Goal: Task Accomplishment & Management: Use online tool/utility

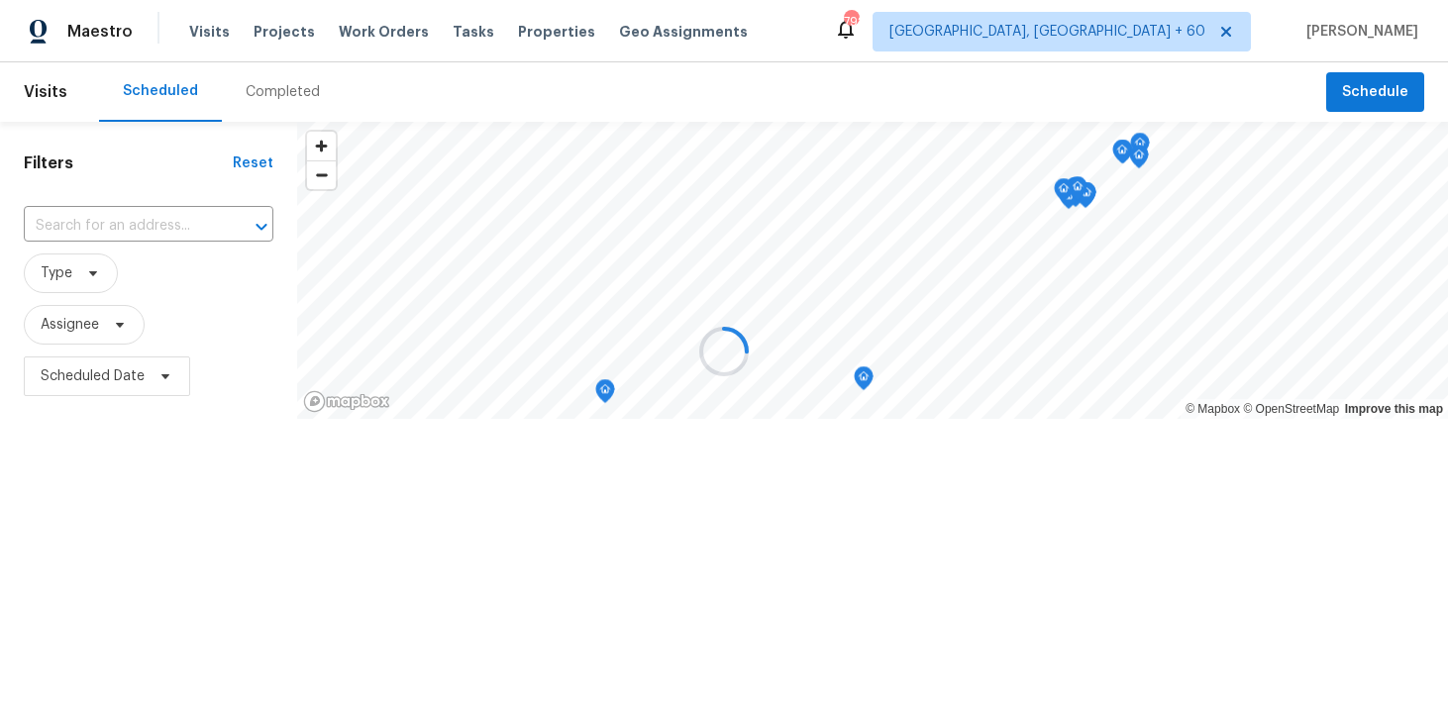
click at [281, 101] on div at bounding box center [724, 351] width 1448 height 702
click at [266, 94] on div at bounding box center [724, 351] width 1448 height 702
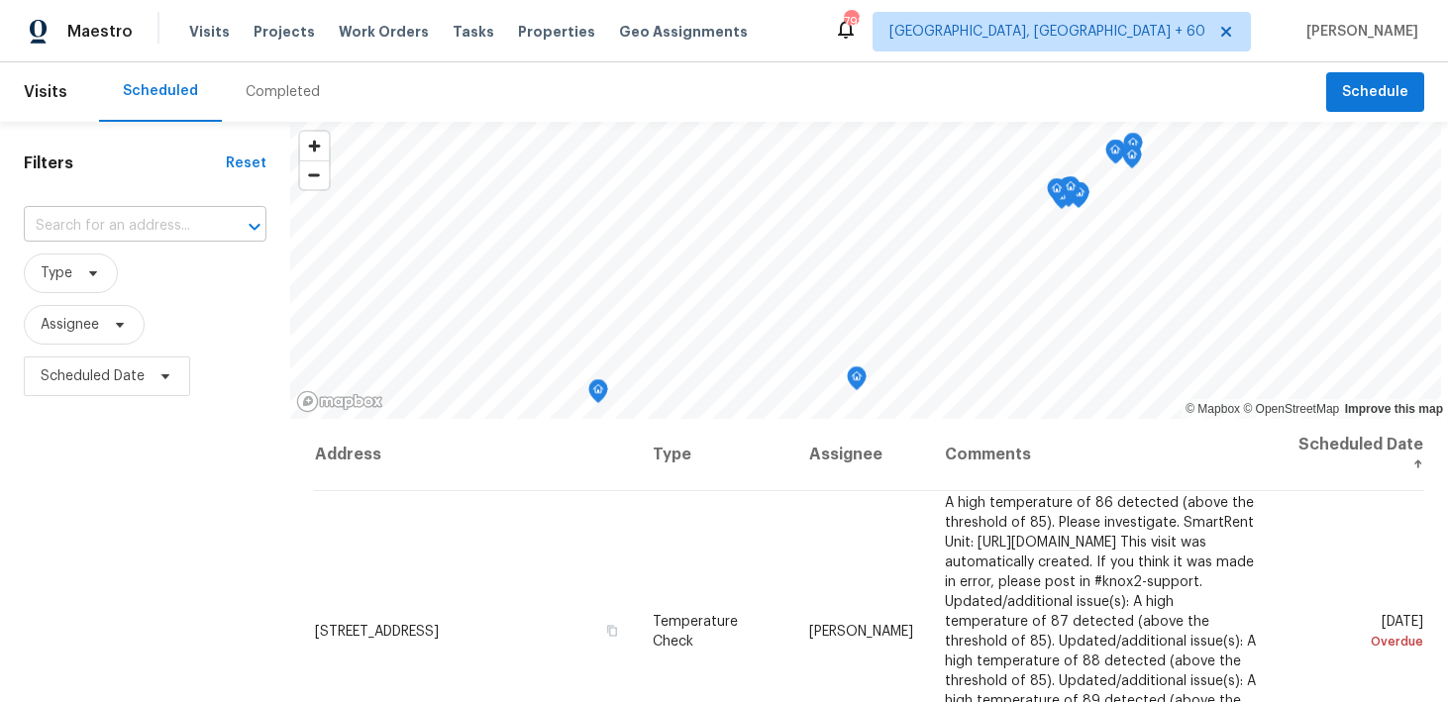
click at [111, 226] on input "text" at bounding box center [117, 226] width 187 height 31
click at [256, 96] on div "Completed" at bounding box center [283, 92] width 74 height 20
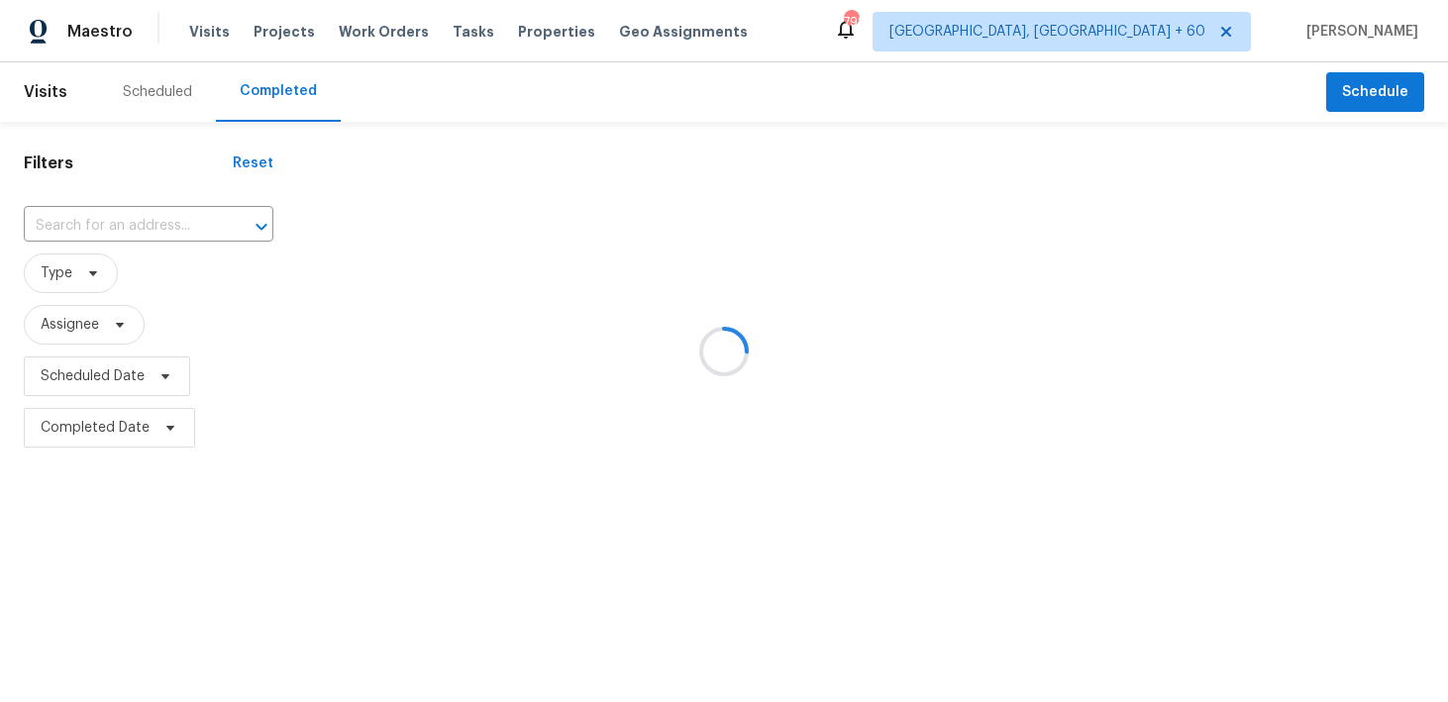
click at [100, 222] on div at bounding box center [724, 351] width 1448 height 702
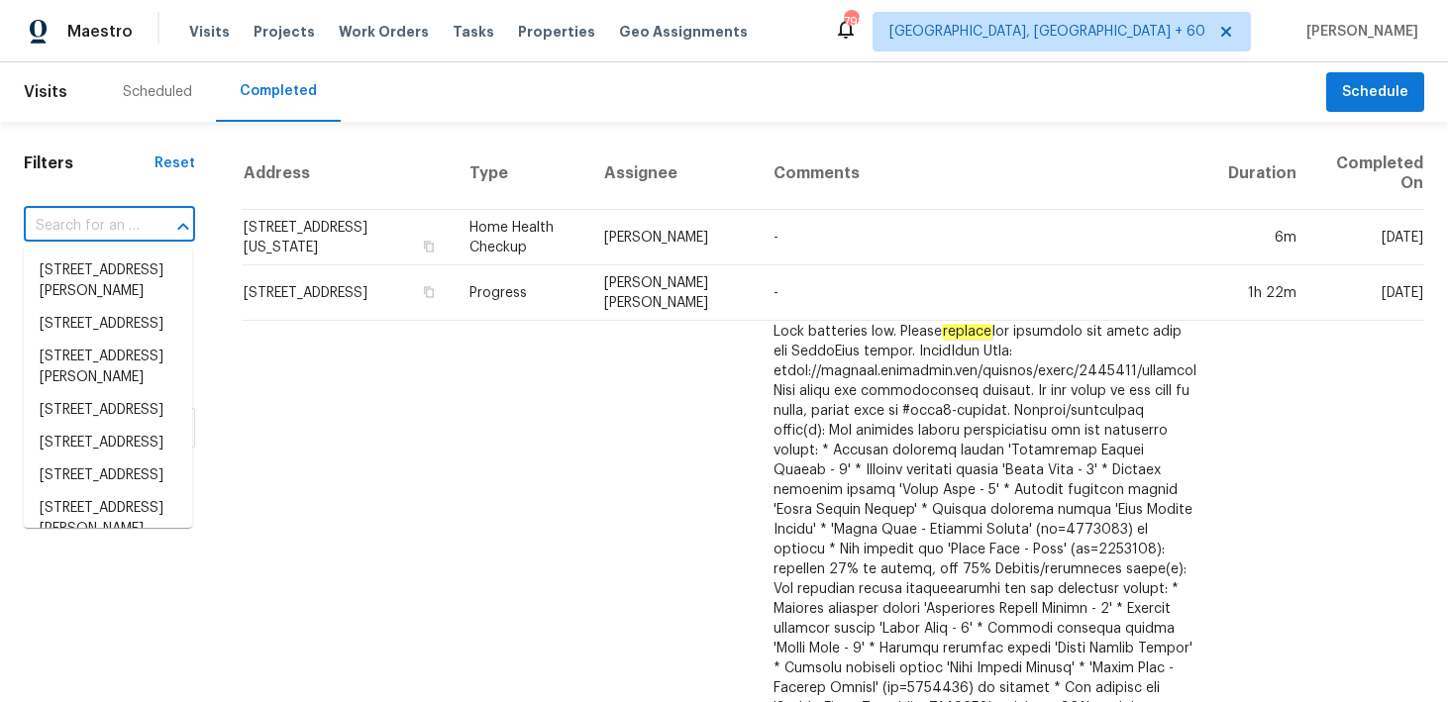
click at [70, 220] on input "text" at bounding box center [82, 226] width 116 height 31
paste input "[STREET_ADDRESS][PERSON_NAME]"
type input "[STREET_ADDRESS][PERSON_NAME]"
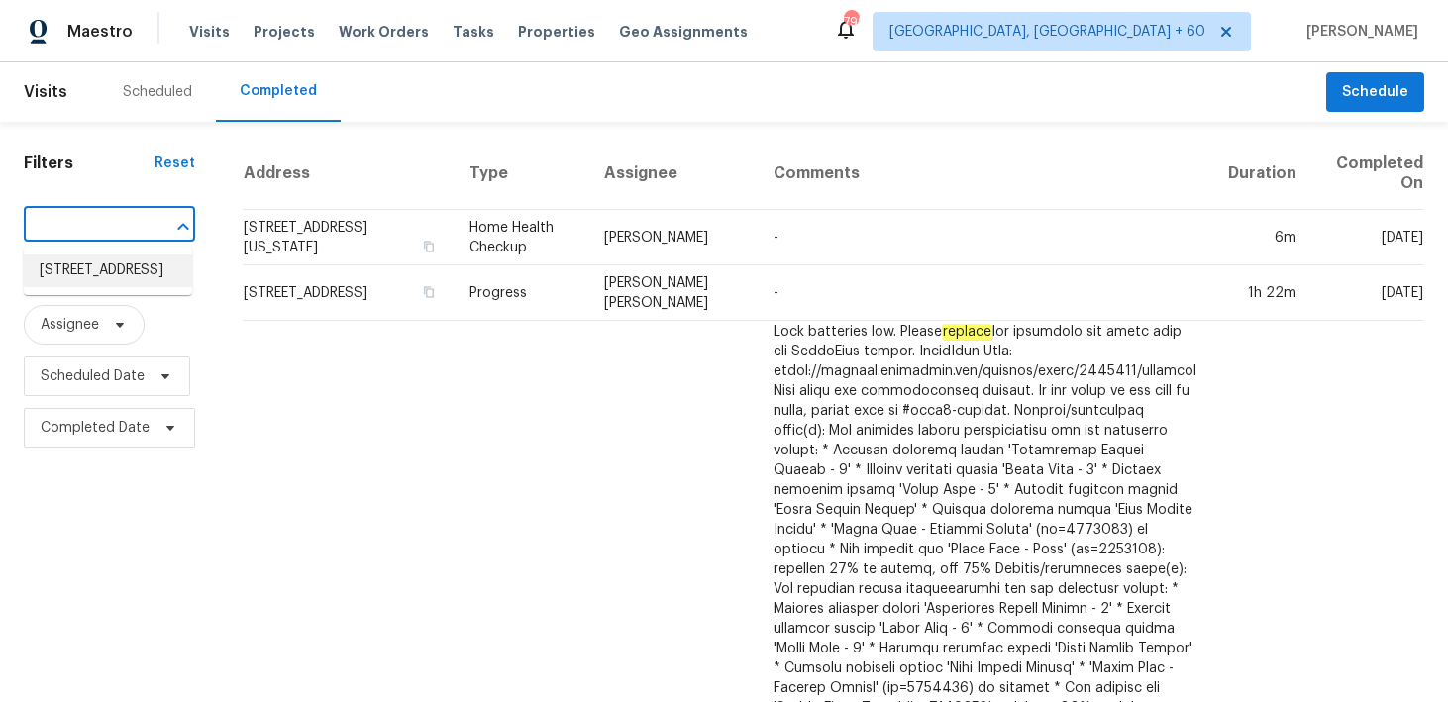
click at [59, 285] on li "[STREET_ADDRESS]" at bounding box center [108, 271] width 168 height 33
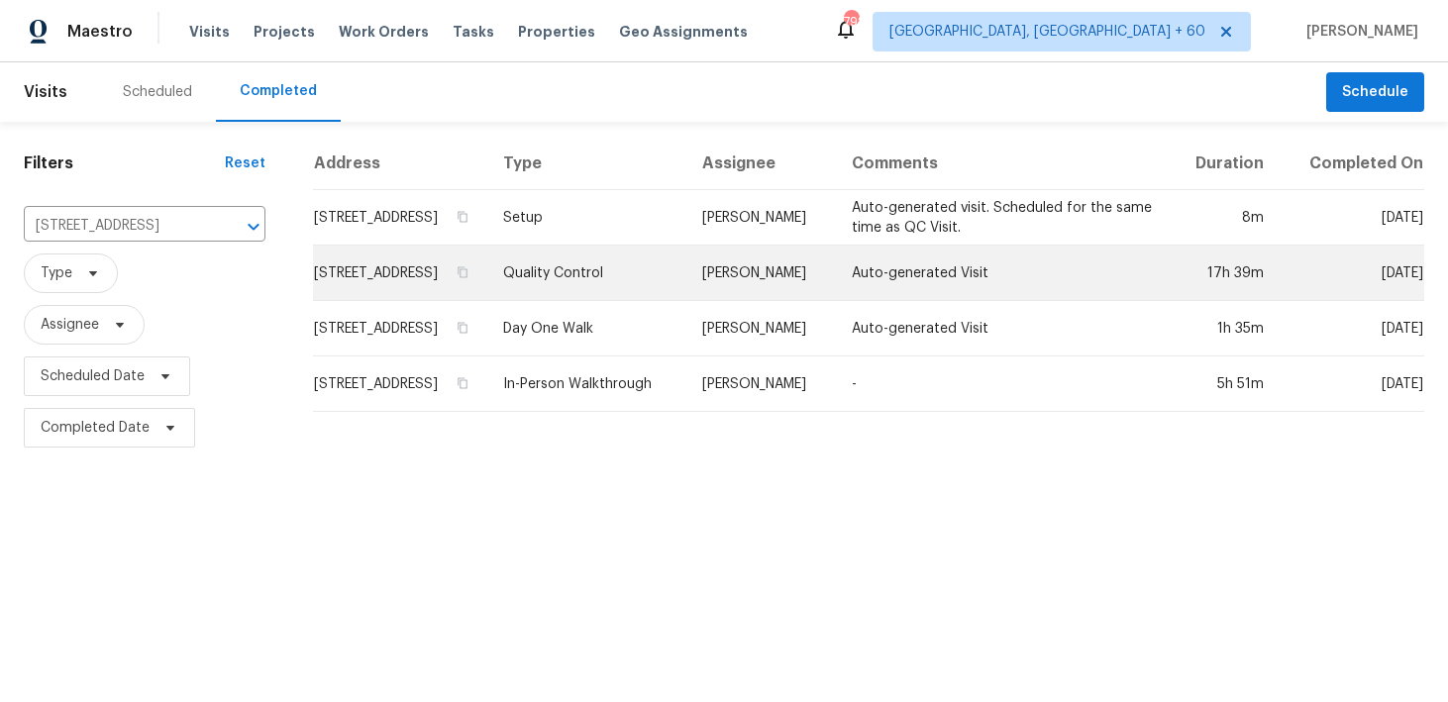
click at [636, 286] on td "Quality Control" at bounding box center [586, 273] width 199 height 55
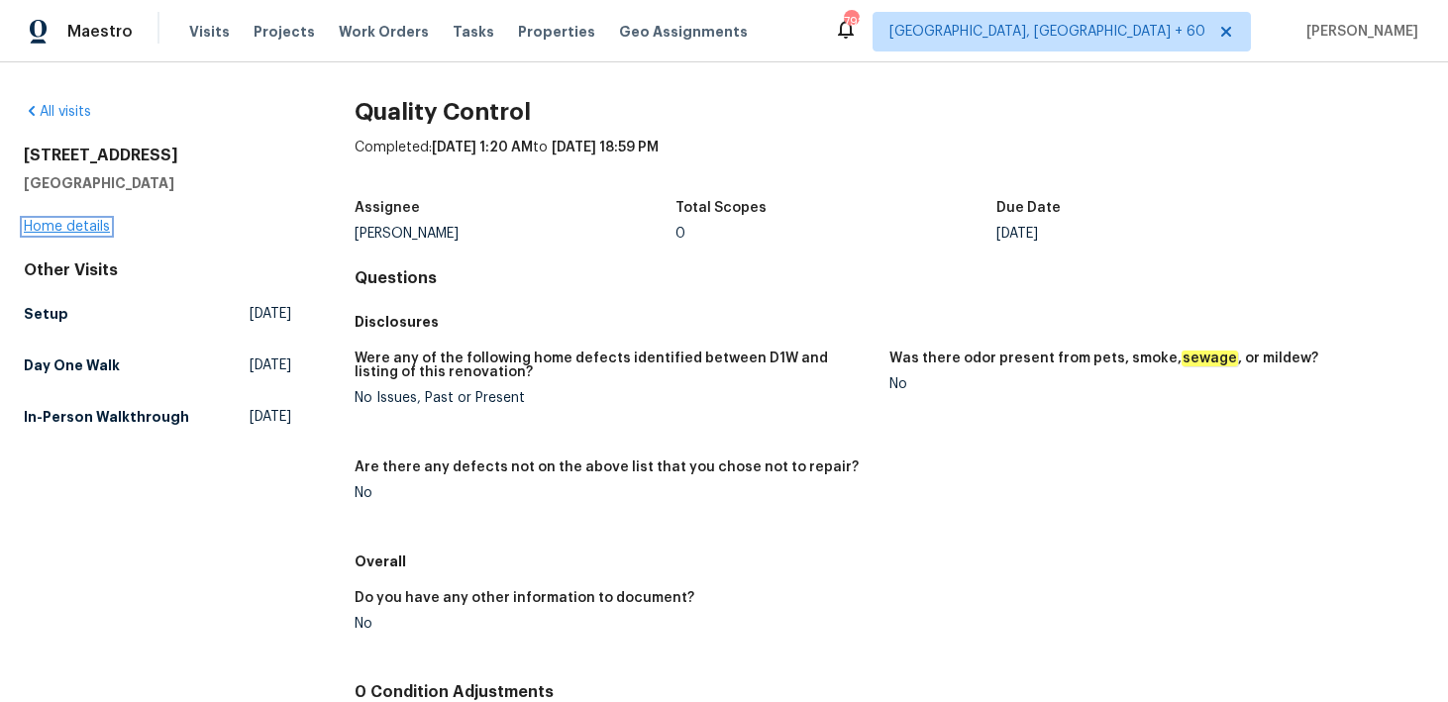
click at [51, 222] on link "Home details" at bounding box center [67, 227] width 86 height 14
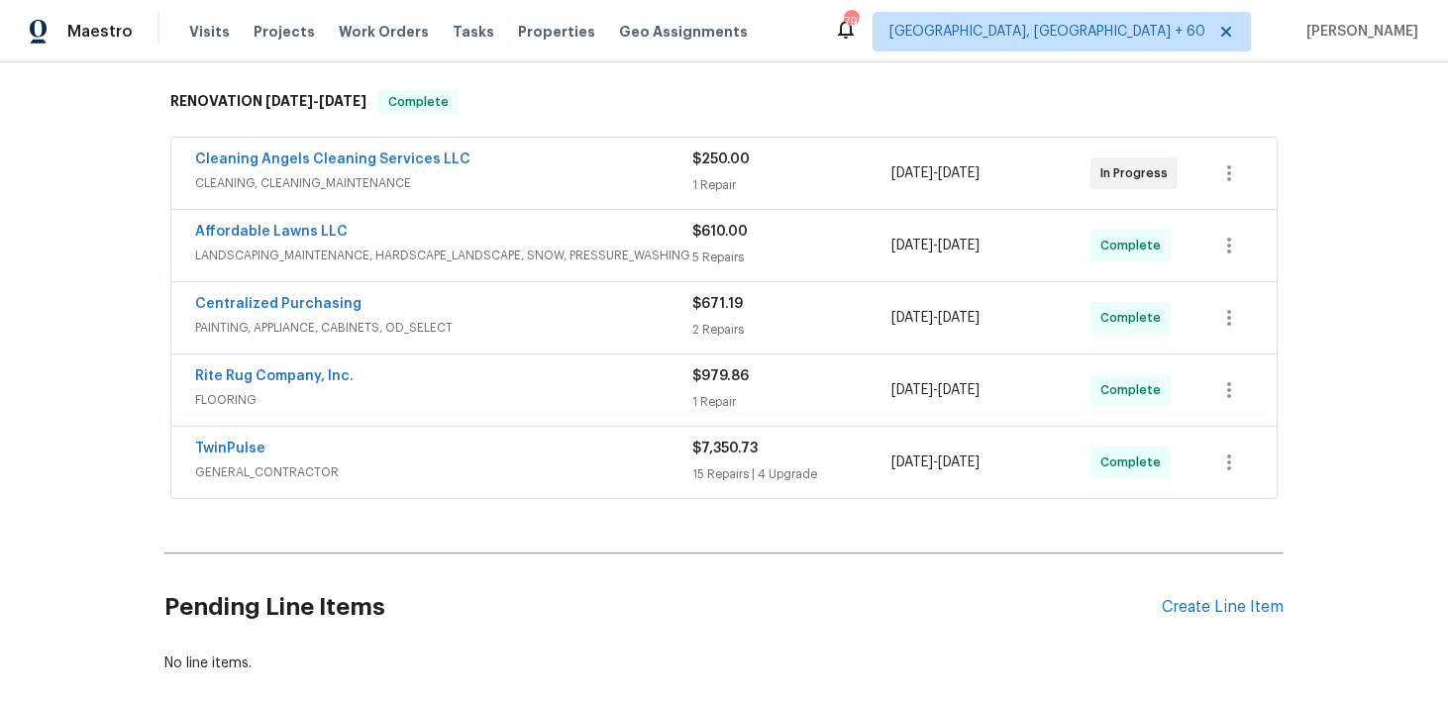
scroll to position [304, 0]
click at [216, 36] on span "Visits" at bounding box center [209, 32] width 41 height 20
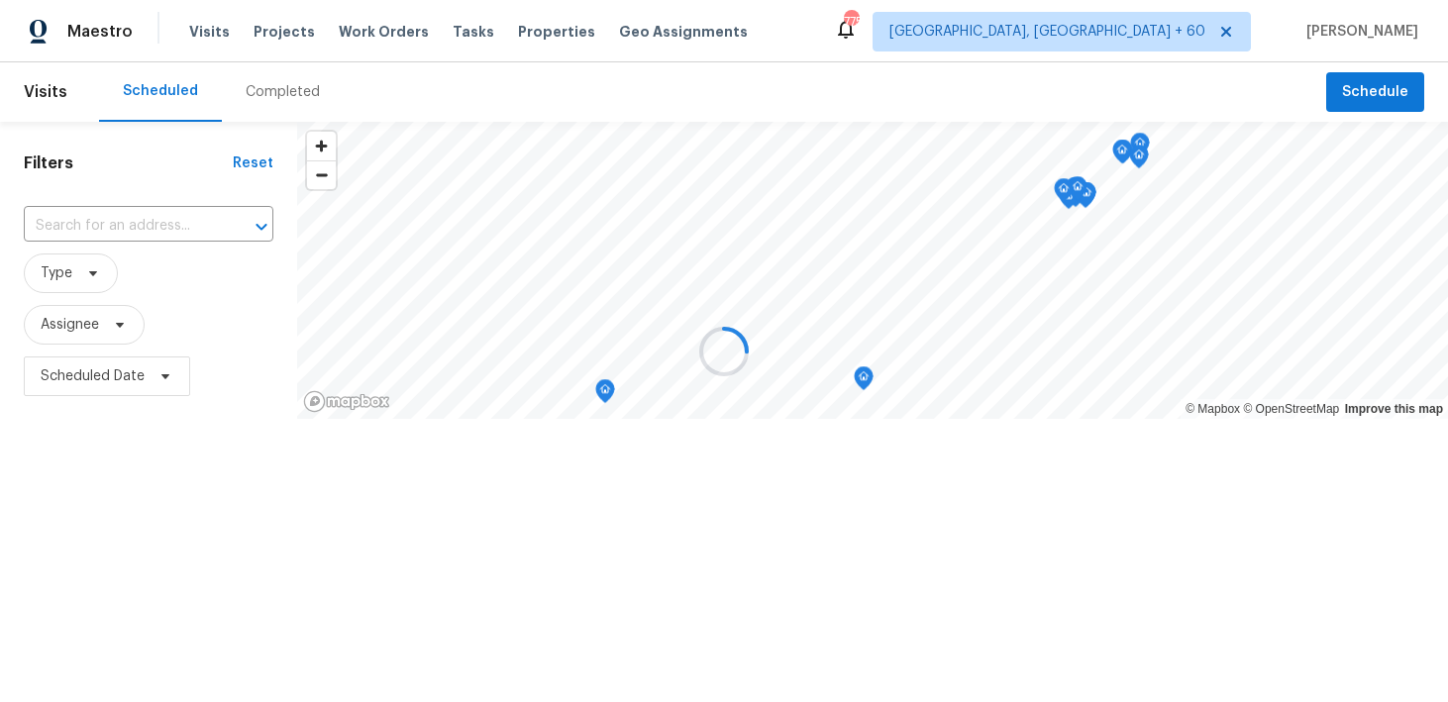
click at [267, 89] on div at bounding box center [724, 351] width 1448 height 702
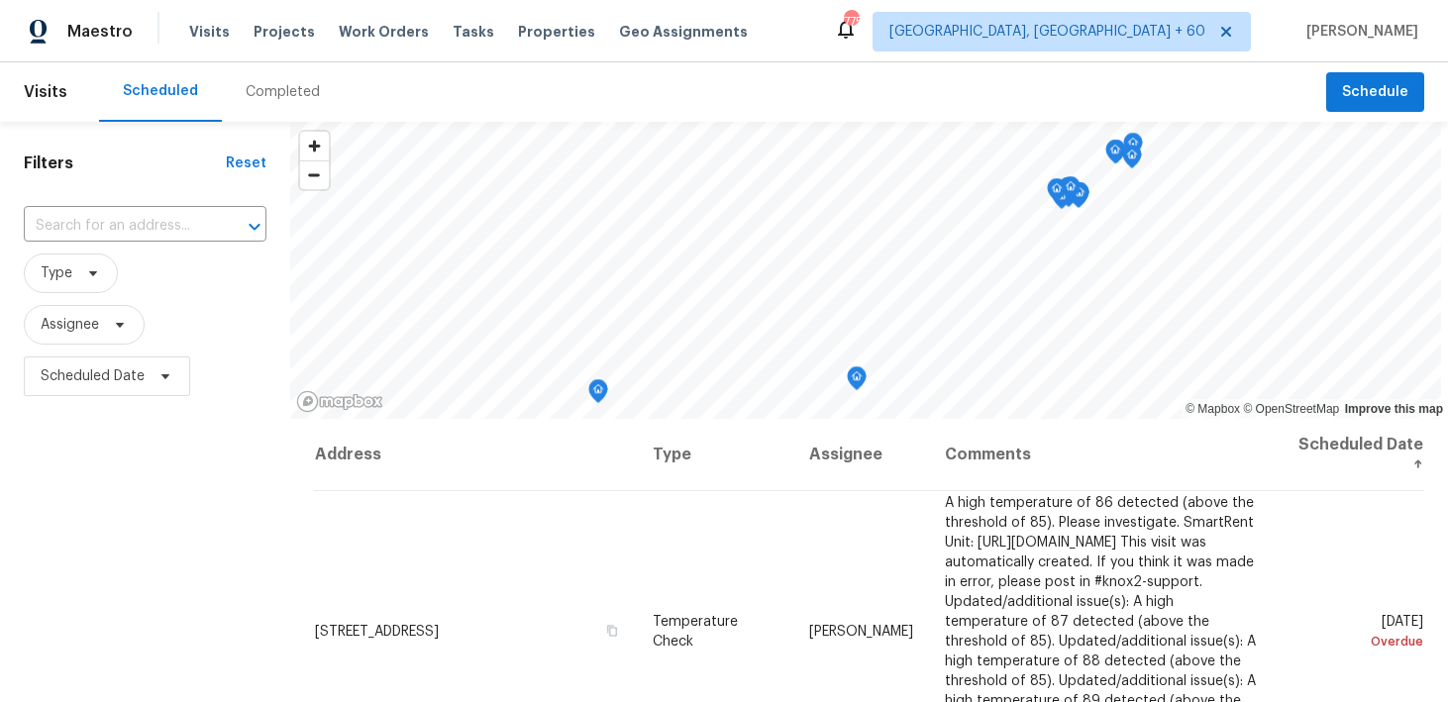
click at [265, 88] on div "Completed" at bounding box center [283, 92] width 74 height 20
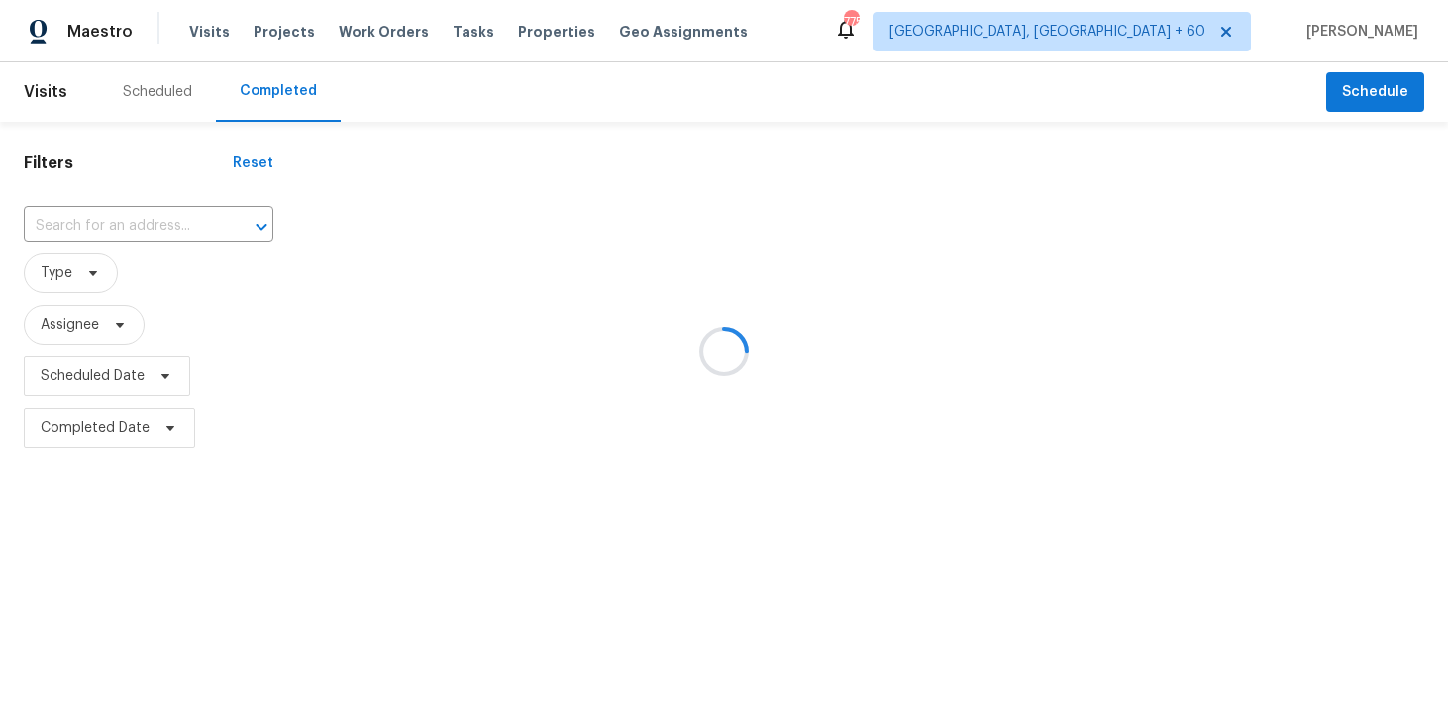
click at [143, 205] on div at bounding box center [724, 351] width 1448 height 702
click at [143, 223] on div at bounding box center [724, 351] width 1448 height 702
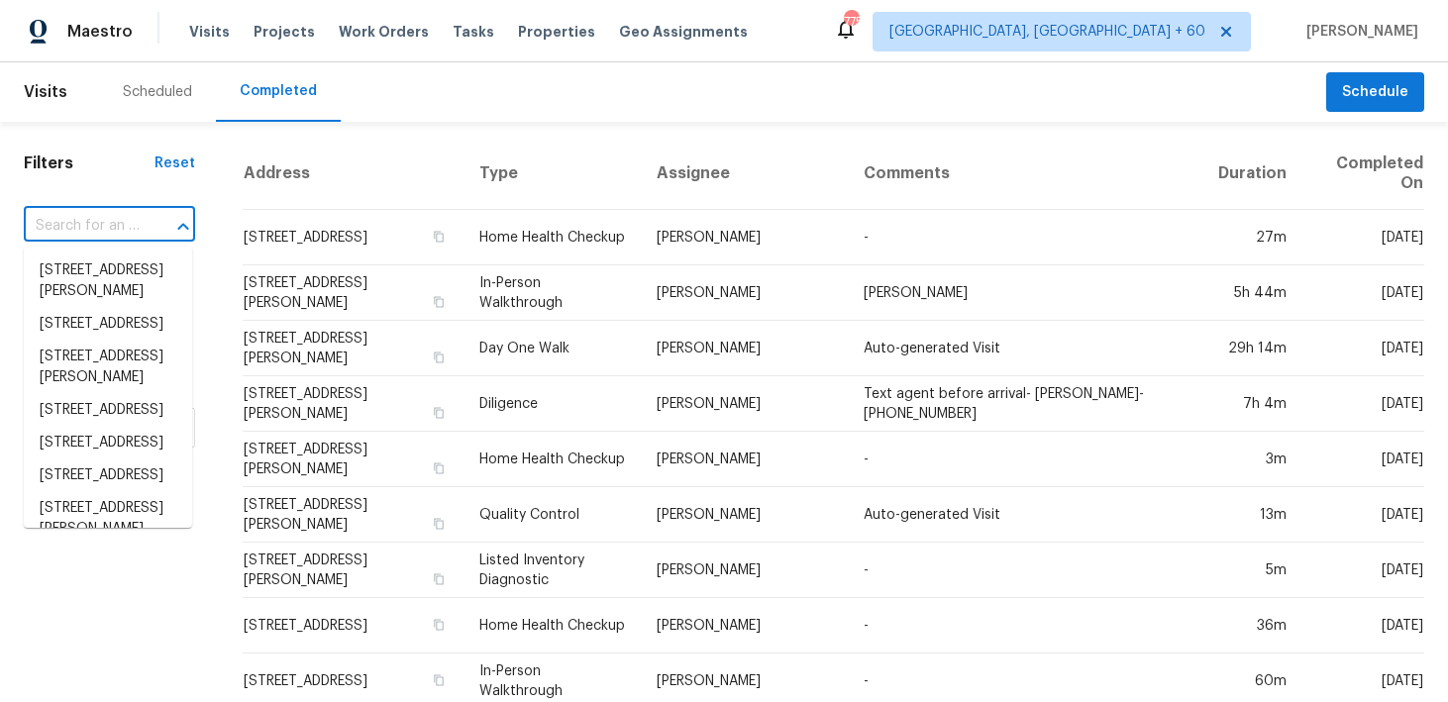
click at [75, 229] on input "text" at bounding box center [82, 226] width 116 height 31
paste input "[STREET_ADDRESS][PERSON_NAME][PERSON_NAME]"
type input "[STREET_ADDRESS][PERSON_NAME][PERSON_NAME]"
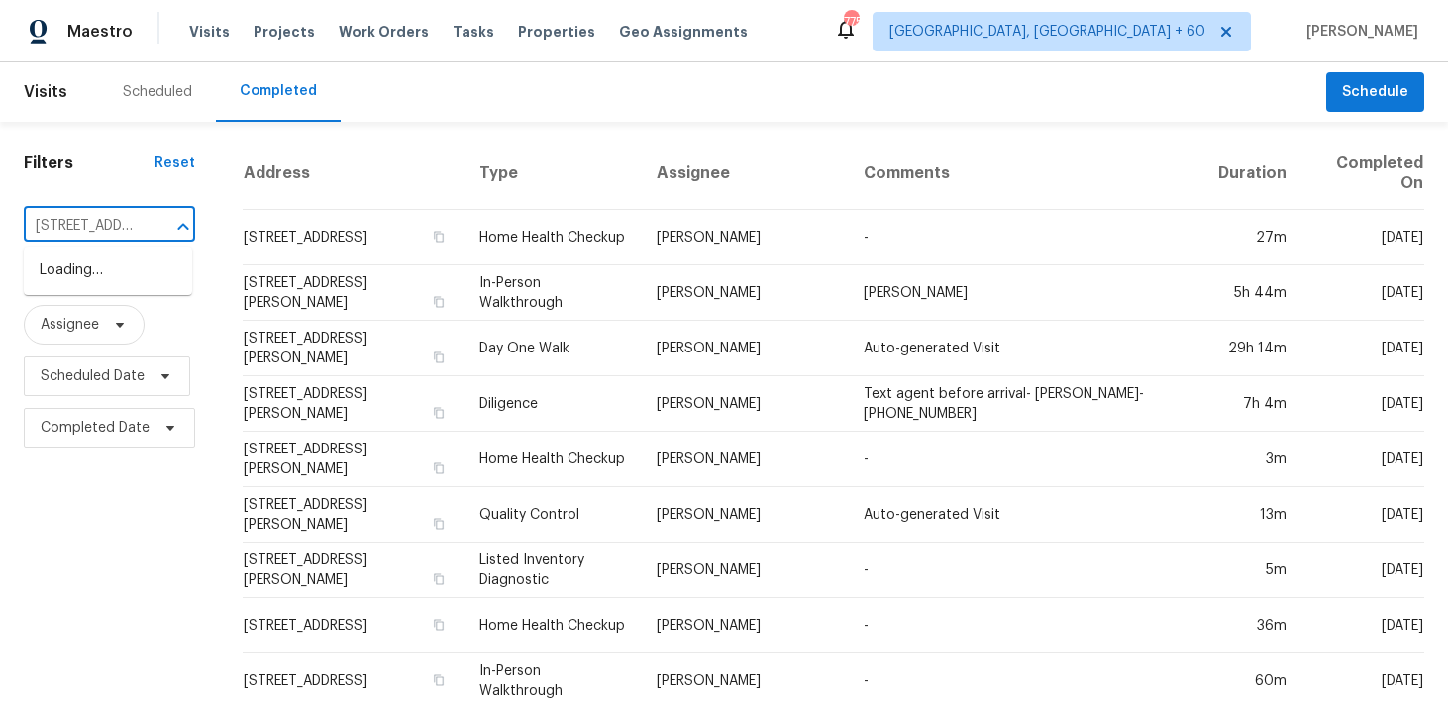
scroll to position [0, 169]
click at [71, 269] on li "[STREET_ADDRESS][PERSON_NAME]" at bounding box center [108, 281] width 168 height 53
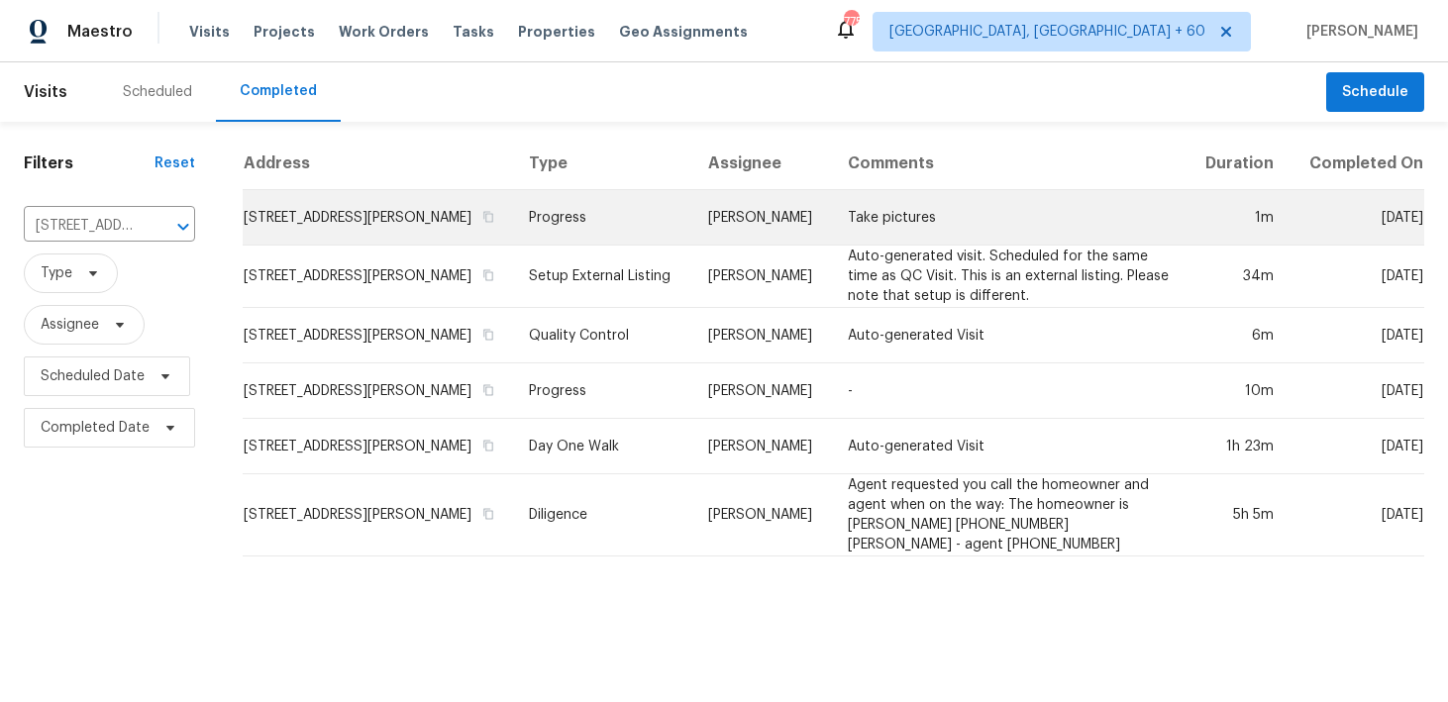
click at [582, 240] on td "Progress" at bounding box center [602, 217] width 178 height 55
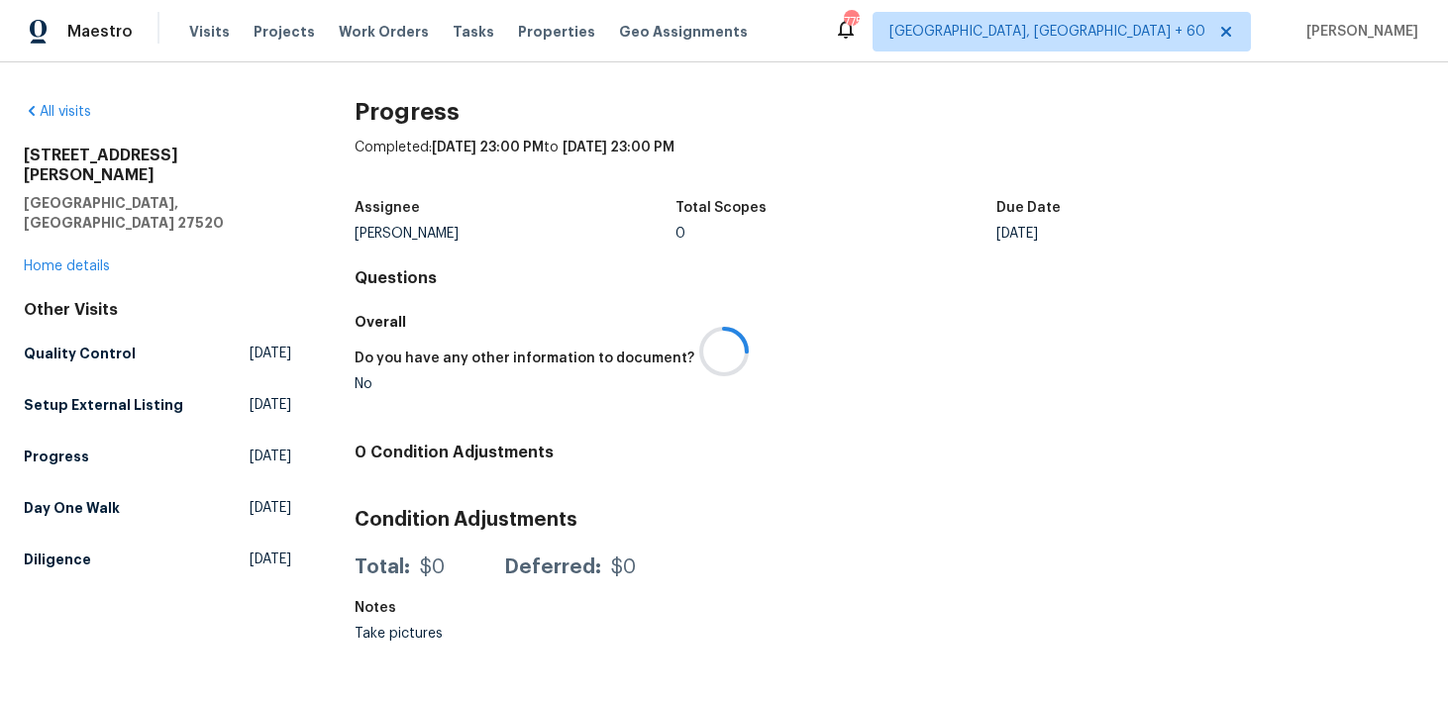
click at [82, 229] on div at bounding box center [724, 351] width 1448 height 702
click at [51, 259] on link "Home details" at bounding box center [67, 266] width 86 height 14
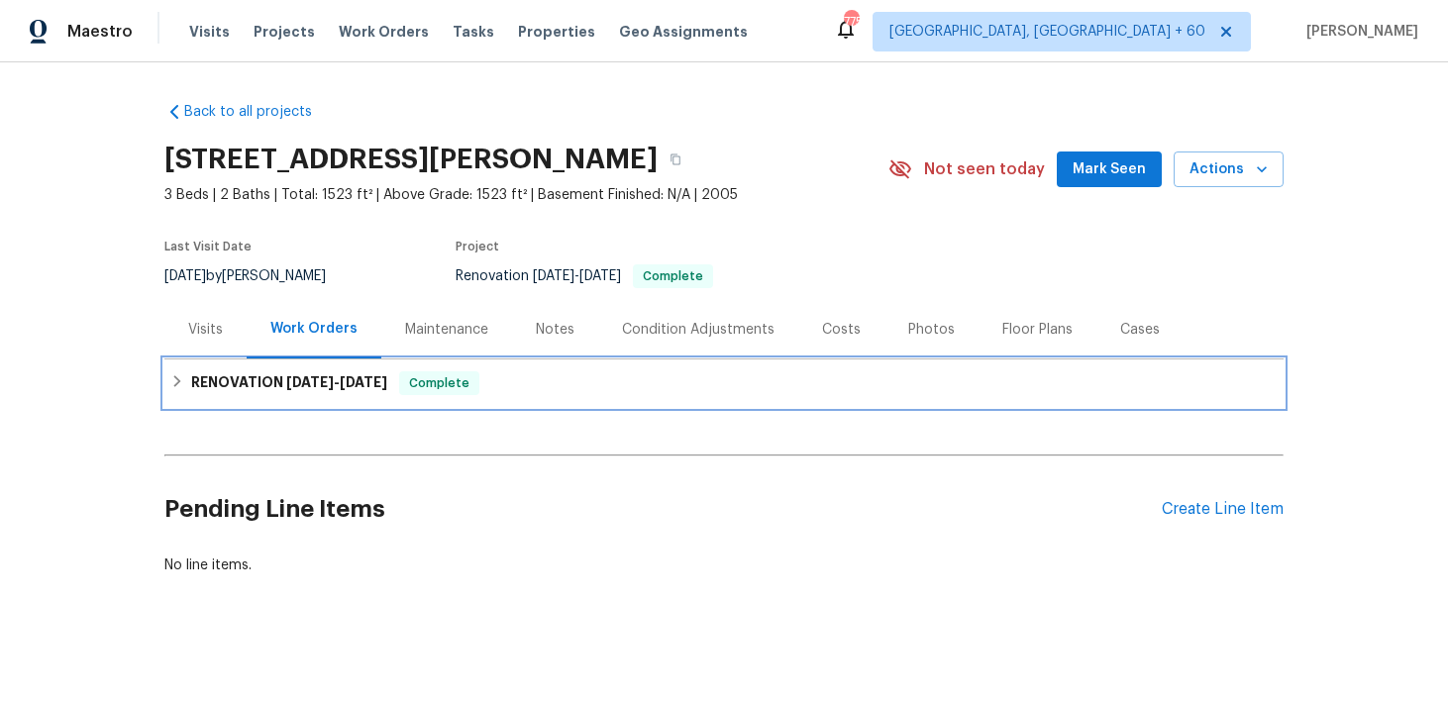
click at [546, 383] on div "RENOVATION [DATE] - [DATE] Complete" at bounding box center [723, 383] width 1107 height 24
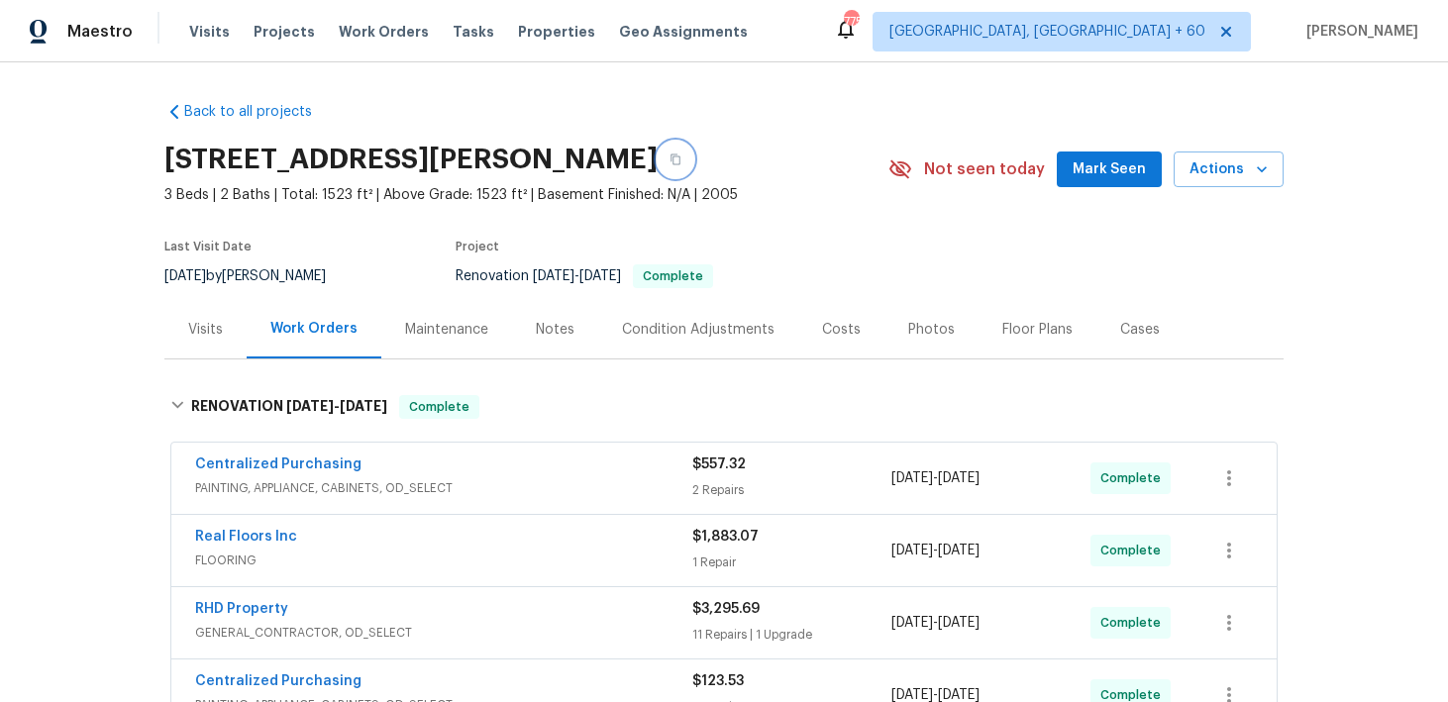
click at [693, 149] on button "button" at bounding box center [676, 160] width 36 height 36
click at [197, 41] on span "Visits" at bounding box center [209, 32] width 41 height 20
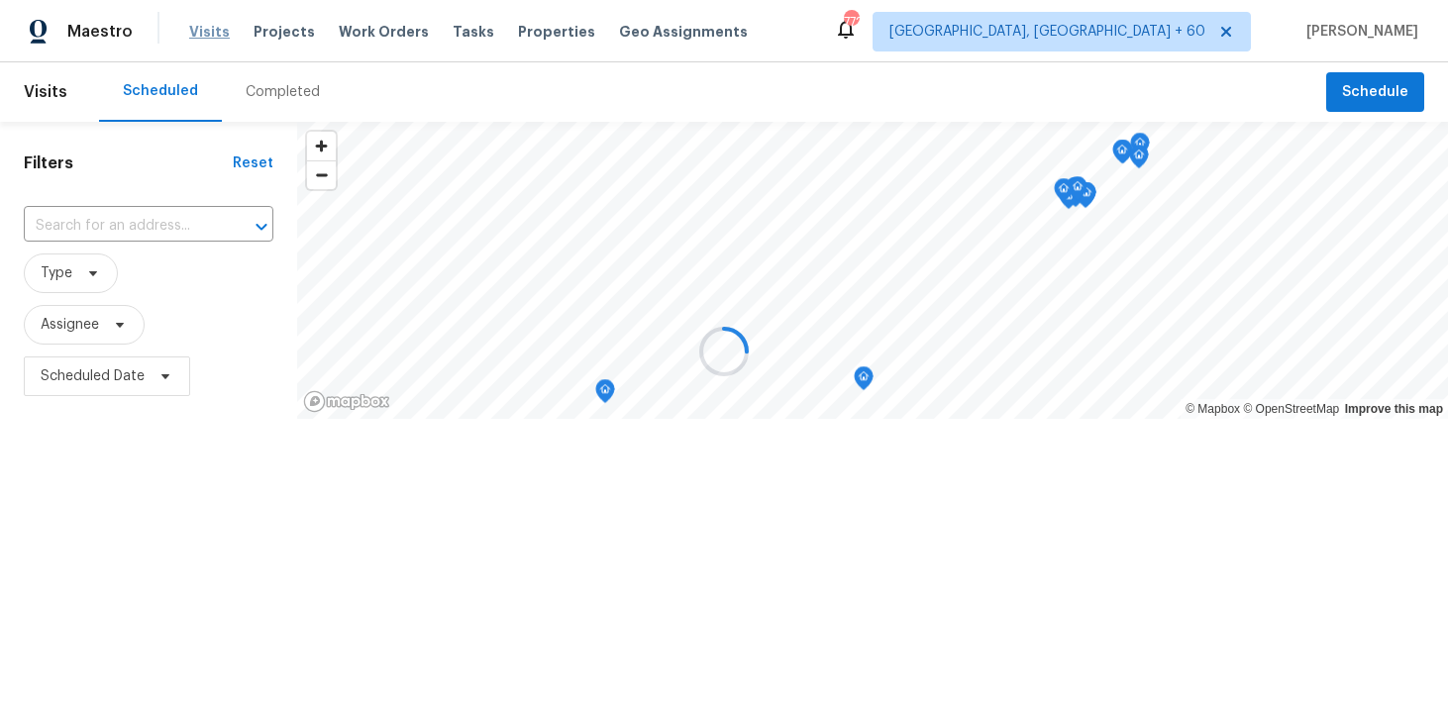
click at [197, 41] on div at bounding box center [724, 351] width 1448 height 702
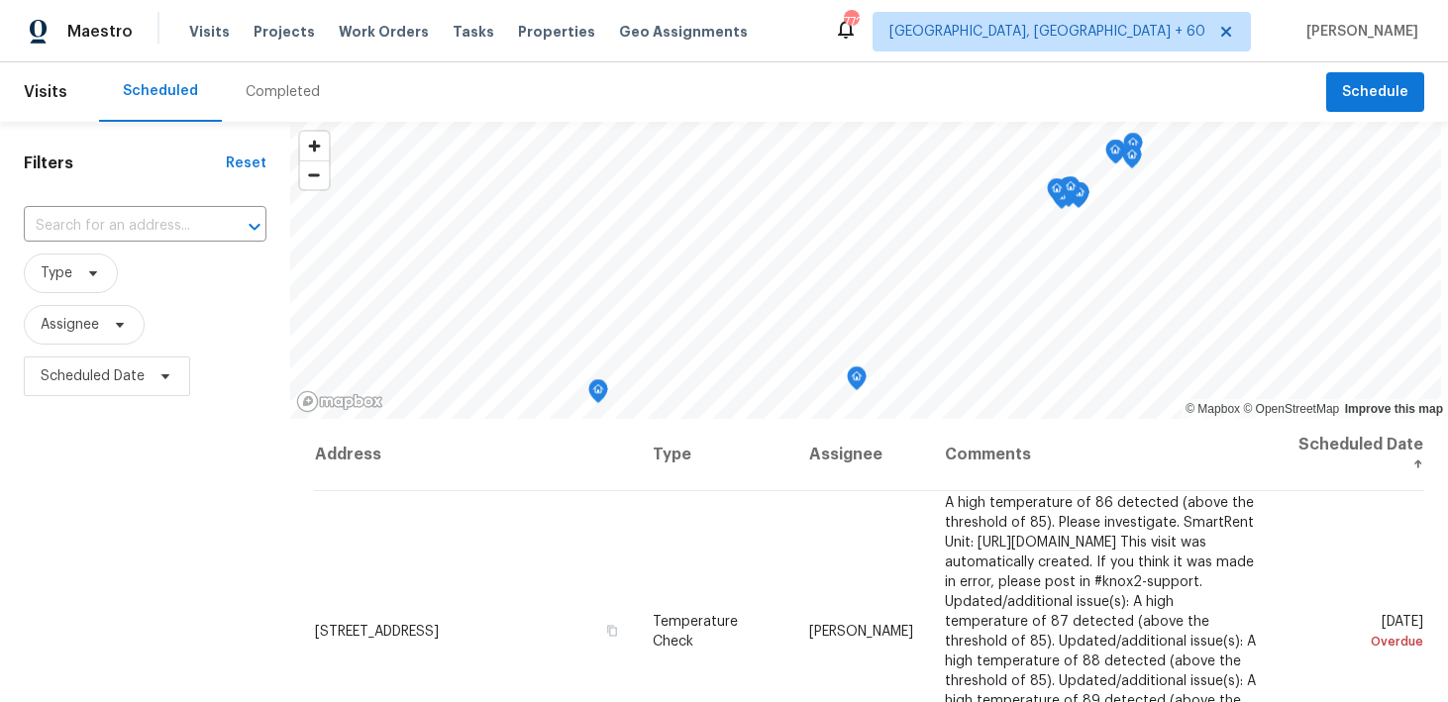
click at [256, 83] on div "Completed" at bounding box center [283, 92] width 74 height 20
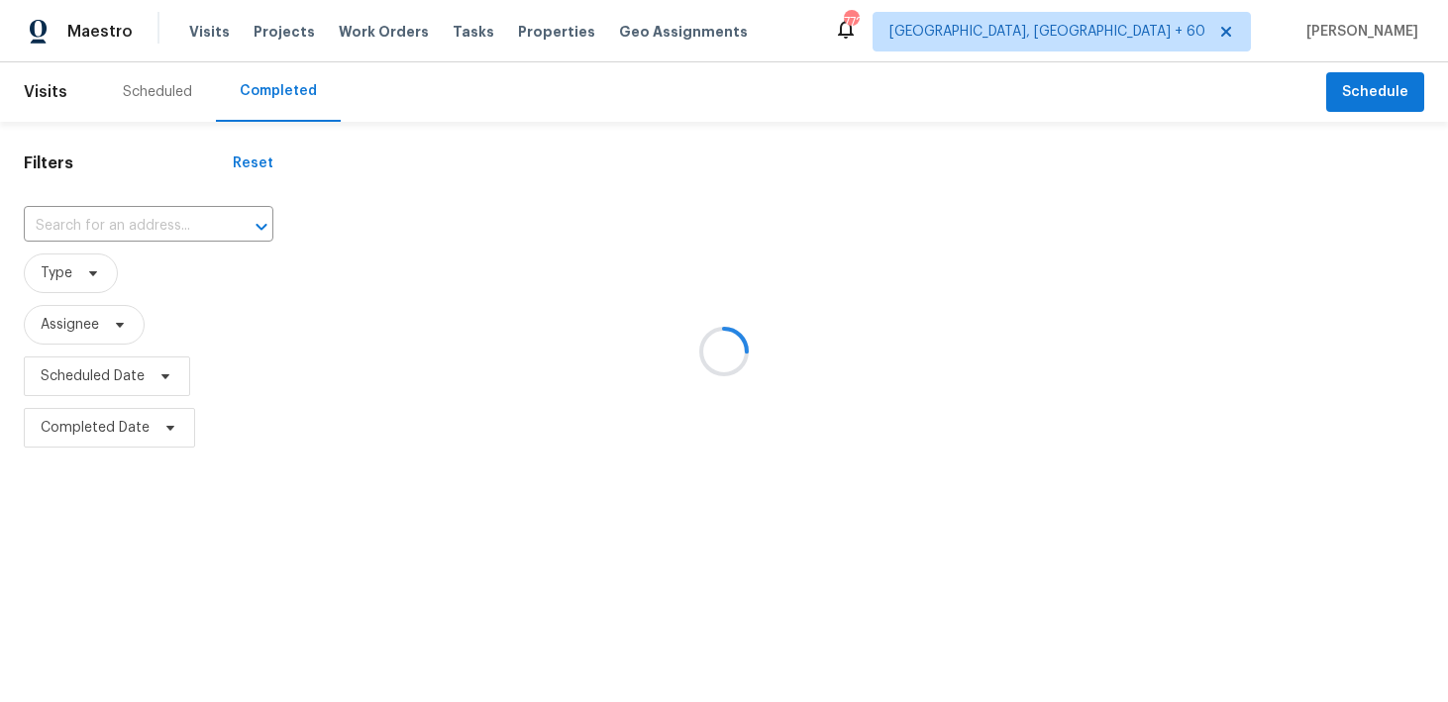
click at [107, 225] on div at bounding box center [724, 351] width 1448 height 702
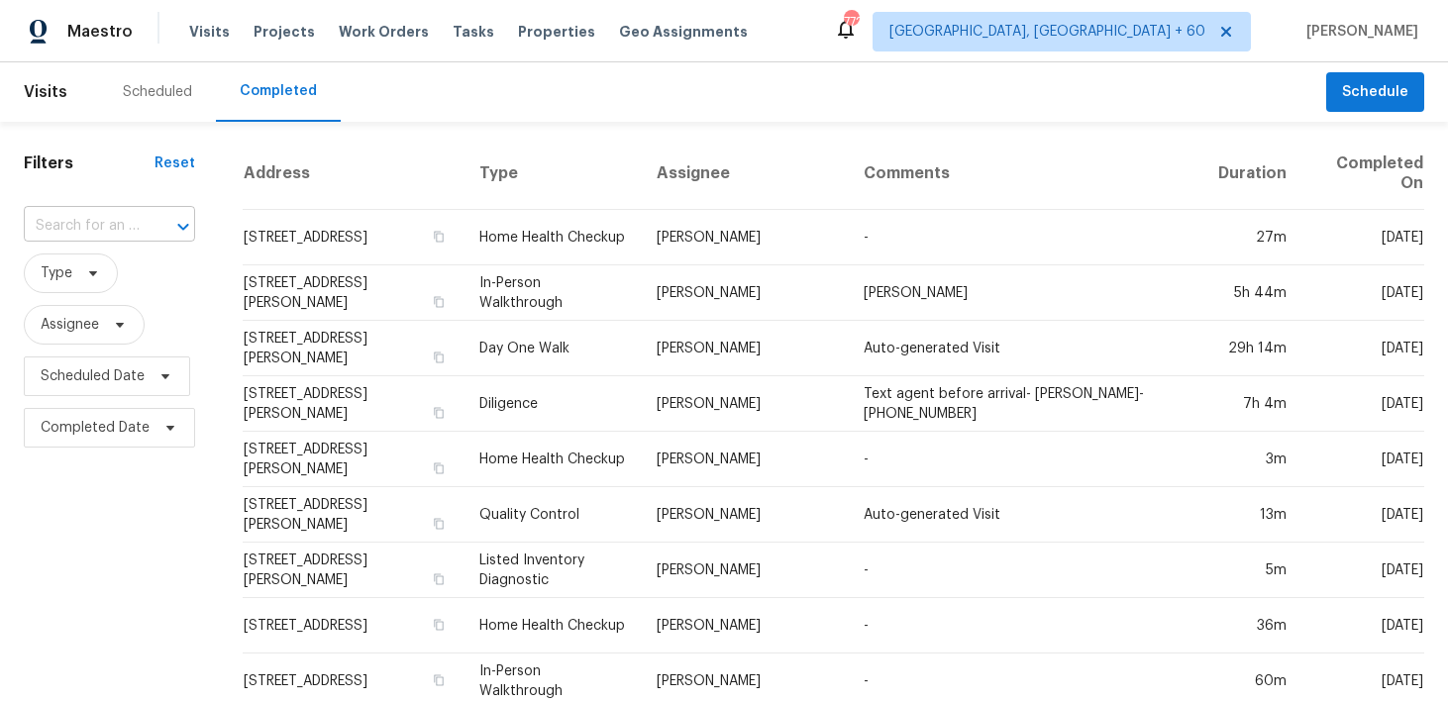
click at [73, 225] on input "text" at bounding box center [82, 226] width 116 height 31
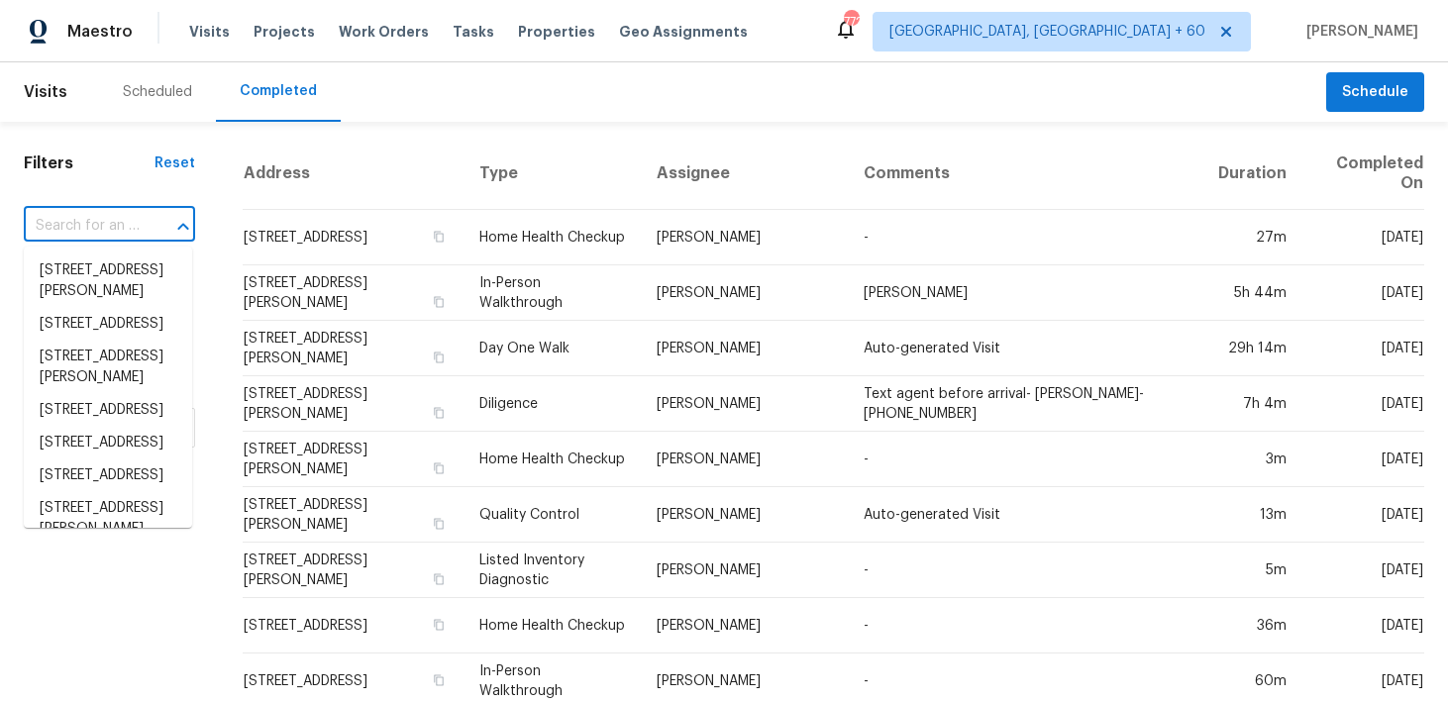
paste input "[STREET_ADDRESS][PERSON_NAME]"
type input "[STREET_ADDRESS][PERSON_NAME]"
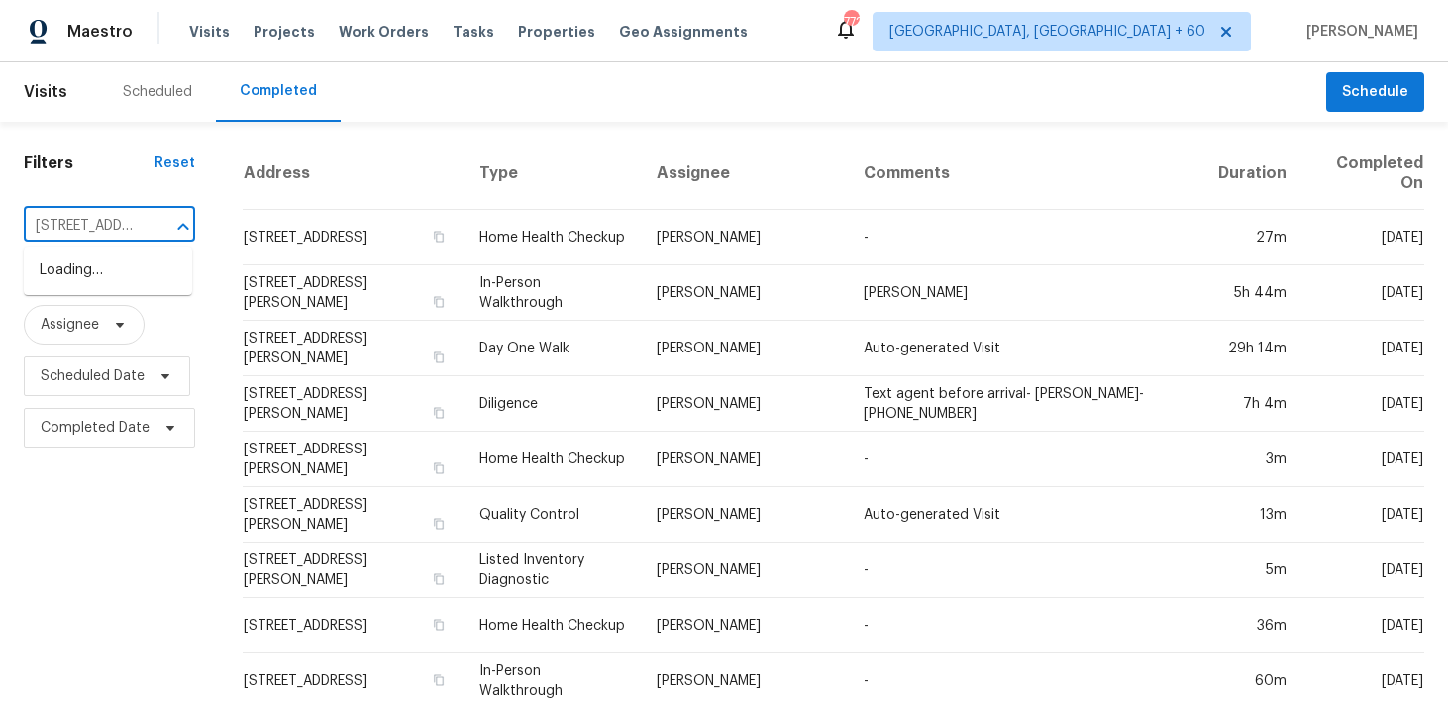
scroll to position [0, 123]
click at [67, 280] on li "[STREET_ADDRESS]" at bounding box center [108, 271] width 168 height 33
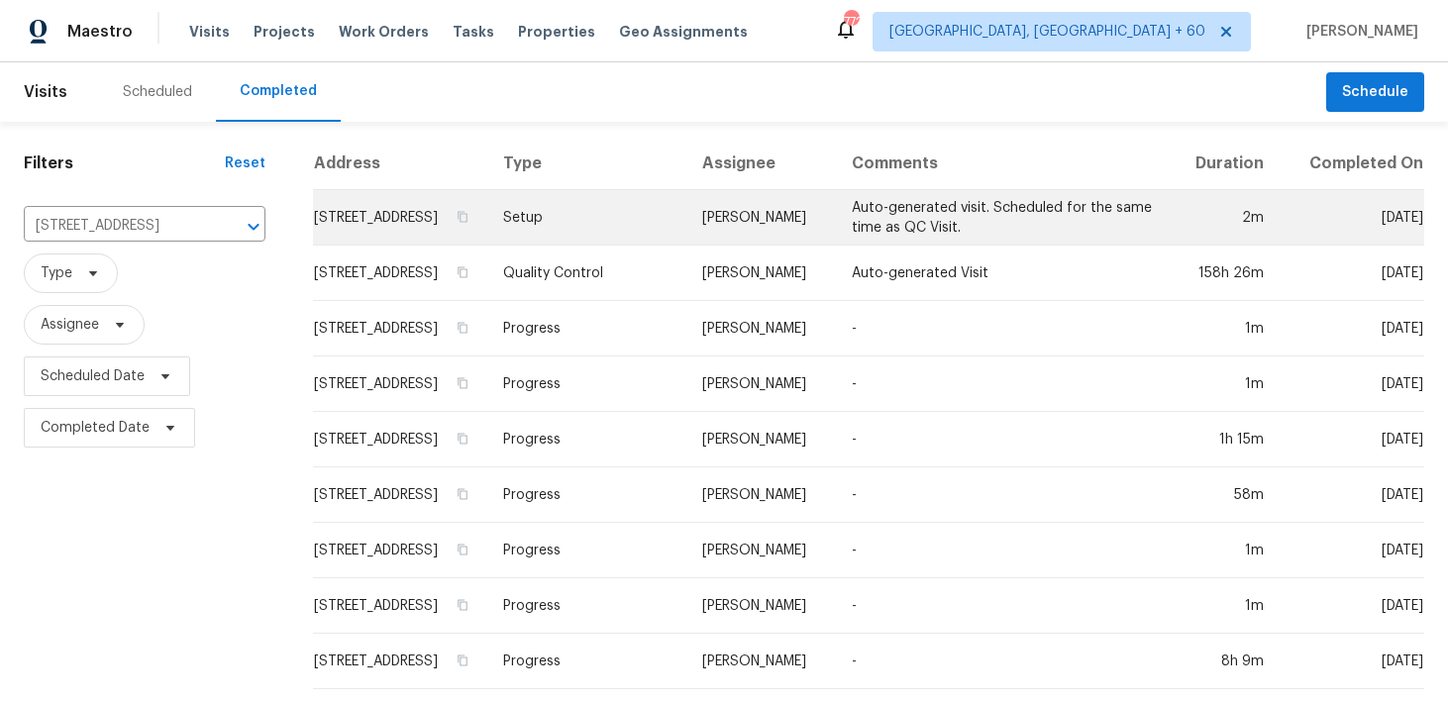
click at [588, 237] on td "Setup" at bounding box center [586, 217] width 199 height 55
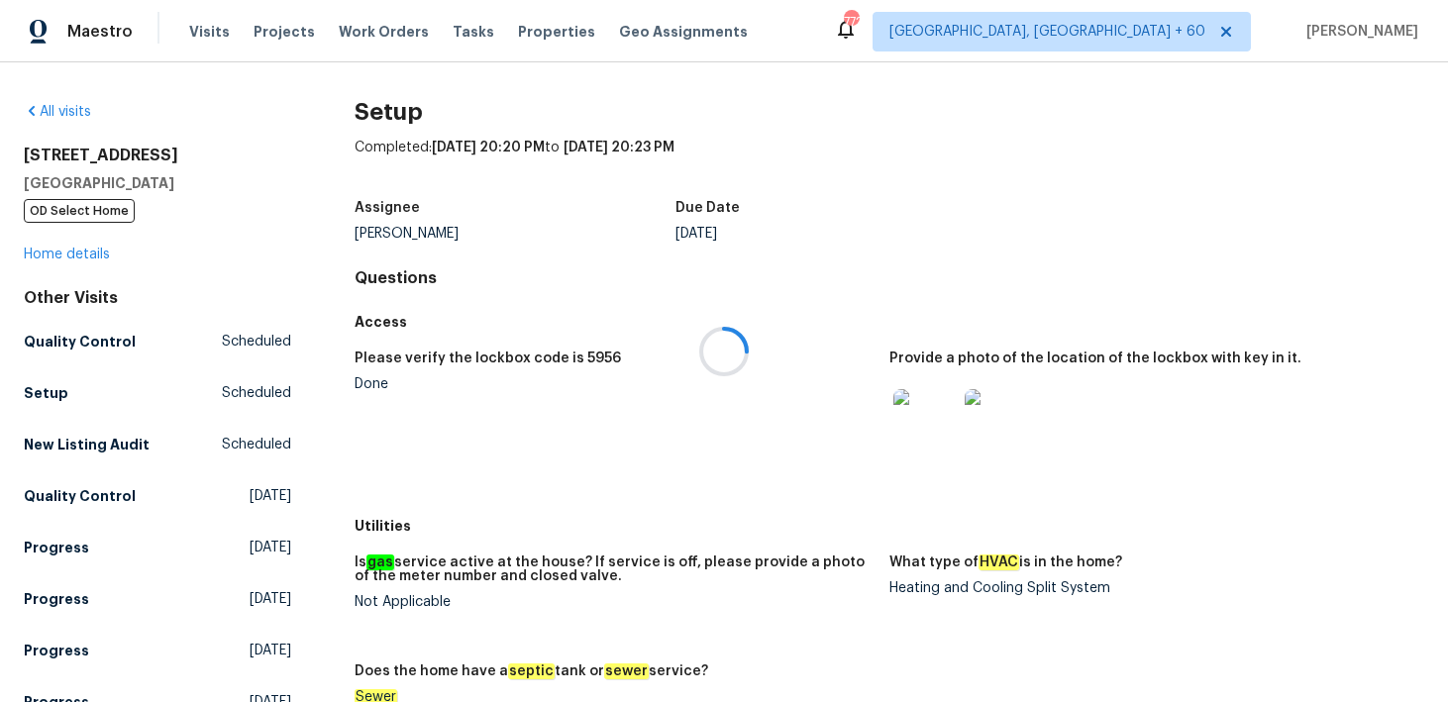
click at [58, 223] on div at bounding box center [724, 351] width 1448 height 702
click at [50, 251] on link "Home details" at bounding box center [67, 255] width 86 height 14
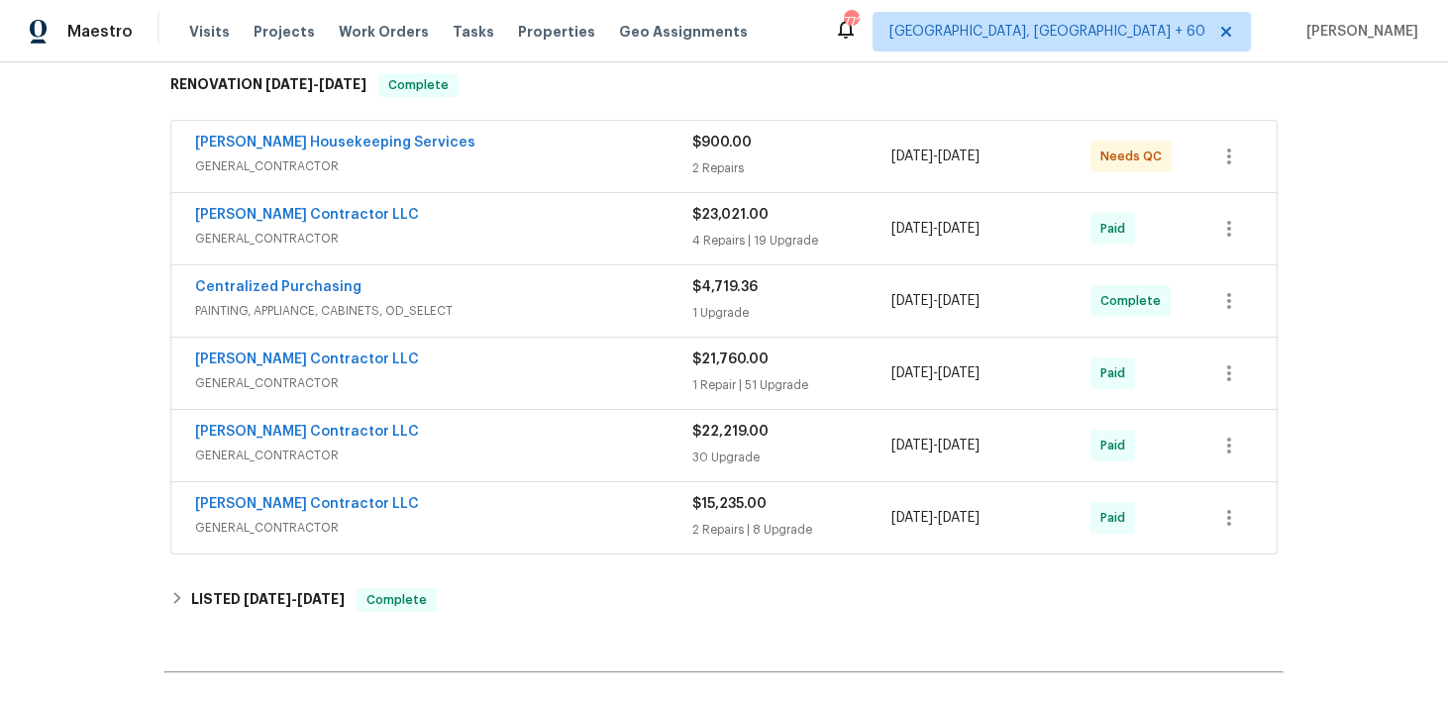
scroll to position [372, 0]
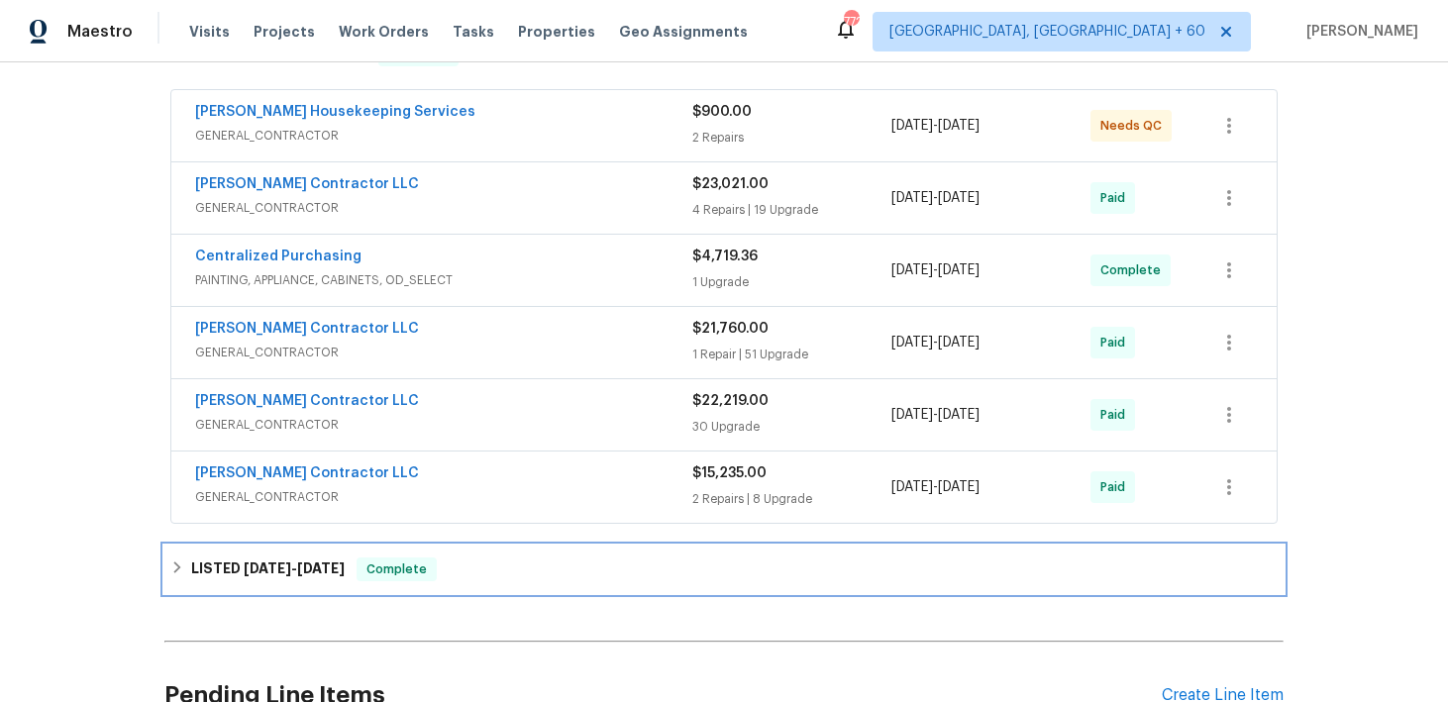
click at [461, 546] on div "LISTED [DATE] - [DATE] Complete" at bounding box center [723, 570] width 1119 height 48
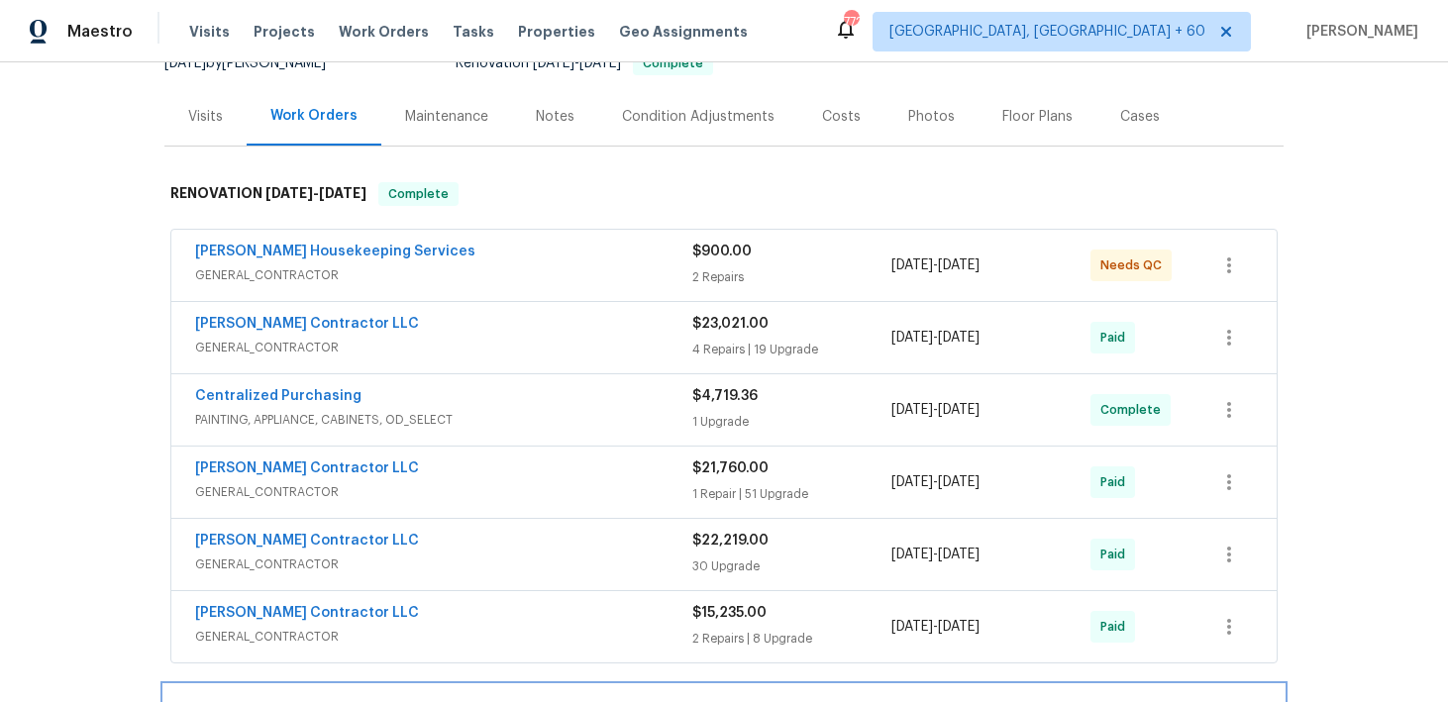
scroll to position [0, 0]
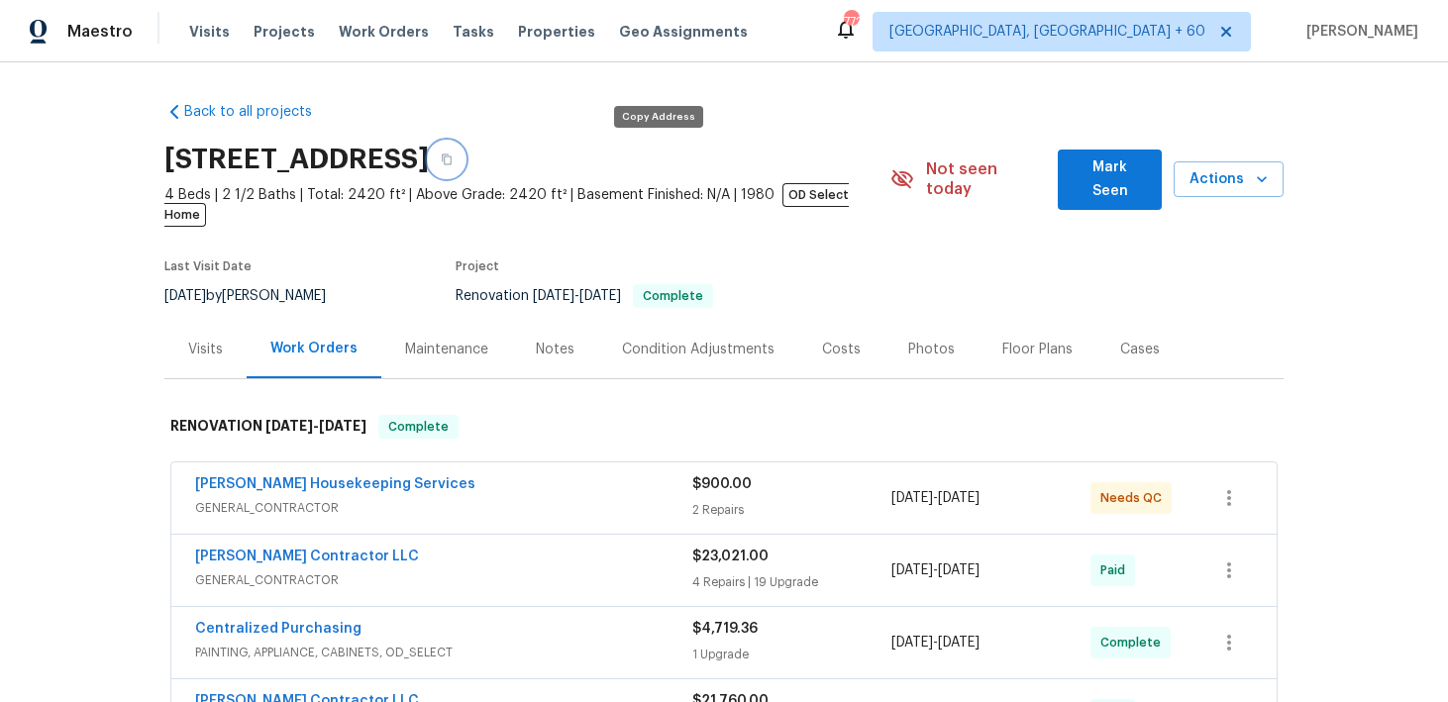
click at [453, 155] on icon "button" at bounding box center [447, 160] width 12 height 12
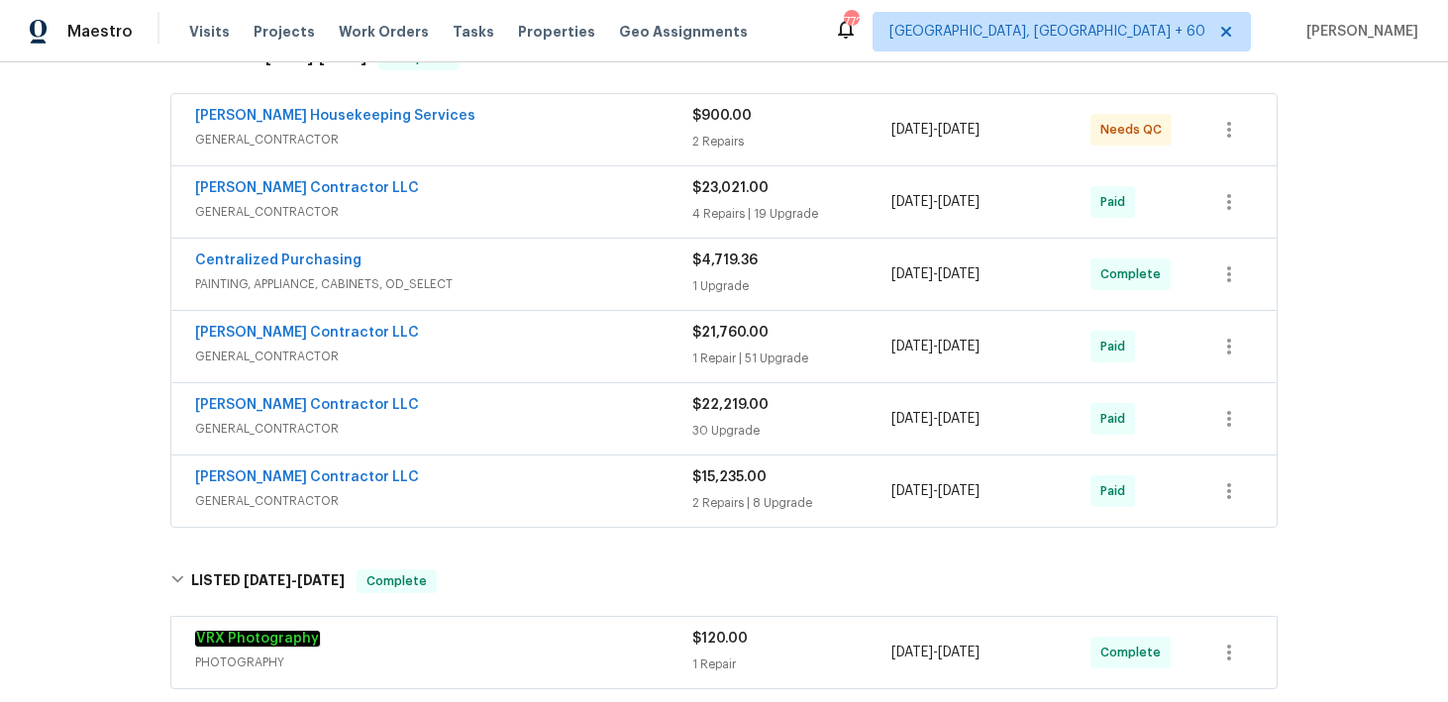
scroll to position [454, 0]
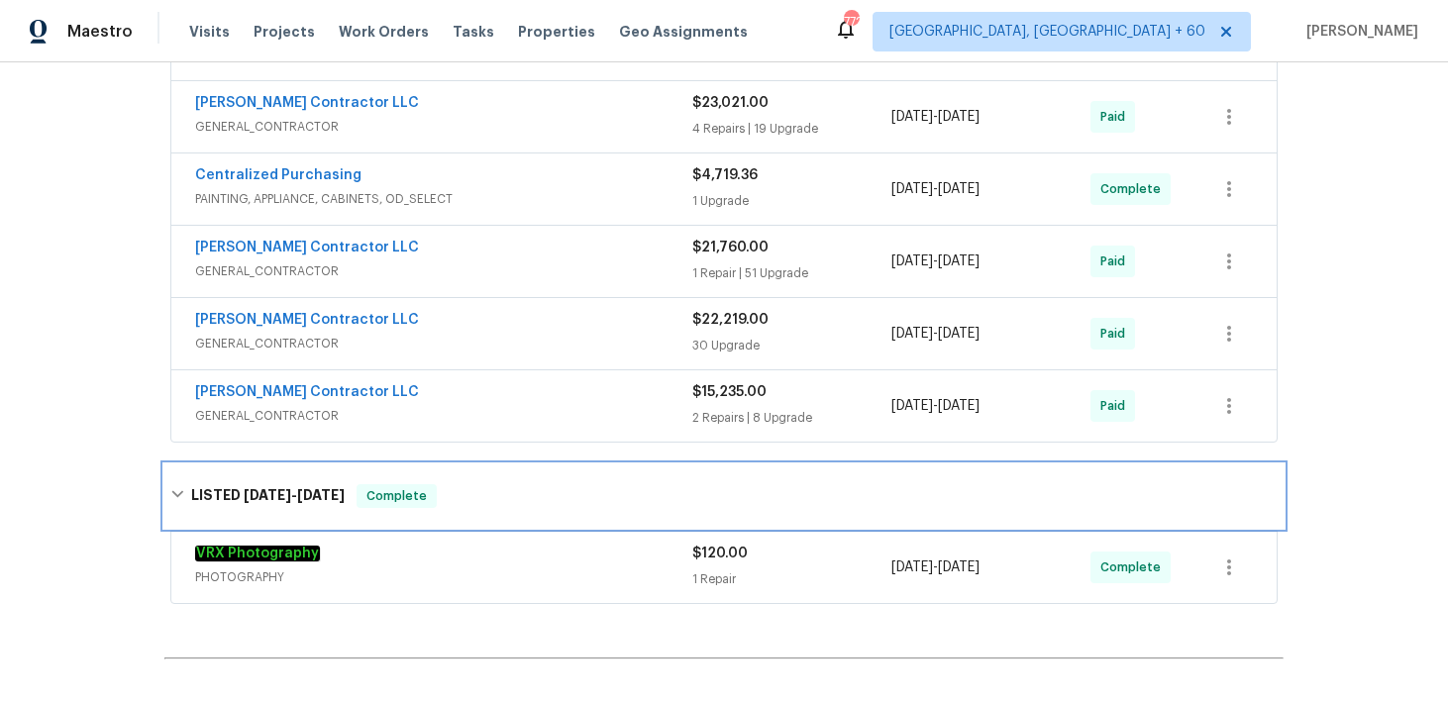
click at [512, 484] on div "LISTED [DATE] - [DATE] Complete" at bounding box center [723, 496] width 1107 height 24
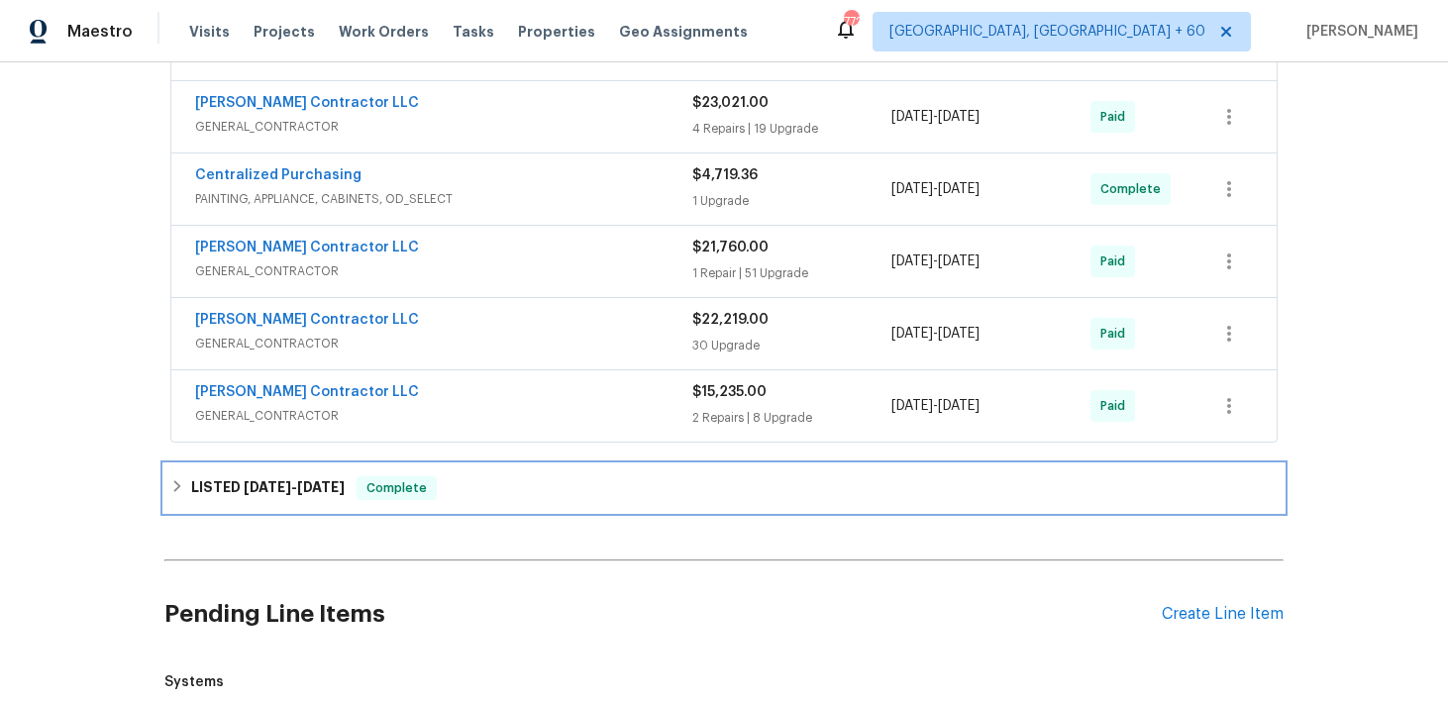
click at [546, 476] on div "LISTED [DATE] - [DATE] Complete" at bounding box center [723, 488] width 1107 height 24
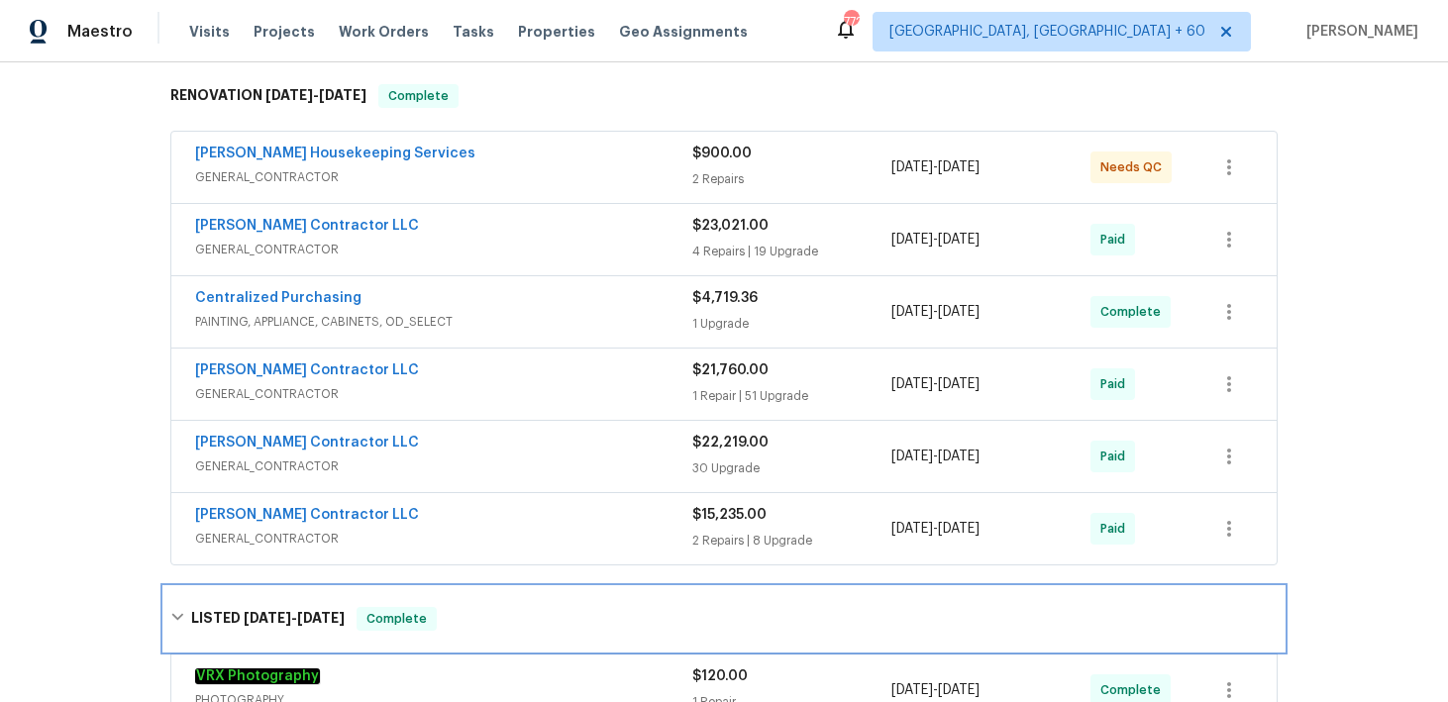
scroll to position [328, 0]
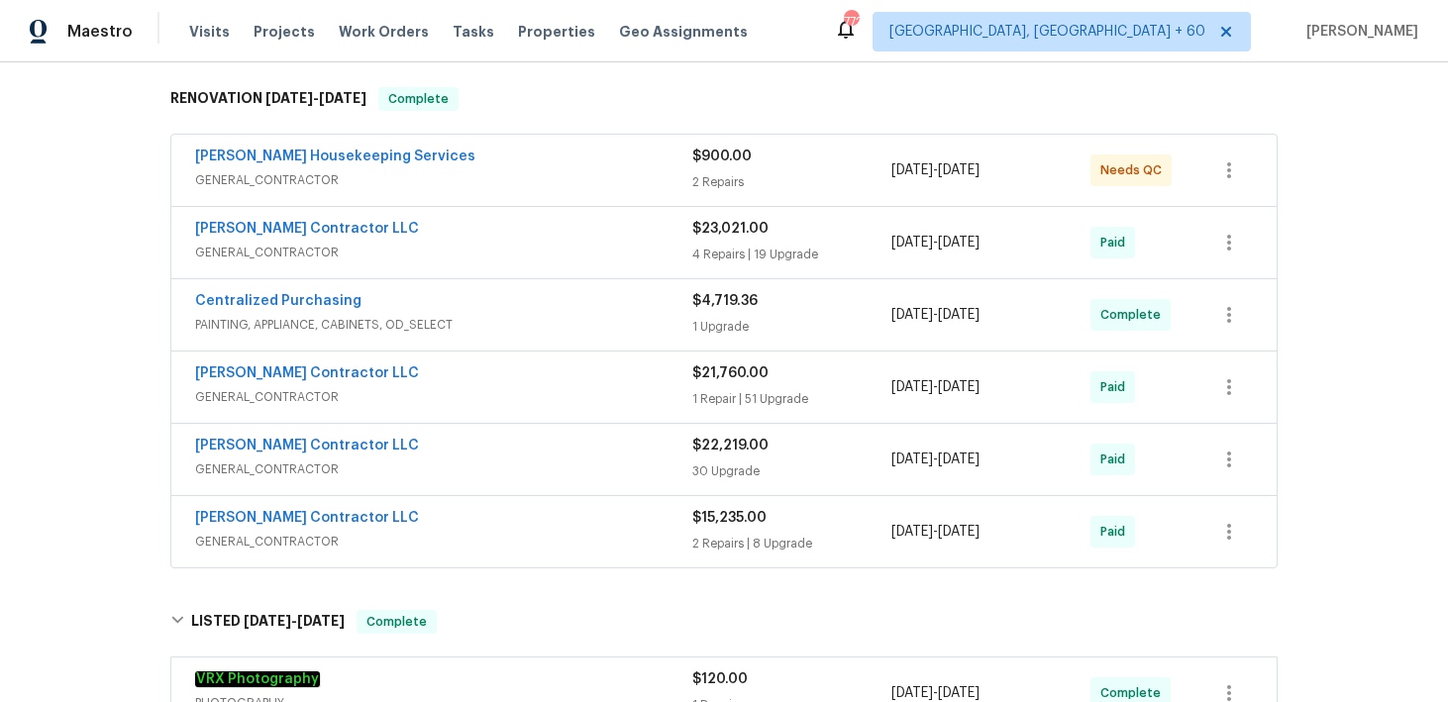
click at [704, 317] on div "1 Upgrade" at bounding box center [791, 327] width 199 height 20
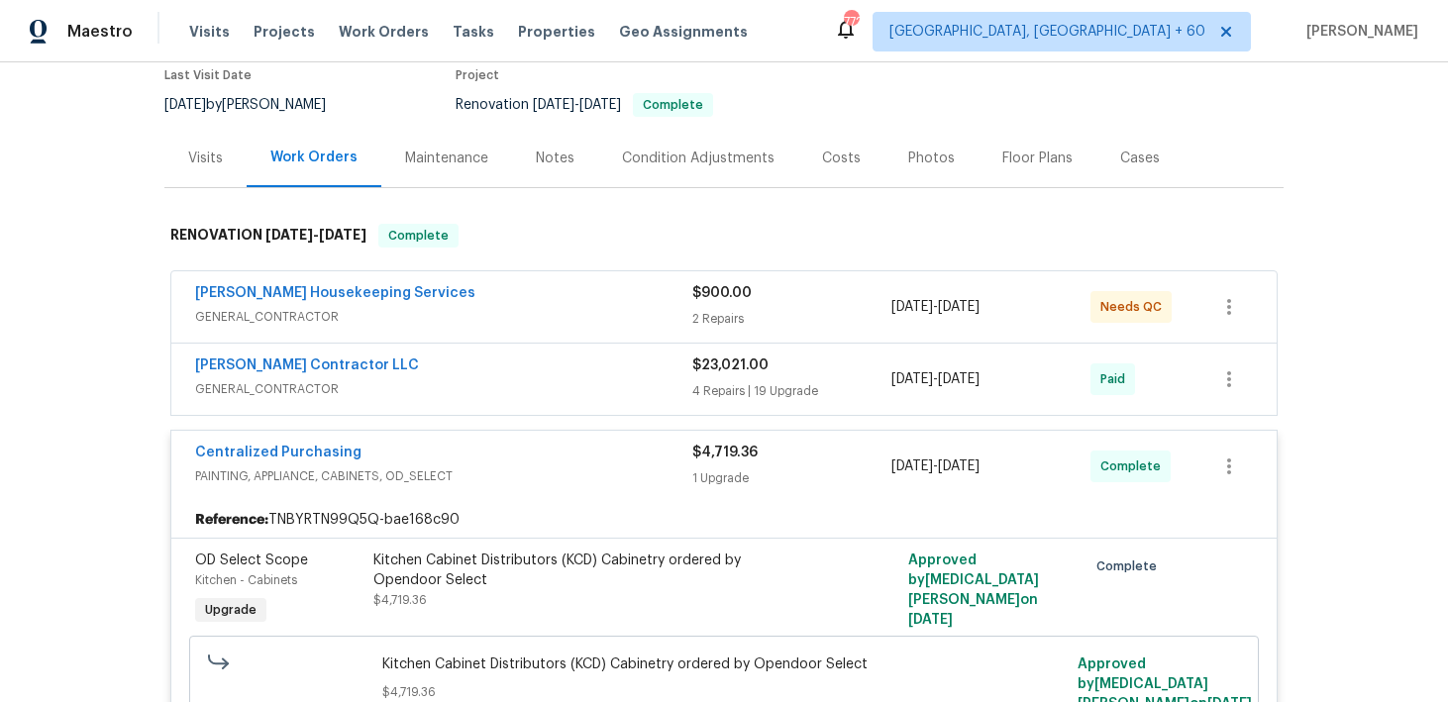
scroll to position [160, 0]
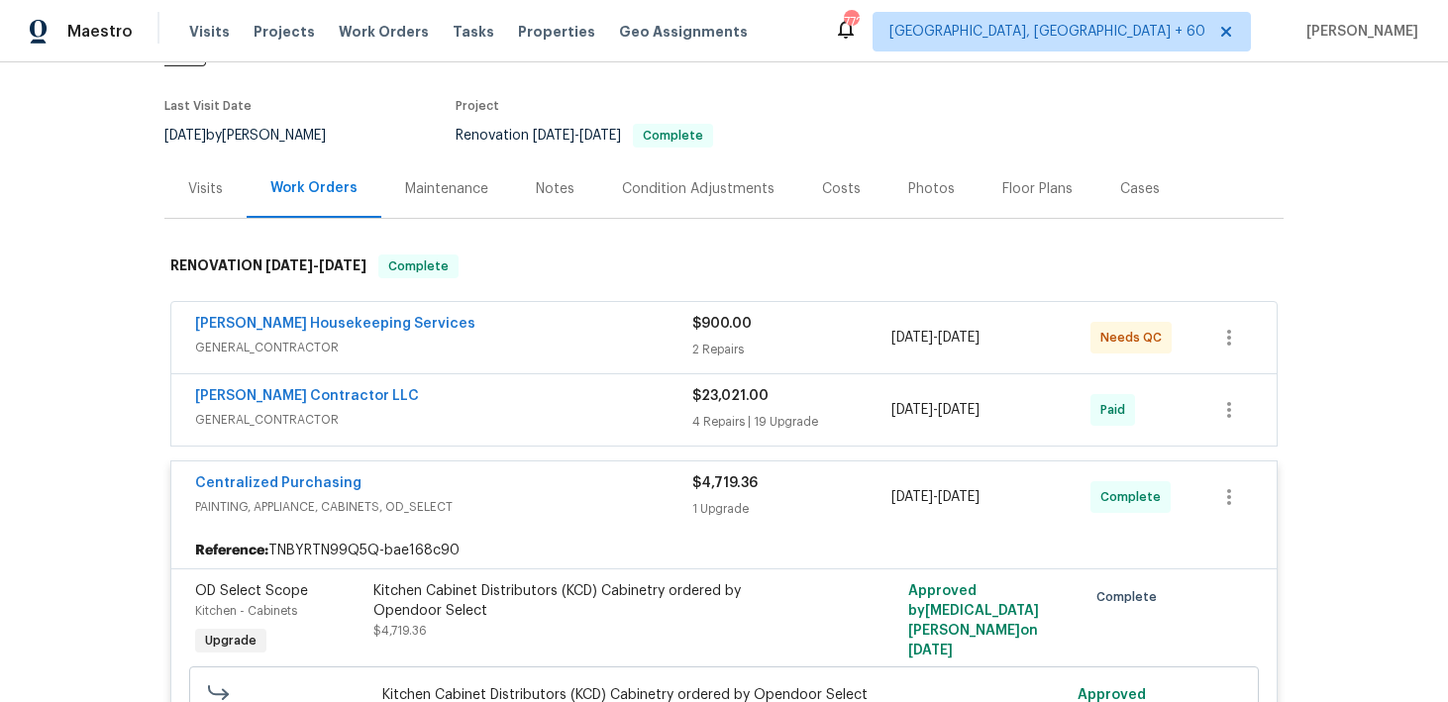
click at [710, 389] on span "$23,021.00" at bounding box center [730, 396] width 76 height 14
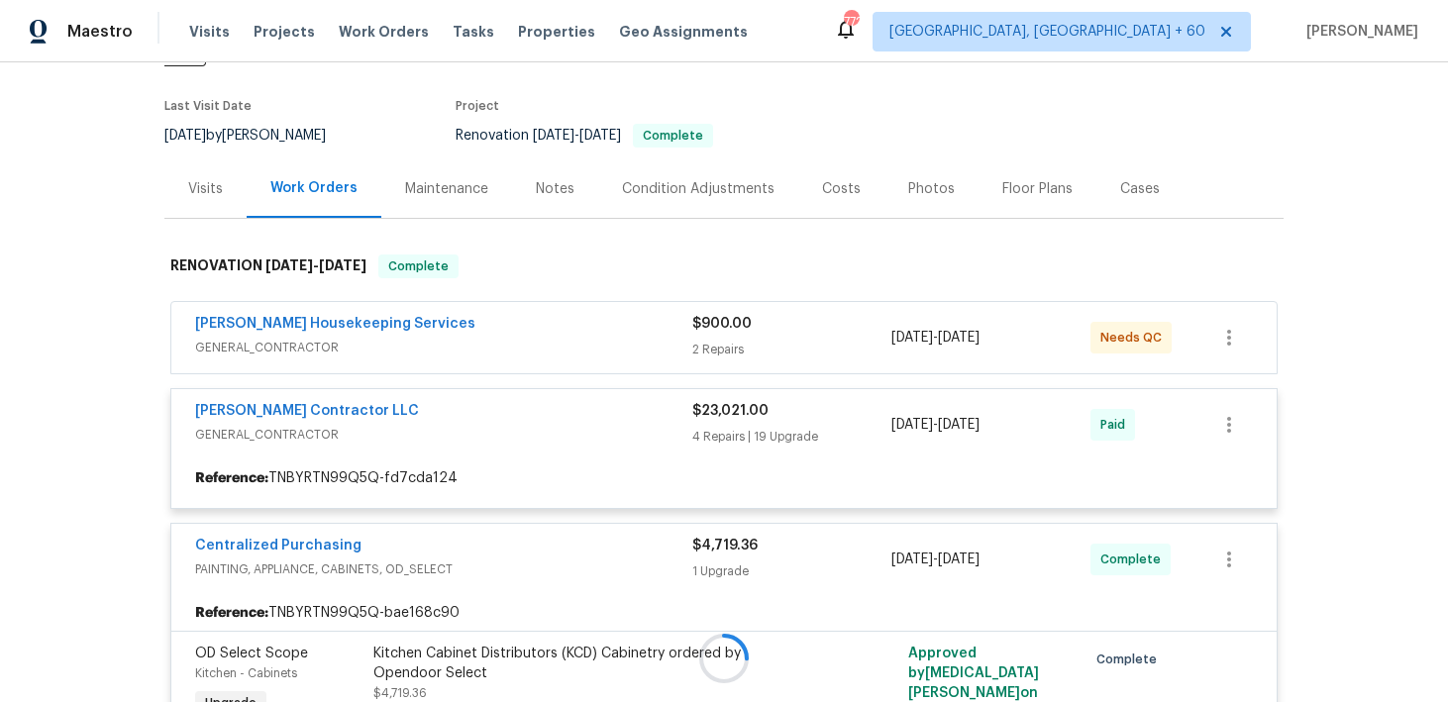
click at [719, 320] on div at bounding box center [723, 658] width 1119 height 847
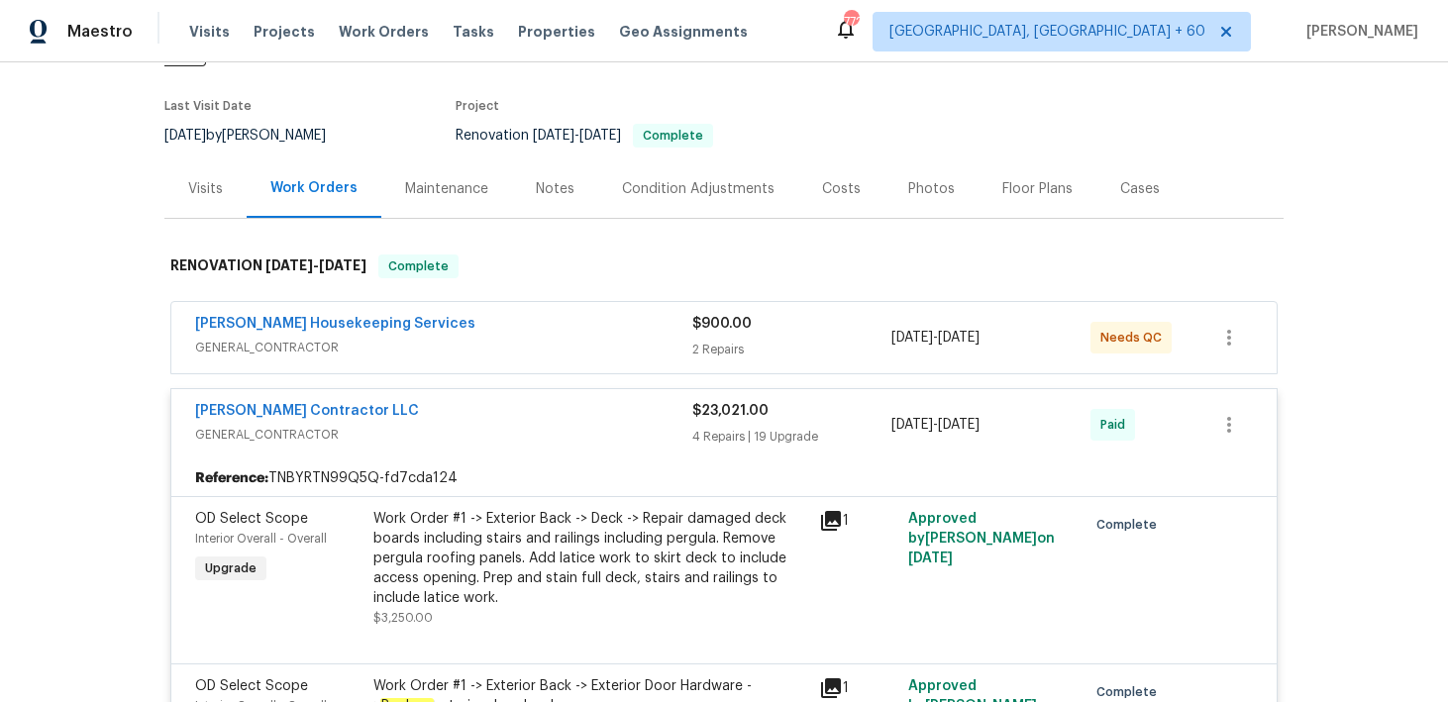
click at [719, 340] on div "2 Repairs" at bounding box center [791, 350] width 199 height 20
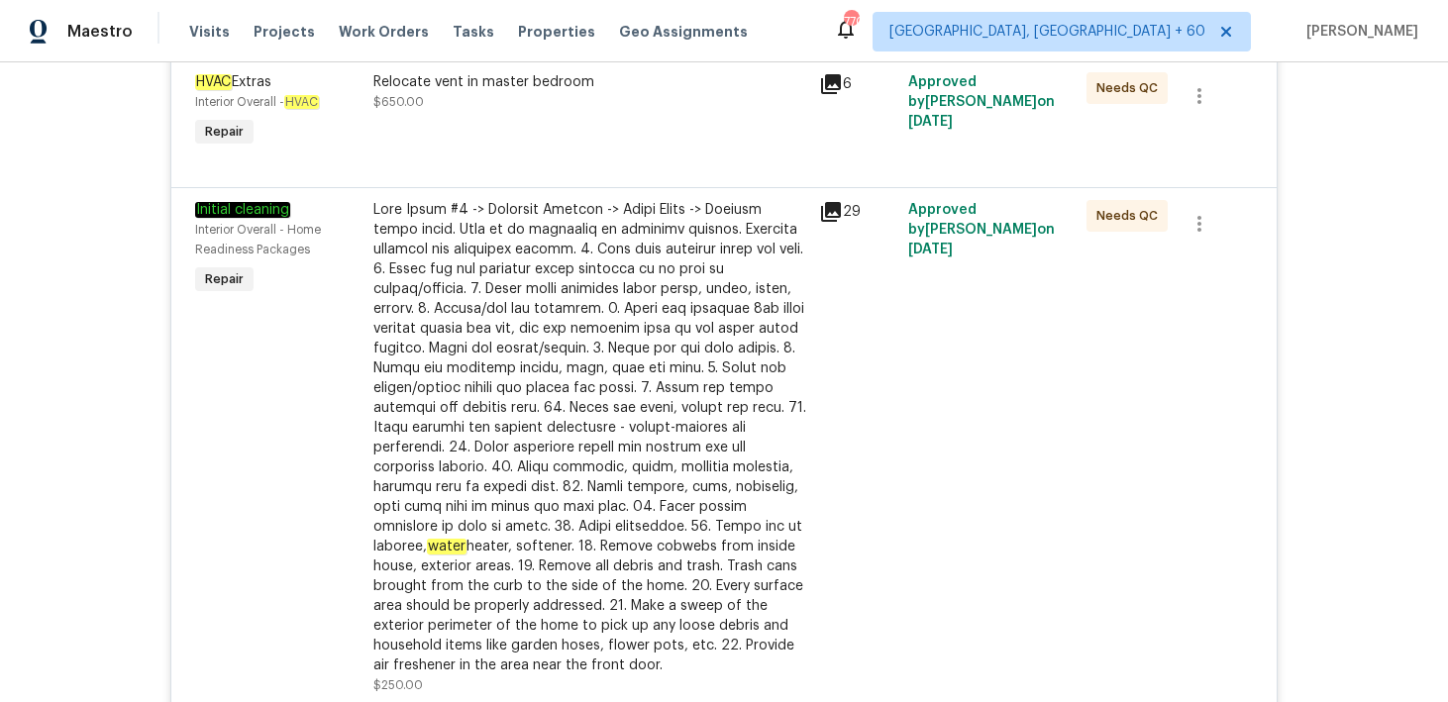
scroll to position [0, 0]
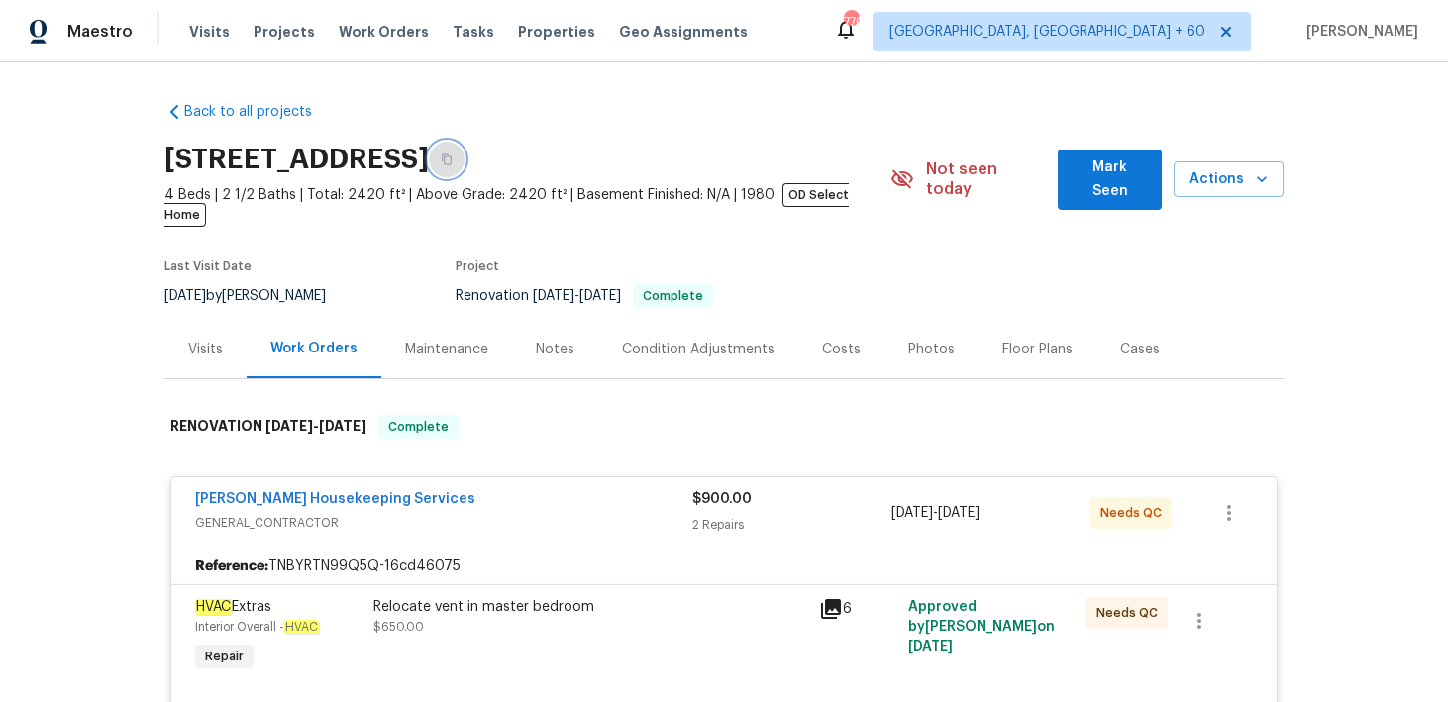
click at [452, 156] on icon "button" at bounding box center [447, 160] width 10 height 11
click at [208, 40] on span "Visits" at bounding box center [209, 32] width 41 height 20
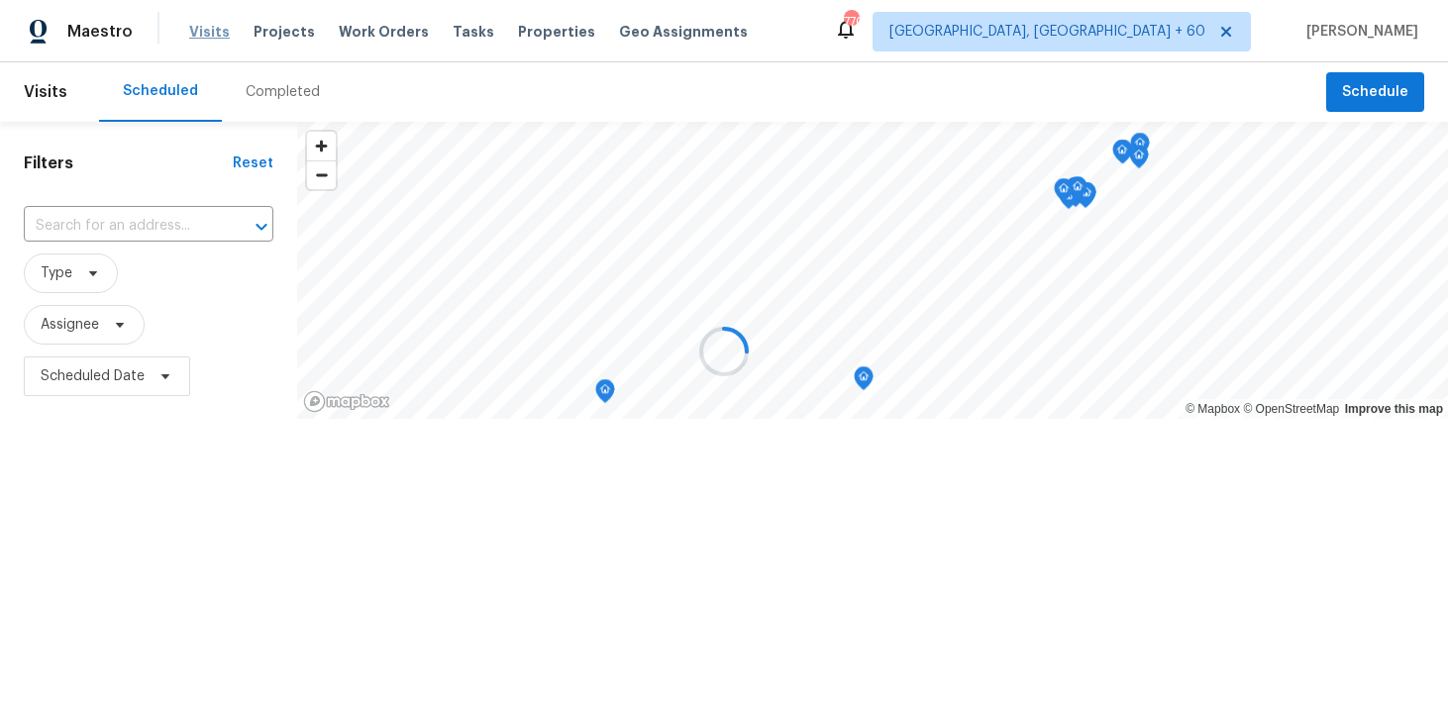
click at [208, 40] on div at bounding box center [724, 351] width 1448 height 702
click at [272, 92] on div at bounding box center [724, 351] width 1448 height 702
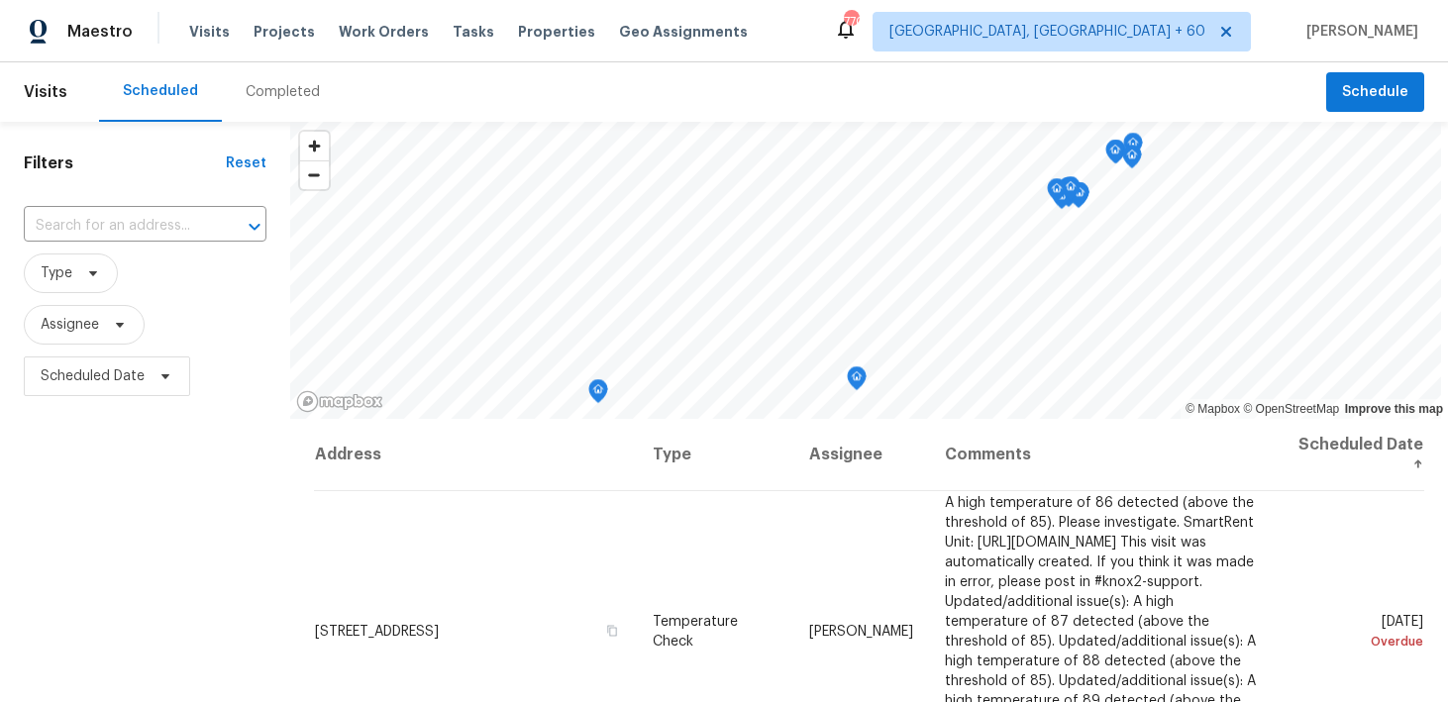
click at [272, 92] on div "Completed" at bounding box center [283, 92] width 74 height 20
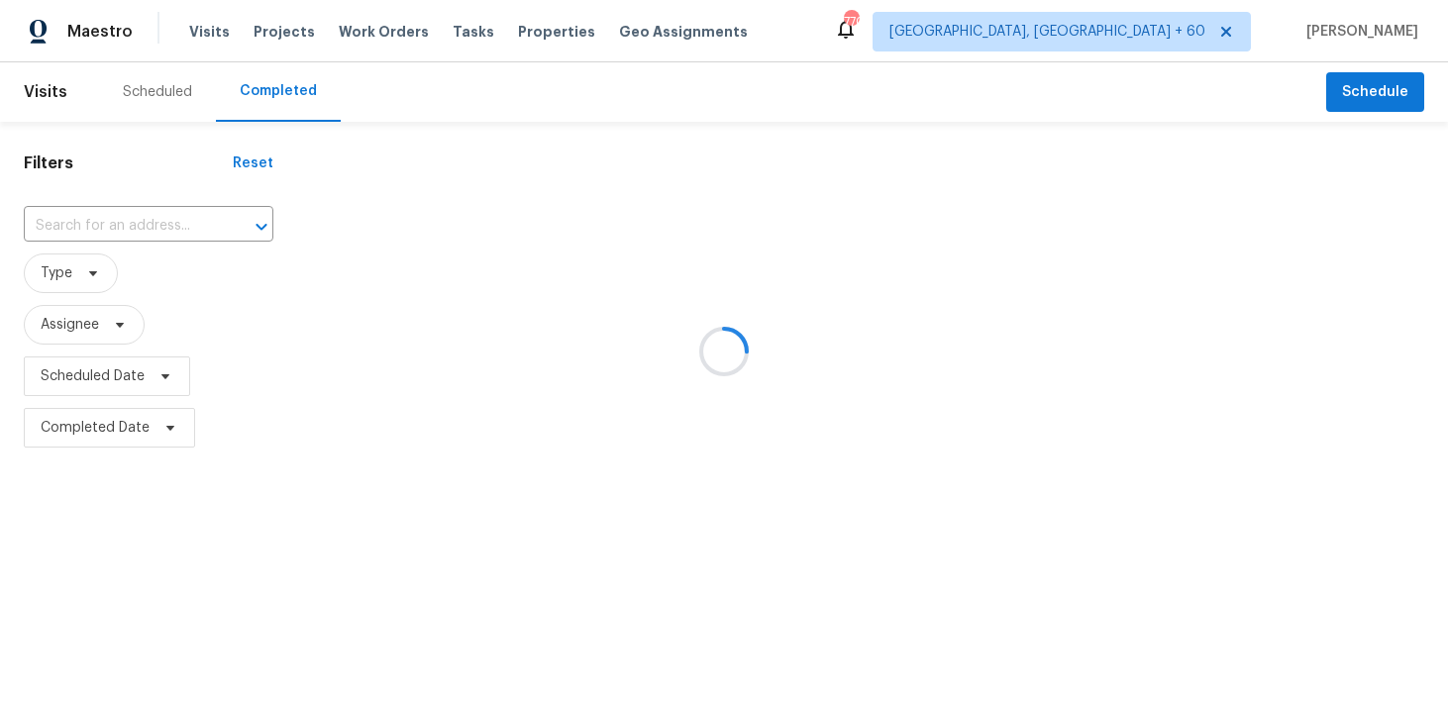
click at [84, 235] on div at bounding box center [724, 351] width 1448 height 702
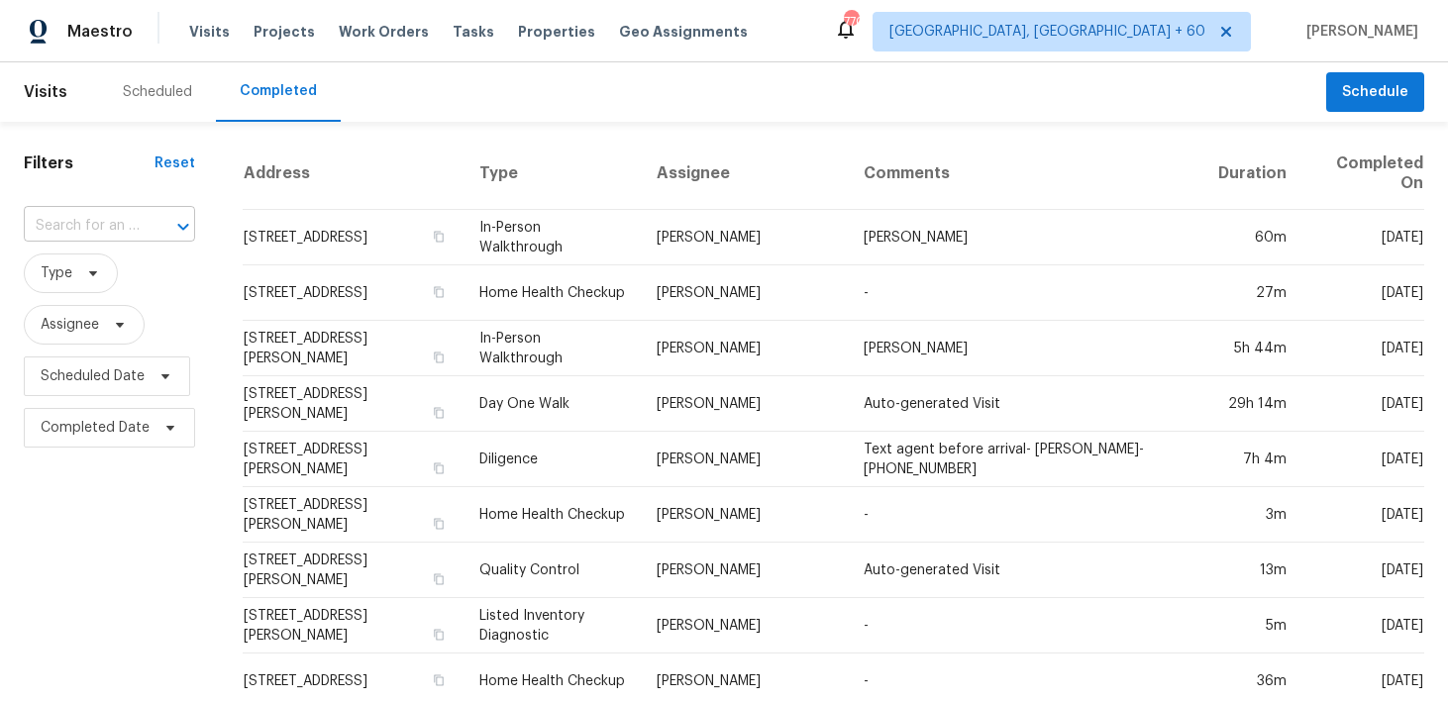
click at [50, 218] on input "text" at bounding box center [82, 226] width 116 height 31
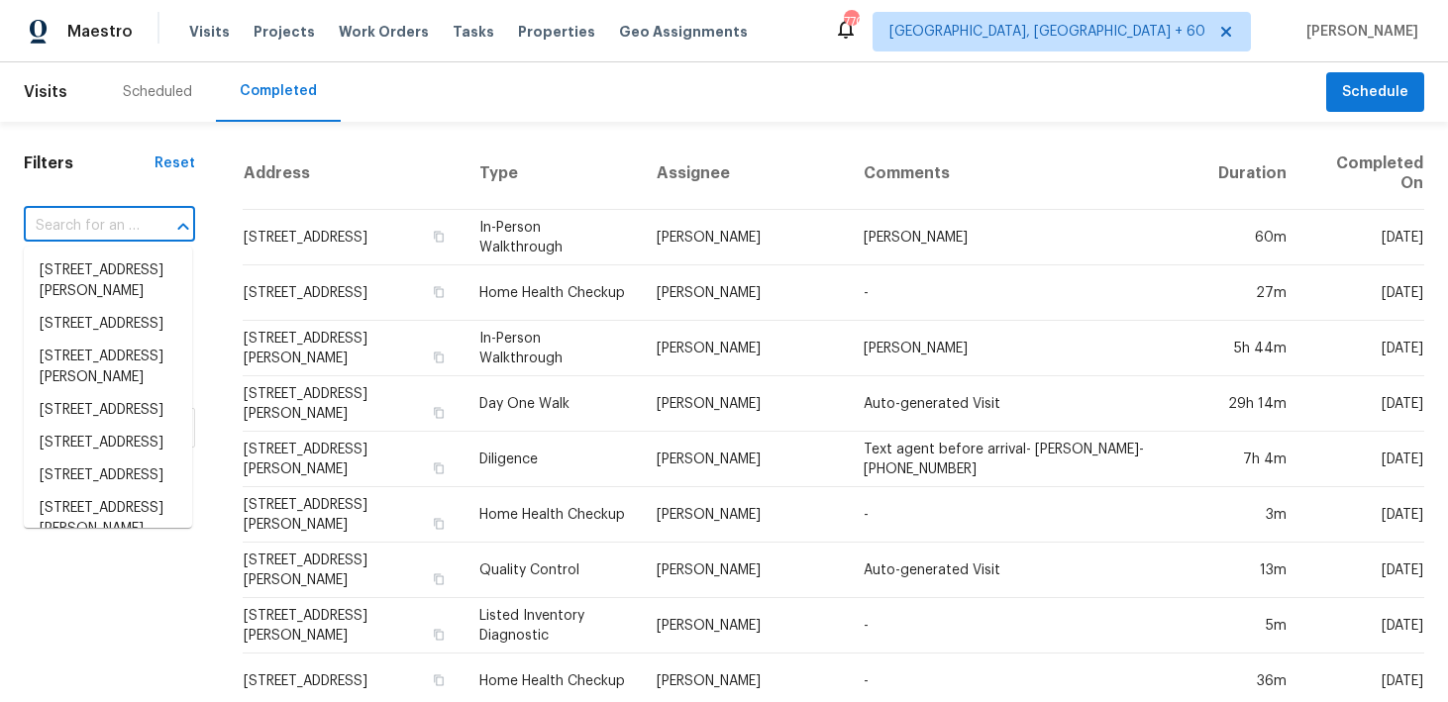
paste input "[STREET_ADDRESS][PERSON_NAME]"
type input "[STREET_ADDRESS][PERSON_NAME]"
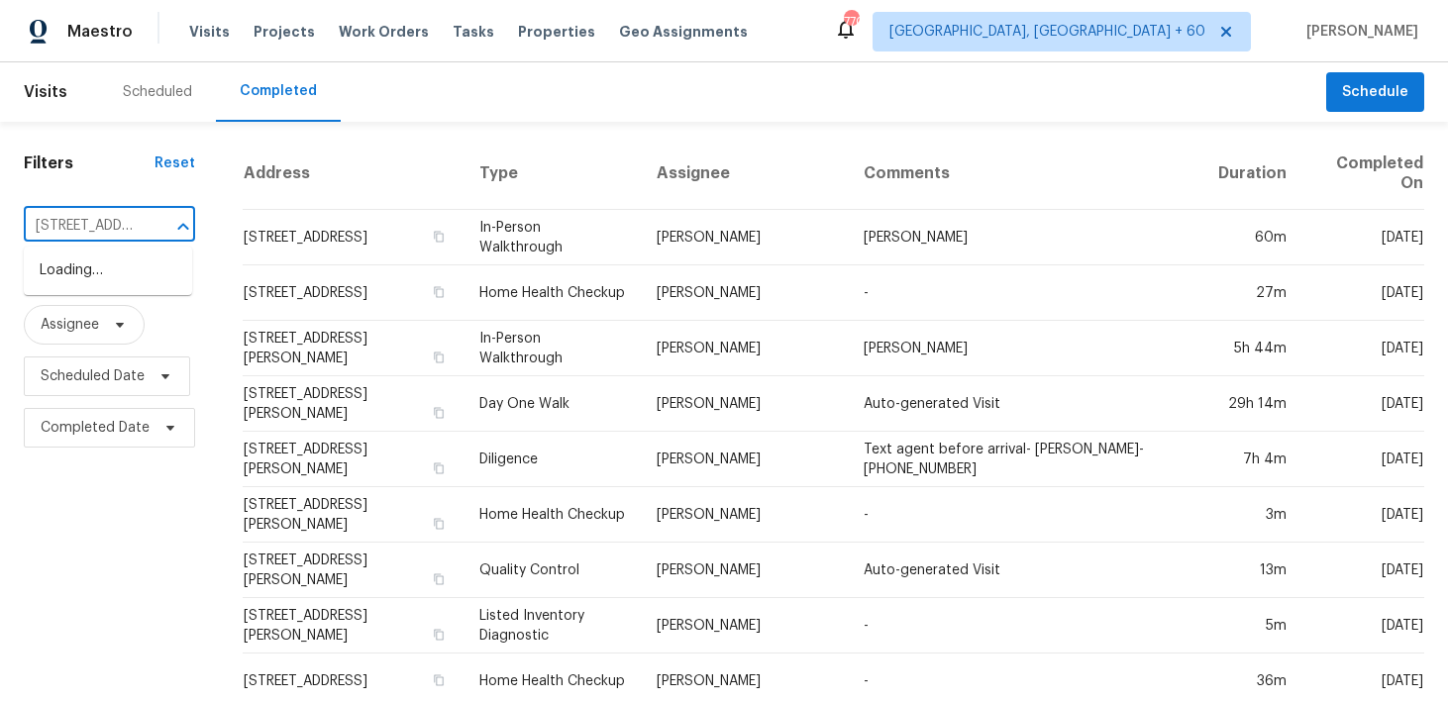
scroll to position [0, 142]
click at [76, 271] on li "[STREET_ADDRESS][PERSON_NAME]" at bounding box center [108, 281] width 168 height 53
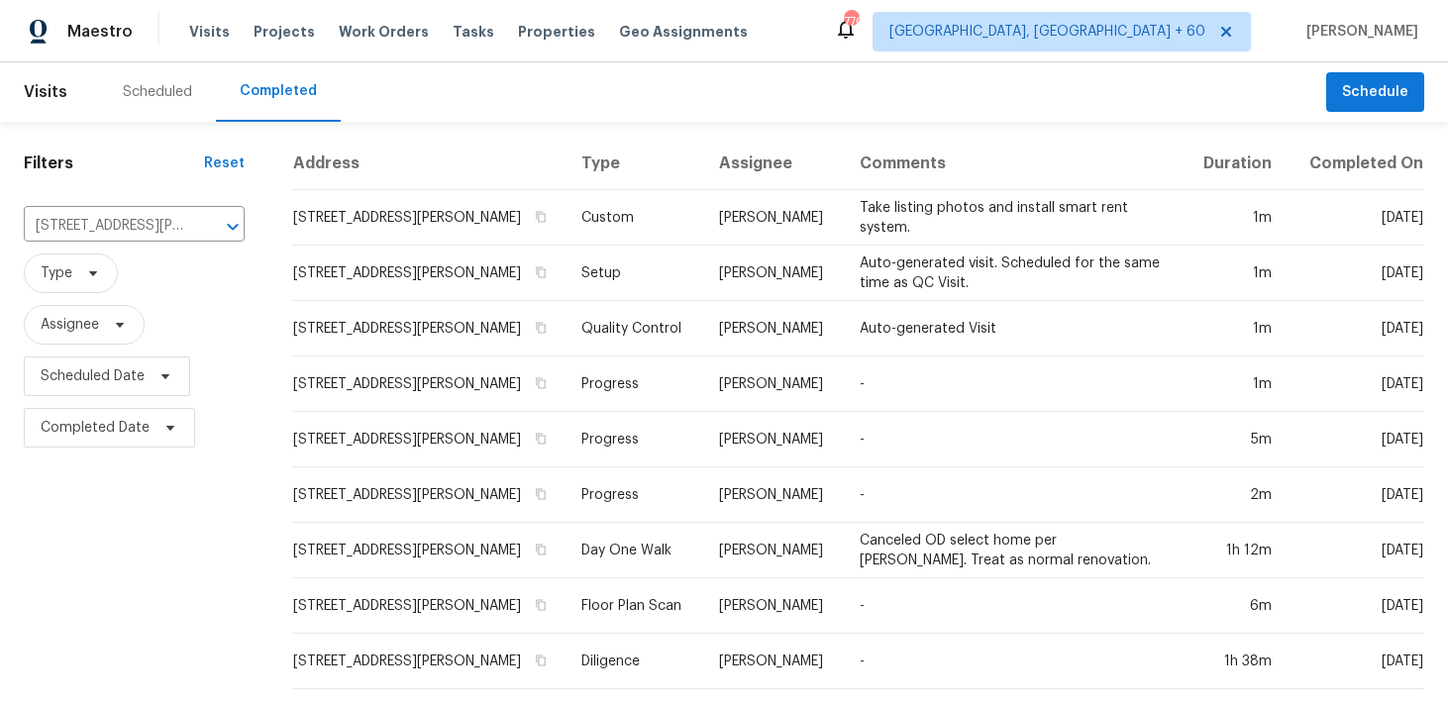
click at [628, 277] on td "Setup" at bounding box center [635, 273] width 138 height 55
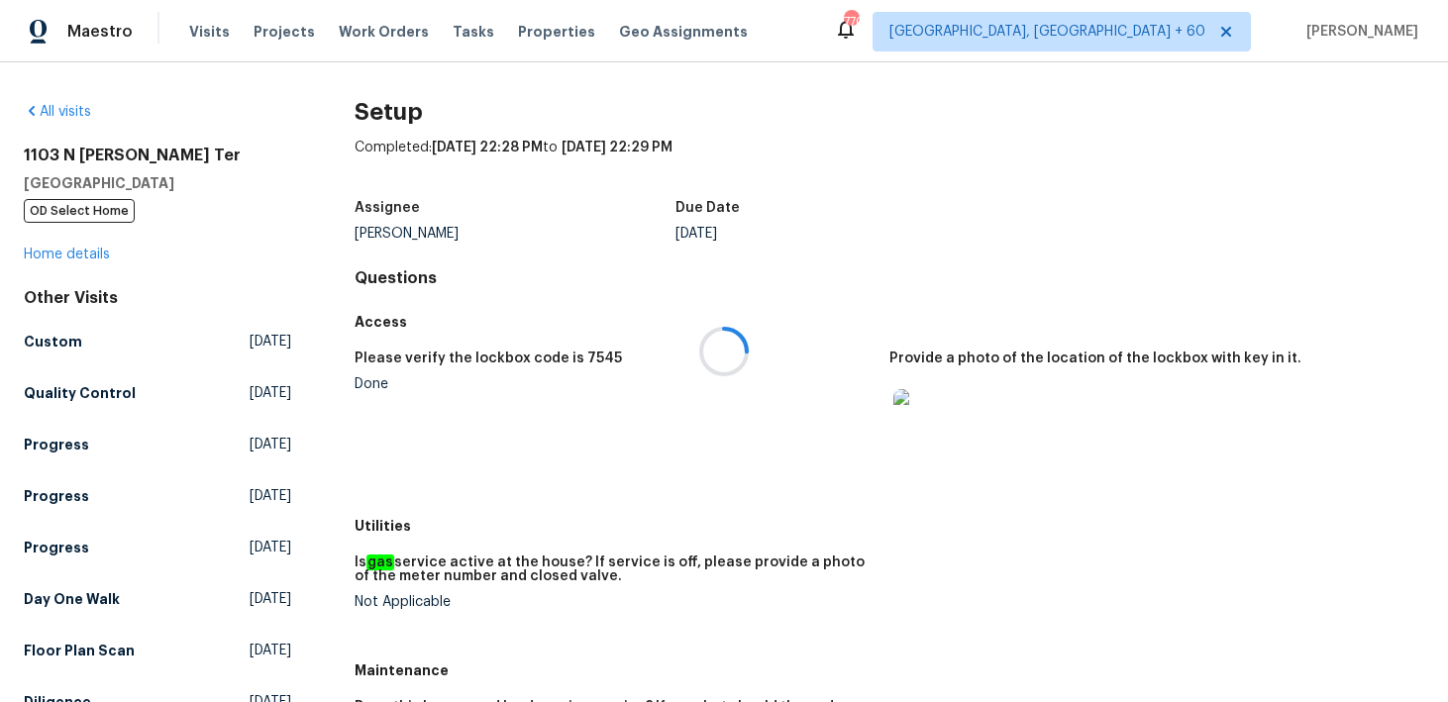
click at [67, 223] on div at bounding box center [724, 351] width 1448 height 702
click at [52, 253] on link "Home details" at bounding box center [67, 255] width 86 height 14
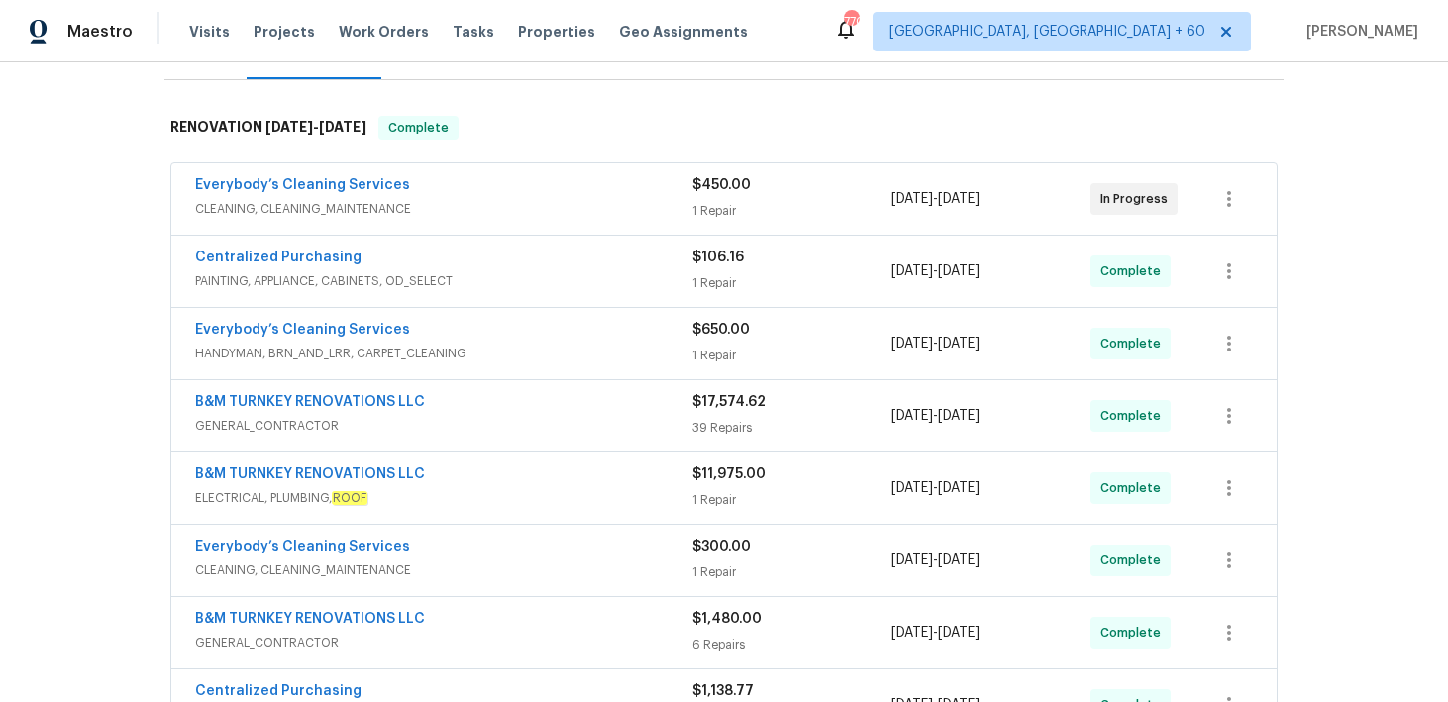
scroll to position [244, 0]
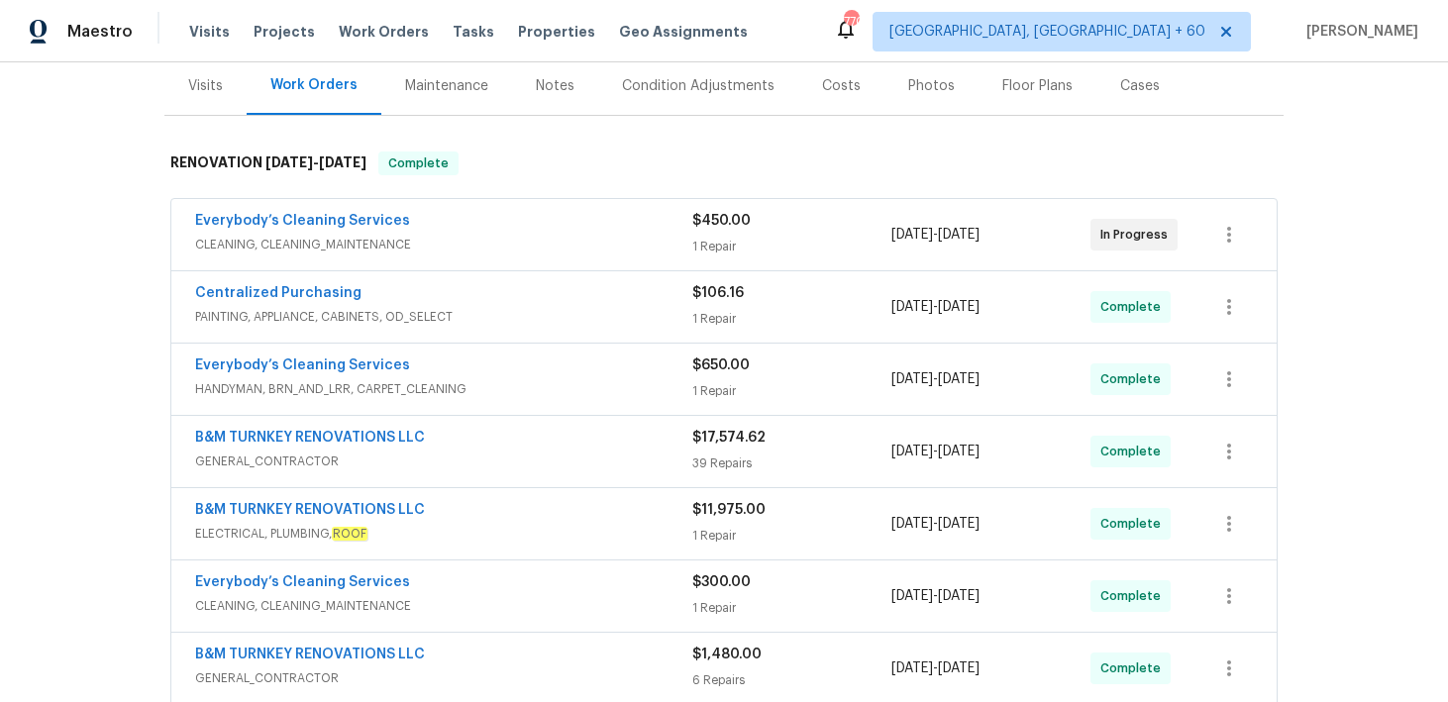
click at [723, 244] on div "1 Repair" at bounding box center [791, 247] width 199 height 20
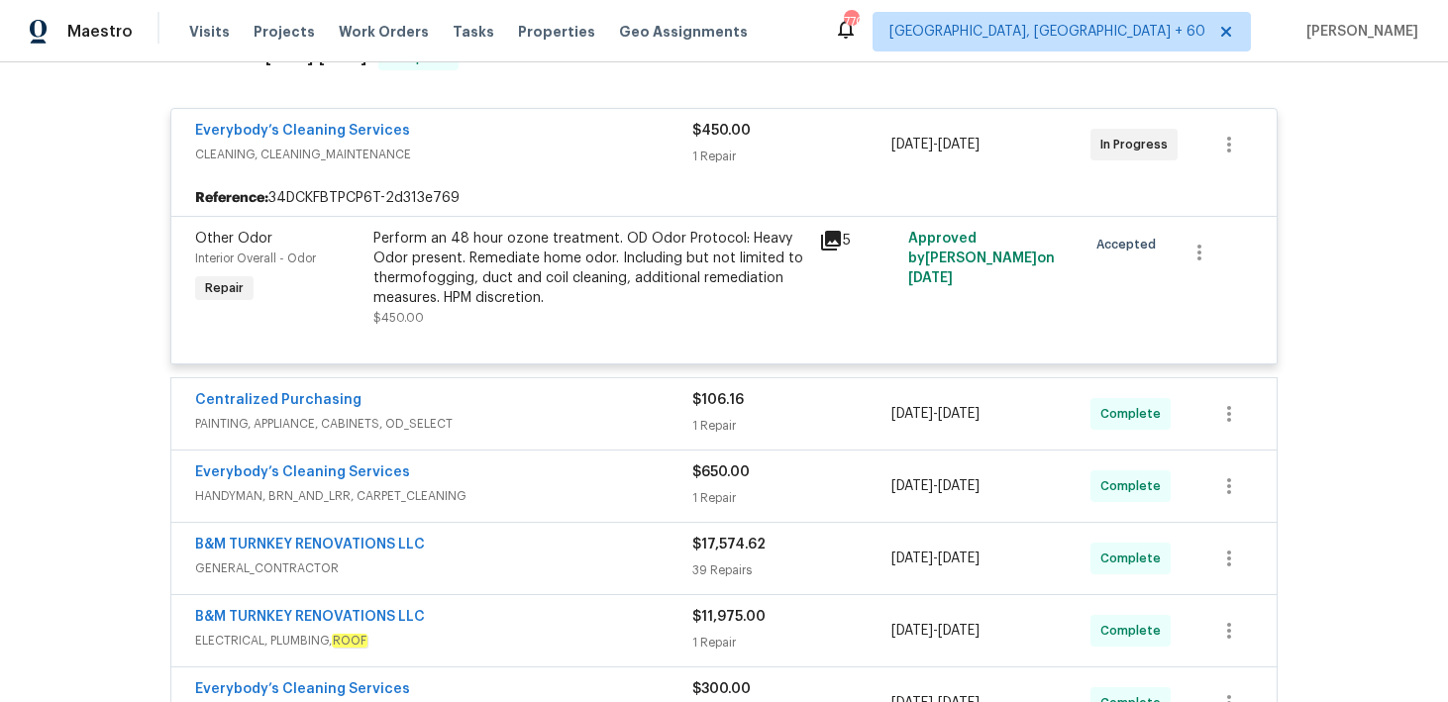
click at [707, 158] on div "1 Repair" at bounding box center [791, 157] width 199 height 20
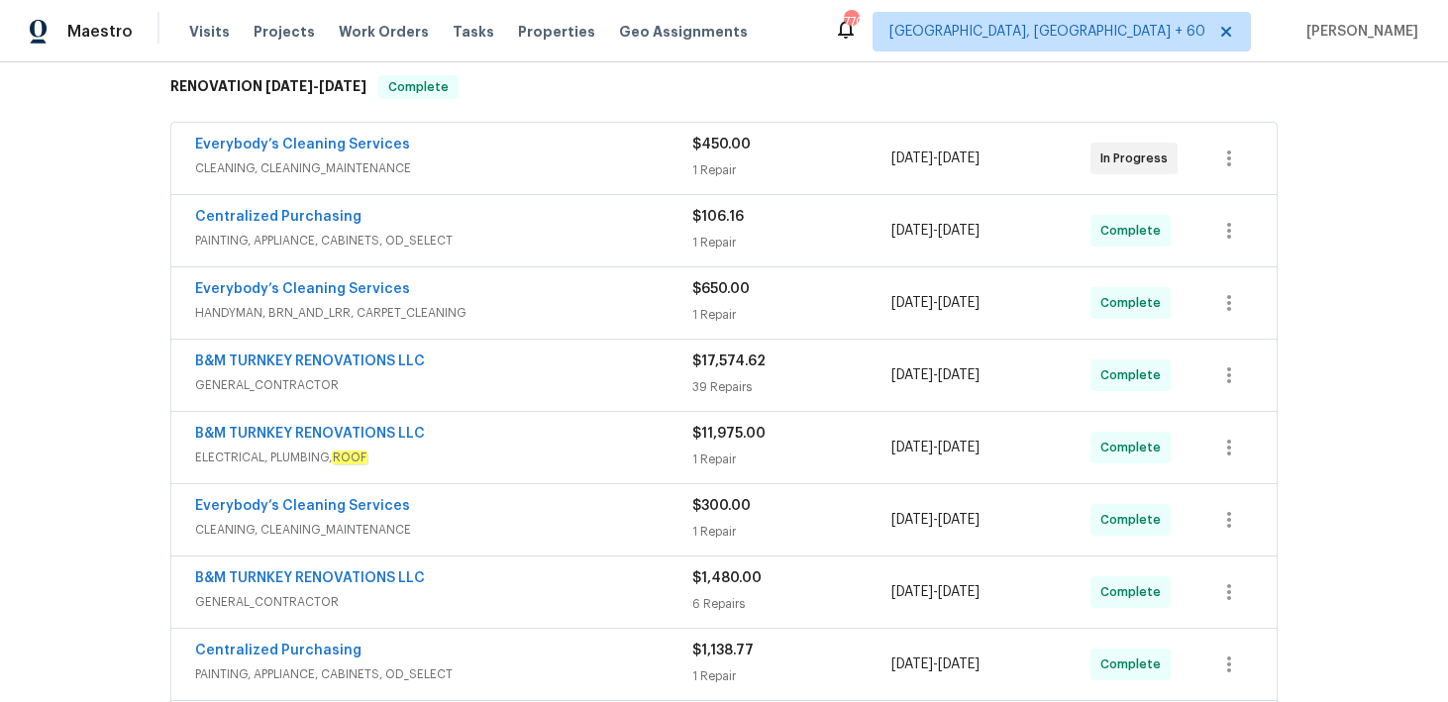
scroll to position [318, 0]
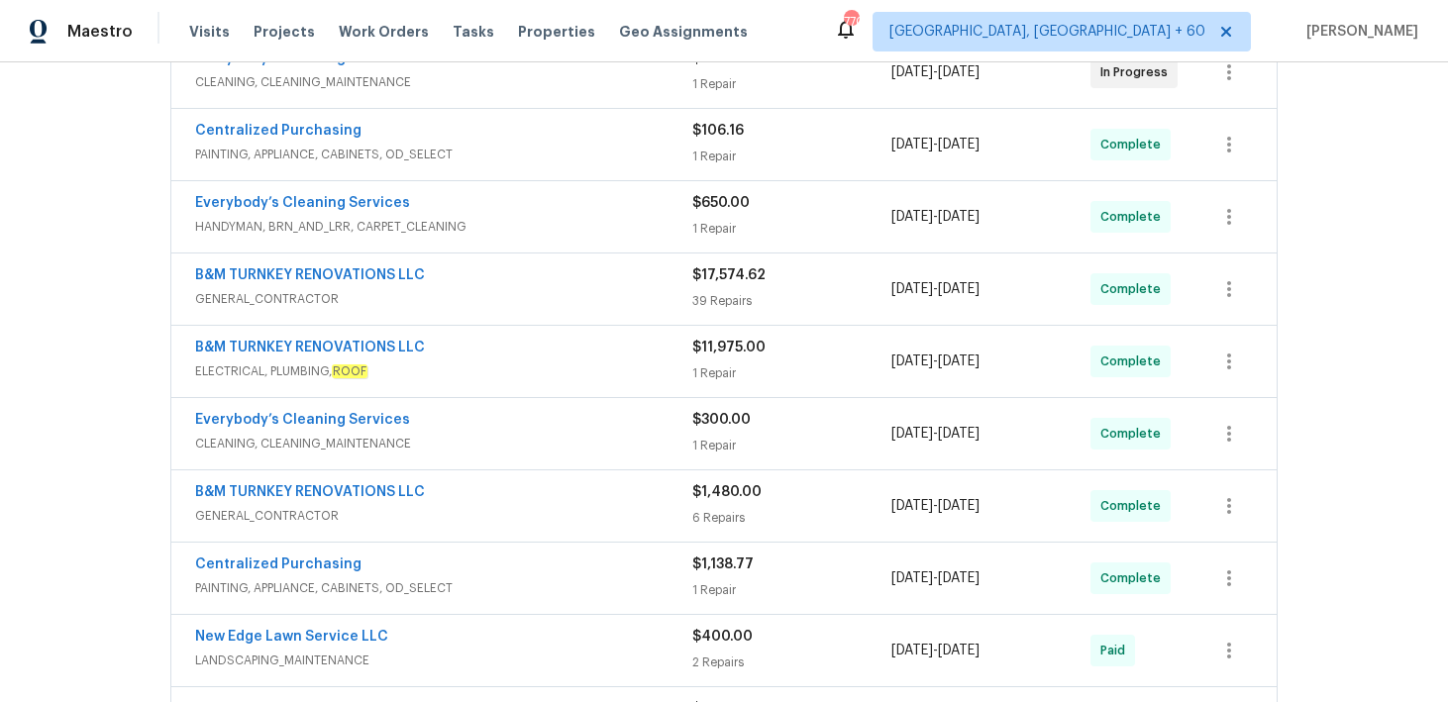
click at [697, 240] on div "$650.00 1 Repair" at bounding box center [791, 217] width 199 height 48
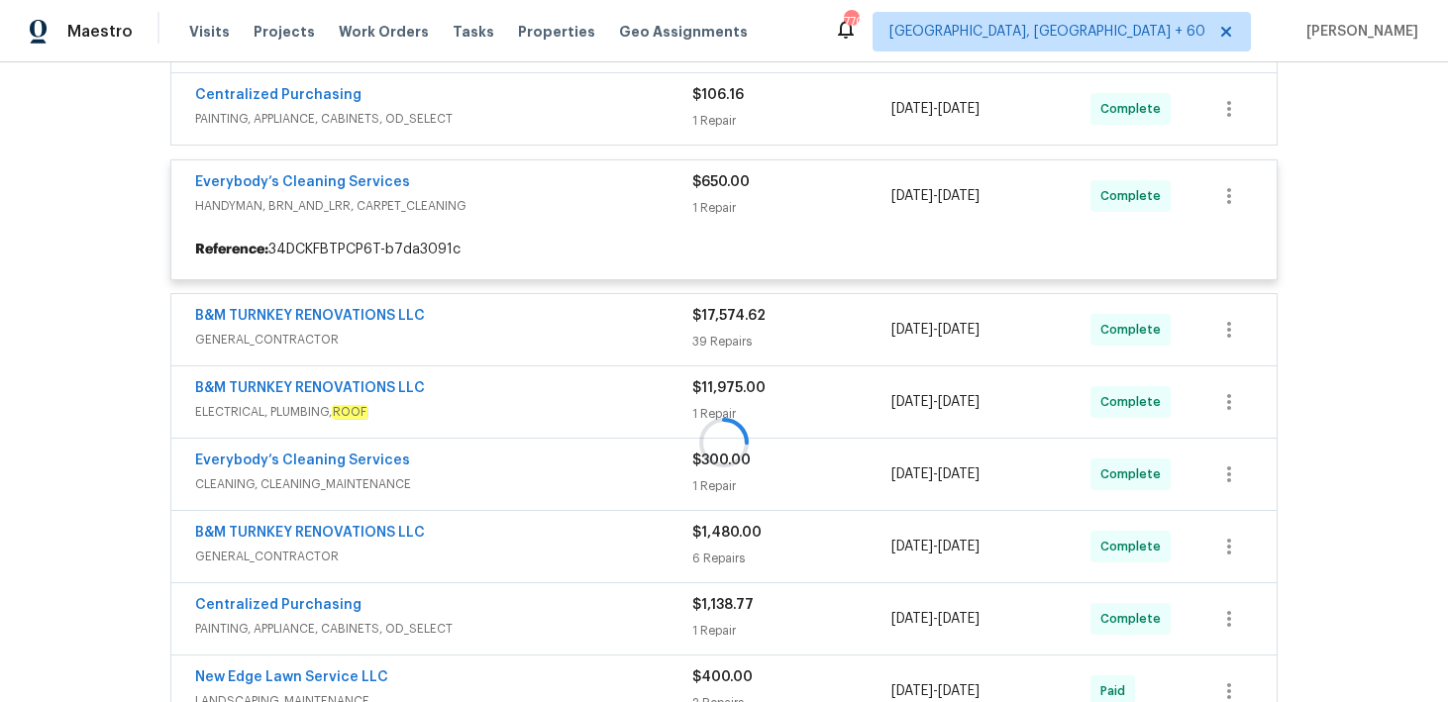
scroll to position [451, 0]
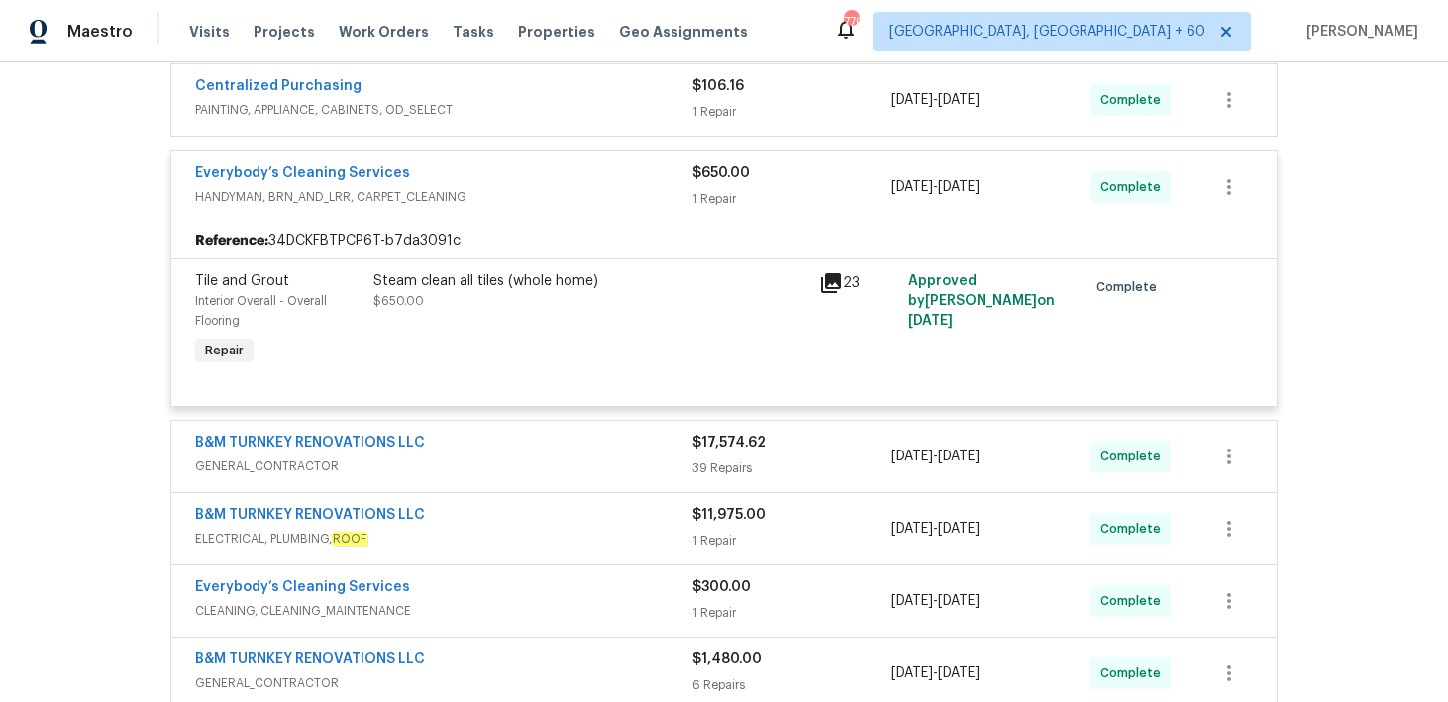
click at [720, 198] on div "1 Repair" at bounding box center [791, 199] width 199 height 20
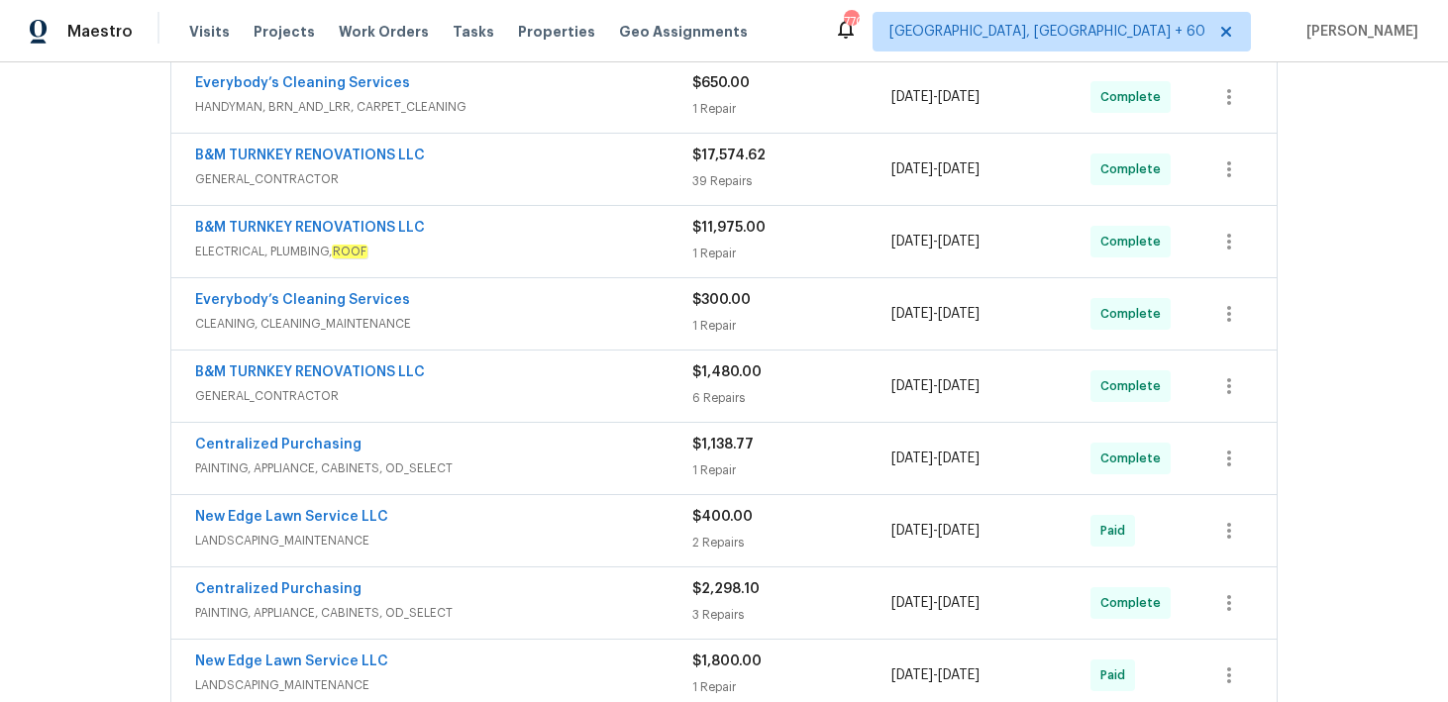
scroll to position [529, 0]
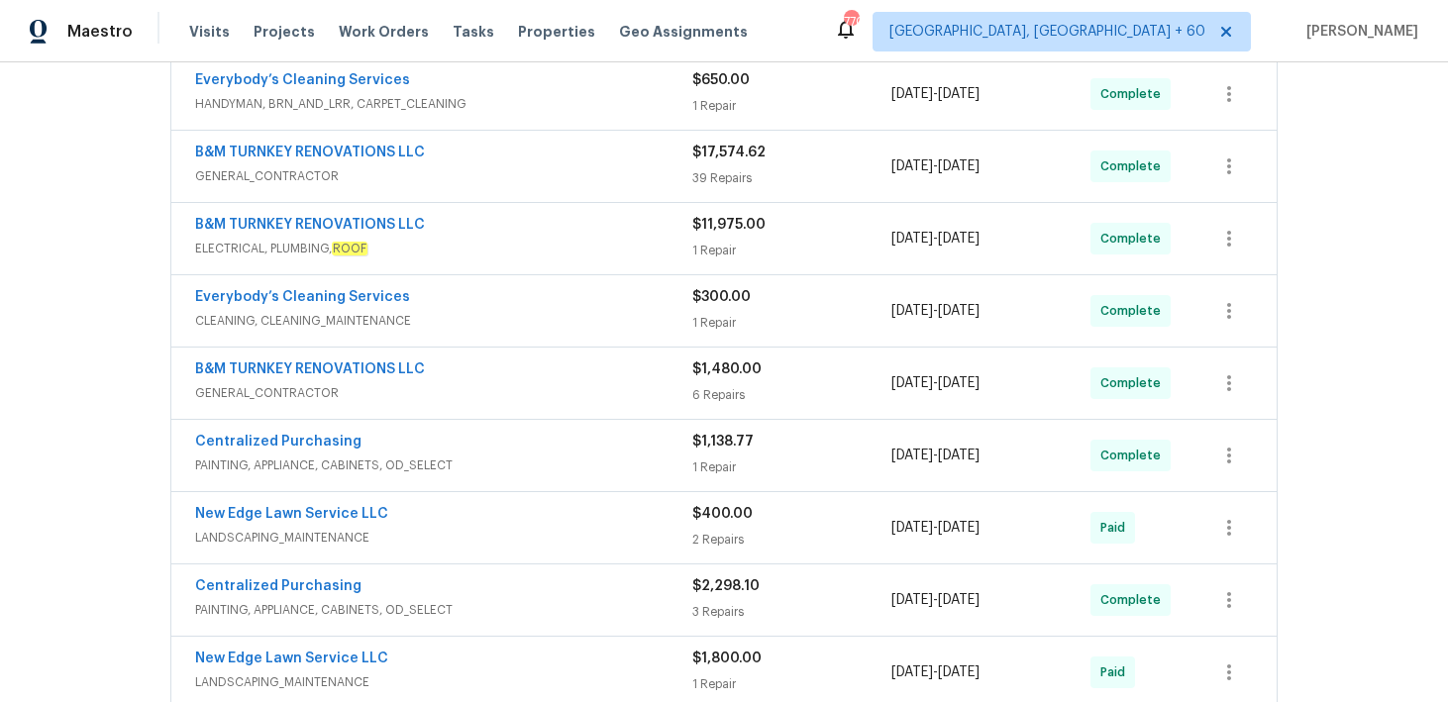
click at [724, 374] on span "$1,480.00" at bounding box center [726, 370] width 69 height 14
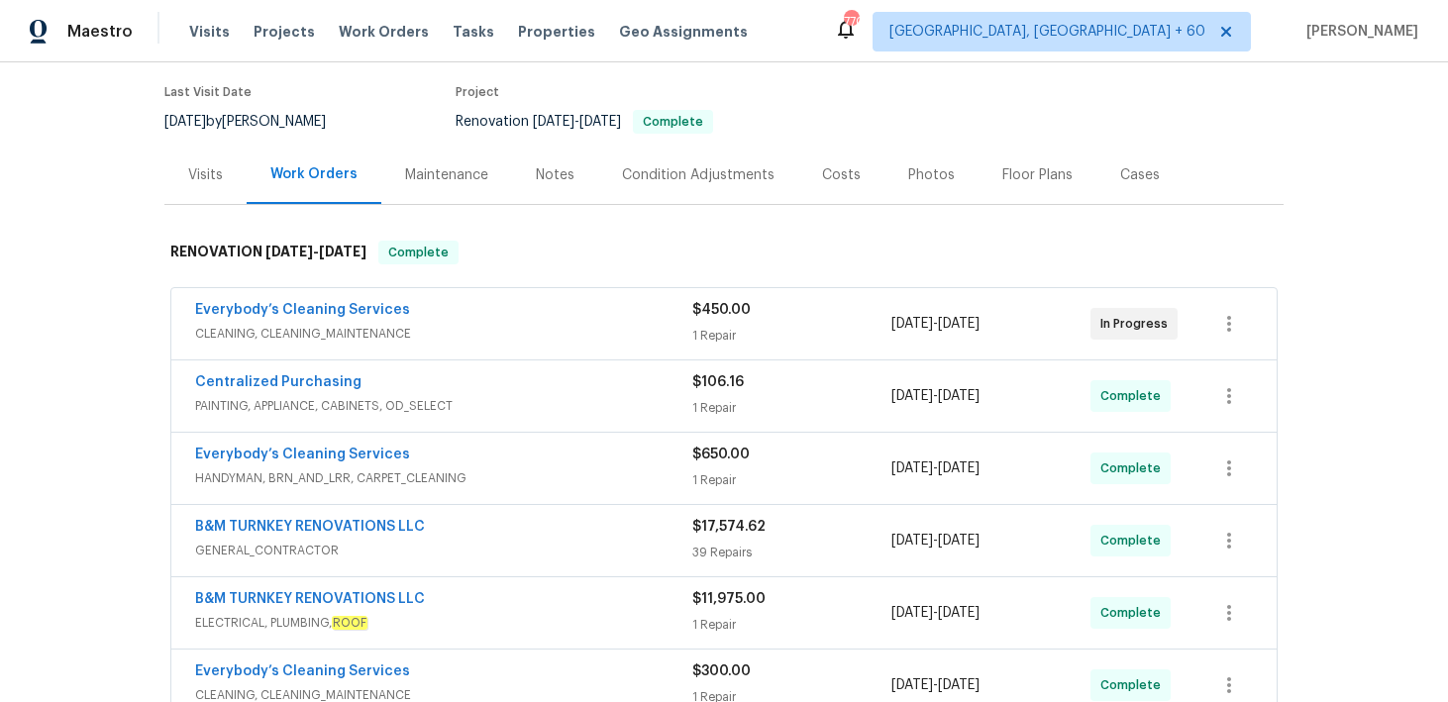
scroll to position [122, 0]
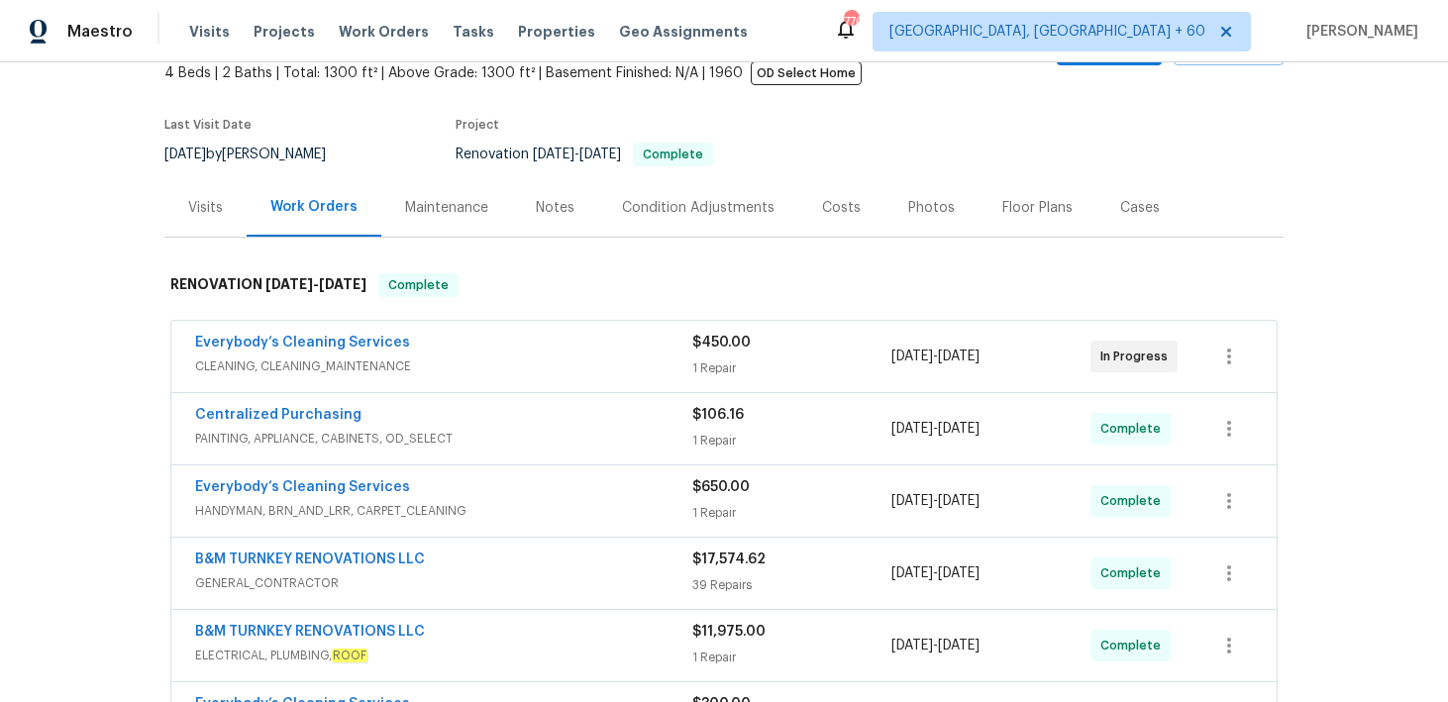
click at [714, 508] on div "1 Repair" at bounding box center [791, 513] width 199 height 20
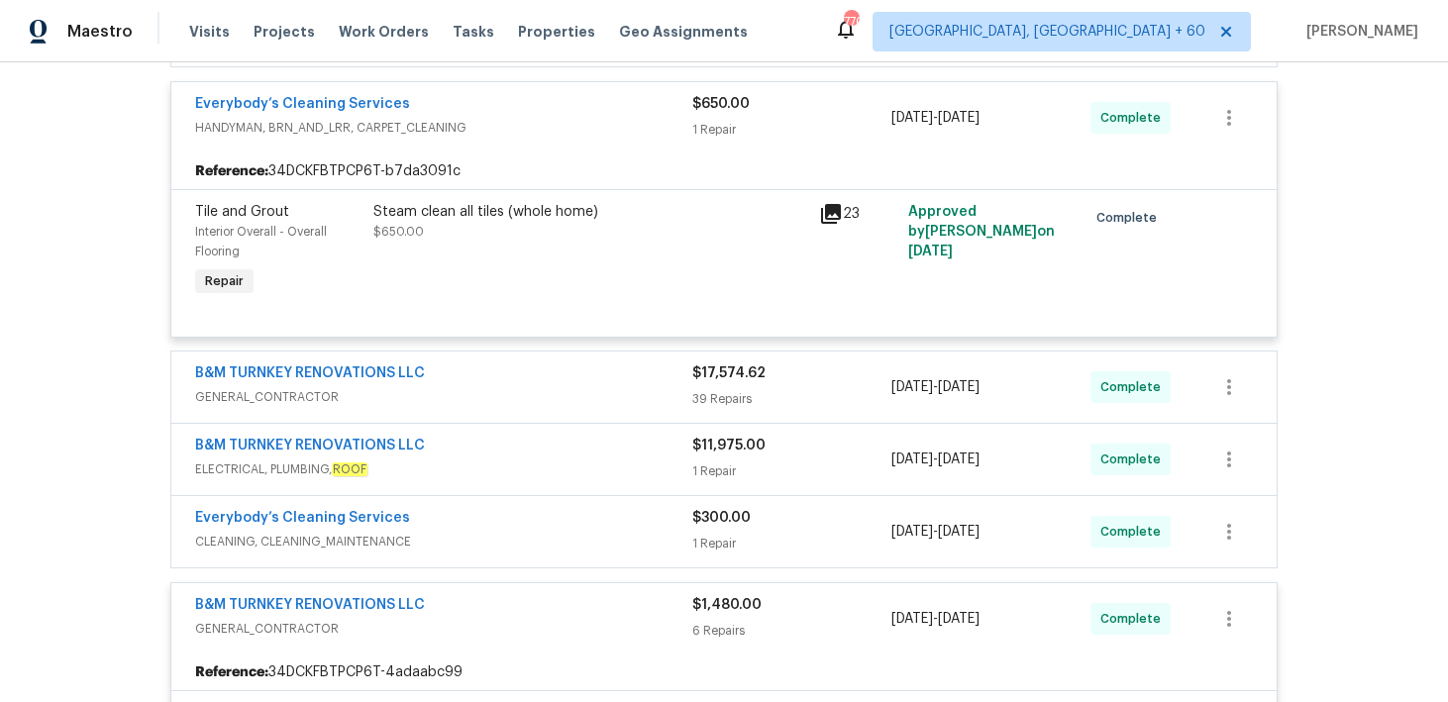
scroll to position [0, 0]
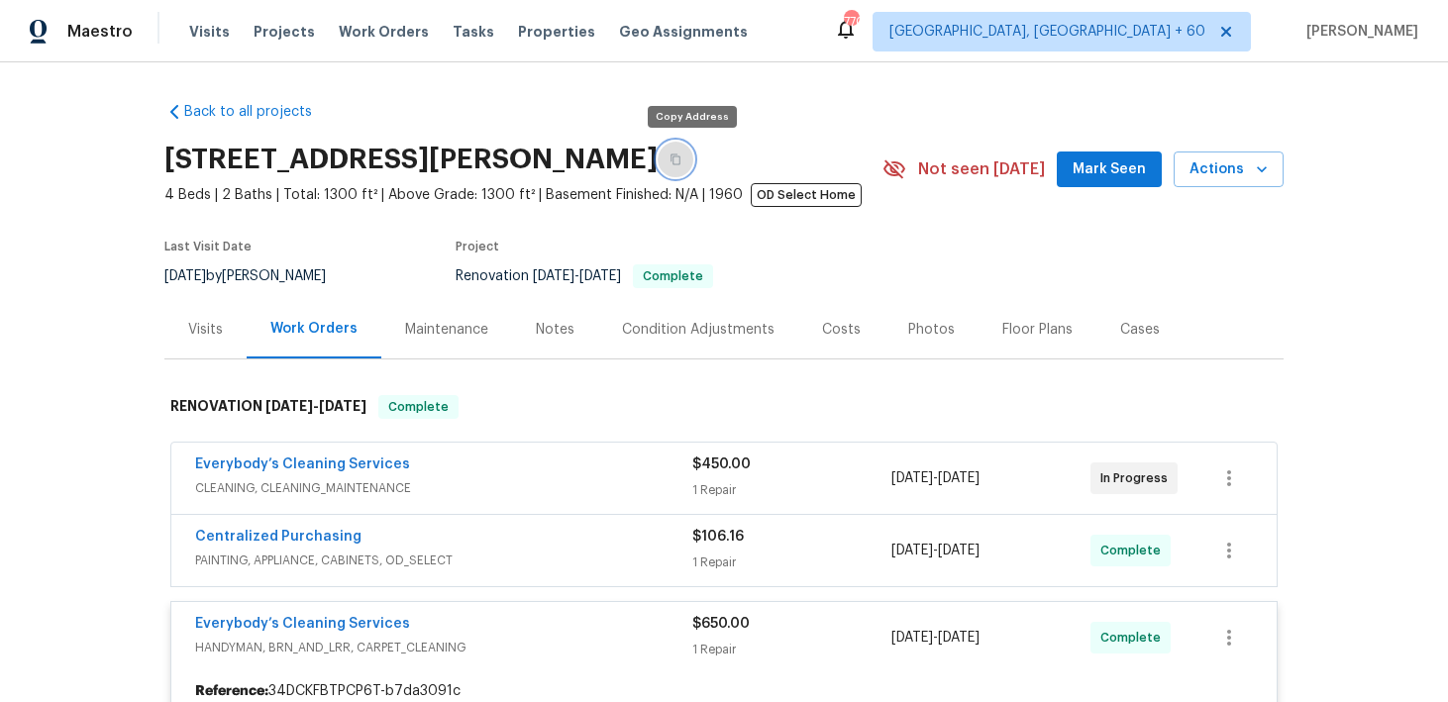
click at [693, 156] on button "button" at bounding box center [676, 160] width 36 height 36
click at [210, 50] on div "Visits Projects Work Orders Tasks Properties Geo Assignments" at bounding box center [480, 32] width 582 height 40
click at [210, 19] on div "Visits Projects Work Orders Tasks Properties Geo Assignments" at bounding box center [480, 32] width 582 height 40
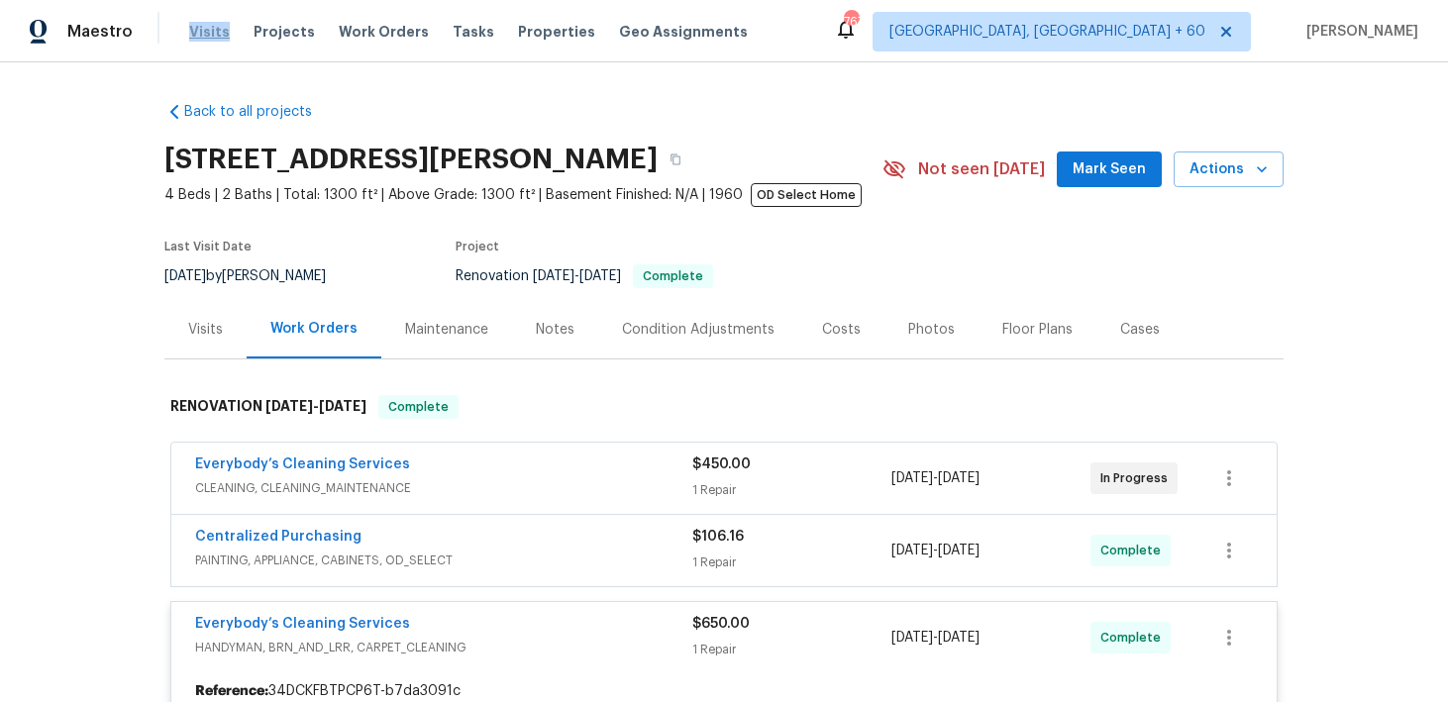
click at [210, 35] on span "Visits" at bounding box center [209, 32] width 41 height 20
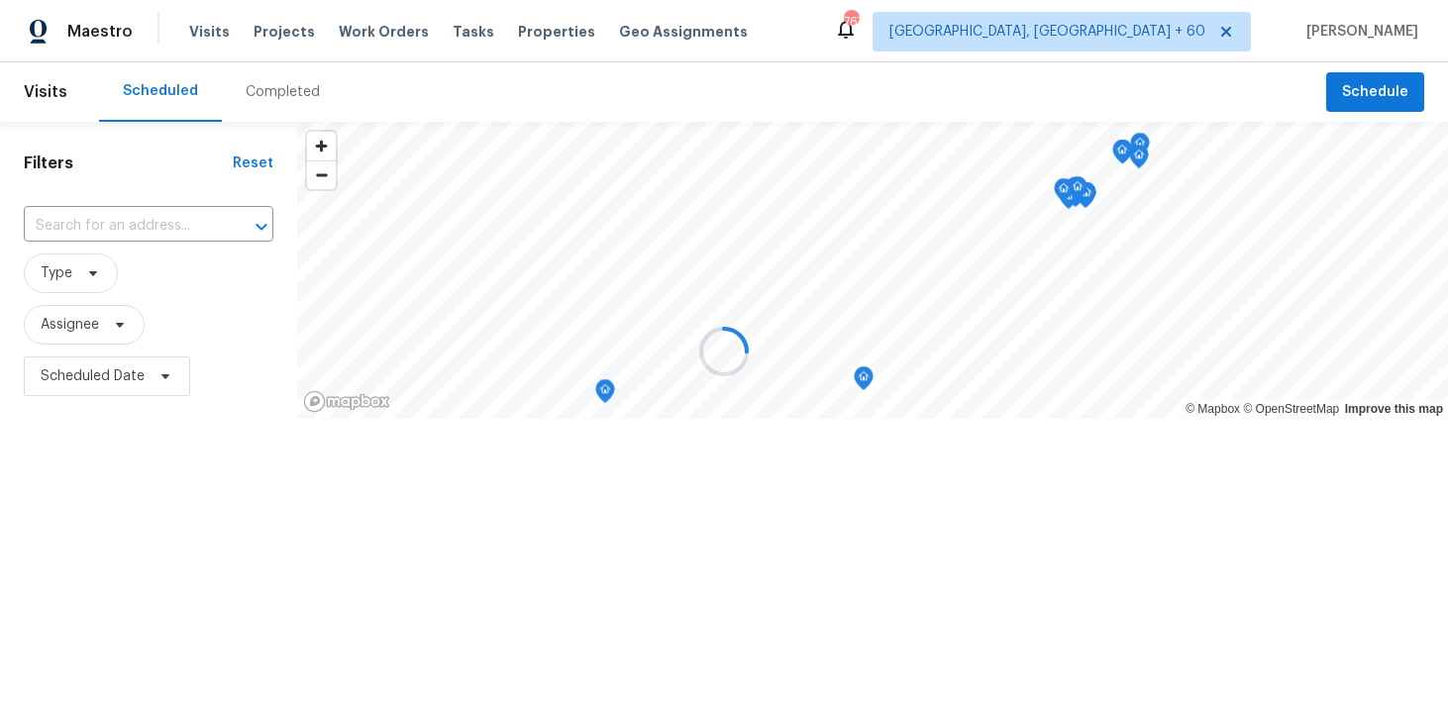
click at [275, 104] on div at bounding box center [724, 351] width 1448 height 702
click at [267, 94] on div at bounding box center [724, 351] width 1448 height 702
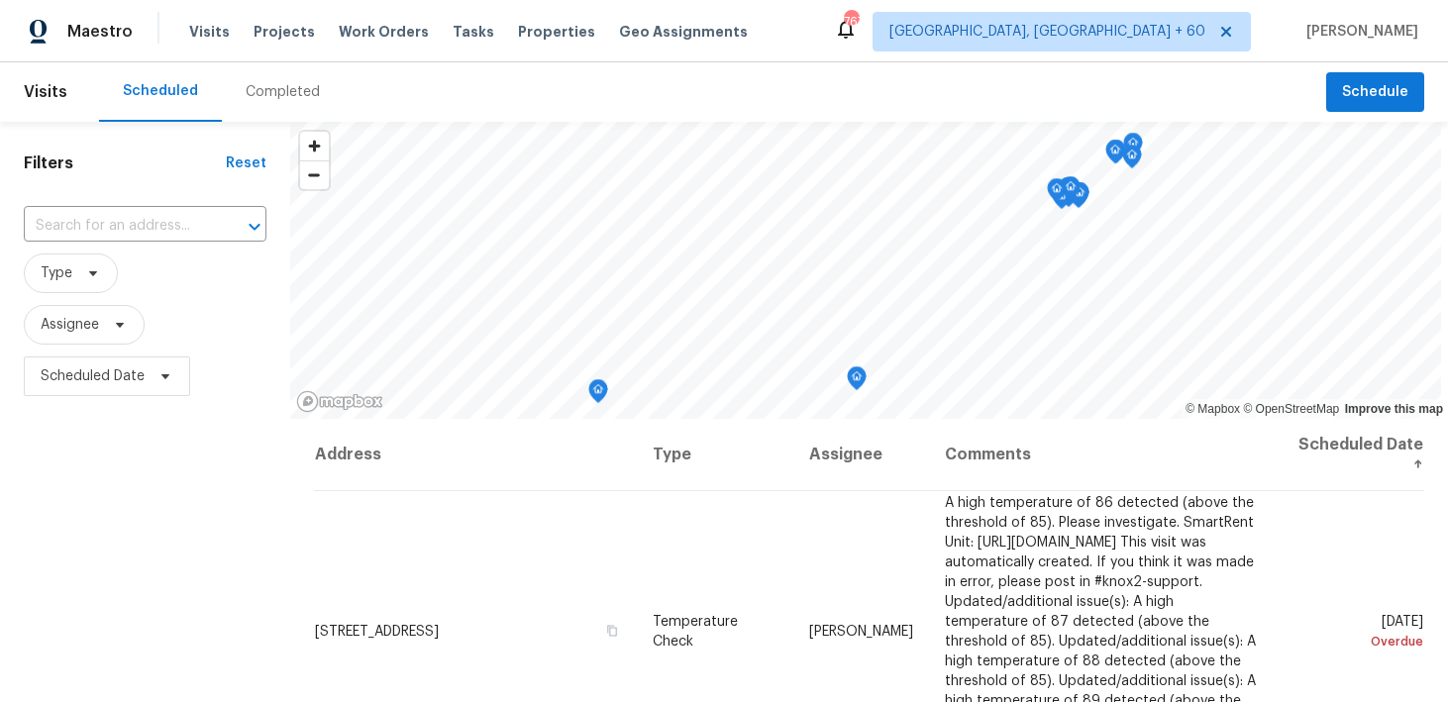
click at [252, 96] on div "Completed" at bounding box center [283, 92] width 74 height 20
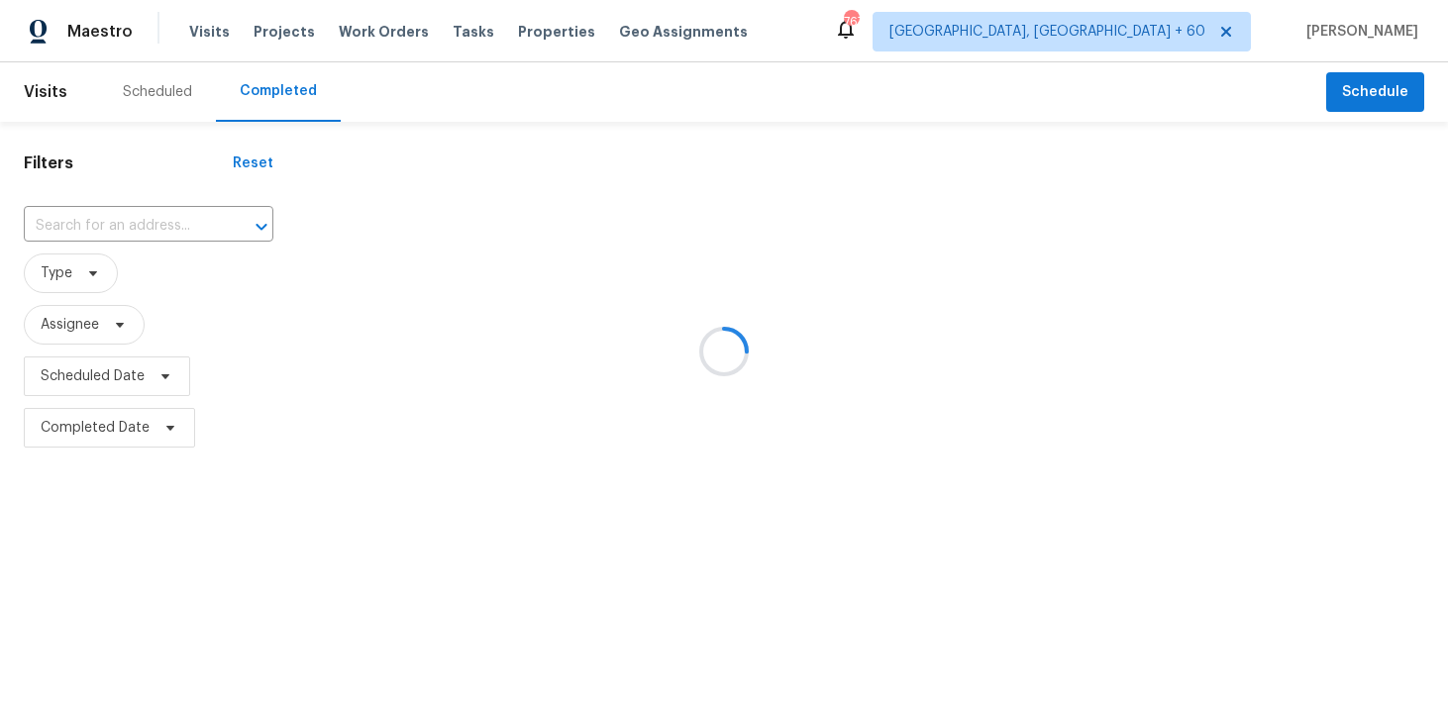
click at [122, 231] on div at bounding box center [724, 351] width 1448 height 702
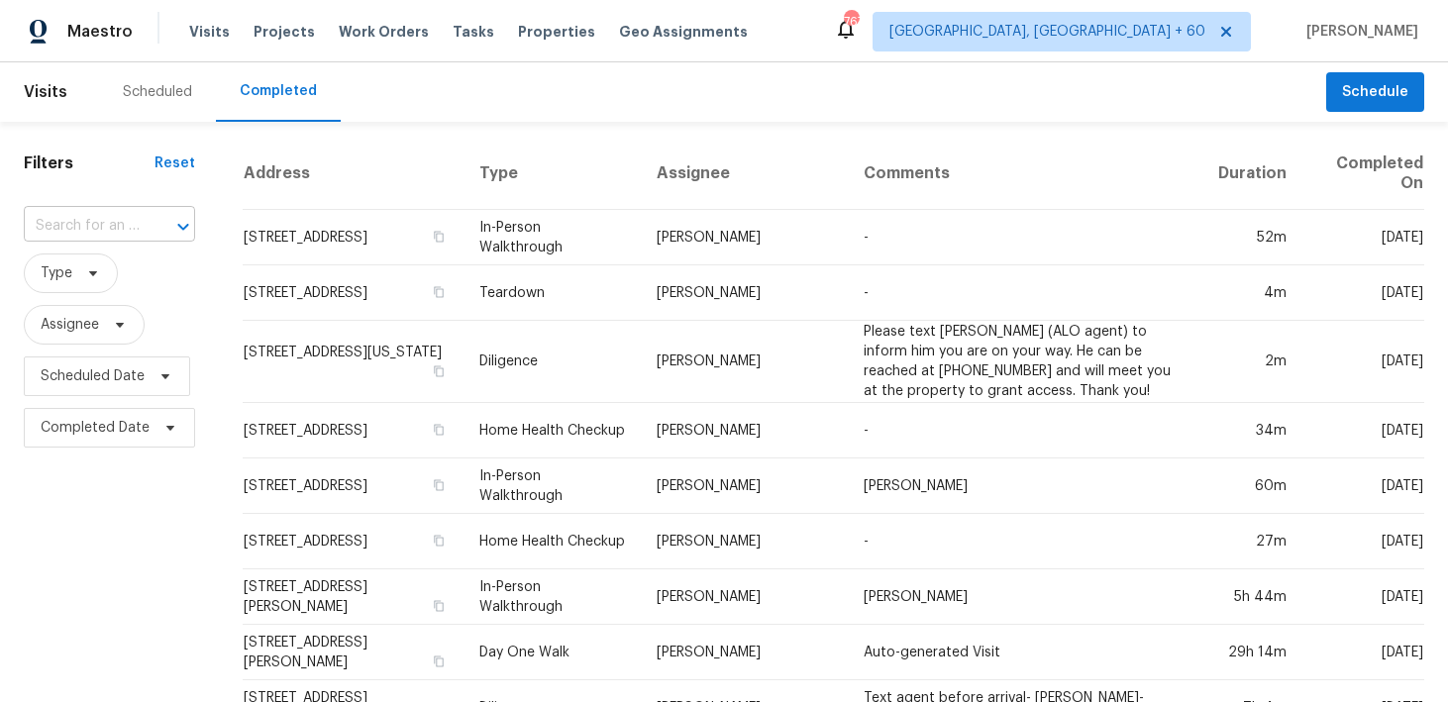
click at [92, 228] on input "text" at bounding box center [82, 226] width 116 height 31
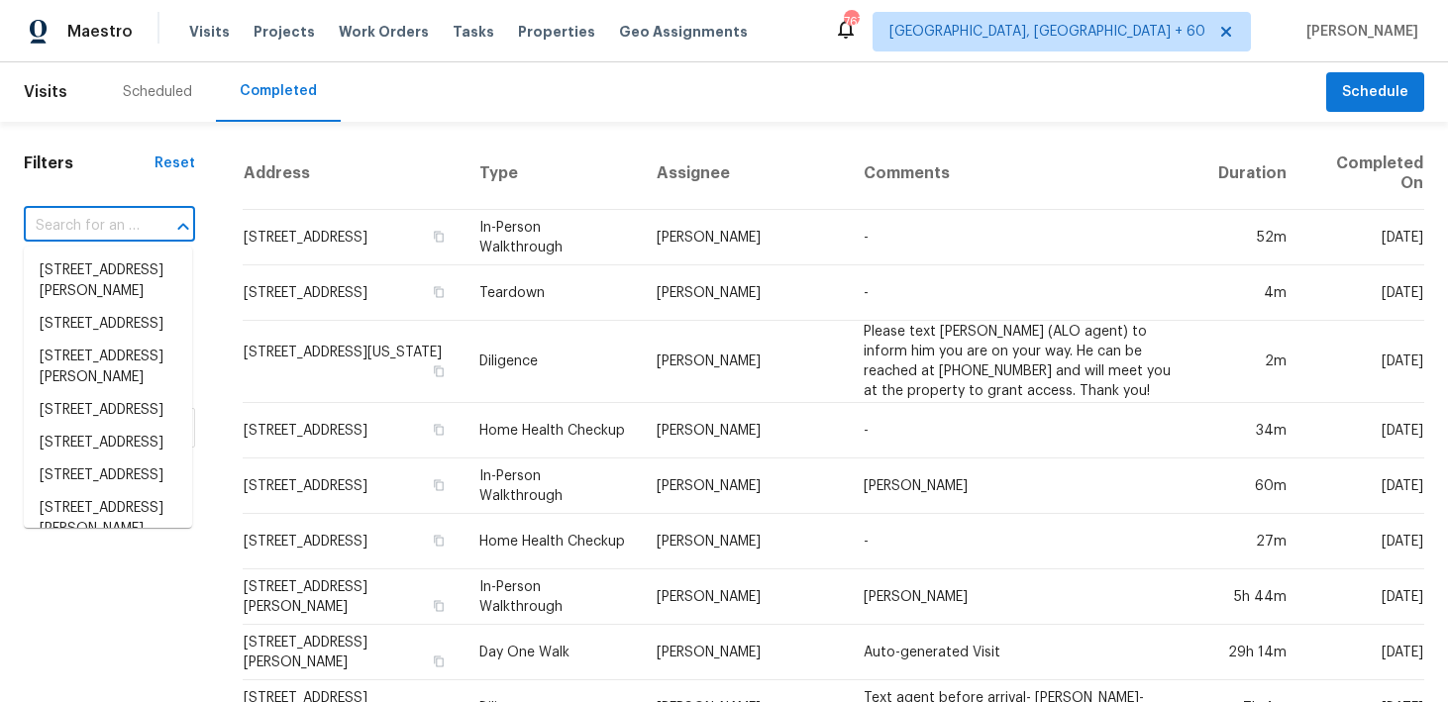
paste input "[STREET_ADDRESS]"
type input "[STREET_ADDRESS]"
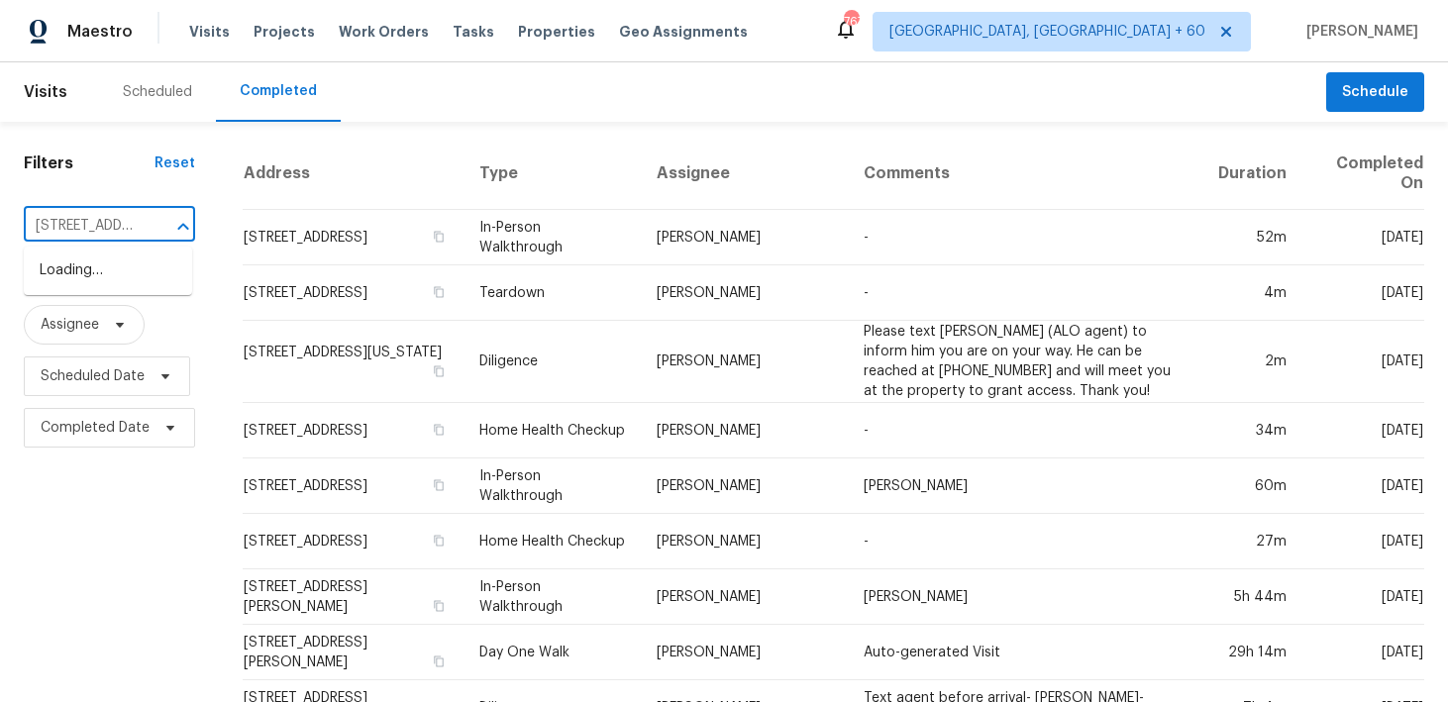
scroll to position [0, 148]
click at [80, 273] on li "[STREET_ADDRESS]" at bounding box center [108, 271] width 168 height 33
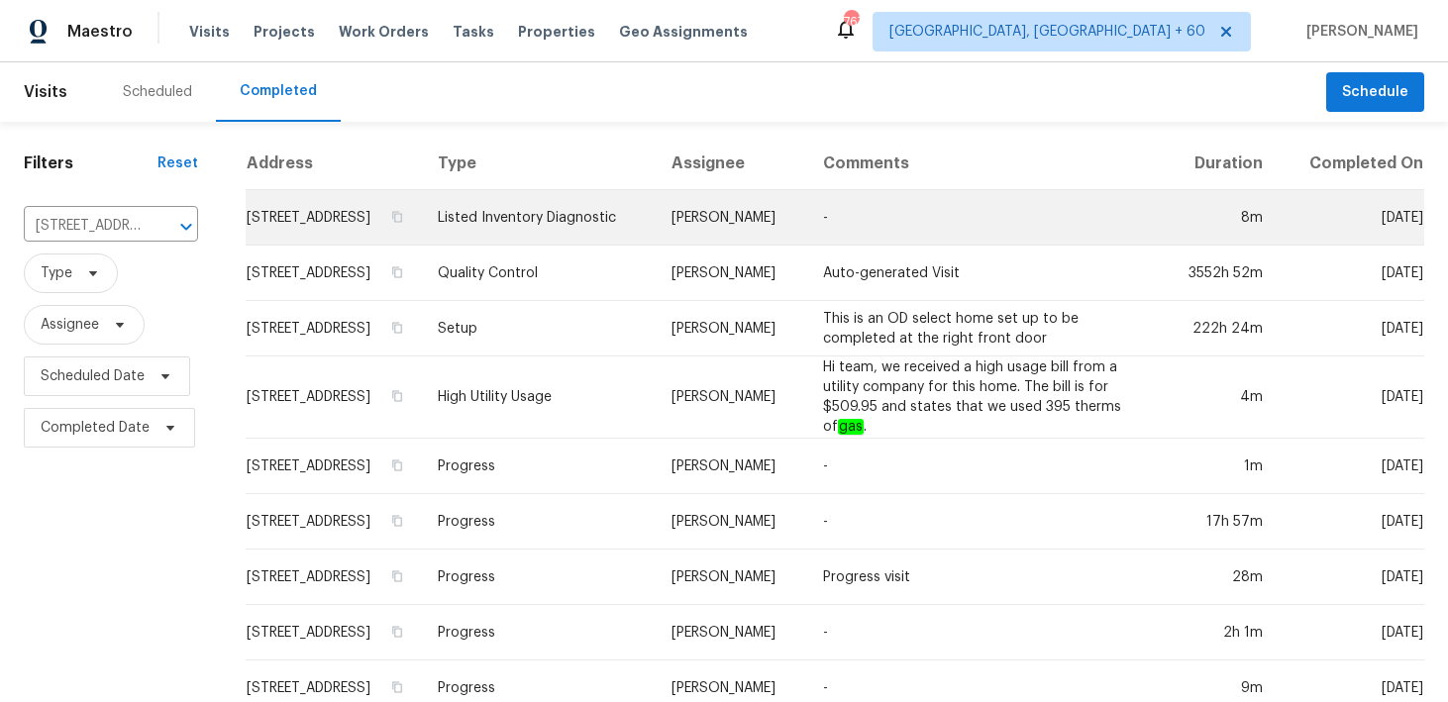
click at [580, 243] on td "Listed Inventory Diagnostic" at bounding box center [539, 217] width 234 height 55
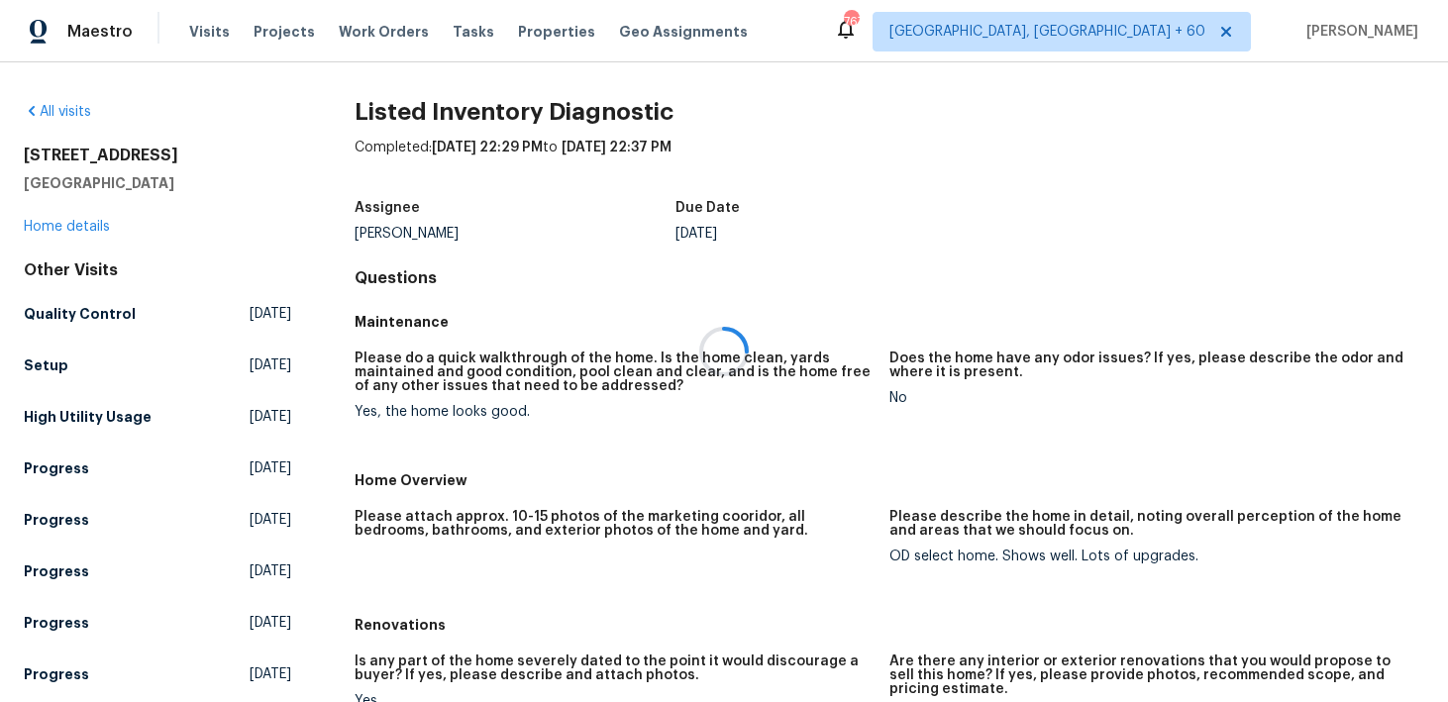
click at [55, 223] on div at bounding box center [724, 351] width 1448 height 702
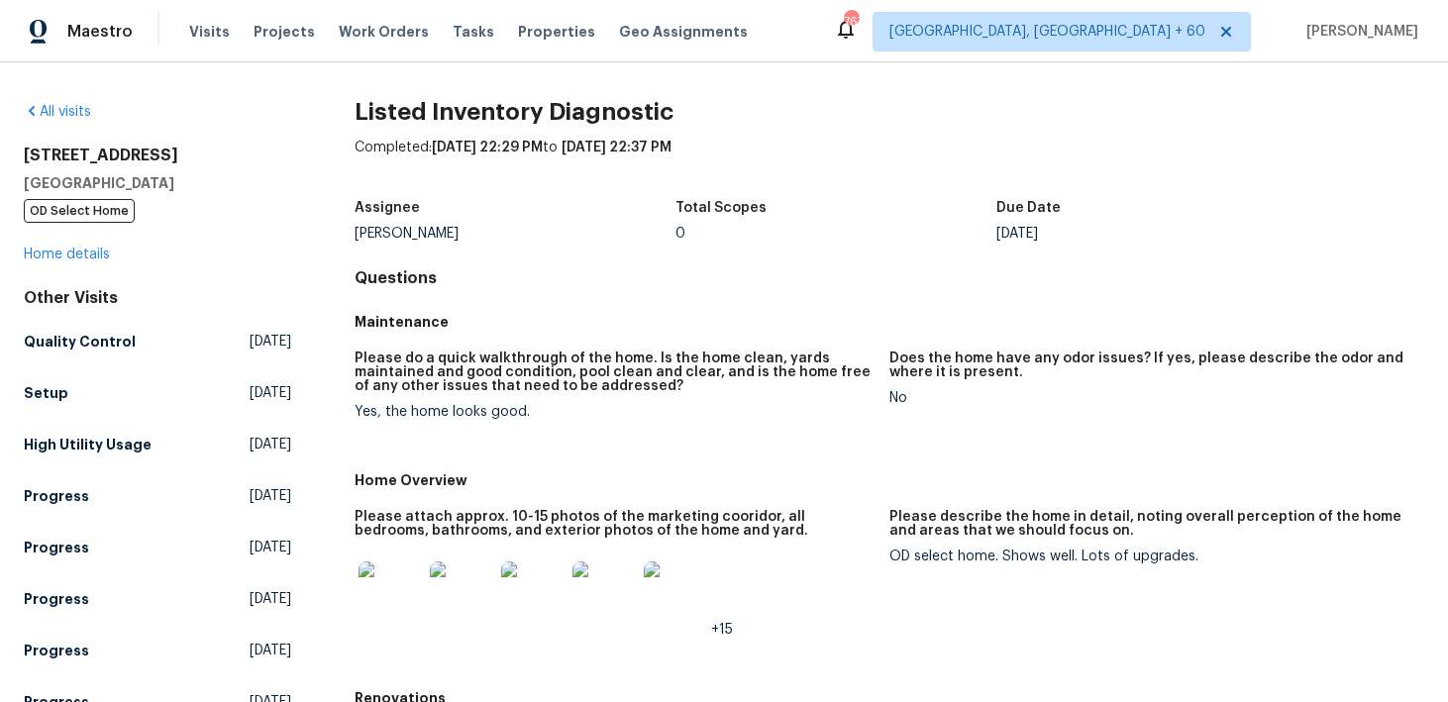
click at [44, 243] on div "[STREET_ADDRESS] OD Select Home Home details" at bounding box center [157, 205] width 267 height 119
click at [41, 256] on link "Home details" at bounding box center [67, 255] width 86 height 14
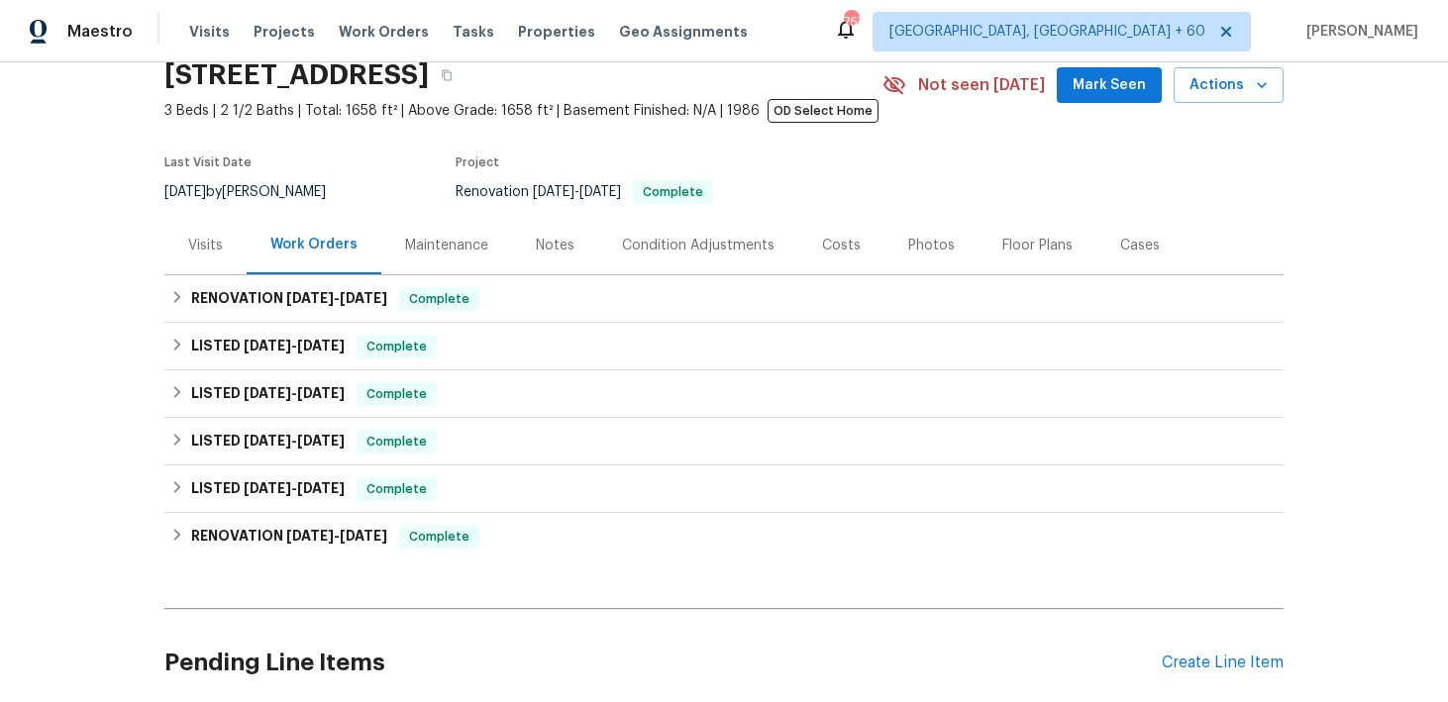
scroll to position [133, 0]
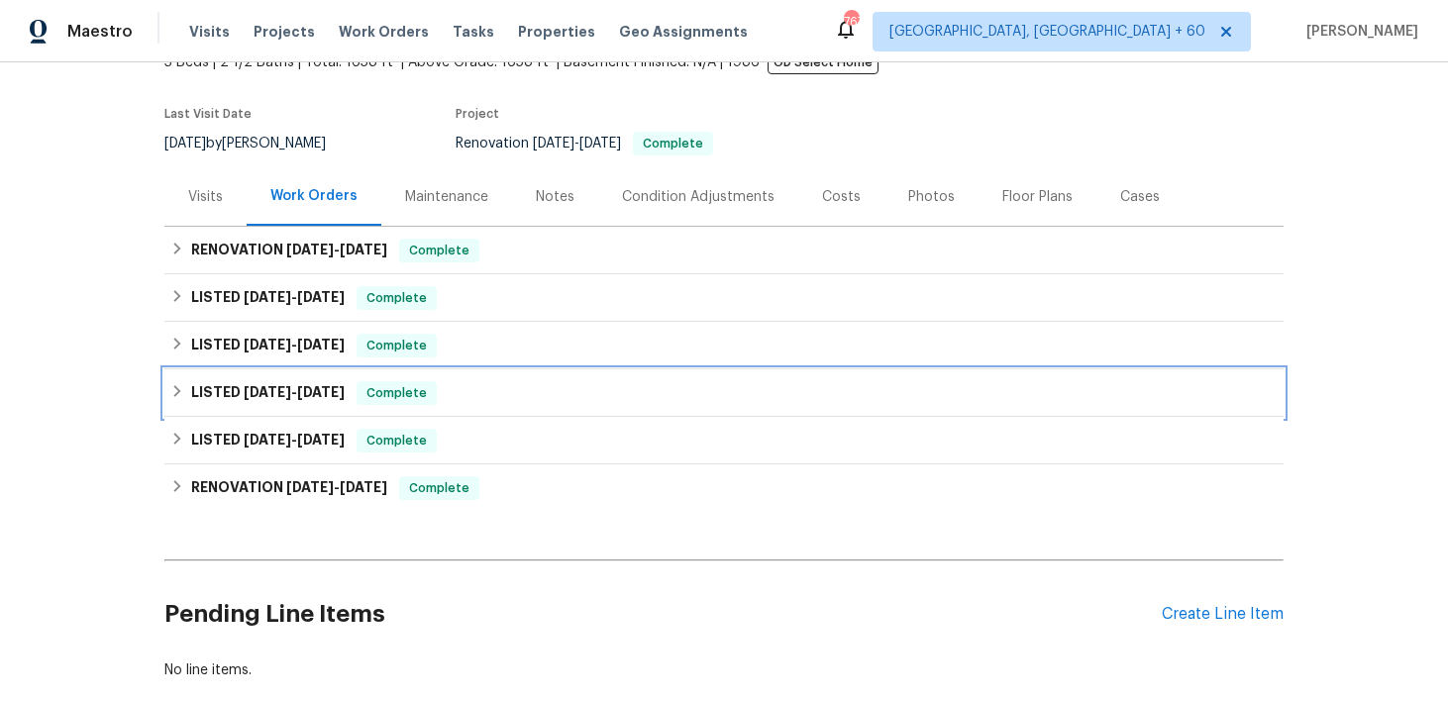
click at [475, 398] on div "LISTED [DATE] - [DATE] Complete" at bounding box center [723, 393] width 1107 height 24
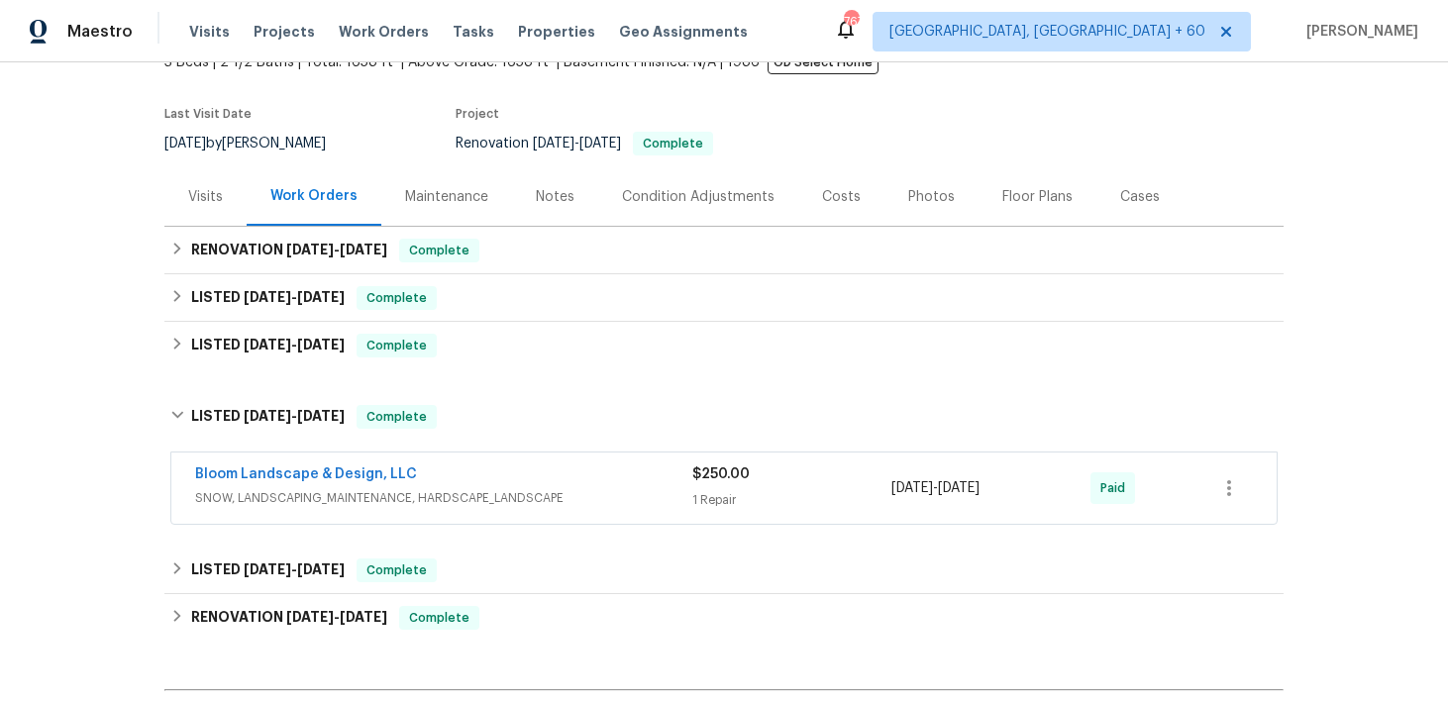
click at [665, 500] on span "SNOW, LANDSCAPING_MAINTENANCE, HARDSCAPE_LANDSCAPE" at bounding box center [443, 498] width 497 height 20
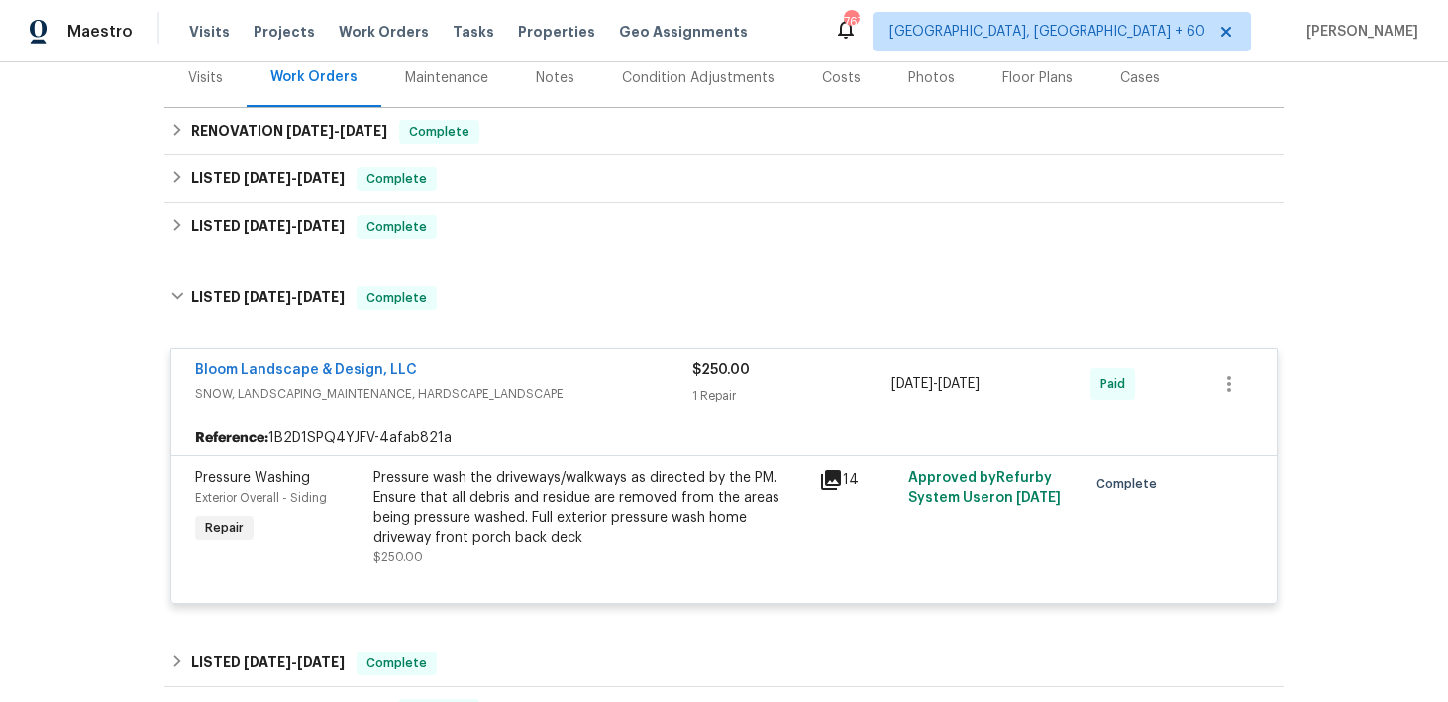
scroll to position [222, 0]
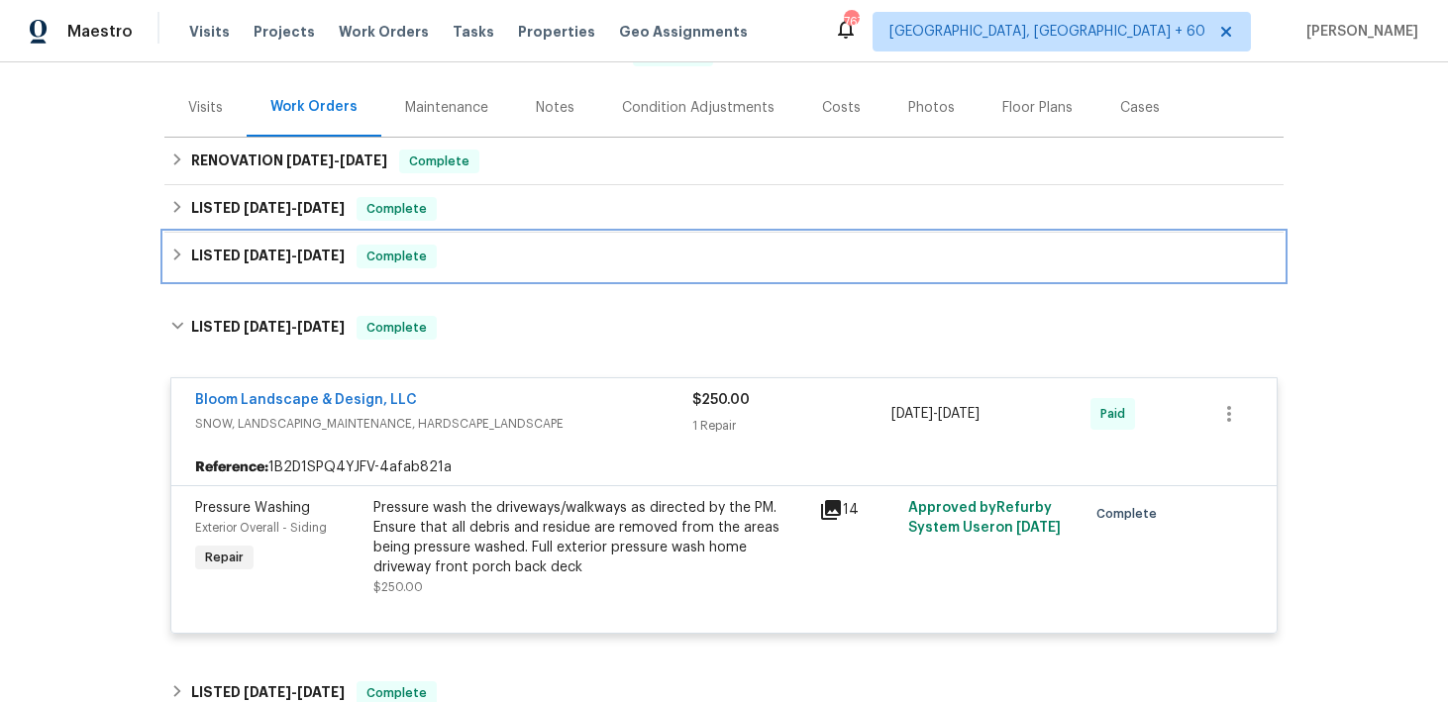
click at [463, 262] on div "LISTED [DATE] - [DATE] Complete" at bounding box center [723, 257] width 1107 height 24
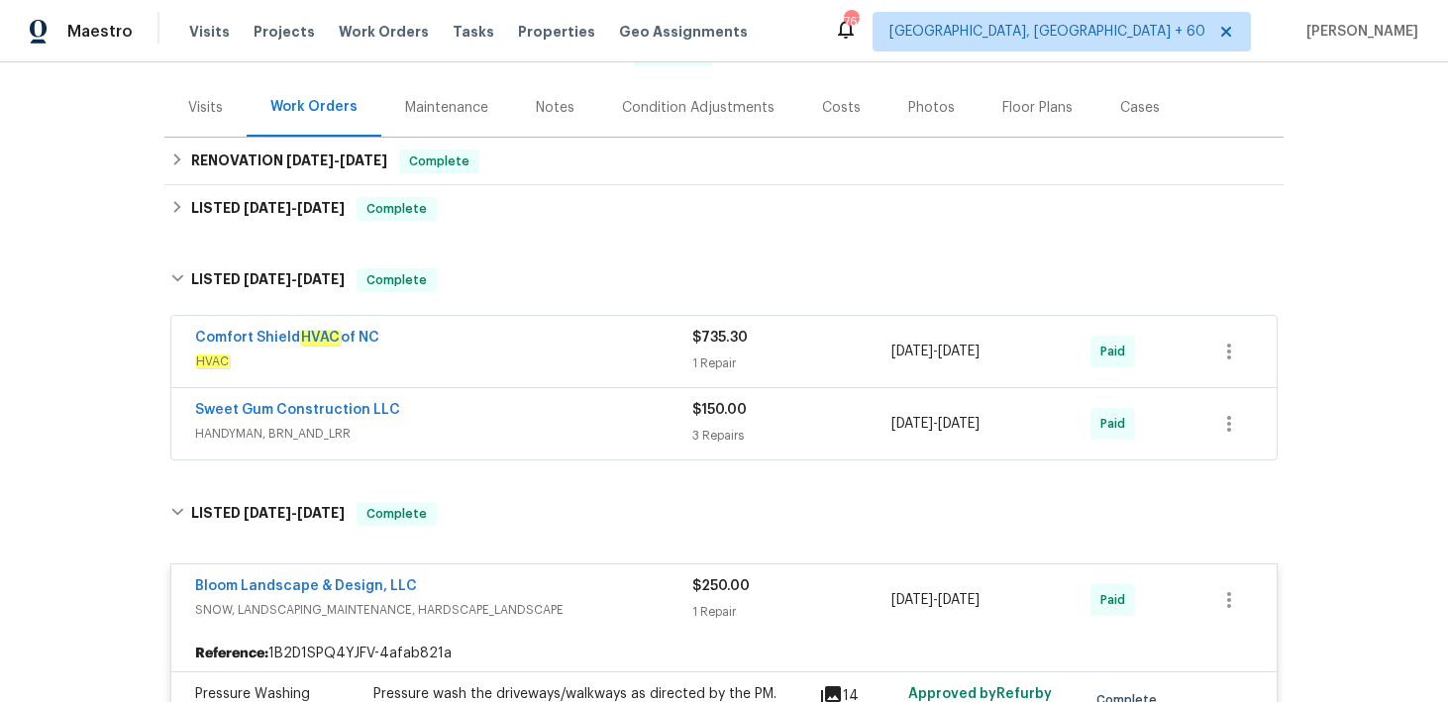
click at [709, 365] on div "1 Repair" at bounding box center [791, 364] width 199 height 20
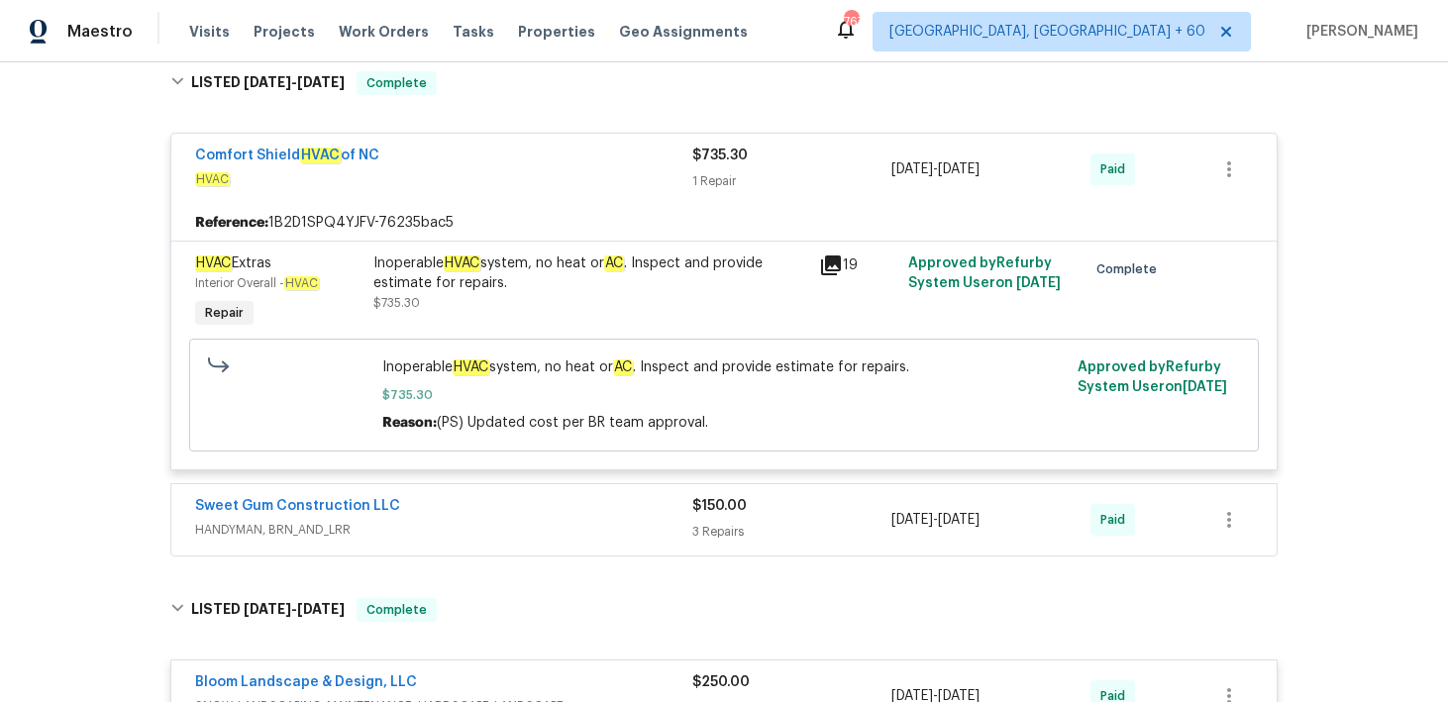
scroll to position [434, 0]
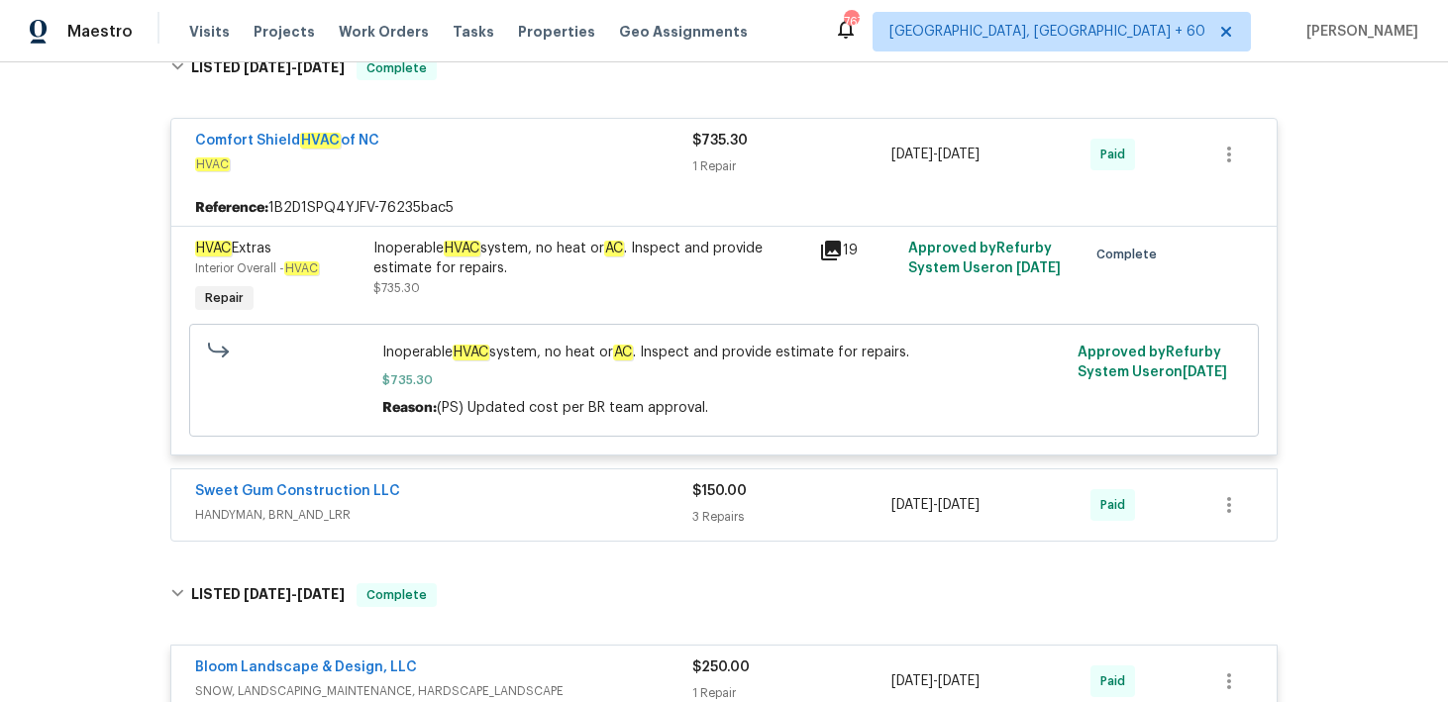
click at [695, 504] on div "$150.00 3 Repairs" at bounding box center [791, 505] width 199 height 48
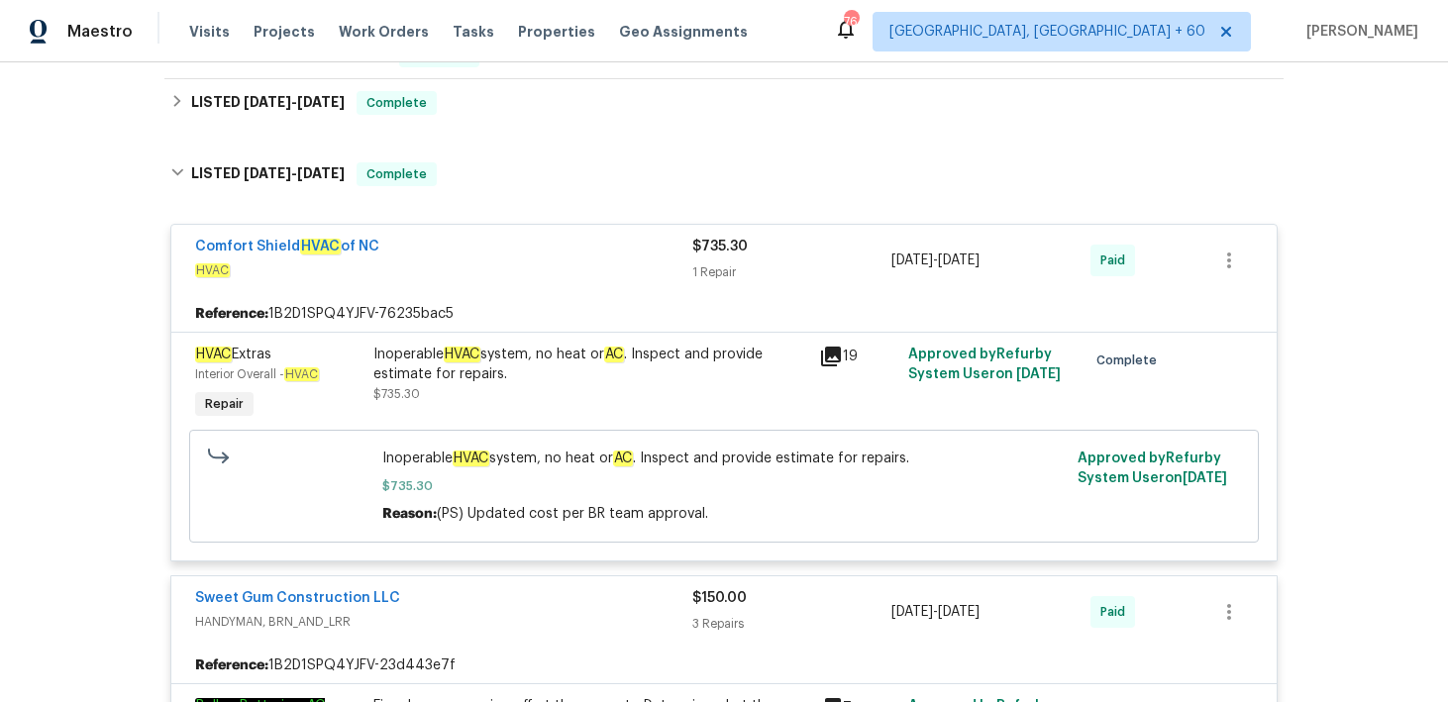
scroll to position [276, 0]
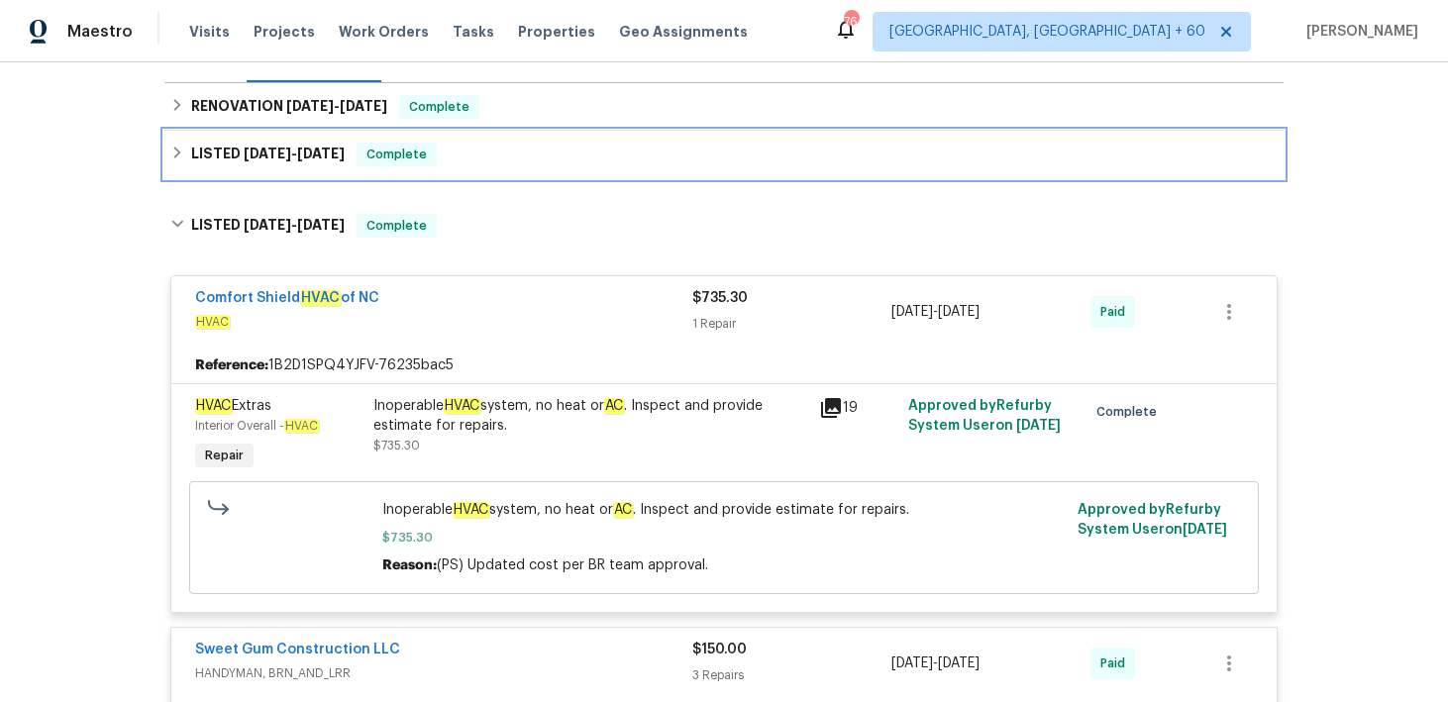
click at [597, 155] on div "LISTED [DATE] - [DATE] Complete" at bounding box center [723, 155] width 1107 height 24
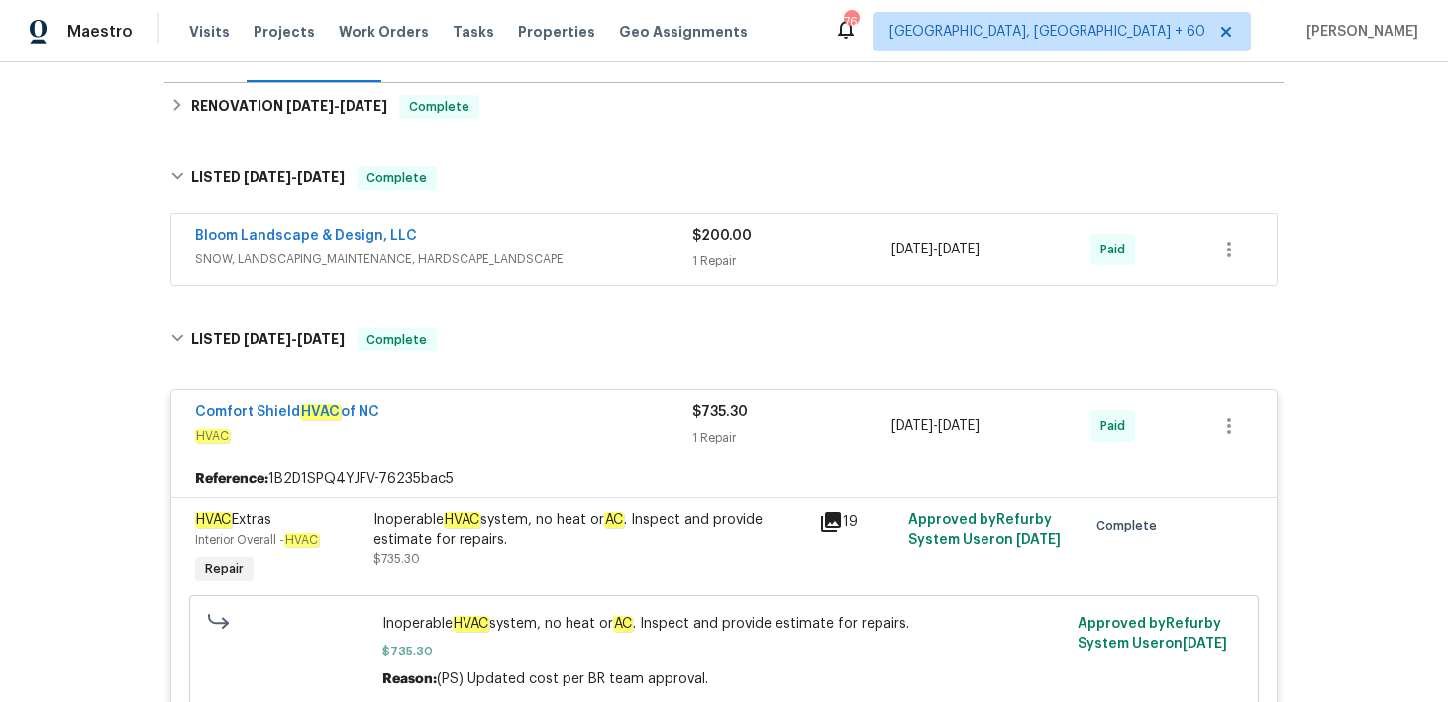
click at [687, 267] on span "SNOW, LANDSCAPING_MAINTENANCE, HARDSCAPE_LANDSCAPE" at bounding box center [443, 260] width 497 height 20
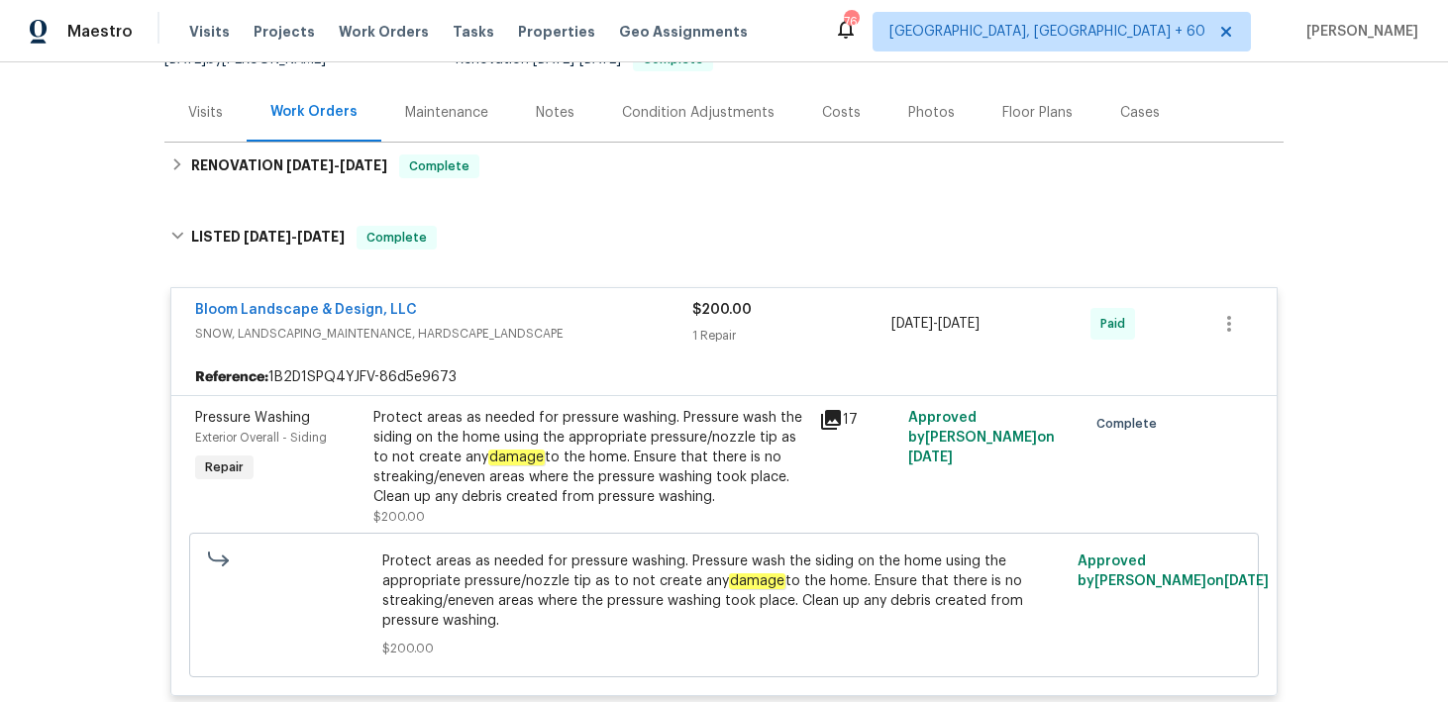
scroll to position [203, 0]
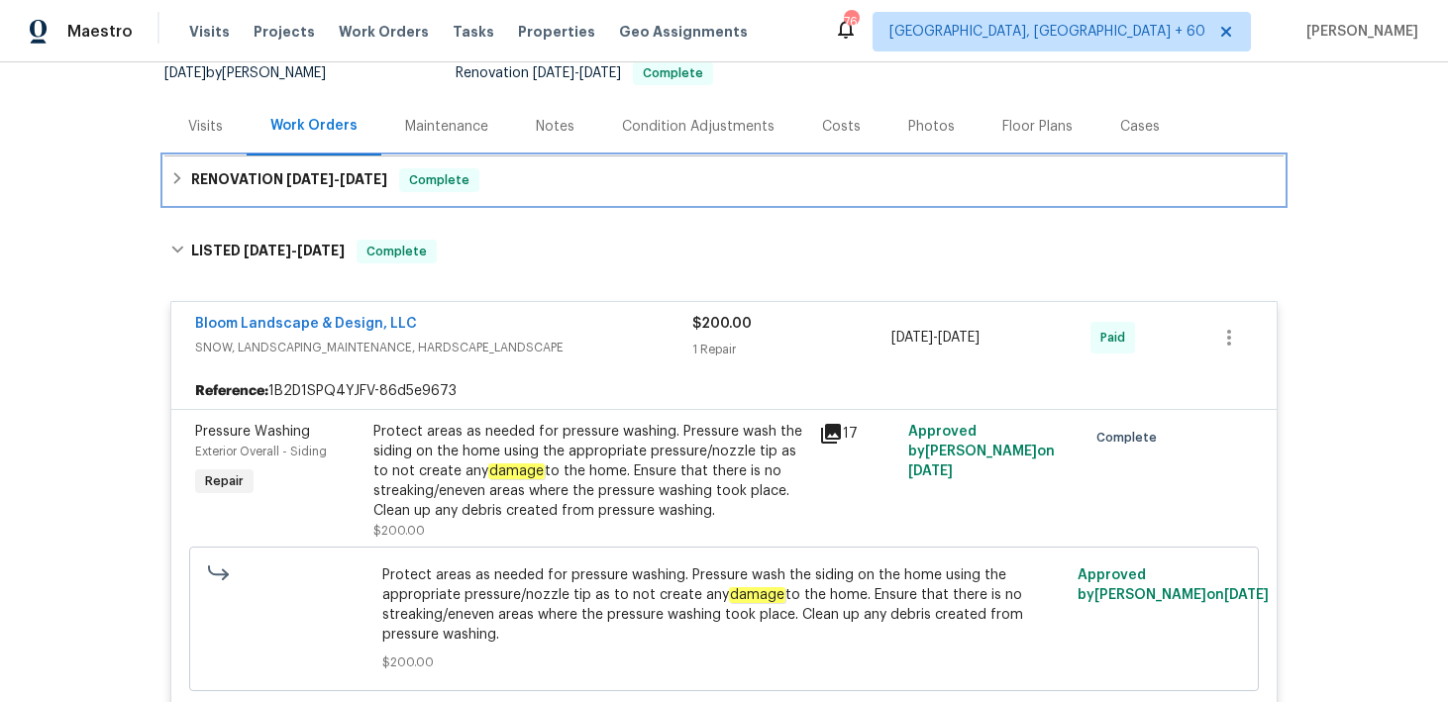
click at [553, 186] on div "RENOVATION [DATE] - [DATE] Complete" at bounding box center [723, 180] width 1107 height 24
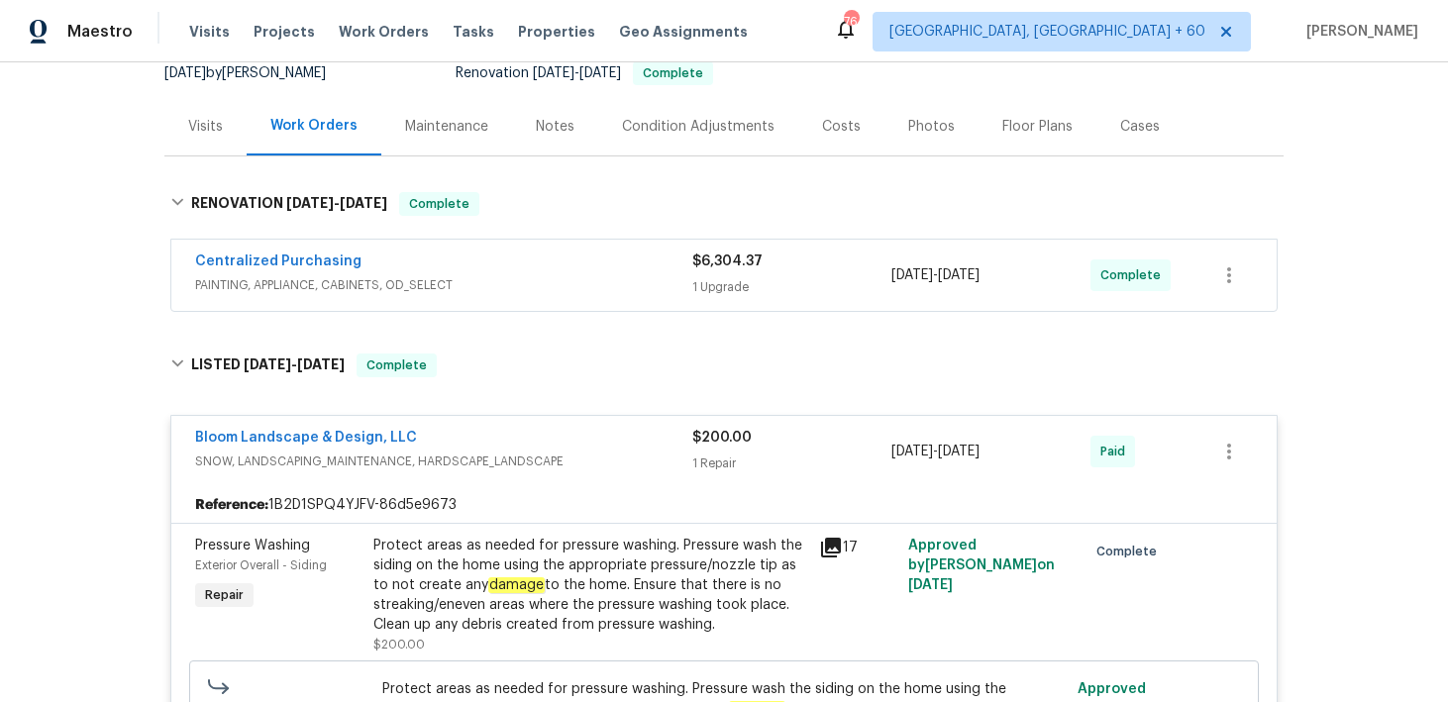
click at [752, 292] on div "1 Upgrade" at bounding box center [791, 287] width 199 height 20
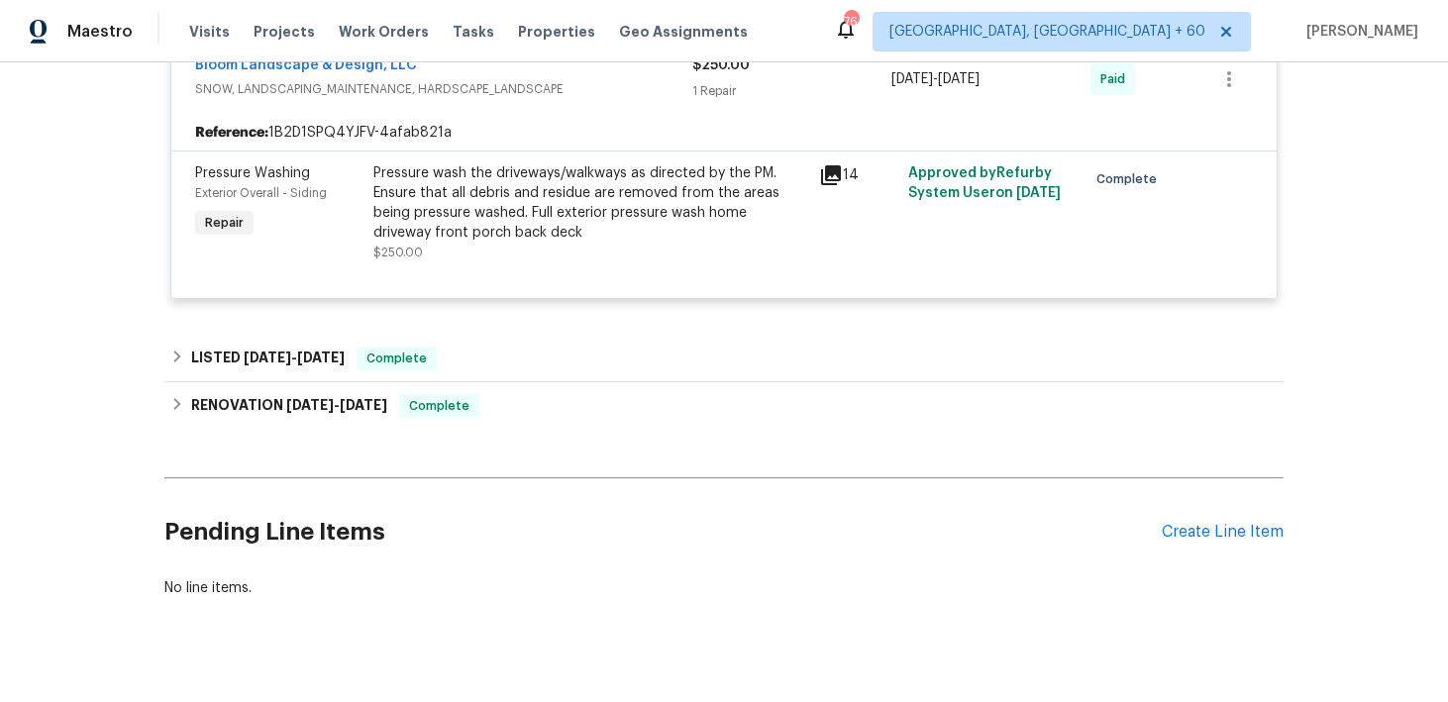
scroll to position [2743, 0]
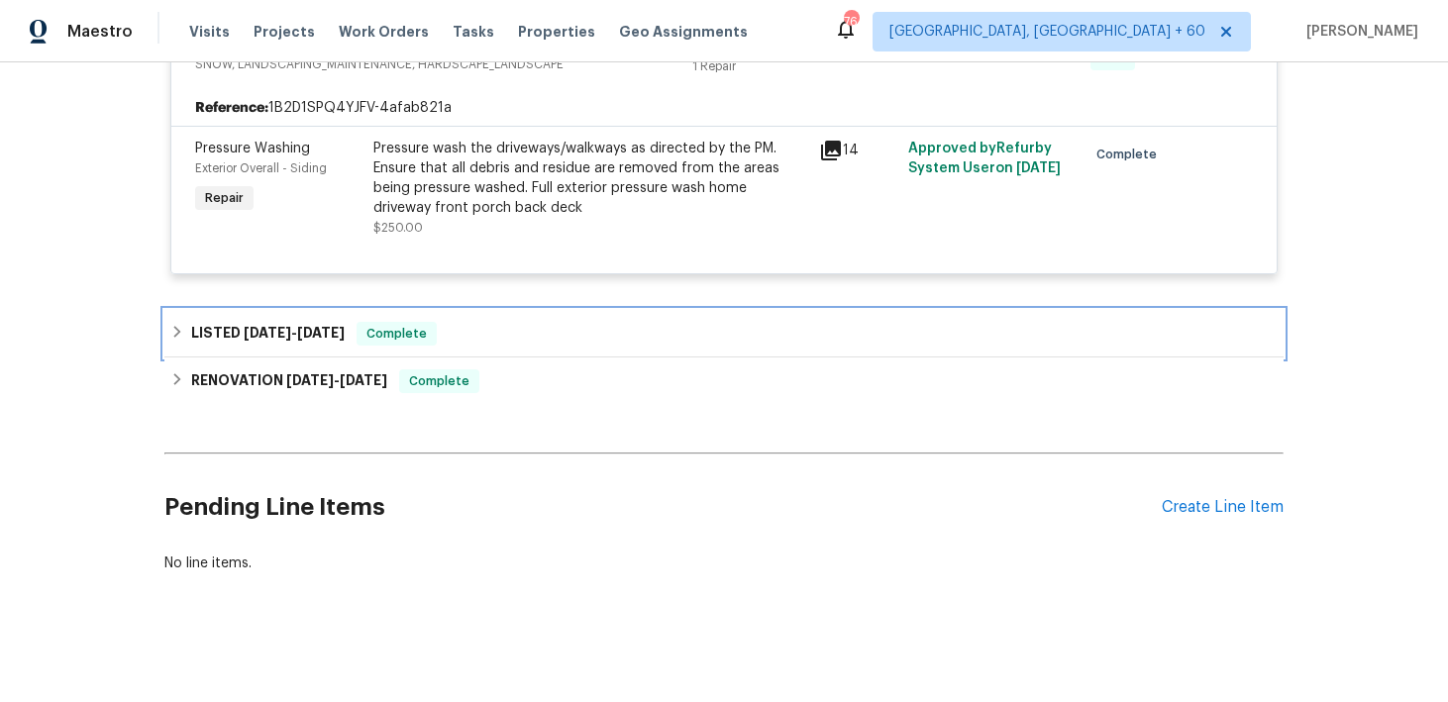
click at [425, 341] on span "Complete" at bounding box center [397, 334] width 76 height 20
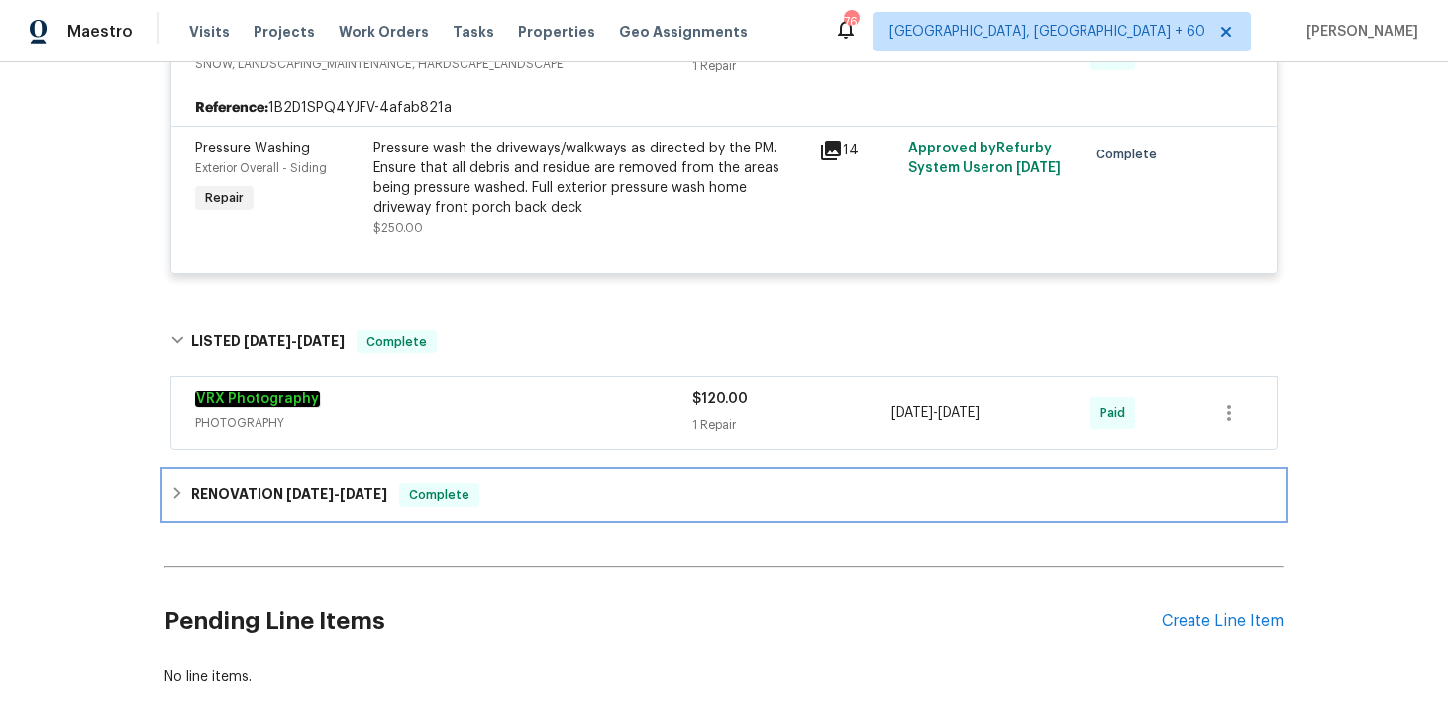
click at [569, 491] on div "RENOVATION [DATE] - [DATE] Complete" at bounding box center [723, 495] width 1107 height 24
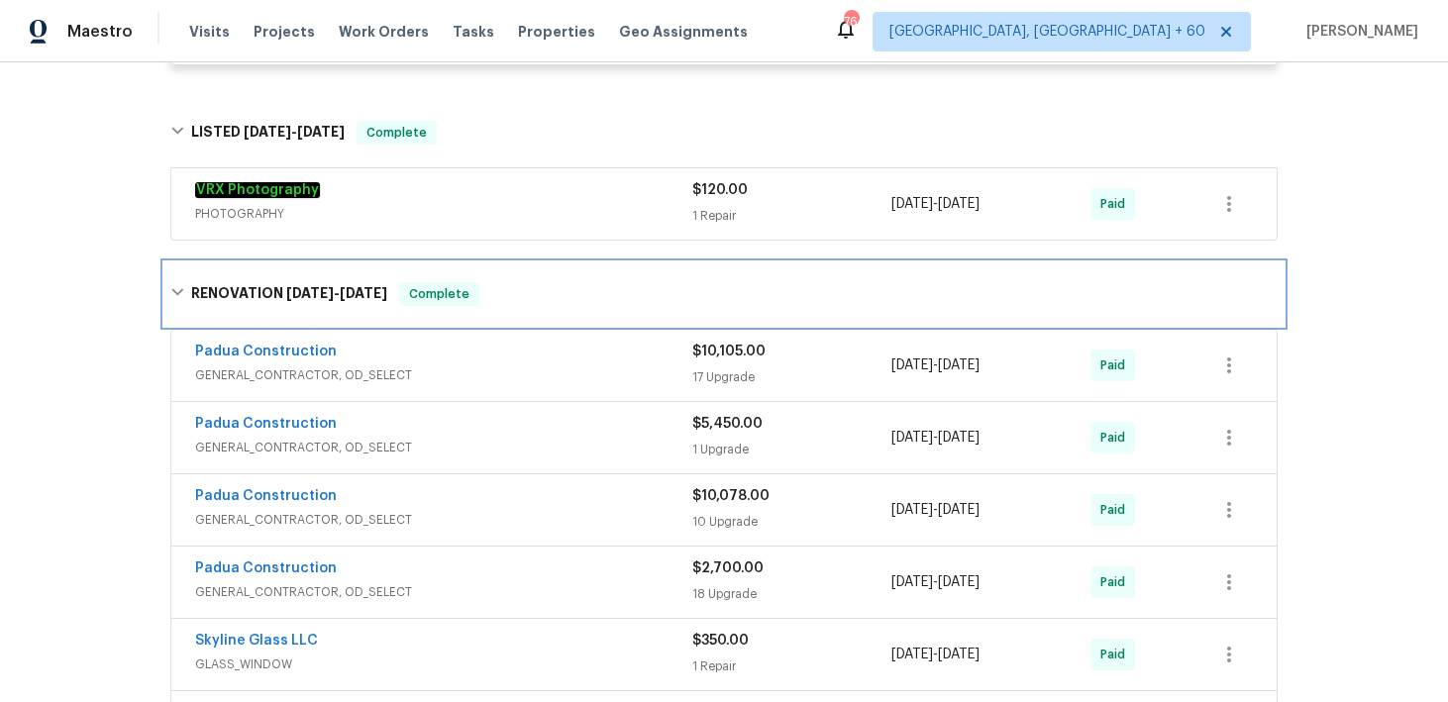
scroll to position [2998, 0]
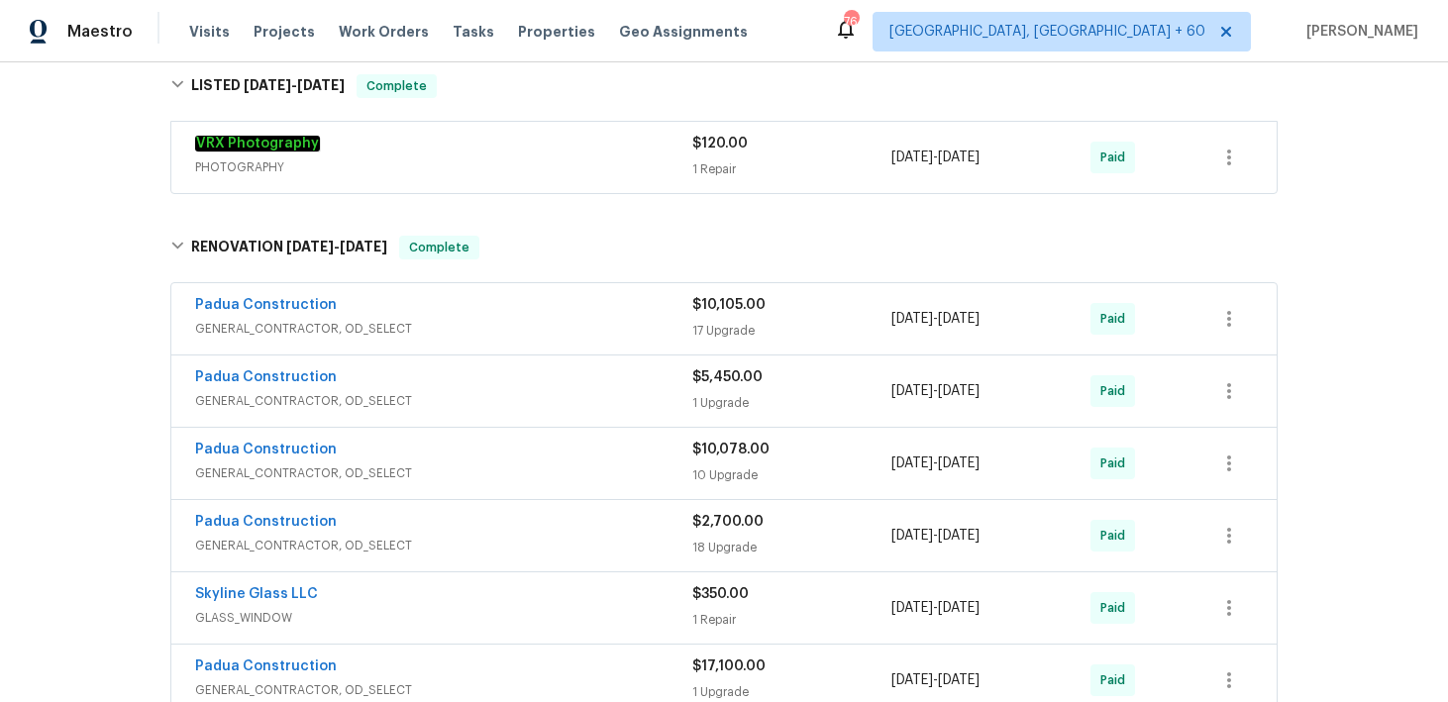
click at [717, 330] on div "17 Upgrade" at bounding box center [791, 331] width 199 height 20
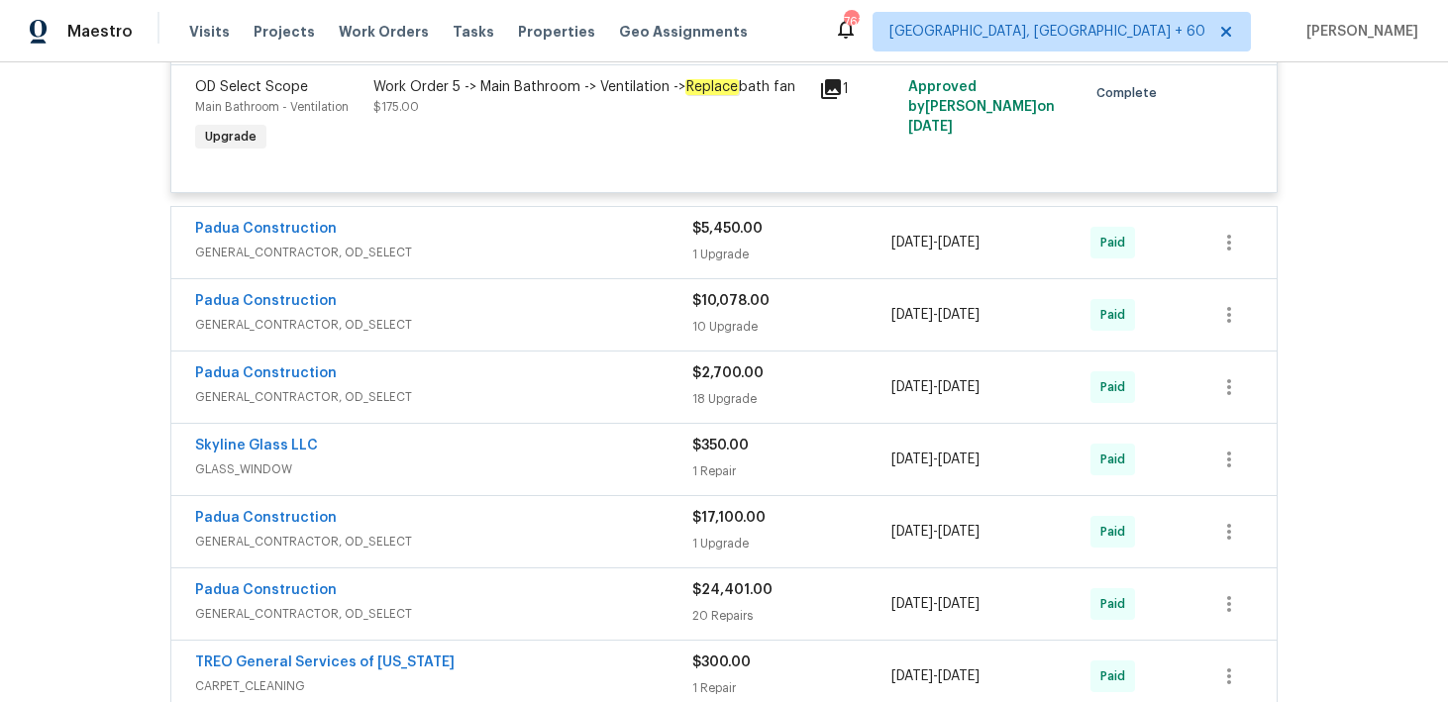
scroll to position [5986, 0]
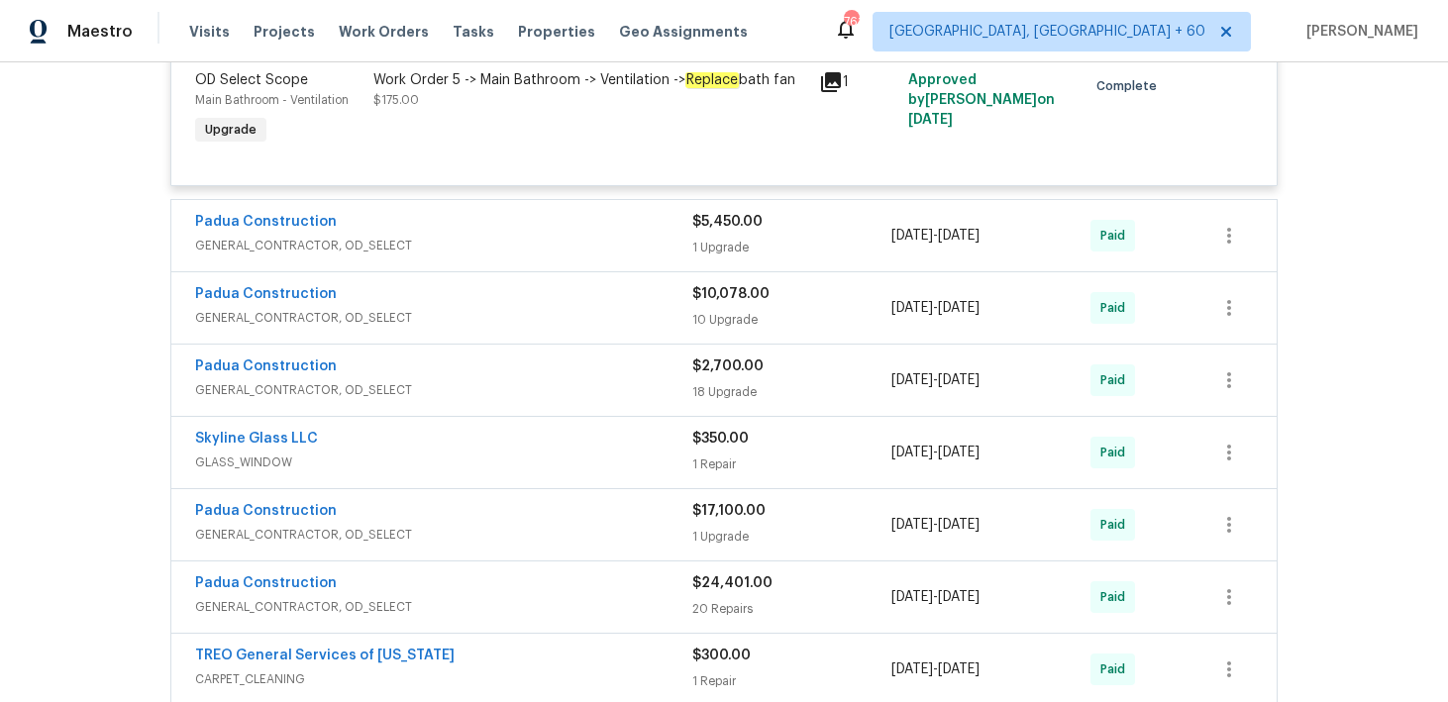
click at [718, 258] on div "1 Upgrade" at bounding box center [791, 248] width 199 height 20
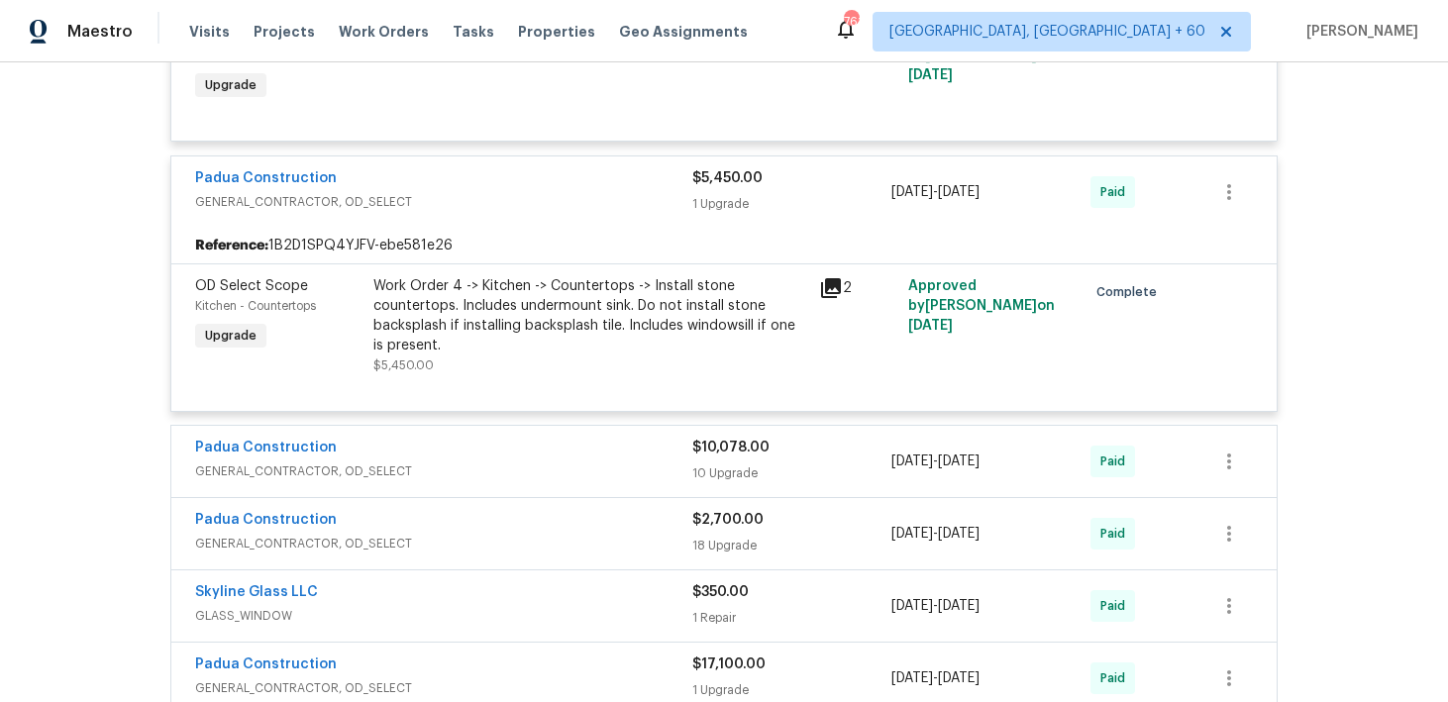
scroll to position [6053, 0]
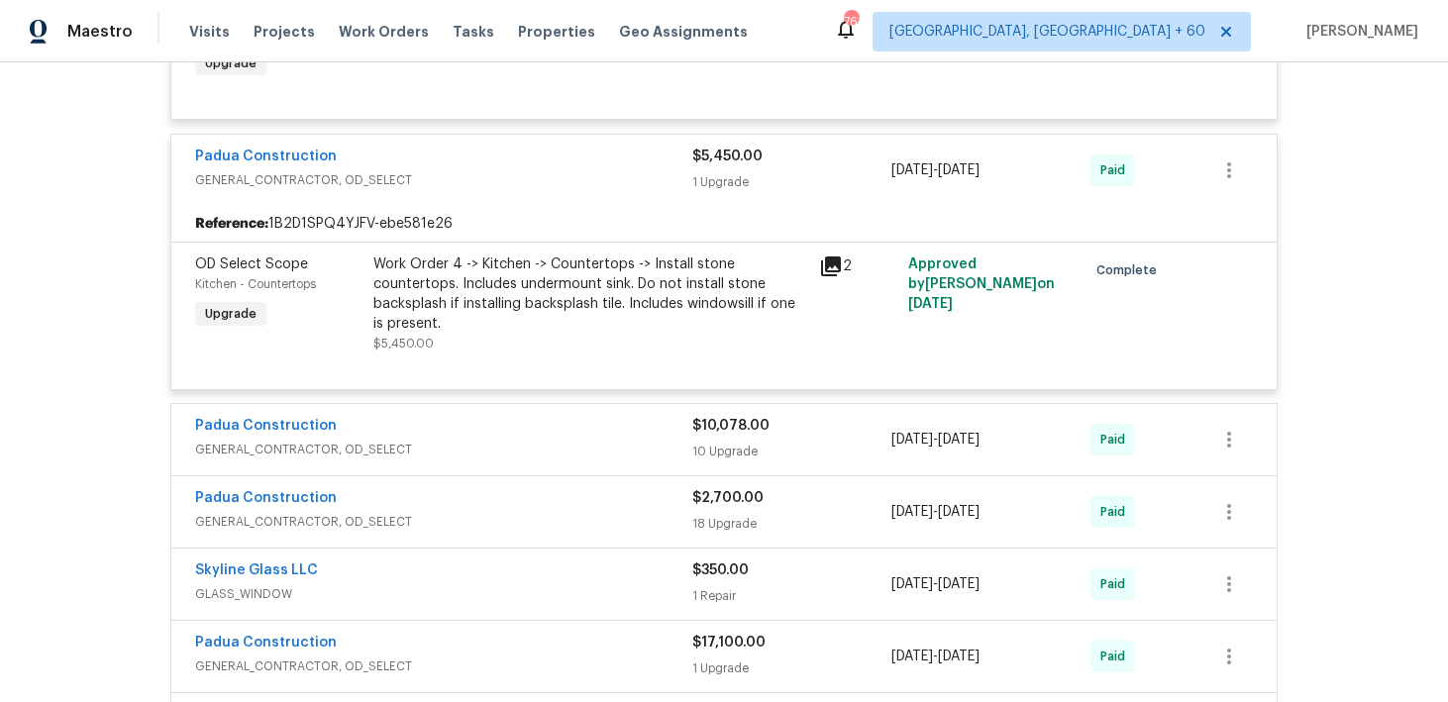
click at [720, 475] on div "Padua Construction GENERAL_CONTRACTOR, OD_SELECT $10,078.00 10 Upgrade [DATE] -…" at bounding box center [723, 439] width 1105 height 71
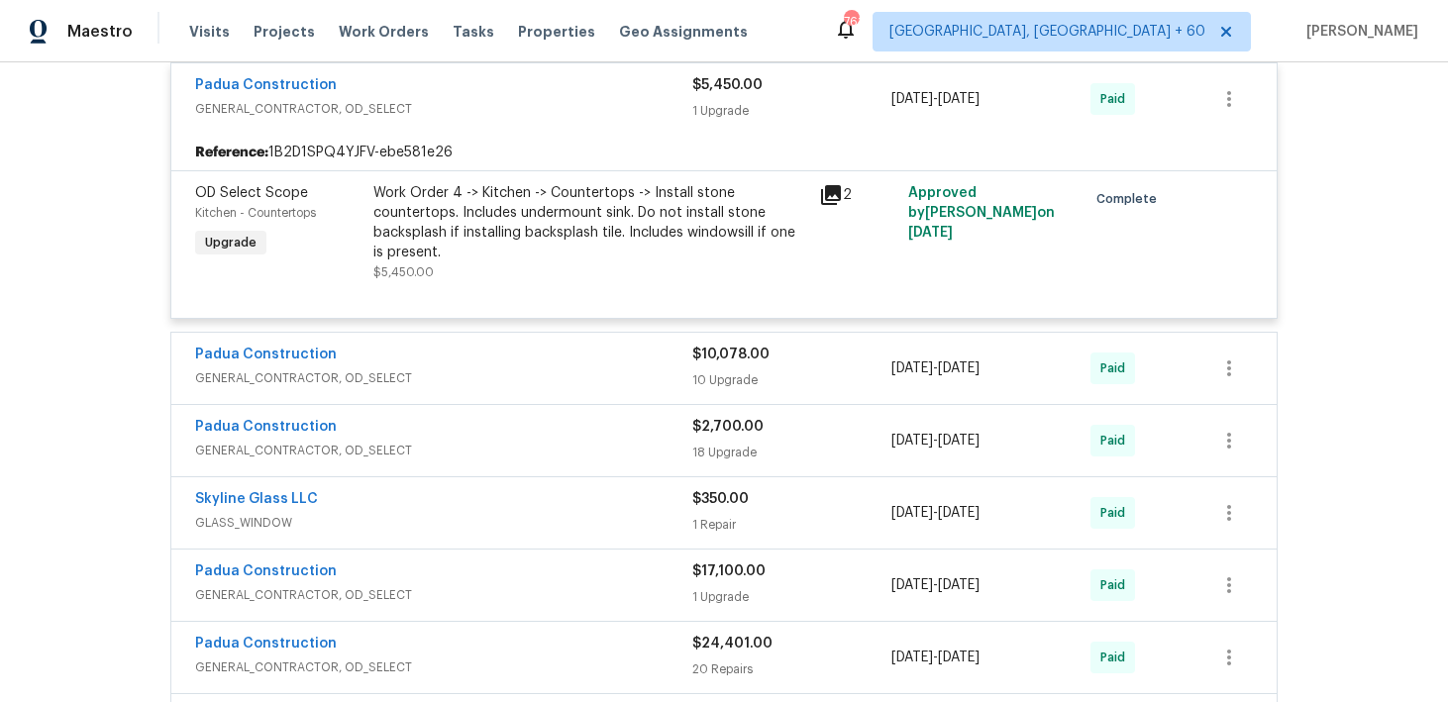
scroll to position [6165, 0]
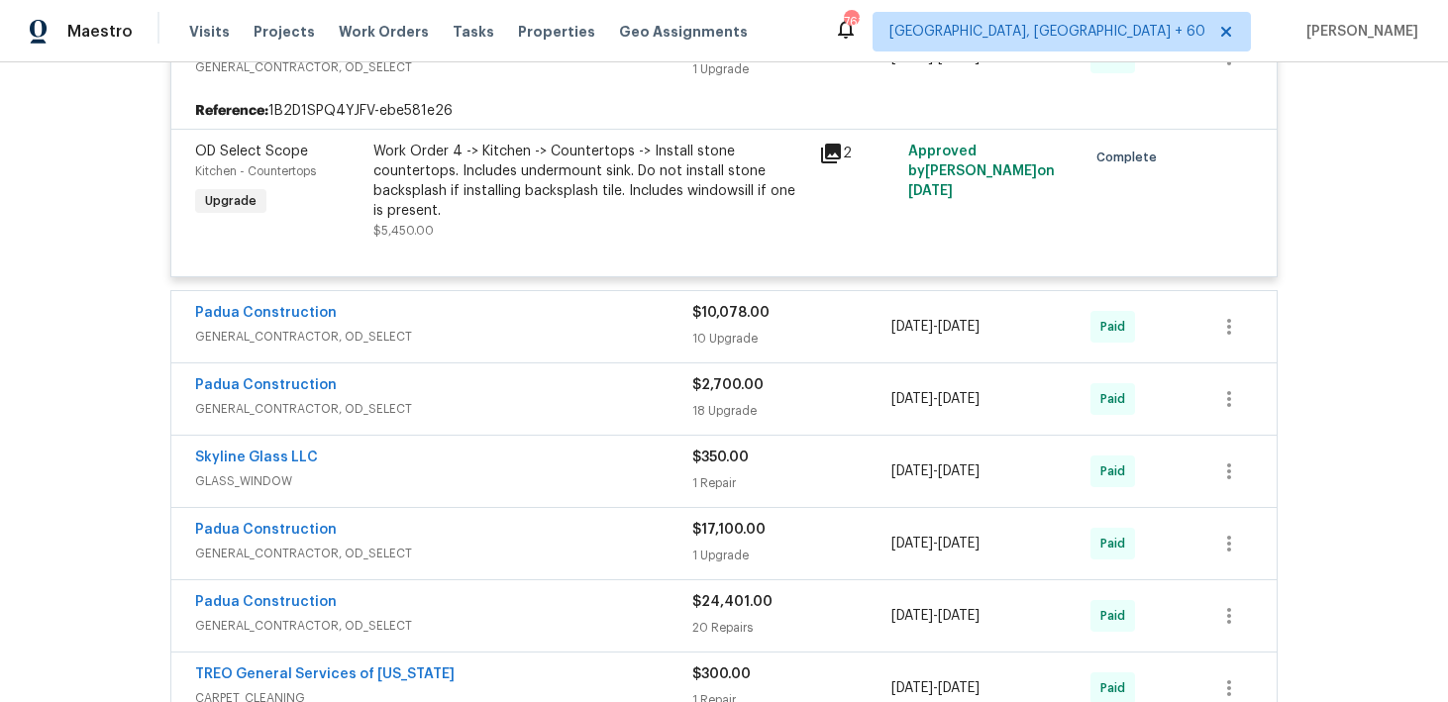
click at [715, 349] on div "10 Upgrade" at bounding box center [791, 339] width 199 height 20
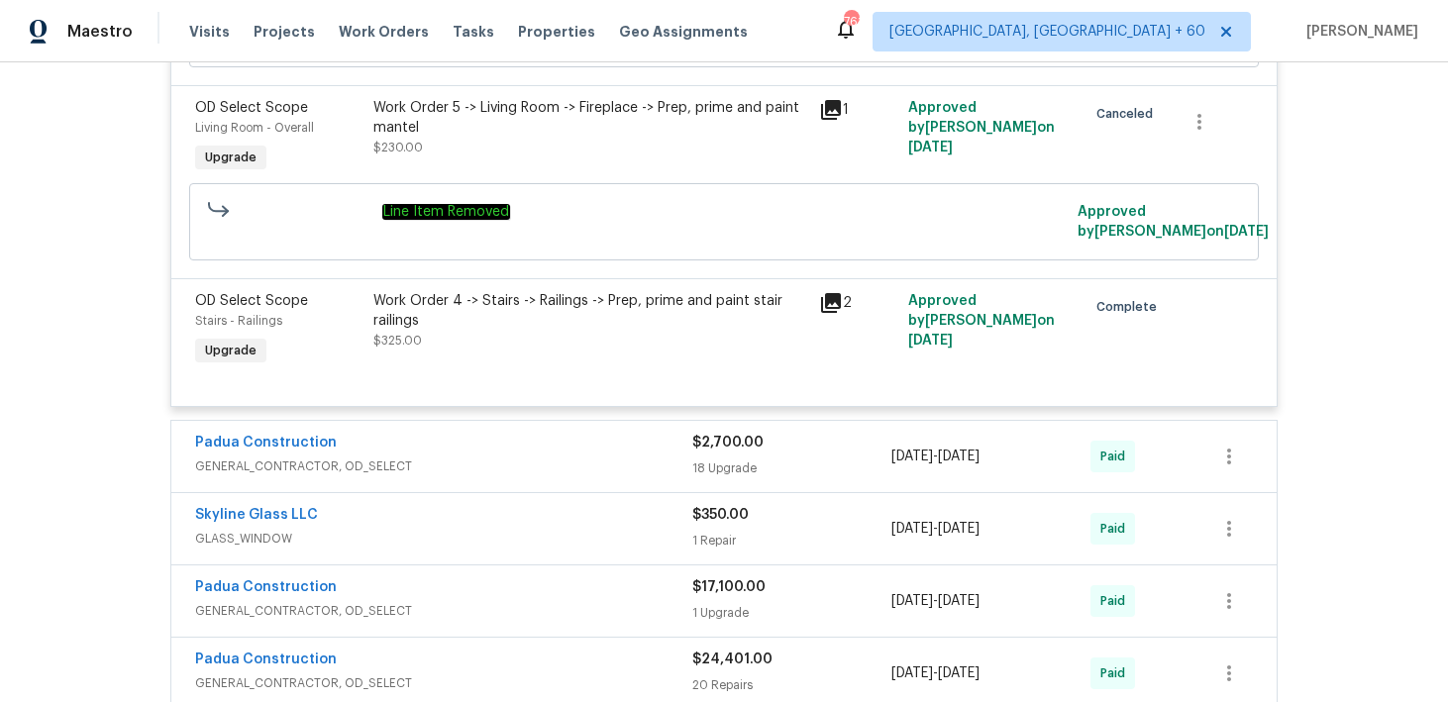
scroll to position [7829, 0]
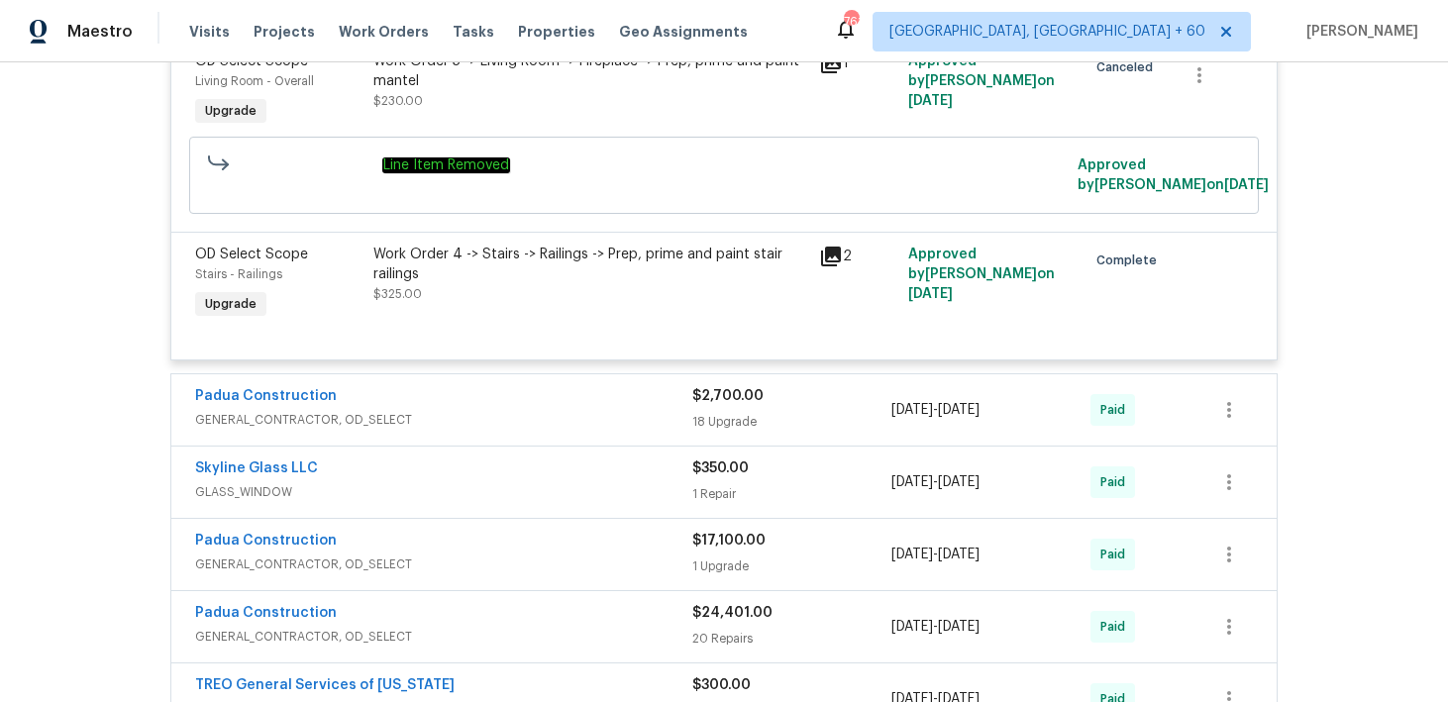
click at [711, 432] on div "18 Upgrade" at bounding box center [791, 422] width 199 height 20
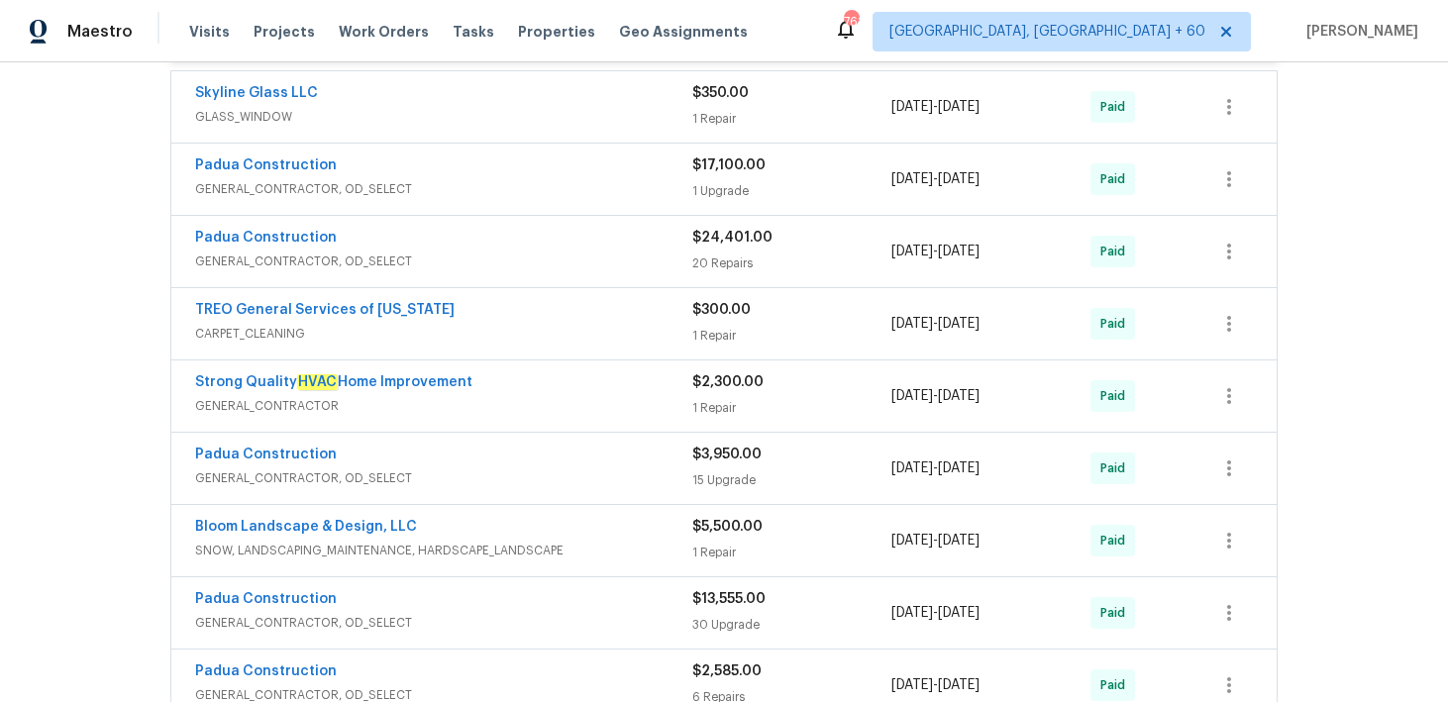
scroll to position [10562, 0]
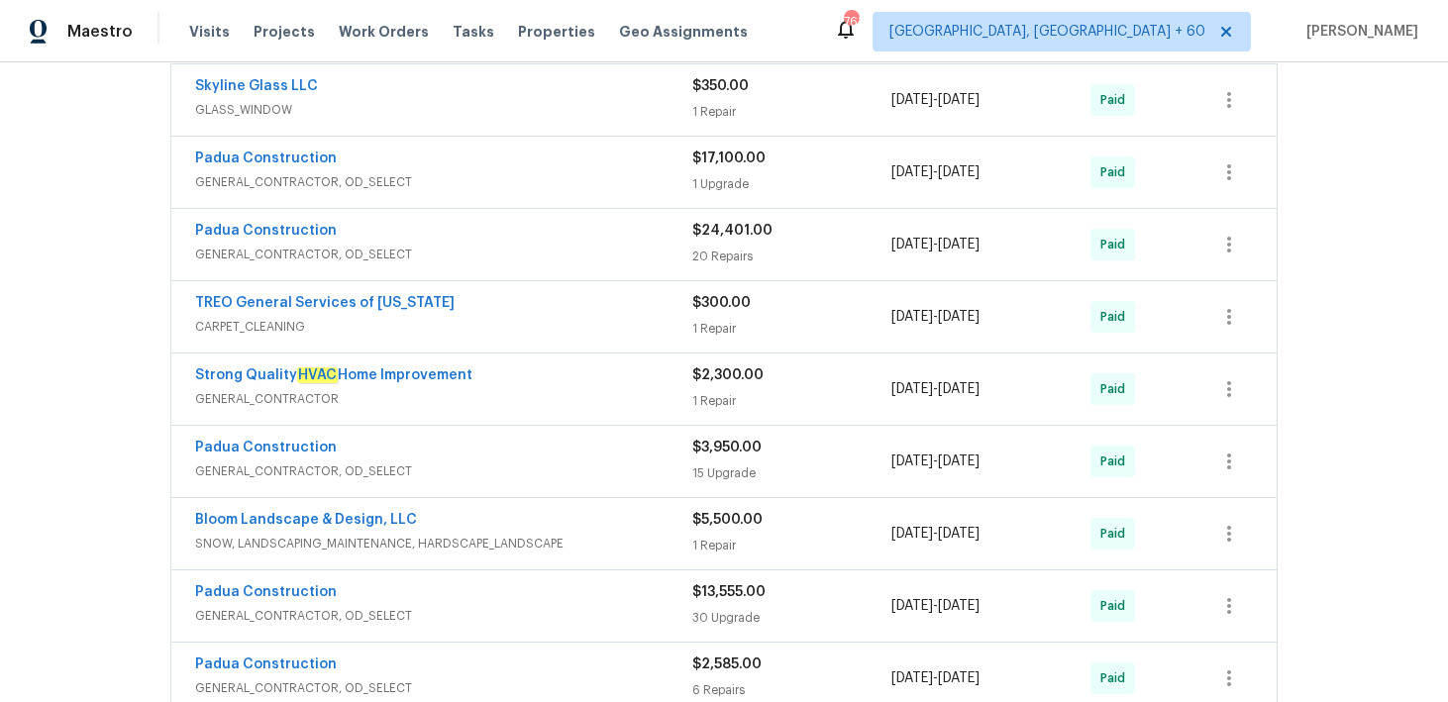
click at [716, 122] on div "1 Repair" at bounding box center [791, 112] width 199 height 20
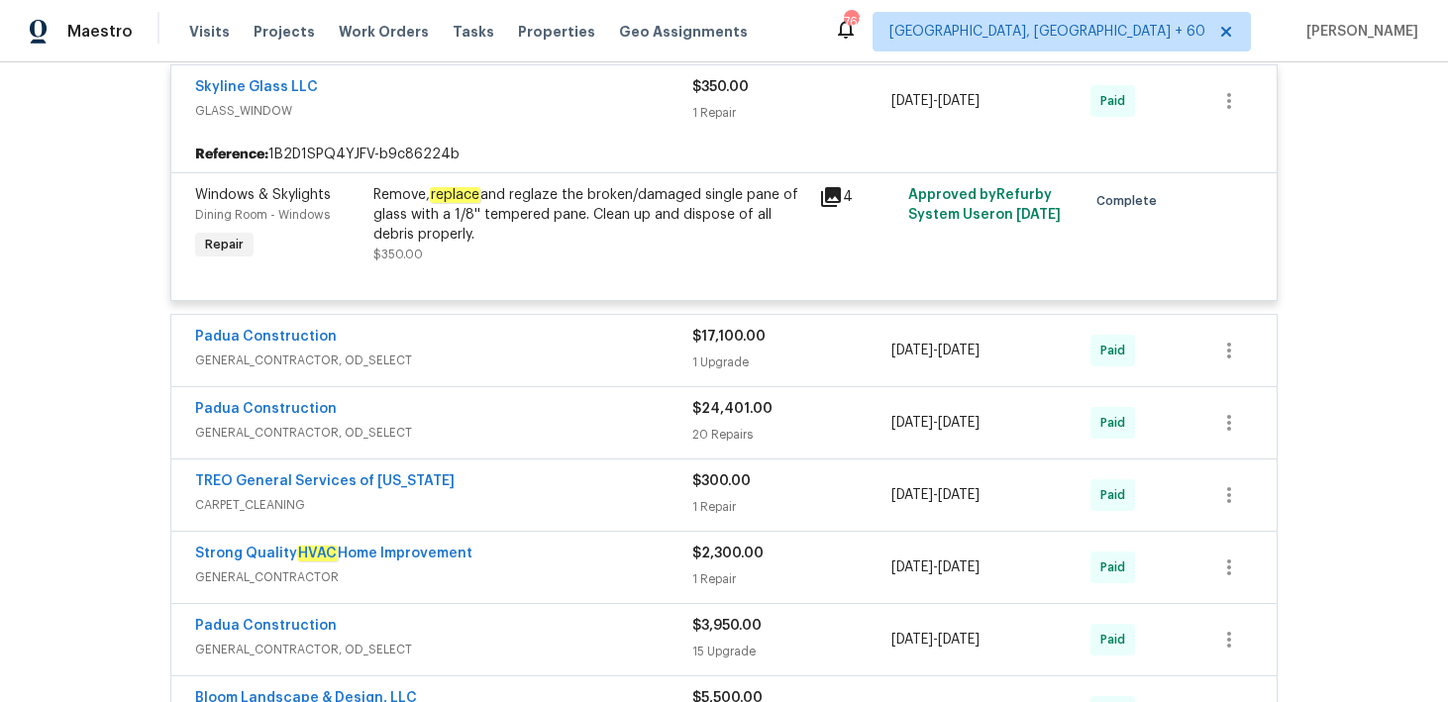
scroll to position [10653, 0]
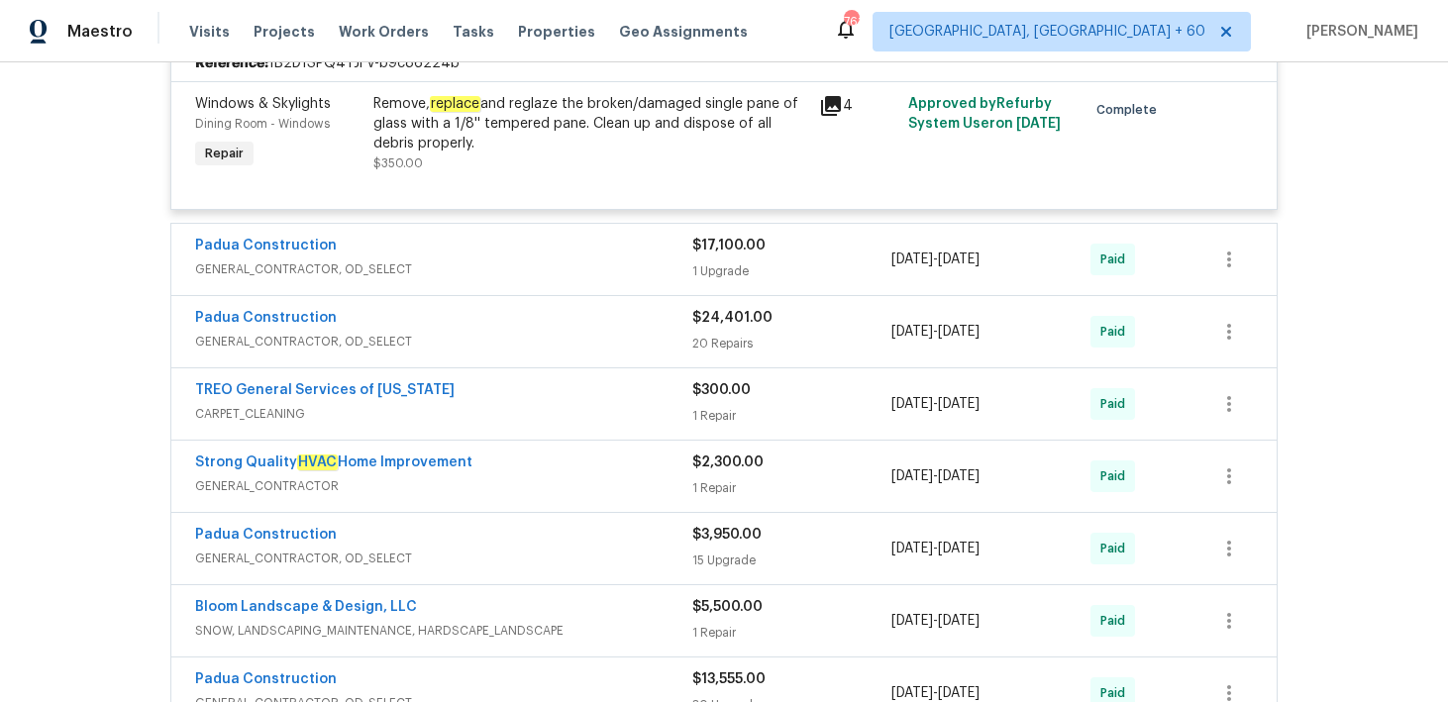
click at [719, 281] on div "1 Upgrade" at bounding box center [791, 271] width 199 height 20
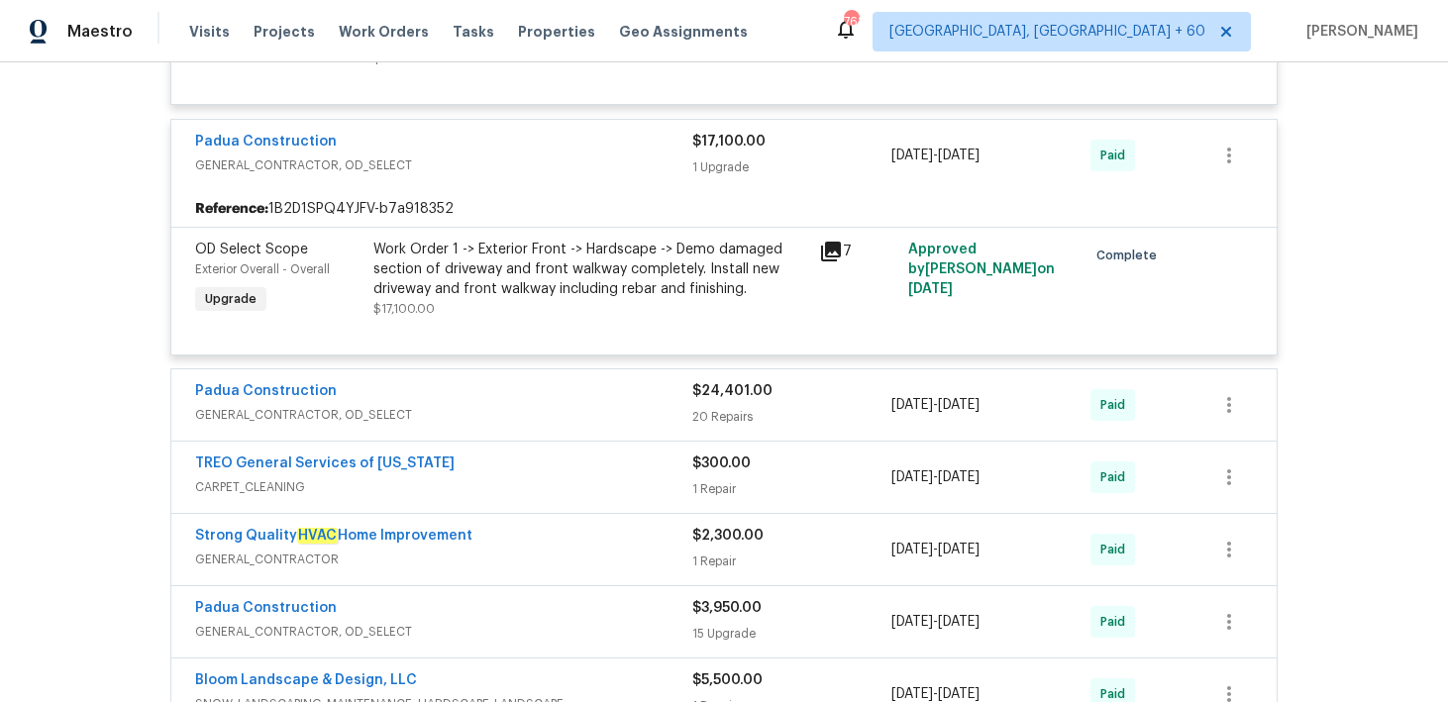
scroll to position [10841, 0]
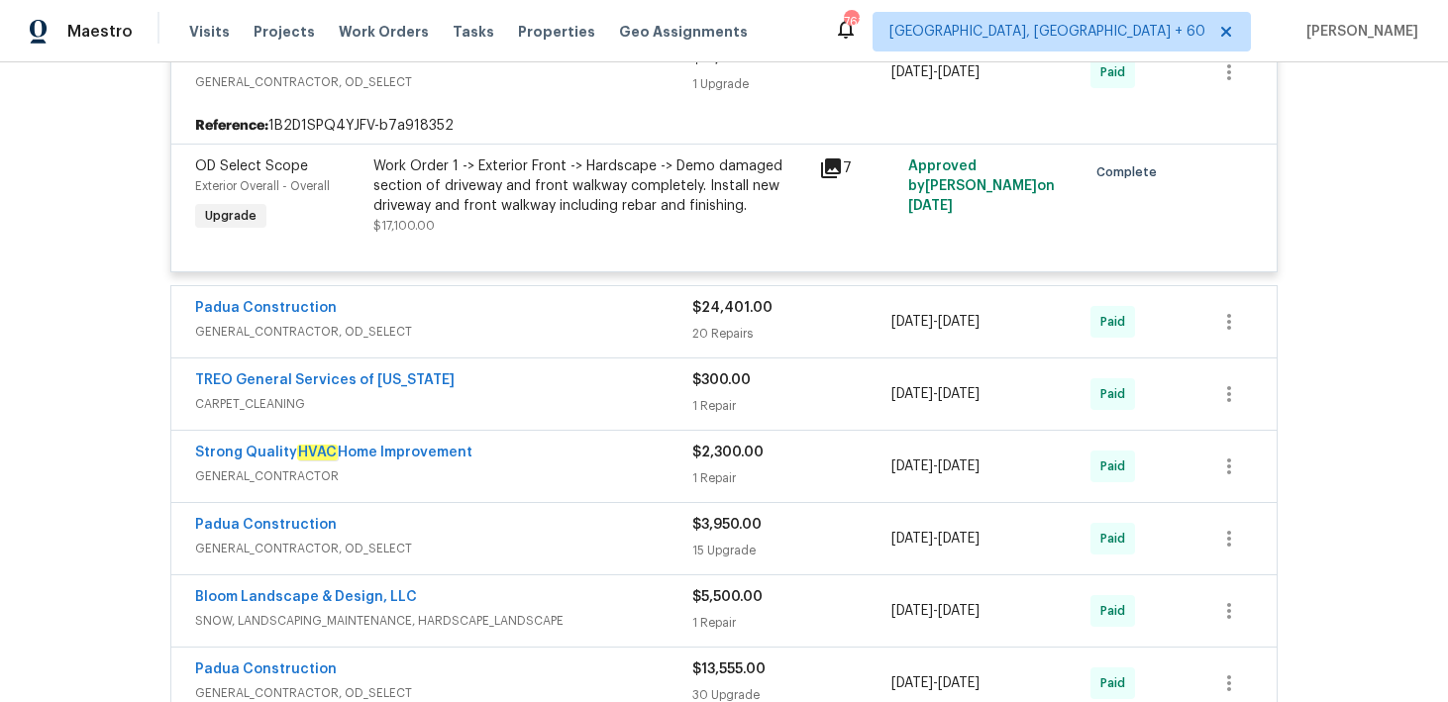
click at [718, 358] on div "Padua Construction GENERAL_CONTRACTOR, OD_SELECT $24,401.00 20 Repairs [DATE] -…" at bounding box center [723, 321] width 1105 height 71
click at [717, 344] on div "20 Repairs" at bounding box center [791, 334] width 199 height 20
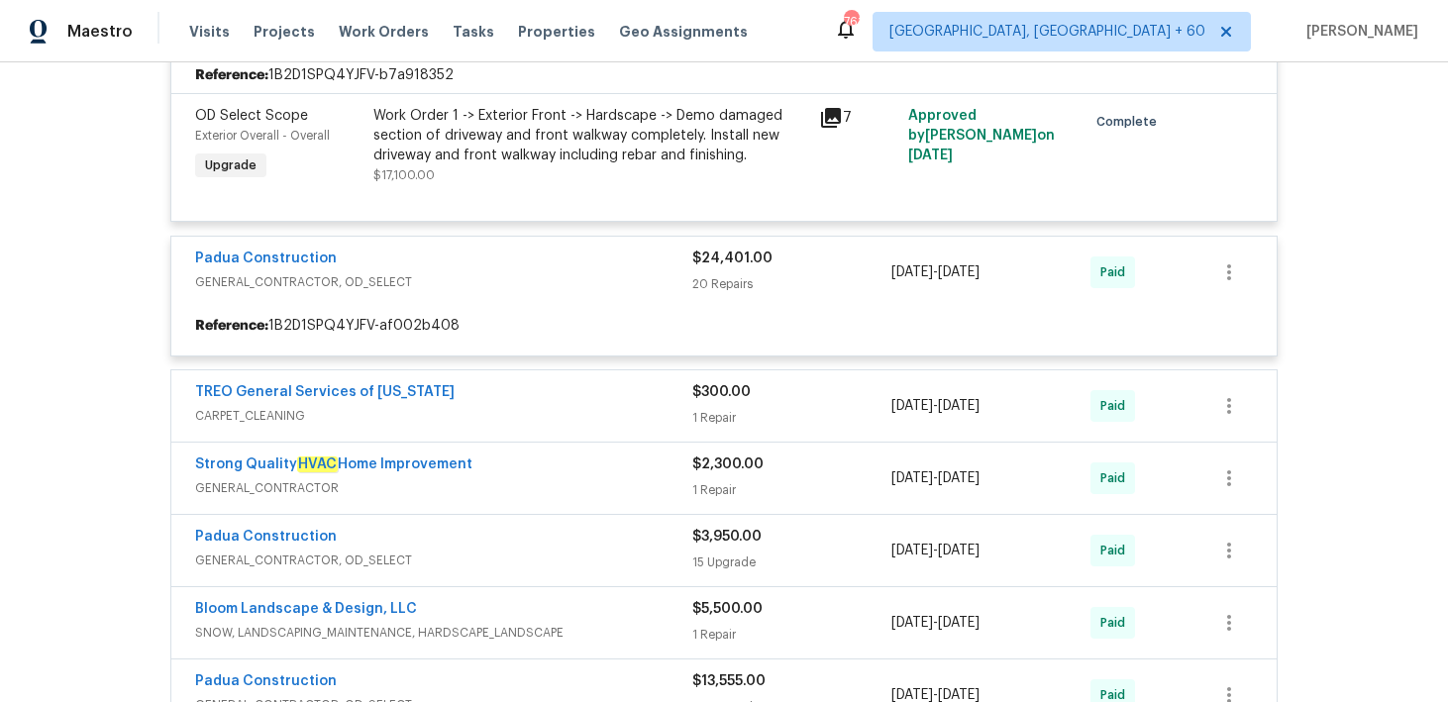
scroll to position [10896, 0]
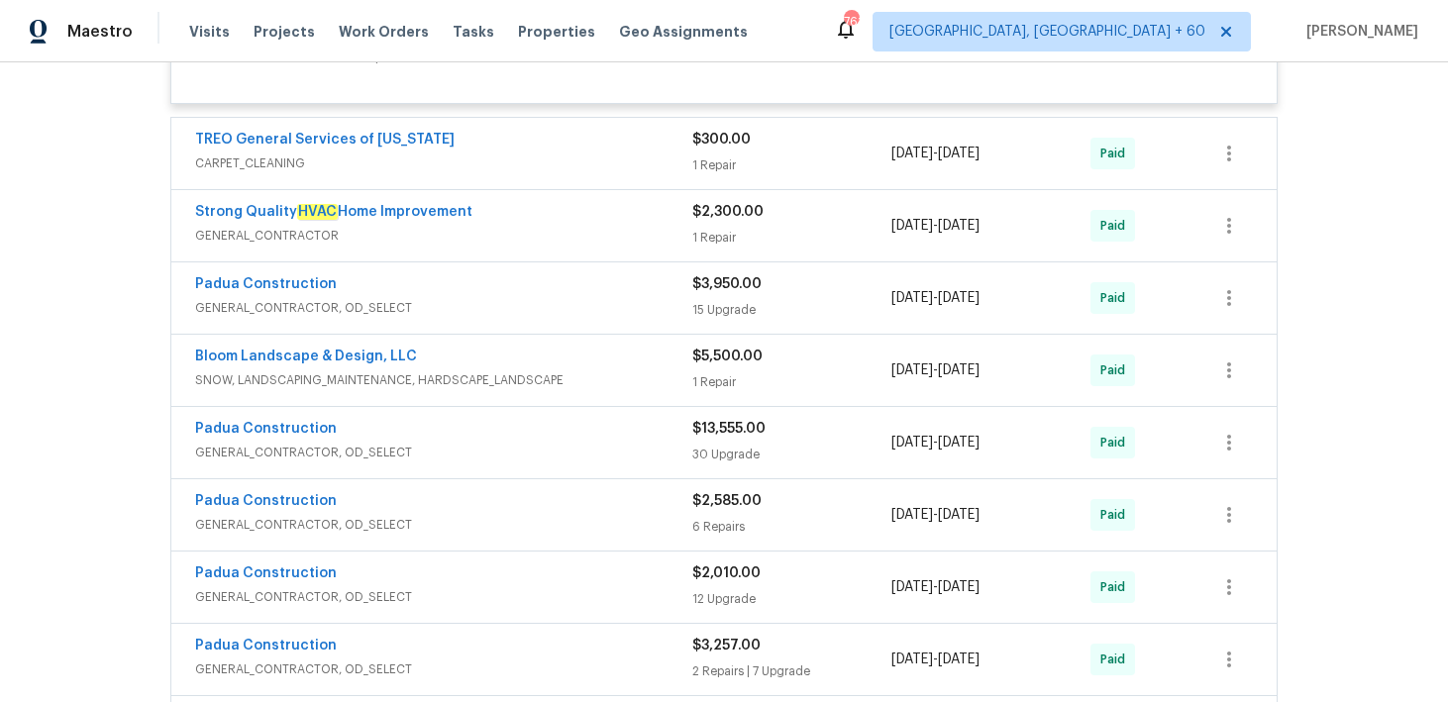
scroll to position [14050, 0]
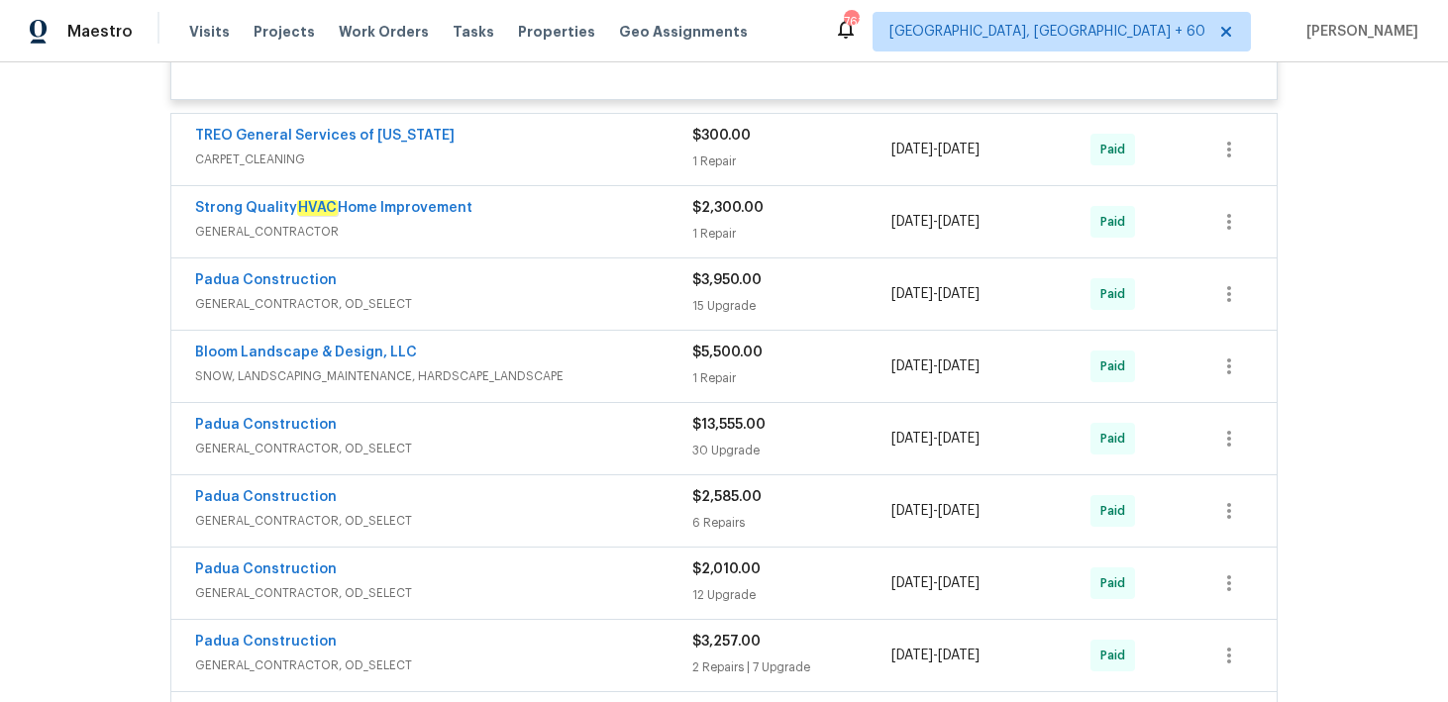
click at [730, 171] on div "1 Repair" at bounding box center [791, 162] width 199 height 20
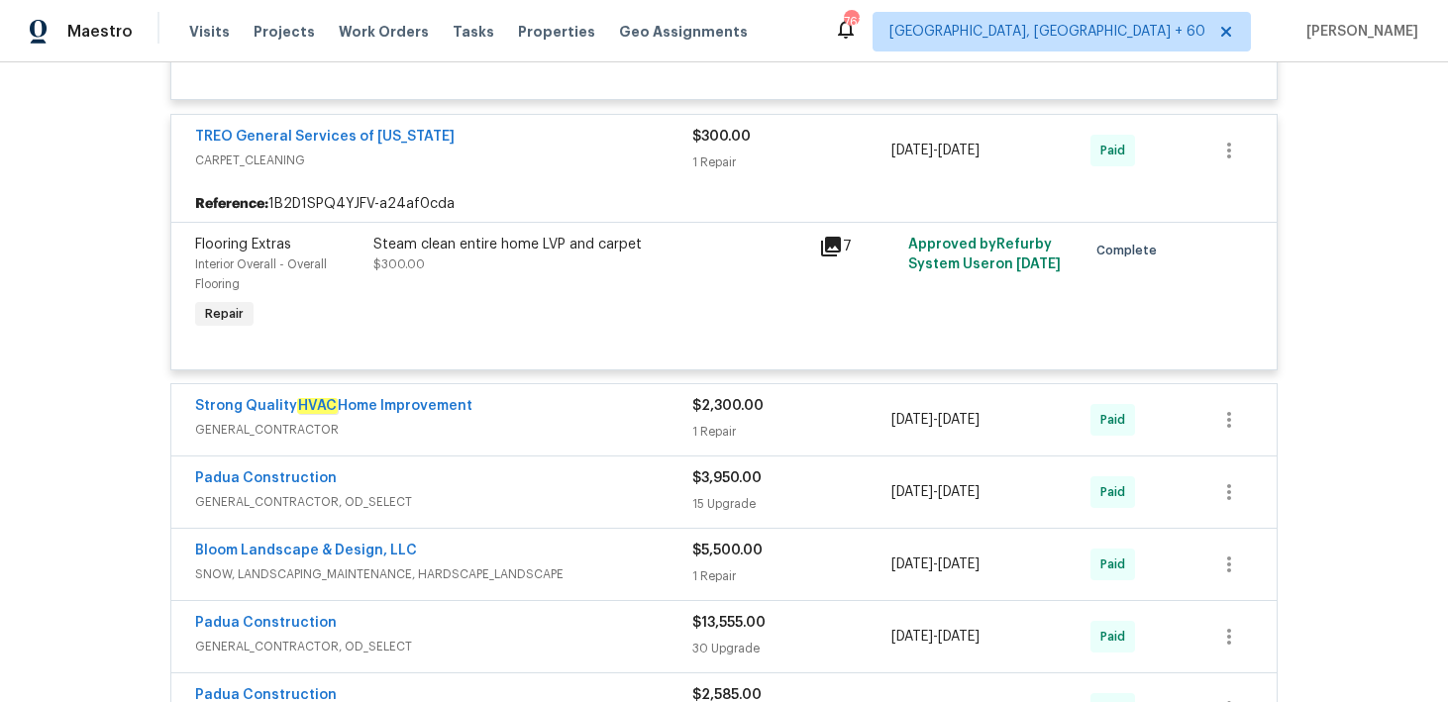
click at [710, 442] on div "1 Repair" at bounding box center [791, 432] width 199 height 20
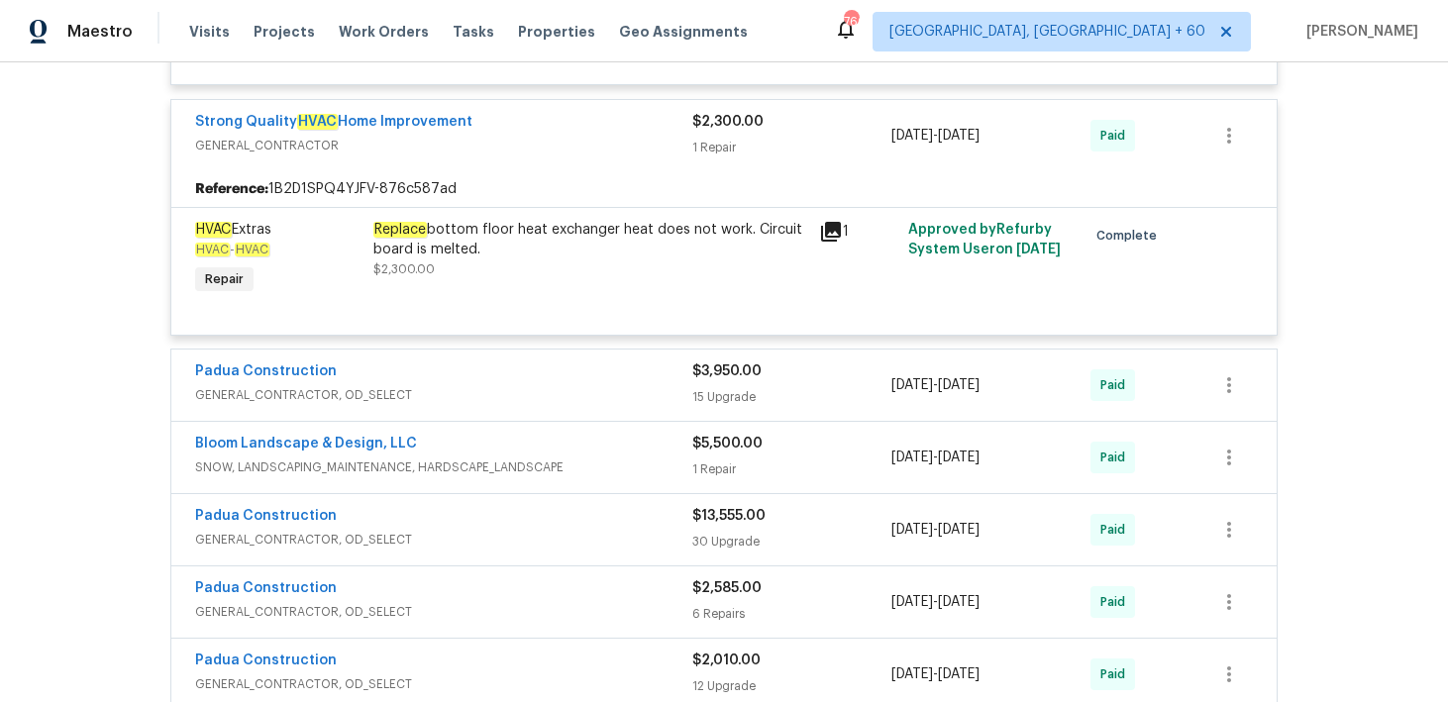
scroll to position [14376, 0]
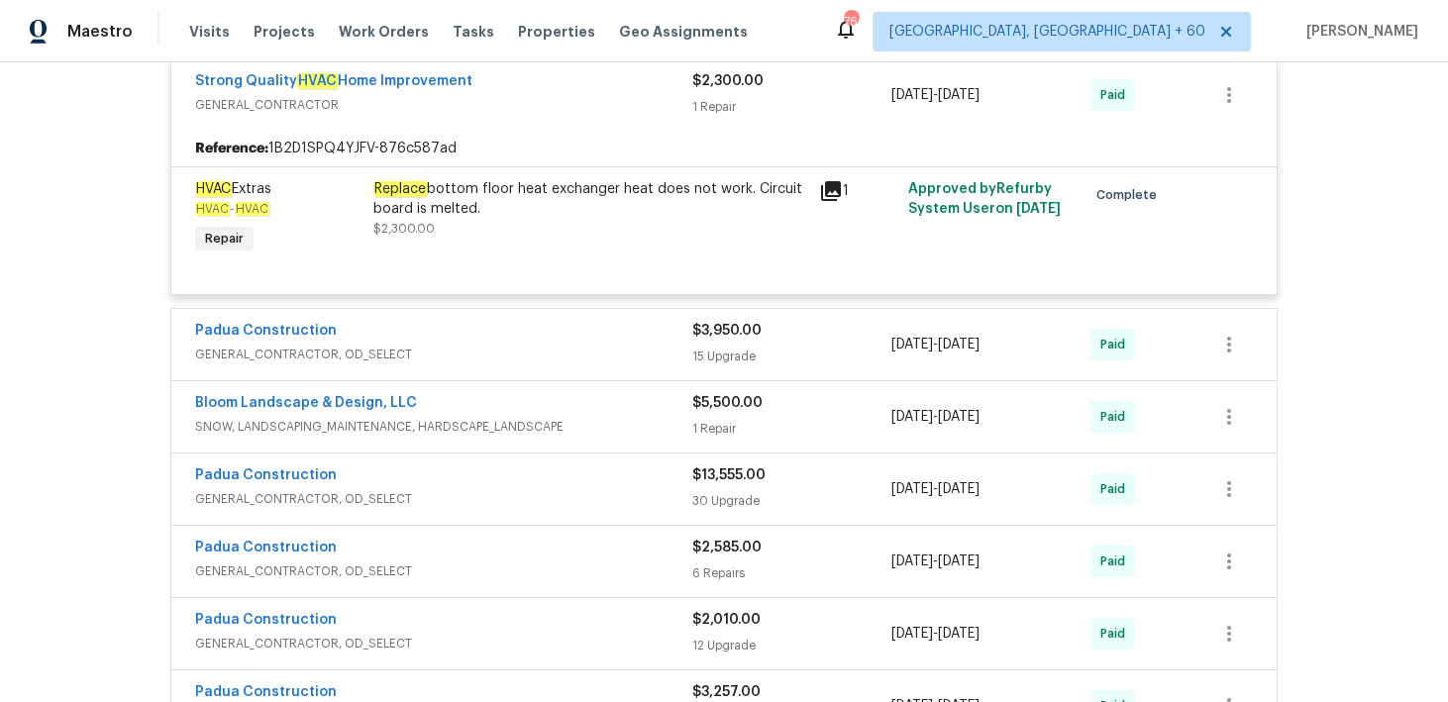
click at [720, 380] on div "Padua Construction GENERAL_CONTRACTOR, OD_SELECT $3,950.00 15 Upgrade [DATE] - …" at bounding box center [723, 344] width 1105 height 71
click at [718, 366] on div "15 Upgrade" at bounding box center [791, 357] width 199 height 20
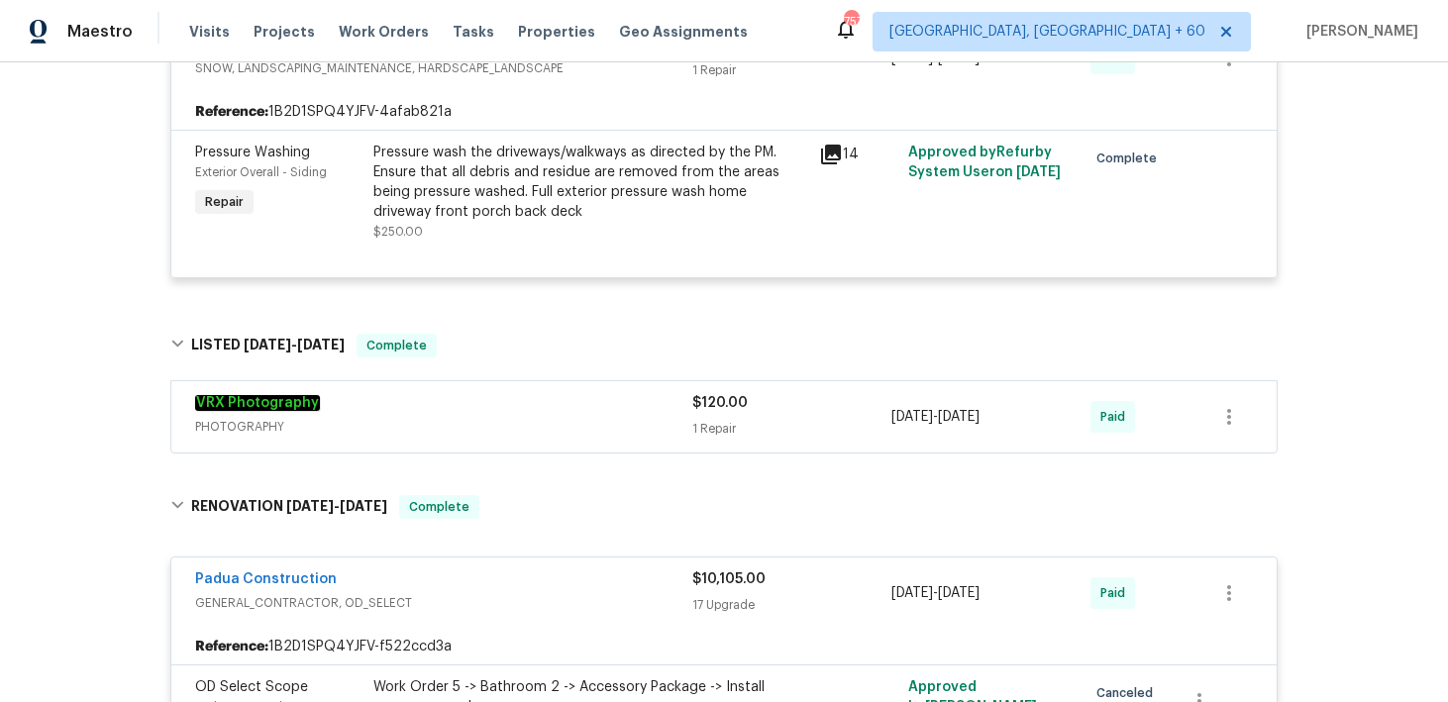
scroll to position [2749, 0]
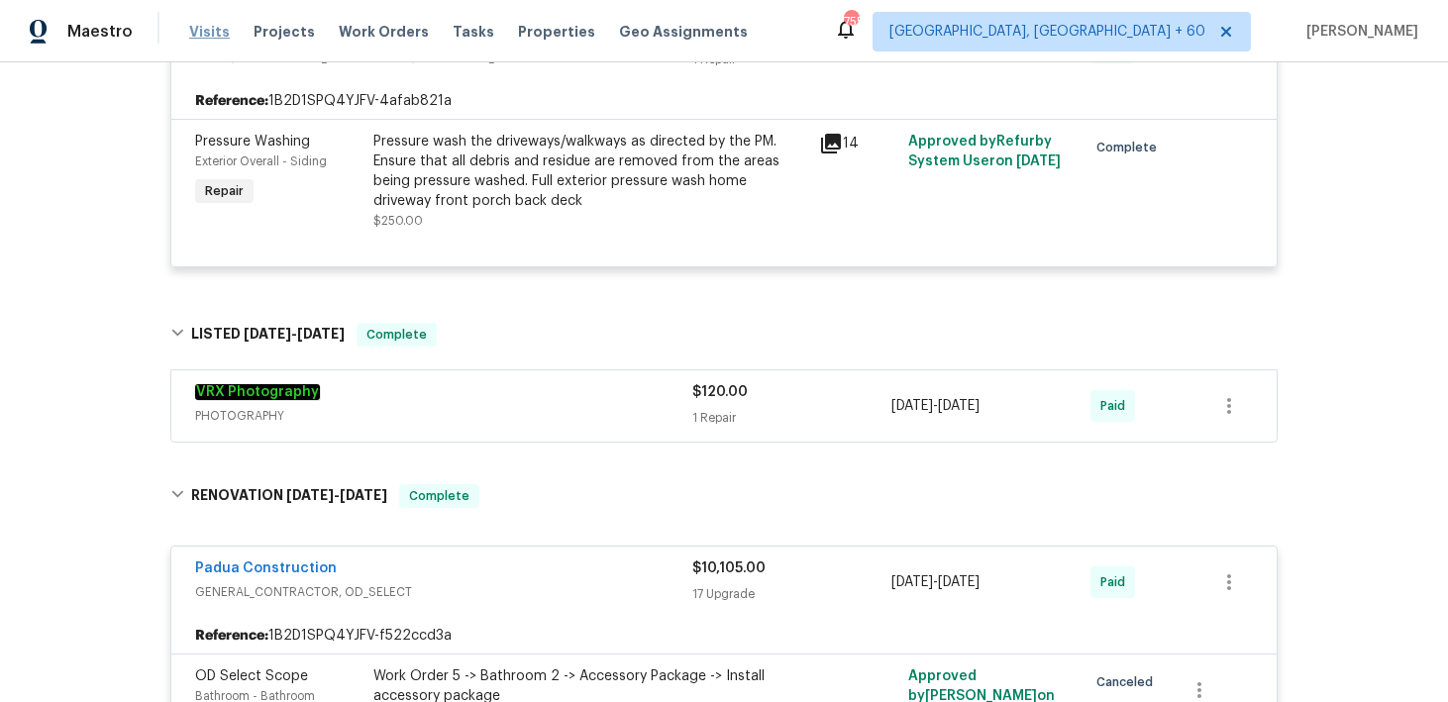
click at [205, 29] on span "Visits" at bounding box center [209, 32] width 41 height 20
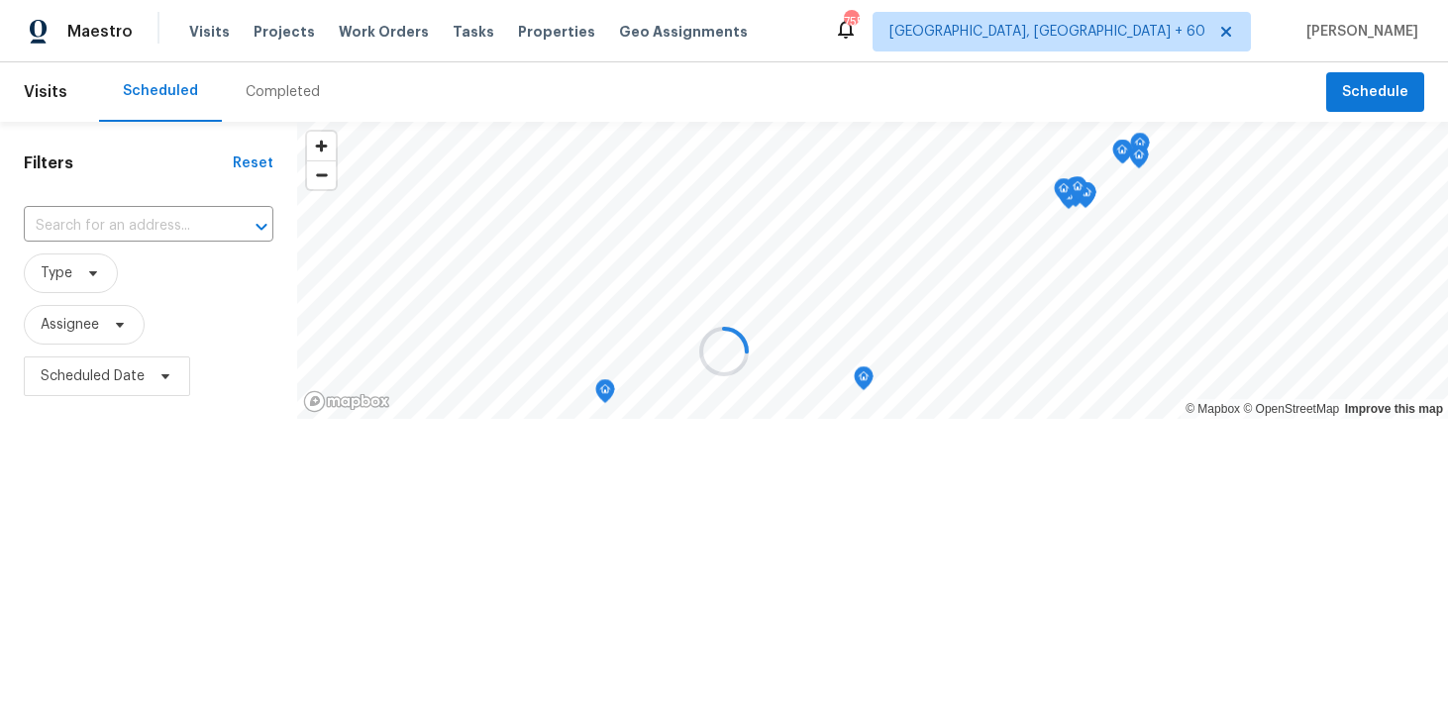
click at [272, 73] on div at bounding box center [724, 351] width 1448 height 702
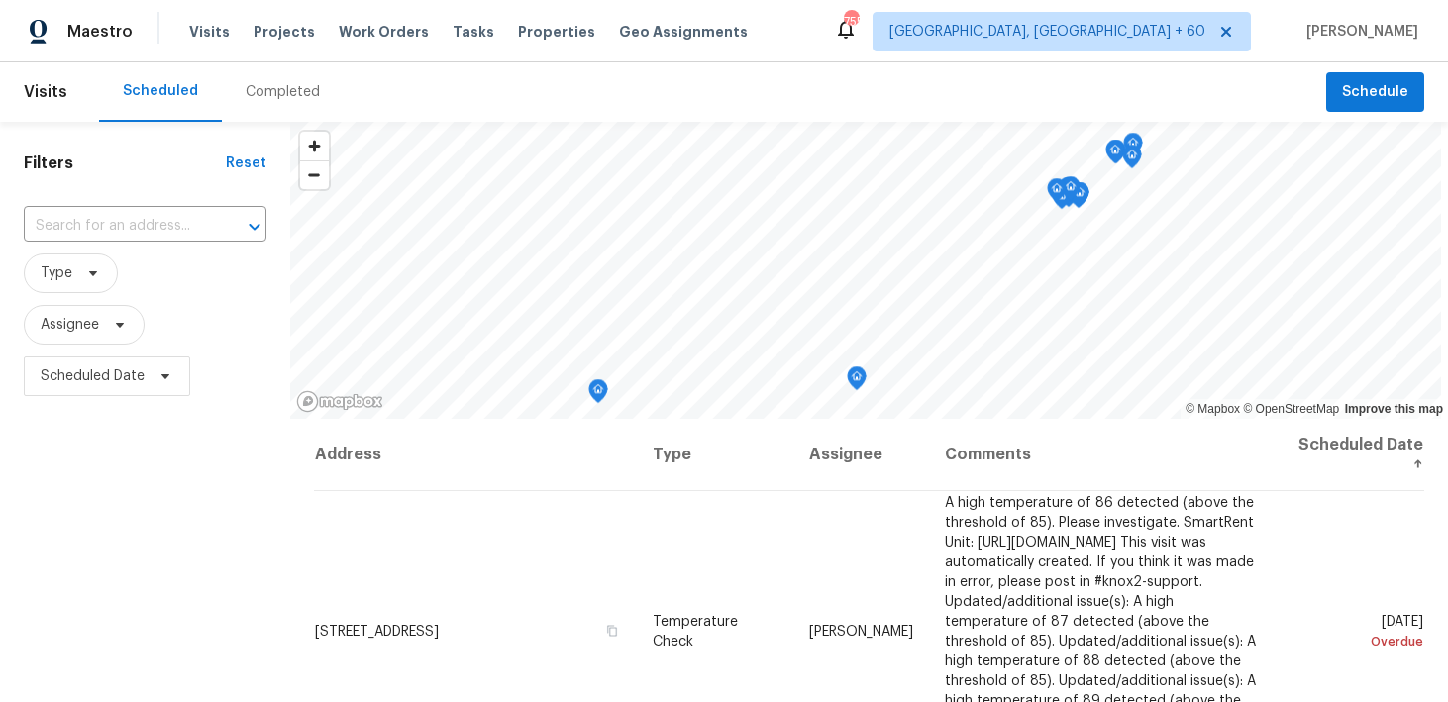
click at [266, 96] on div "Completed" at bounding box center [283, 92] width 74 height 20
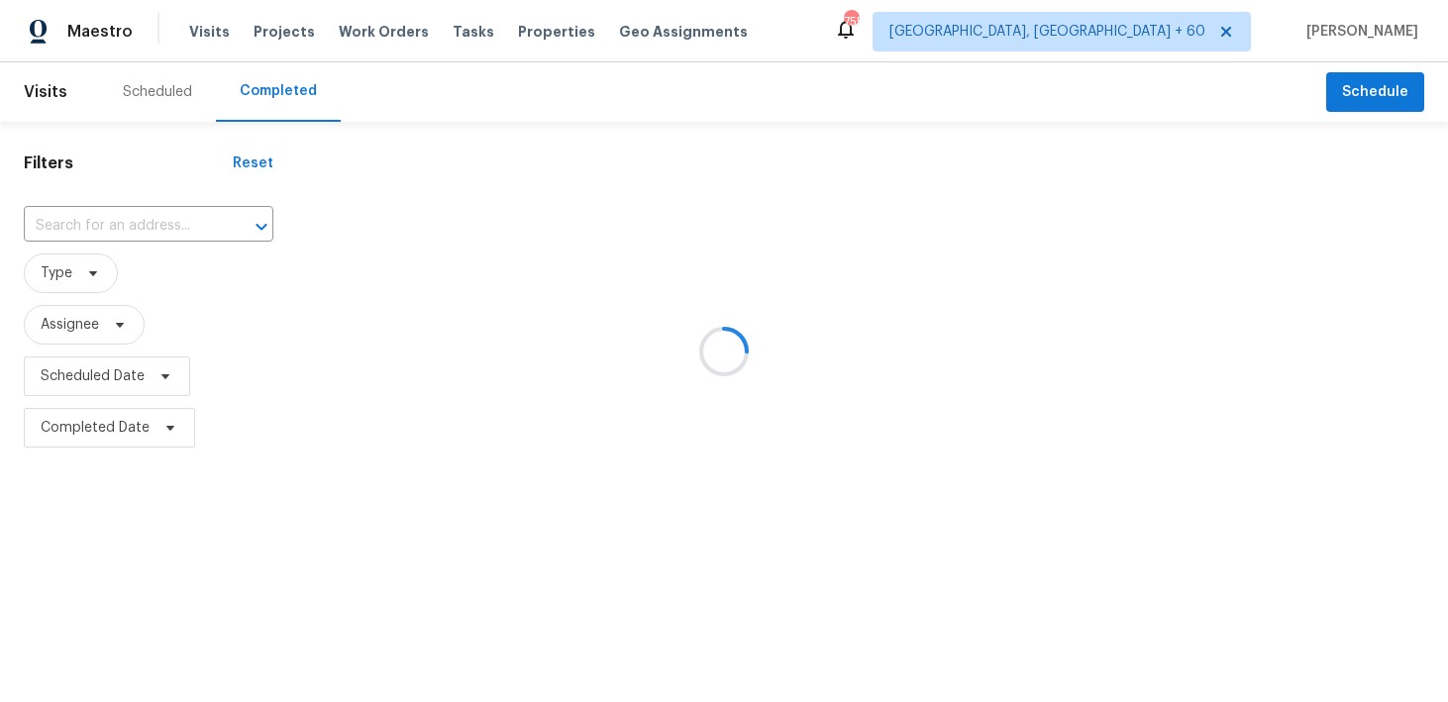
click at [93, 224] on div at bounding box center [724, 351] width 1448 height 702
click at [57, 222] on div at bounding box center [724, 351] width 1448 height 702
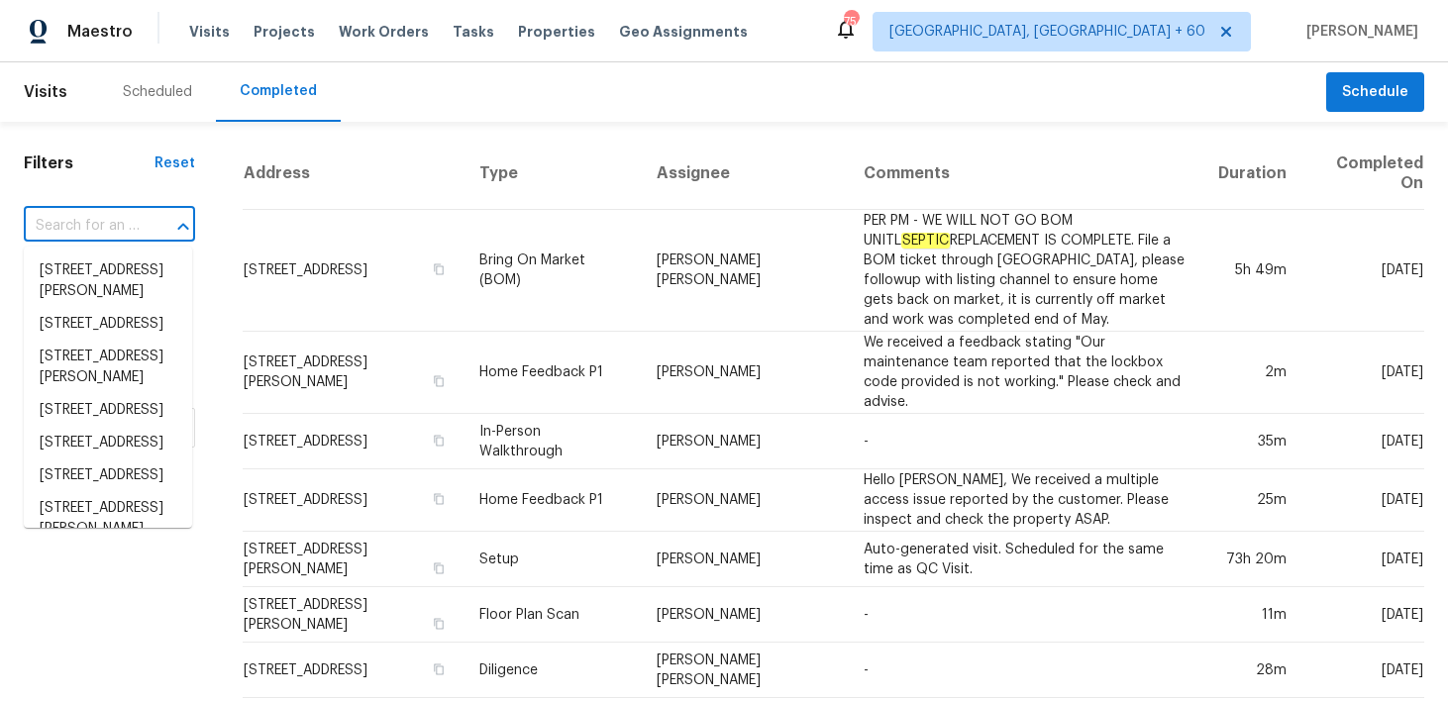
click at [55, 233] on input "text" at bounding box center [82, 226] width 116 height 31
paste input "[STREET_ADDRESS]"
type input "[STREET_ADDRESS]"
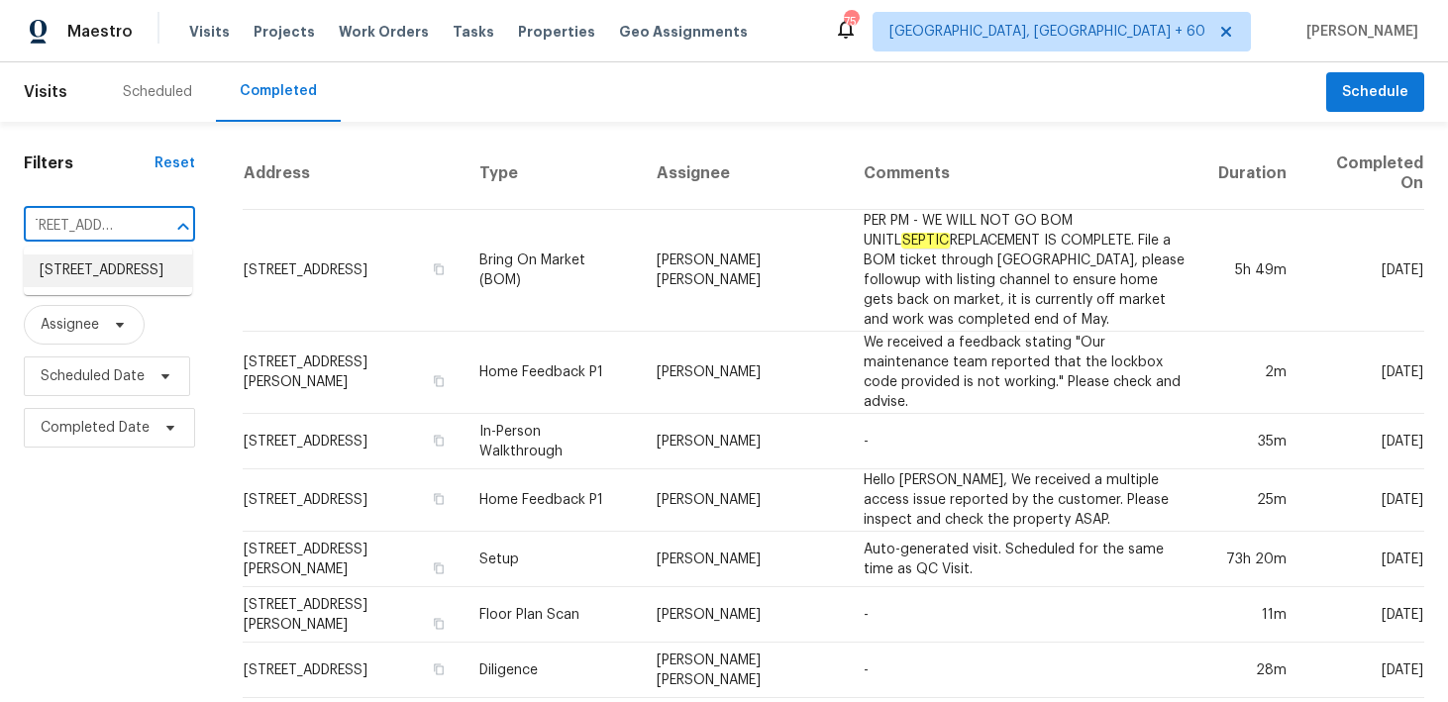
click at [66, 275] on li "[STREET_ADDRESS]" at bounding box center [108, 271] width 168 height 33
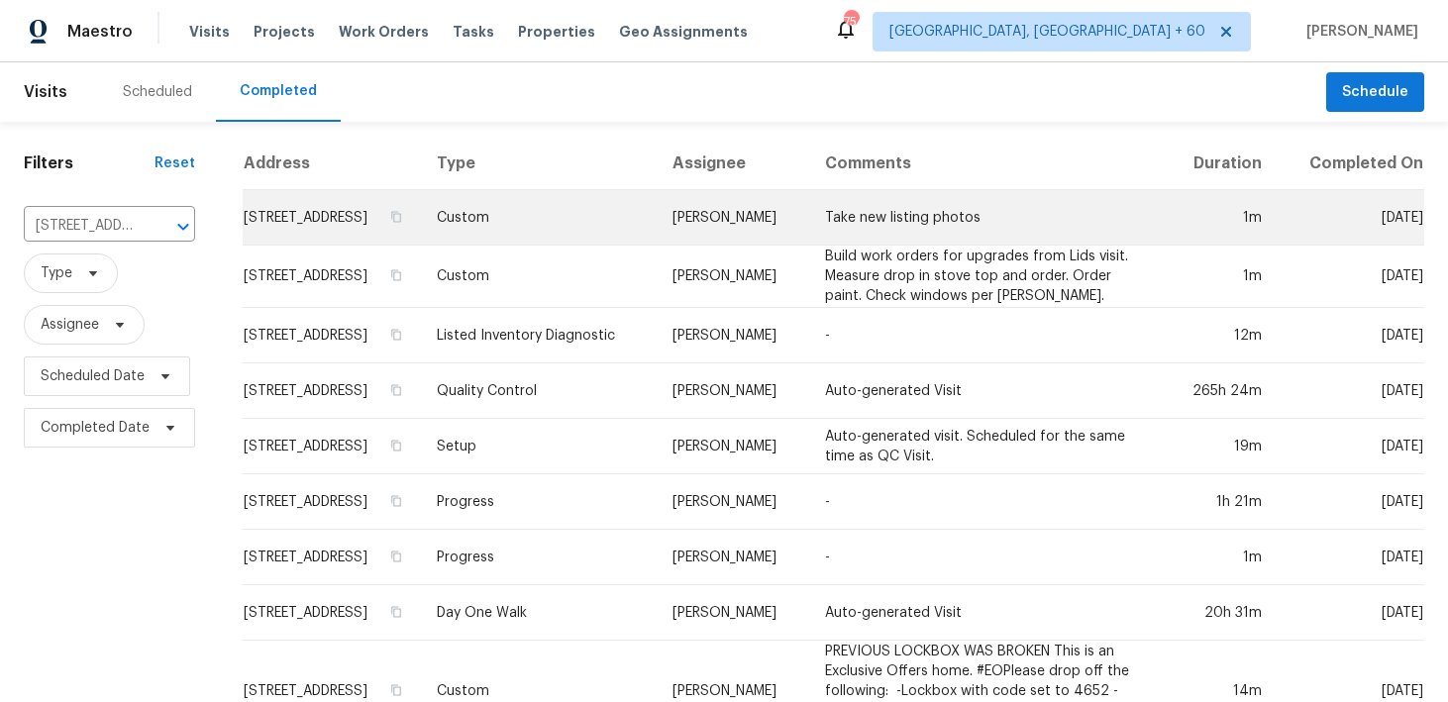
click at [549, 240] on td "Custom" at bounding box center [539, 217] width 236 height 55
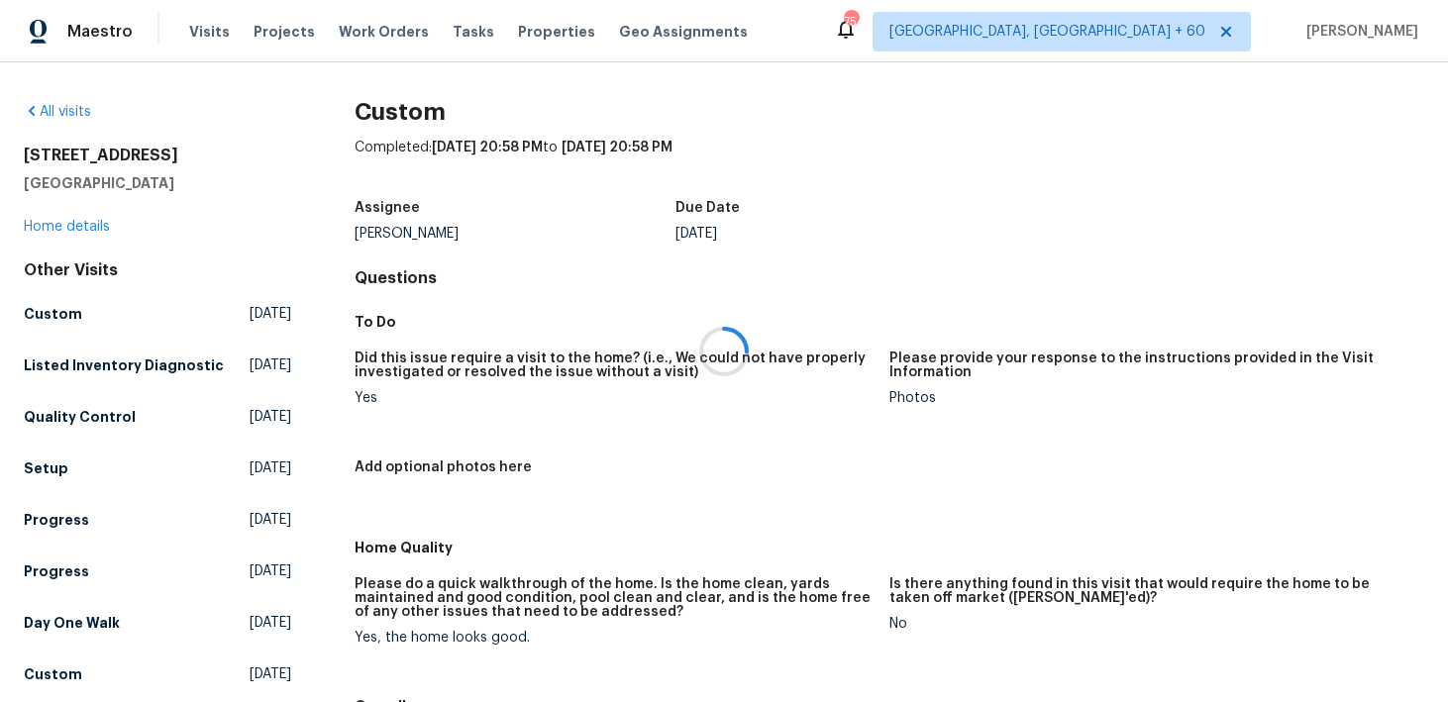
click at [77, 227] on div at bounding box center [724, 351] width 1448 height 702
click at [77, 227] on link "Home details" at bounding box center [67, 227] width 86 height 14
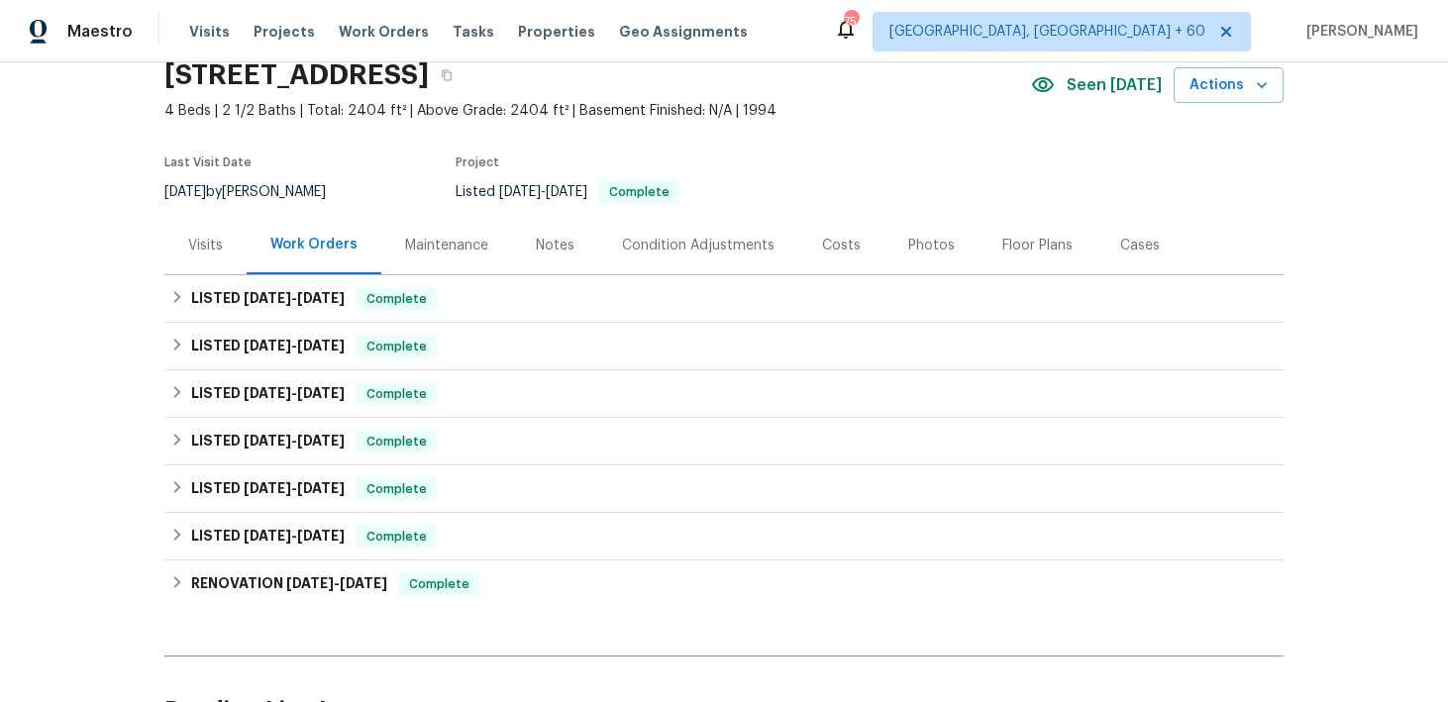
scroll to position [102, 0]
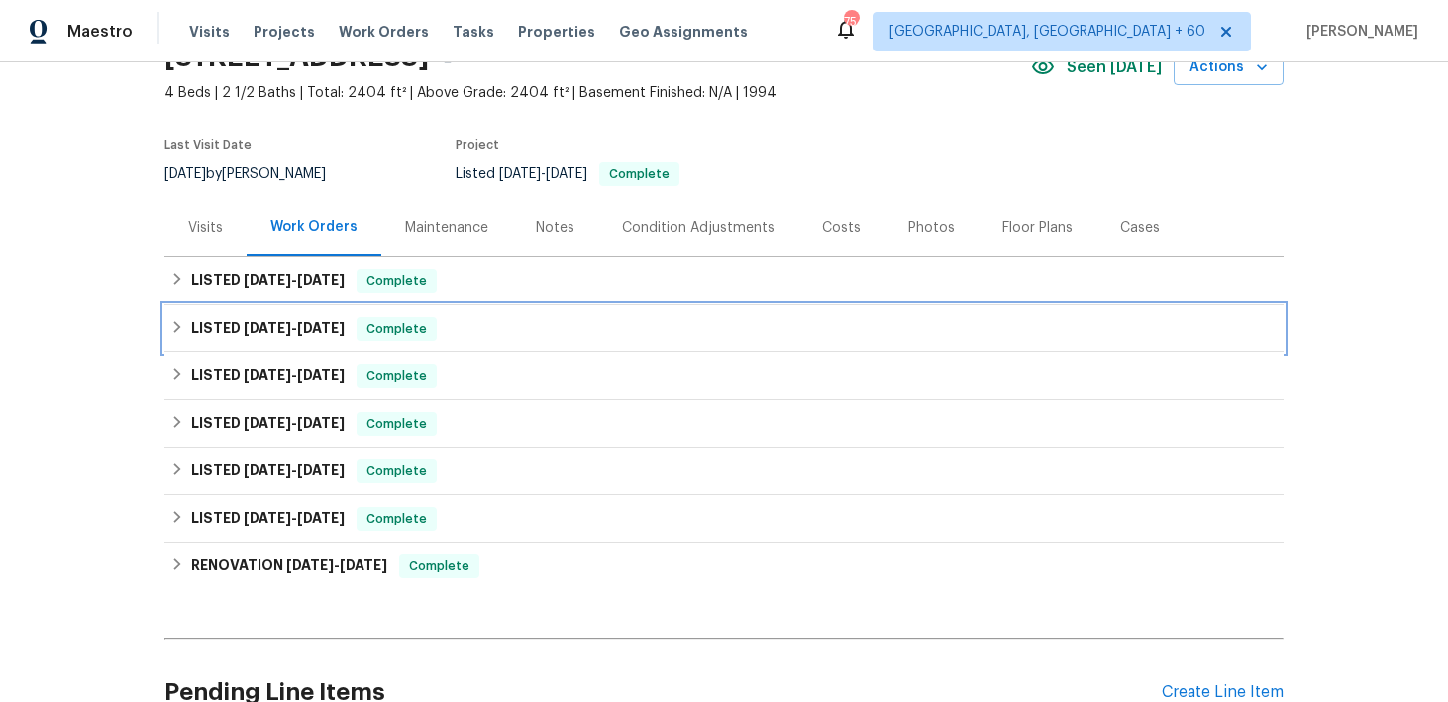
click at [406, 324] on span "Complete" at bounding box center [397, 329] width 76 height 20
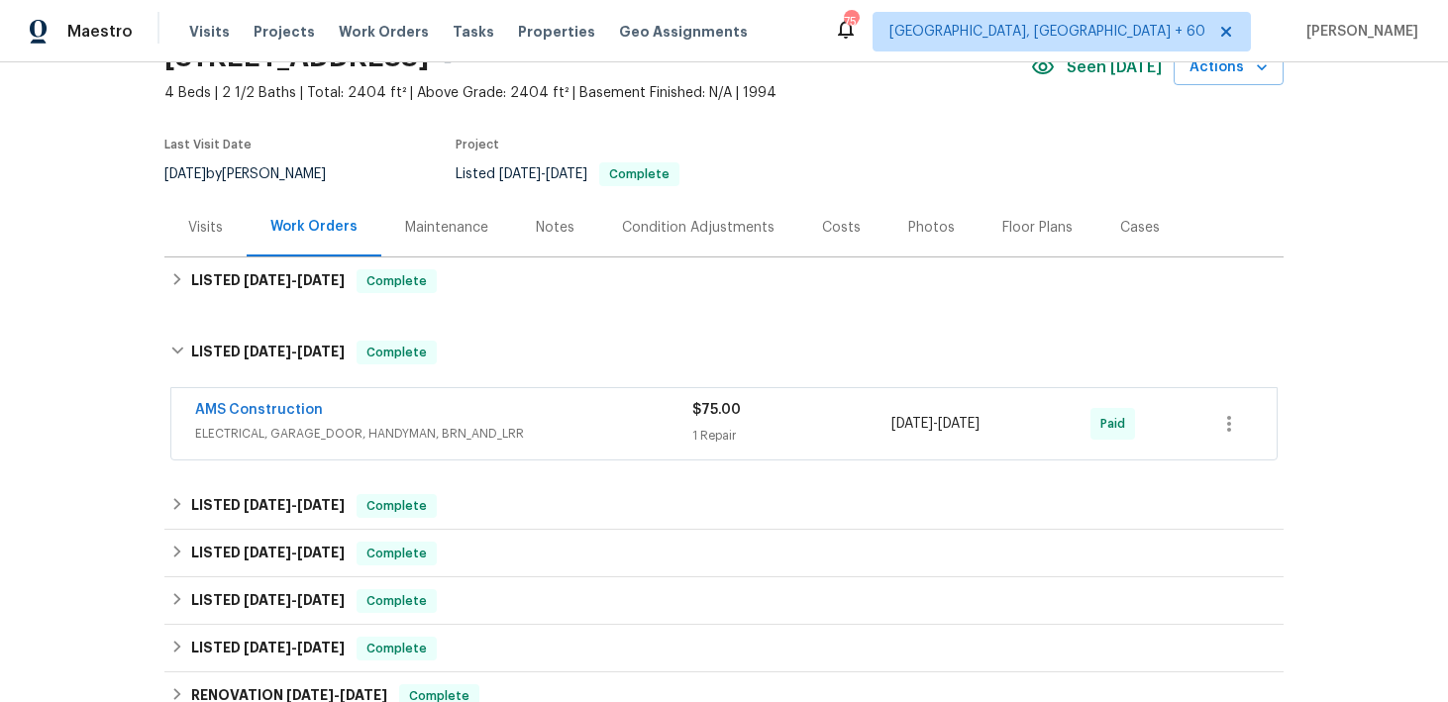
click at [657, 410] on div "AMS Construction" at bounding box center [443, 412] width 497 height 24
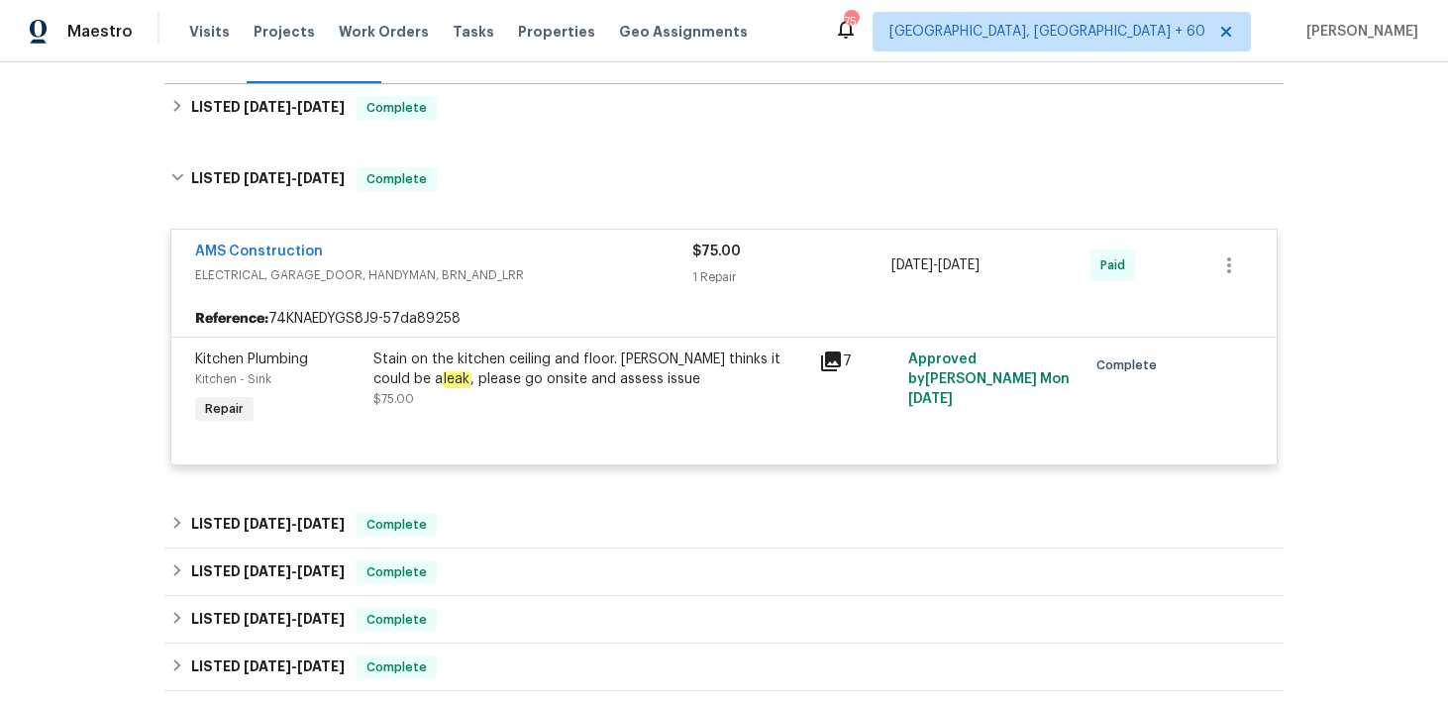
scroll to position [278, 0]
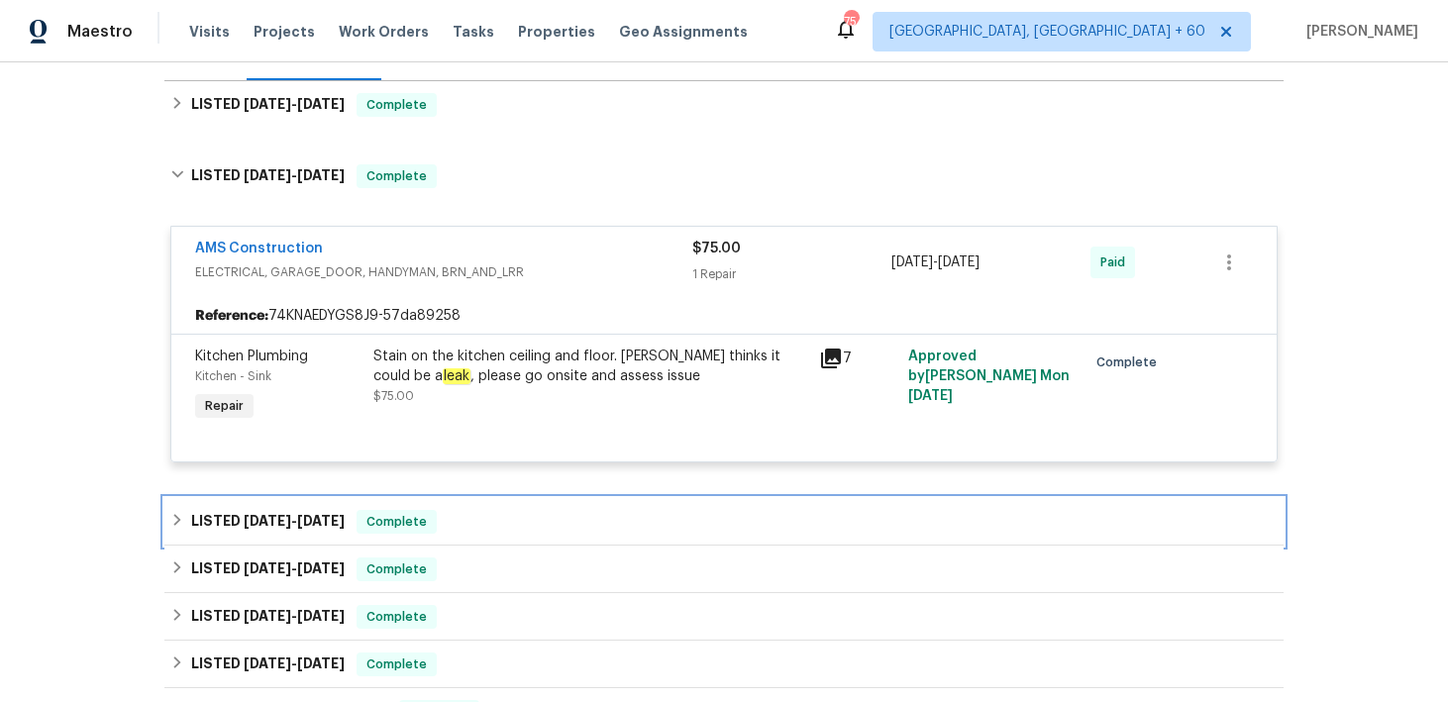
click at [513, 515] on div "LISTED [DATE] - [DATE] Complete" at bounding box center [723, 522] width 1107 height 24
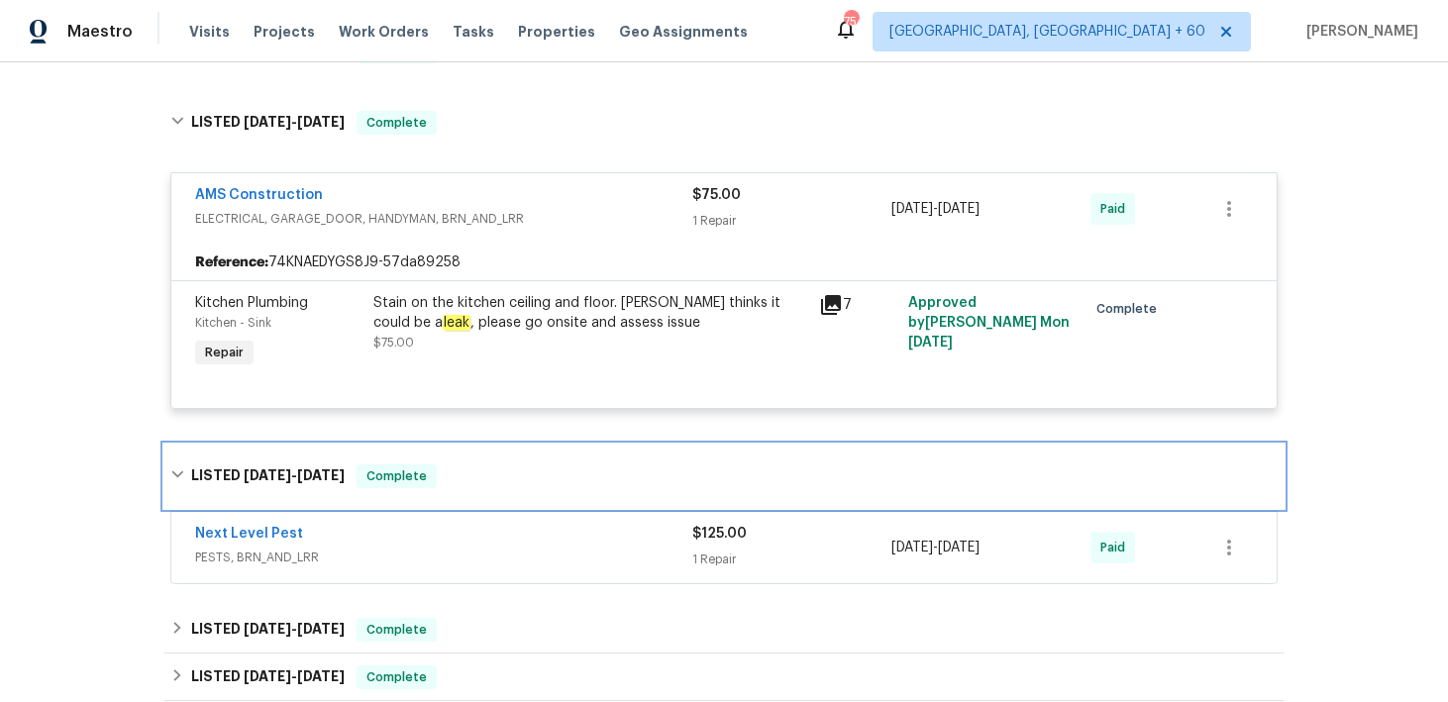
scroll to position [348, 0]
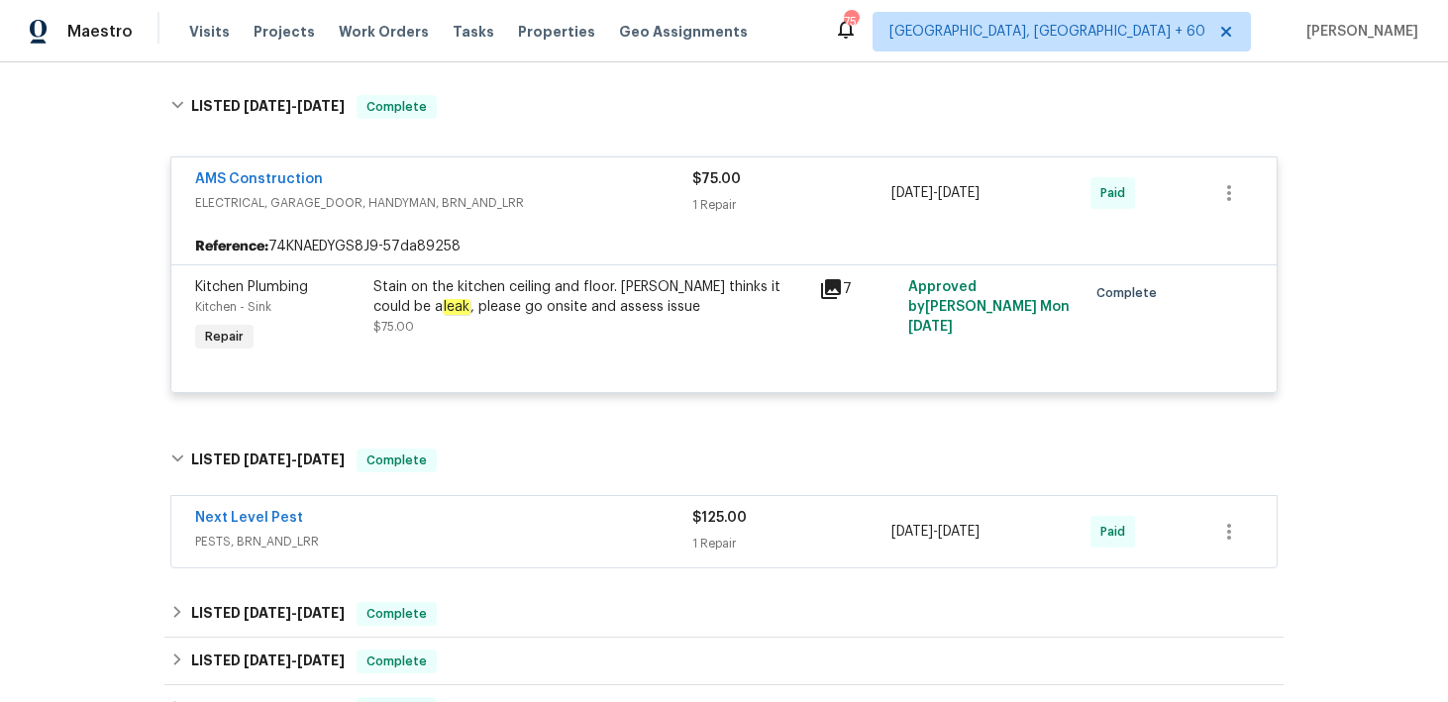
click at [721, 536] on div "1 Repair" at bounding box center [791, 544] width 199 height 20
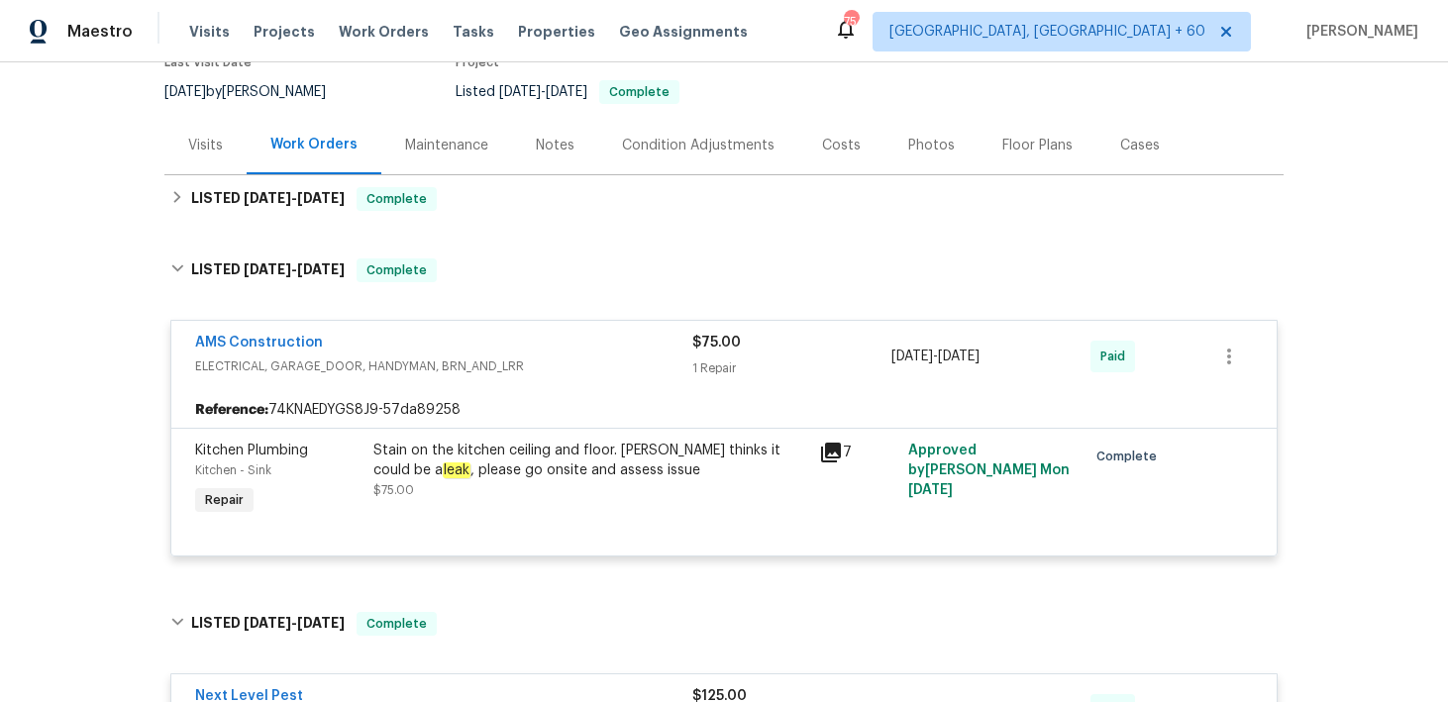
scroll to position [147, 0]
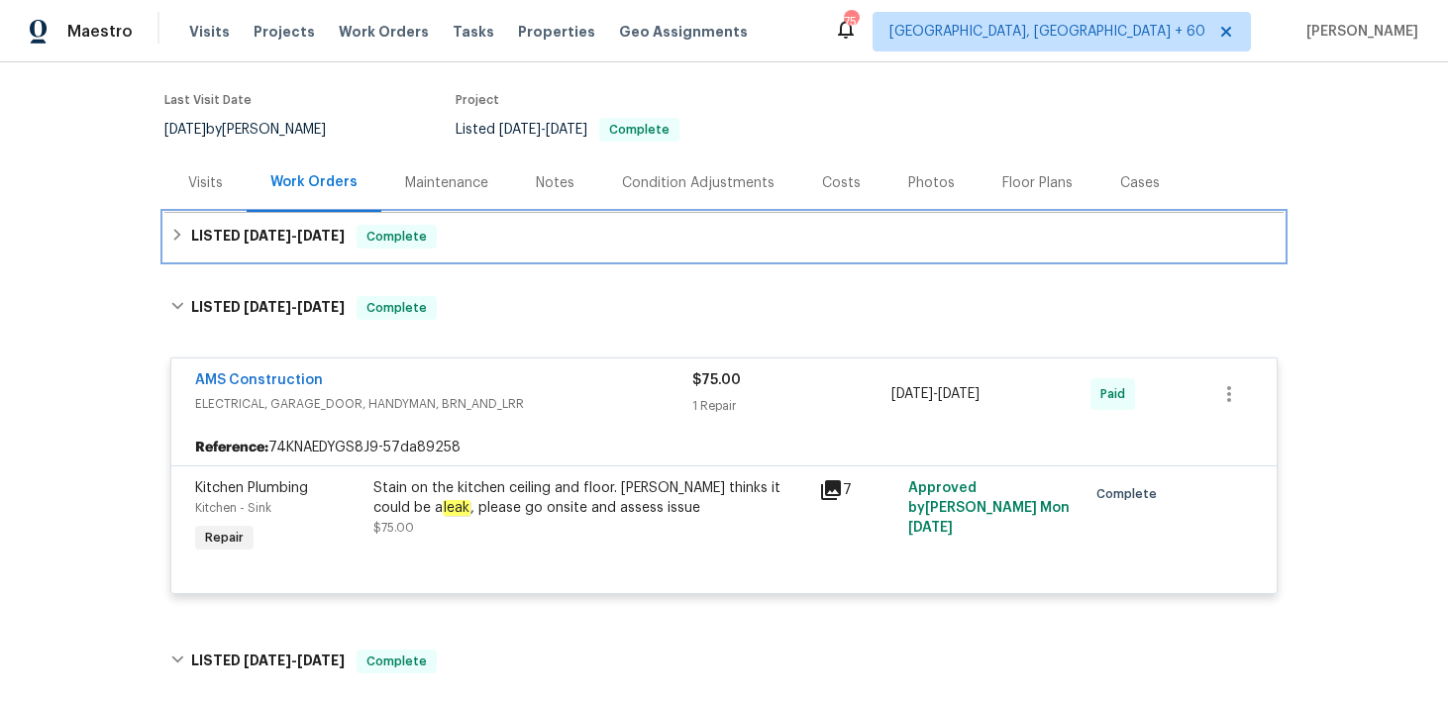
click at [507, 225] on div "LISTED [DATE] - [DATE] Complete" at bounding box center [723, 237] width 1107 height 24
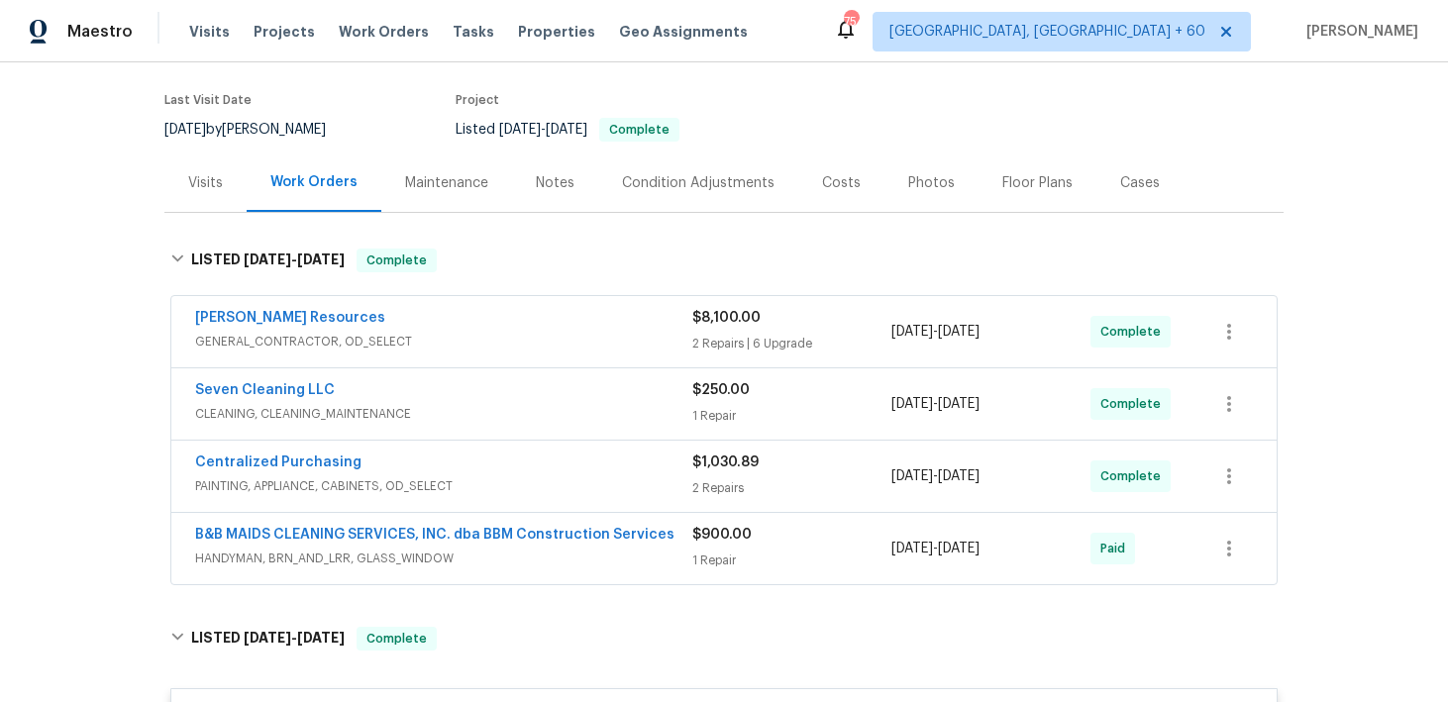
click at [696, 339] on div "2 Repairs | 6 Upgrade" at bounding box center [791, 344] width 199 height 20
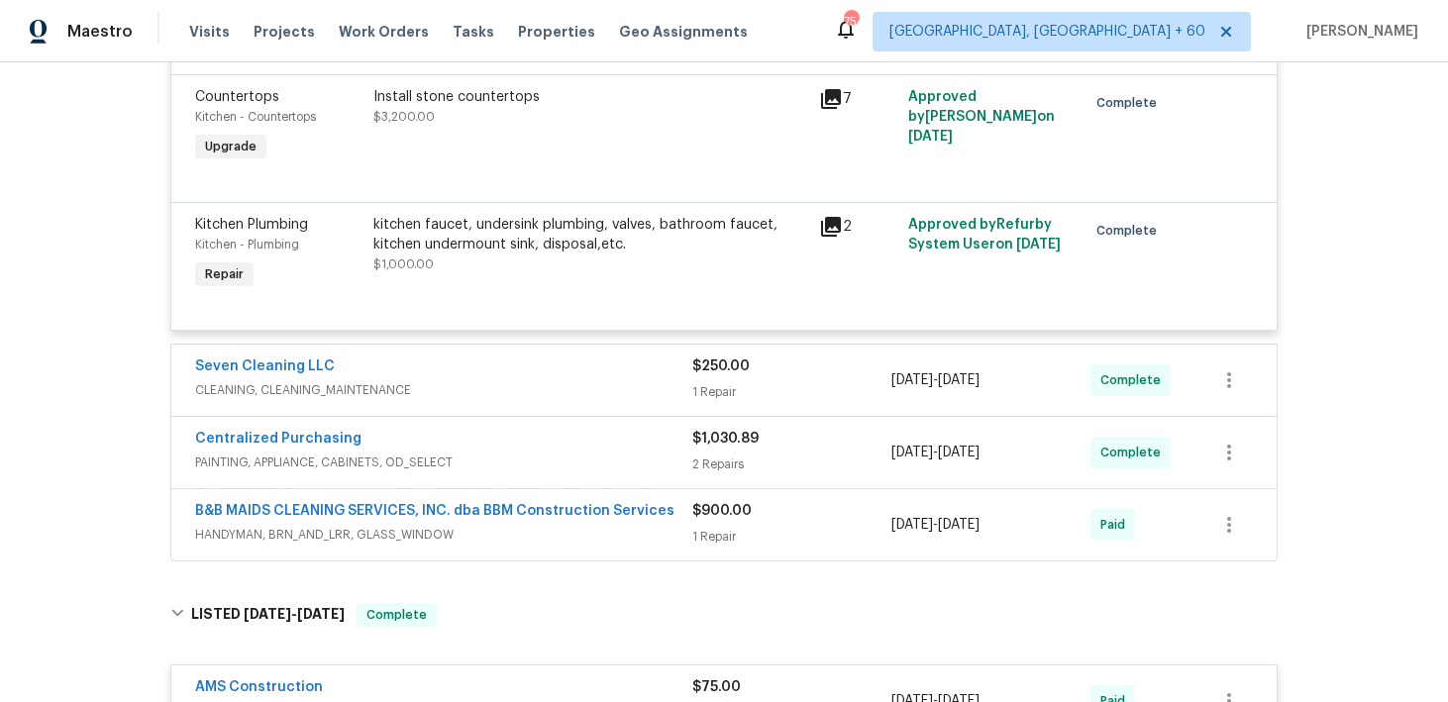
click at [730, 402] on div "1 Repair" at bounding box center [791, 392] width 199 height 20
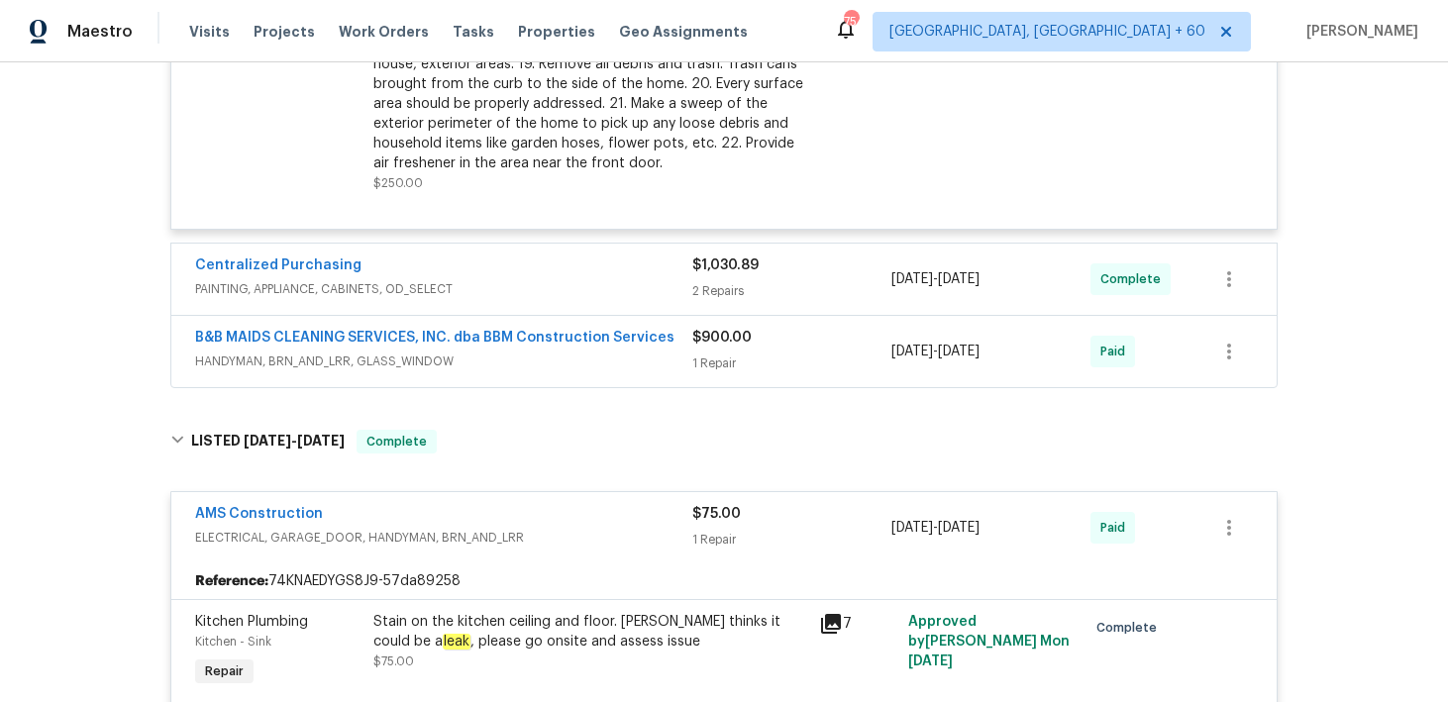
scroll to position [2308, 0]
click at [723, 285] on div "2 Repairs" at bounding box center [791, 289] width 199 height 20
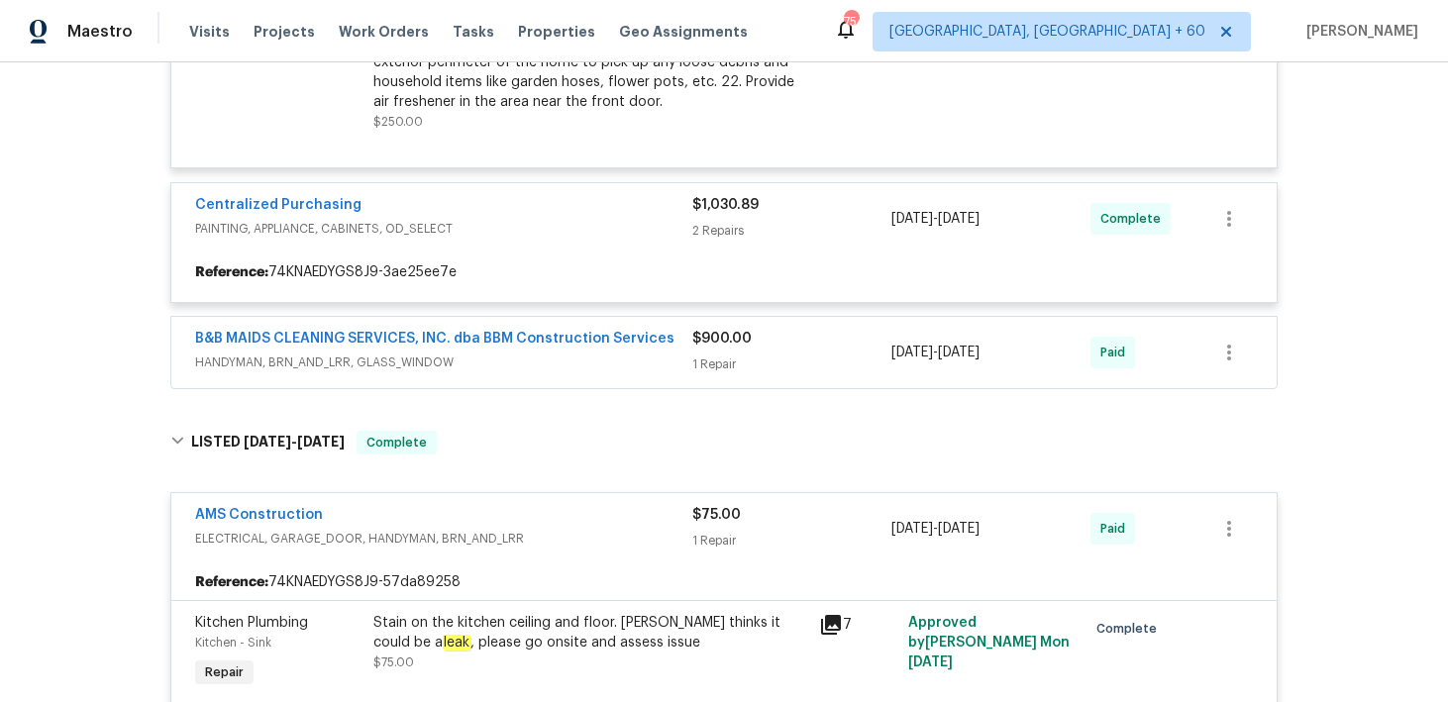
scroll to position [2430, 0]
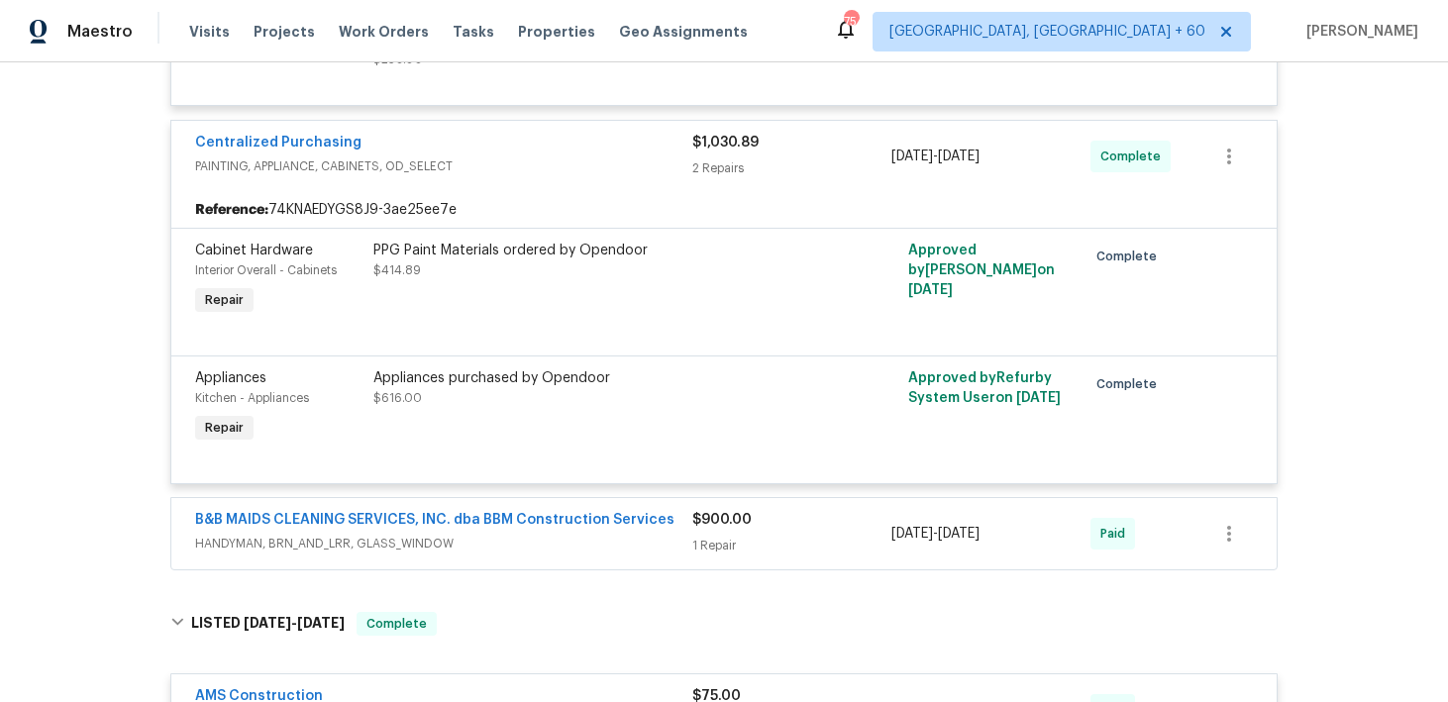
click at [692, 536] on div "$900.00 1 Repair" at bounding box center [791, 534] width 199 height 48
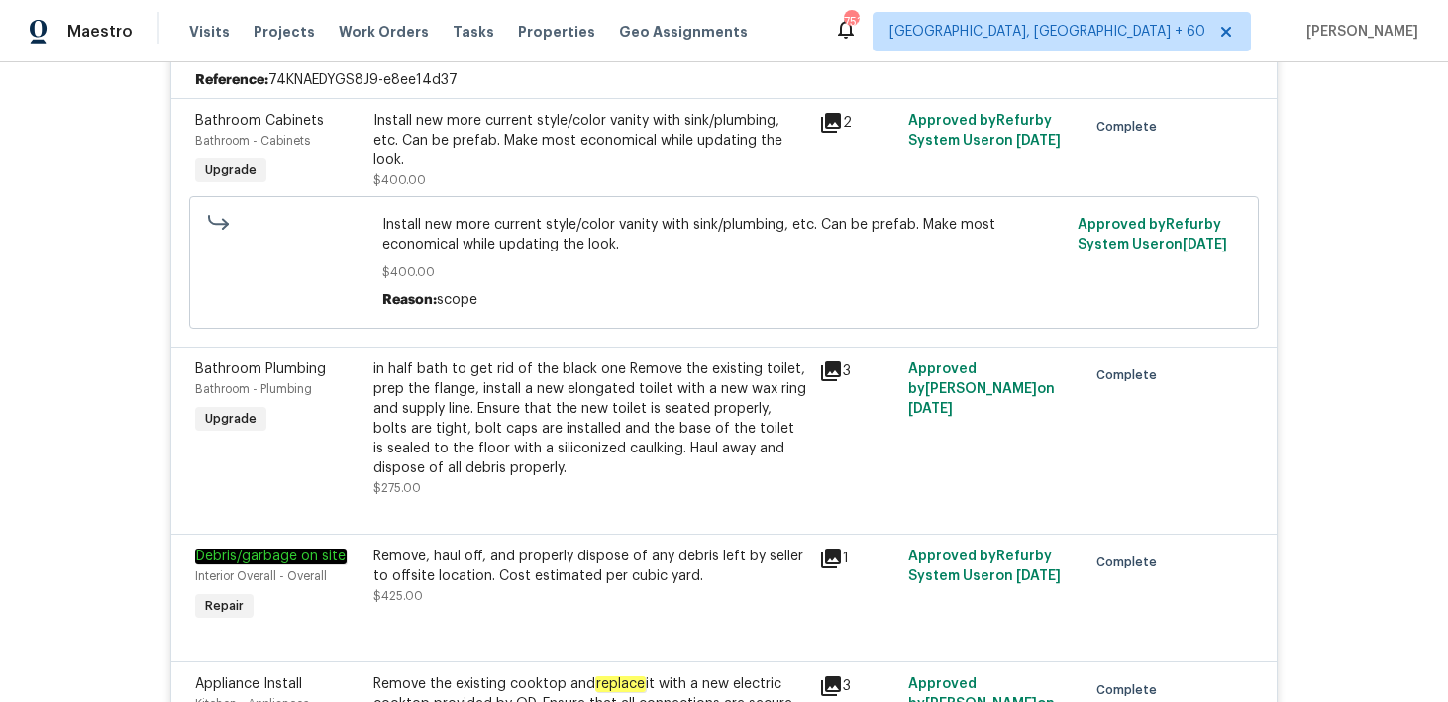
scroll to position [0, 0]
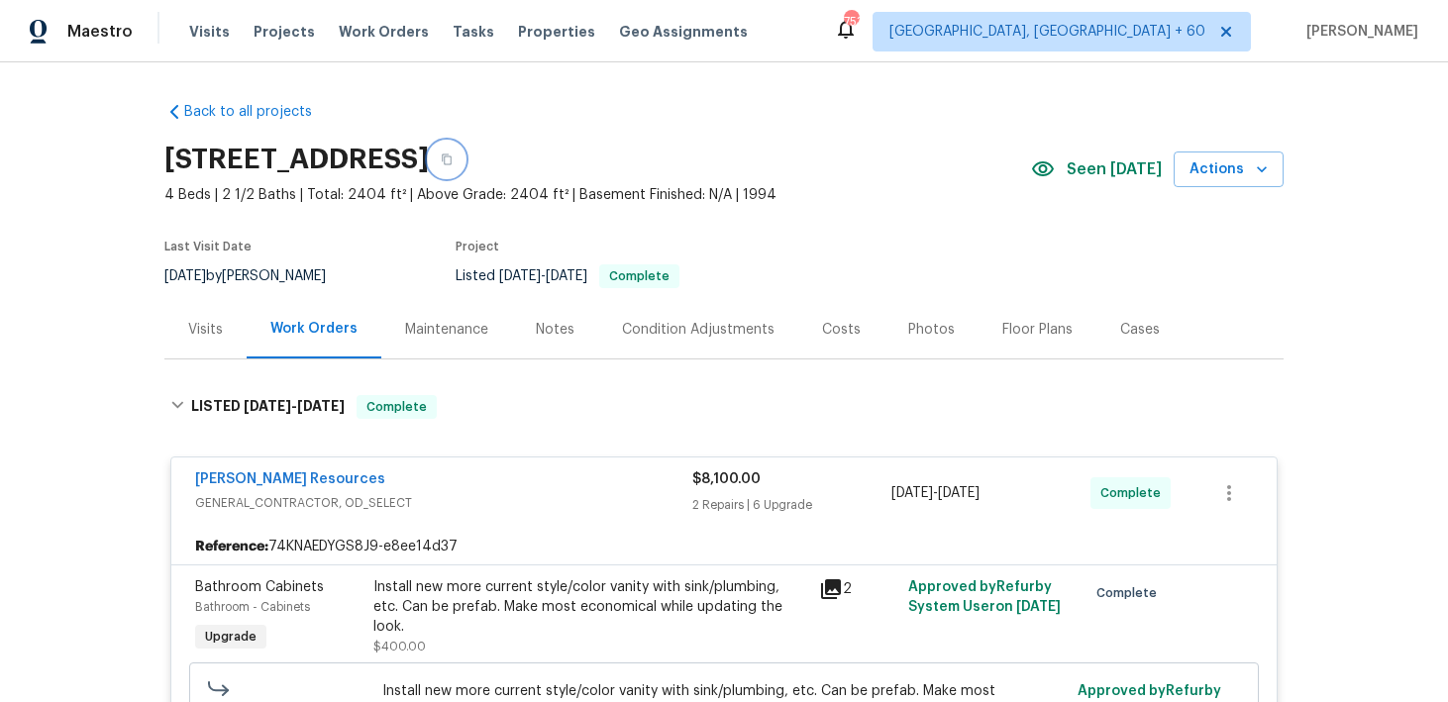
click at [453, 155] on icon "button" at bounding box center [447, 160] width 12 height 12
click at [189, 31] on span "Visits" at bounding box center [209, 32] width 41 height 20
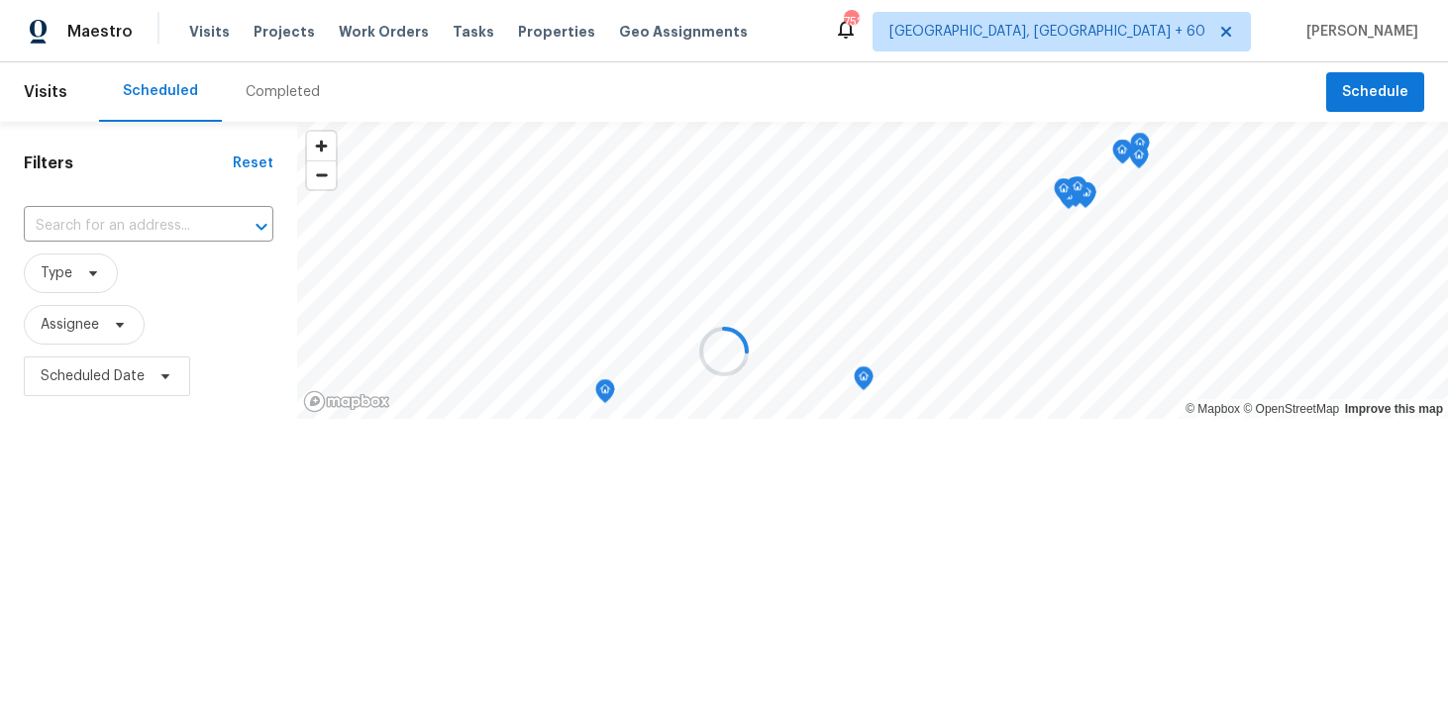
click at [282, 94] on div at bounding box center [724, 351] width 1448 height 702
click at [273, 91] on div "Completed" at bounding box center [283, 92] width 74 height 20
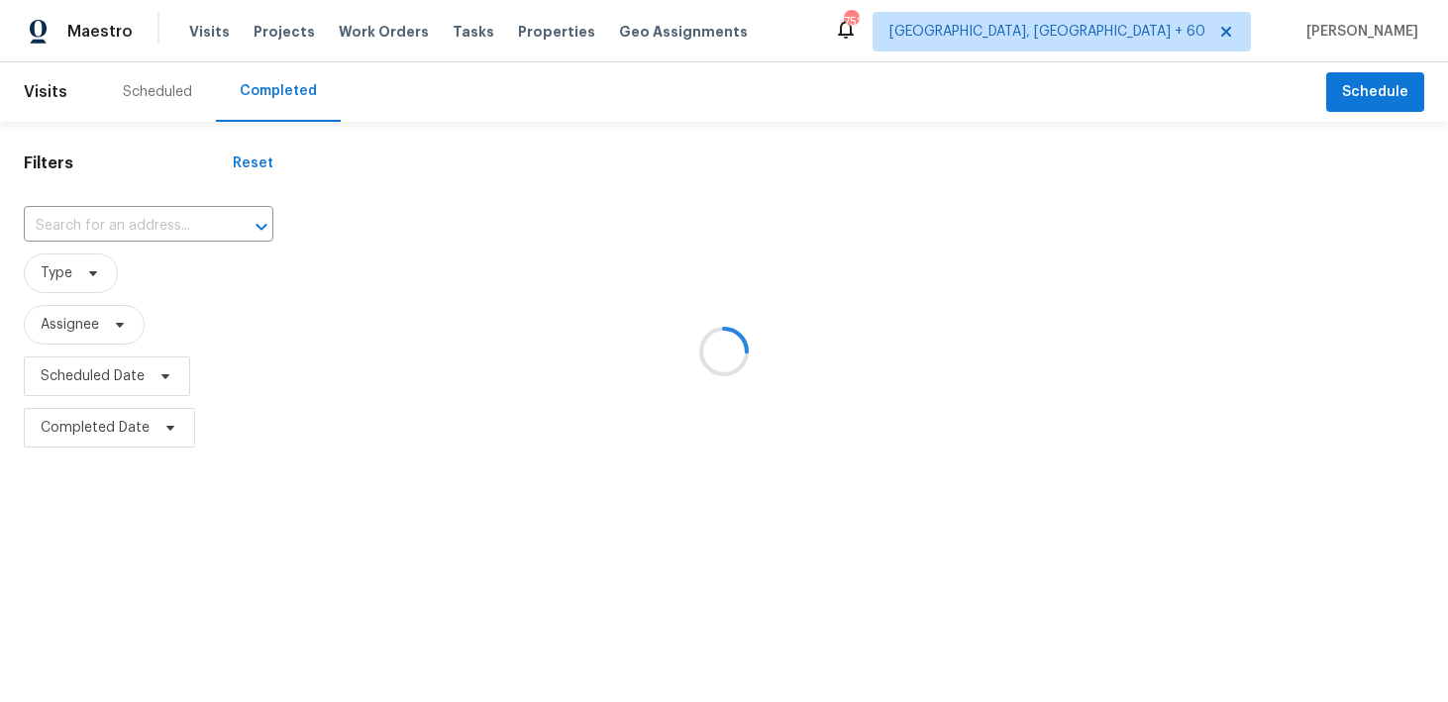
click at [96, 222] on div at bounding box center [724, 351] width 1448 height 702
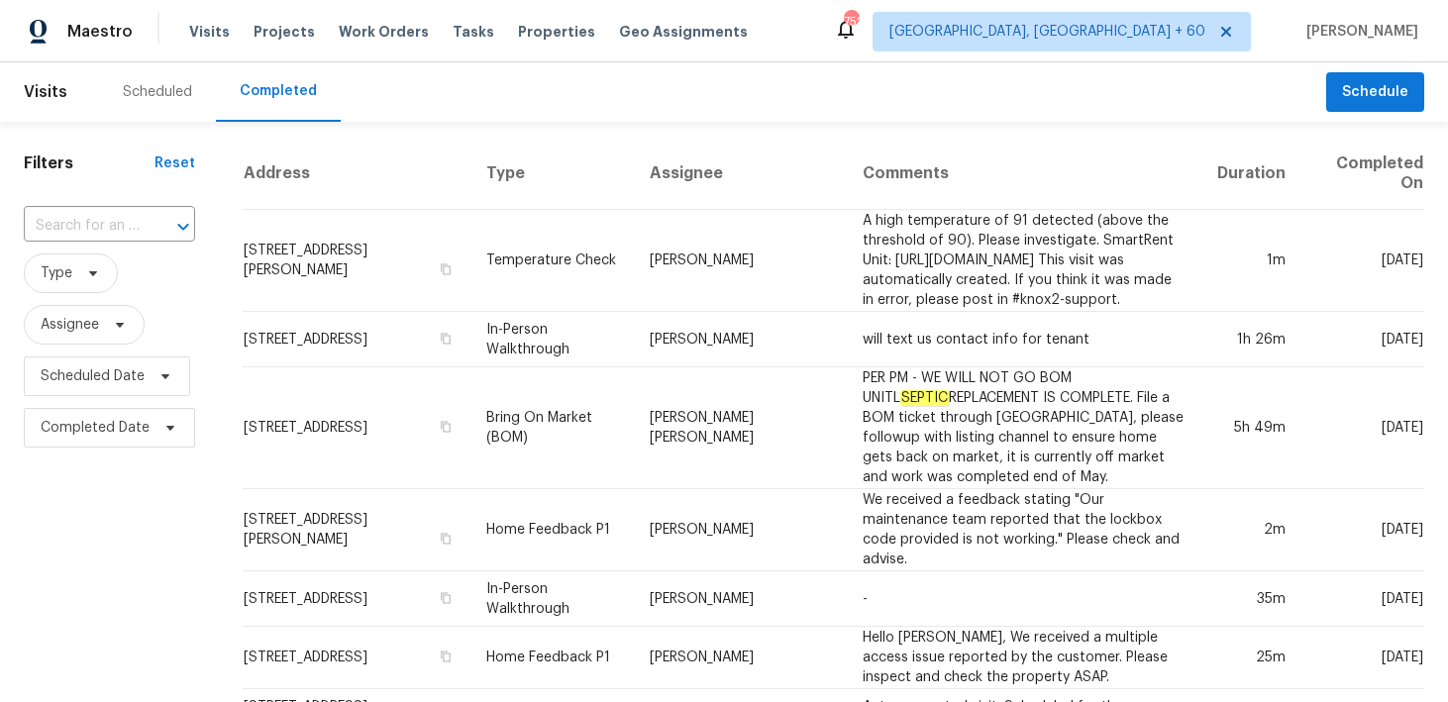
click at [86, 226] on input "text" at bounding box center [82, 226] width 116 height 31
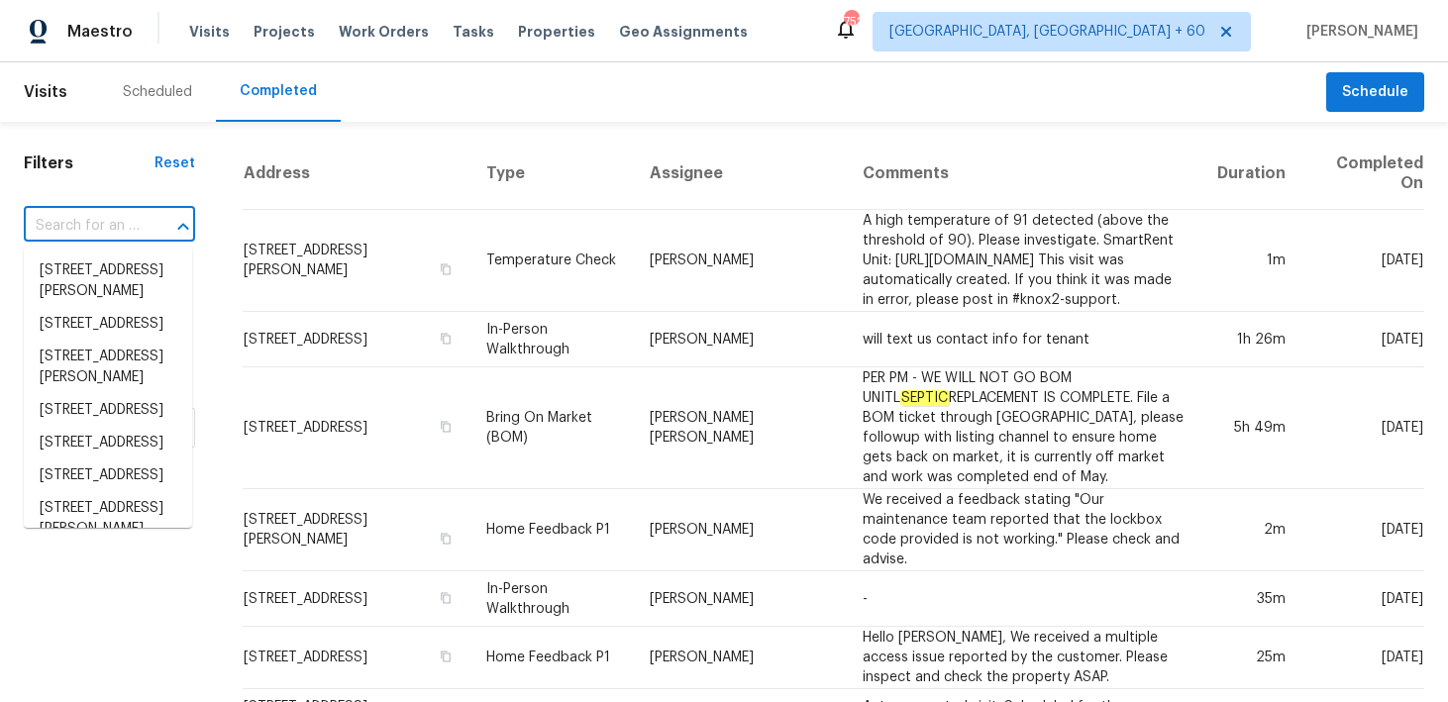
paste input "[STREET_ADDRESS][PERSON_NAME]"
type input "[STREET_ADDRESS][PERSON_NAME]"
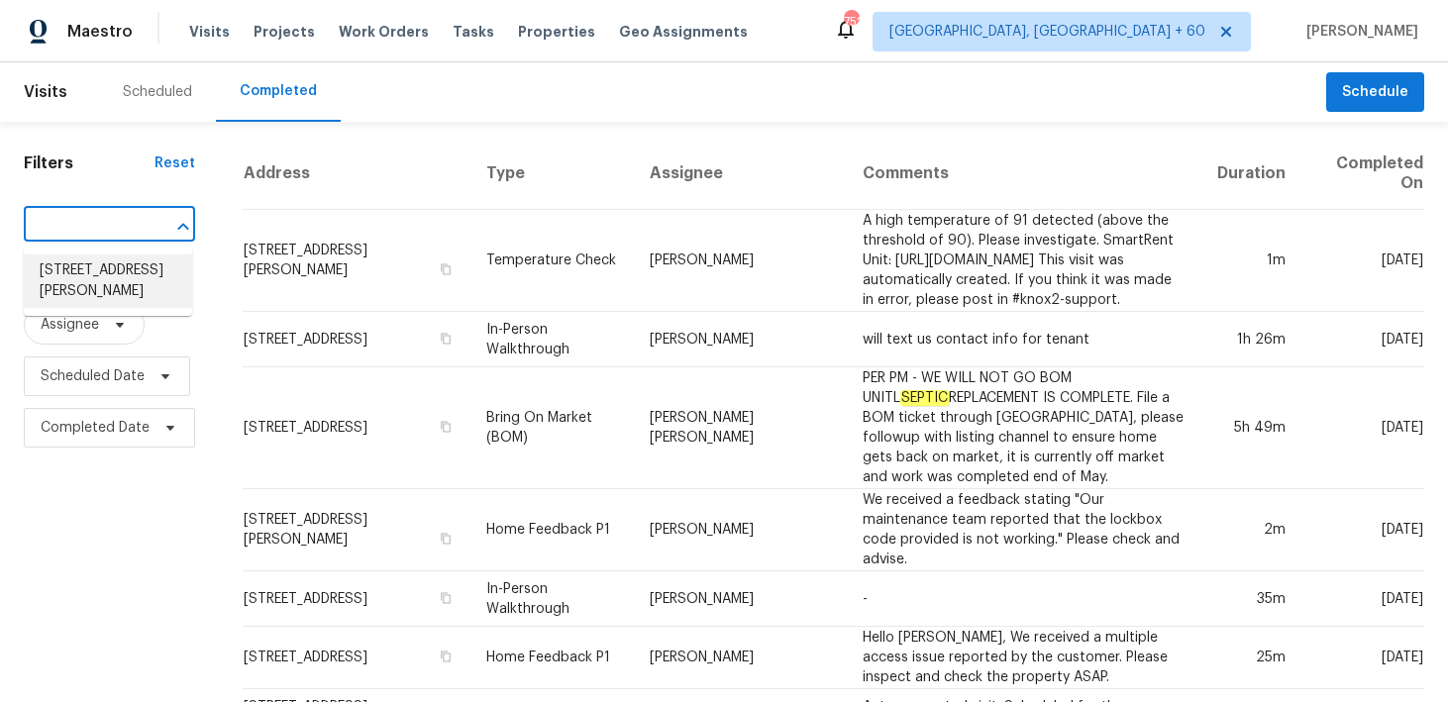
click at [72, 277] on li "[STREET_ADDRESS][PERSON_NAME]" at bounding box center [108, 281] width 168 height 53
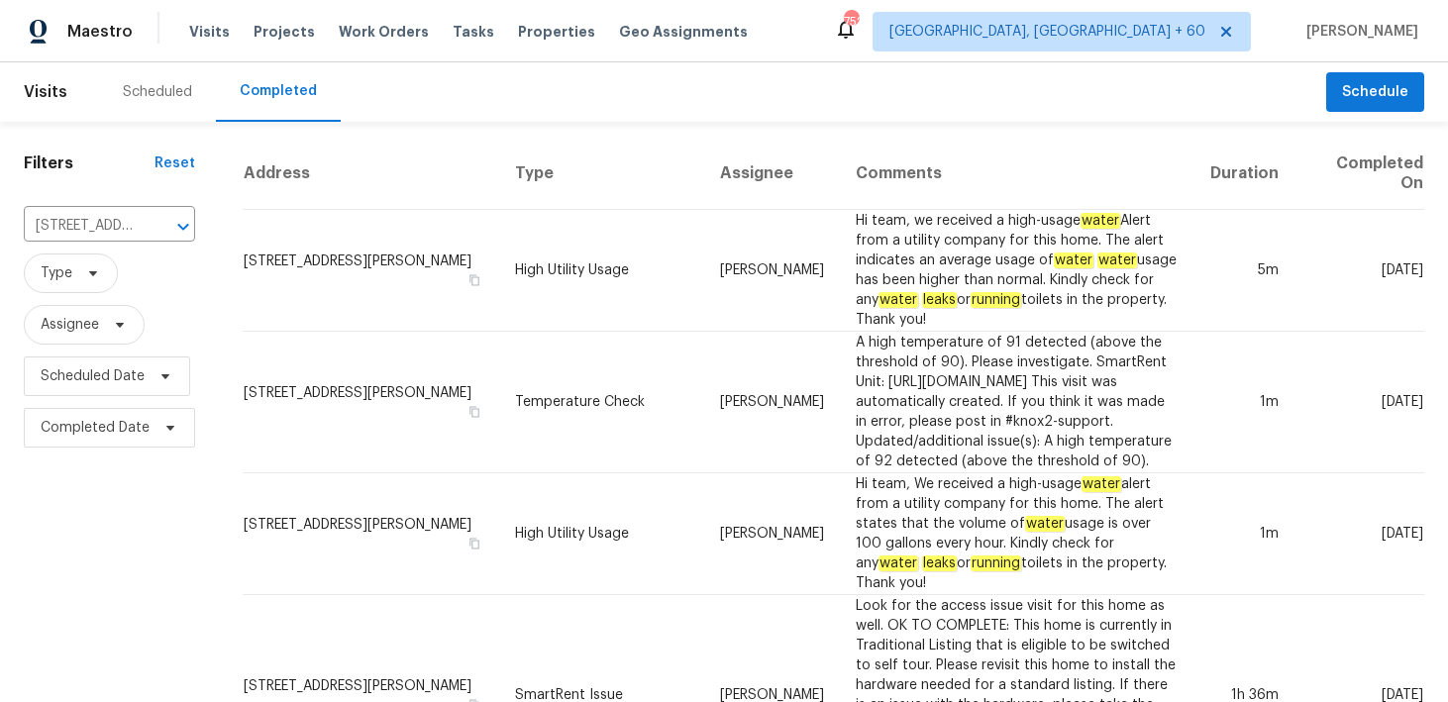
click at [542, 250] on td "High Utility Usage" at bounding box center [601, 271] width 205 height 122
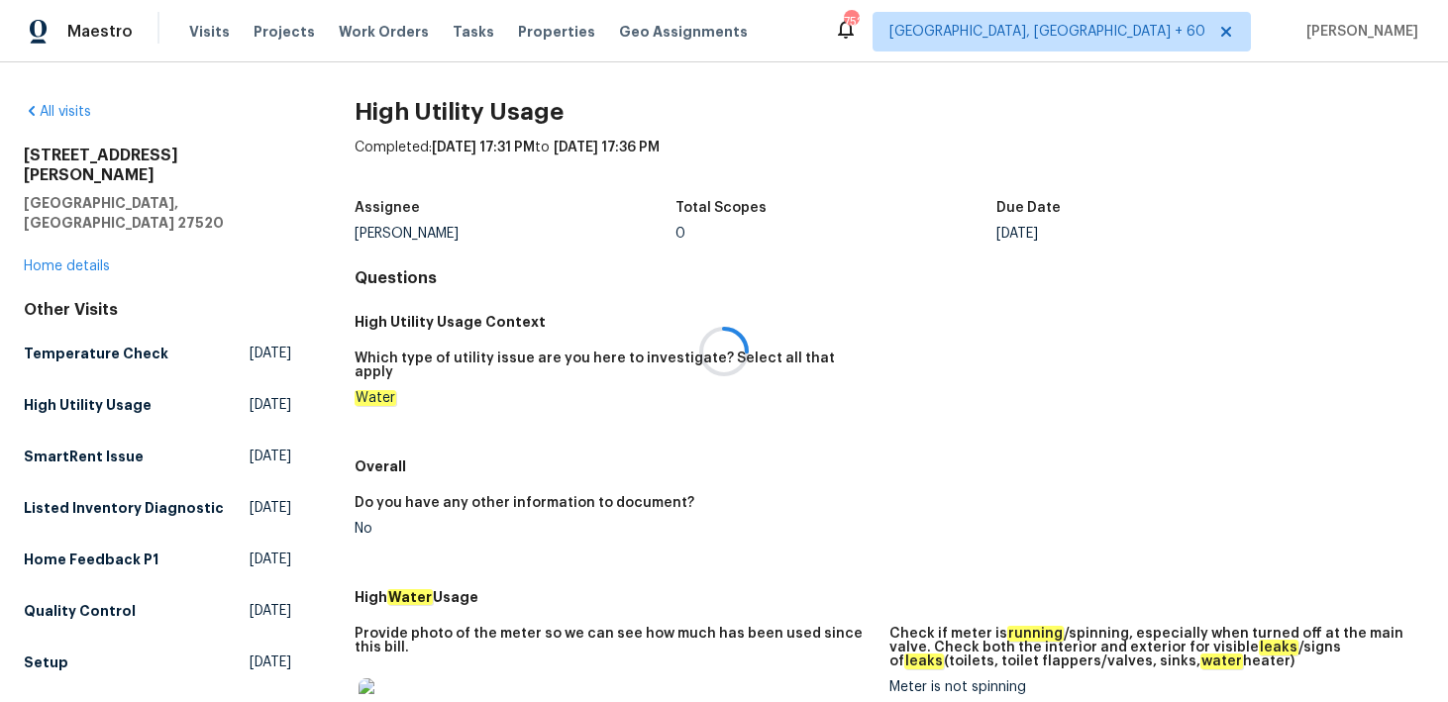
click at [59, 224] on div at bounding box center [724, 351] width 1448 height 702
click at [49, 259] on link "Home details" at bounding box center [67, 266] width 86 height 14
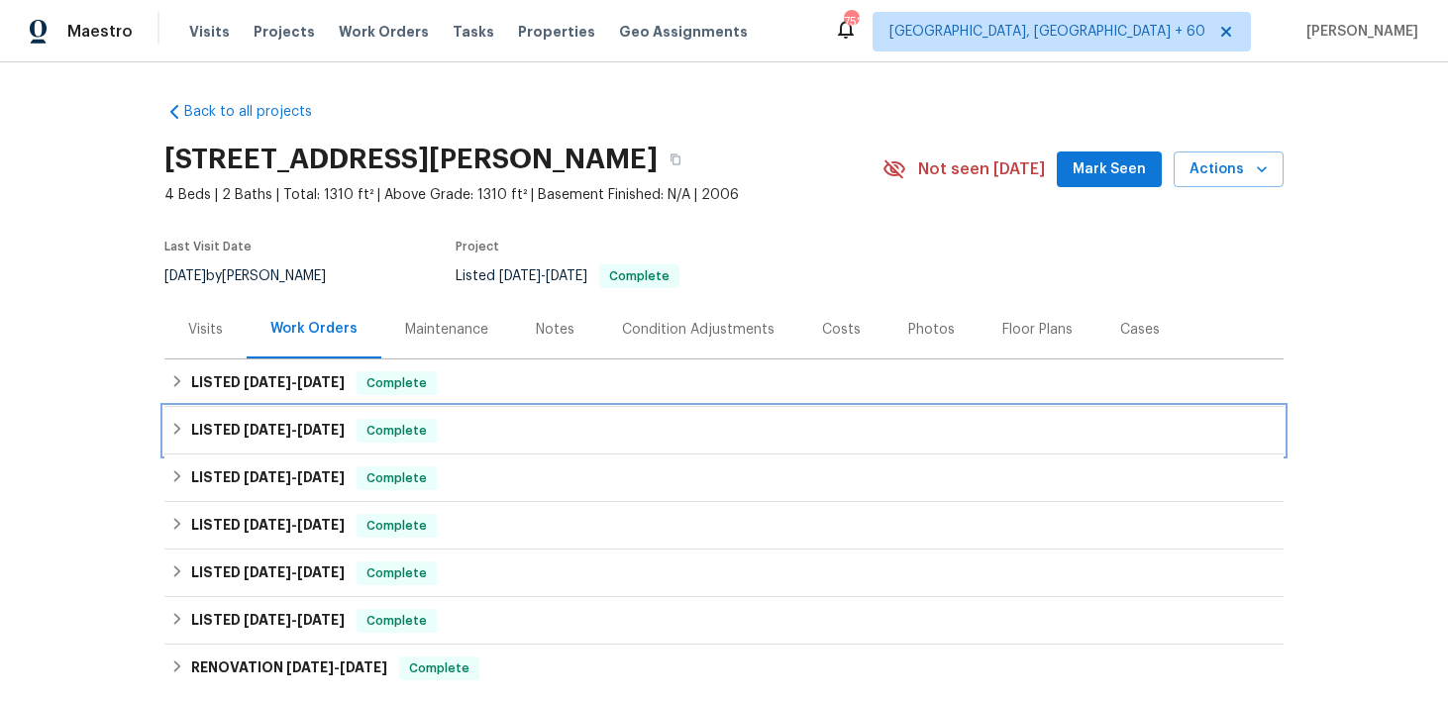
click at [476, 427] on div "LISTED [DATE] - [DATE] Complete" at bounding box center [723, 431] width 1107 height 24
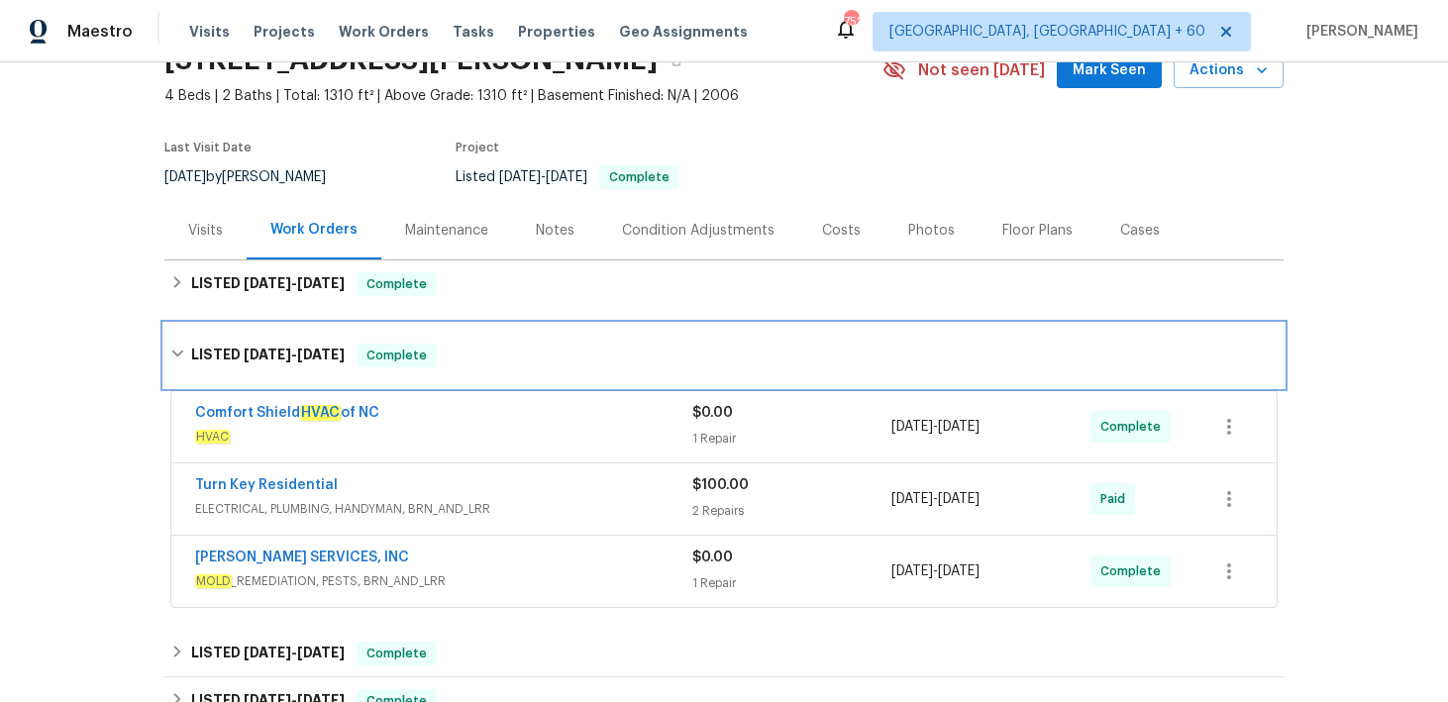
scroll to position [134, 0]
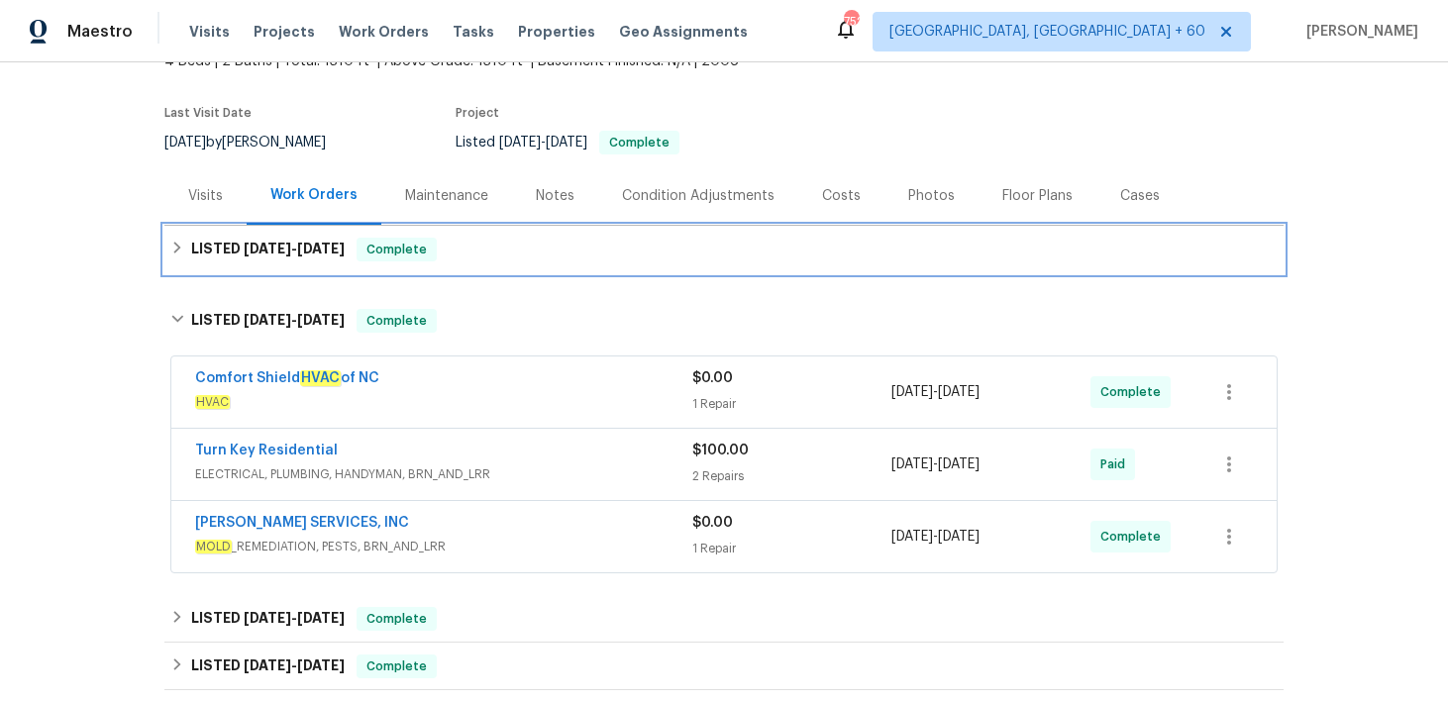
click at [662, 258] on div "LISTED [DATE] - [DATE] Complete" at bounding box center [723, 250] width 1107 height 24
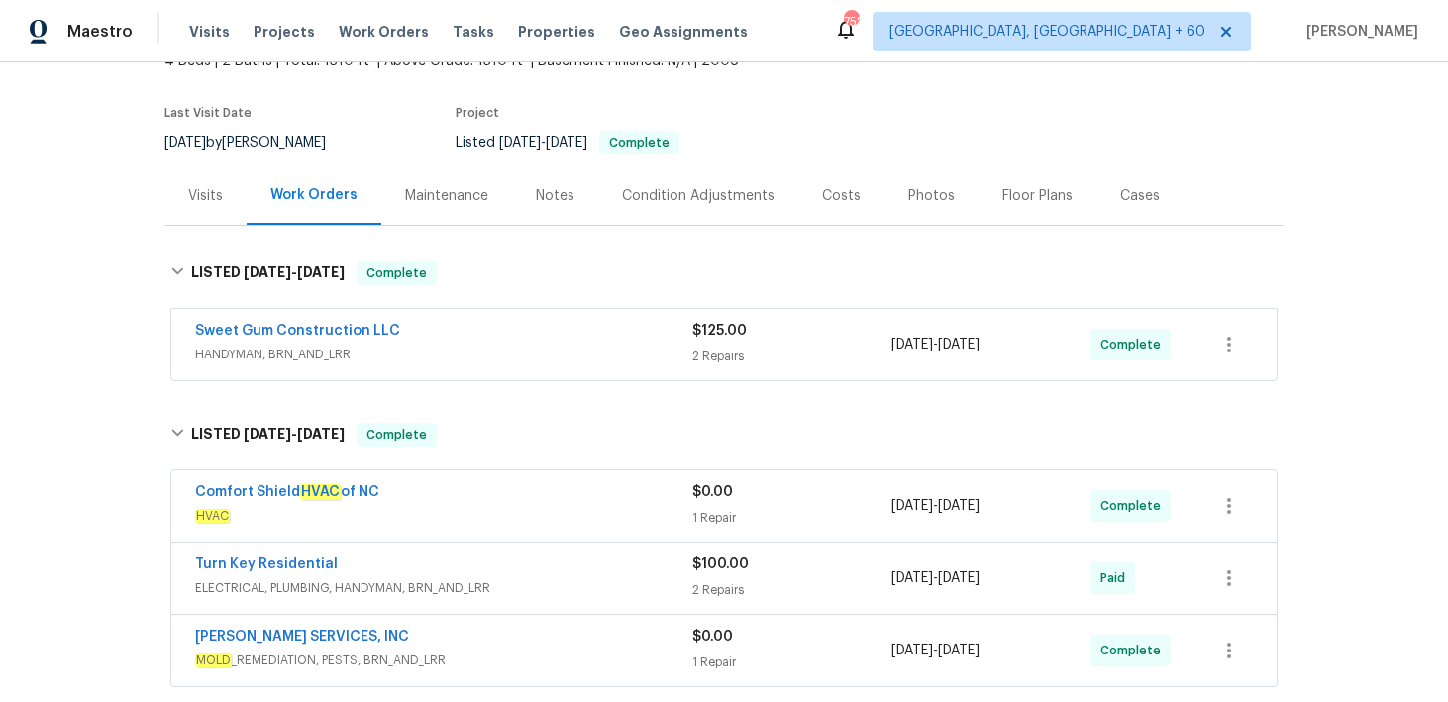
click at [755, 342] on div "$125.00 2 Repairs" at bounding box center [791, 345] width 199 height 48
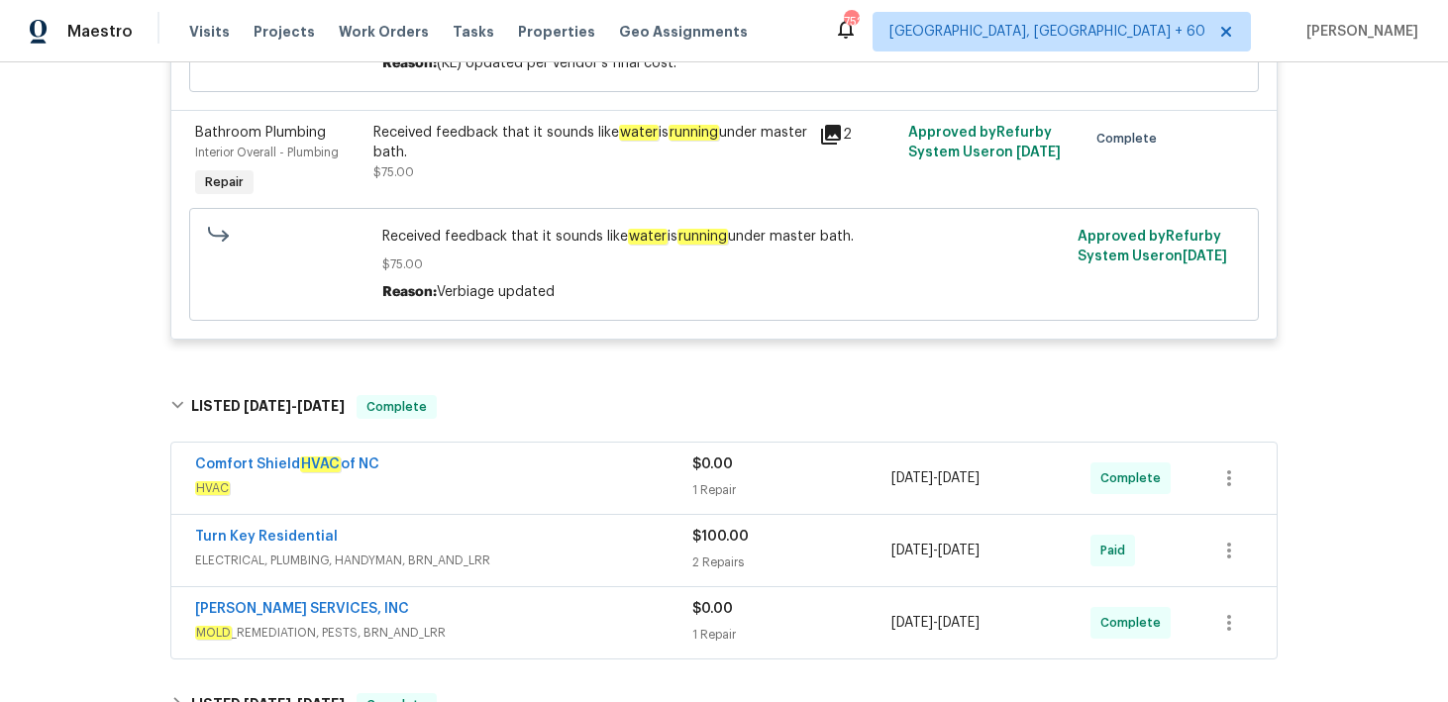
scroll to position [896, 0]
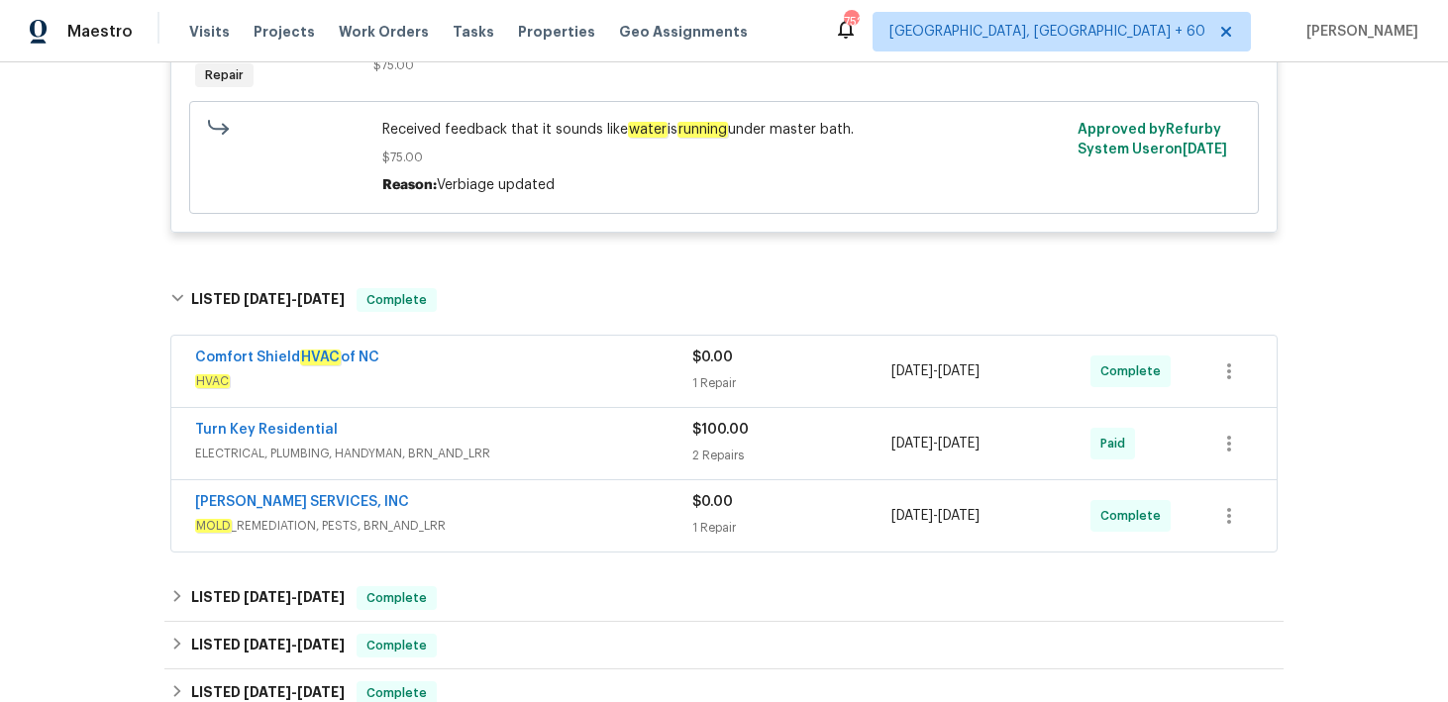
click at [709, 384] on div "1 Repair" at bounding box center [791, 383] width 199 height 20
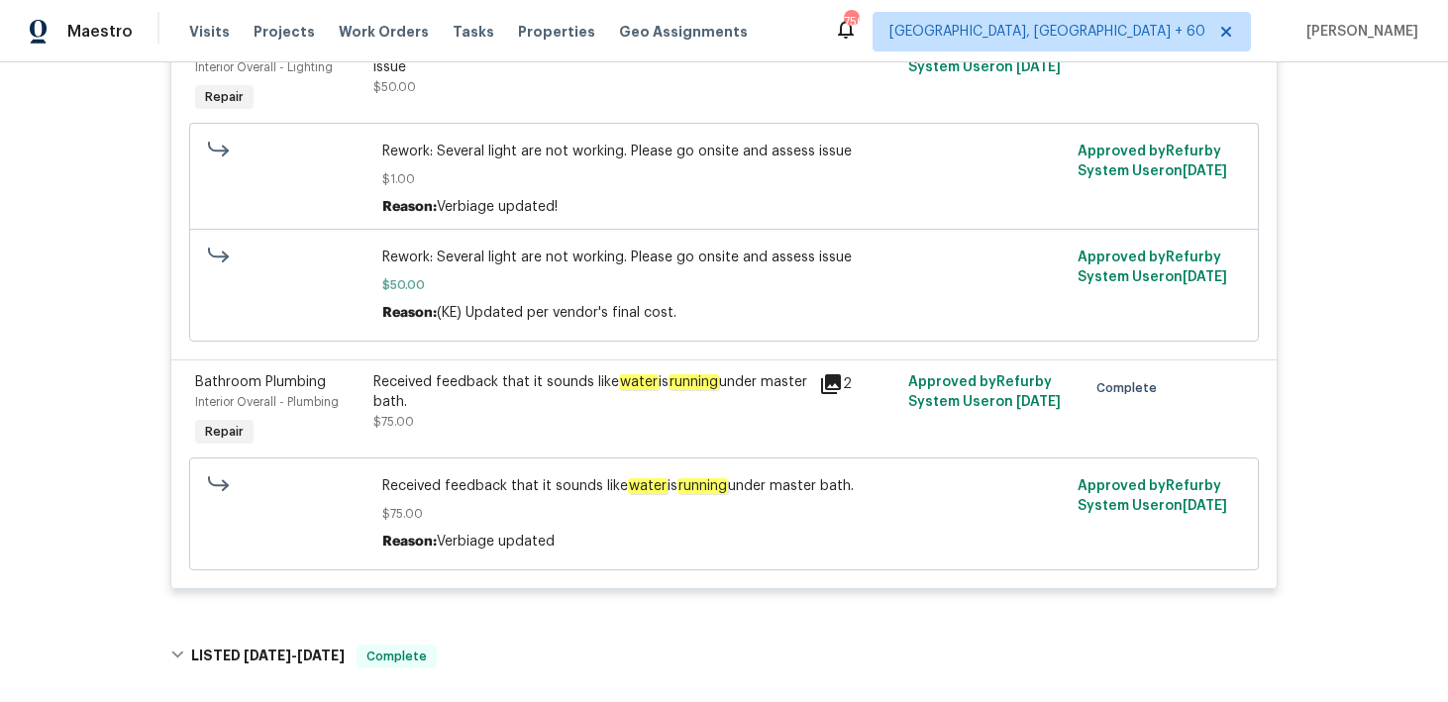
scroll to position [552, 0]
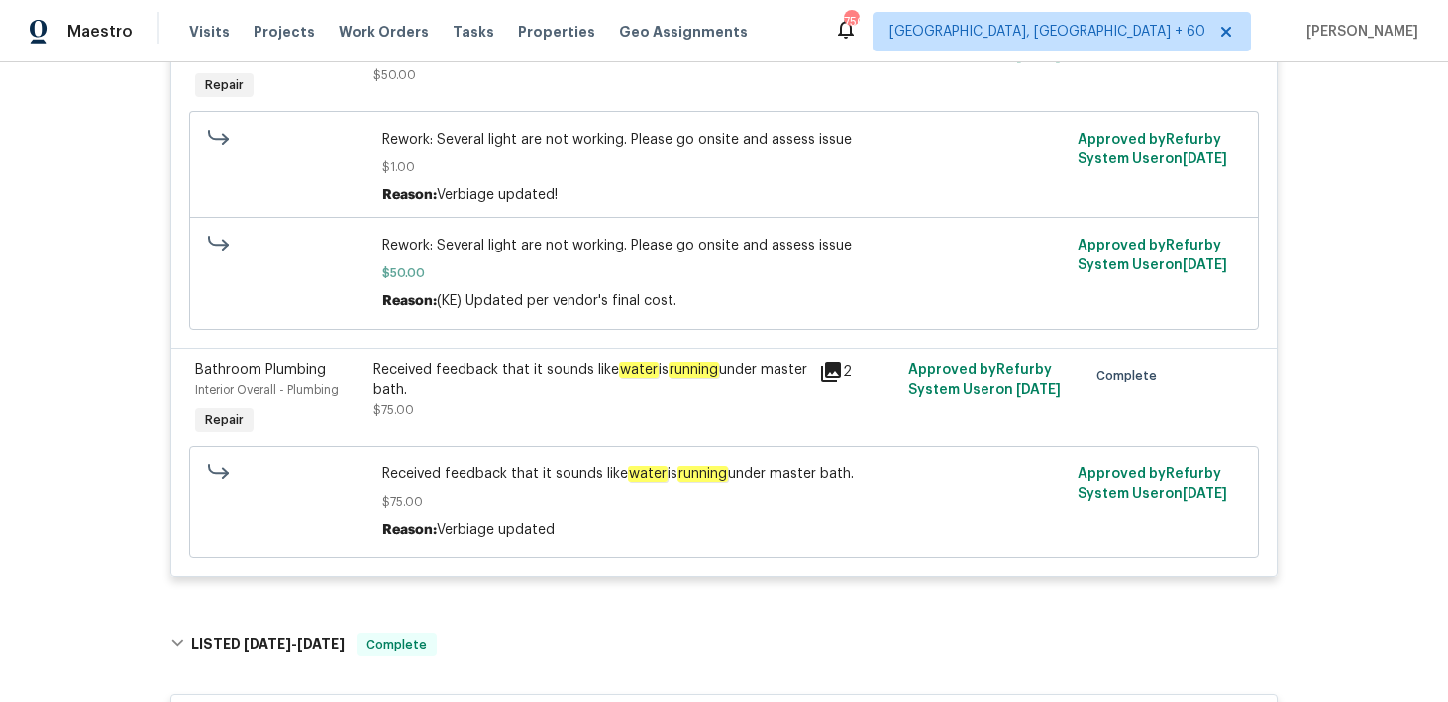
click at [652, 412] on div "Received feedback that it sounds like water is running under master bath. $75.00" at bounding box center [590, 390] width 434 height 59
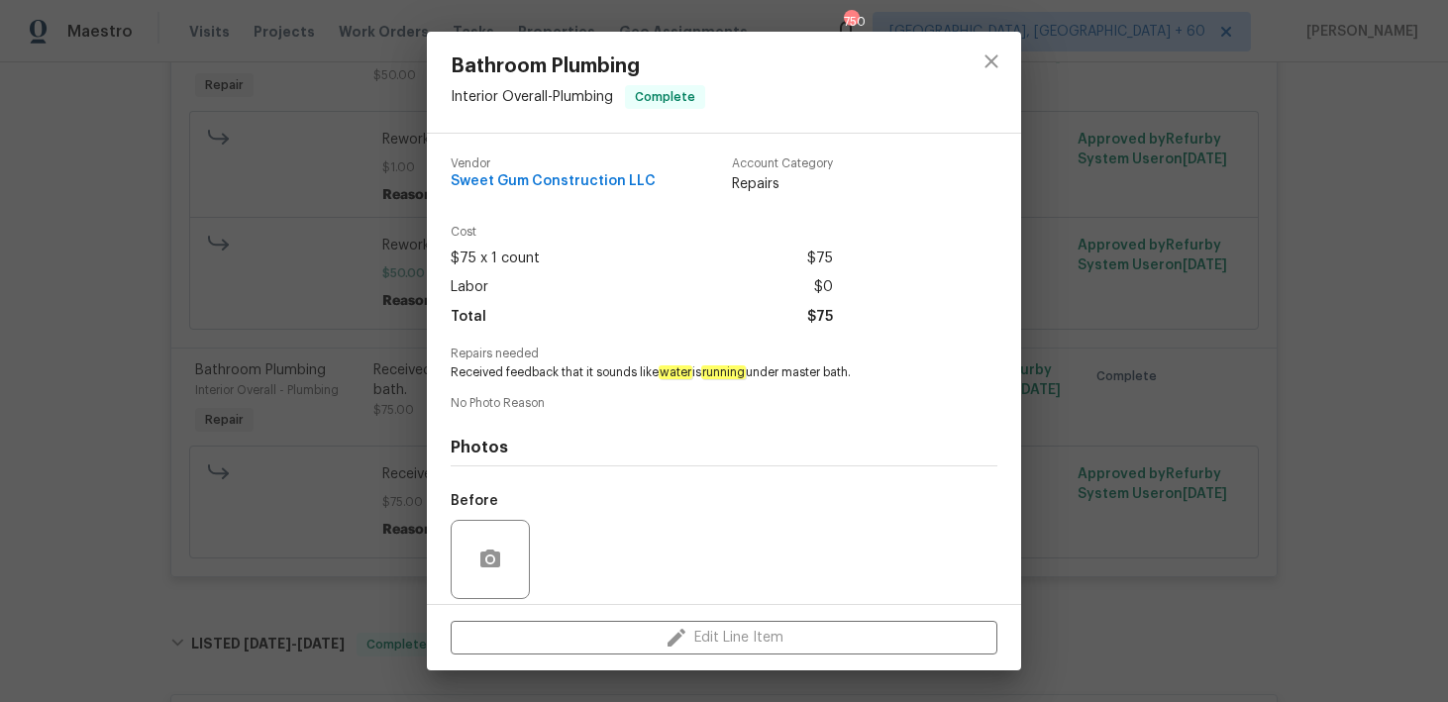
scroll to position [144, 0]
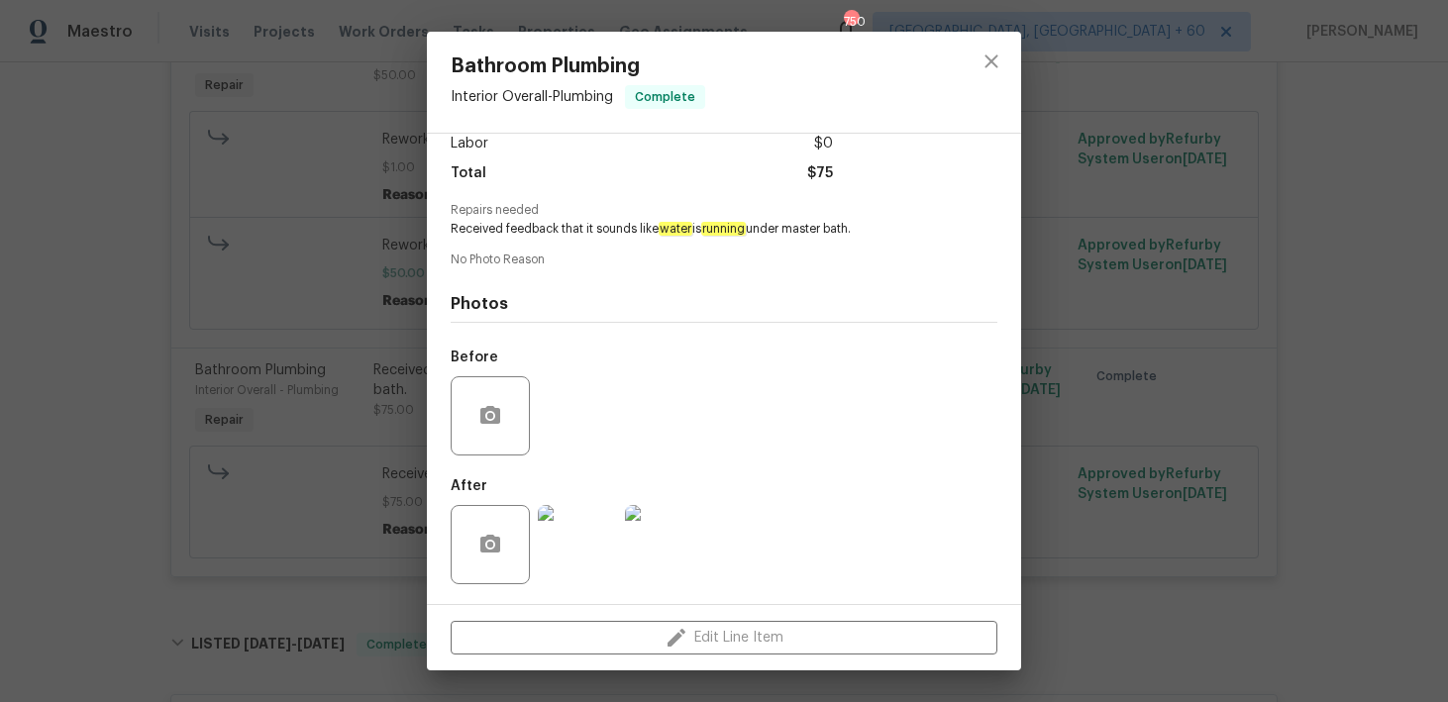
click at [571, 550] on img at bounding box center [577, 544] width 79 height 79
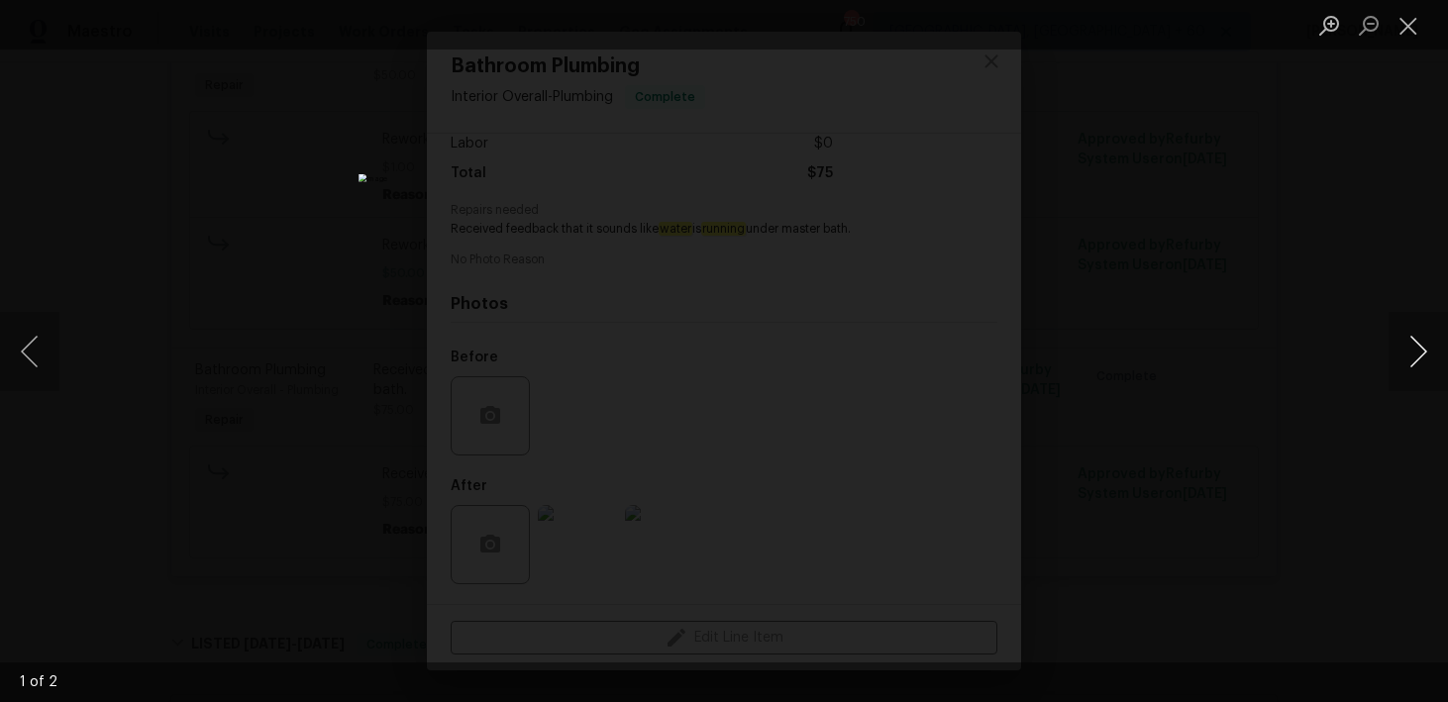
click at [1419, 360] on button "Next image" at bounding box center [1418, 351] width 59 height 79
click at [1414, 38] on button "Close lightbox" at bounding box center [1409, 25] width 40 height 35
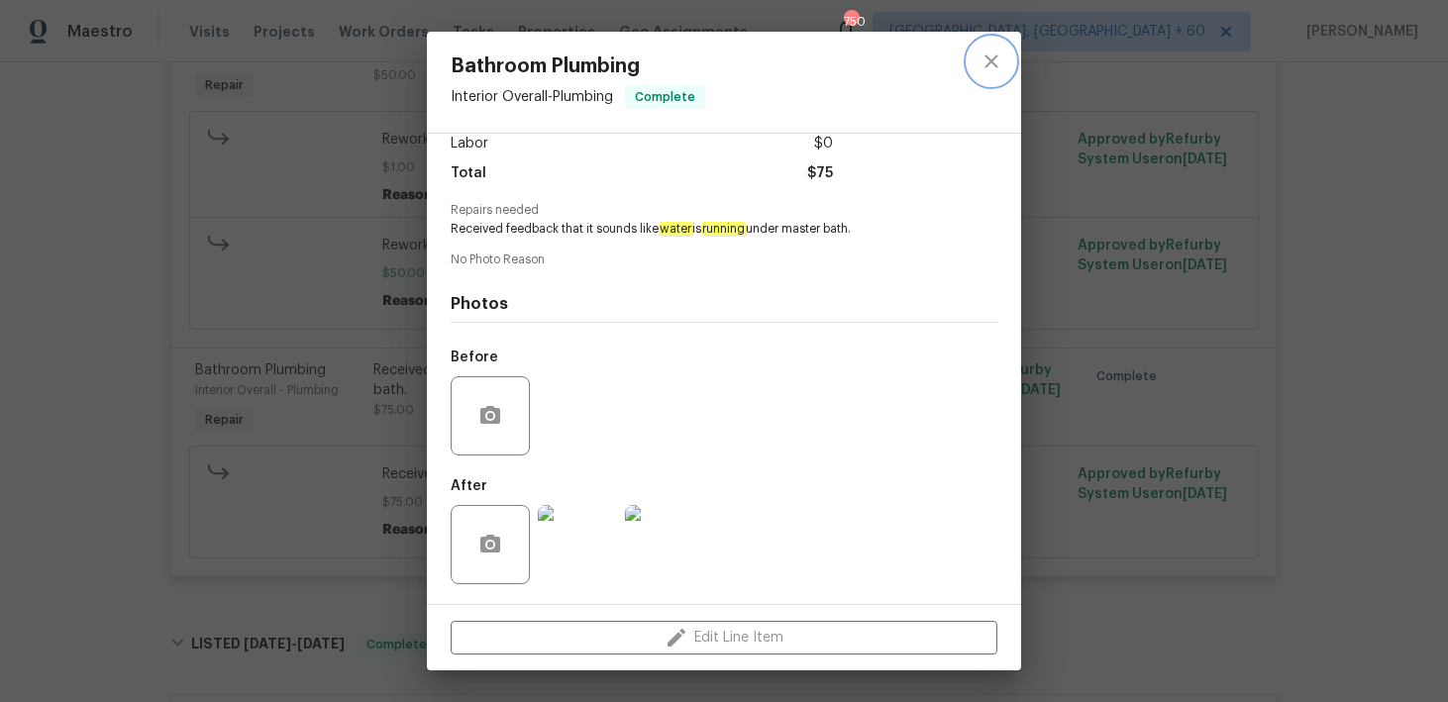
click at [990, 52] on icon "close" at bounding box center [992, 62] width 24 height 24
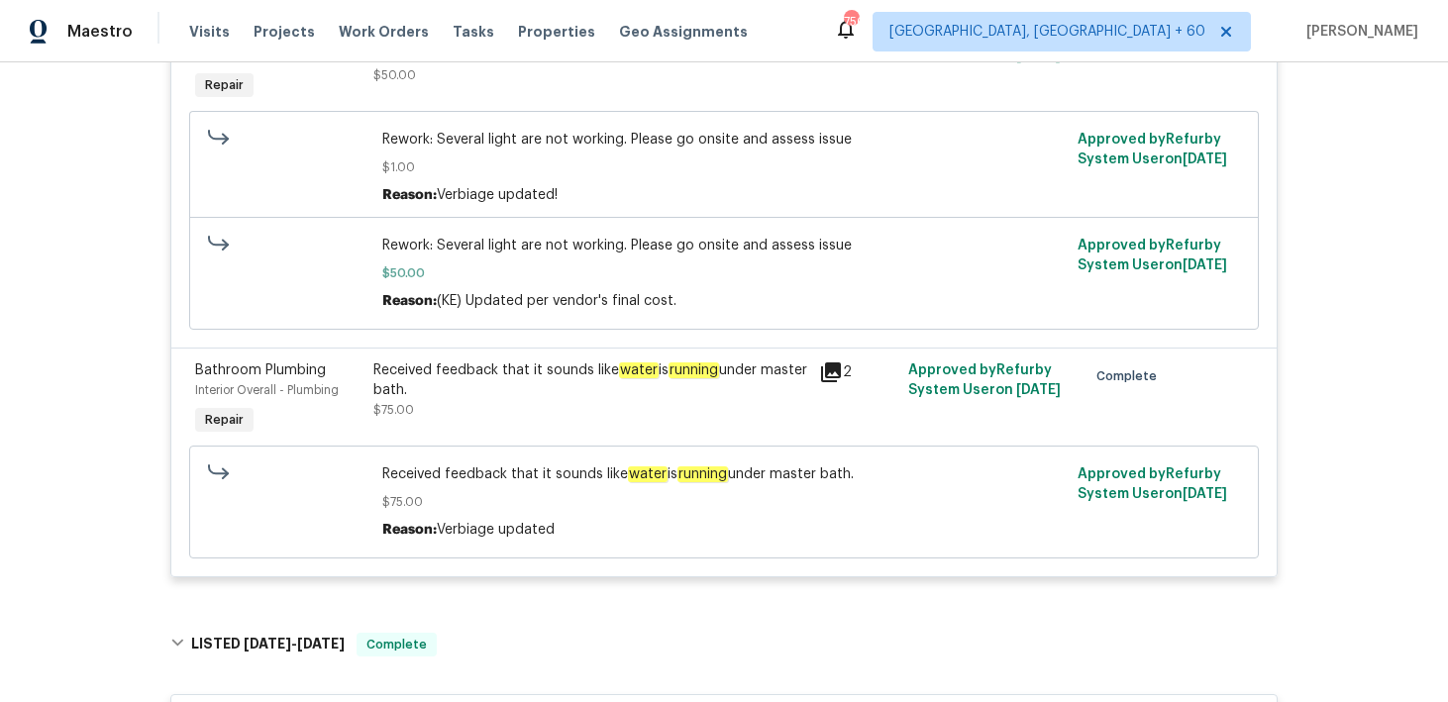
click at [681, 396] on div "Received feedback that it sounds like water is running under master bath." at bounding box center [590, 381] width 434 height 40
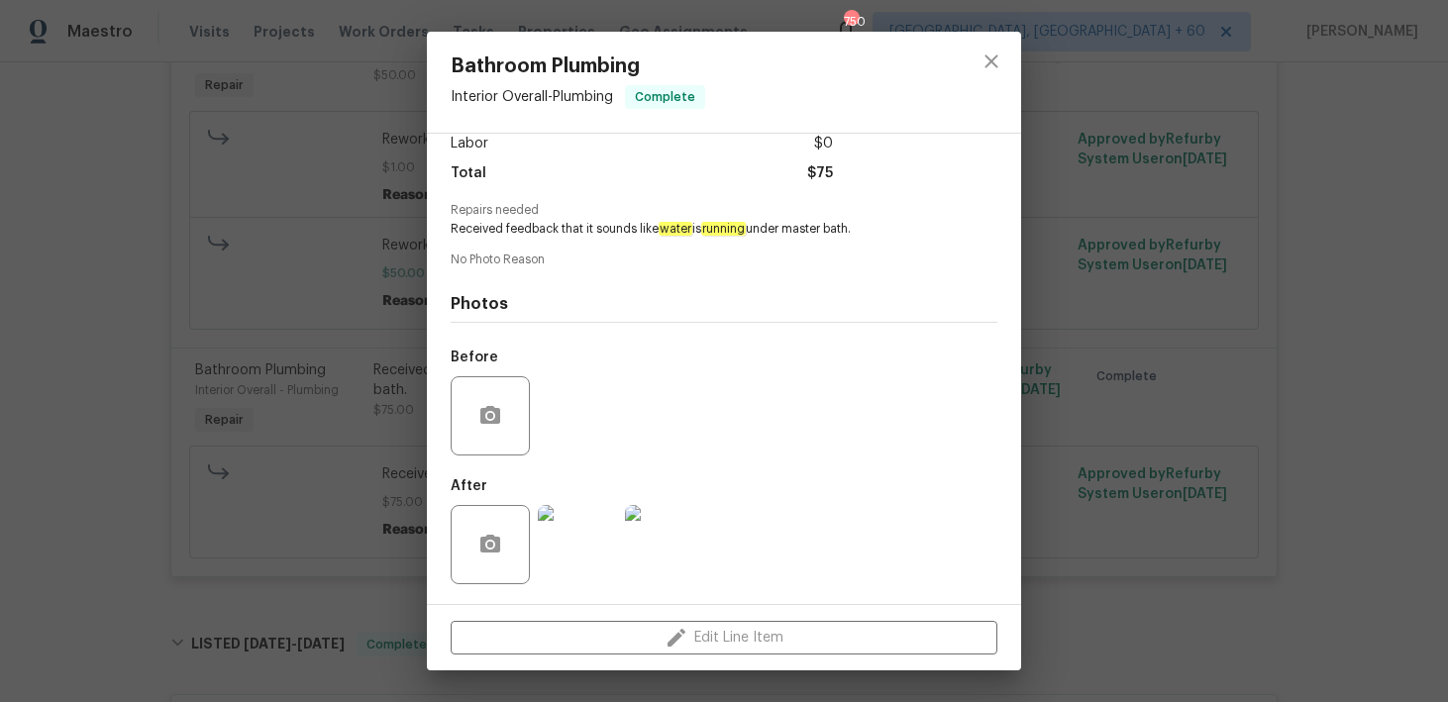
click at [595, 536] on img at bounding box center [577, 544] width 79 height 79
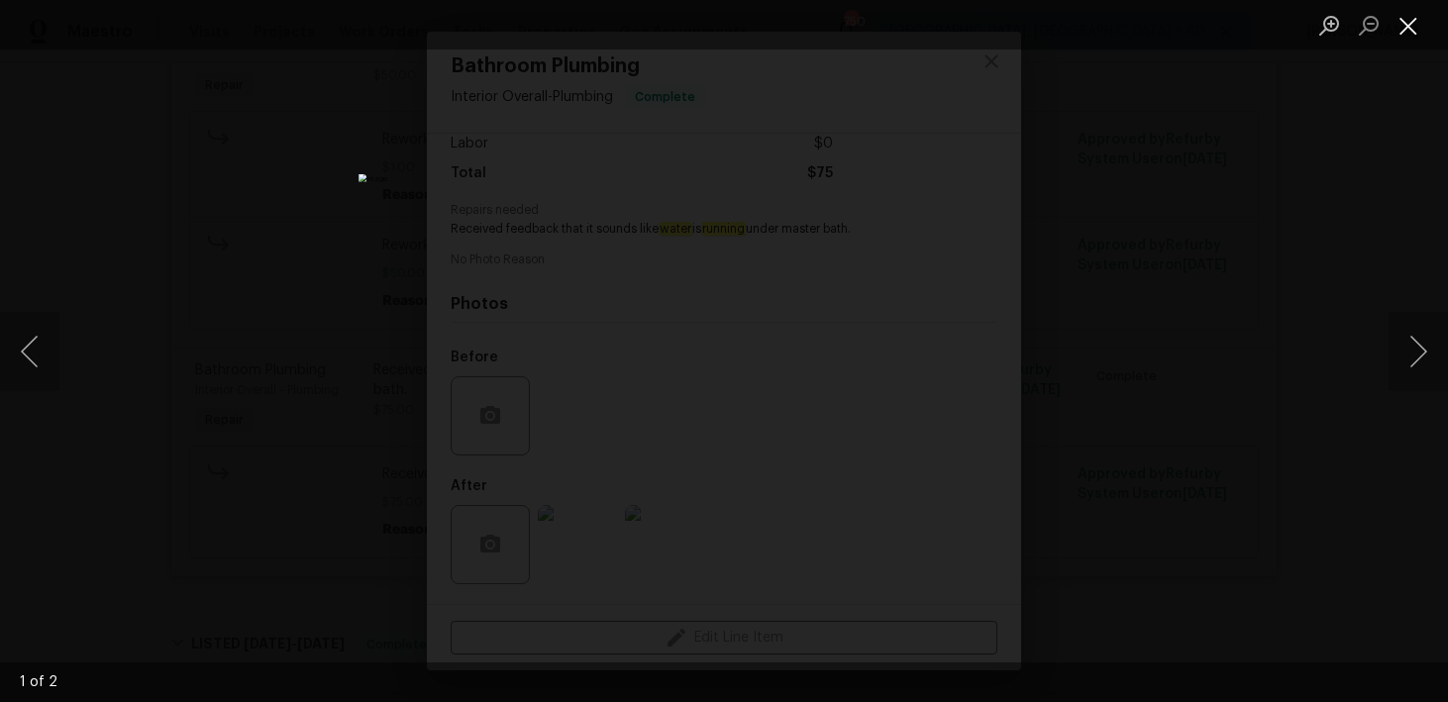
click at [1412, 38] on button "Close lightbox" at bounding box center [1409, 25] width 40 height 35
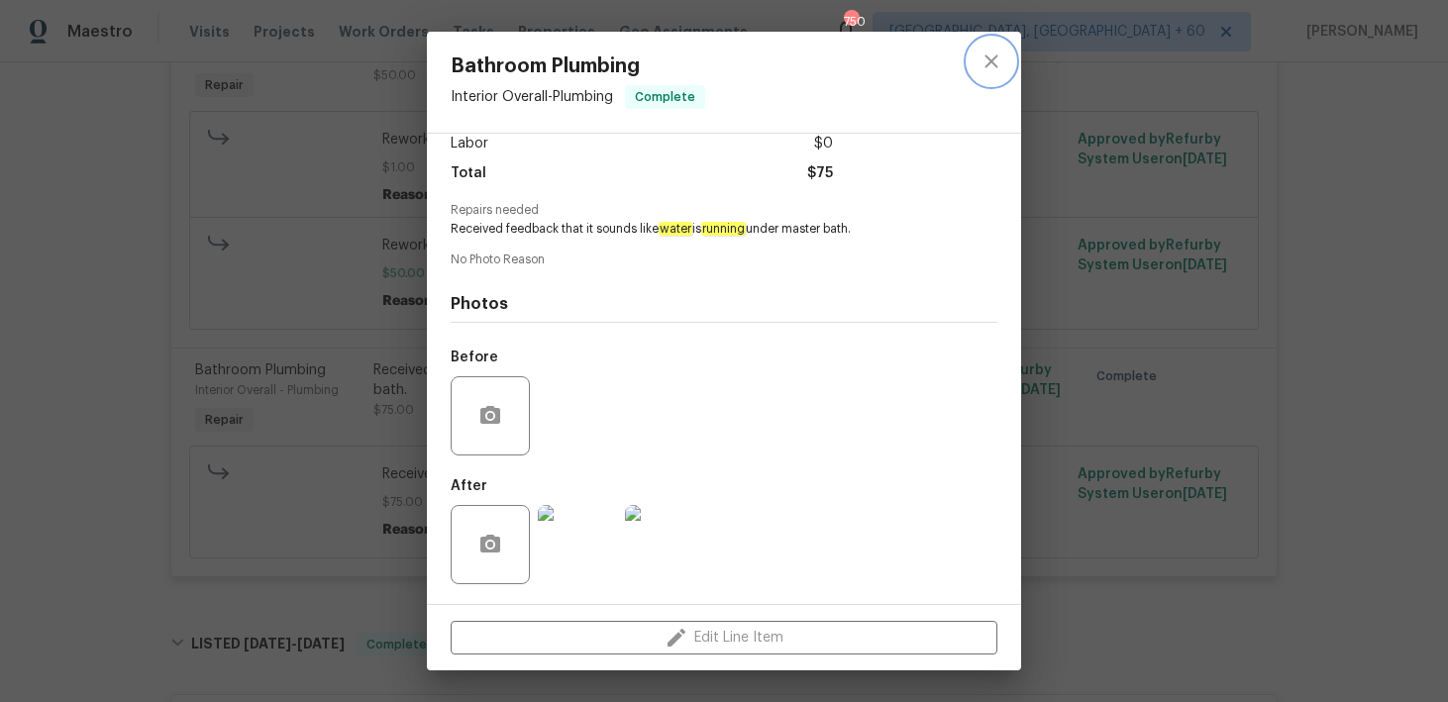
click at [982, 68] on icon "close" at bounding box center [992, 62] width 24 height 24
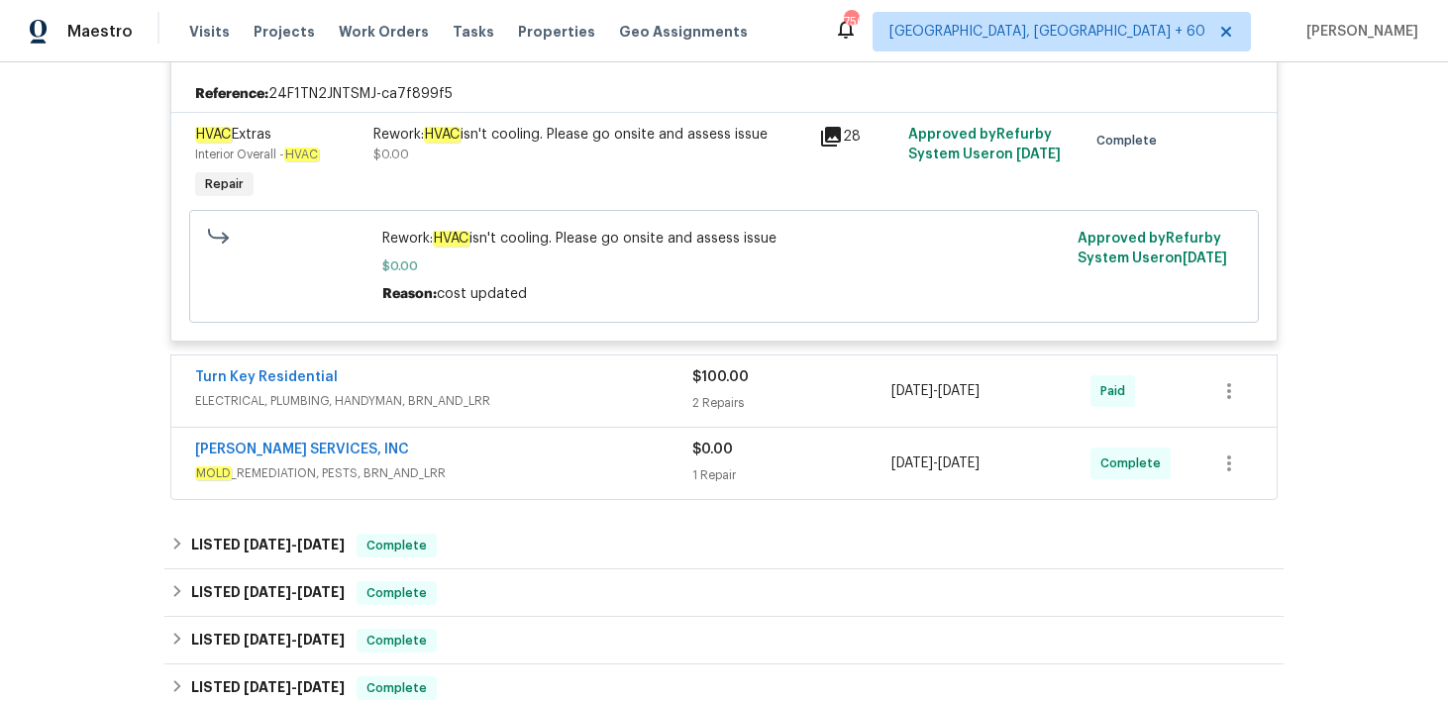
click at [743, 400] on div "2 Repairs" at bounding box center [791, 403] width 199 height 20
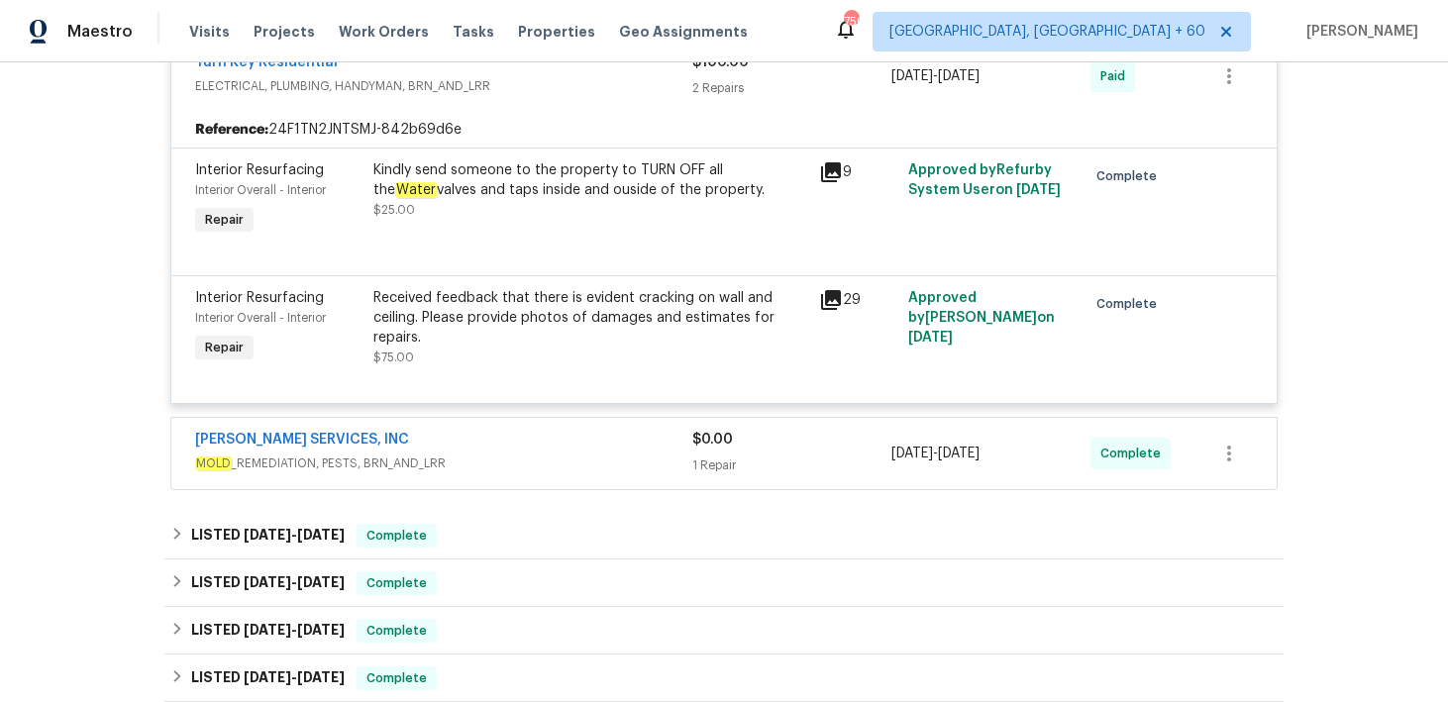
scroll to position [1576, 0]
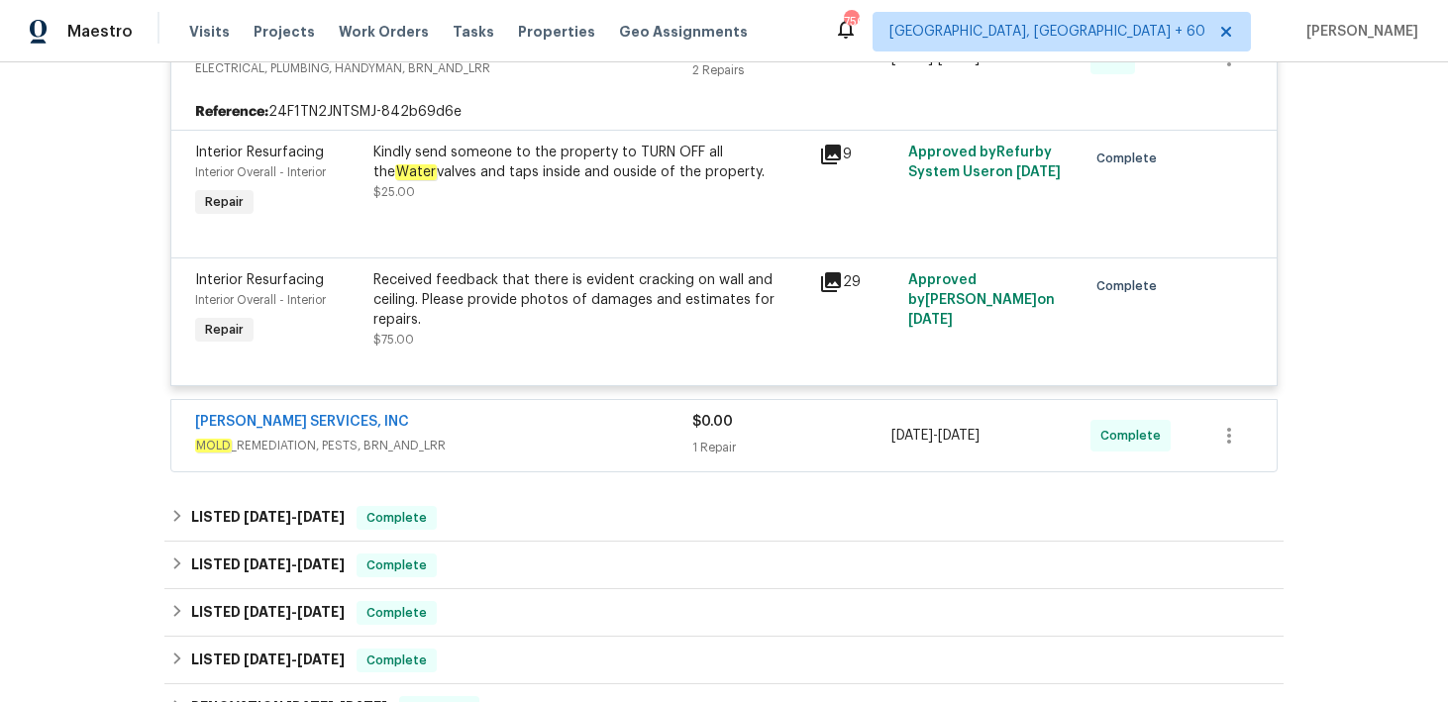
click at [706, 458] on div "1 Repair" at bounding box center [791, 448] width 199 height 20
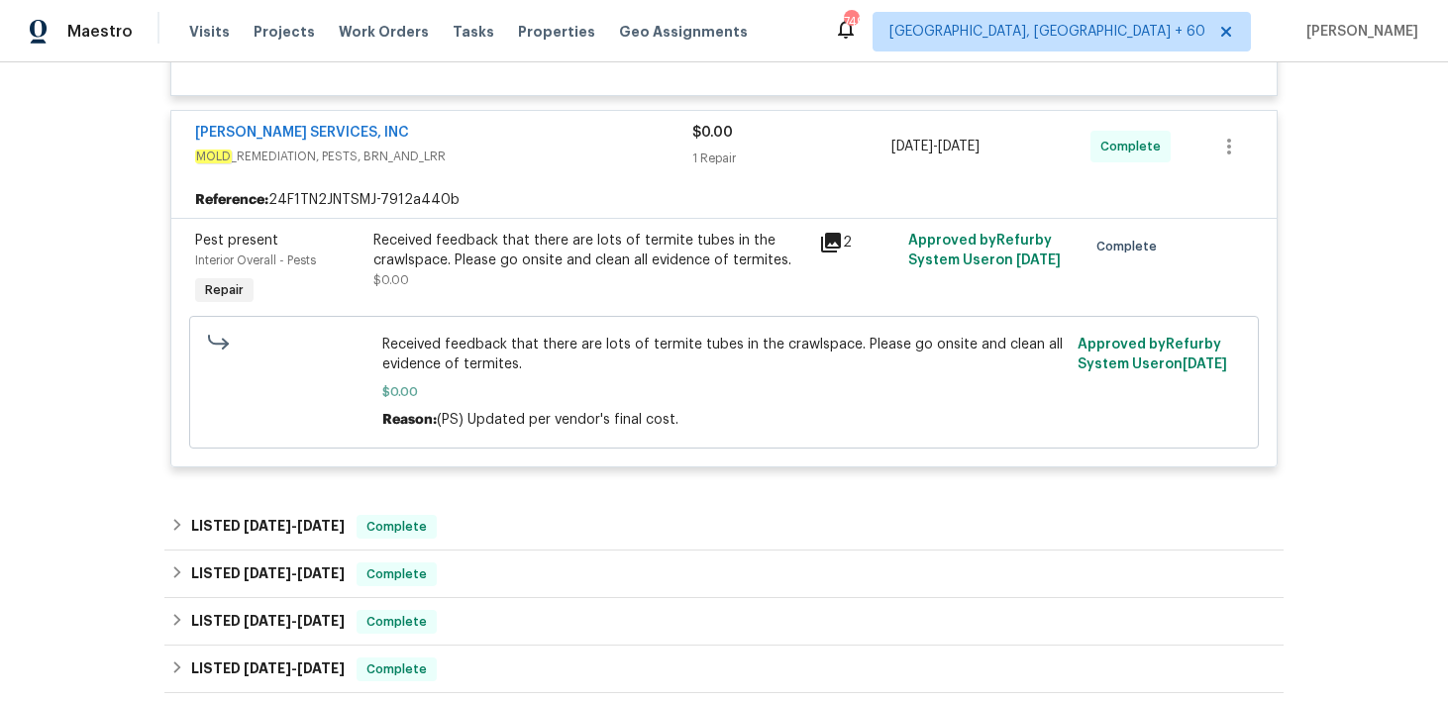
scroll to position [1846, 0]
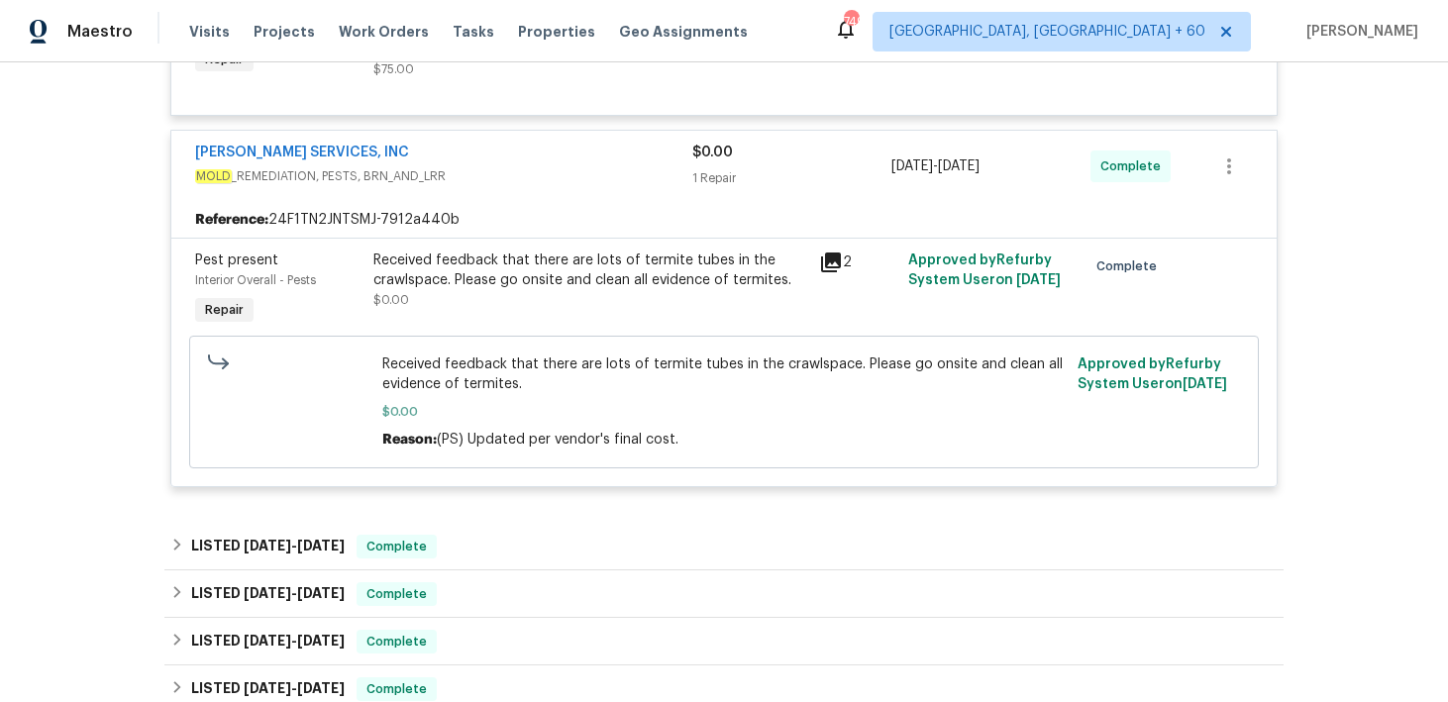
click at [710, 310] on div "Received feedback that there are lots of termite tubes in the crawlspace. Pleas…" at bounding box center [590, 280] width 434 height 59
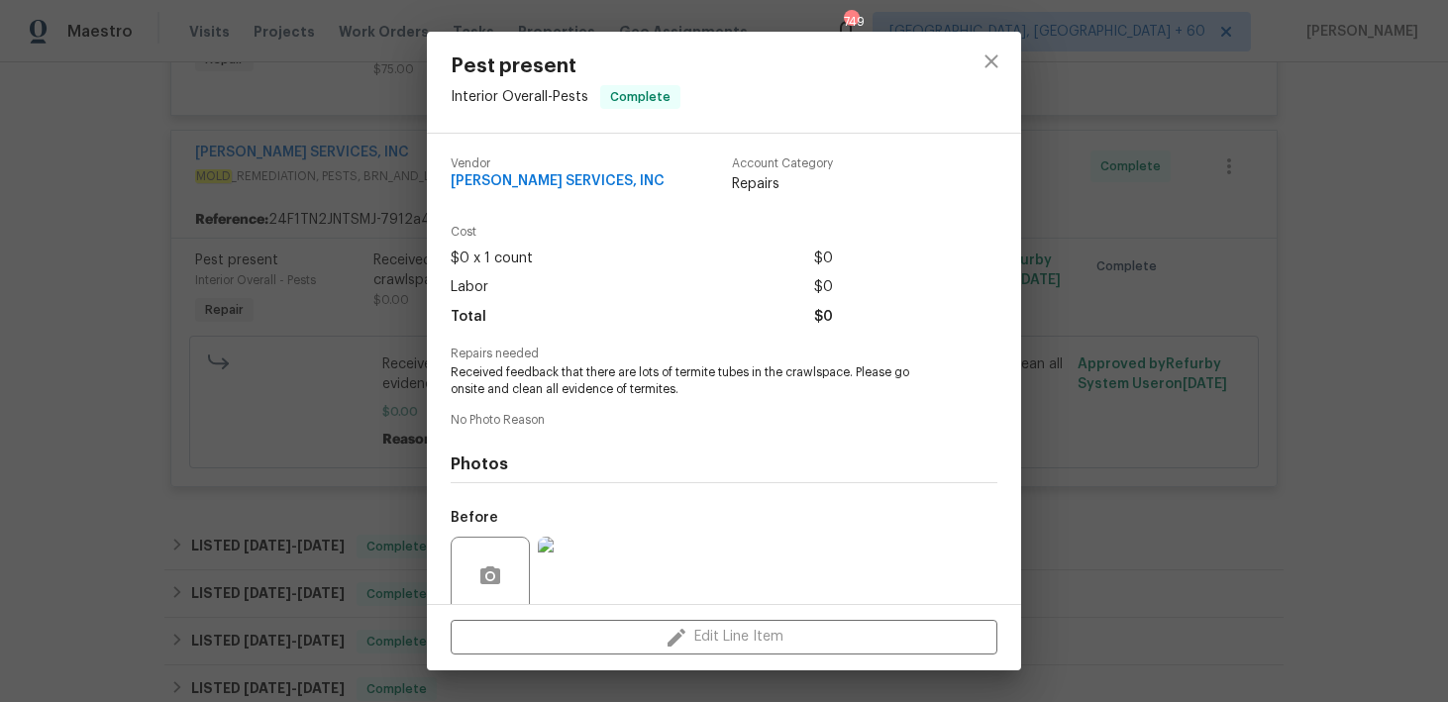
scroll to position [159, 0]
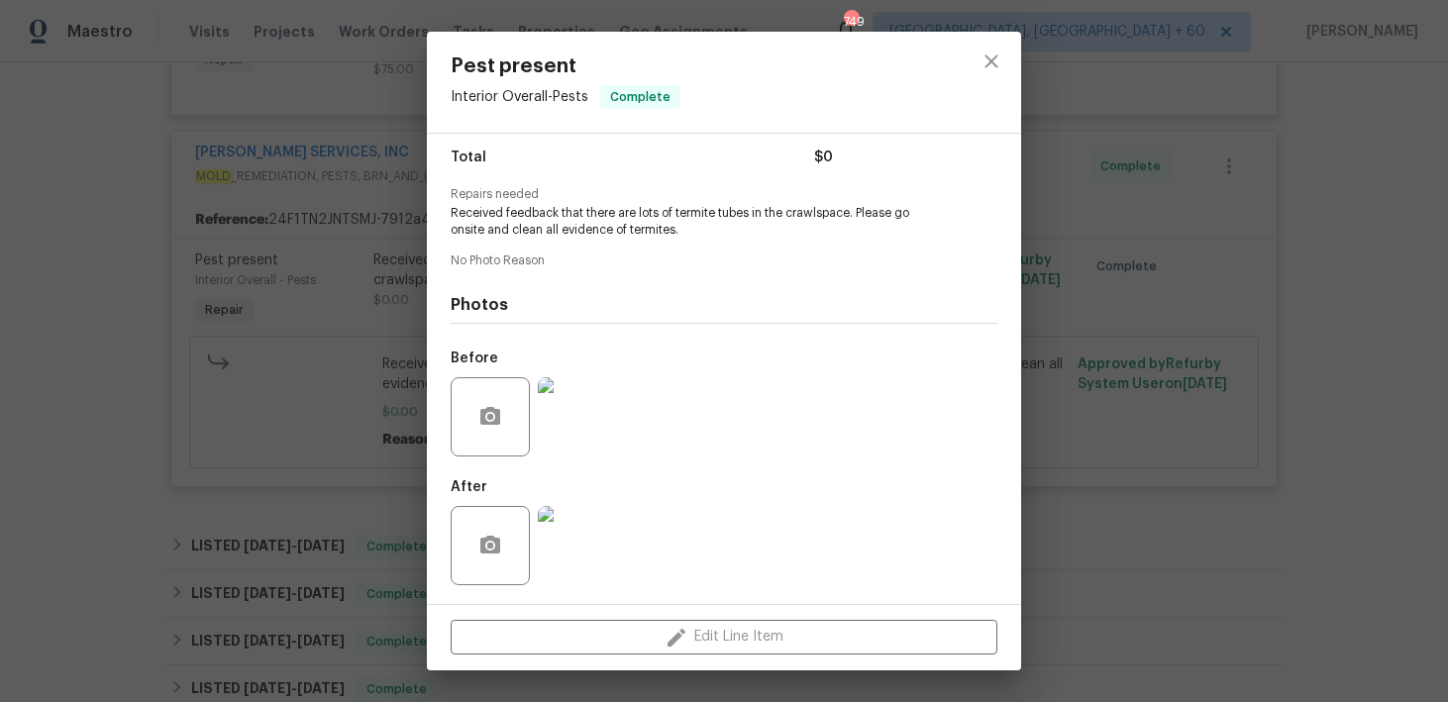
click at [571, 445] on img at bounding box center [577, 416] width 79 height 79
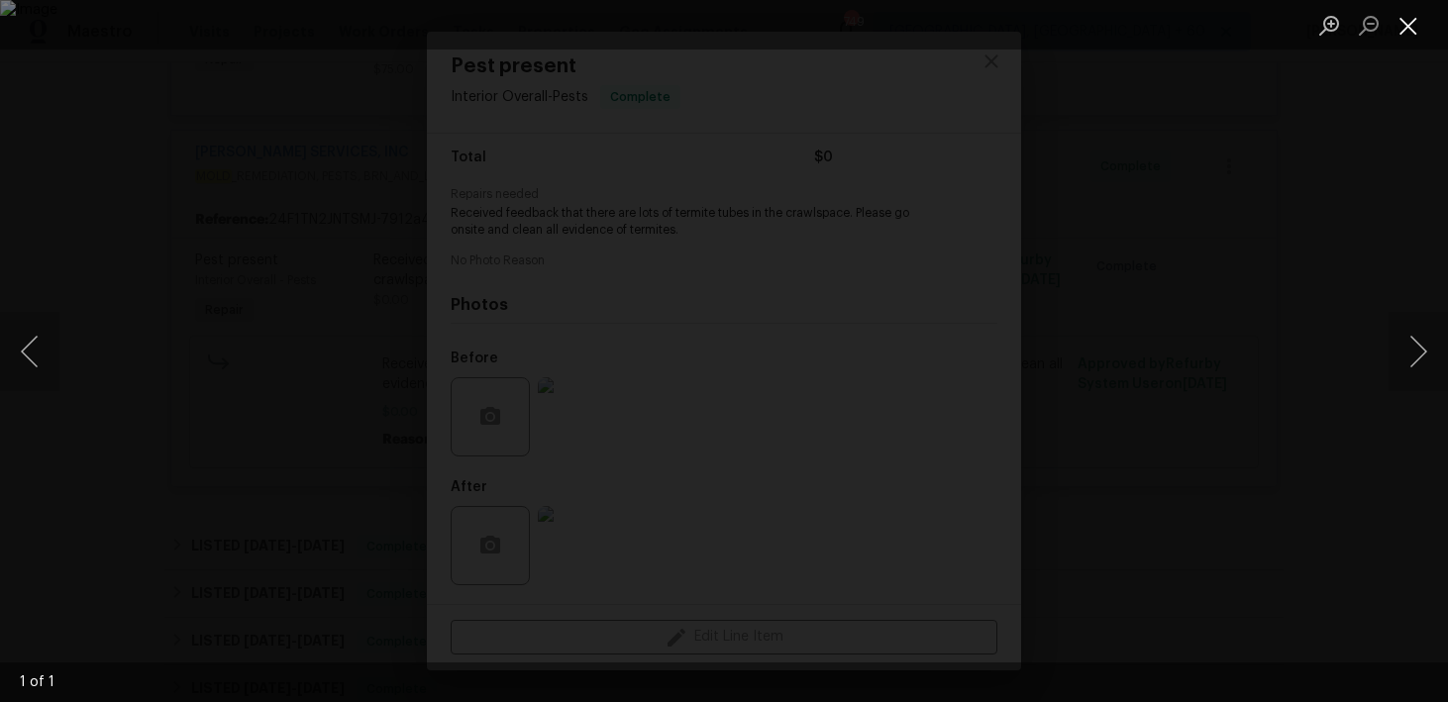
click at [1416, 25] on button "Close lightbox" at bounding box center [1409, 25] width 40 height 35
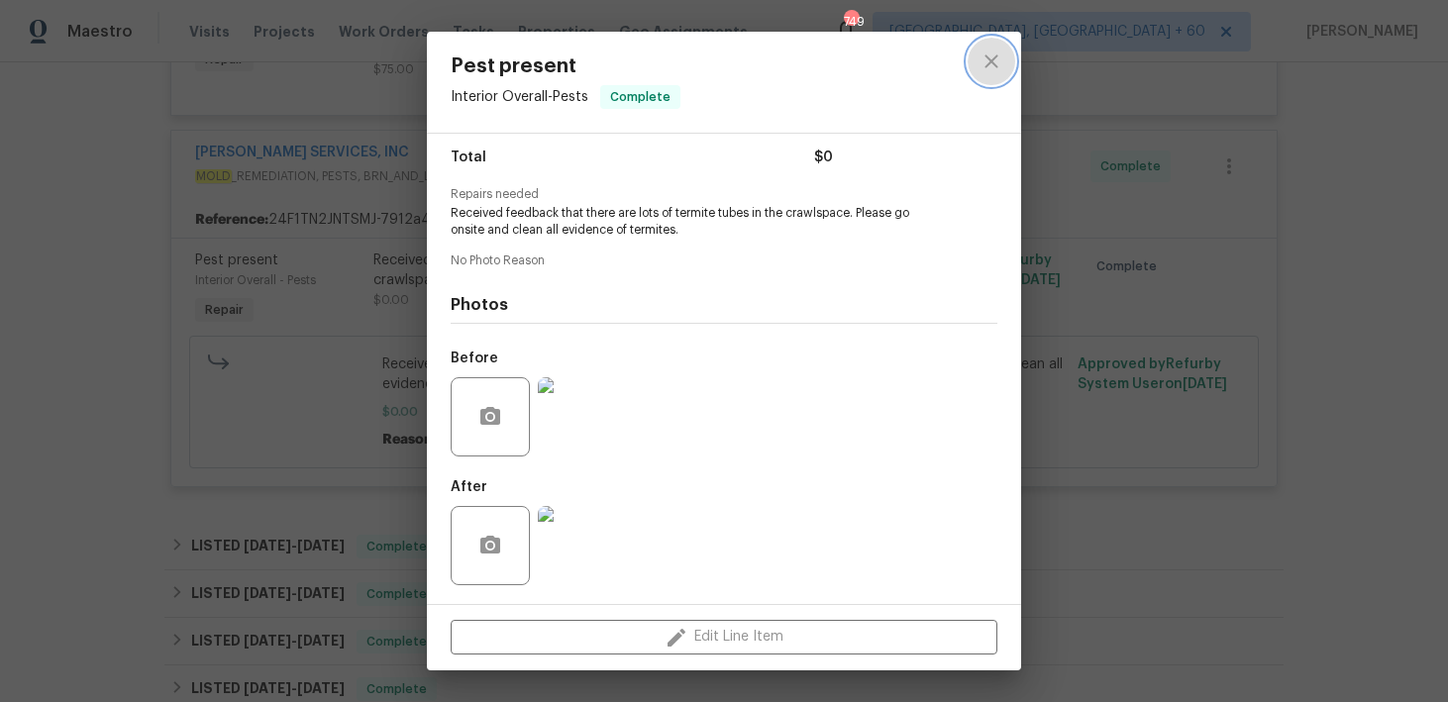
click at [984, 66] on icon "close" at bounding box center [992, 62] width 24 height 24
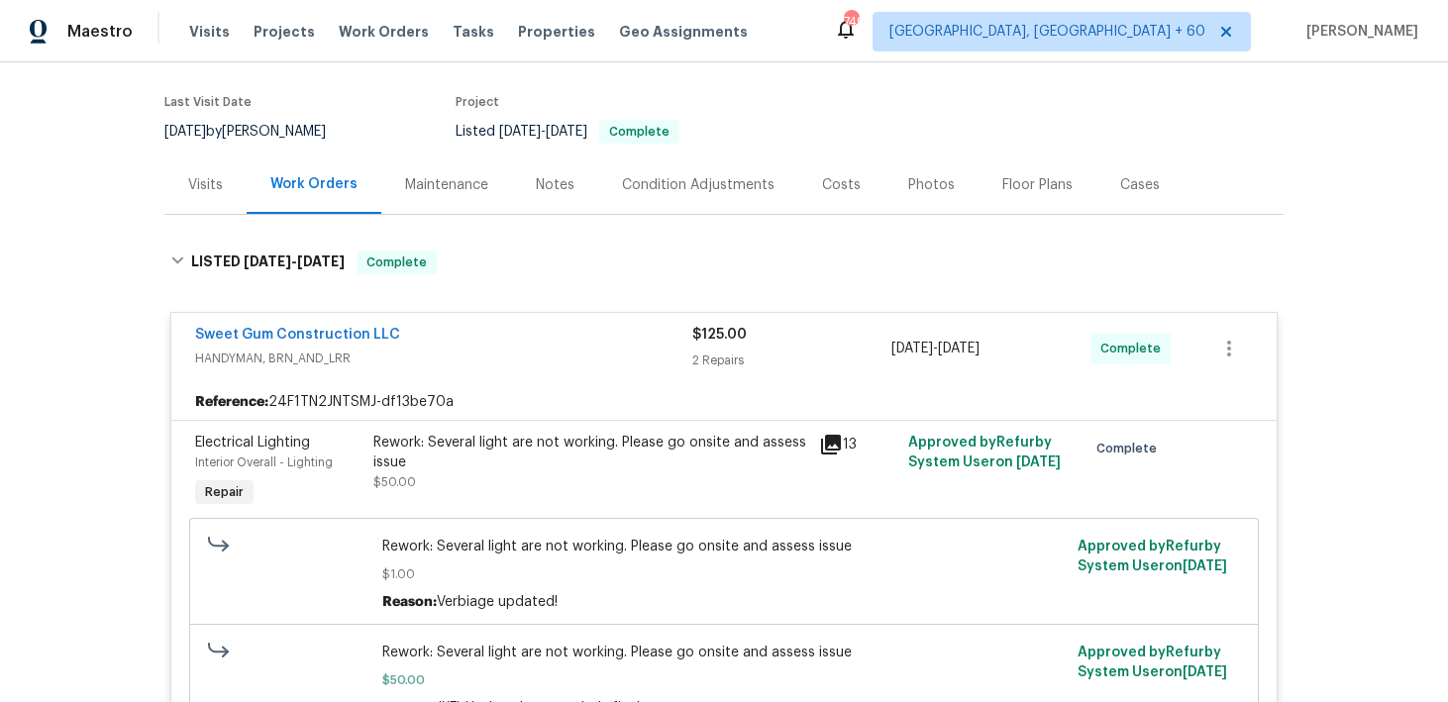
scroll to position [0, 0]
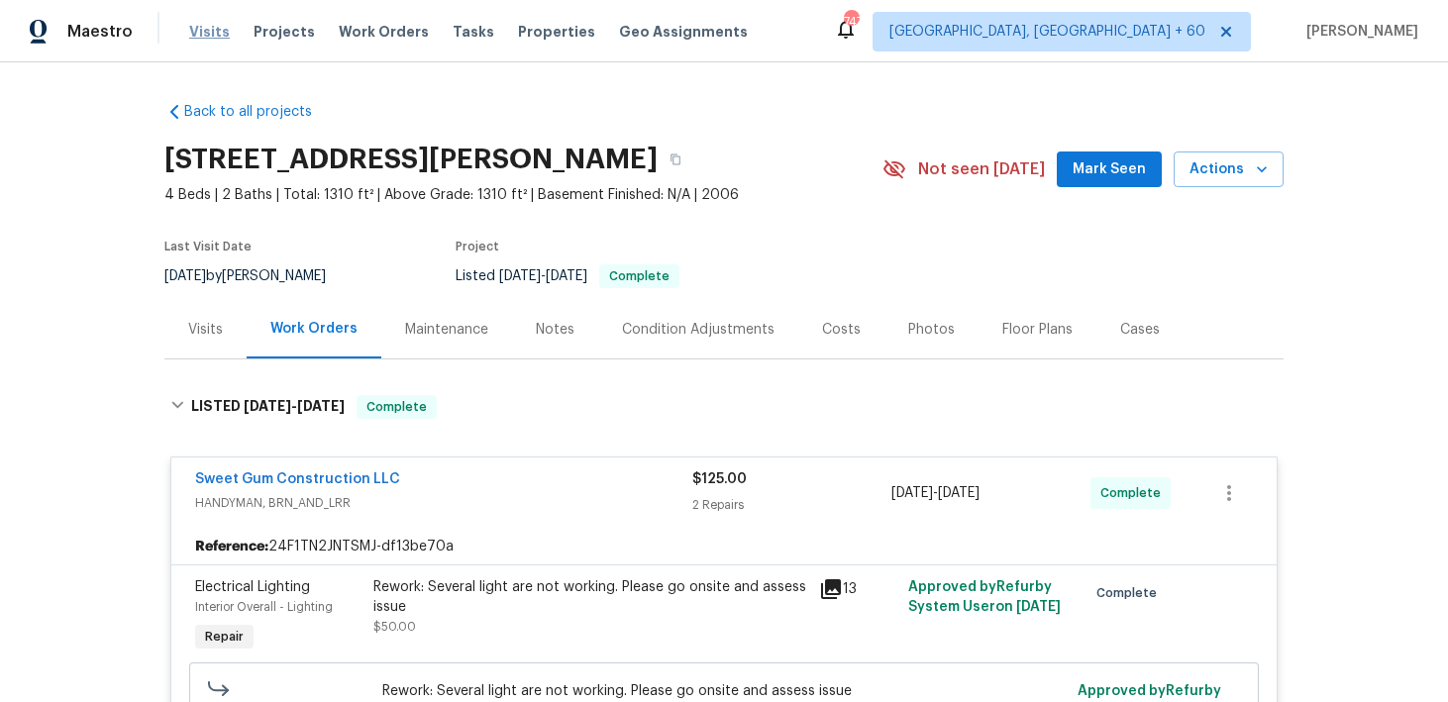
click at [199, 28] on span "Visits" at bounding box center [209, 32] width 41 height 20
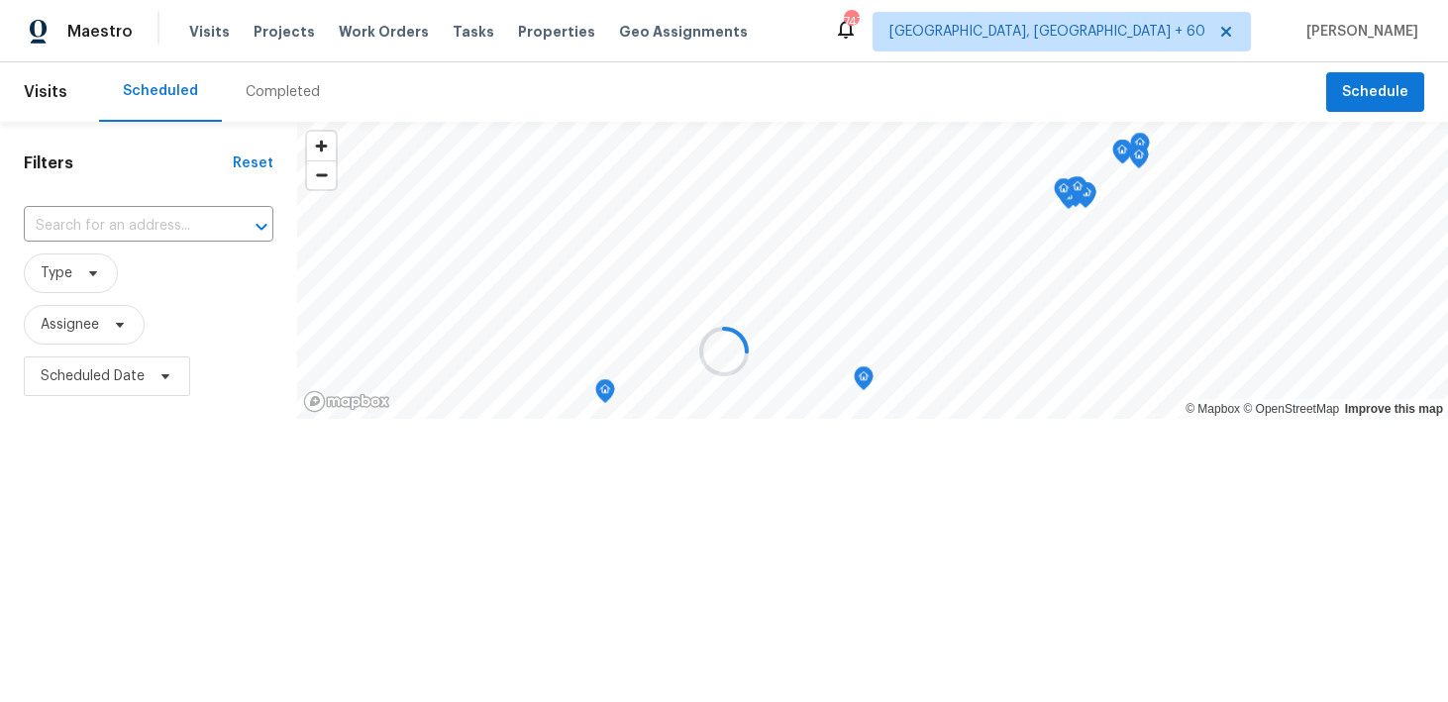
click at [251, 95] on div at bounding box center [724, 351] width 1448 height 702
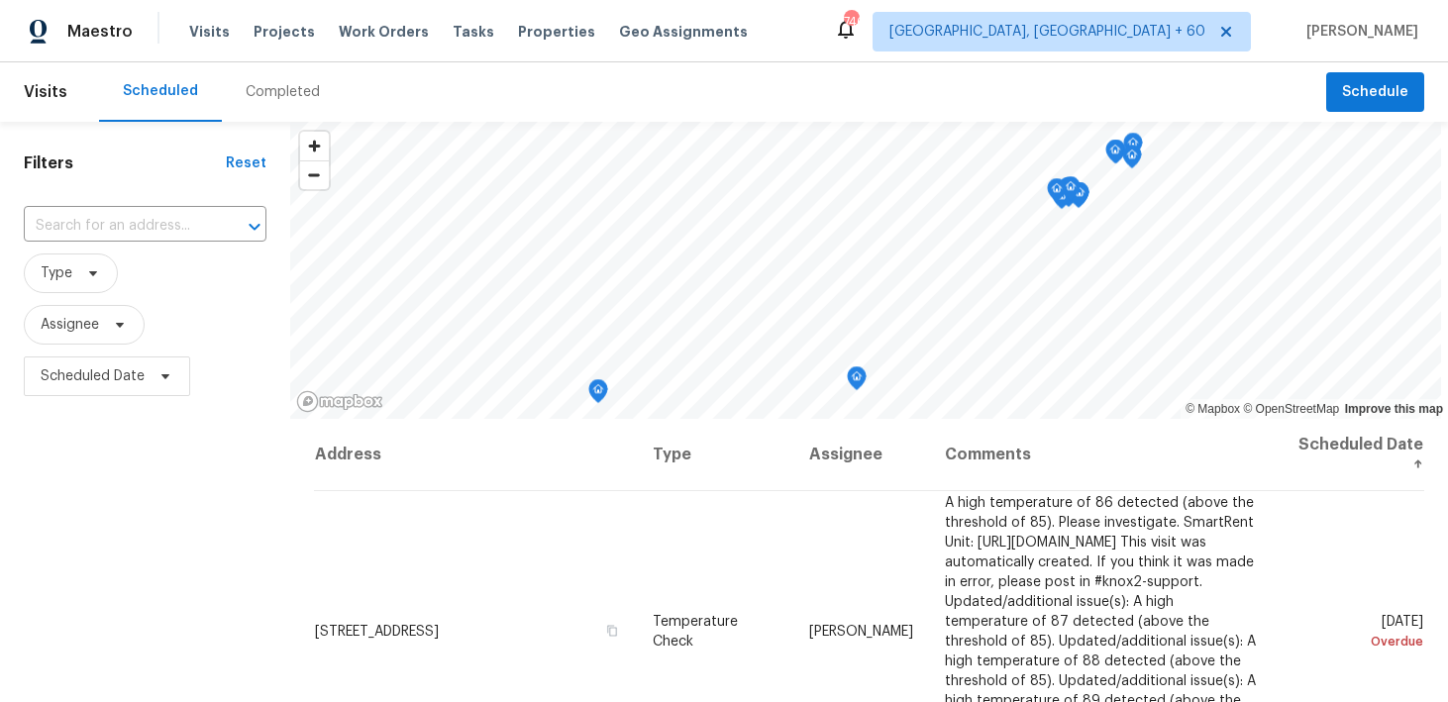
click at [260, 84] on div "Completed" at bounding box center [283, 92] width 74 height 20
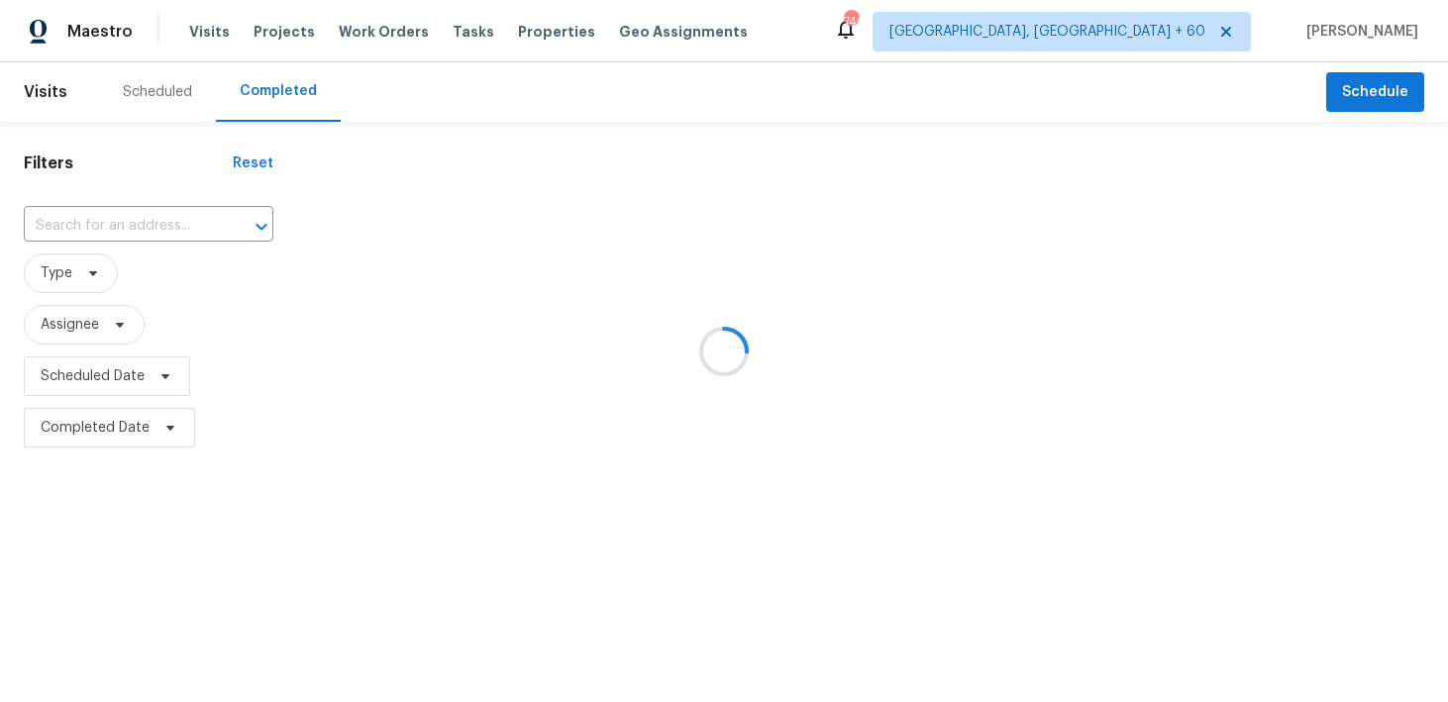
click at [100, 221] on div at bounding box center [724, 351] width 1448 height 702
click at [61, 230] on div at bounding box center [724, 351] width 1448 height 702
click at [57, 221] on div at bounding box center [724, 351] width 1448 height 702
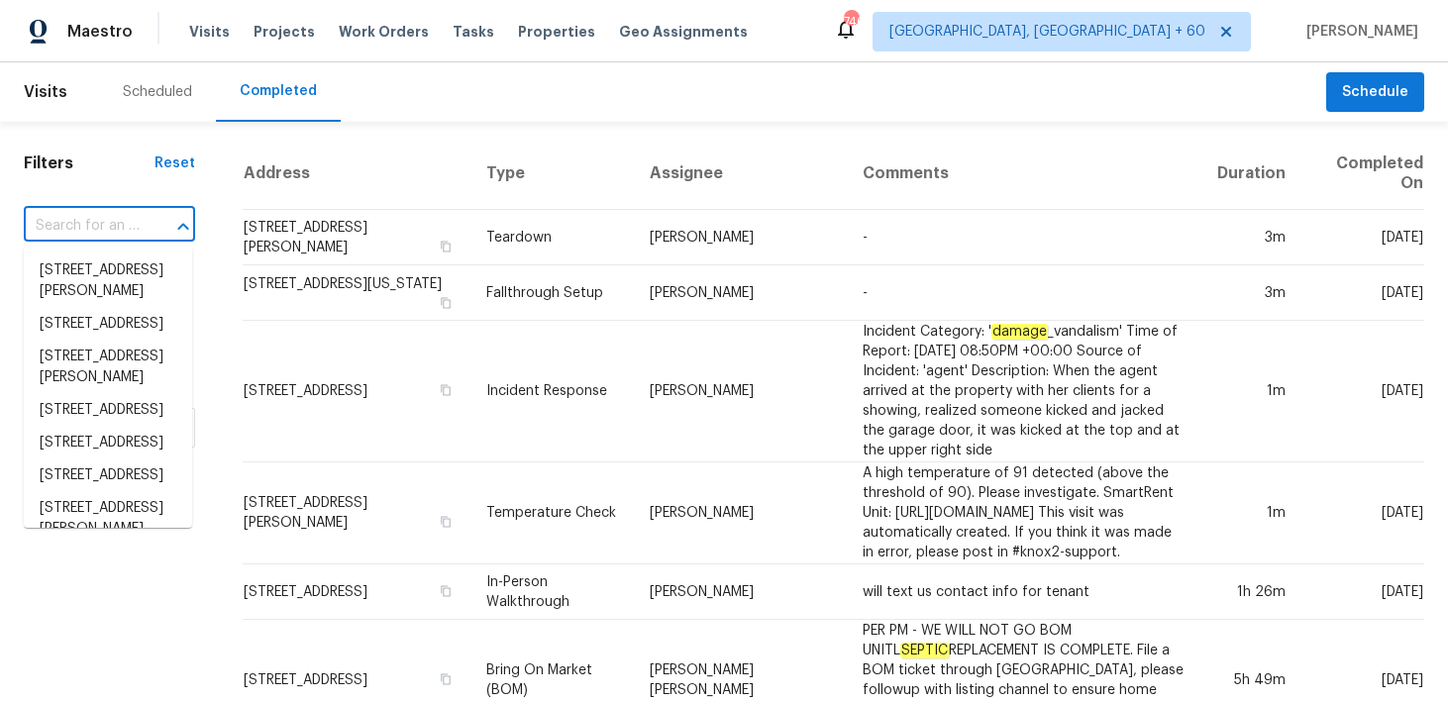
click at [47, 223] on input "text" at bounding box center [82, 226] width 116 height 31
paste input "[STREET_ADDRESS]"
type input "[STREET_ADDRESS]"
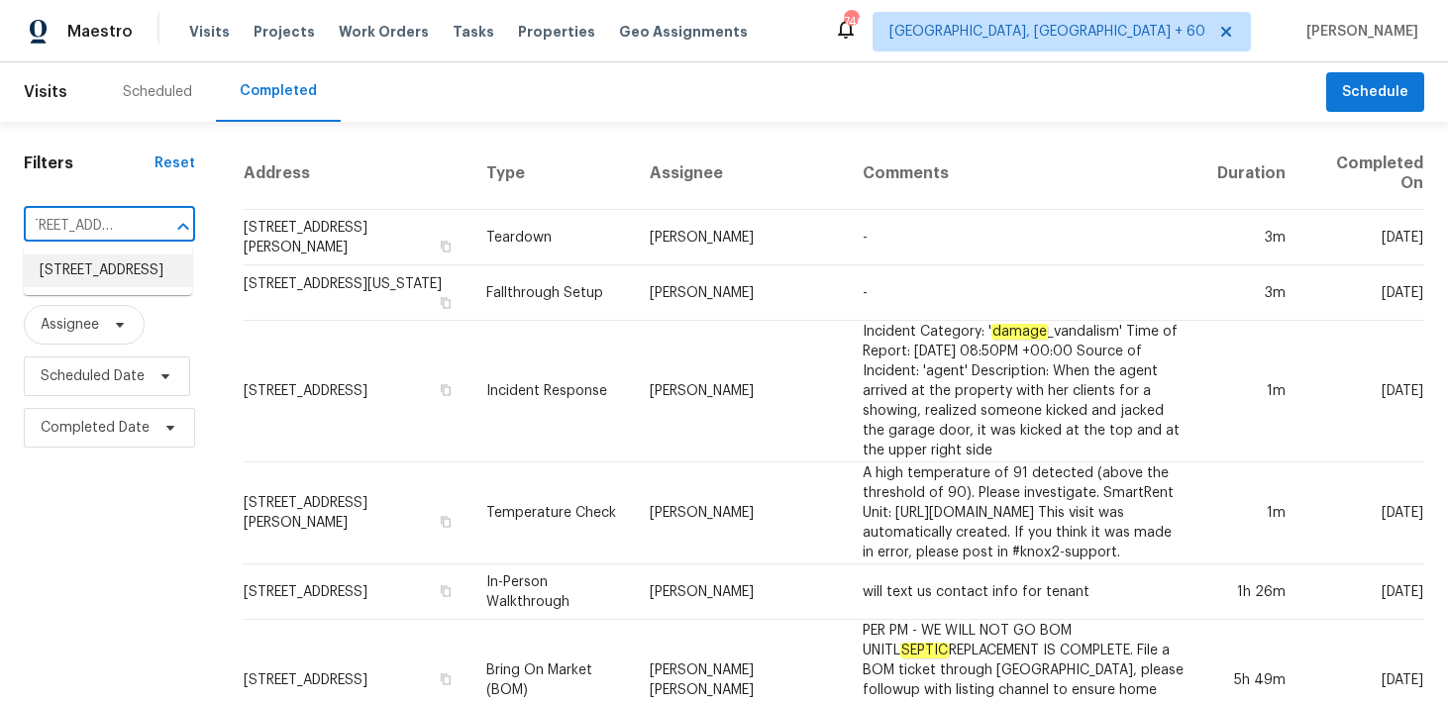
click at [76, 264] on li "[STREET_ADDRESS]" at bounding box center [108, 271] width 168 height 33
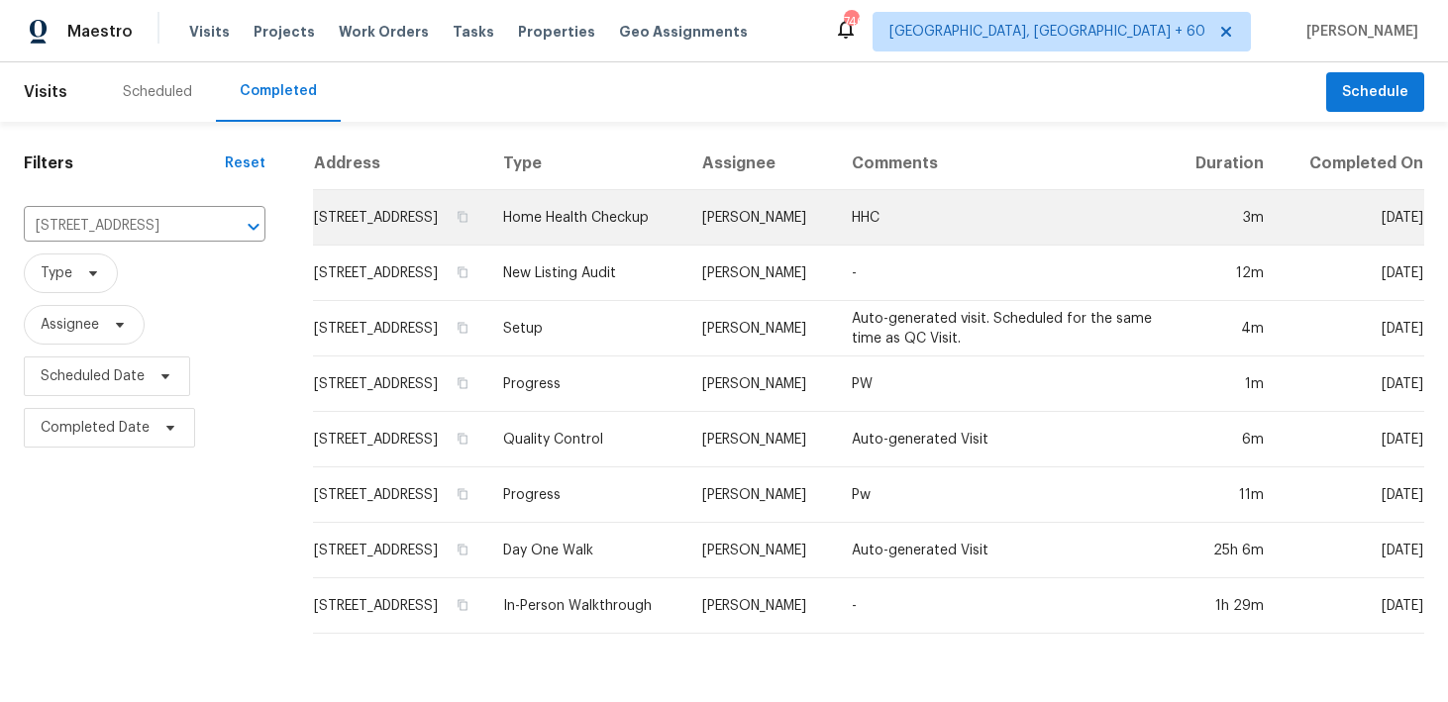
click at [578, 240] on td "Home Health Checkup" at bounding box center [586, 217] width 199 height 55
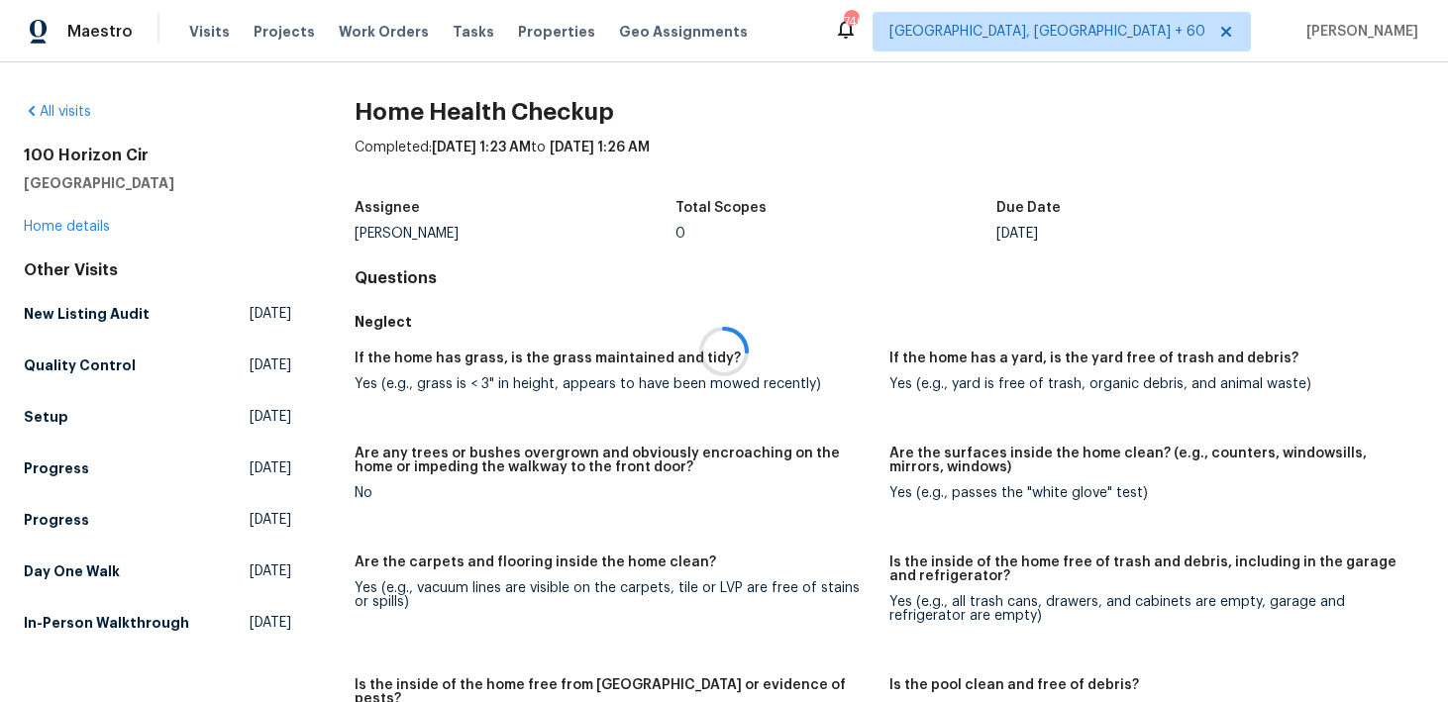
click at [72, 224] on div at bounding box center [724, 351] width 1448 height 702
click at [63, 224] on link "Home details" at bounding box center [67, 227] width 86 height 14
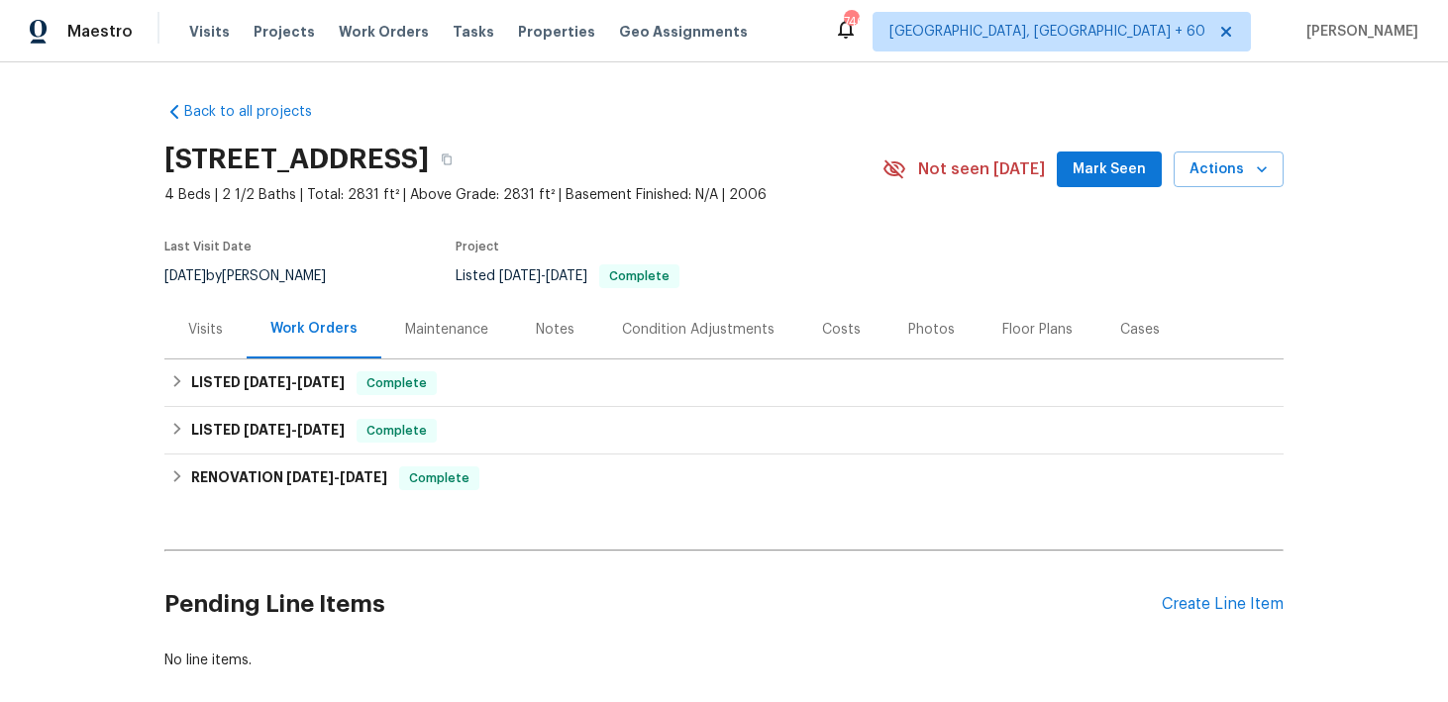
scroll to position [74, 0]
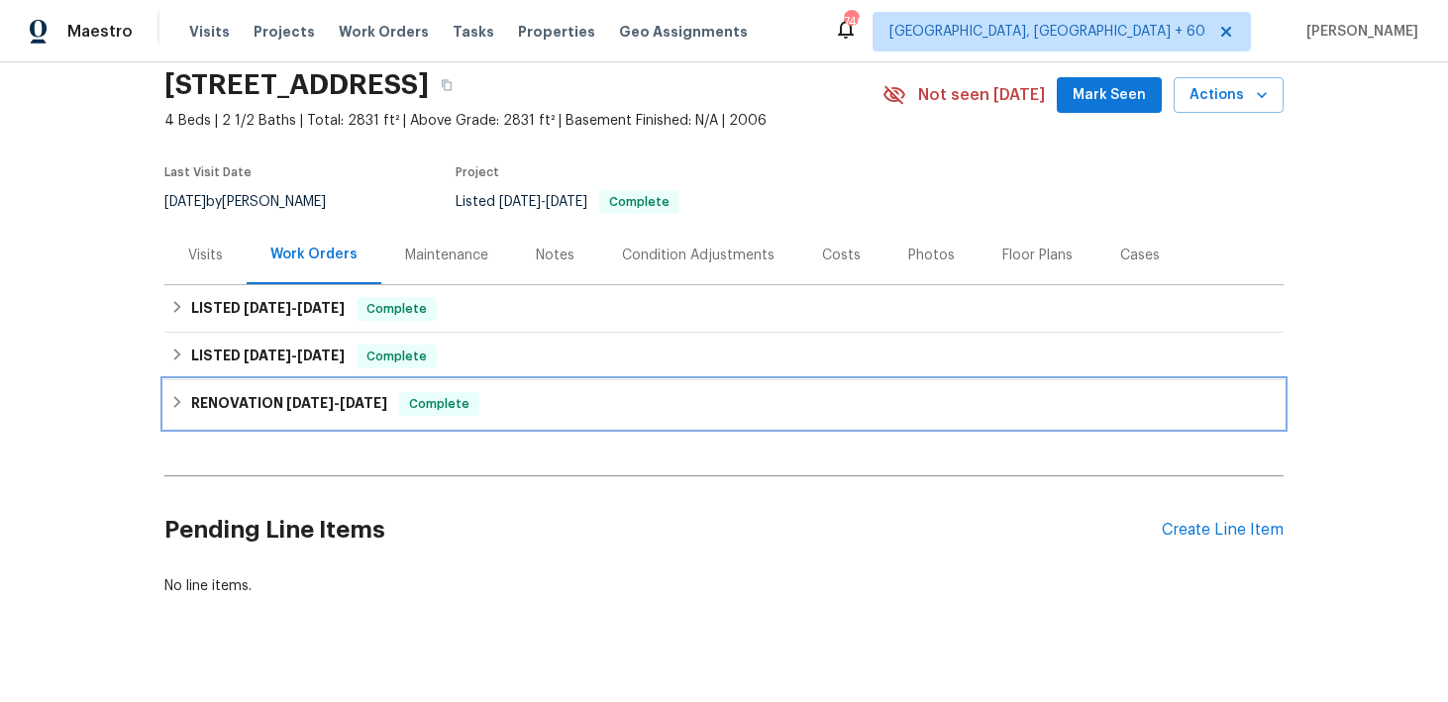
click at [496, 383] on div "RENOVATION [DATE] - [DATE] Complete" at bounding box center [723, 404] width 1119 height 48
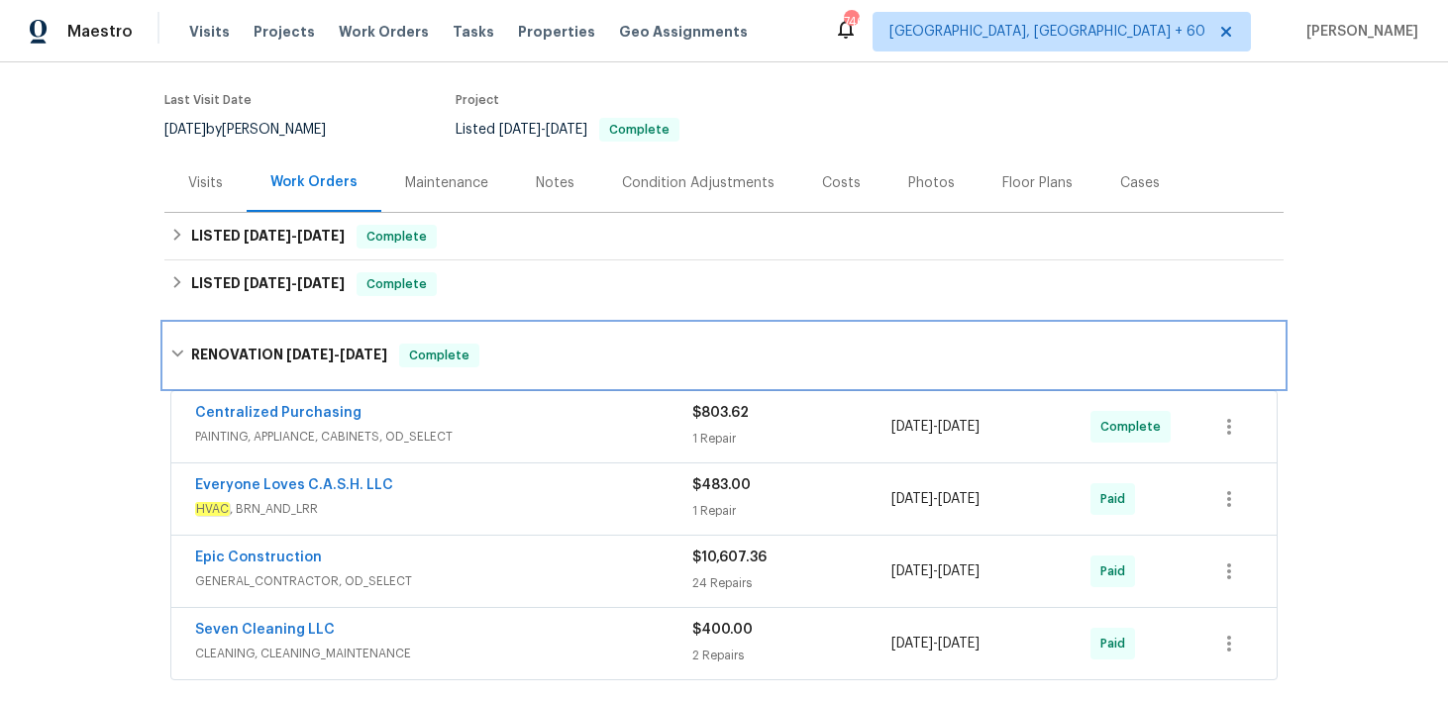
scroll to position [141, 0]
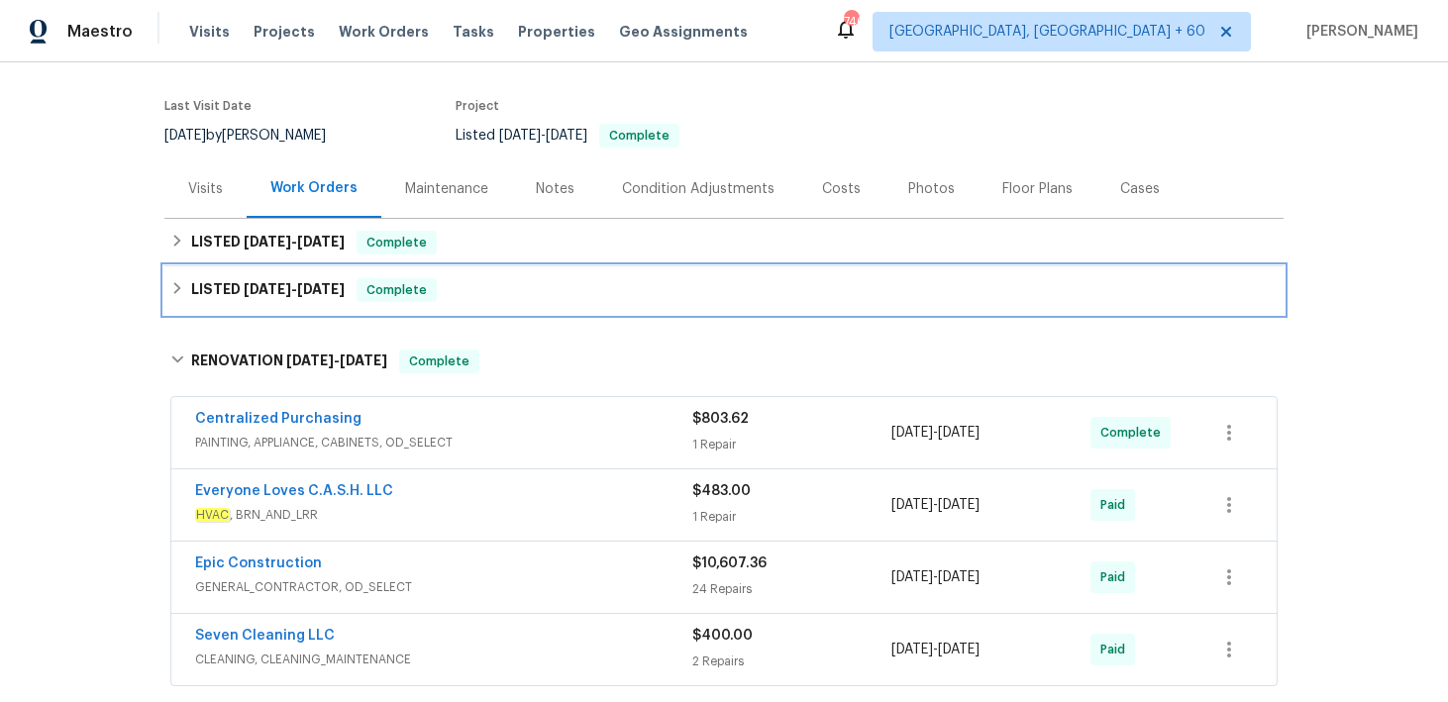
click at [567, 293] on div "LISTED [DATE] - [DATE] Complete" at bounding box center [723, 290] width 1107 height 24
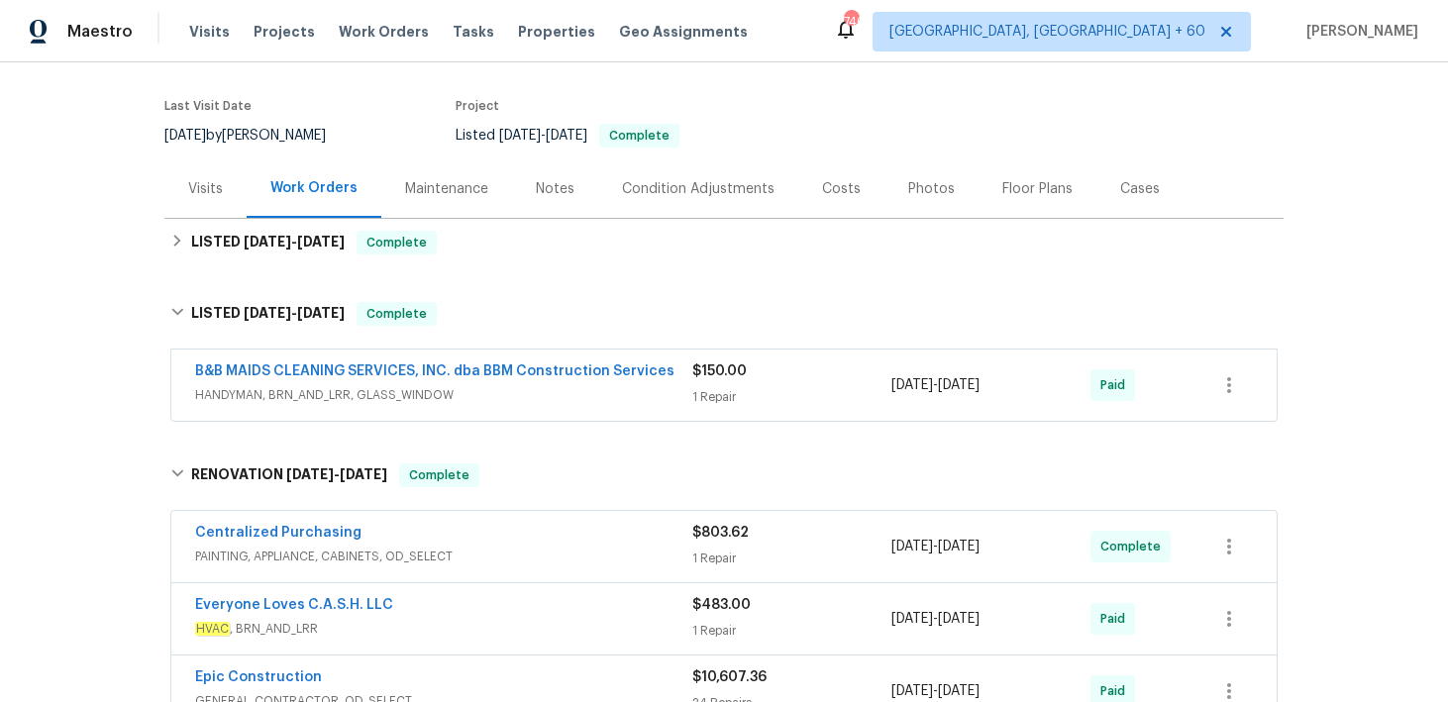
click at [721, 384] on div "$150.00 1 Repair" at bounding box center [791, 386] width 199 height 48
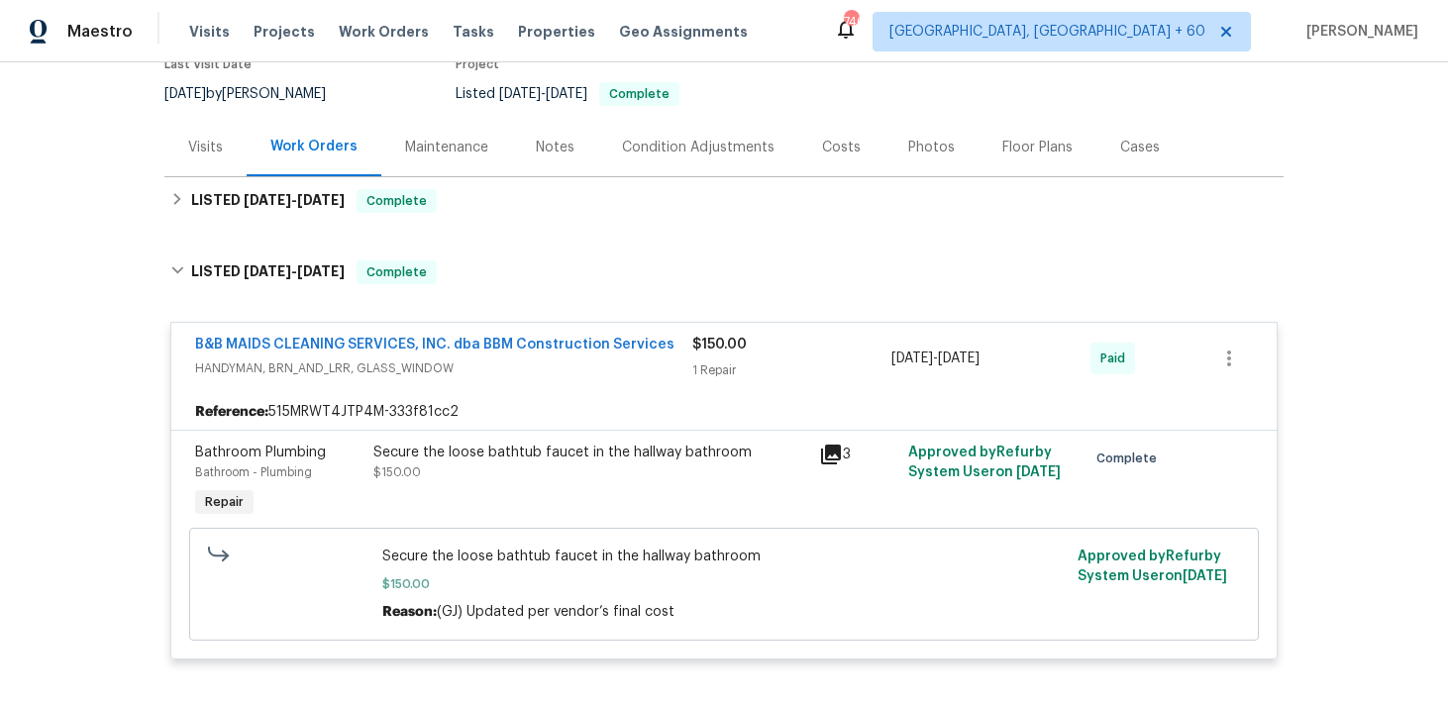
scroll to position [191, 0]
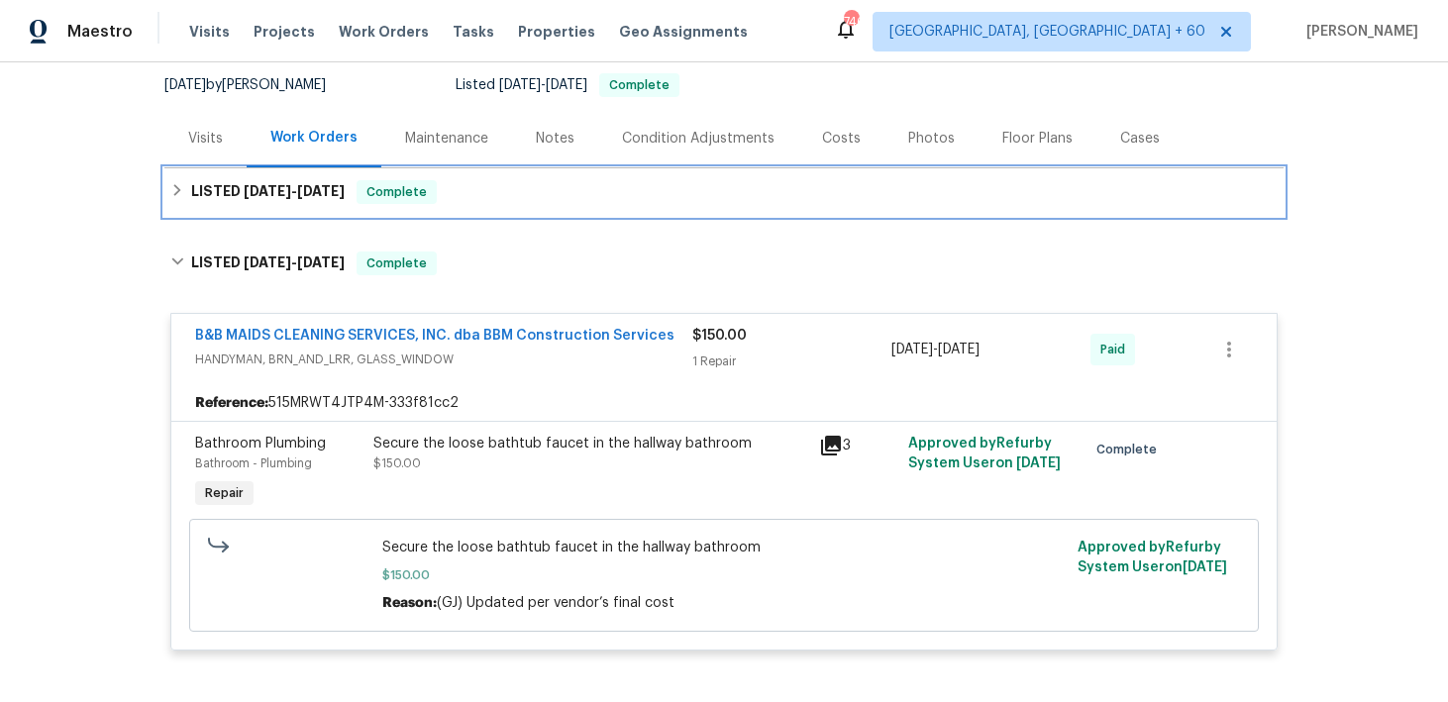
click at [562, 204] on div "LISTED [DATE] - [DATE] Complete" at bounding box center [723, 192] width 1119 height 48
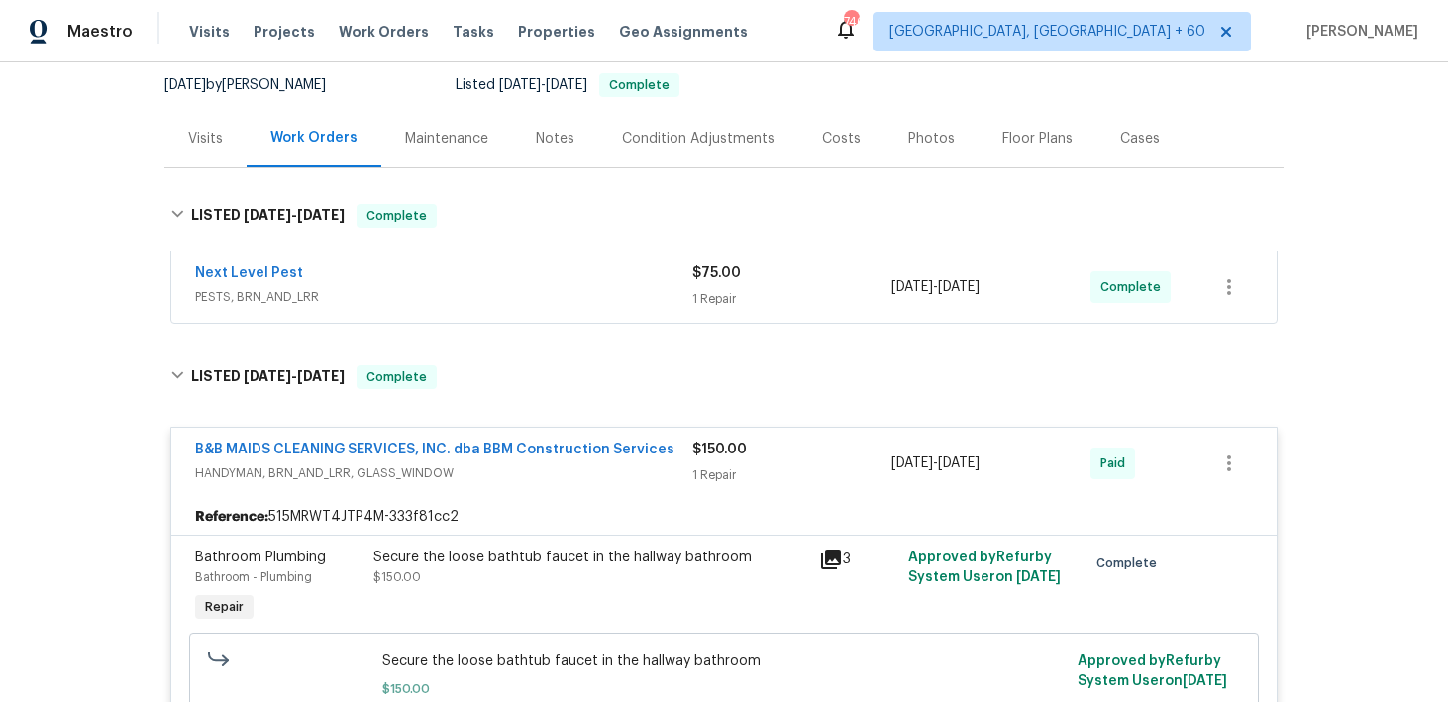
click at [684, 298] on span "PESTS, BRN_AND_LRR" at bounding box center [443, 297] width 497 height 20
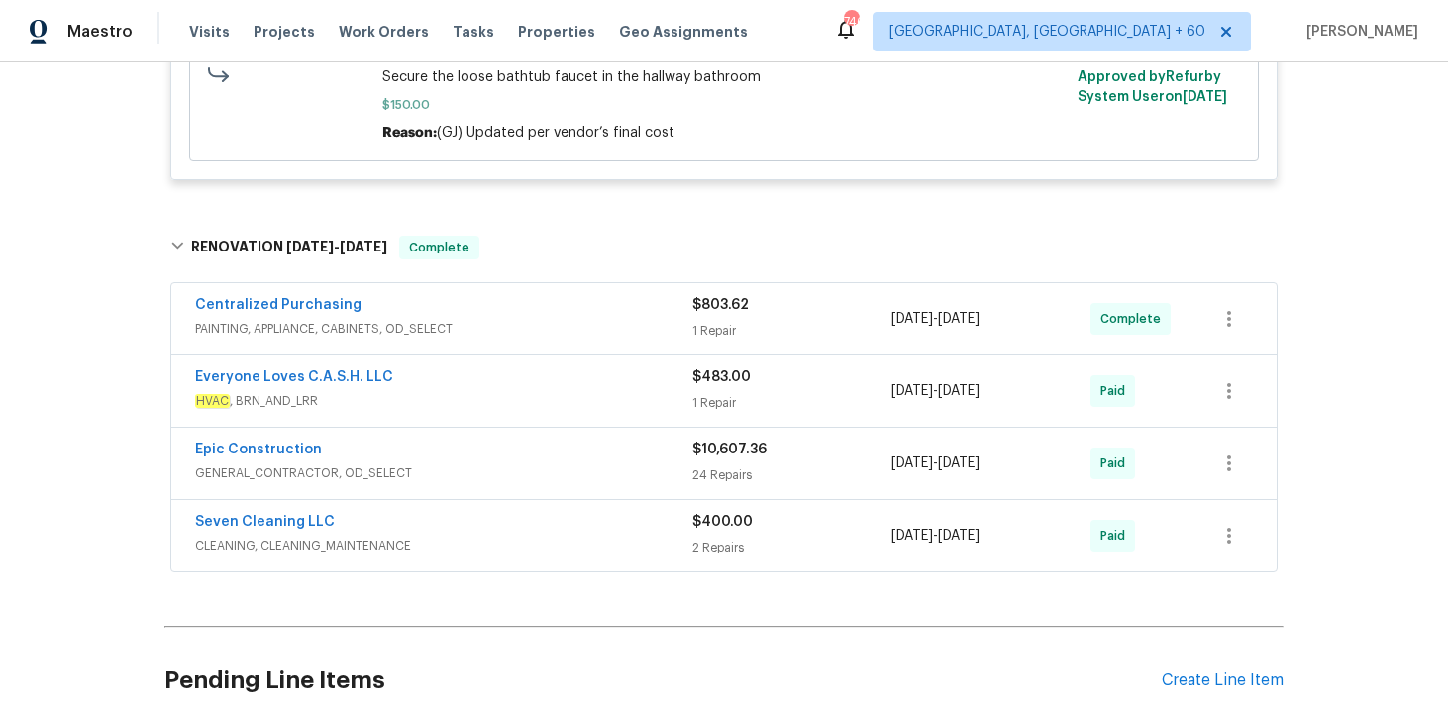
scroll to position [1104, 0]
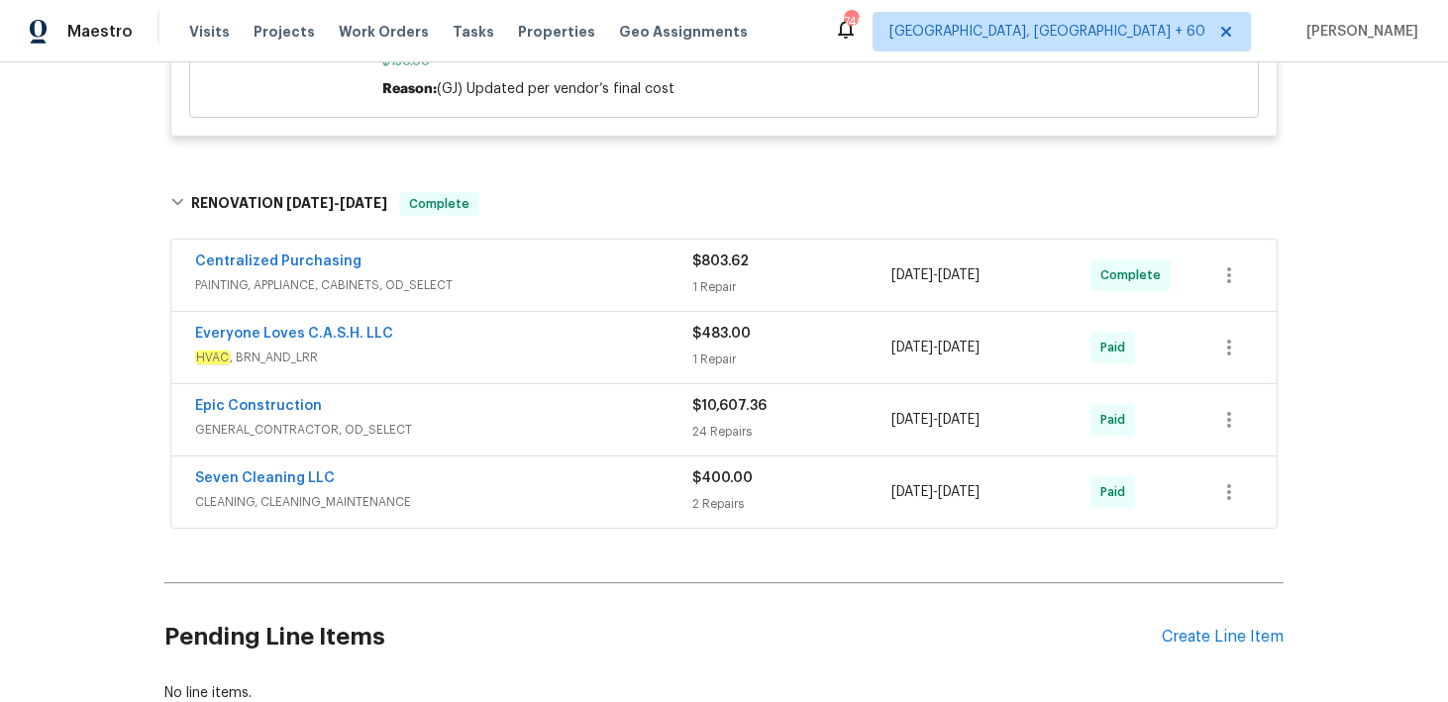
click at [712, 358] on div "1 Repair" at bounding box center [791, 360] width 199 height 20
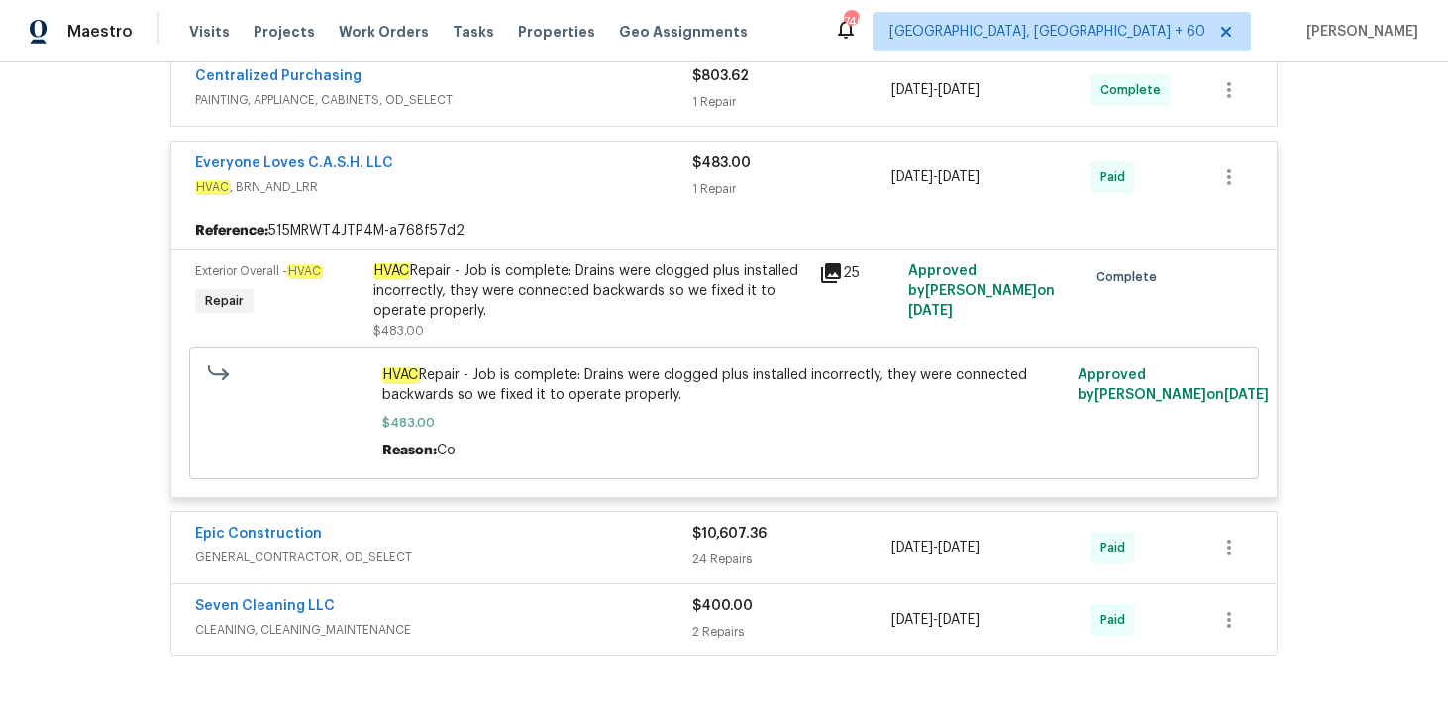
scroll to position [1404, 0]
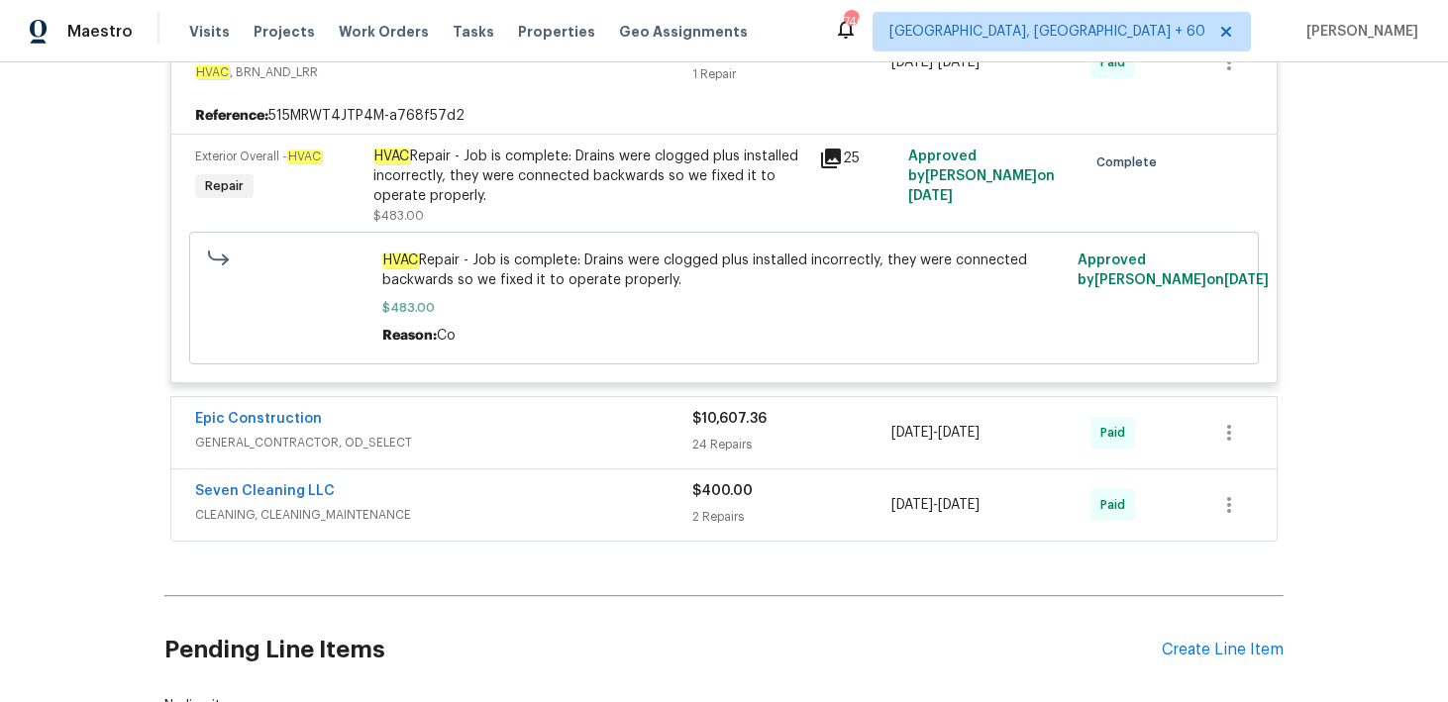
click at [719, 441] on div "24 Repairs" at bounding box center [791, 445] width 199 height 20
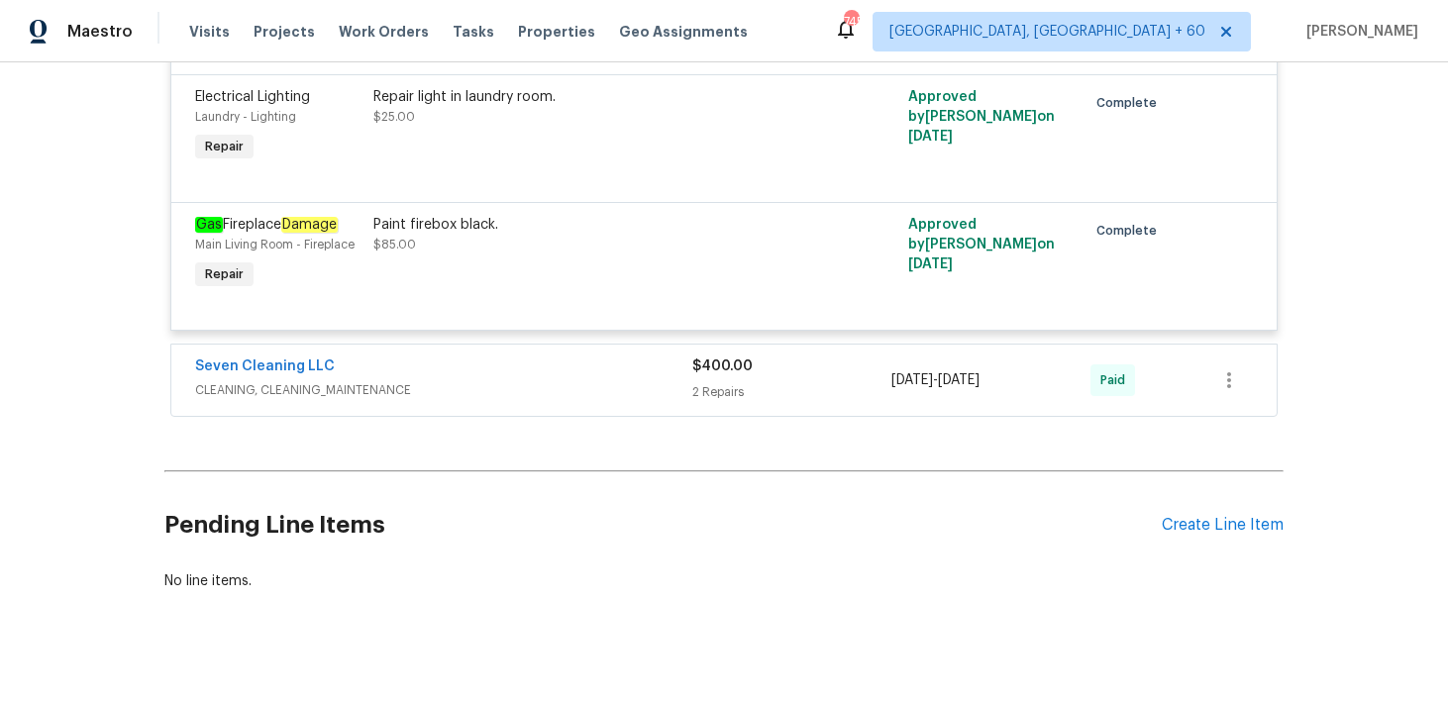
scroll to position [6013, 0]
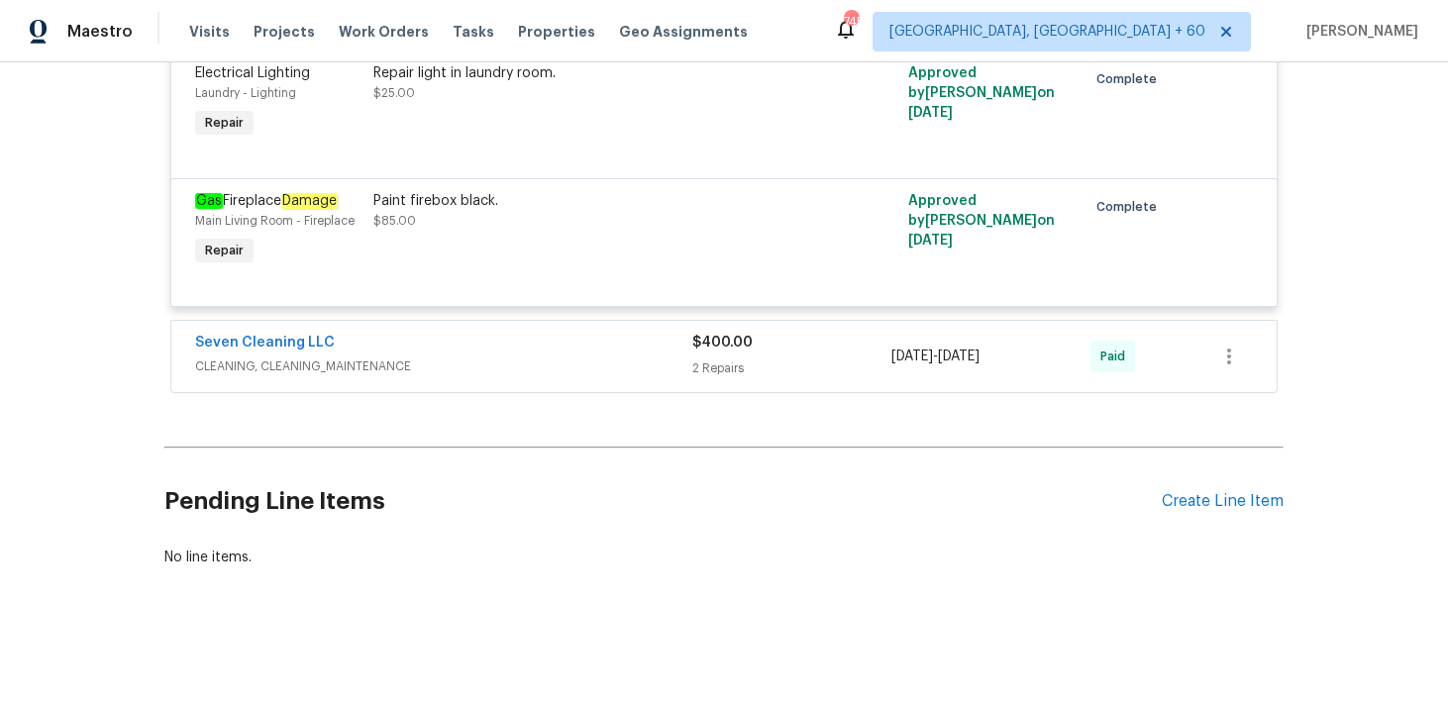
click at [734, 356] on div "$400.00 2 Repairs" at bounding box center [791, 357] width 199 height 48
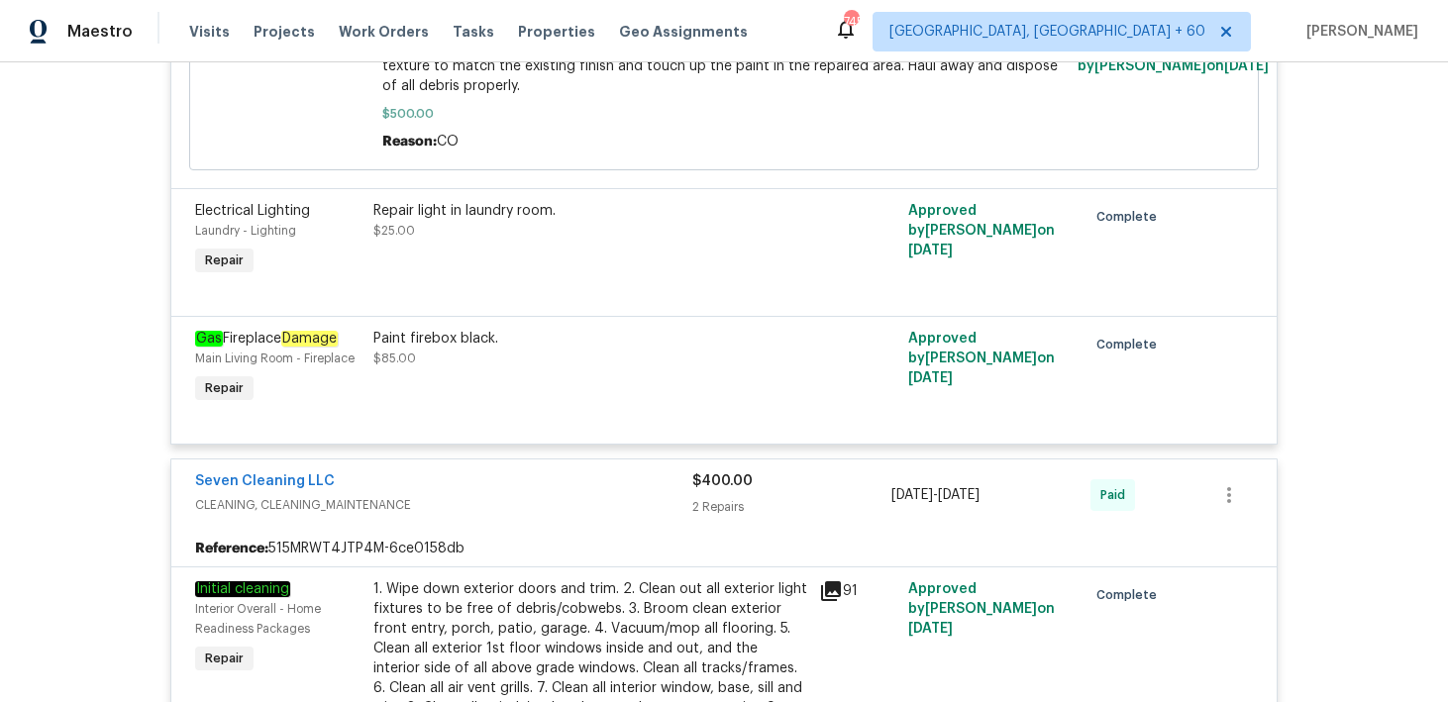
click at [706, 517] on div "2 Repairs" at bounding box center [791, 507] width 199 height 20
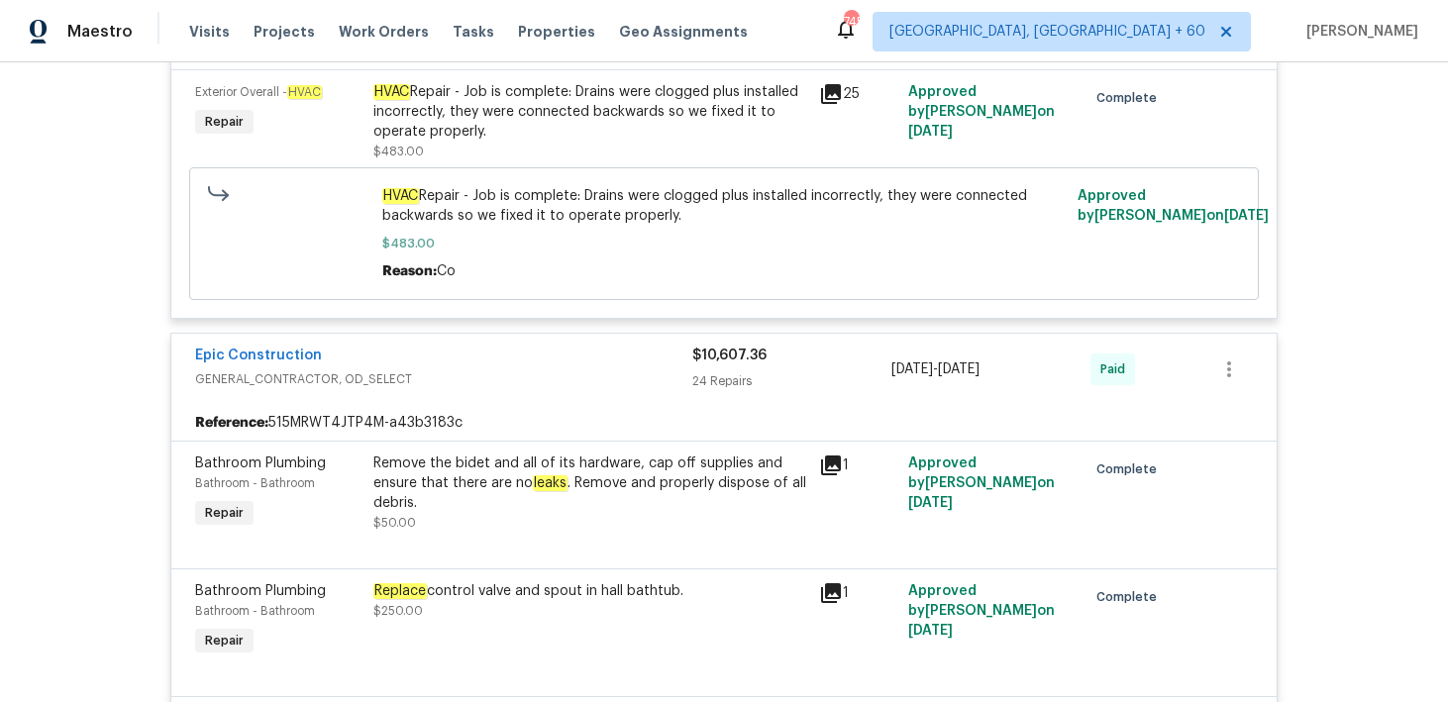
scroll to position [1375, 0]
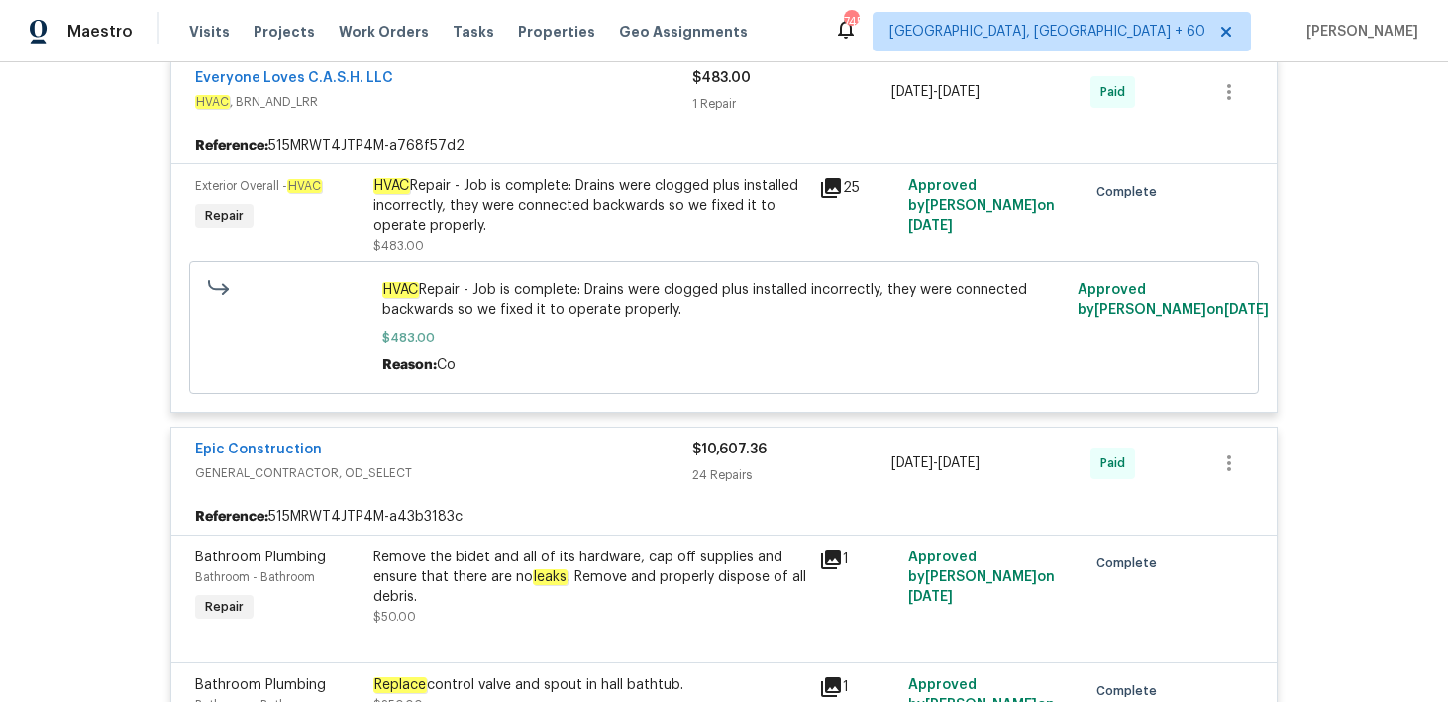
click at [700, 485] on div "24 Repairs" at bounding box center [791, 476] width 199 height 20
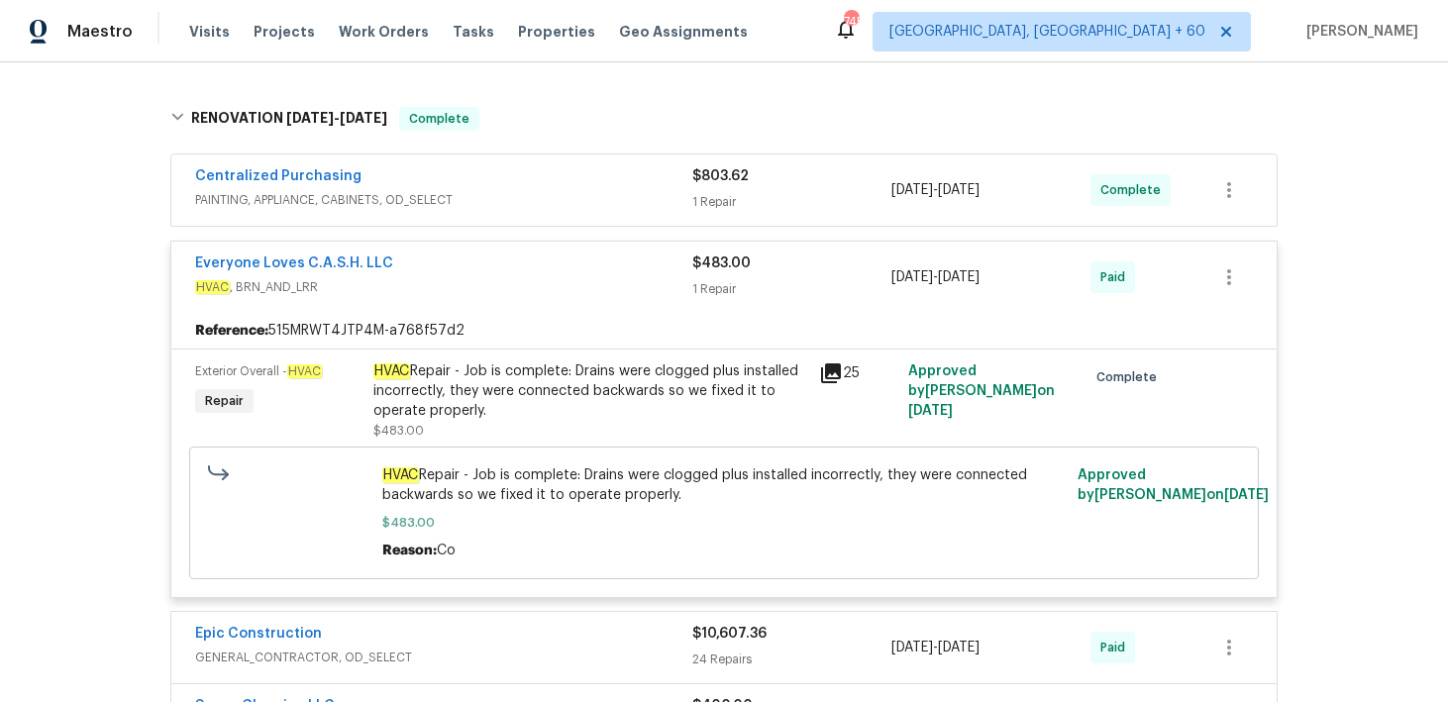
scroll to position [1186, 0]
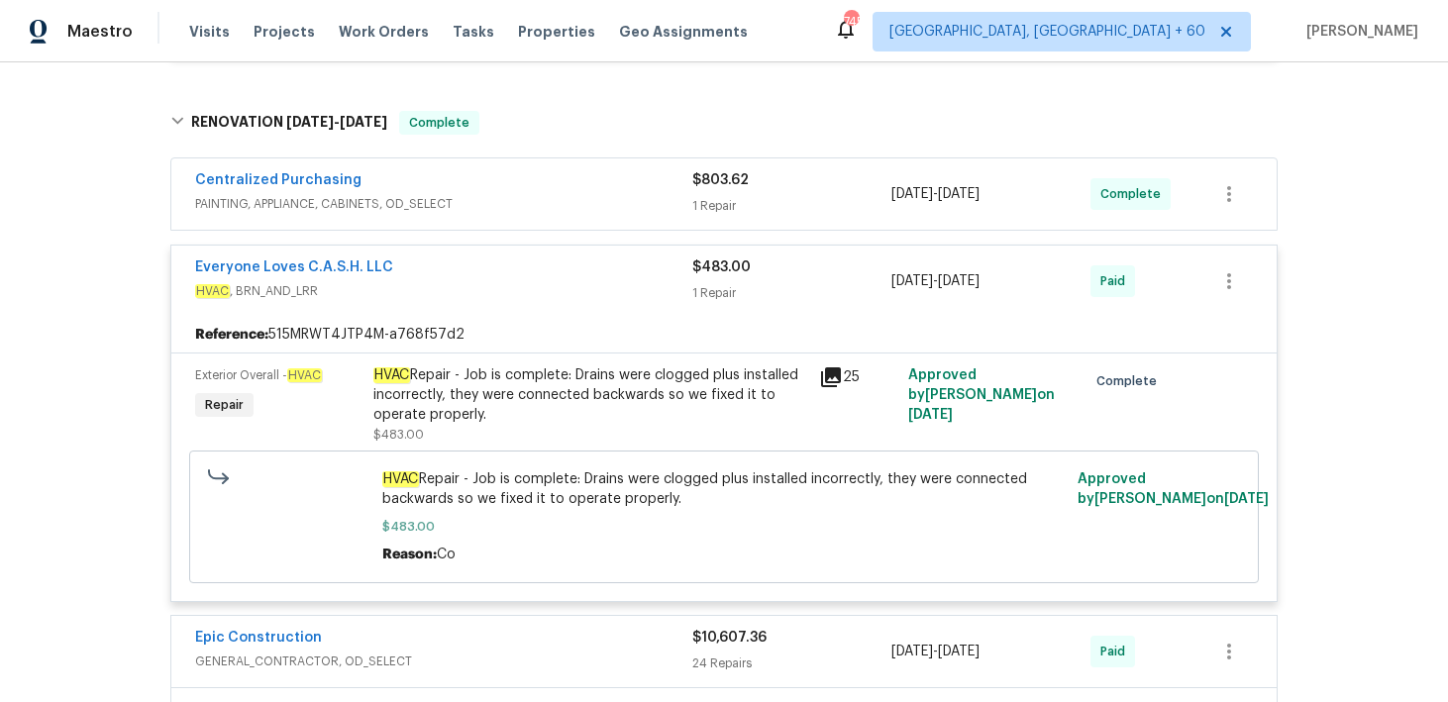
click at [740, 199] on div "1 Repair" at bounding box center [791, 206] width 199 height 20
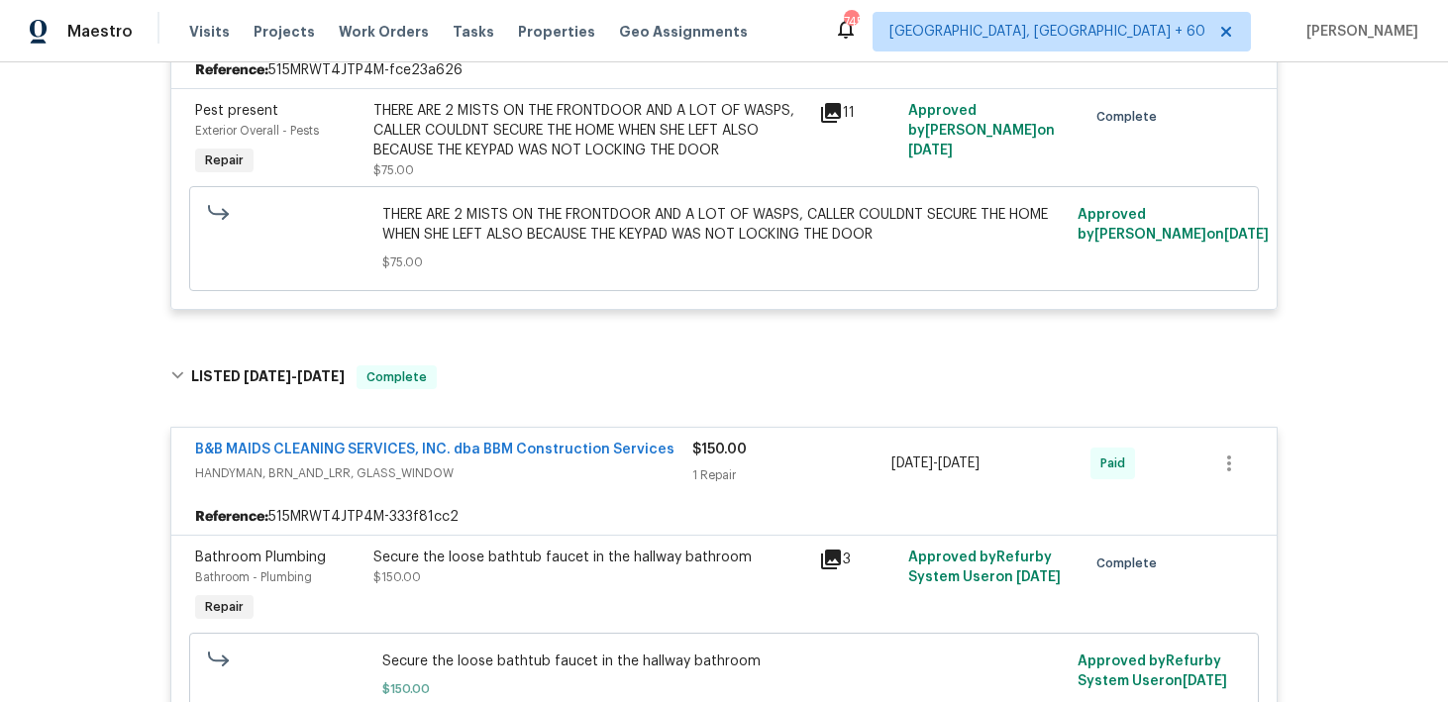
scroll to position [0, 0]
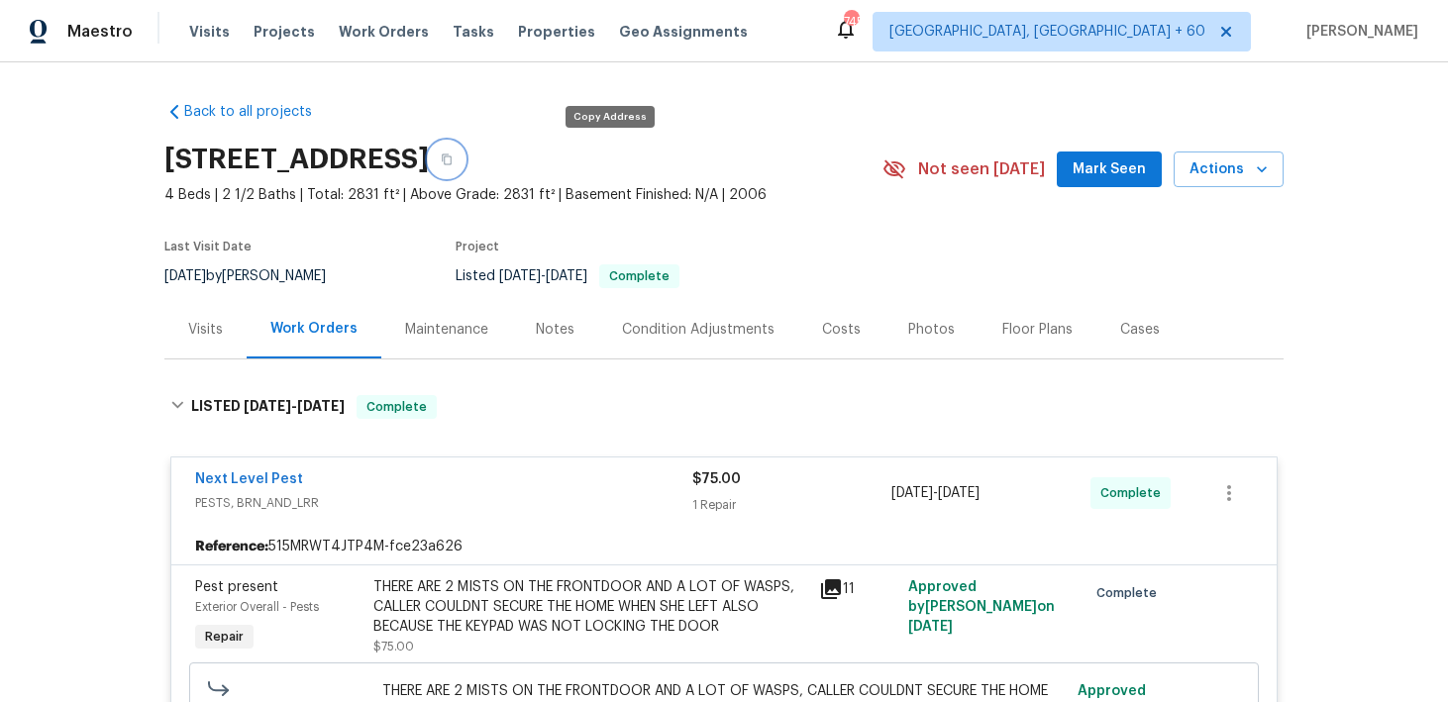
click at [452, 156] on icon "button" at bounding box center [447, 160] width 10 height 11
click at [193, 20] on div "Visits Projects Work Orders Tasks Properties Geo Assignments" at bounding box center [480, 32] width 582 height 40
click at [206, 36] on span "Visits" at bounding box center [209, 32] width 41 height 20
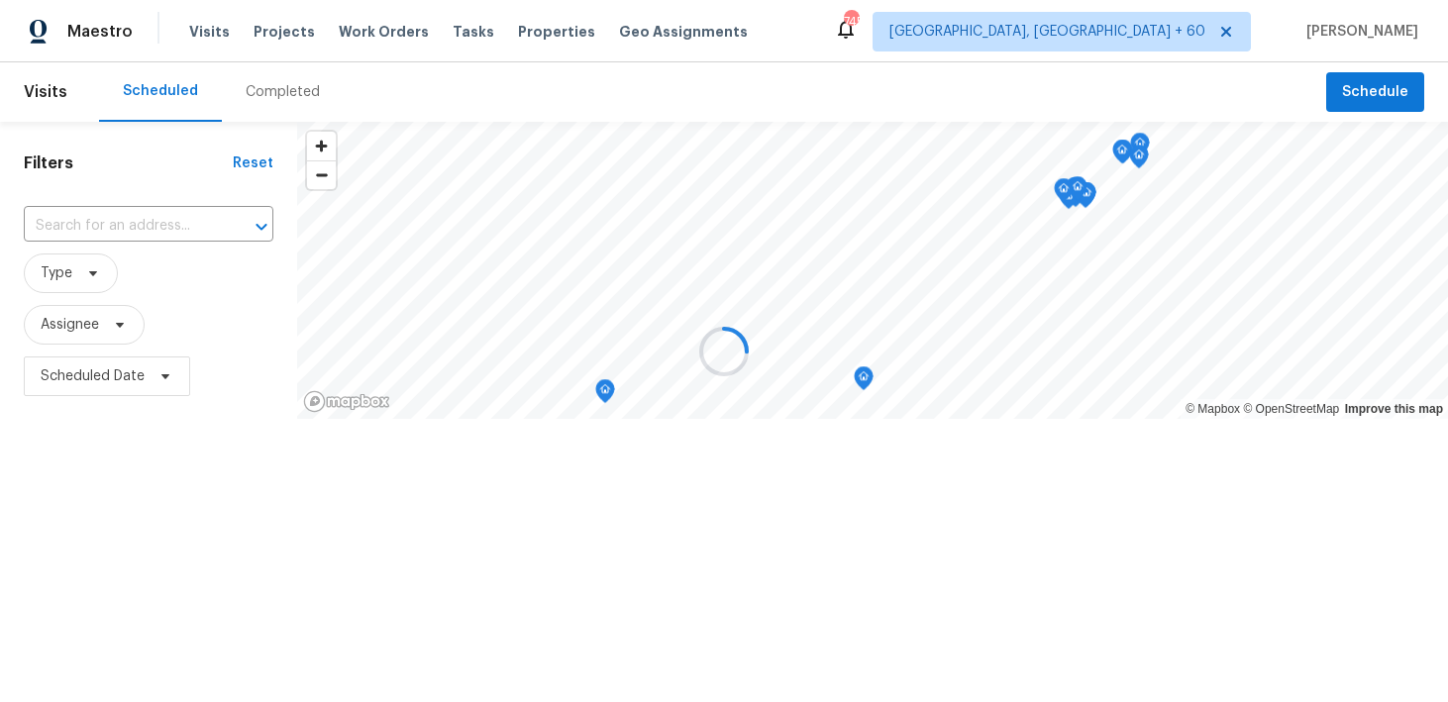
click at [288, 84] on div at bounding box center [724, 351] width 1448 height 702
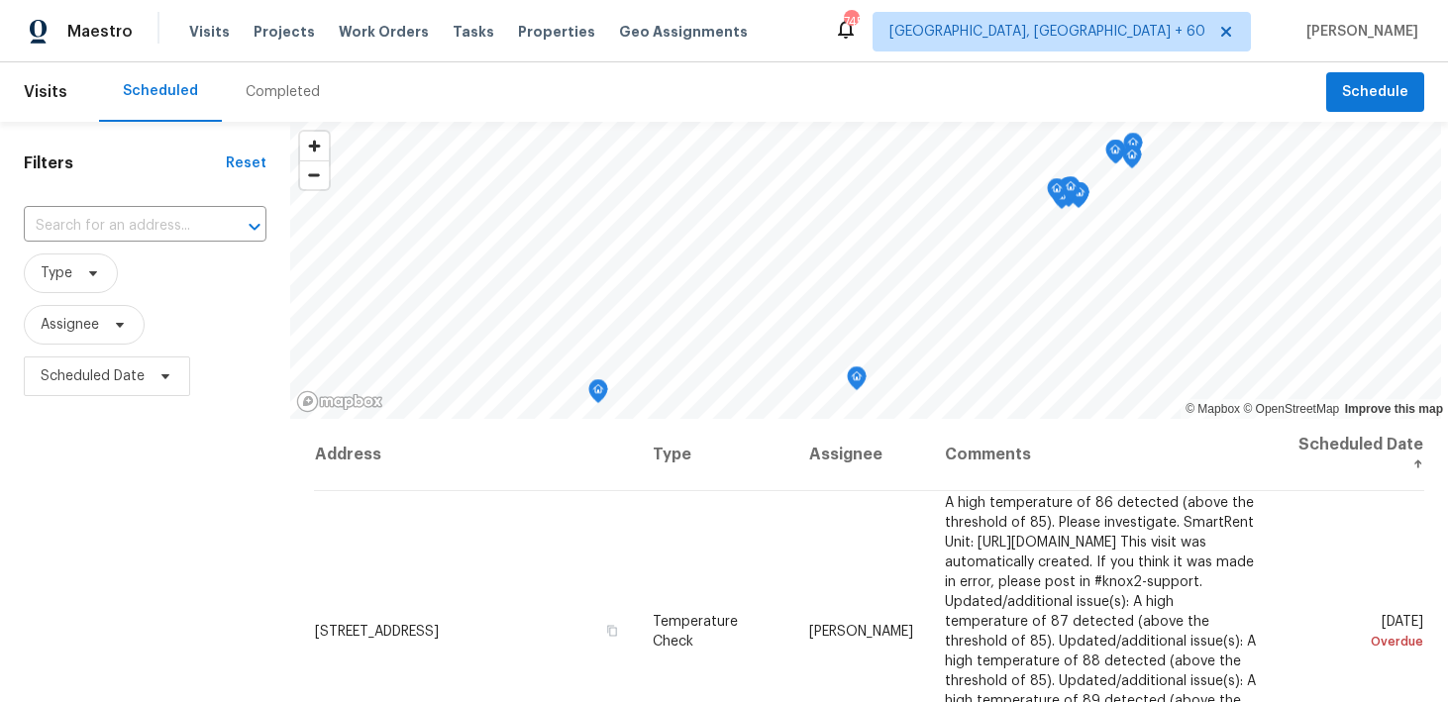
click at [263, 98] on div "Completed" at bounding box center [283, 92] width 74 height 20
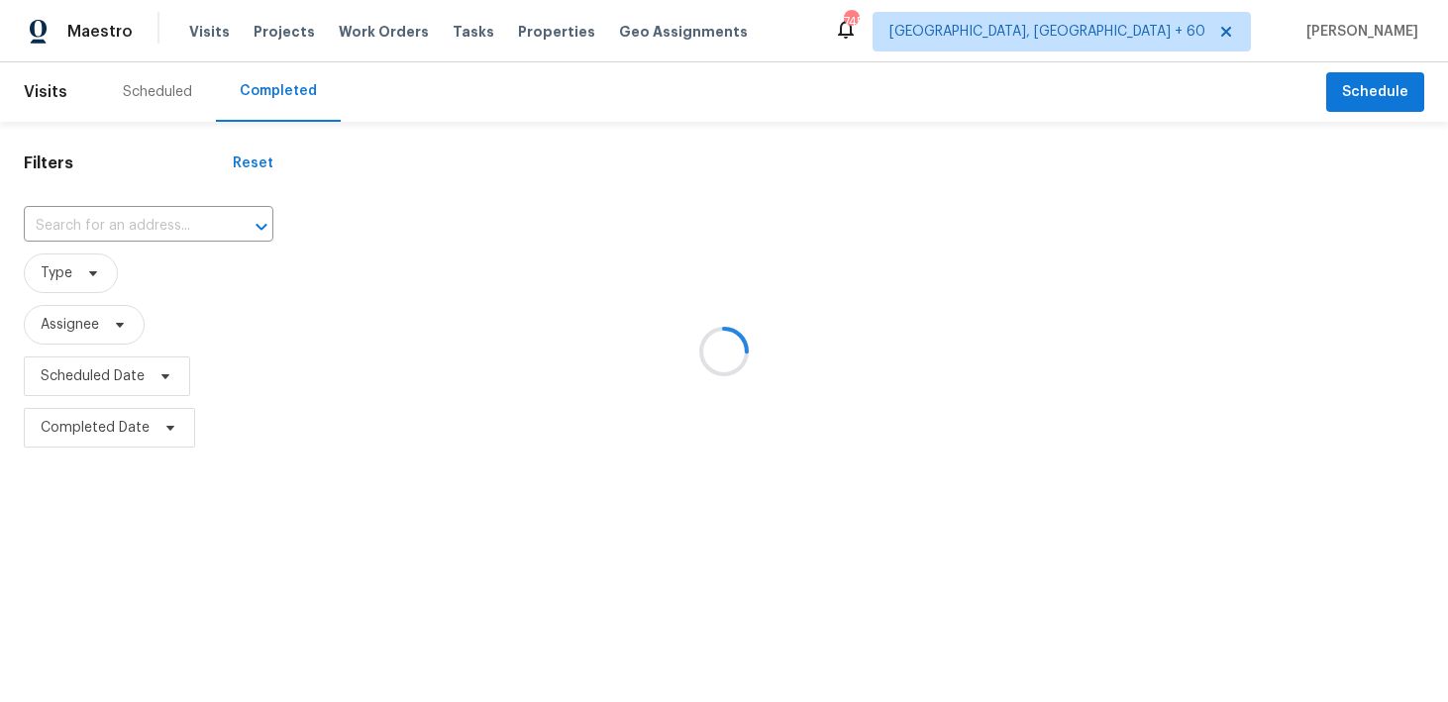
click at [136, 218] on div at bounding box center [724, 351] width 1448 height 702
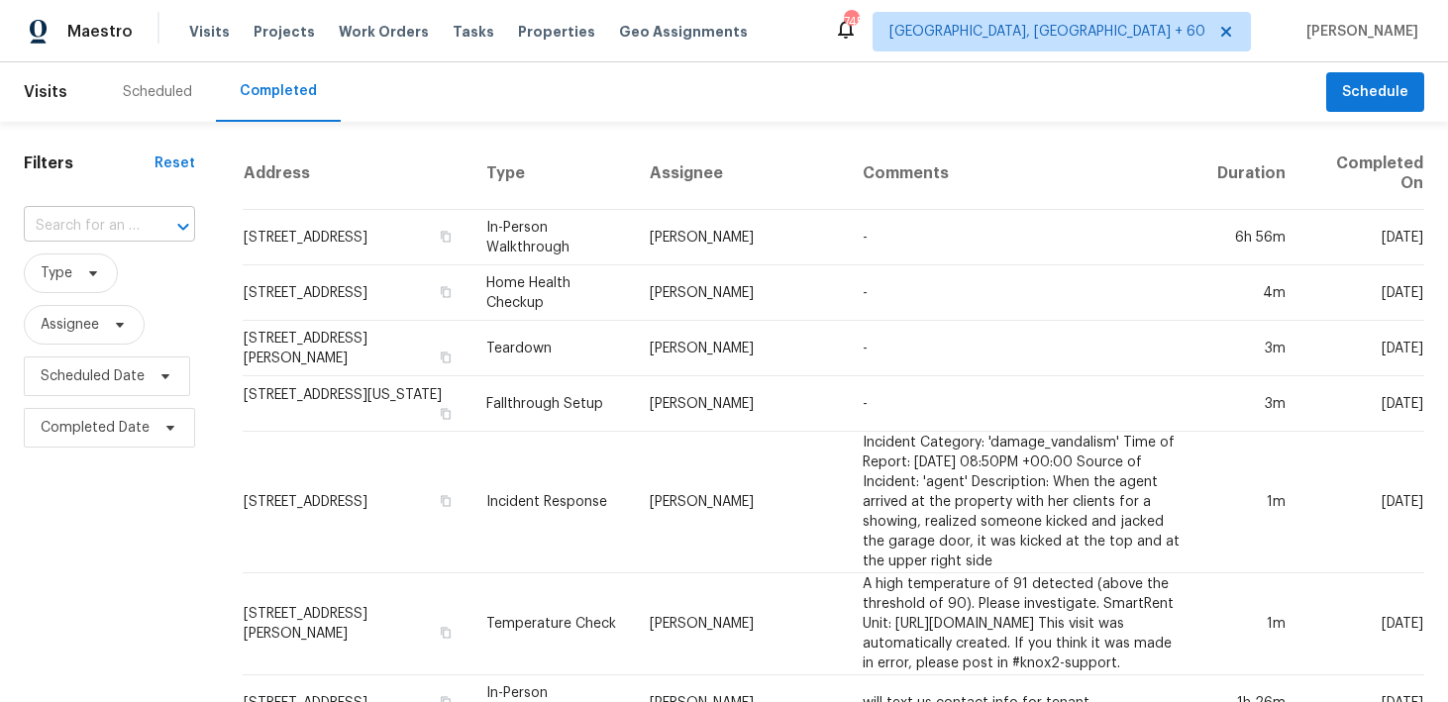
click at [74, 226] on input "text" at bounding box center [82, 226] width 116 height 31
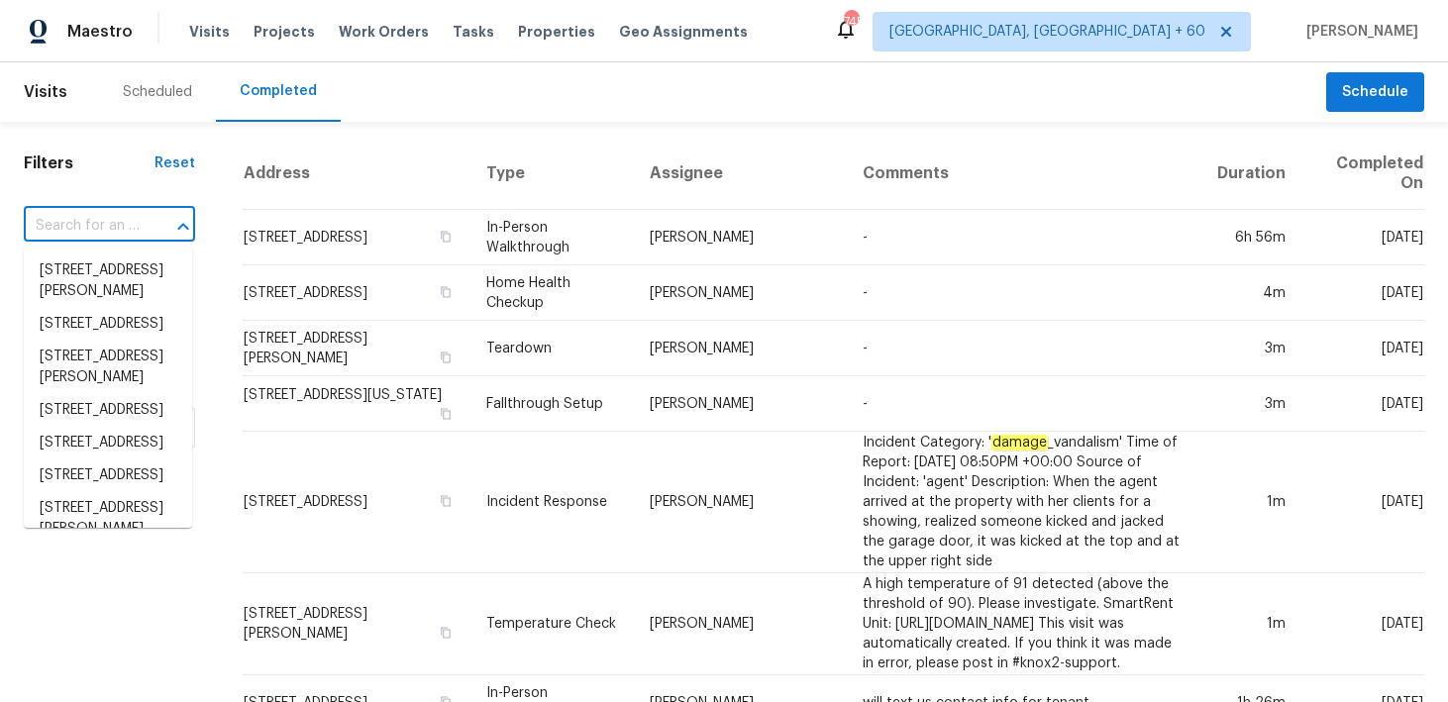
paste input "[STREET_ADDRESS]"
type input "[STREET_ADDRESS]"
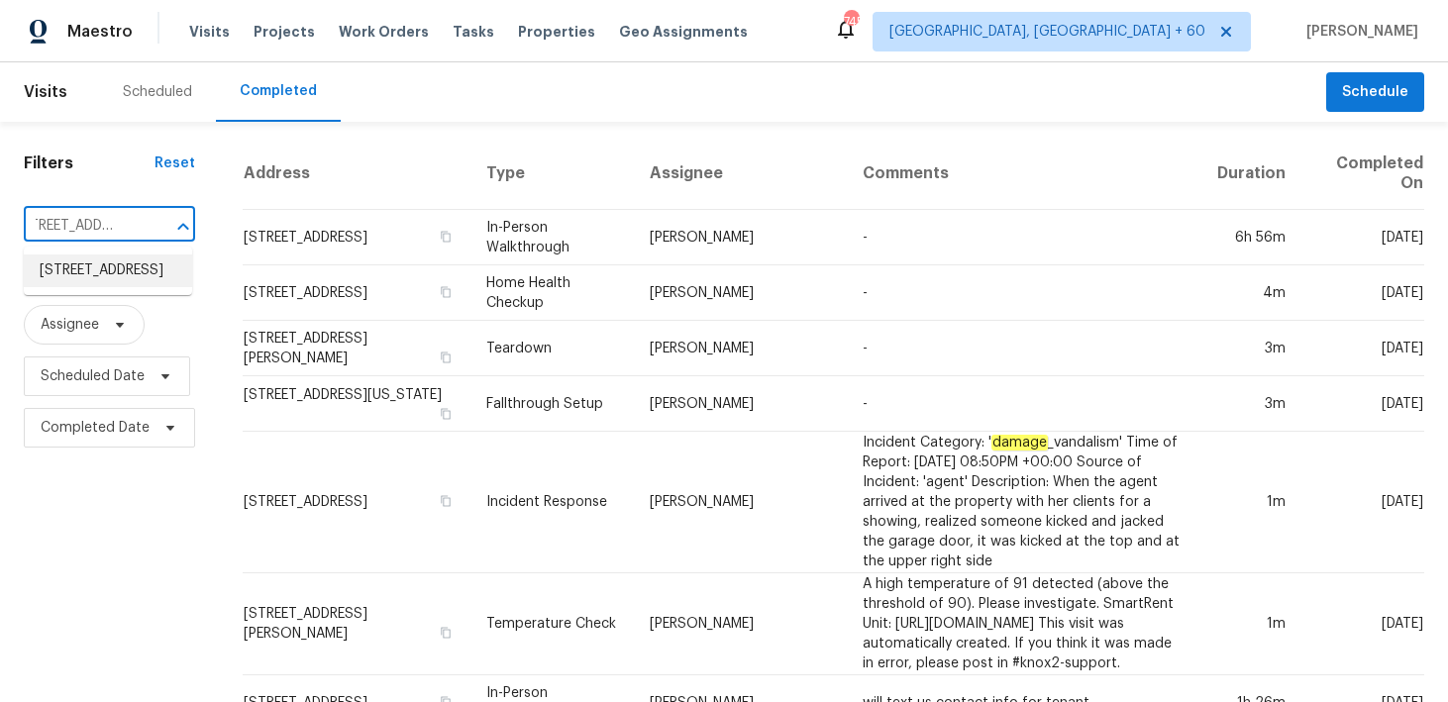
click at [84, 273] on li "[STREET_ADDRESS]" at bounding box center [108, 271] width 168 height 33
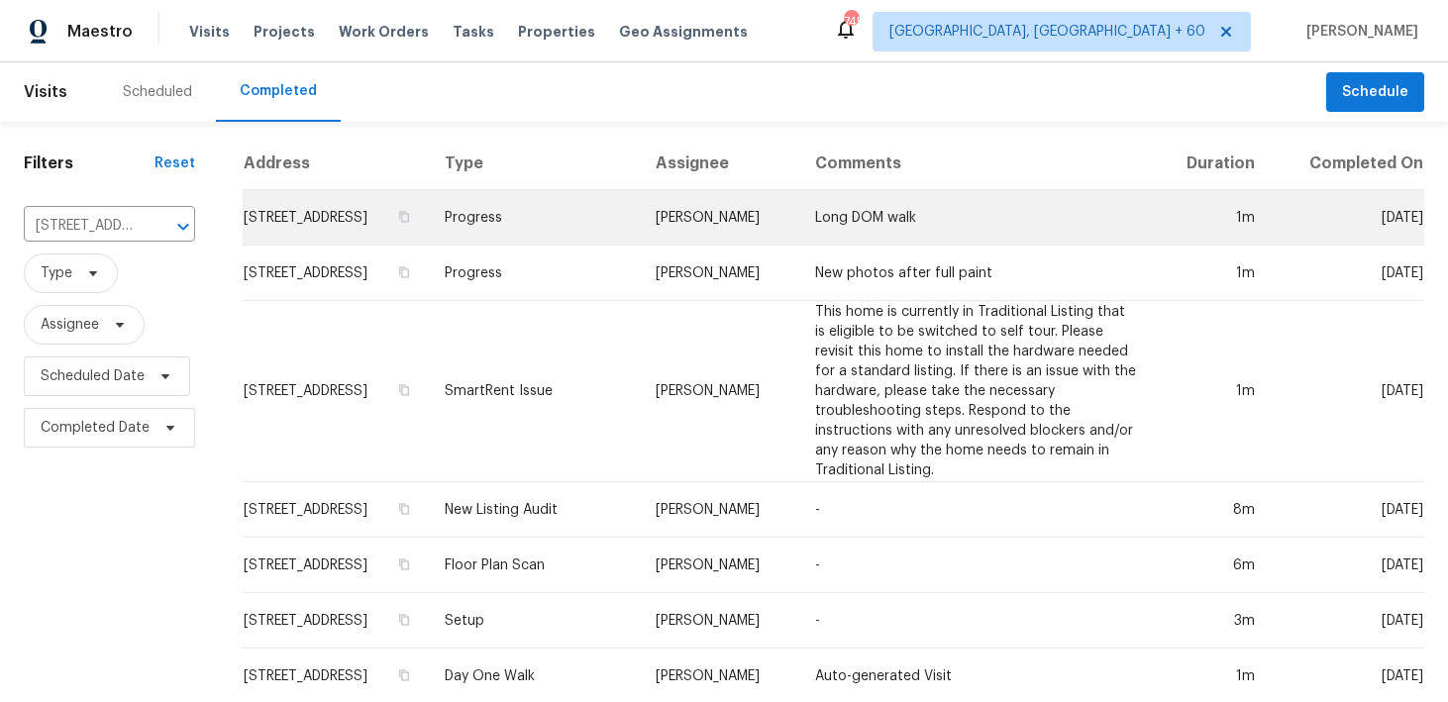
click at [600, 244] on td "Progress" at bounding box center [534, 217] width 211 height 55
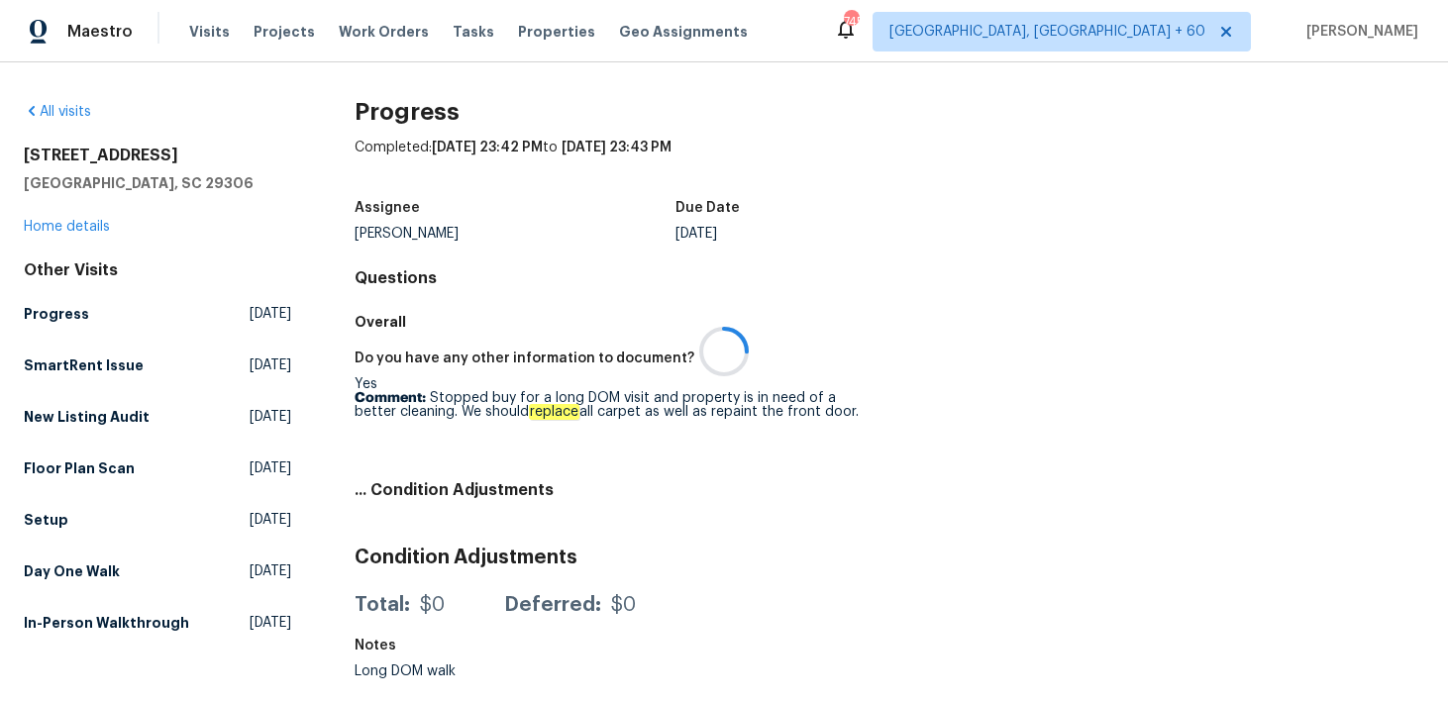
click at [89, 224] on div at bounding box center [724, 351] width 1448 height 702
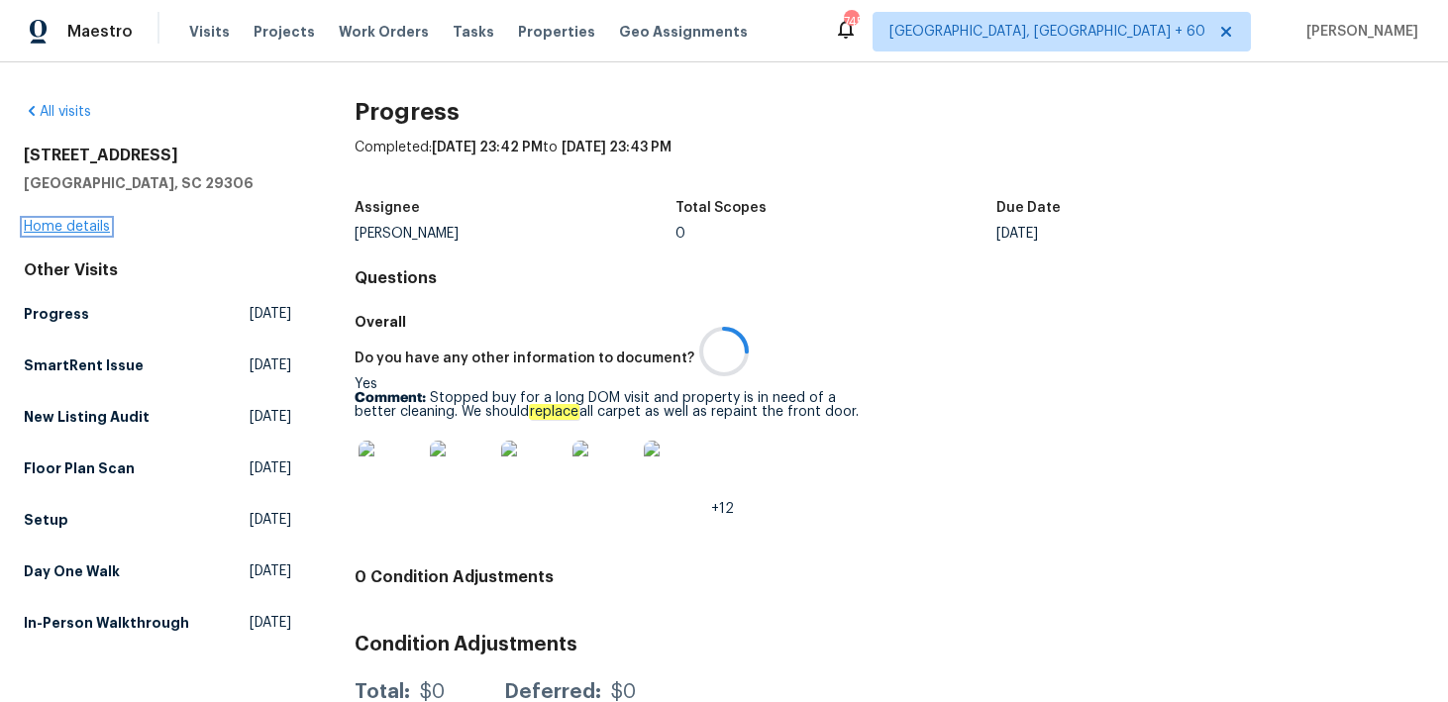
click at [59, 225] on link "Home details" at bounding box center [67, 227] width 86 height 14
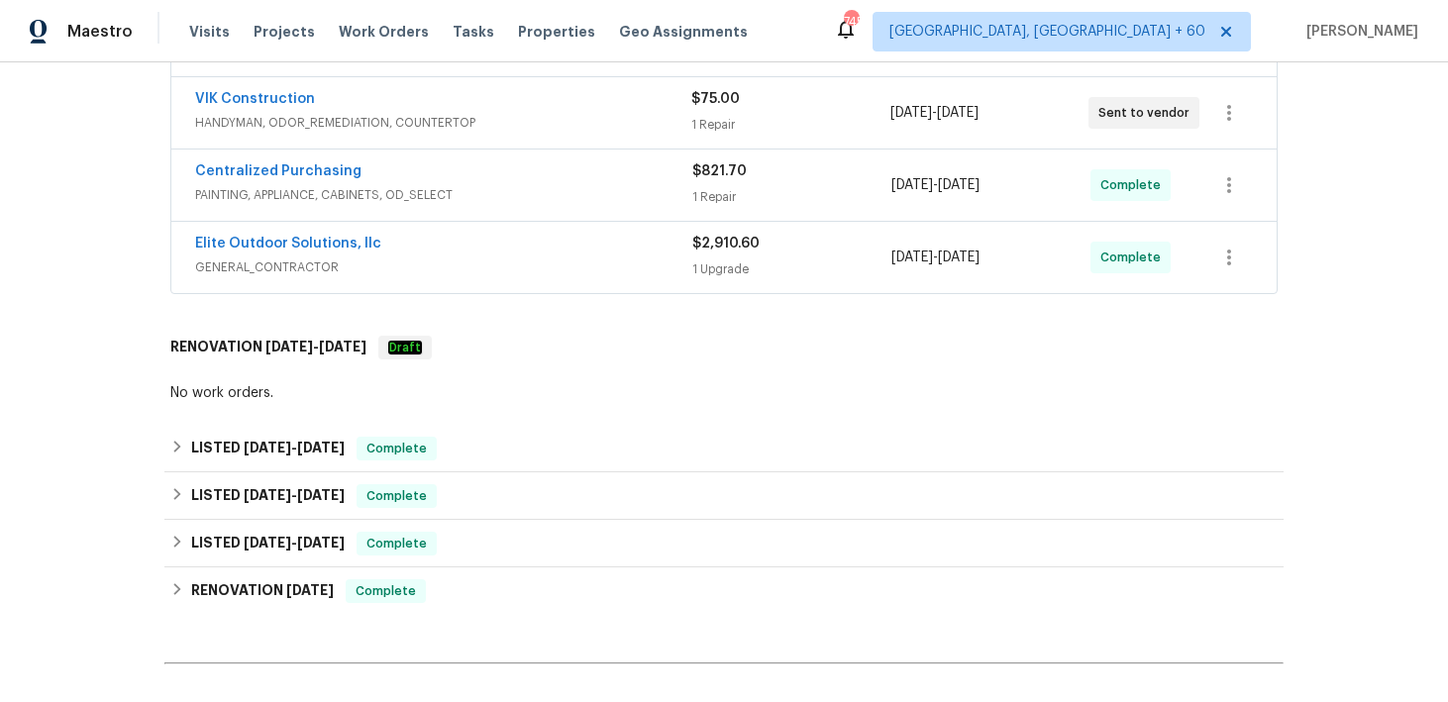
scroll to position [592, 0]
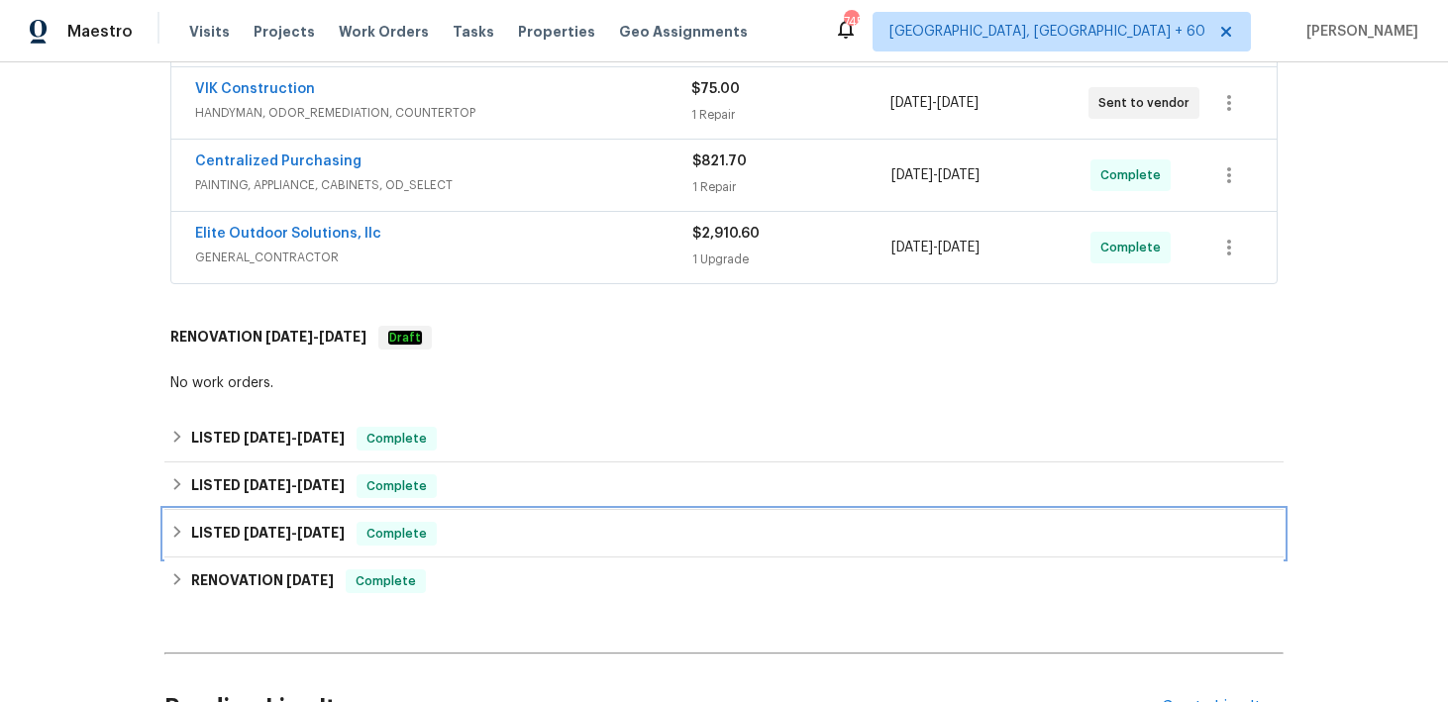
click at [446, 541] on div "LISTED [DATE] - [DATE] Complete" at bounding box center [723, 534] width 1107 height 24
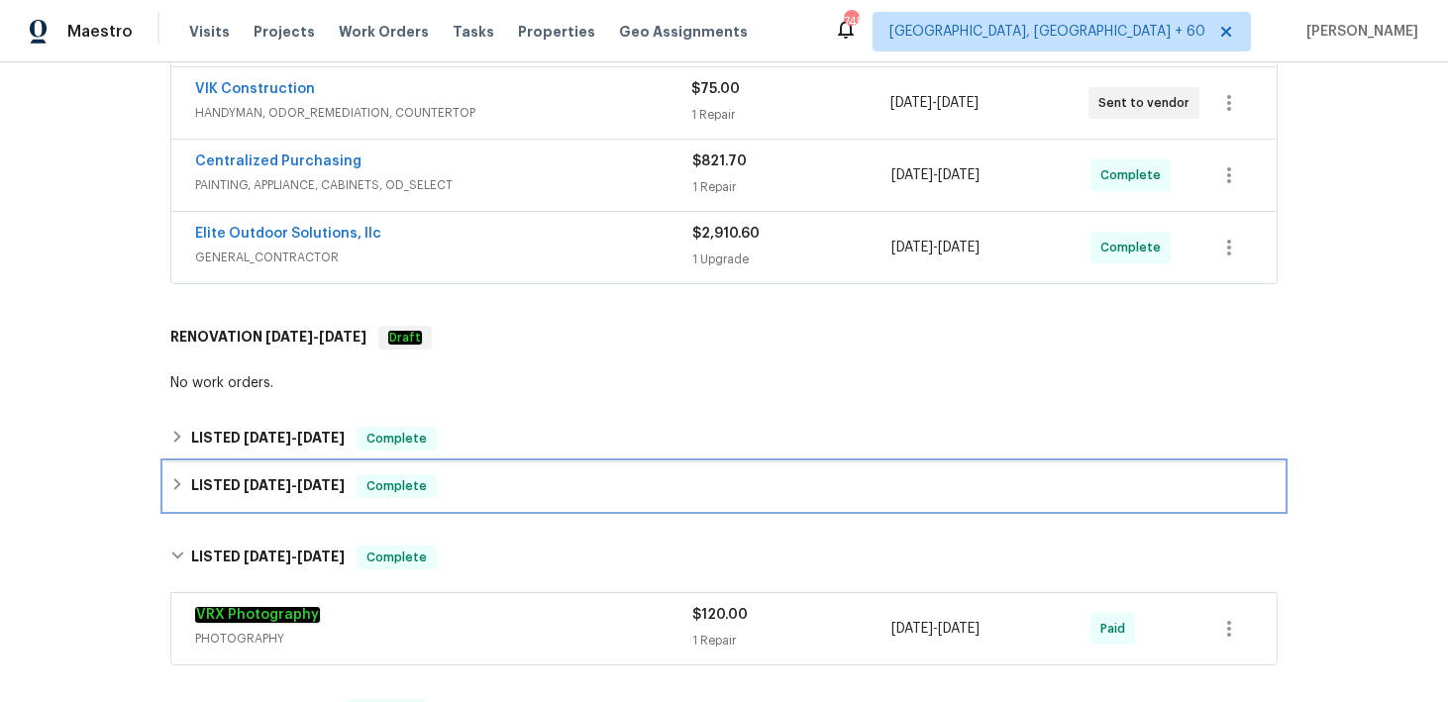
click at [481, 500] on div "LISTED [DATE] - [DATE] Complete" at bounding box center [723, 487] width 1119 height 48
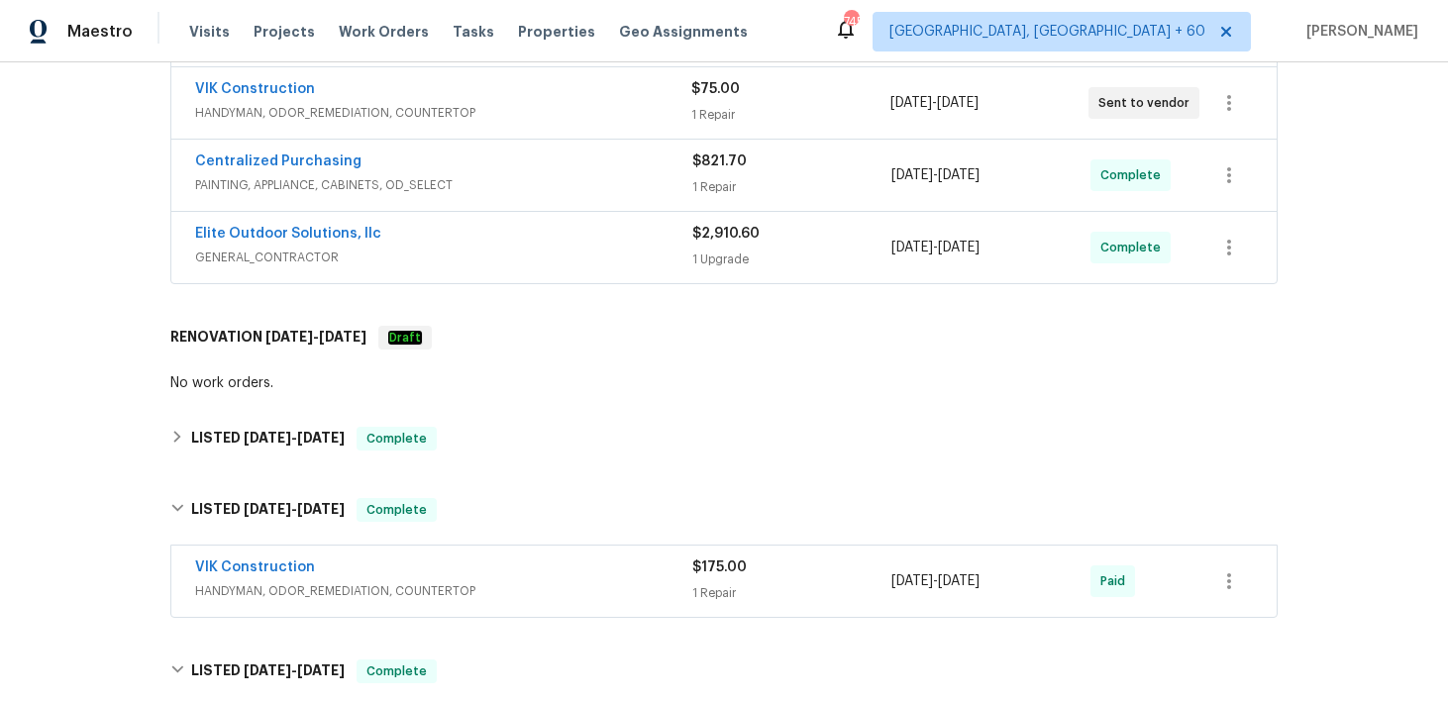
click at [636, 574] on div "VIK Construction" at bounding box center [443, 570] width 497 height 24
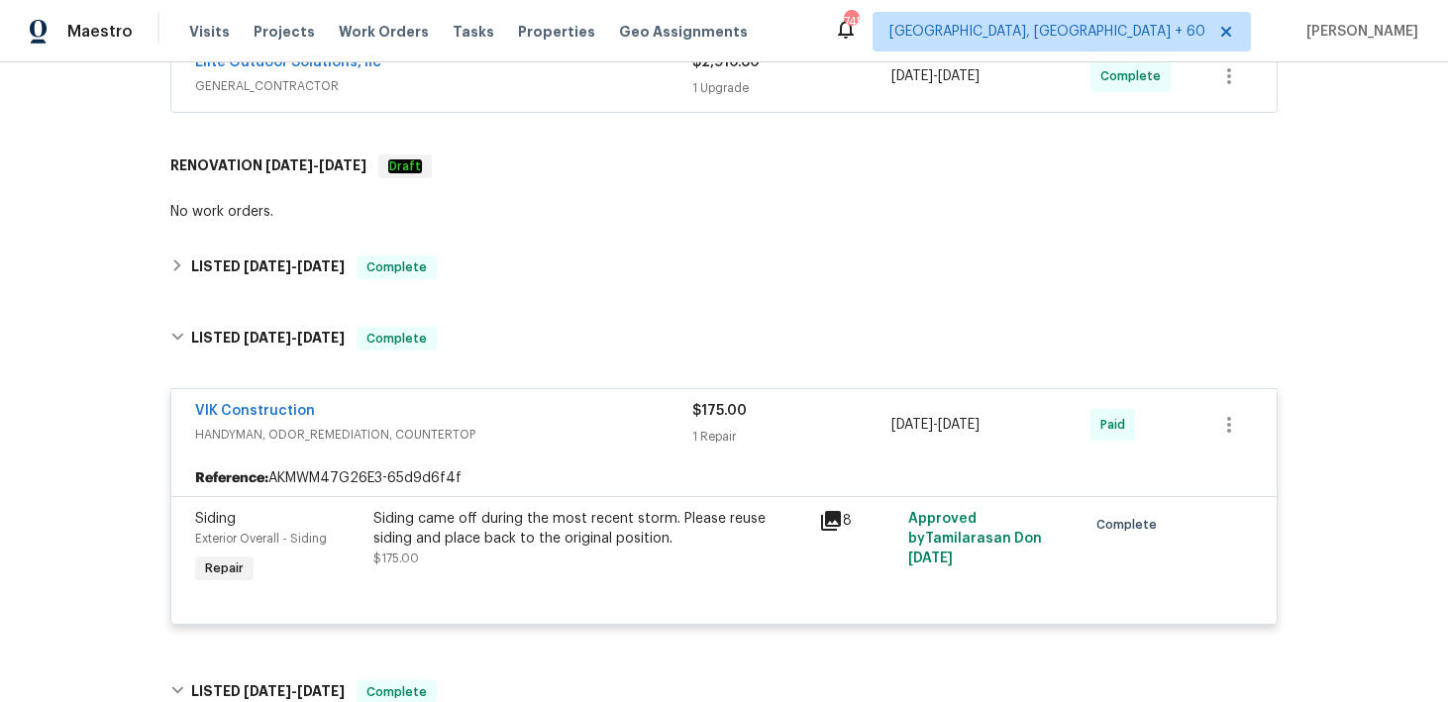
scroll to position [756, 0]
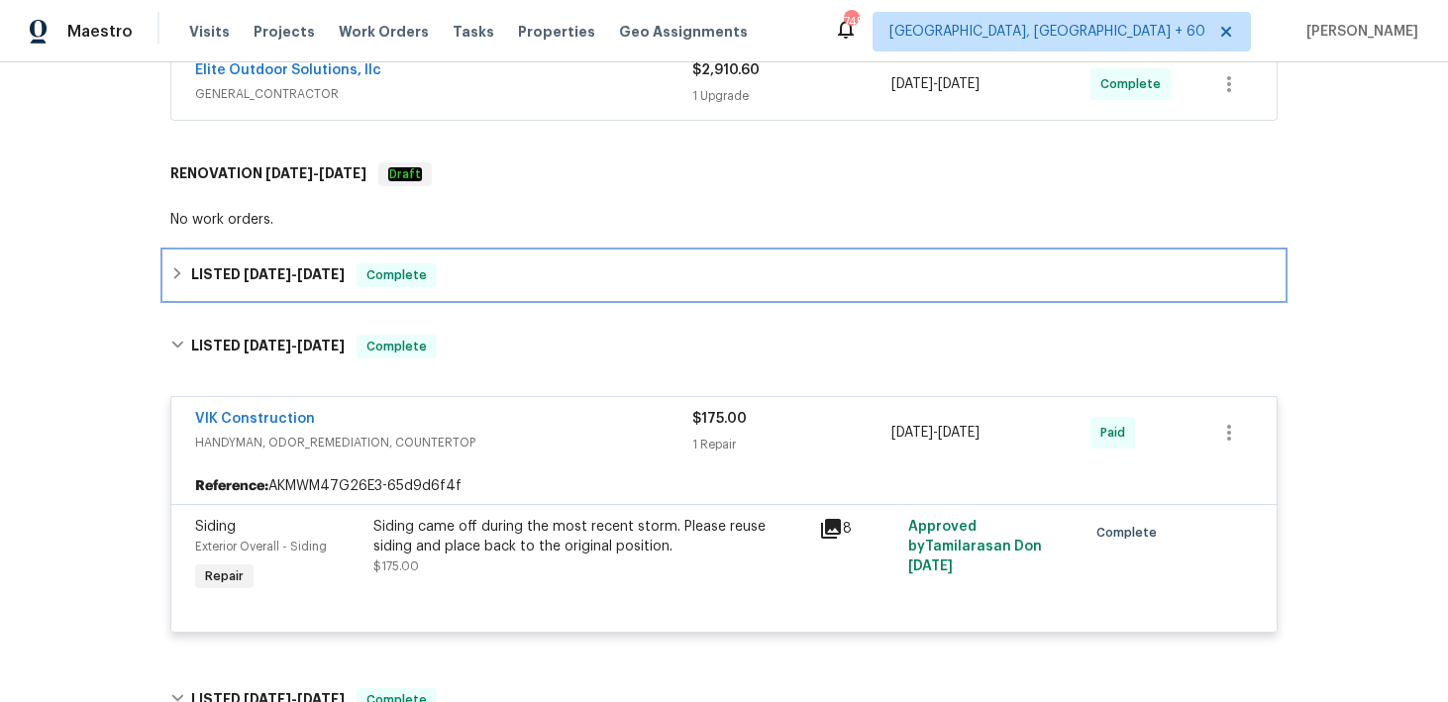
click at [497, 282] on div "LISTED [DATE] - [DATE] Complete" at bounding box center [723, 275] width 1107 height 24
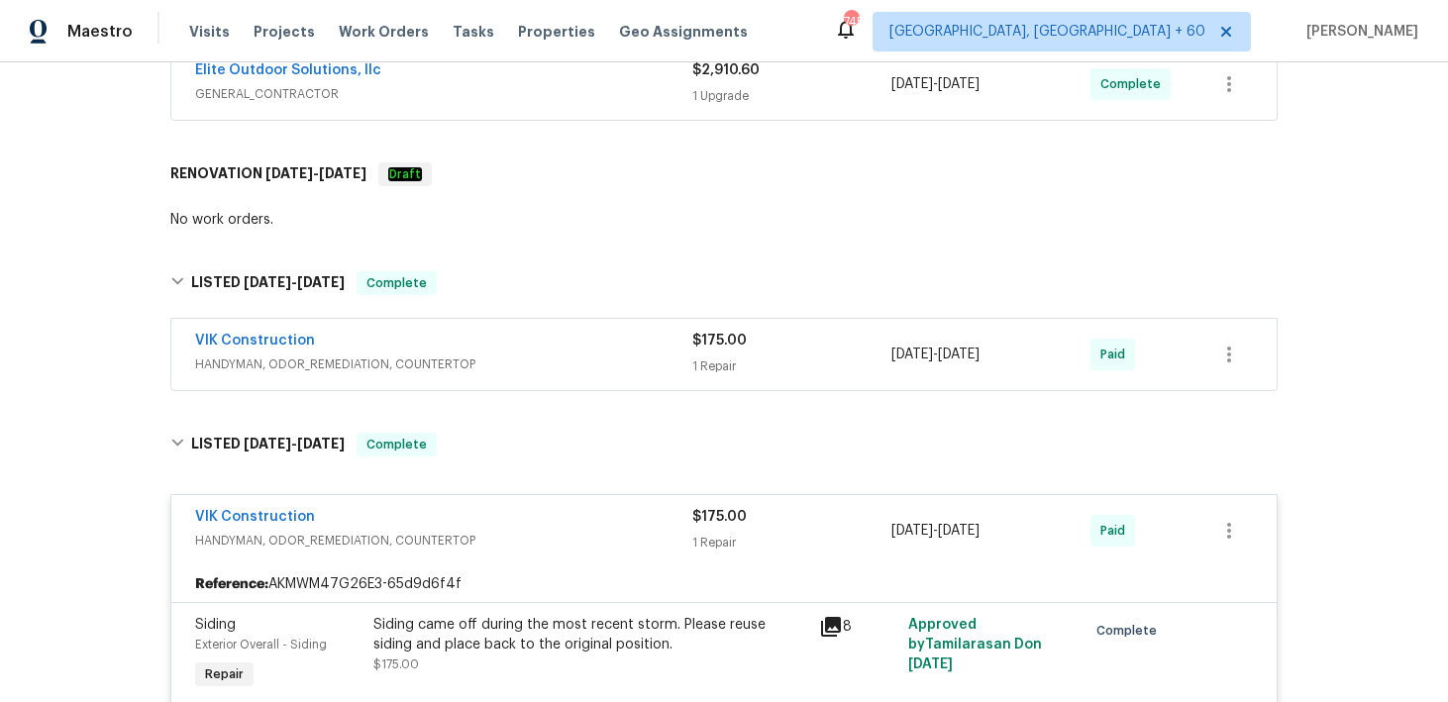
click at [650, 365] on span "HANDYMAN, ODOR_REMEDIATION, COUNTERTOP" at bounding box center [443, 365] width 497 height 20
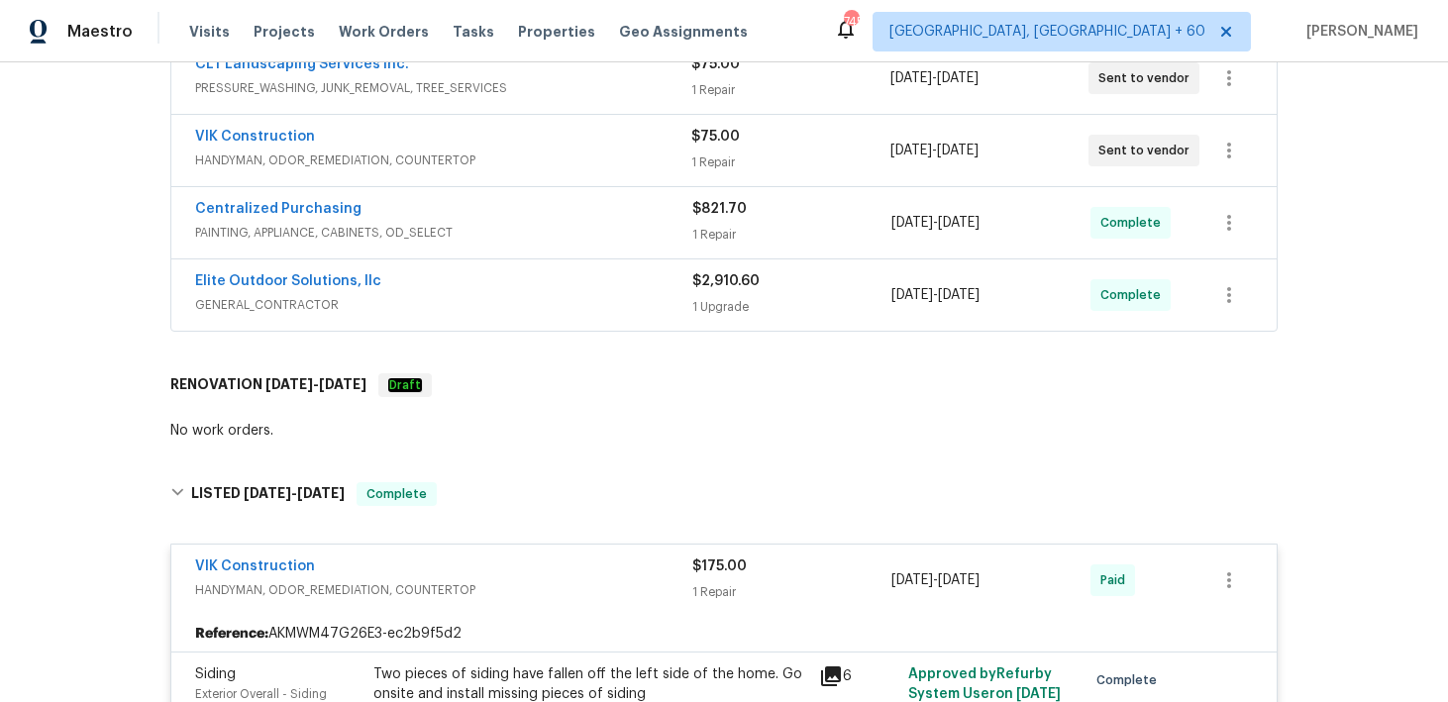
scroll to position [505, 0]
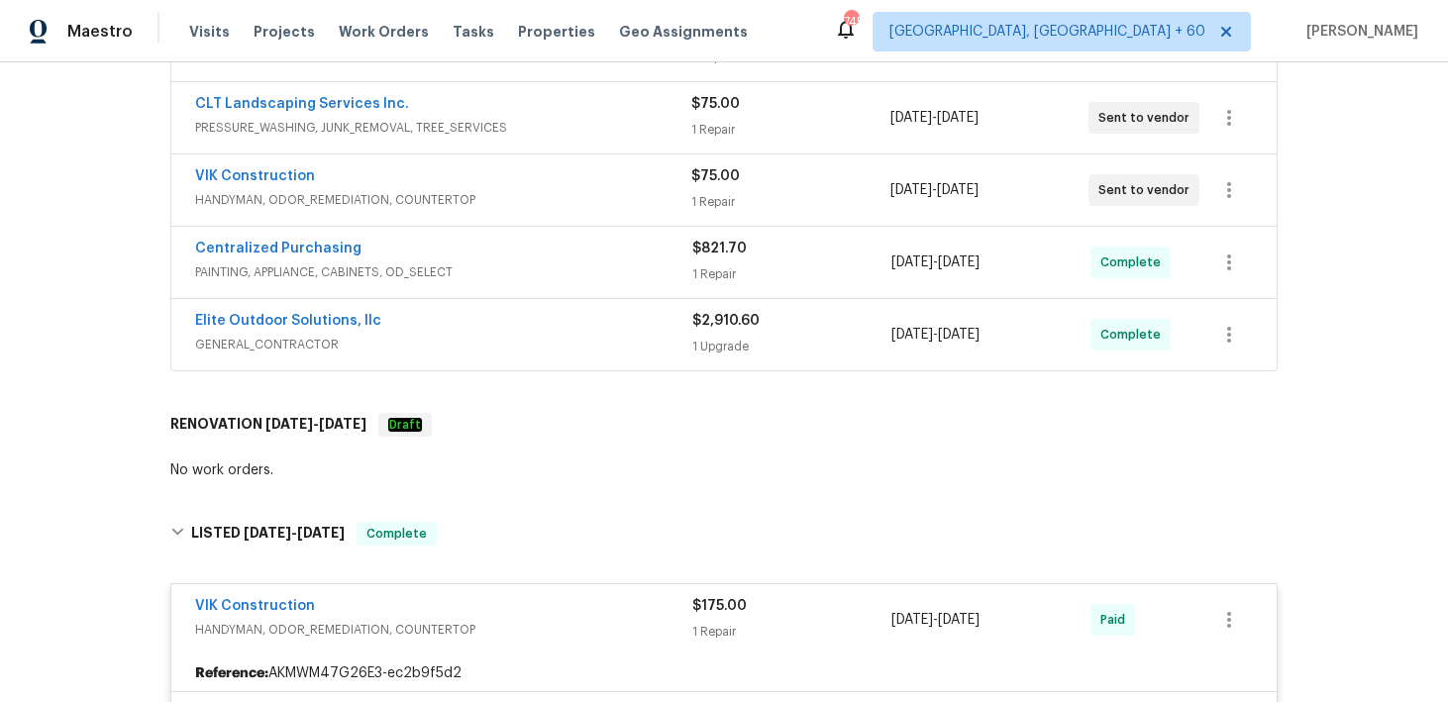
click at [717, 358] on div "$2,910.60 1 Upgrade" at bounding box center [791, 335] width 199 height 48
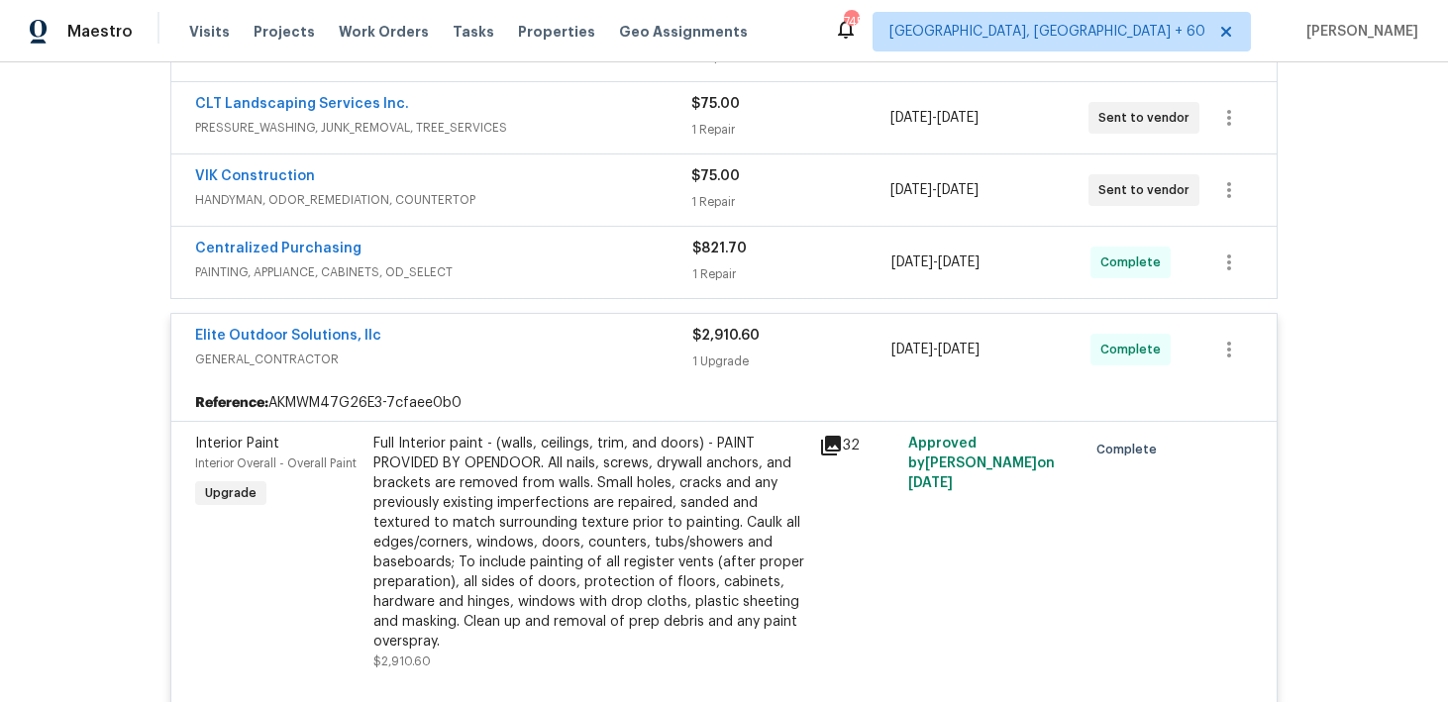
click at [706, 277] on div "1 Repair" at bounding box center [791, 274] width 199 height 20
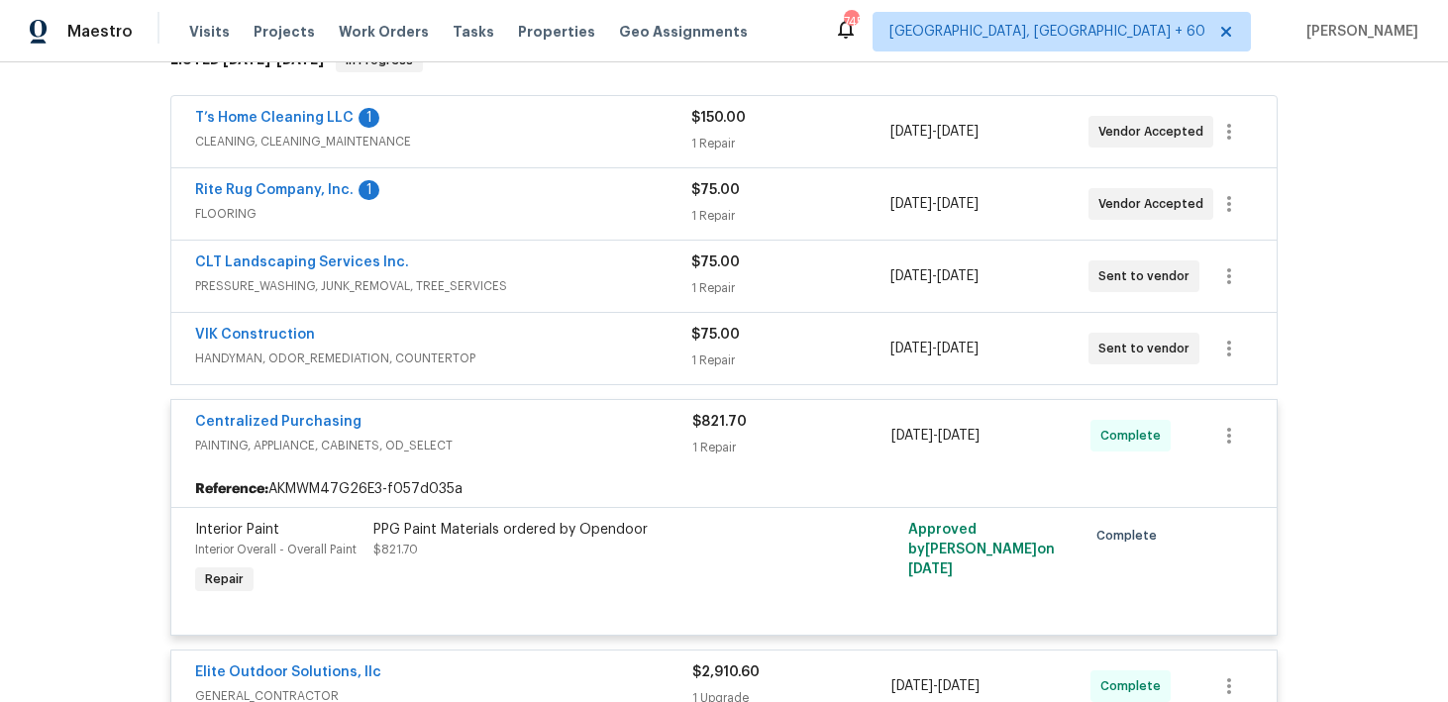
scroll to position [330, 0]
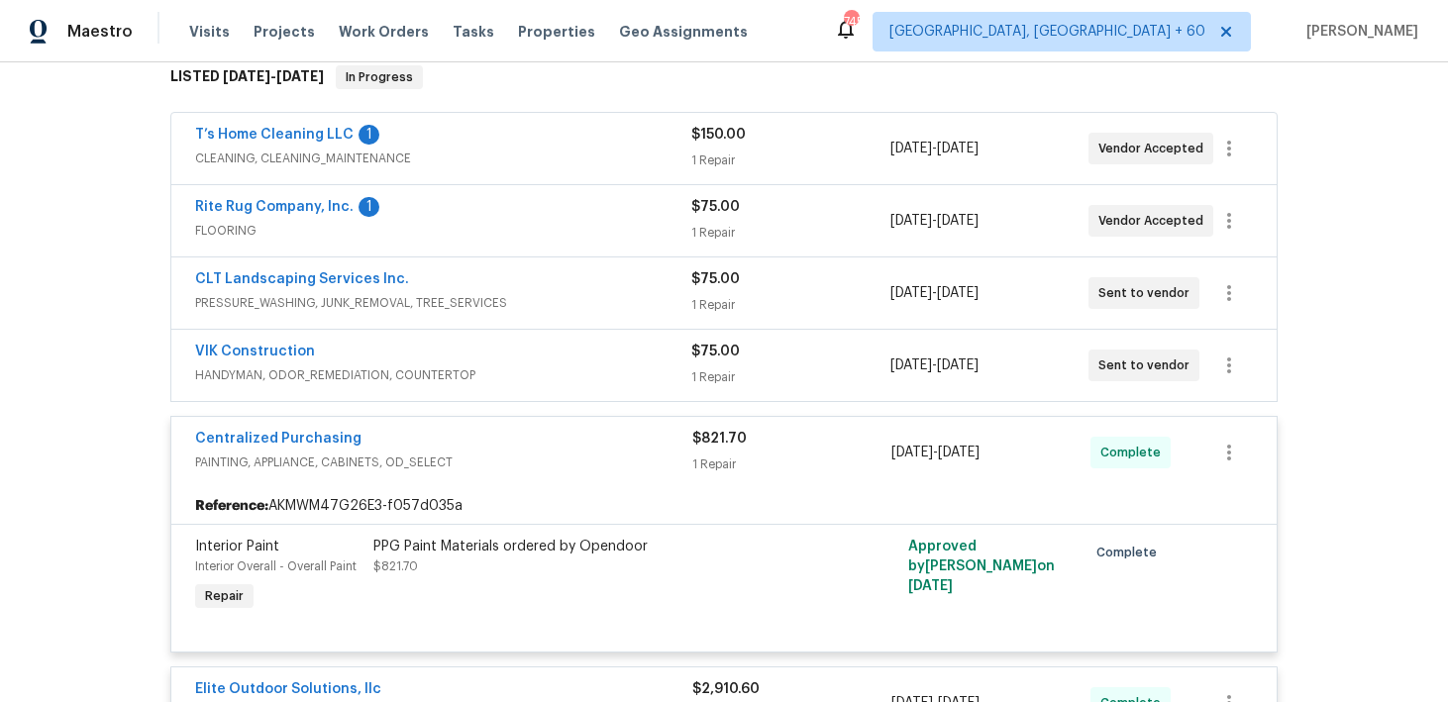
click at [724, 377] on div "1 Repair" at bounding box center [790, 377] width 198 height 20
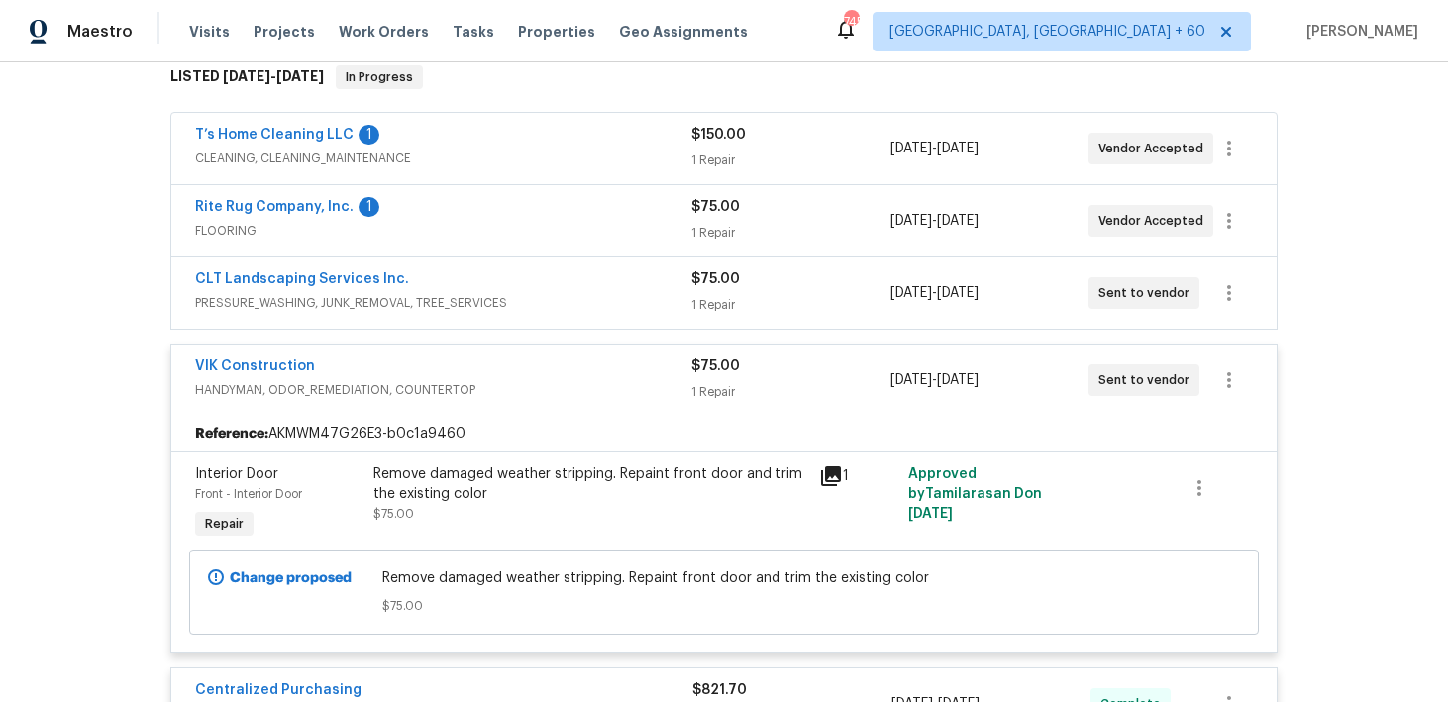
click at [715, 382] on div "1 Repair" at bounding box center [790, 392] width 198 height 20
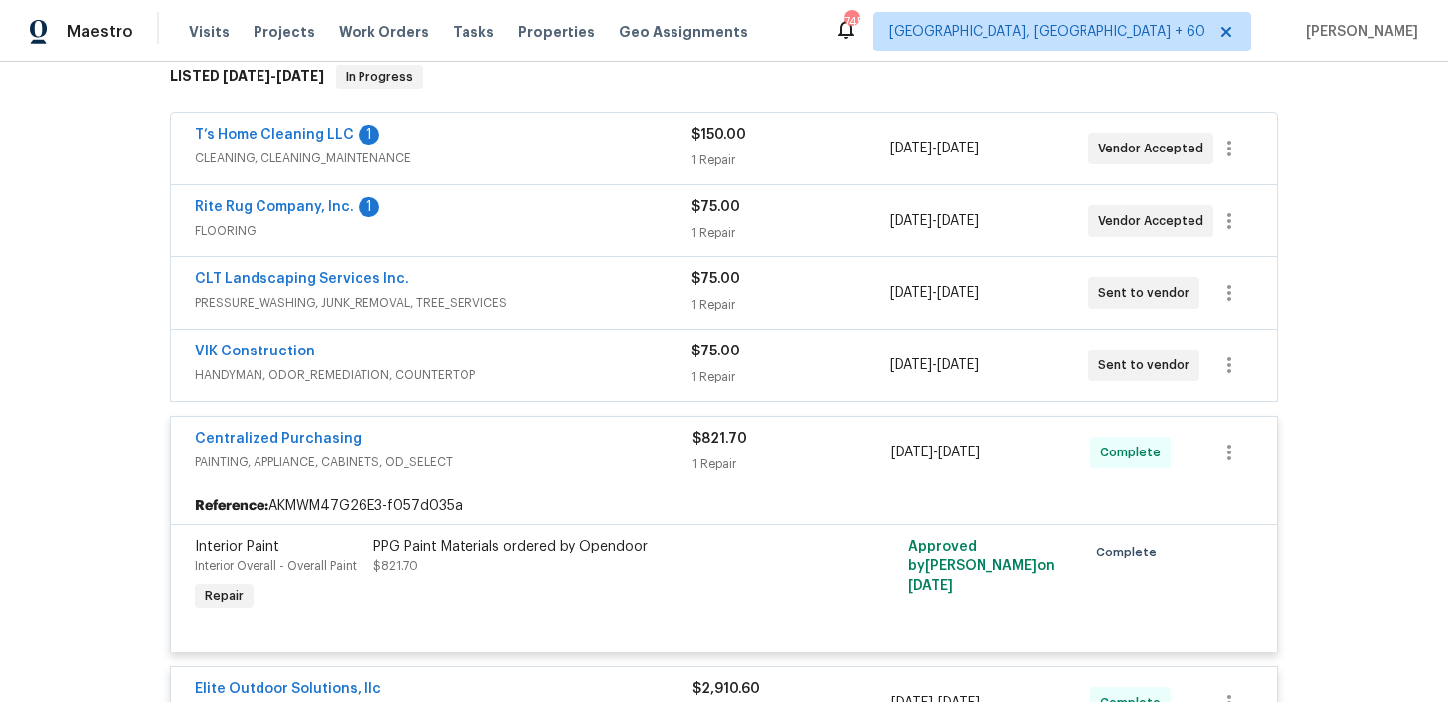
click at [716, 295] on div "1 Repair" at bounding box center [790, 305] width 198 height 20
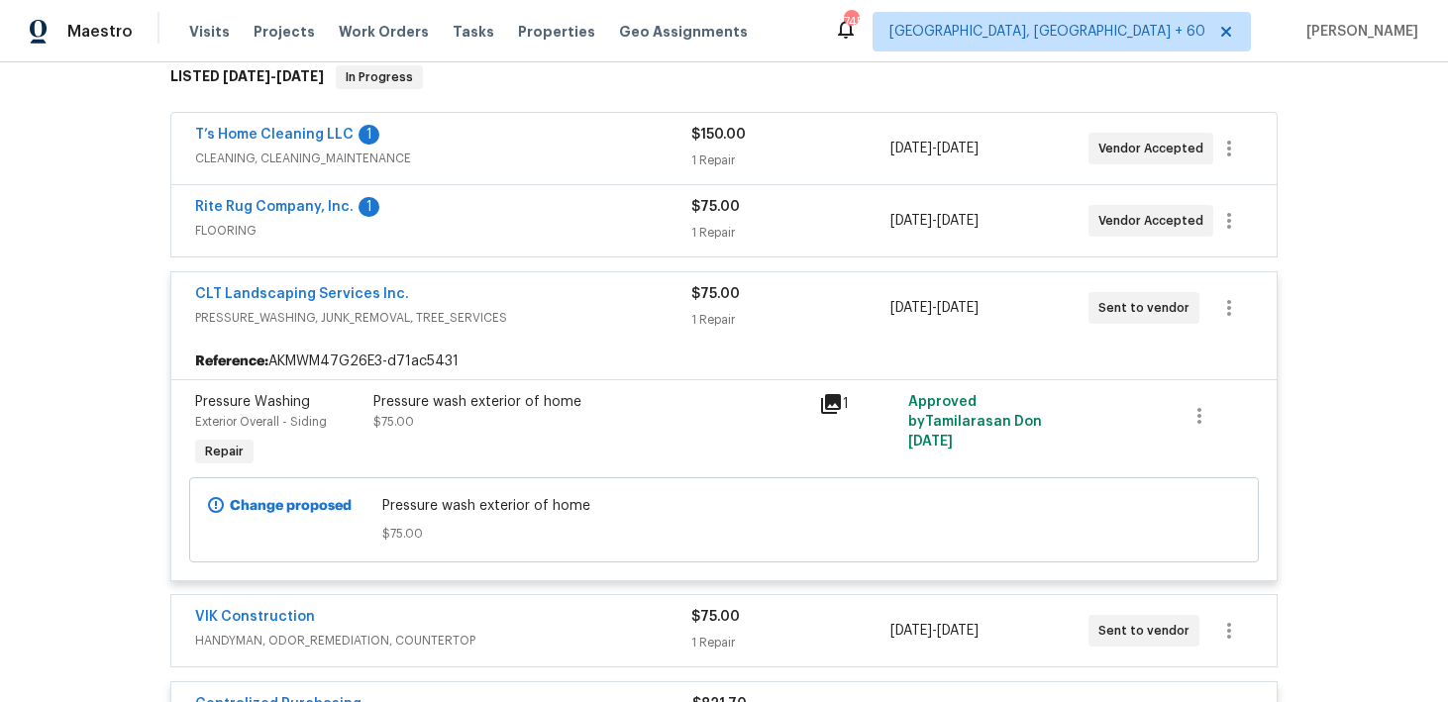
click at [716, 298] on span "$75.00" at bounding box center [715, 294] width 49 height 14
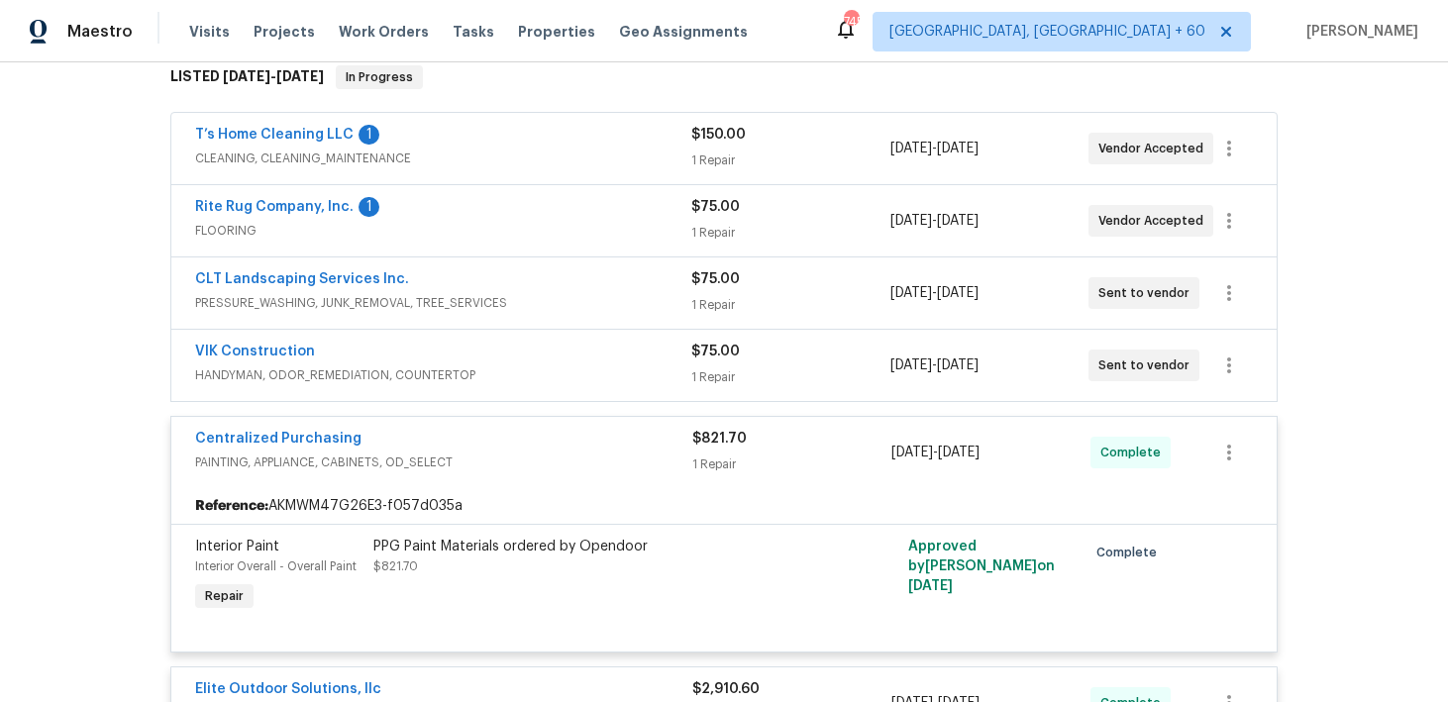
click at [713, 229] on div "1 Repair" at bounding box center [790, 233] width 198 height 20
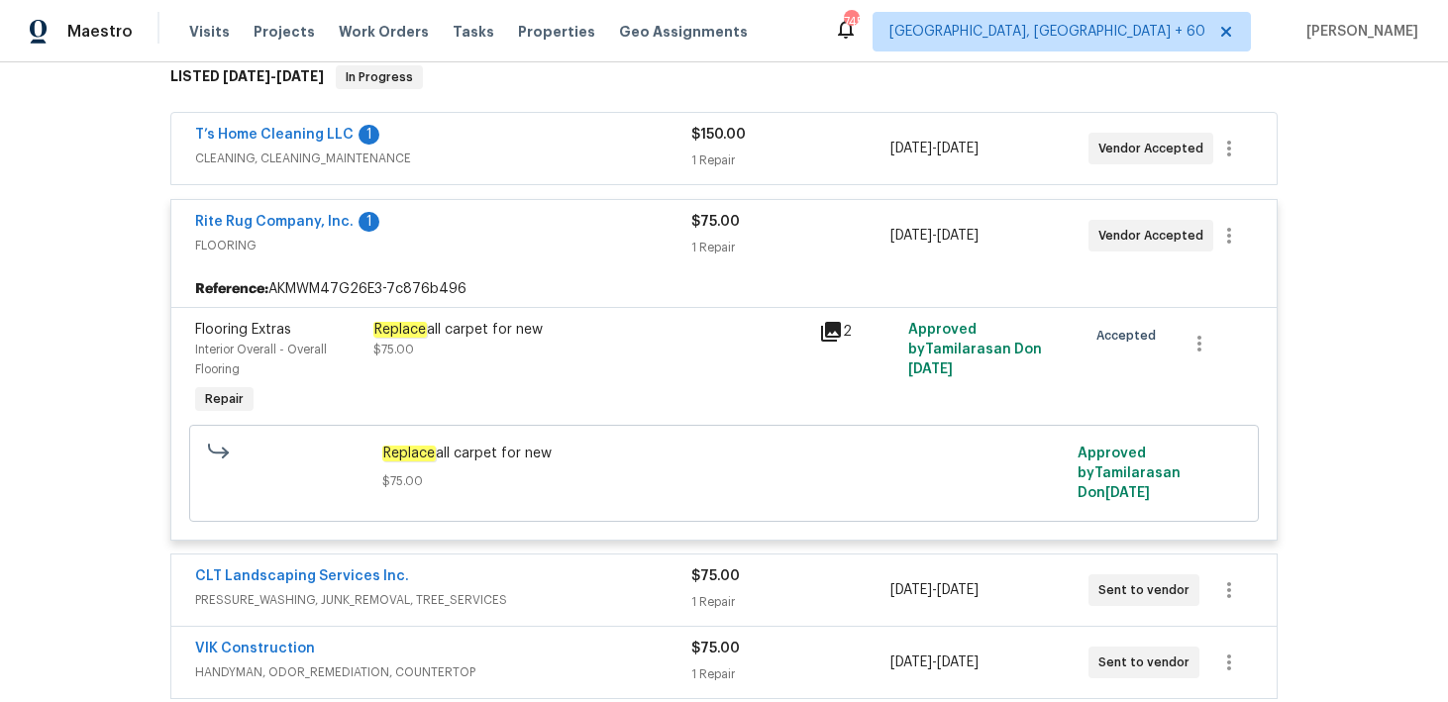
click at [713, 229] on div "$75.00" at bounding box center [790, 222] width 198 height 20
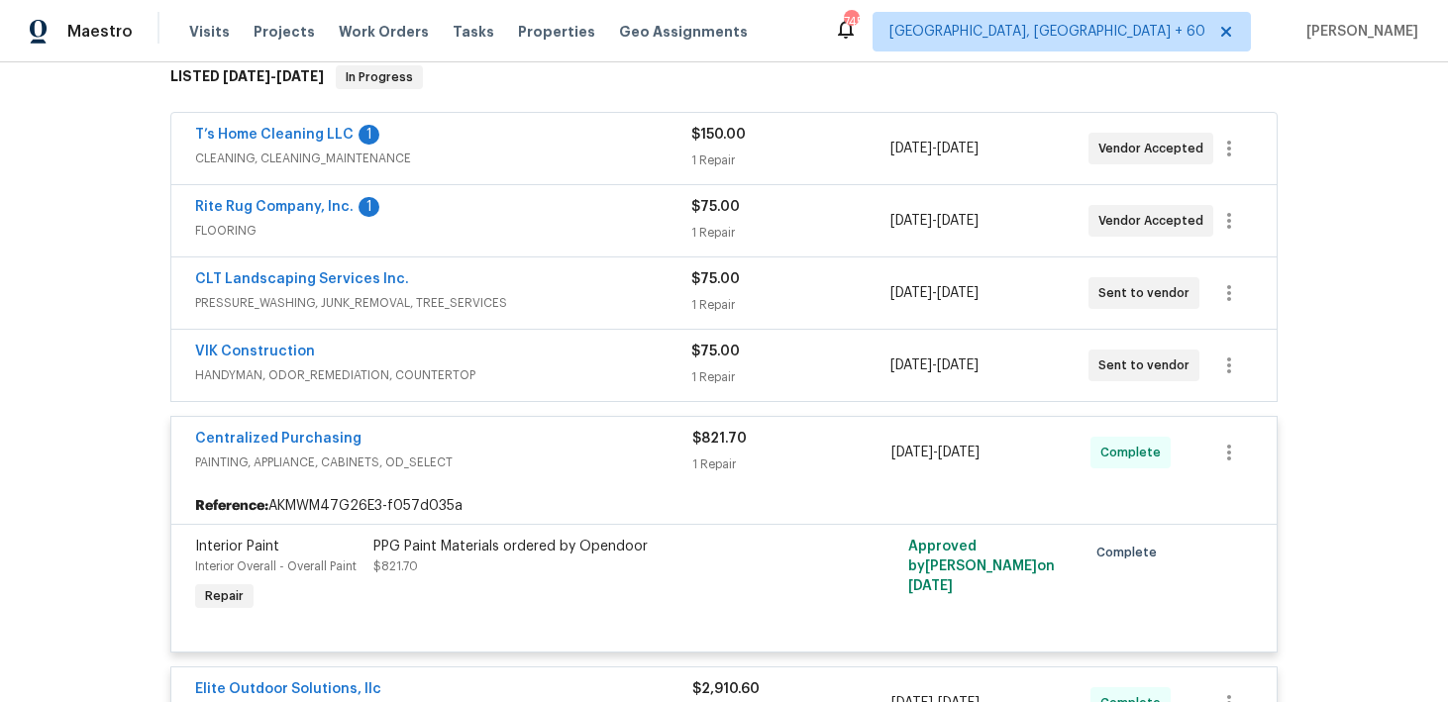
click at [713, 156] on div "1 Repair" at bounding box center [790, 161] width 198 height 20
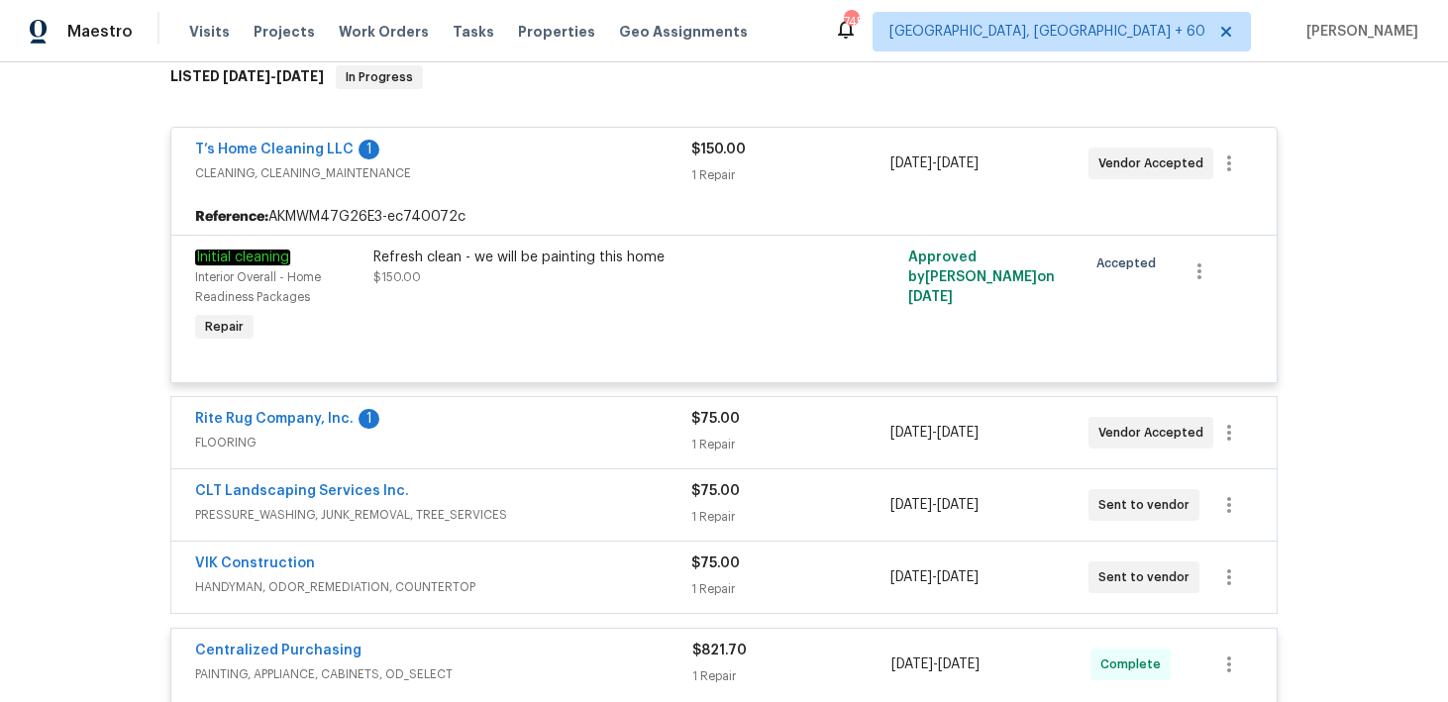
click at [713, 156] on div "$150.00" at bounding box center [790, 150] width 198 height 20
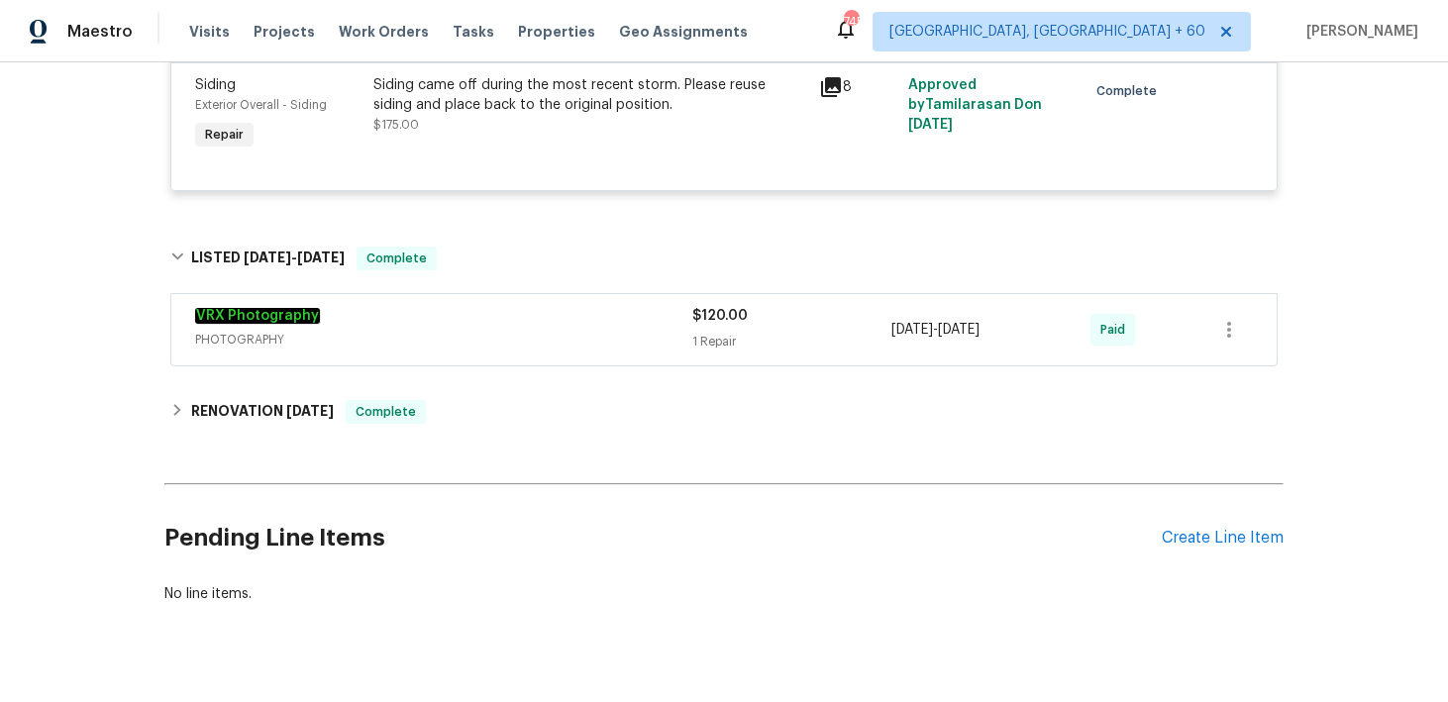
scroll to position [2176, 0]
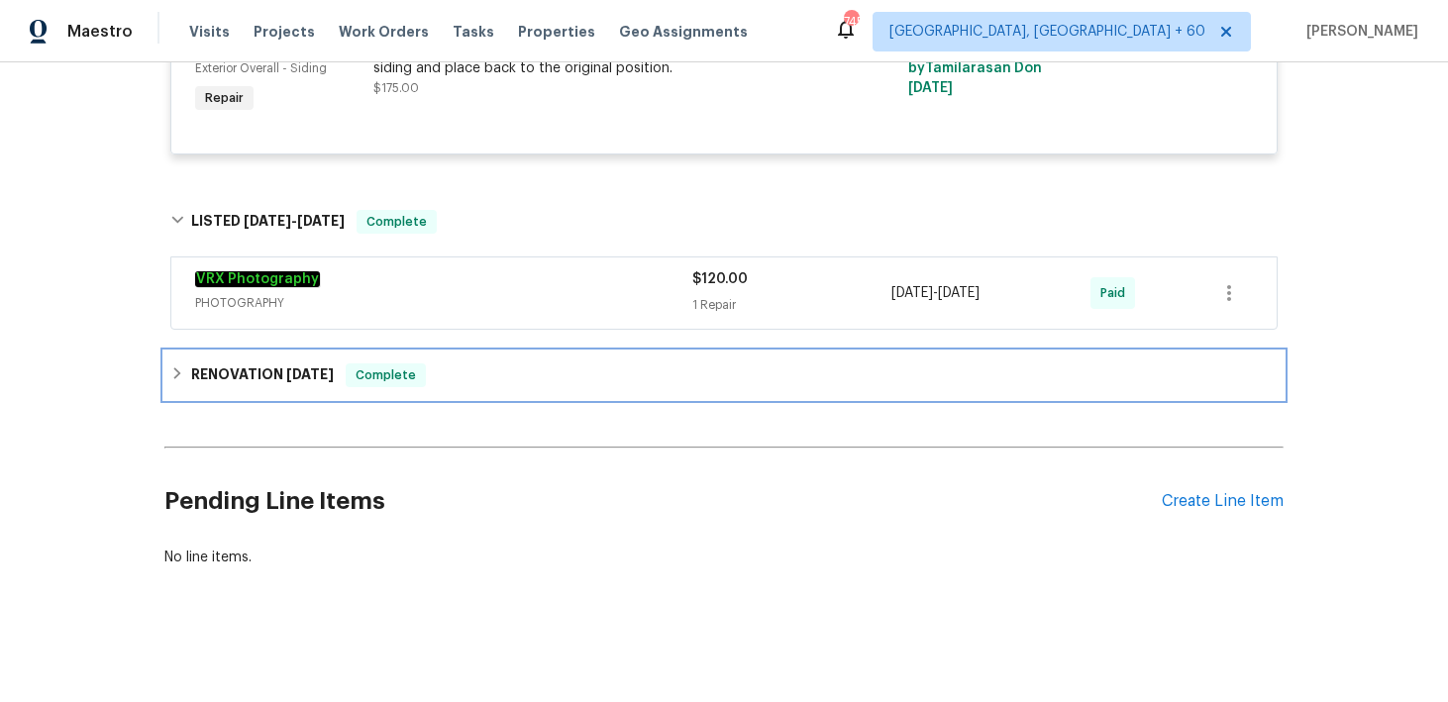
click at [536, 374] on div "RENOVATION [DATE] Complete" at bounding box center [723, 375] width 1107 height 24
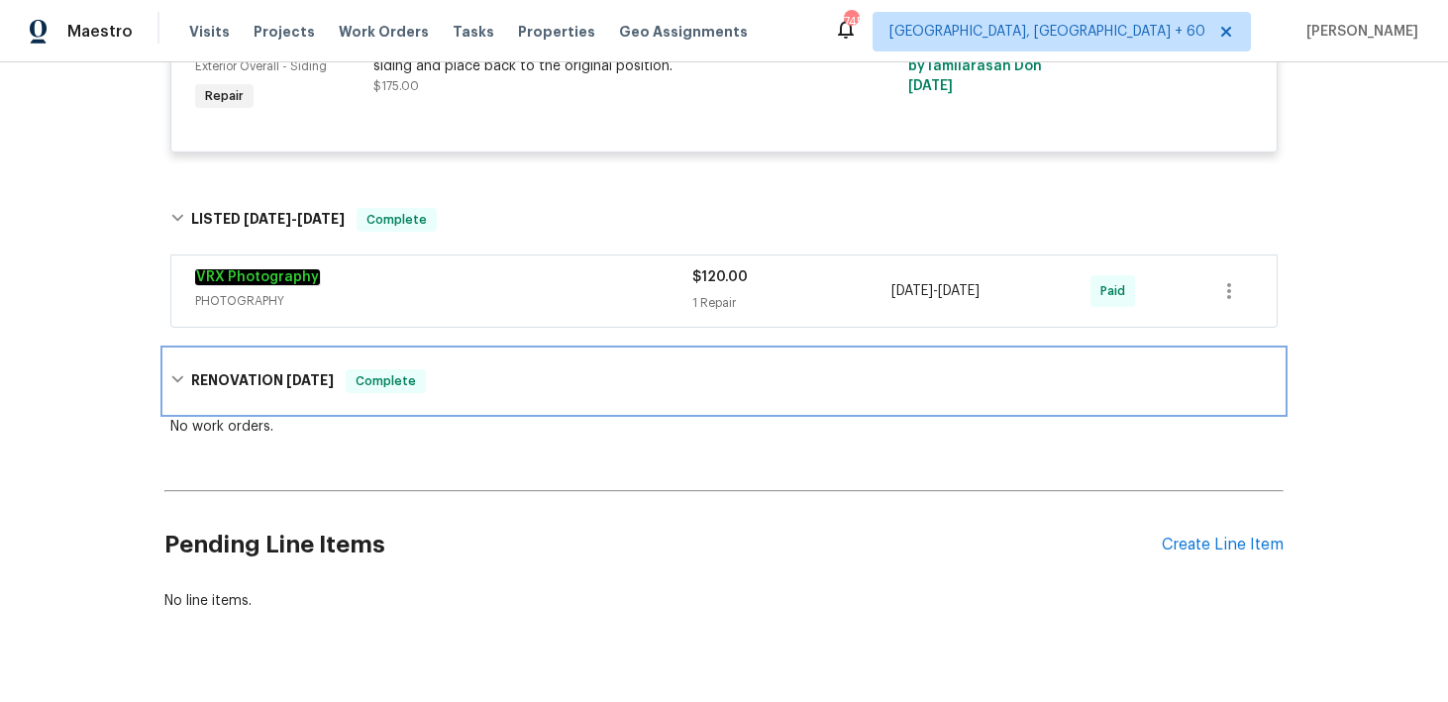
scroll to position [2222, 0]
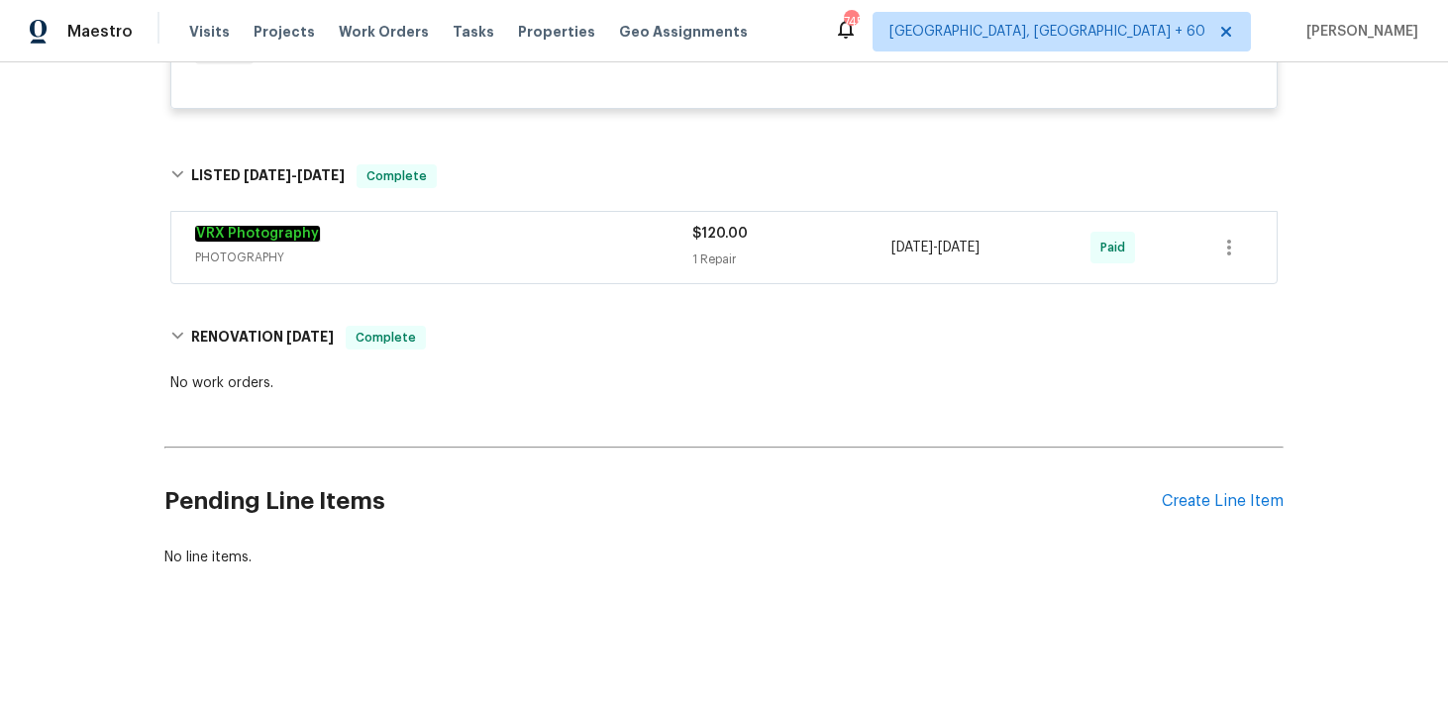
click at [696, 263] on div "1 Repair" at bounding box center [791, 260] width 199 height 20
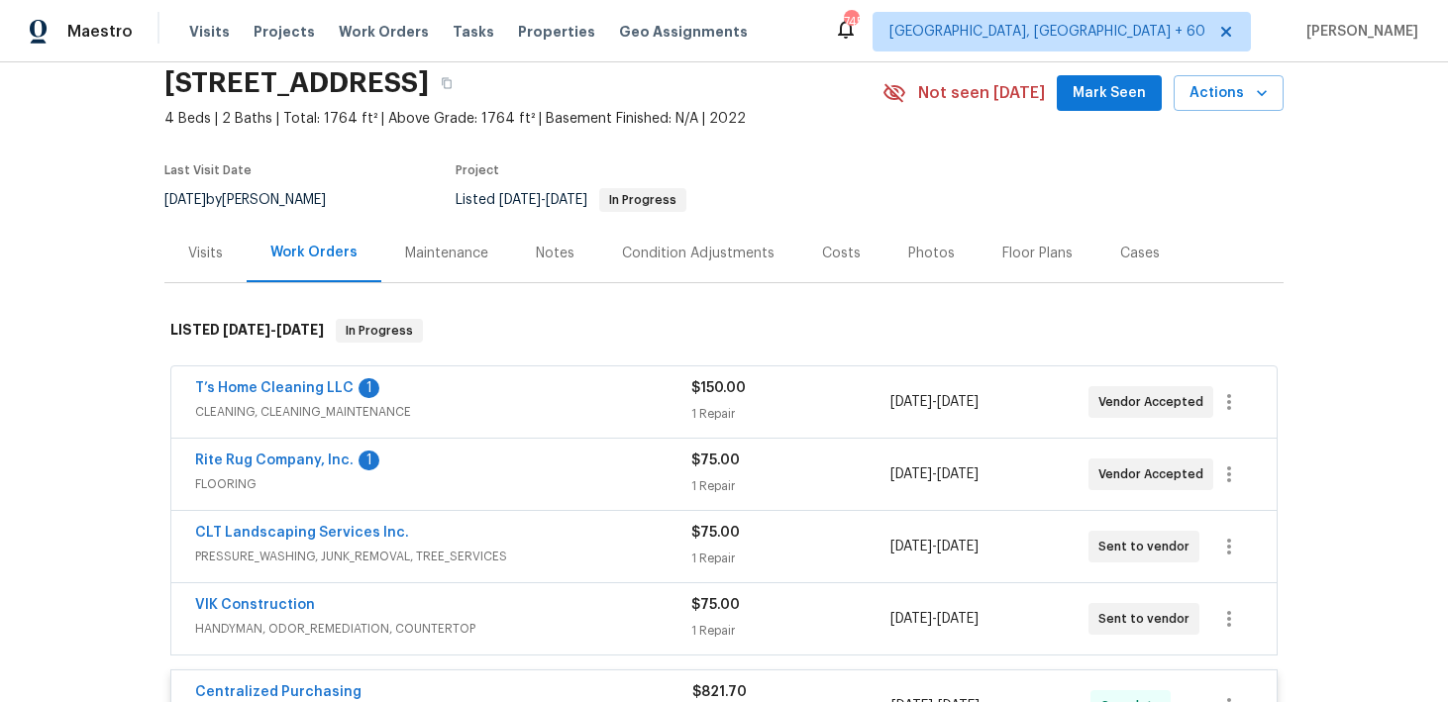
scroll to position [0, 0]
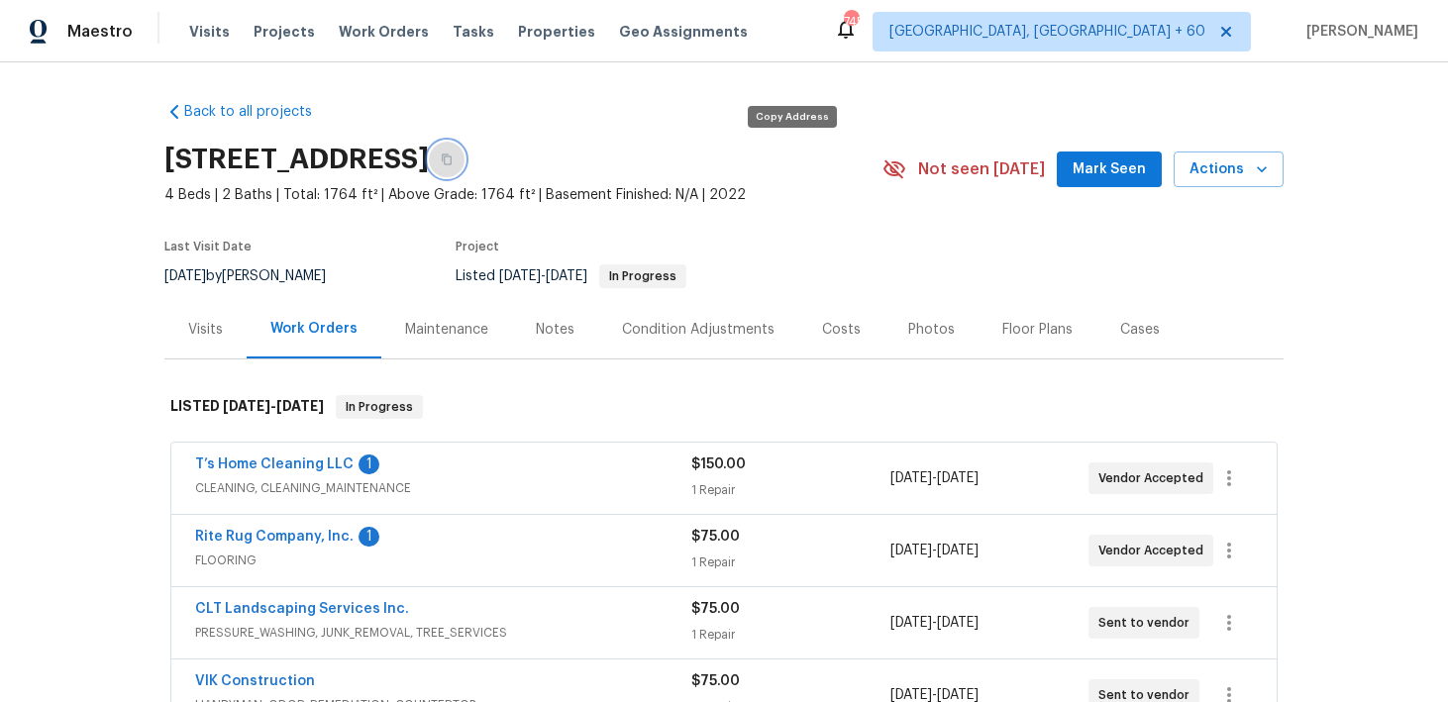
click at [453, 163] on icon "button" at bounding box center [447, 160] width 12 height 12
click at [454, 29] on span "Tasks" at bounding box center [474, 32] width 42 height 14
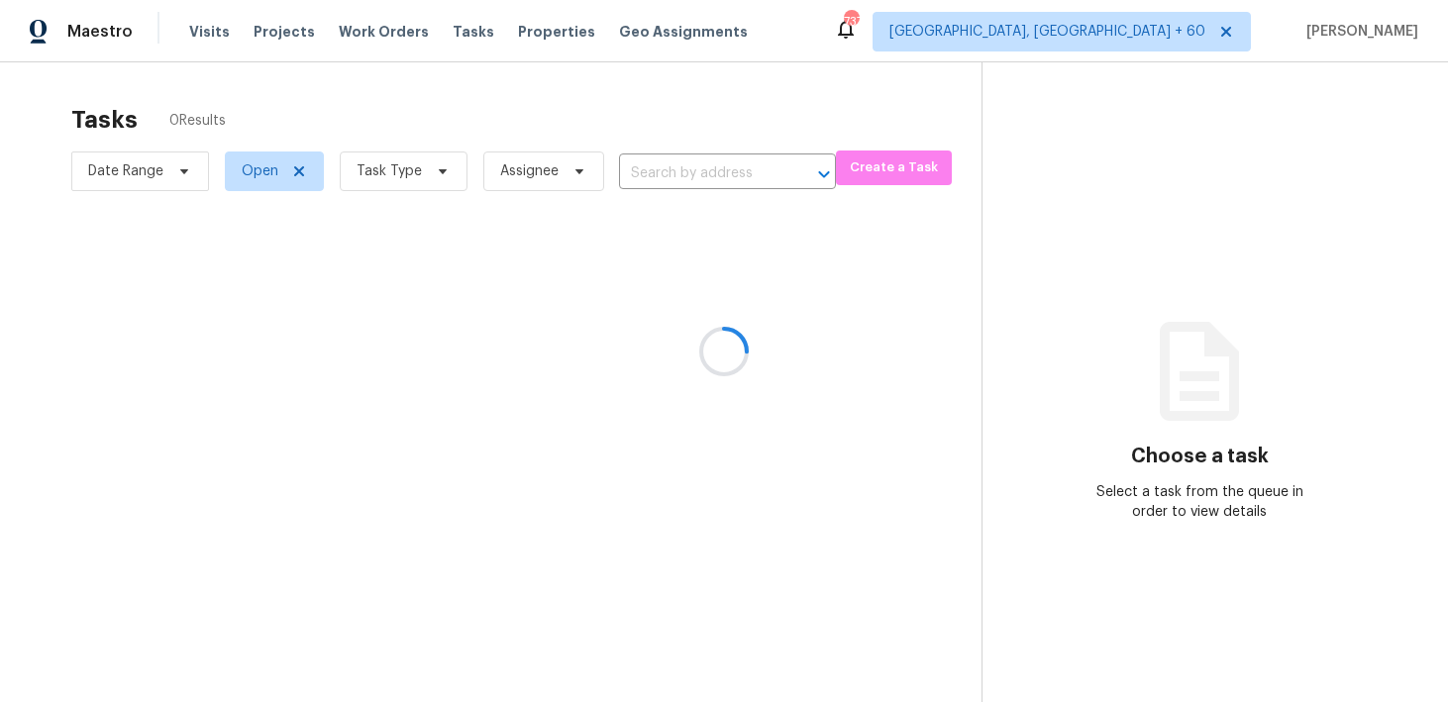
click at [665, 178] on div at bounding box center [724, 351] width 1448 height 702
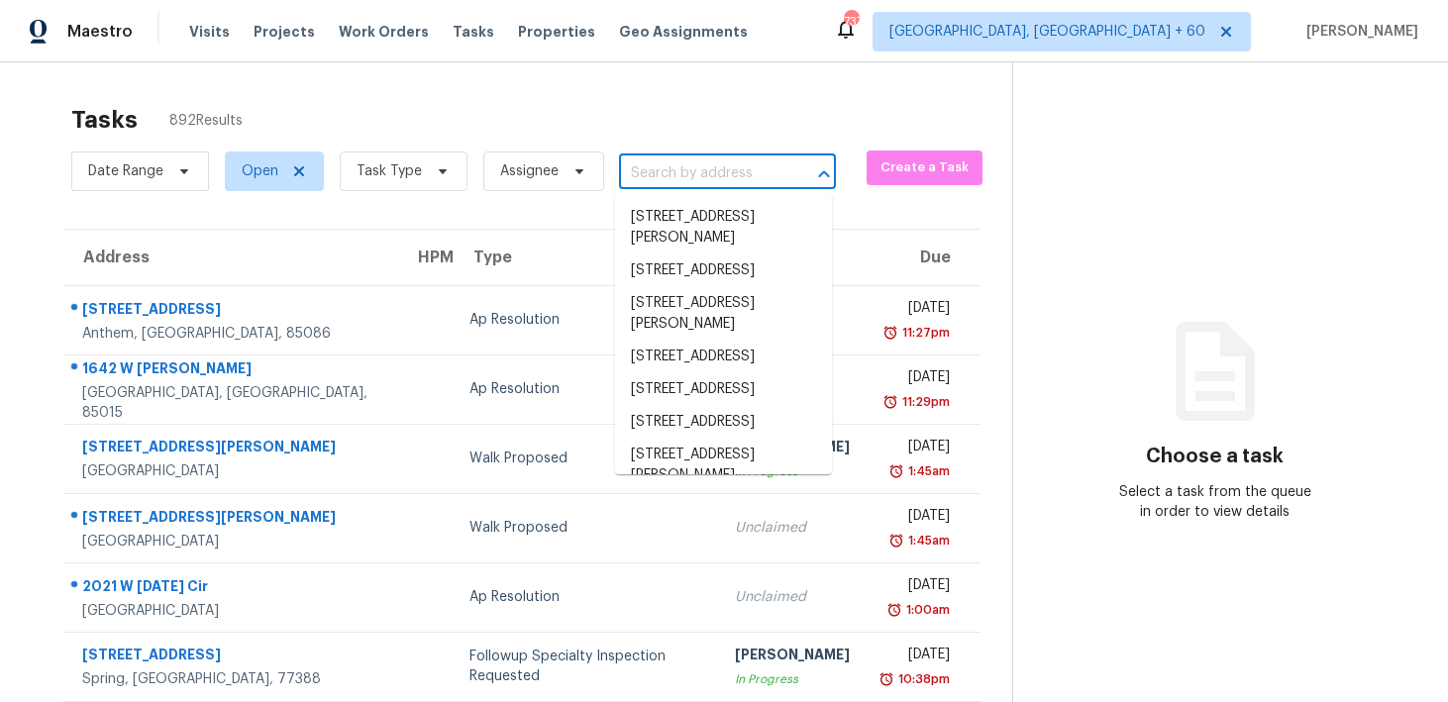
click at [682, 181] on input "text" at bounding box center [699, 173] width 161 height 31
paste input "[STREET_ADDRESS][PERSON_NAME]"
type input "[STREET_ADDRESS][PERSON_NAME]"
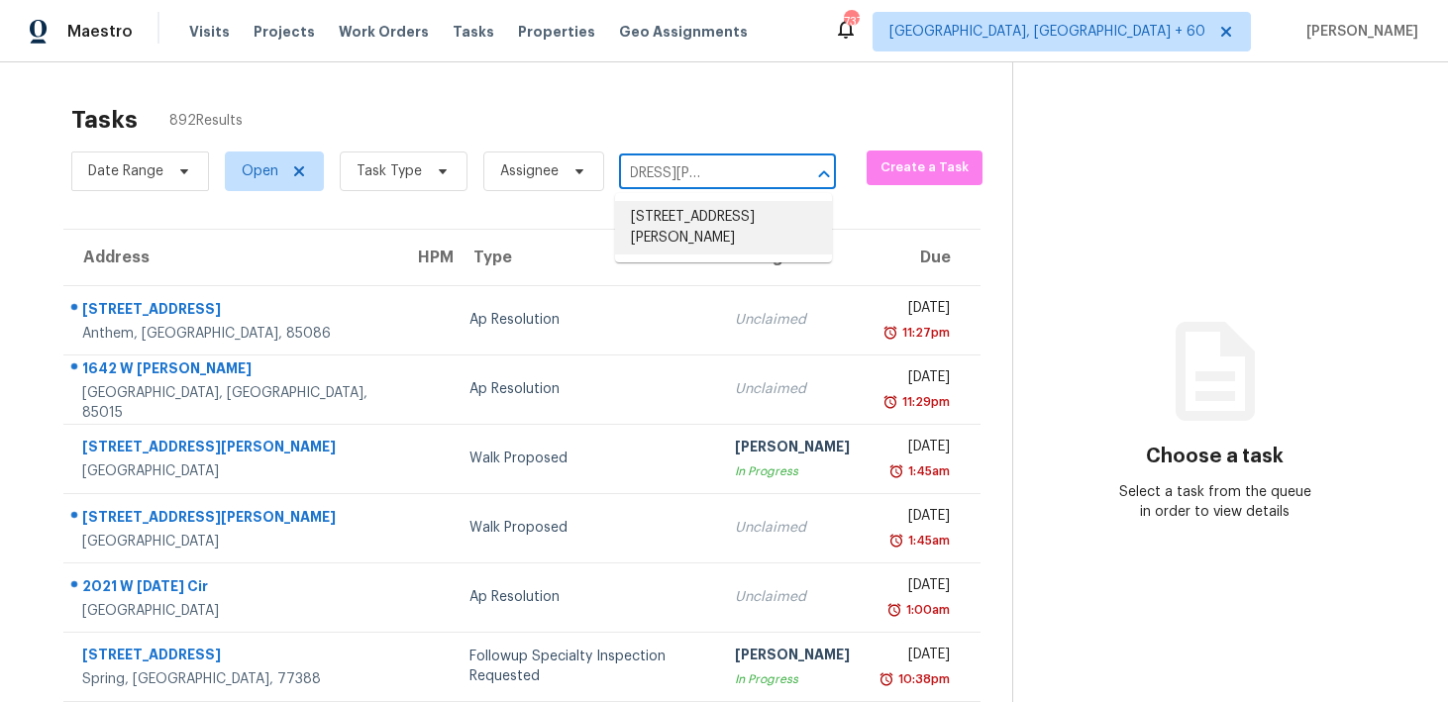
click at [679, 225] on li "[STREET_ADDRESS][PERSON_NAME]" at bounding box center [723, 227] width 217 height 53
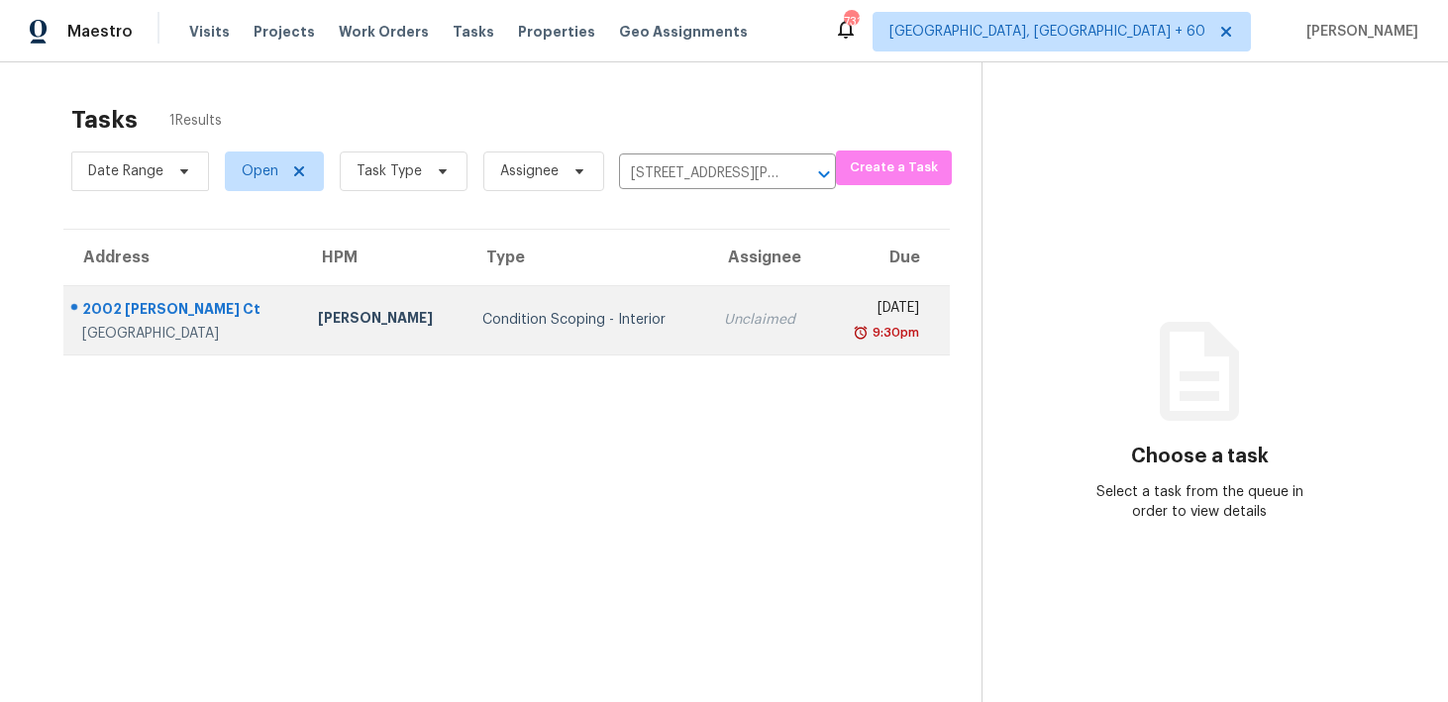
click at [724, 320] on div "Unclaimed" at bounding box center [766, 320] width 84 height 20
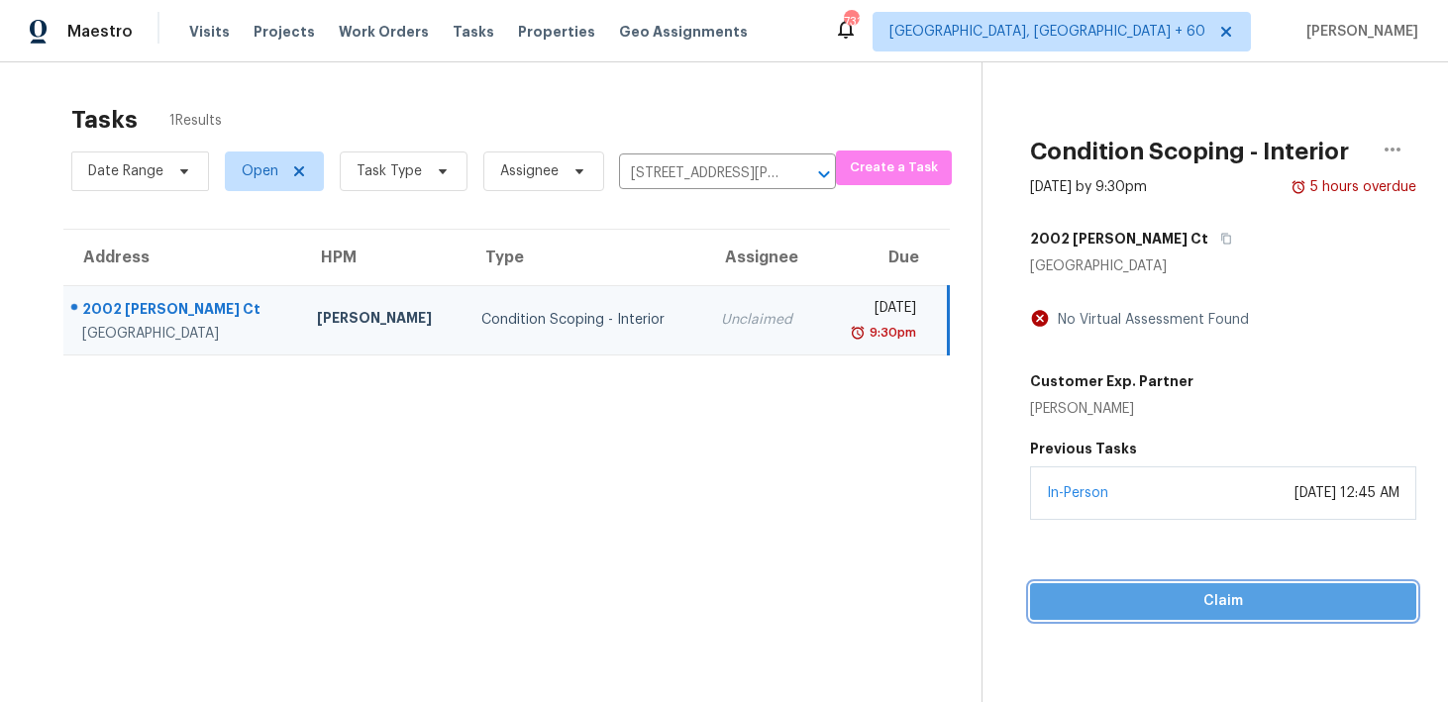
click at [1170, 593] on span "Claim" at bounding box center [1223, 601] width 355 height 25
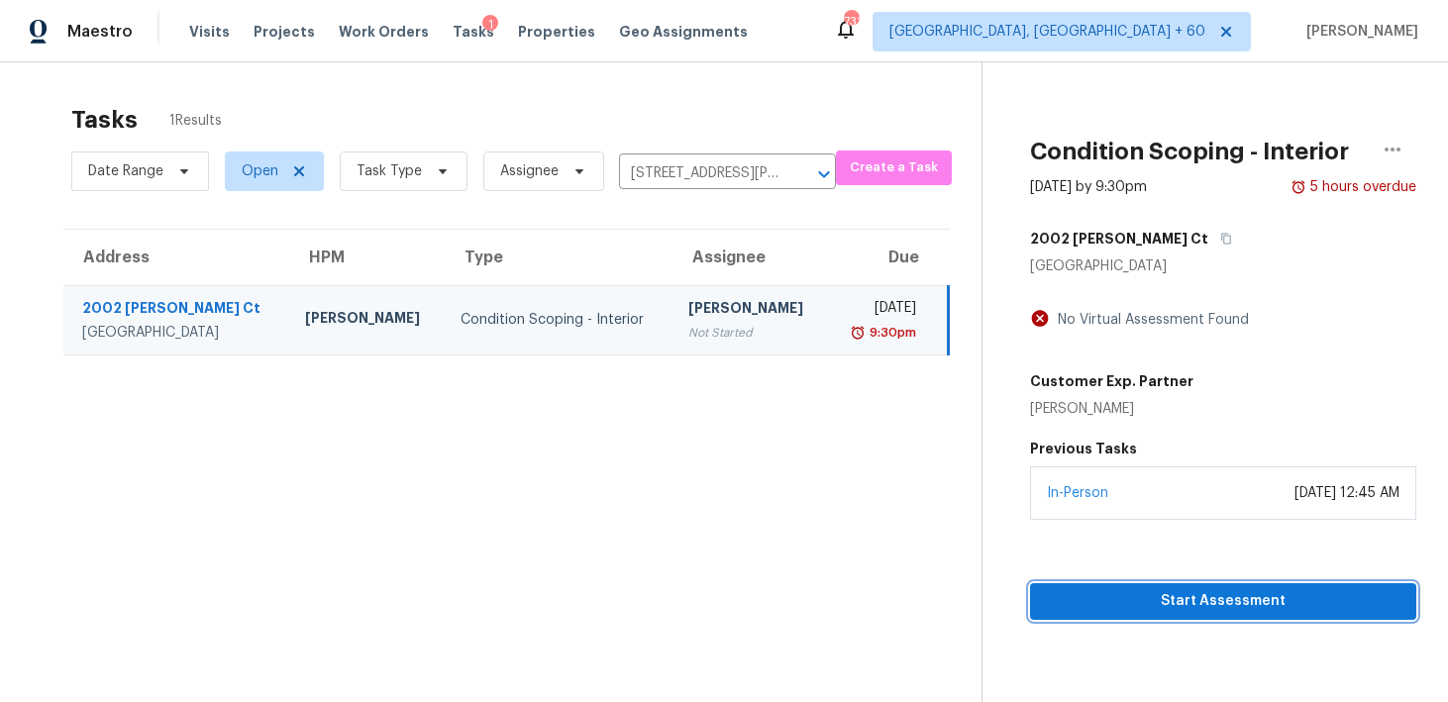
click at [1102, 590] on span "Start Assessment" at bounding box center [1223, 601] width 355 height 25
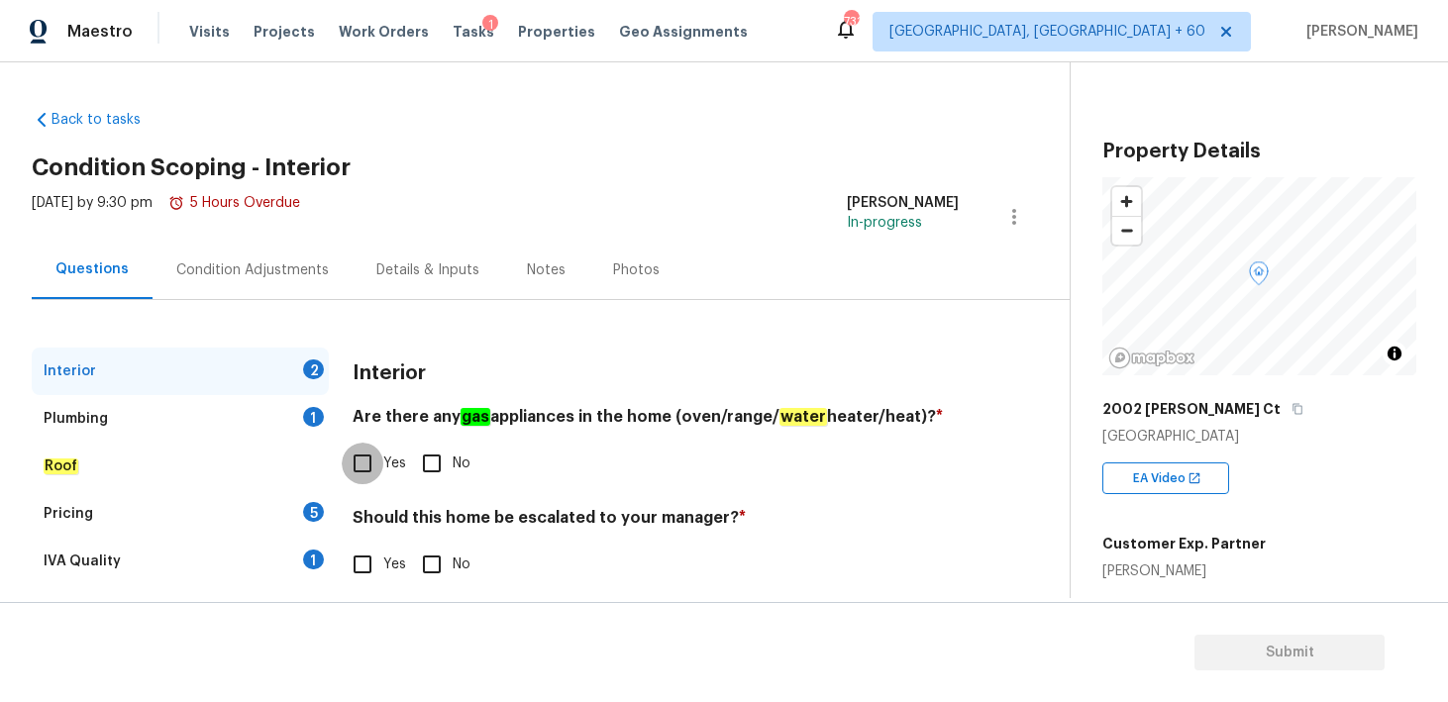
click at [360, 465] on input "Yes" at bounding box center [363, 464] width 42 height 42
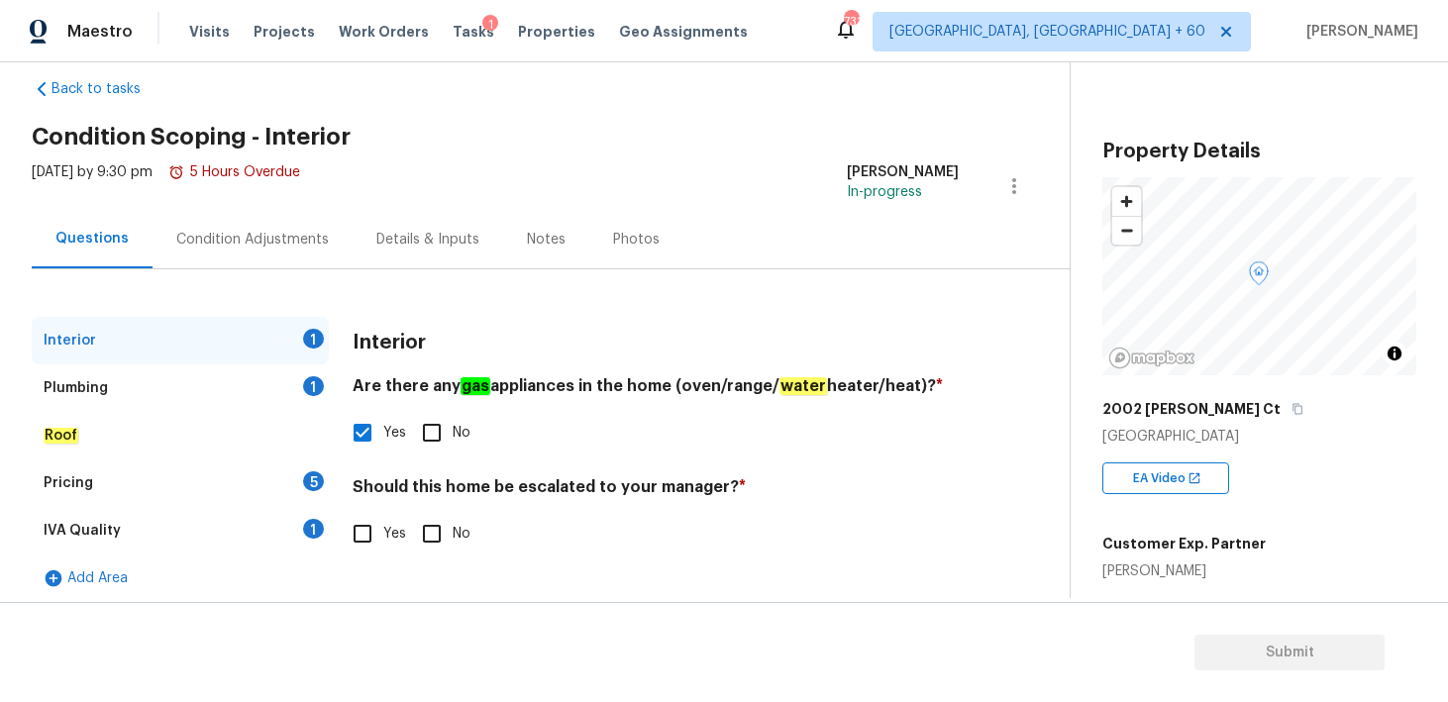
scroll to position [41, 0]
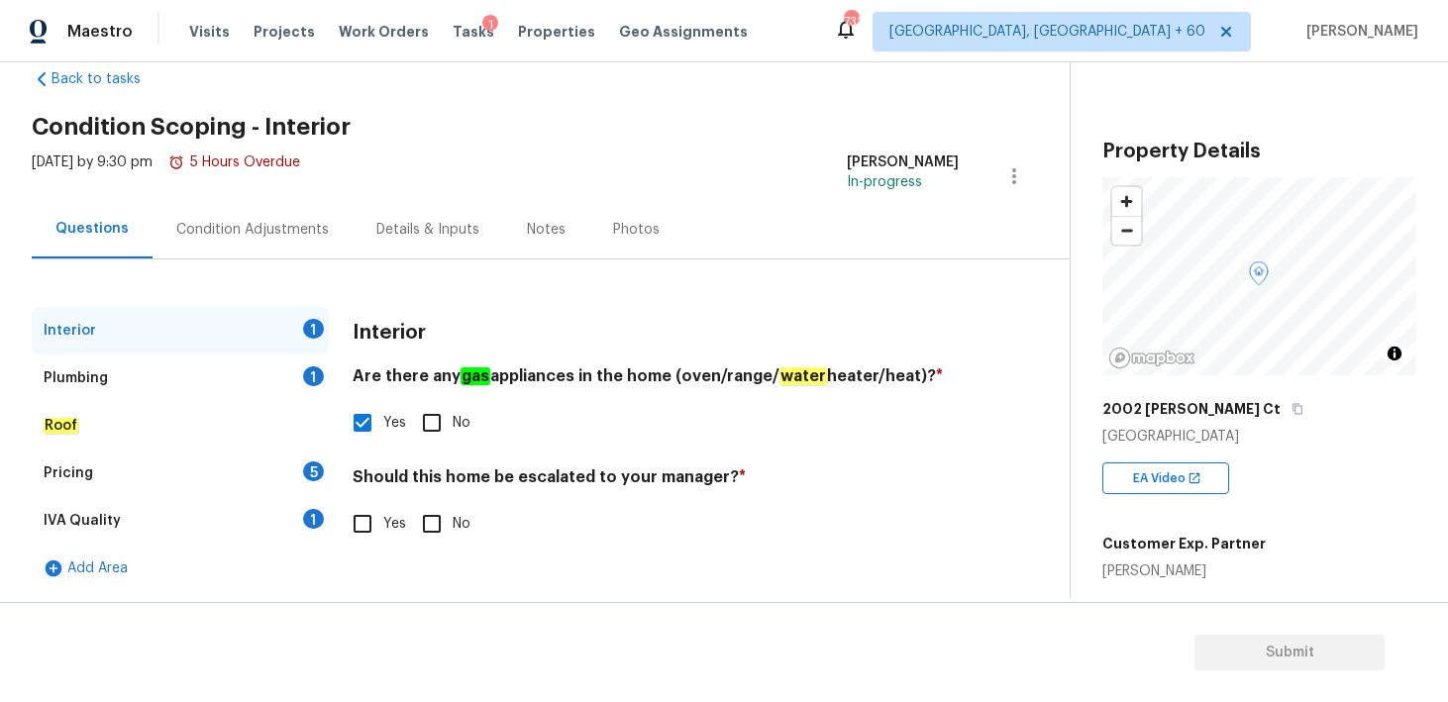
click at [357, 423] on input "Yes" at bounding box center [363, 423] width 42 height 42
checkbox input "false"
click at [427, 429] on input "No" at bounding box center [432, 423] width 42 height 42
checkbox input "true"
click at [435, 520] on input "No" at bounding box center [432, 524] width 42 height 42
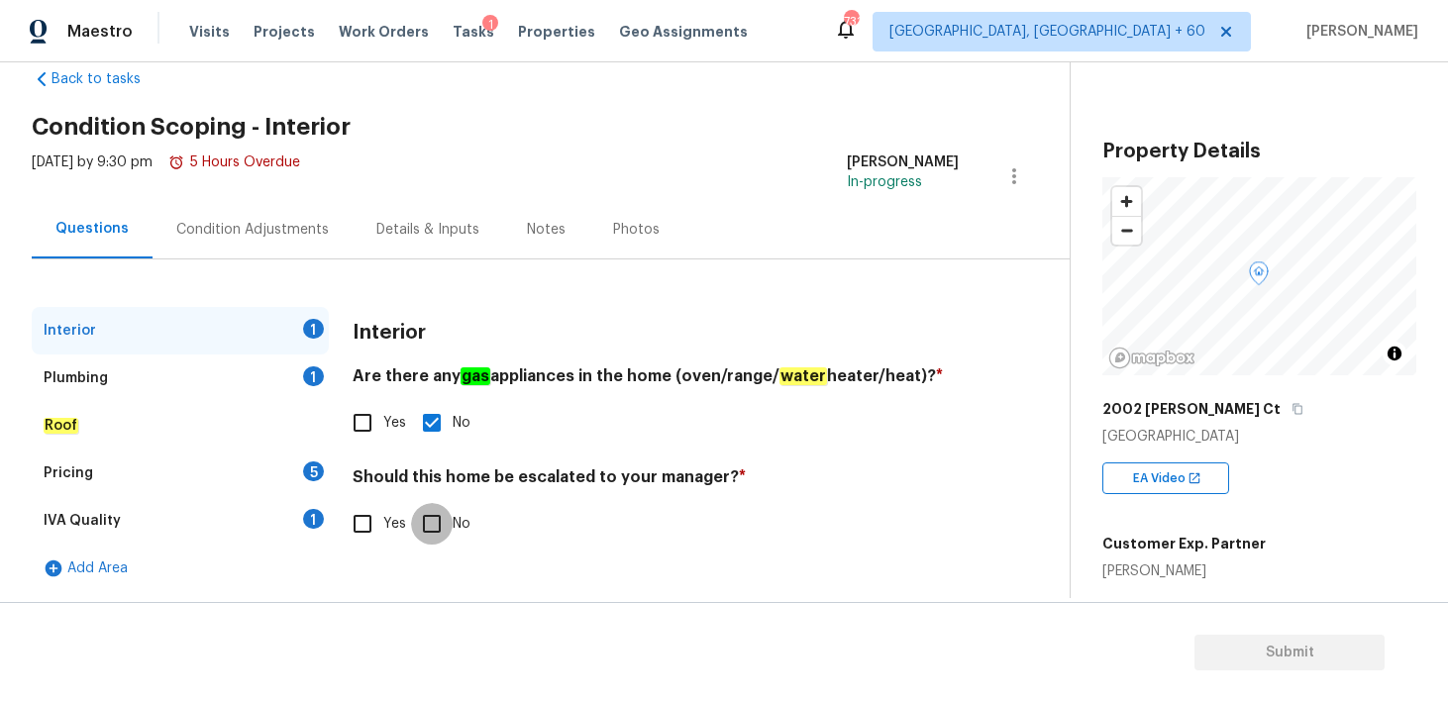
checkbox input "true"
click at [89, 386] on div "Plumbing" at bounding box center [76, 378] width 64 height 20
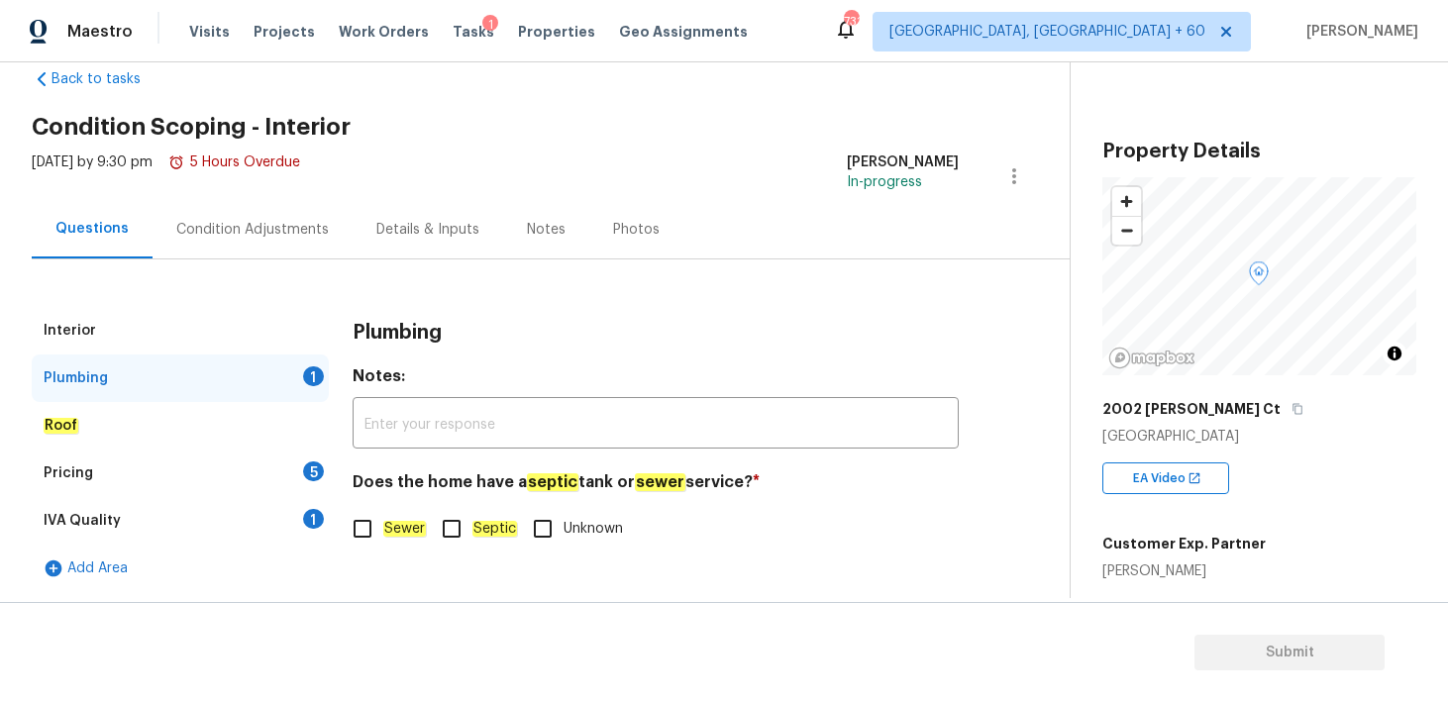
click at [363, 532] on input "Sewer" at bounding box center [363, 529] width 42 height 42
checkbox input "true"
click at [75, 425] on em "Roof" at bounding box center [61, 426] width 35 height 16
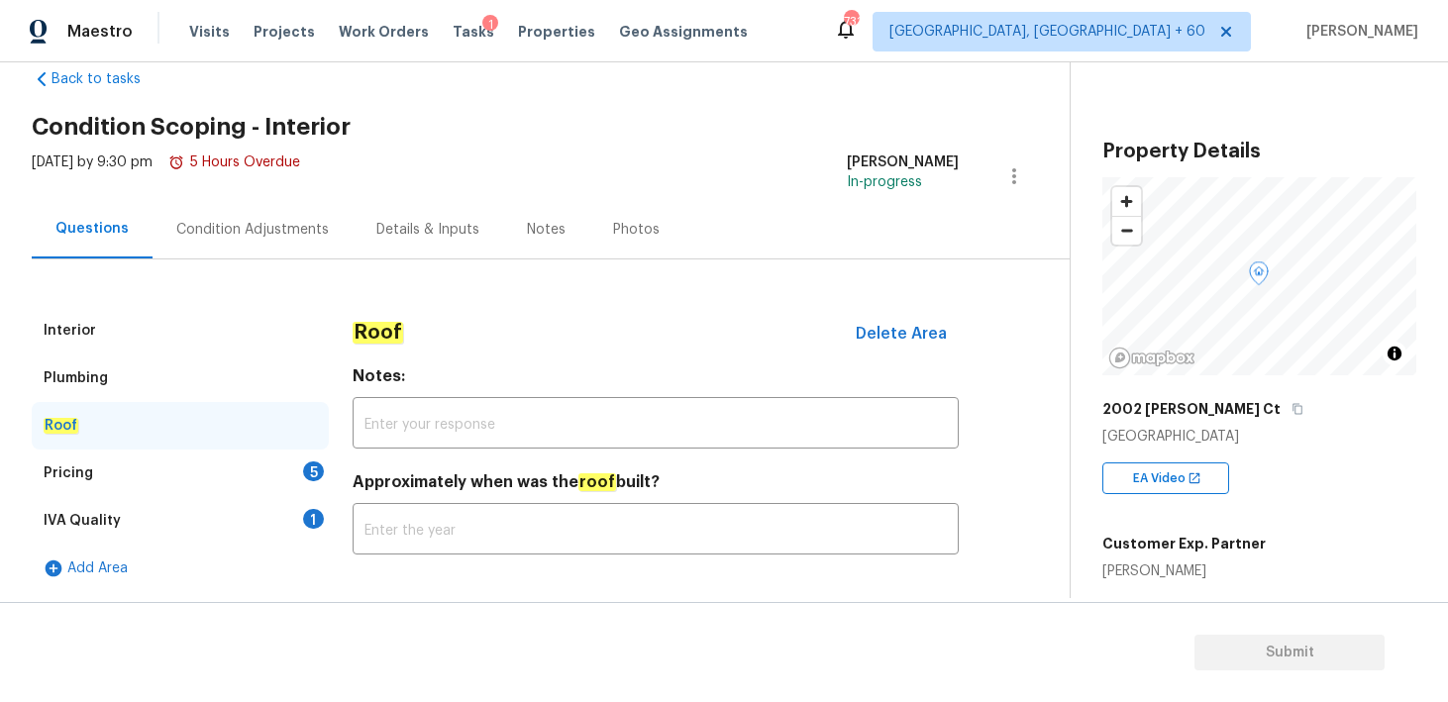
click at [89, 476] on div "Pricing" at bounding box center [69, 474] width 50 height 20
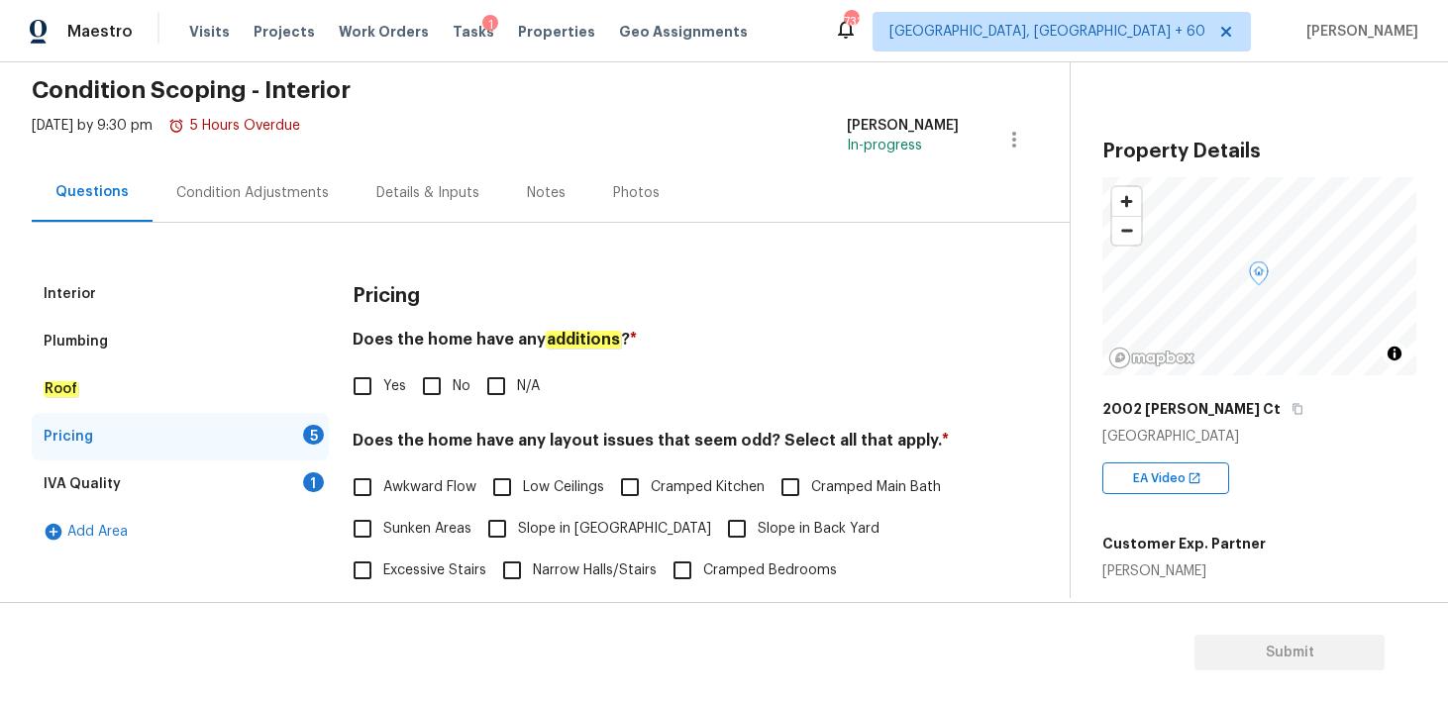
scroll to position [79, 0]
click at [445, 393] on input "No" at bounding box center [432, 384] width 42 height 42
checkbox input "true"
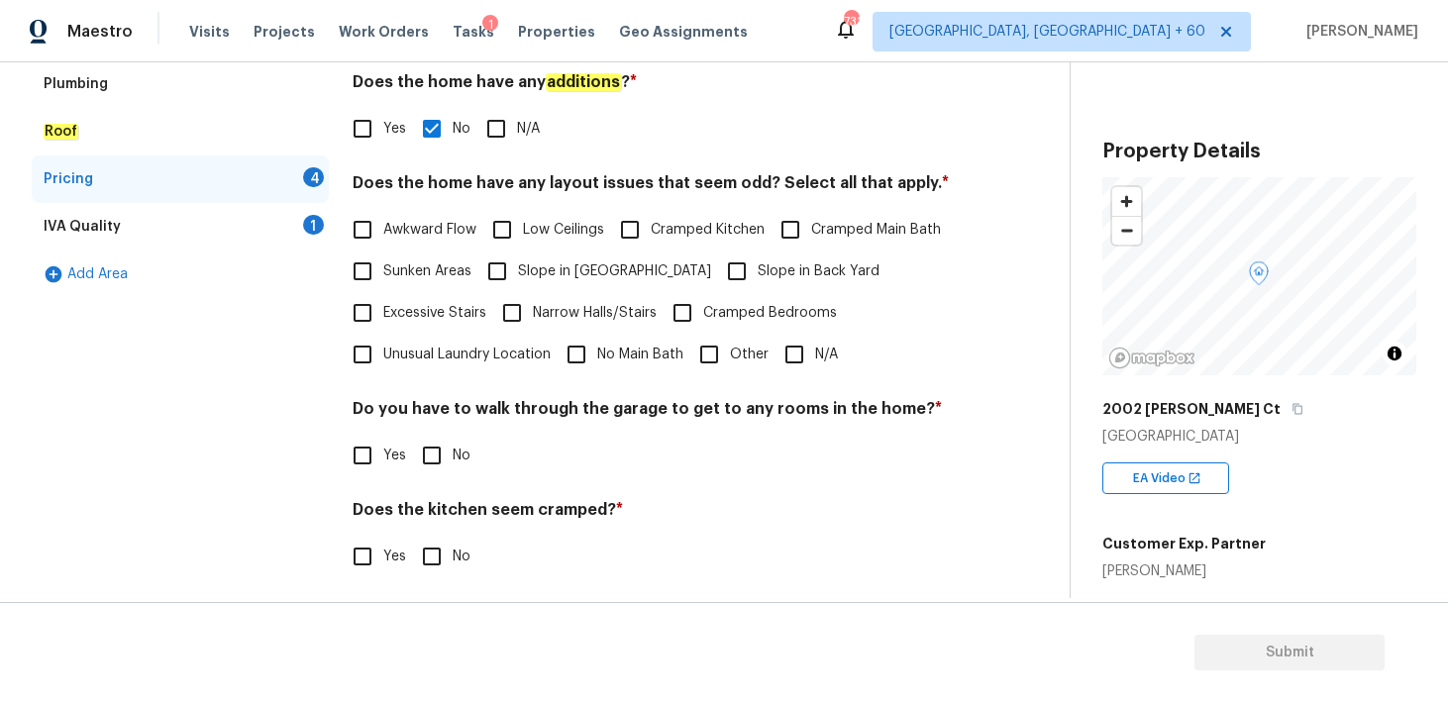
scroll to position [339, 0]
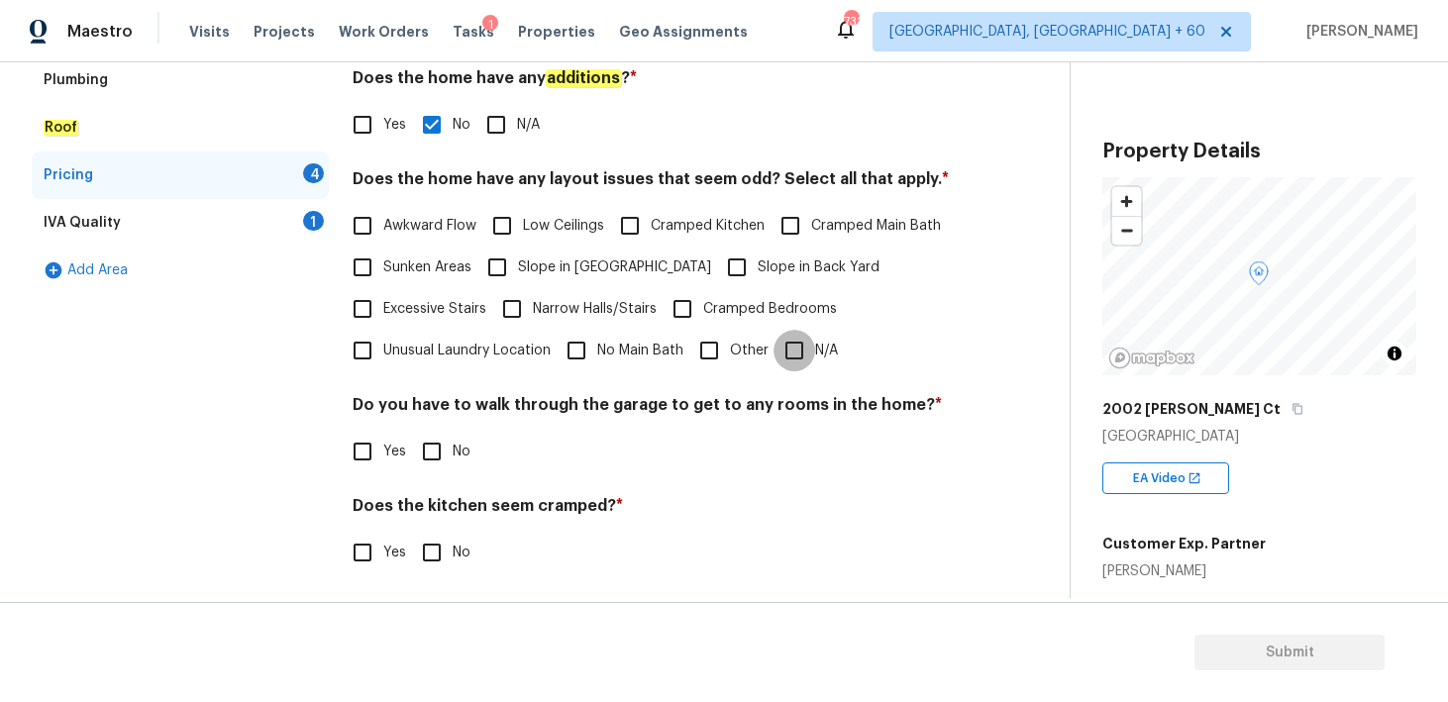
click at [791, 358] on input "N/A" at bounding box center [795, 351] width 42 height 42
checkbox input "true"
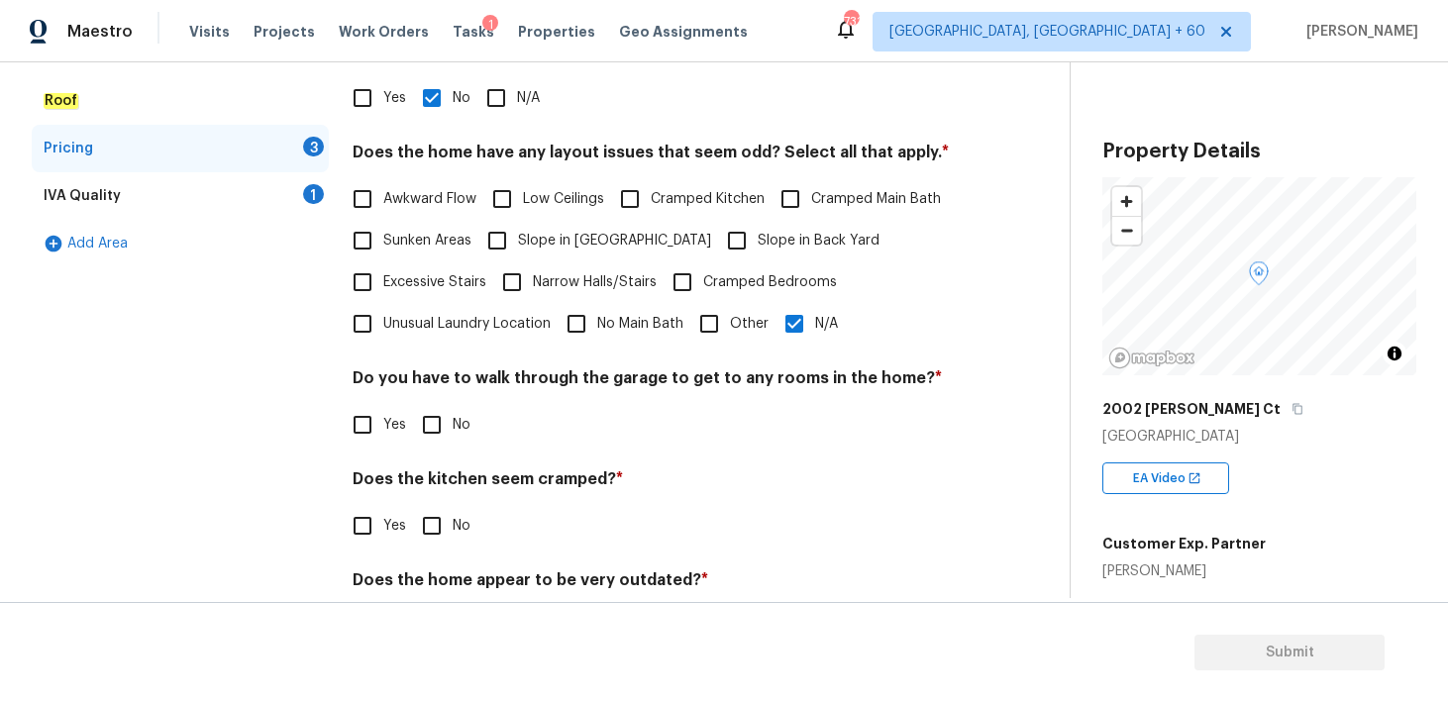
scroll to position [381, 0]
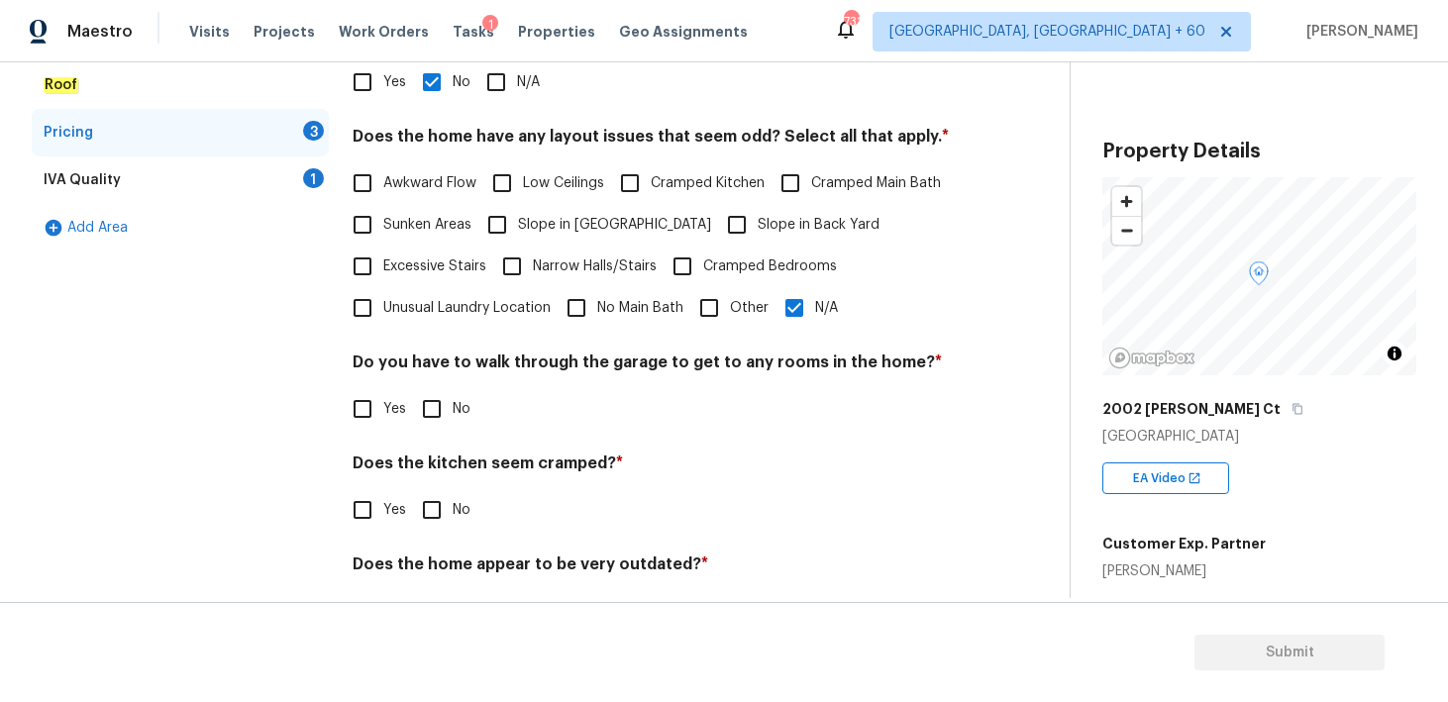
click at [429, 426] on input "No" at bounding box center [432, 409] width 42 height 42
checkbox input "true"
click at [431, 523] on input "No" at bounding box center [432, 512] width 42 height 42
checkbox input "true"
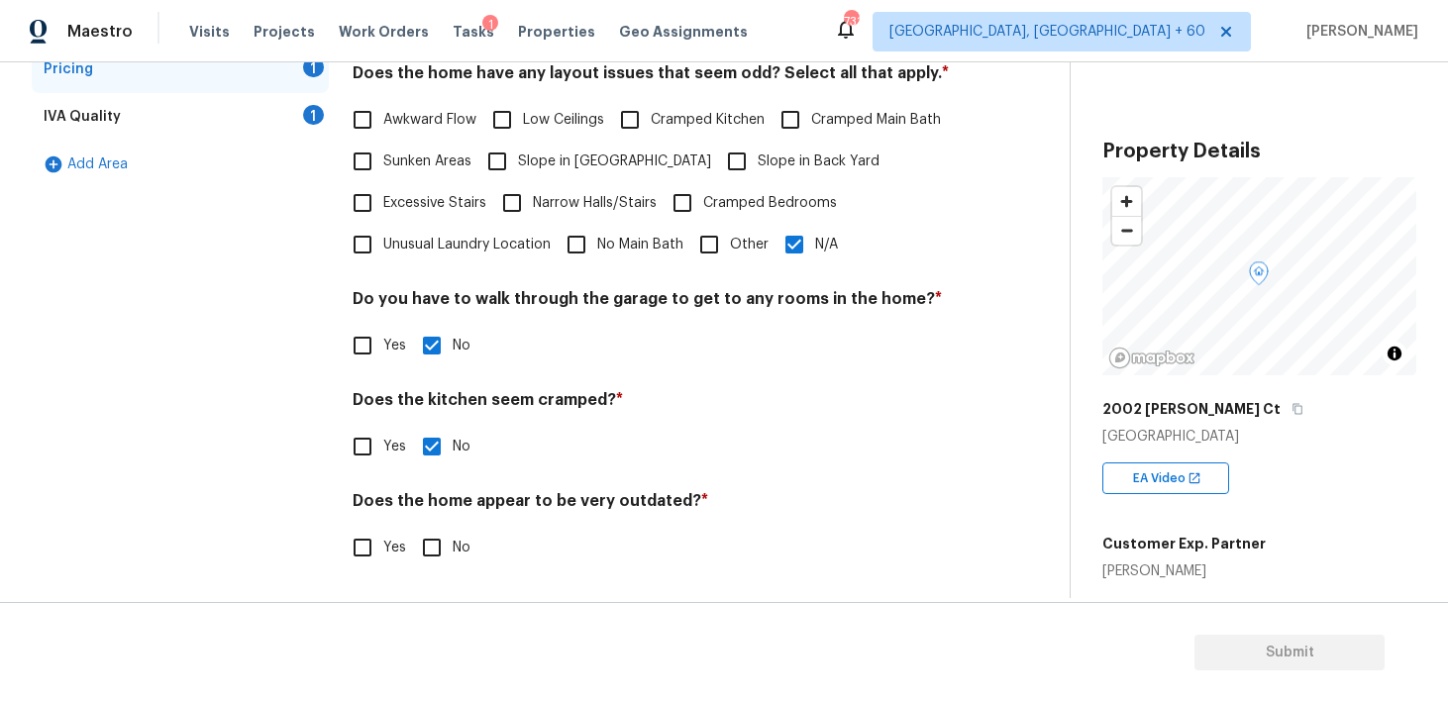
click at [429, 552] on input "No" at bounding box center [432, 548] width 42 height 42
checkbox input "true"
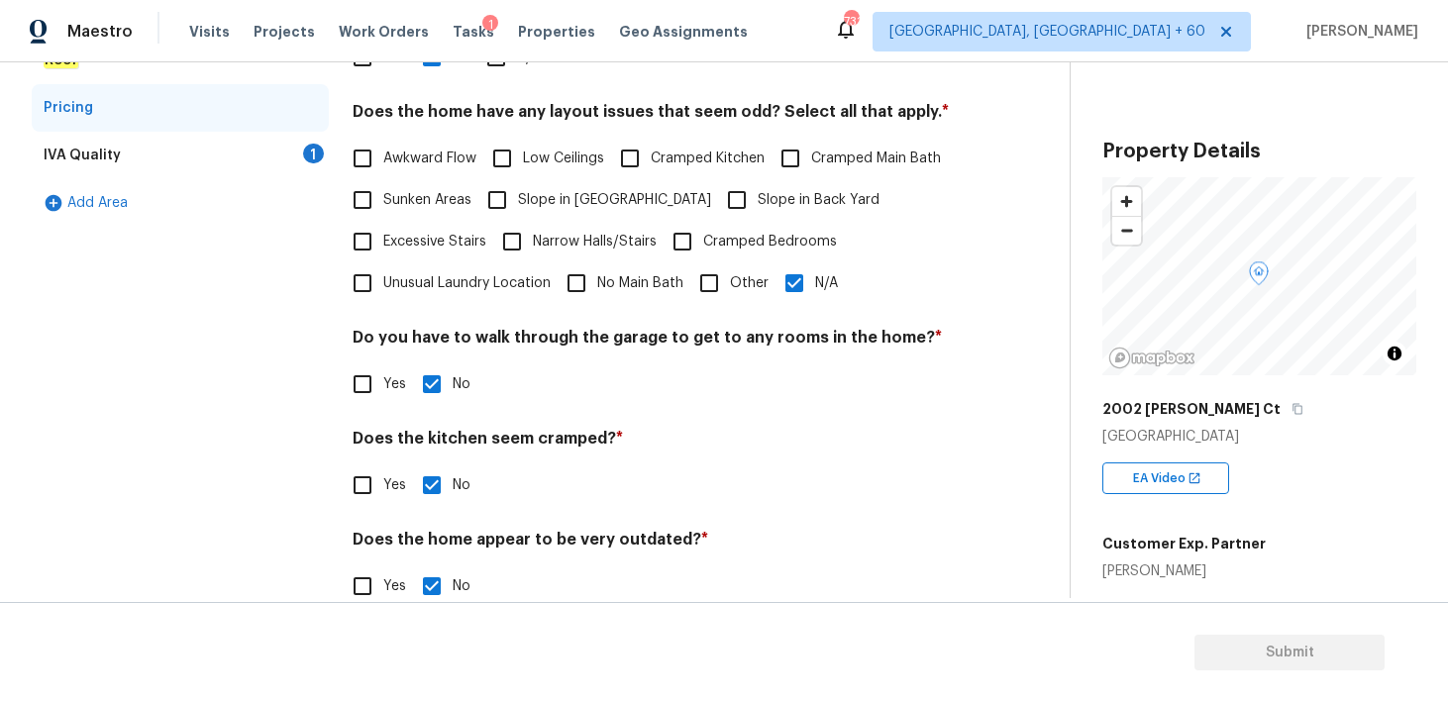
scroll to position [445, 0]
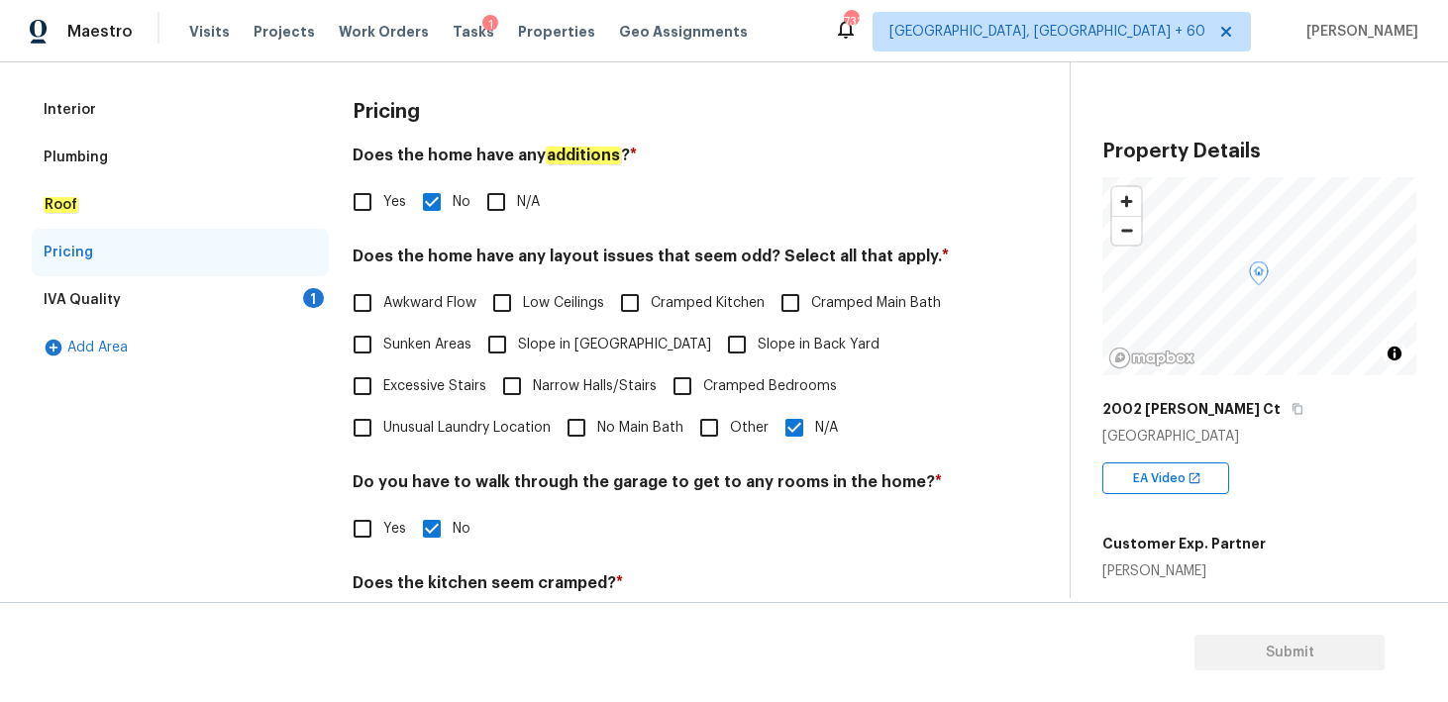
click at [111, 305] on div "IVA Quality" at bounding box center [82, 300] width 77 height 20
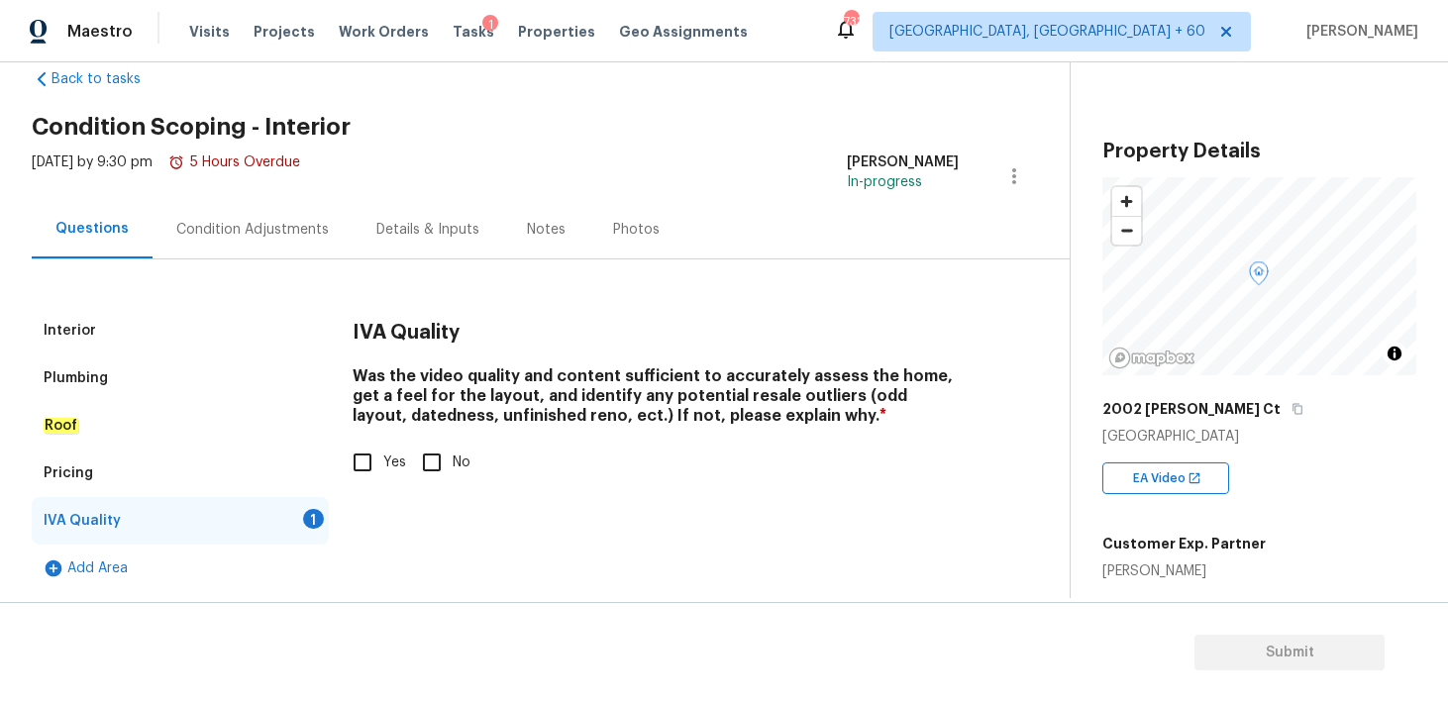
scroll to position [41, 0]
click at [369, 461] on input "Yes" at bounding box center [363, 463] width 42 height 42
checkbox input "true"
click at [264, 228] on div "Condition Adjustments" at bounding box center [252, 230] width 153 height 20
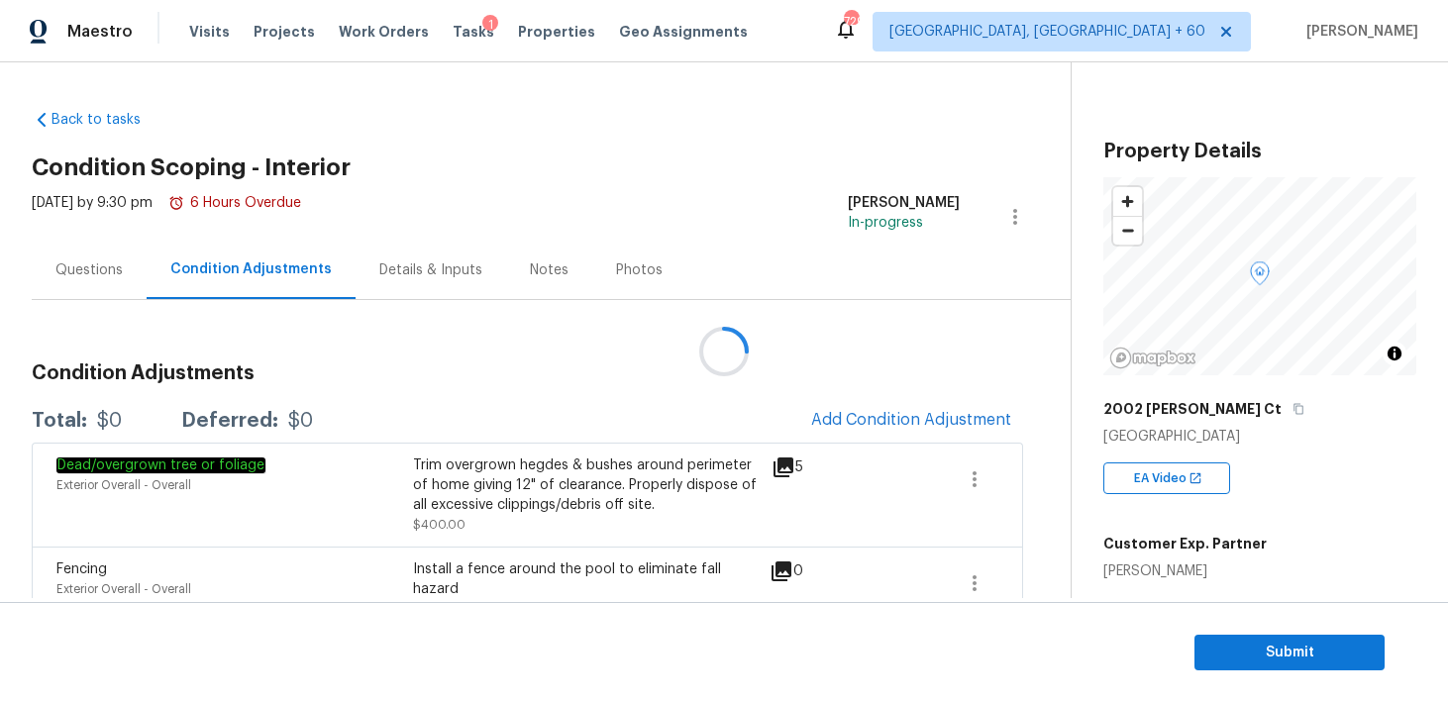
click at [840, 415] on div at bounding box center [724, 351] width 1448 height 702
click at [825, 417] on div at bounding box center [724, 351] width 1448 height 702
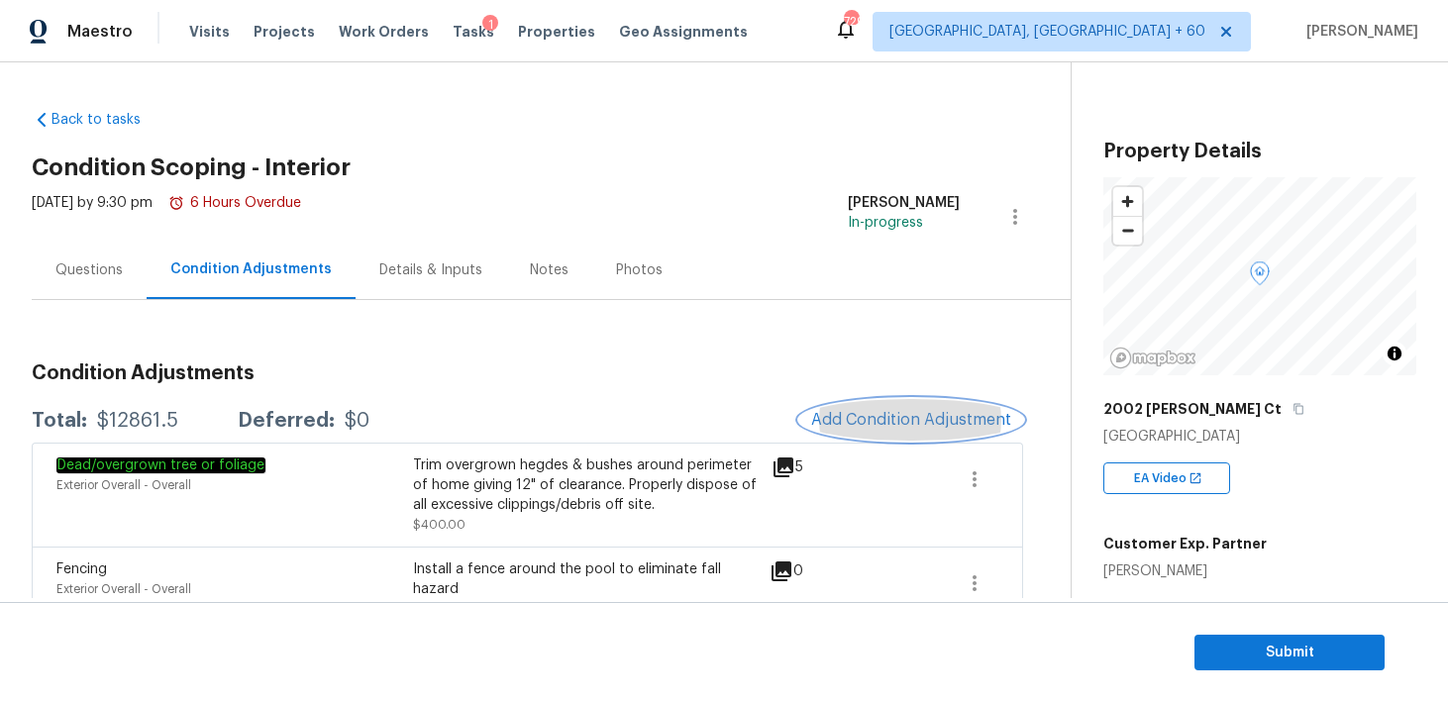
click at [857, 416] on span "Add Condition Adjustment" at bounding box center [911, 420] width 200 height 18
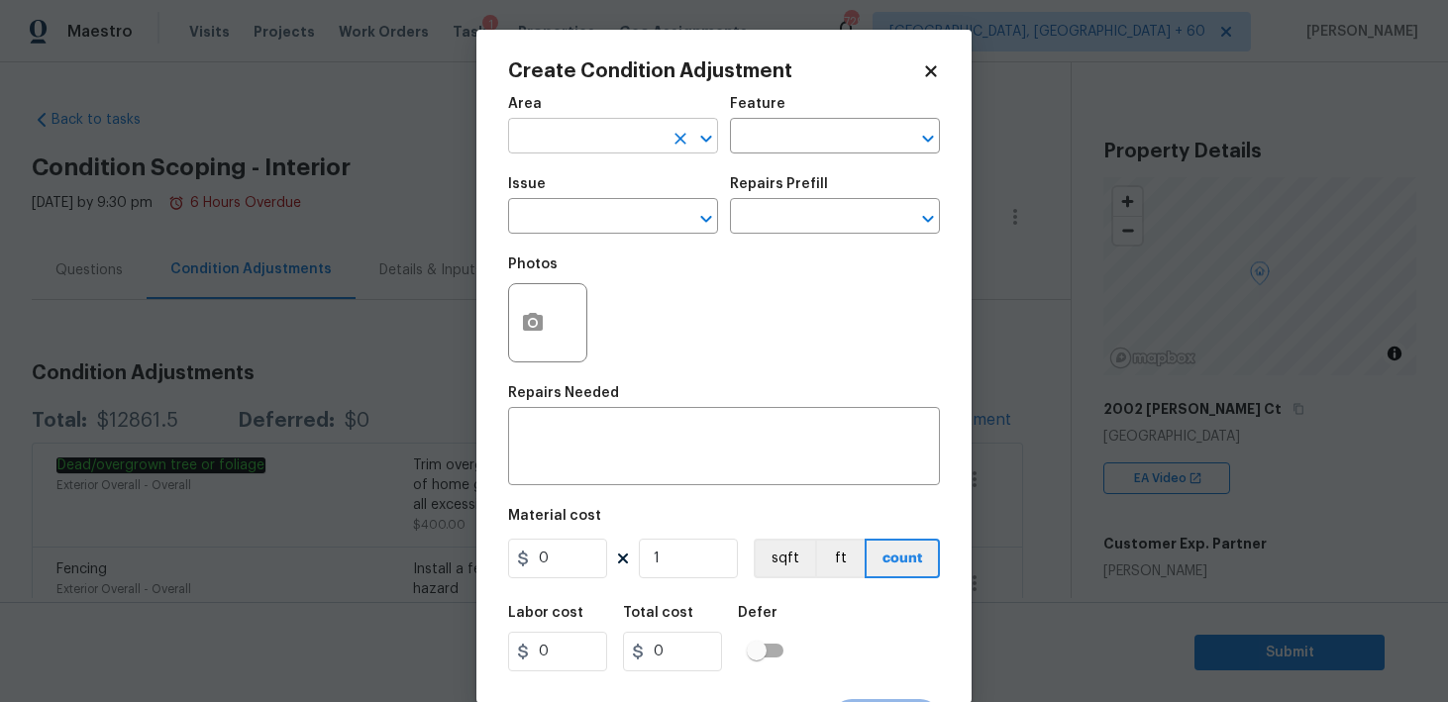
click at [568, 143] on input "text" at bounding box center [585, 138] width 155 height 31
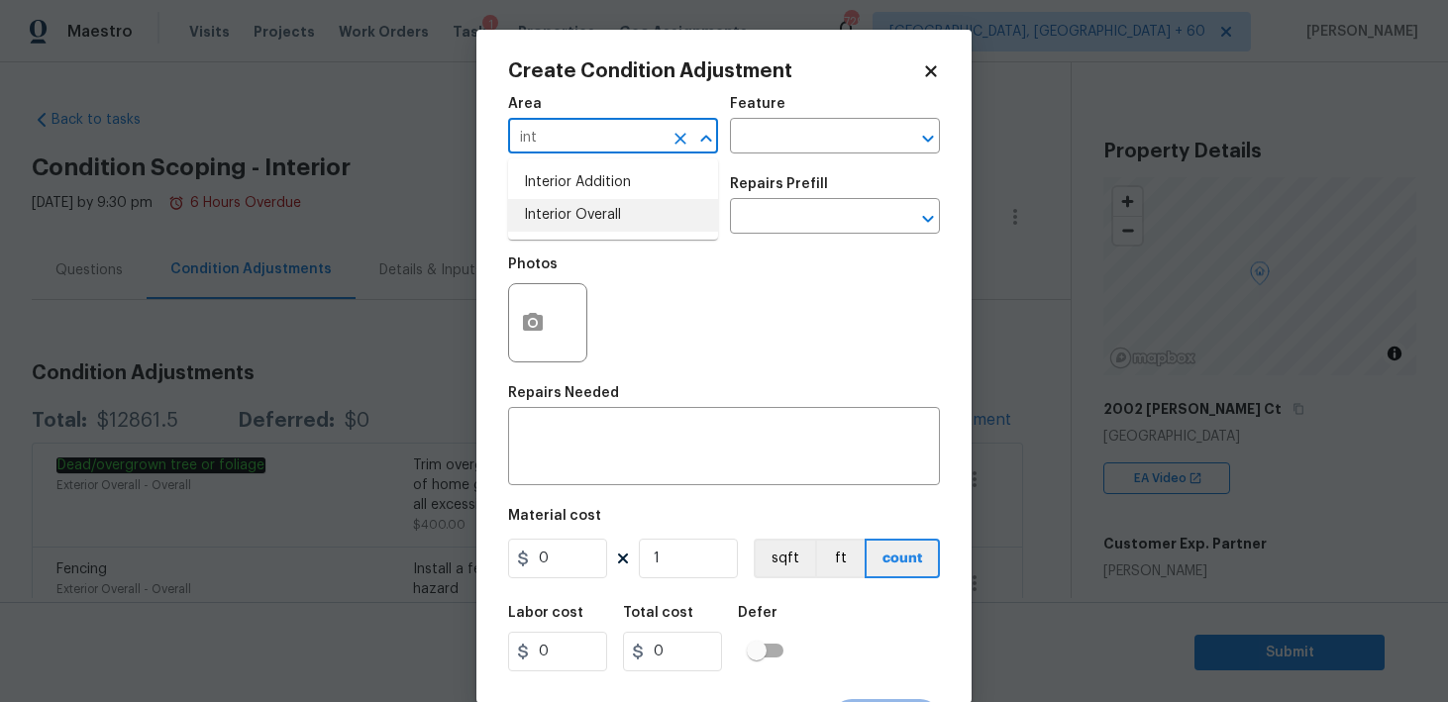
click at [572, 207] on li "Interior Overall" at bounding box center [613, 215] width 210 height 33
type input "Interior Overall"
click at [791, 137] on input "text" at bounding box center [807, 138] width 155 height 31
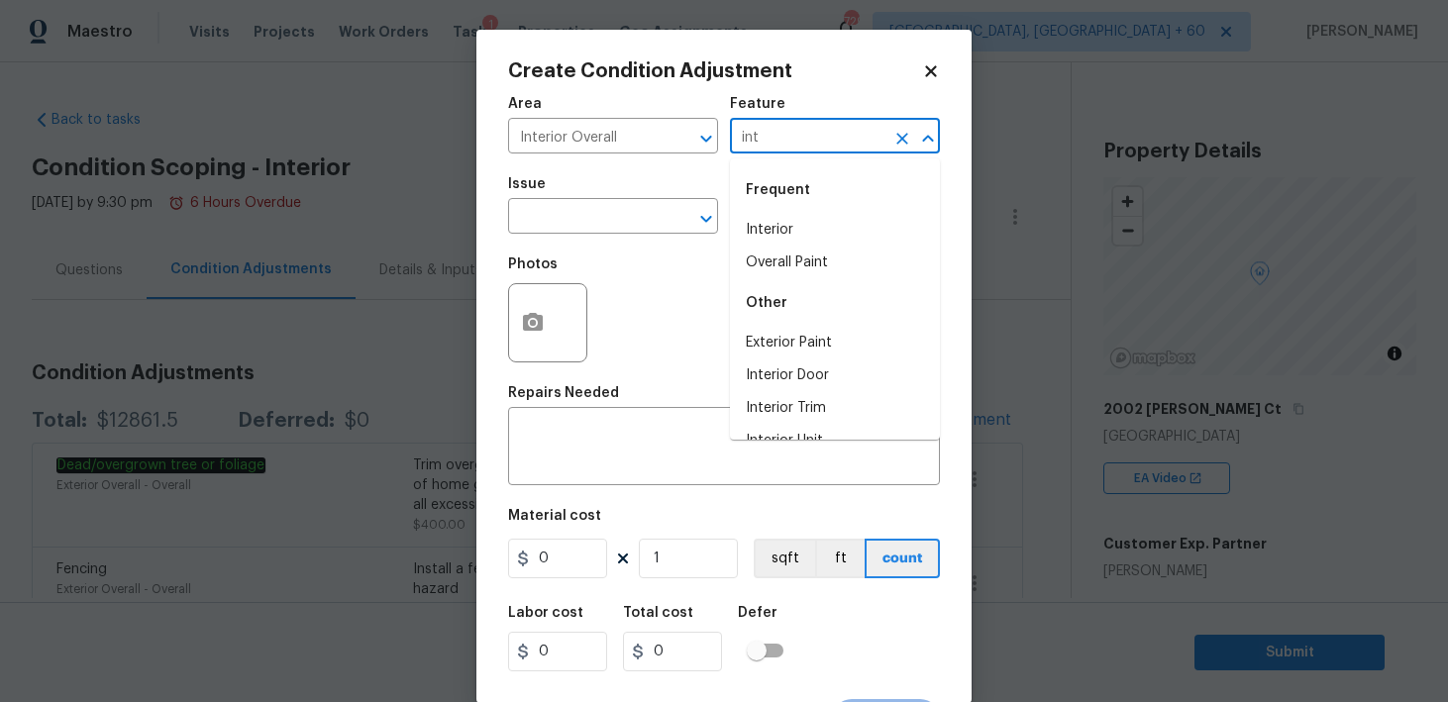
click at [767, 227] on li "Interior" at bounding box center [835, 230] width 210 height 33
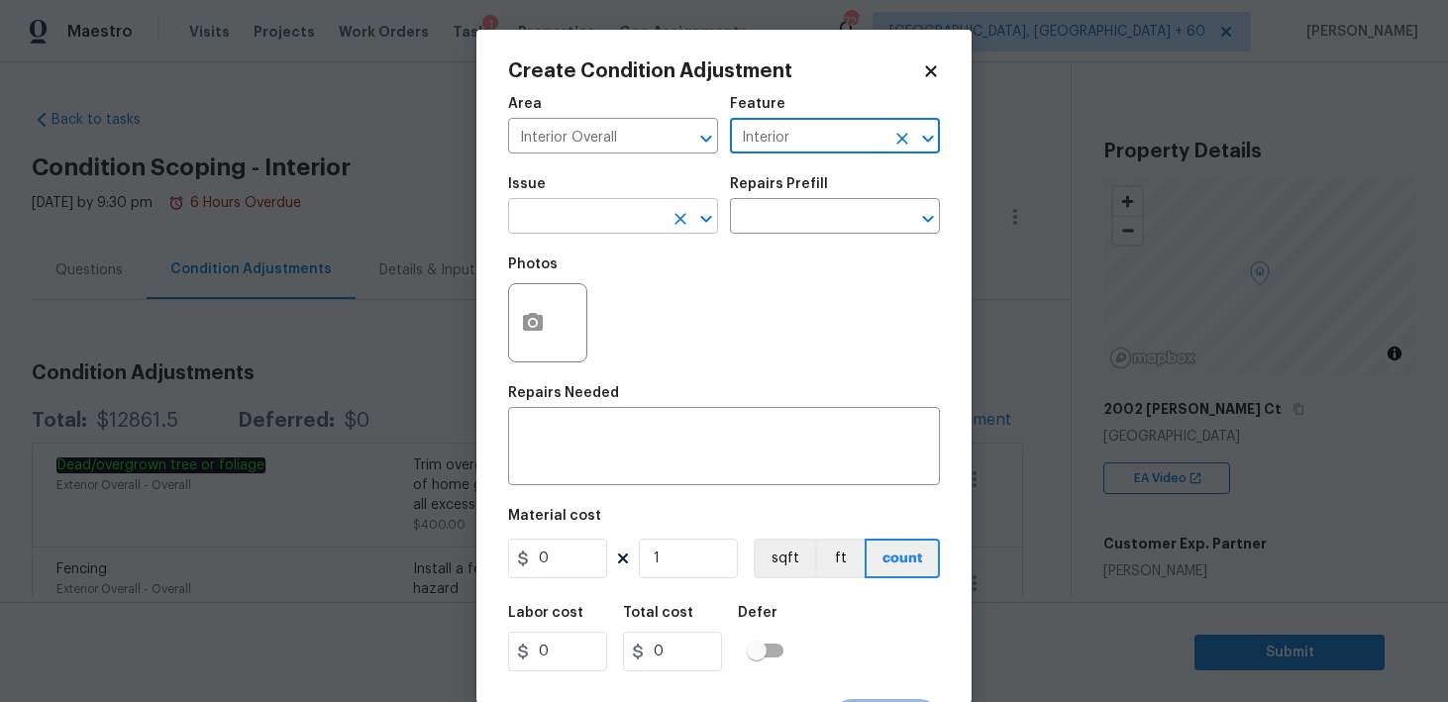
type input "Interior"
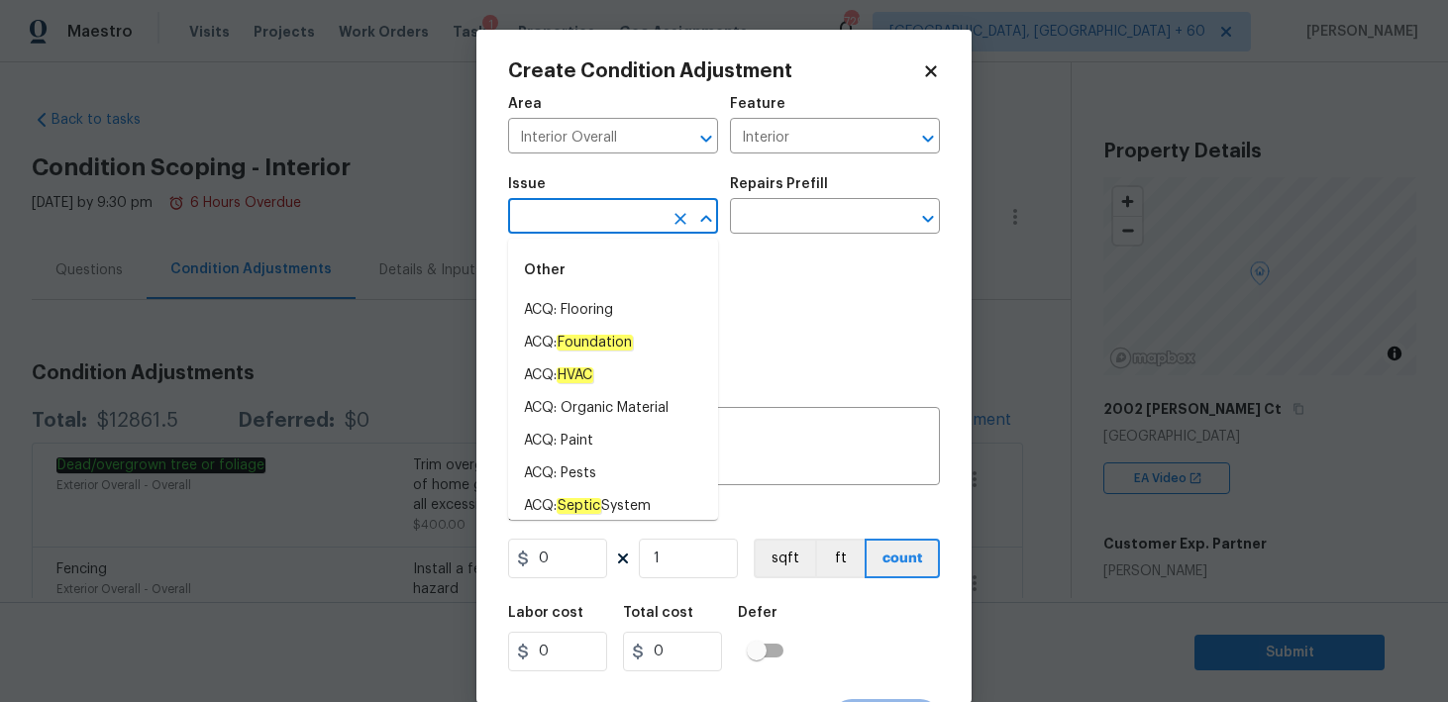
click at [525, 217] on input "text" at bounding box center [585, 218] width 155 height 31
click at [581, 319] on li "ACQ: Flooring" at bounding box center [613, 310] width 210 height 33
type input "ACQ: Flooring"
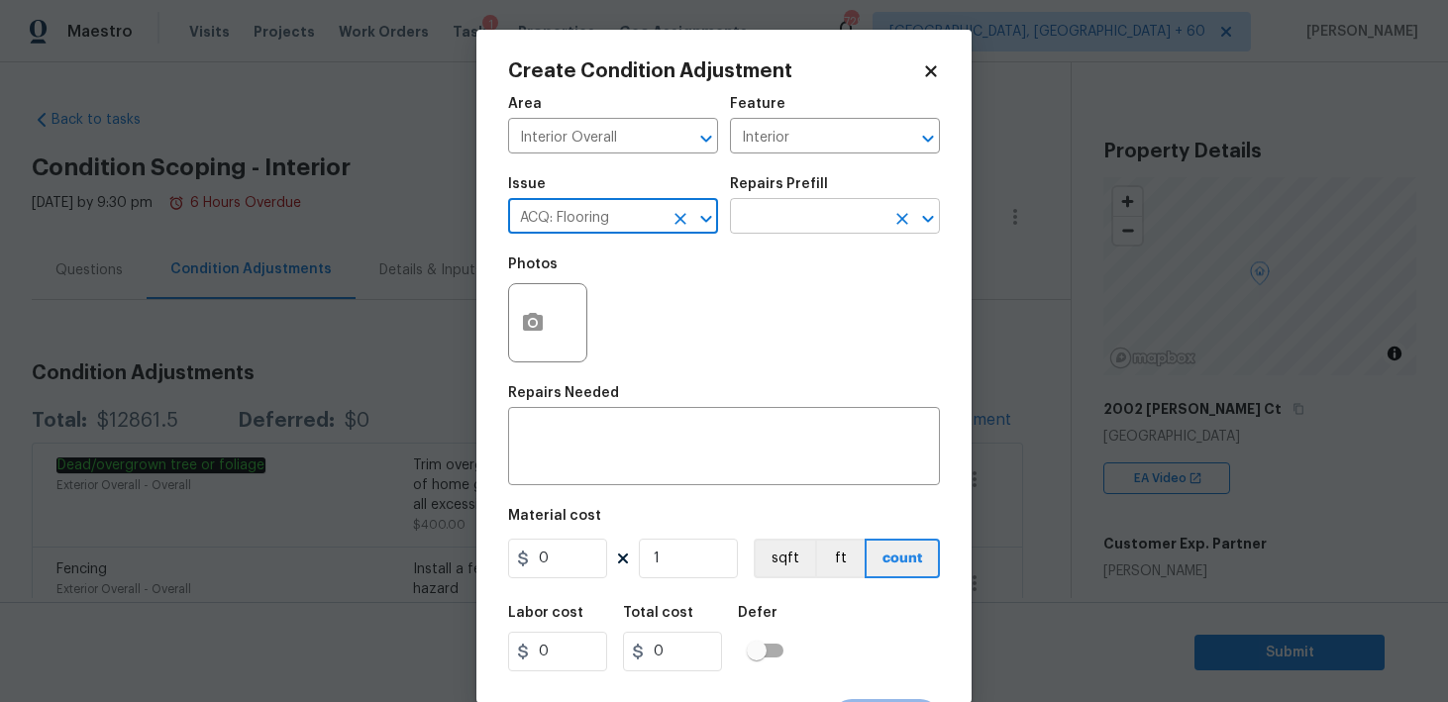
click at [783, 207] on input "text" at bounding box center [807, 218] width 155 height 31
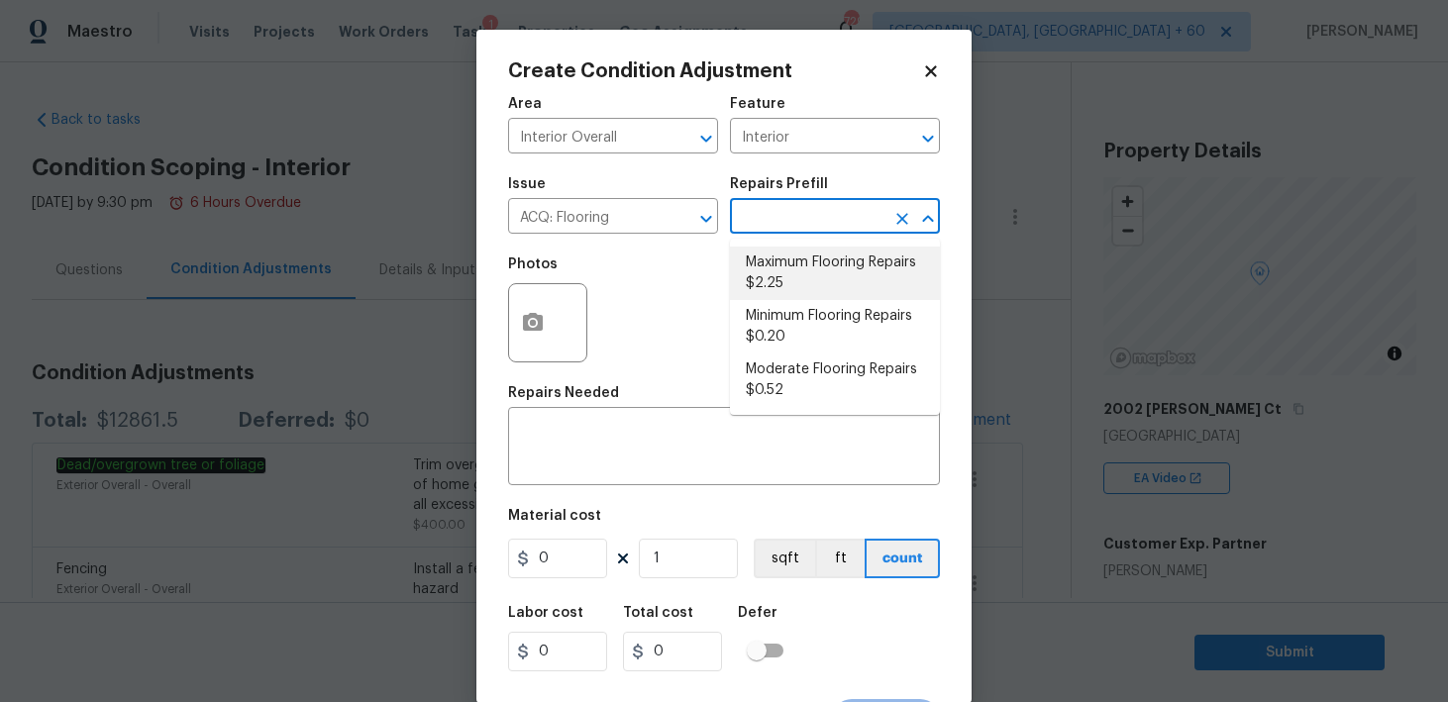
click at [796, 278] on li "Maximum Flooring Repairs $2.25" at bounding box center [835, 273] width 210 height 53
type input "Acquisition"
type textarea "Acquisition Scope: Maximum flooring repairs"
type input "2.25"
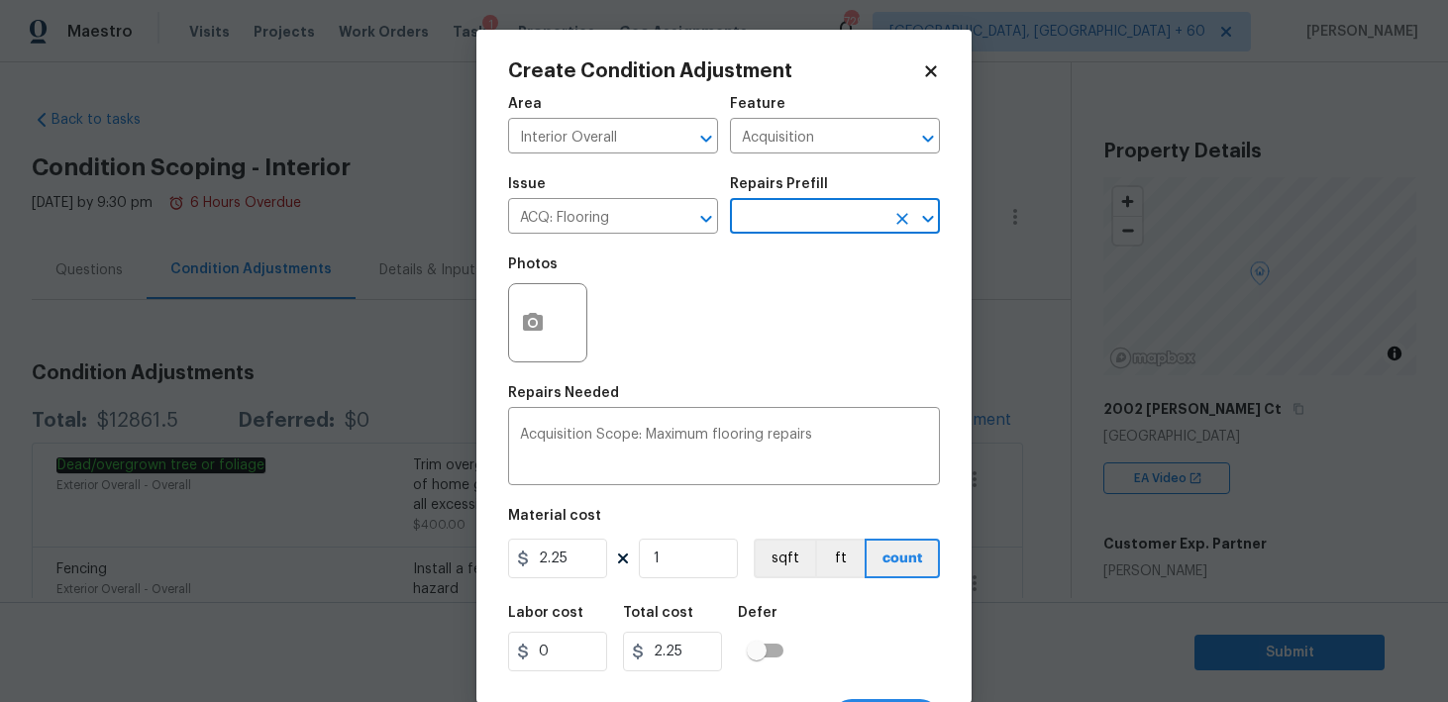
scroll to position [38, 0]
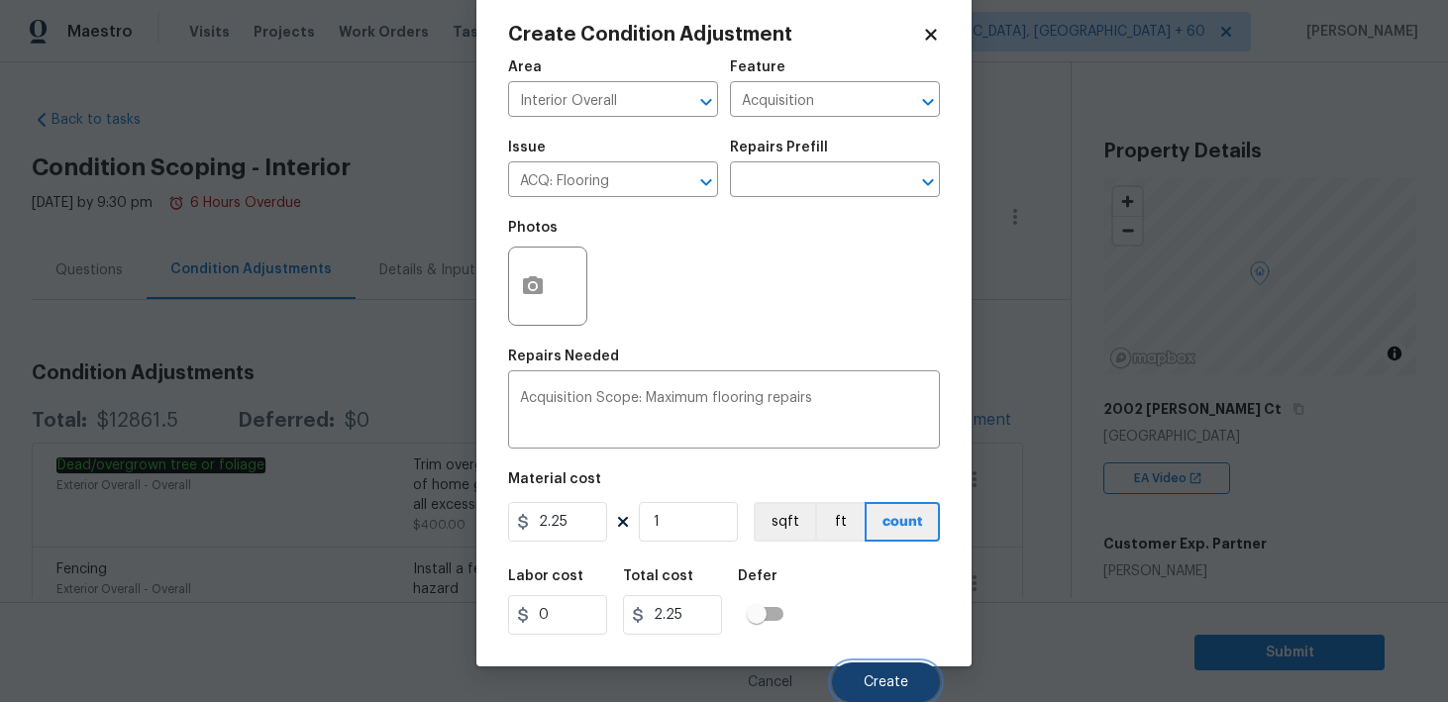
click at [863, 670] on button "Create" at bounding box center [886, 683] width 108 height 40
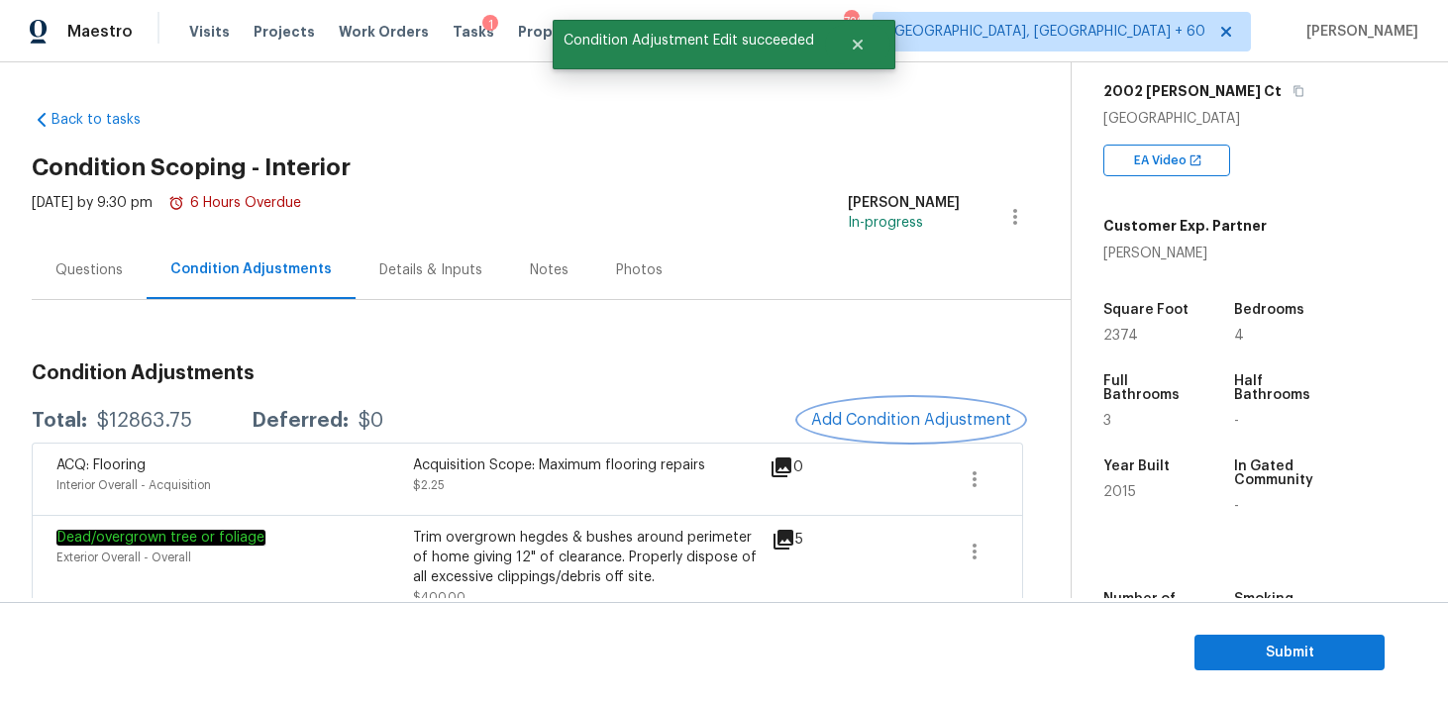
scroll to position [330, 0]
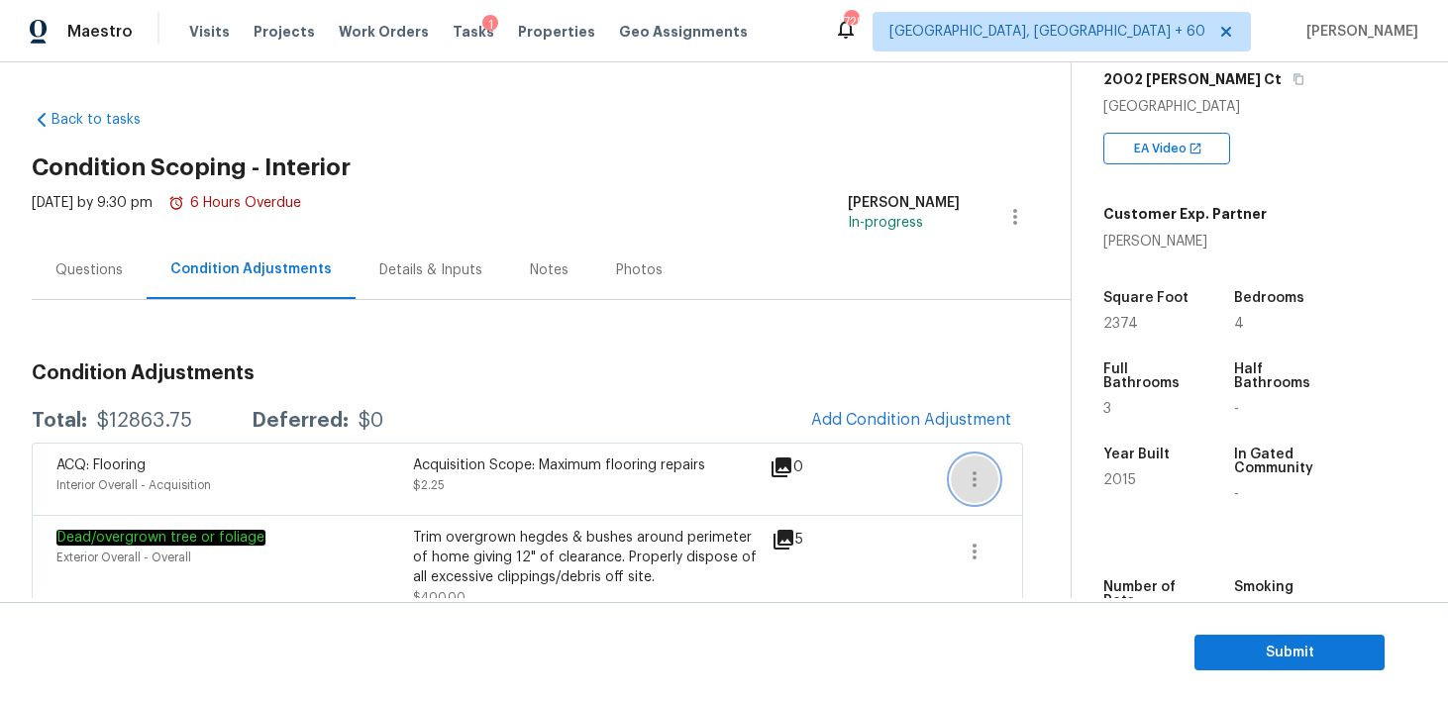
click at [981, 470] on icon "button" at bounding box center [975, 479] width 24 height 24
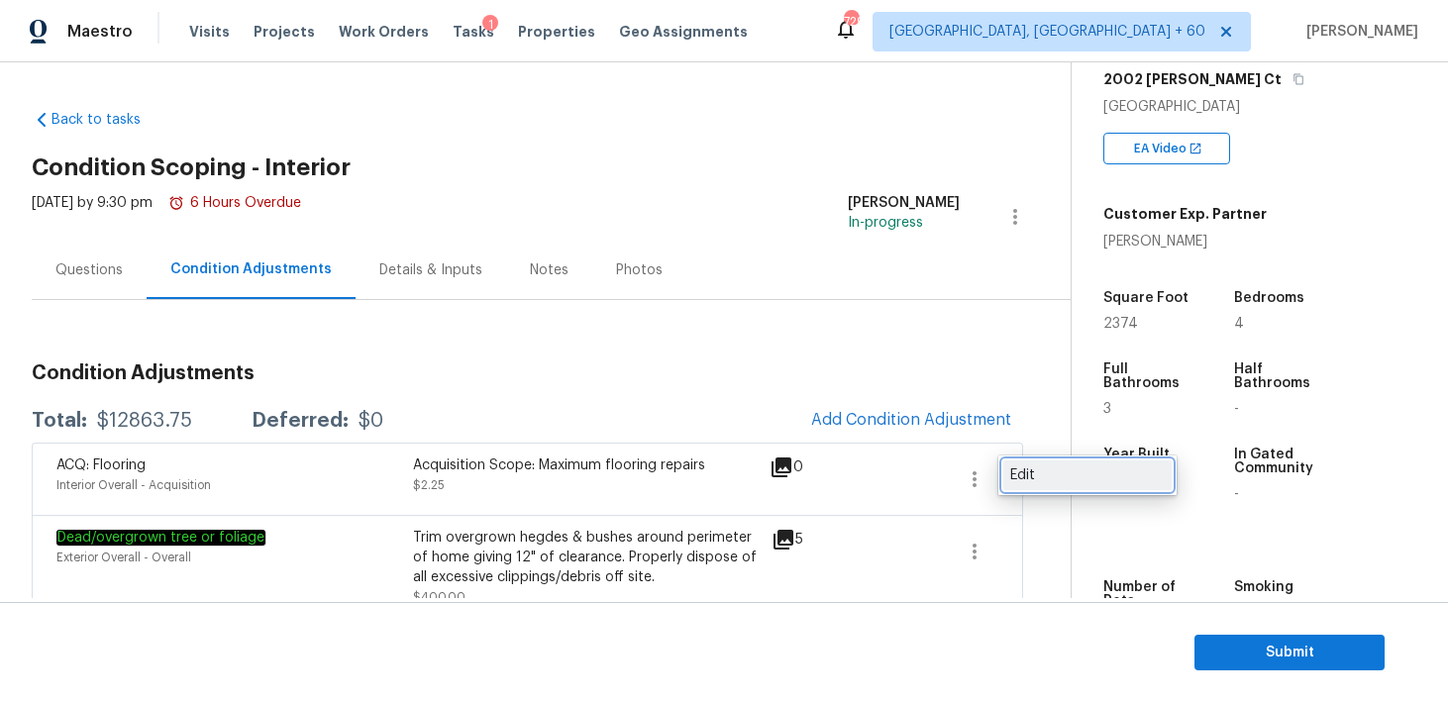
click at [1052, 476] on div "Edit" at bounding box center [1087, 476] width 155 height 20
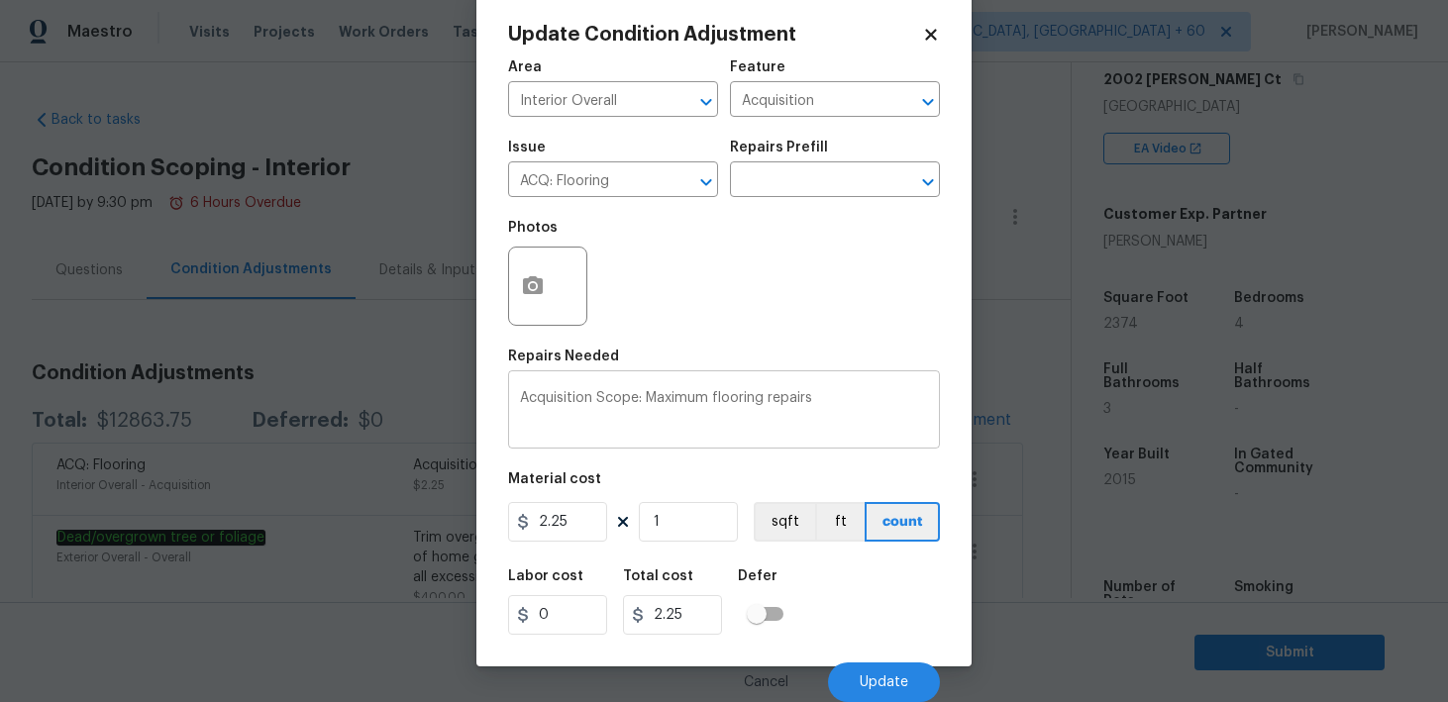
scroll to position [37, 0]
click at [671, 522] on input "1" at bounding box center [688, 522] width 99 height 40
type input "0"
type input "2"
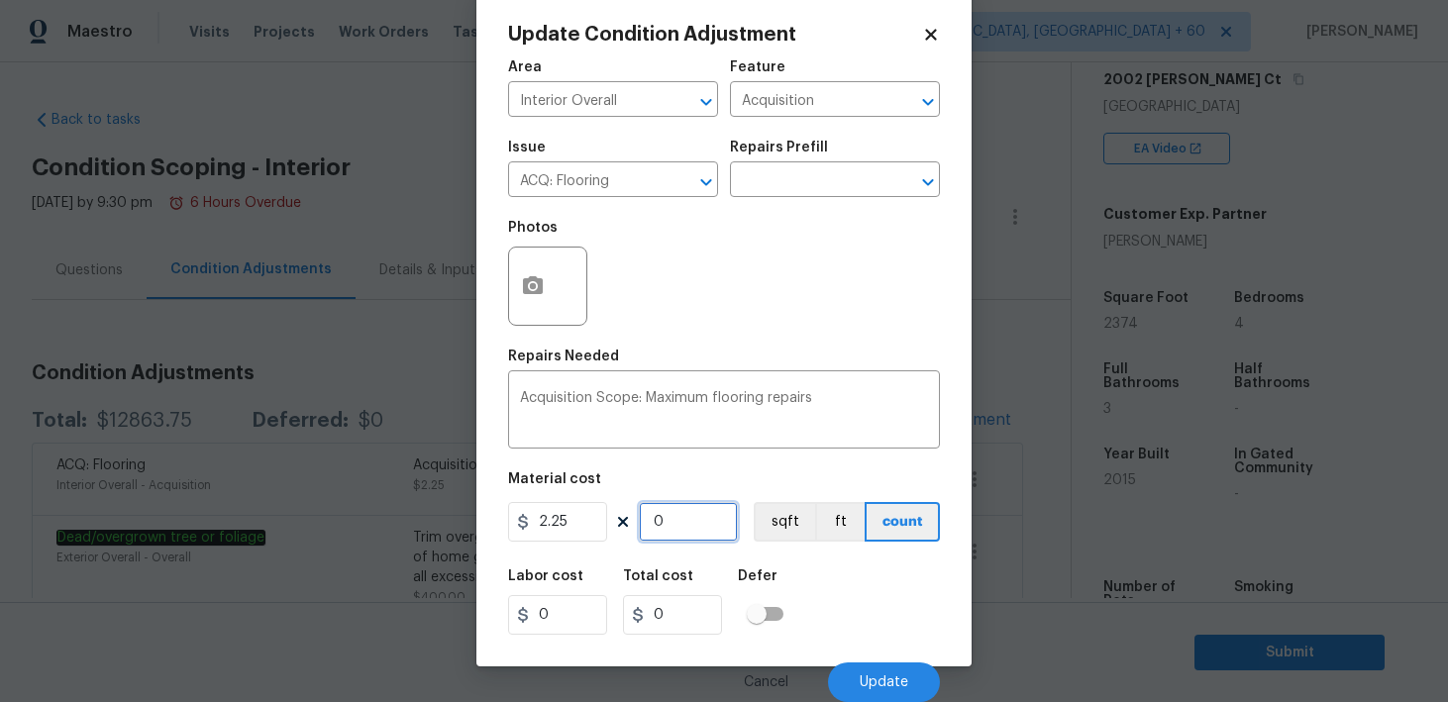
type input "4.5"
type input "23"
type input "51.75"
type input "237"
type input "533.25"
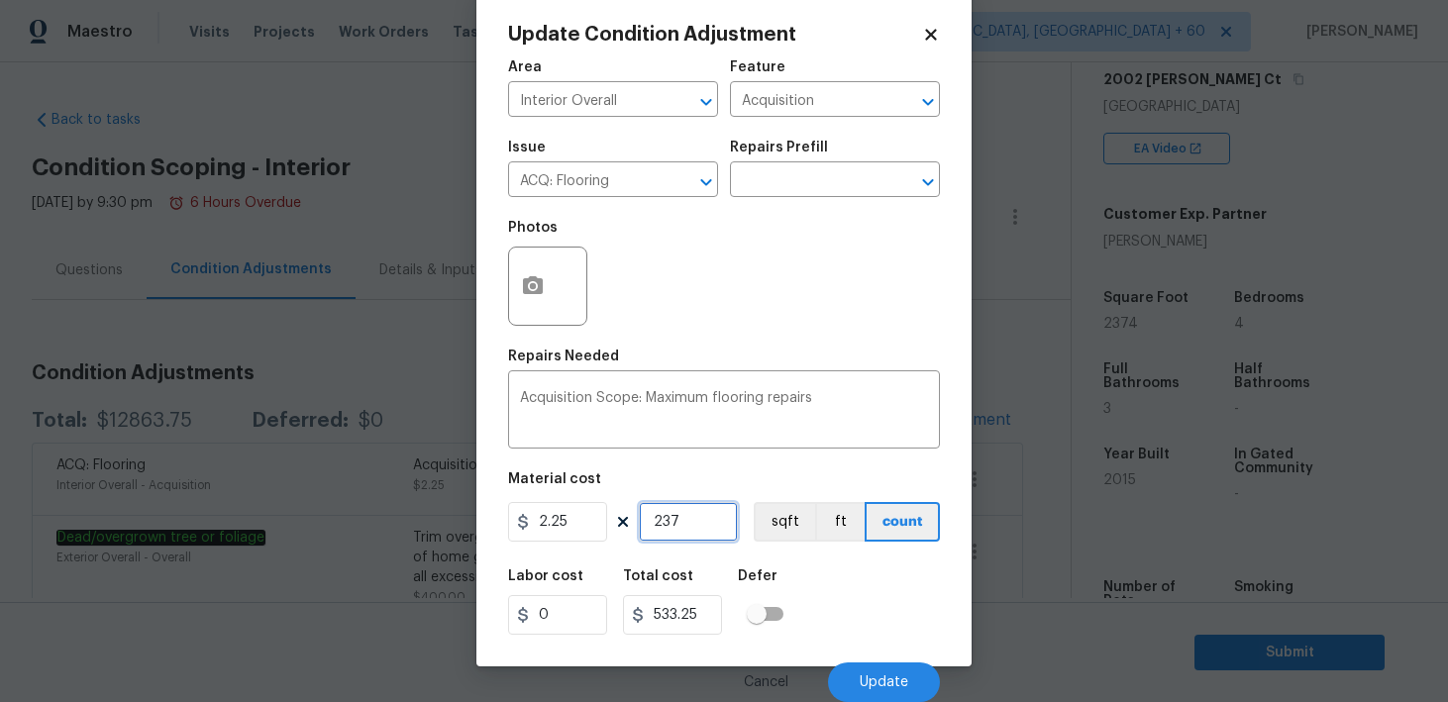
type input "2374"
type input "5341.5"
type input "2374"
click at [838, 600] on div "Labor cost 0 Total cost 5341.5 Defer" at bounding box center [724, 602] width 432 height 89
click at [865, 684] on span "Update" at bounding box center [884, 682] width 49 height 15
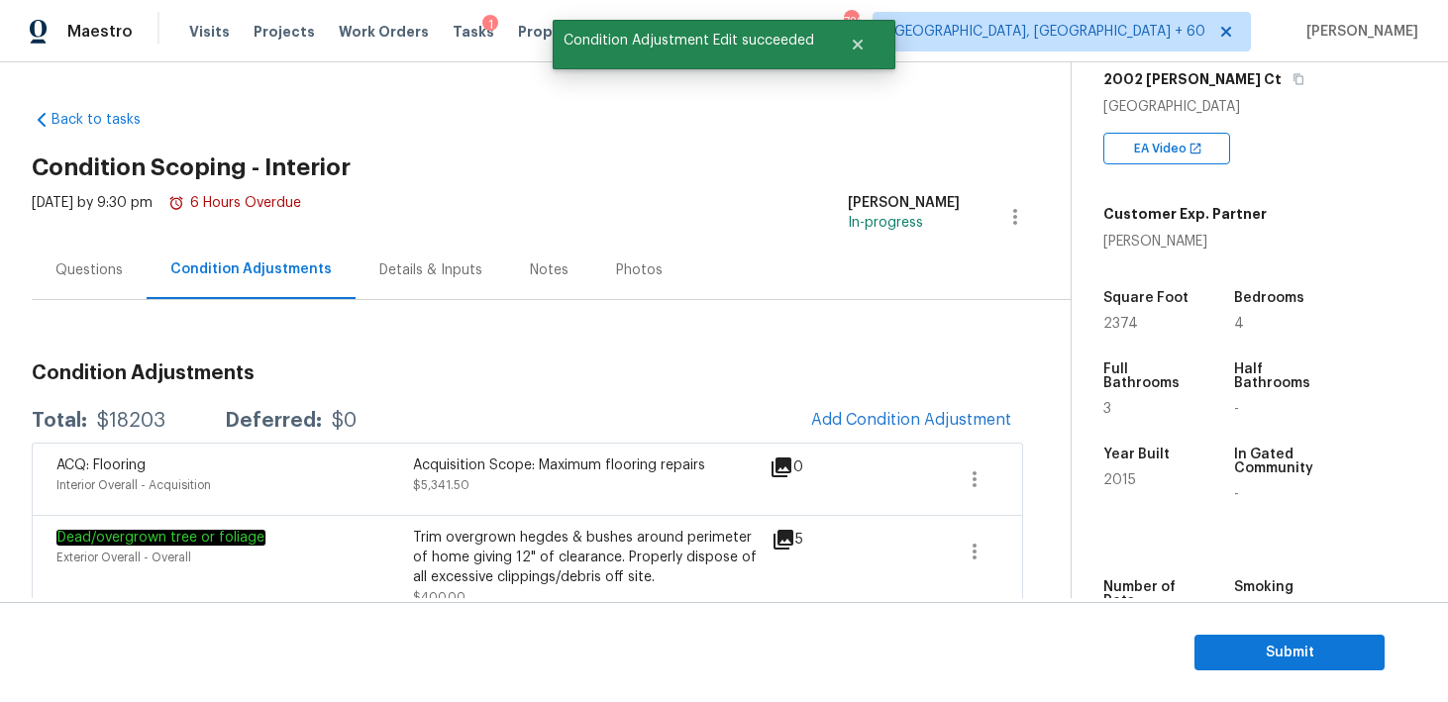
scroll to position [0, 0]
click at [981, 481] on icon "button" at bounding box center [975, 479] width 24 height 24
click at [1010, 477] on div "Edit" at bounding box center [1087, 476] width 155 height 20
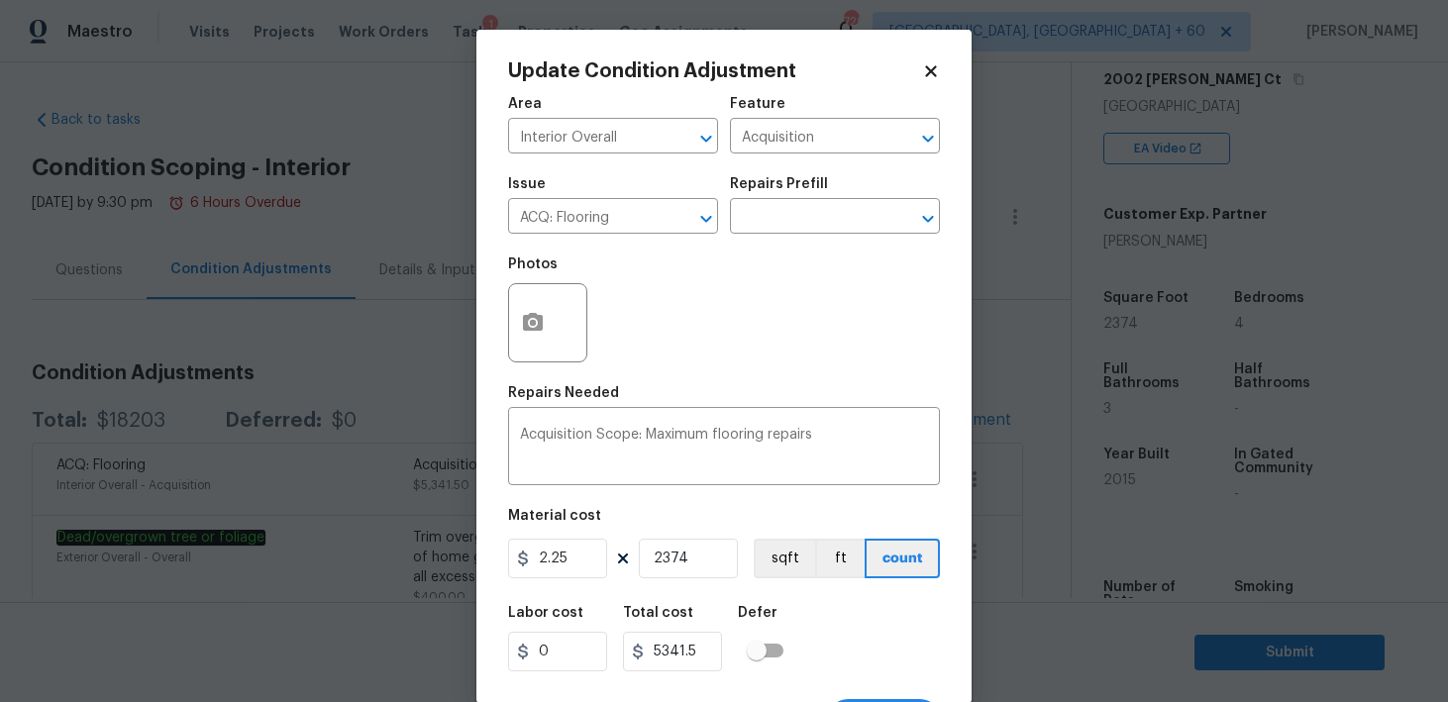
click at [579, 332] on div at bounding box center [547, 322] width 79 height 79
click at [542, 318] on icon "button" at bounding box center [533, 322] width 20 height 18
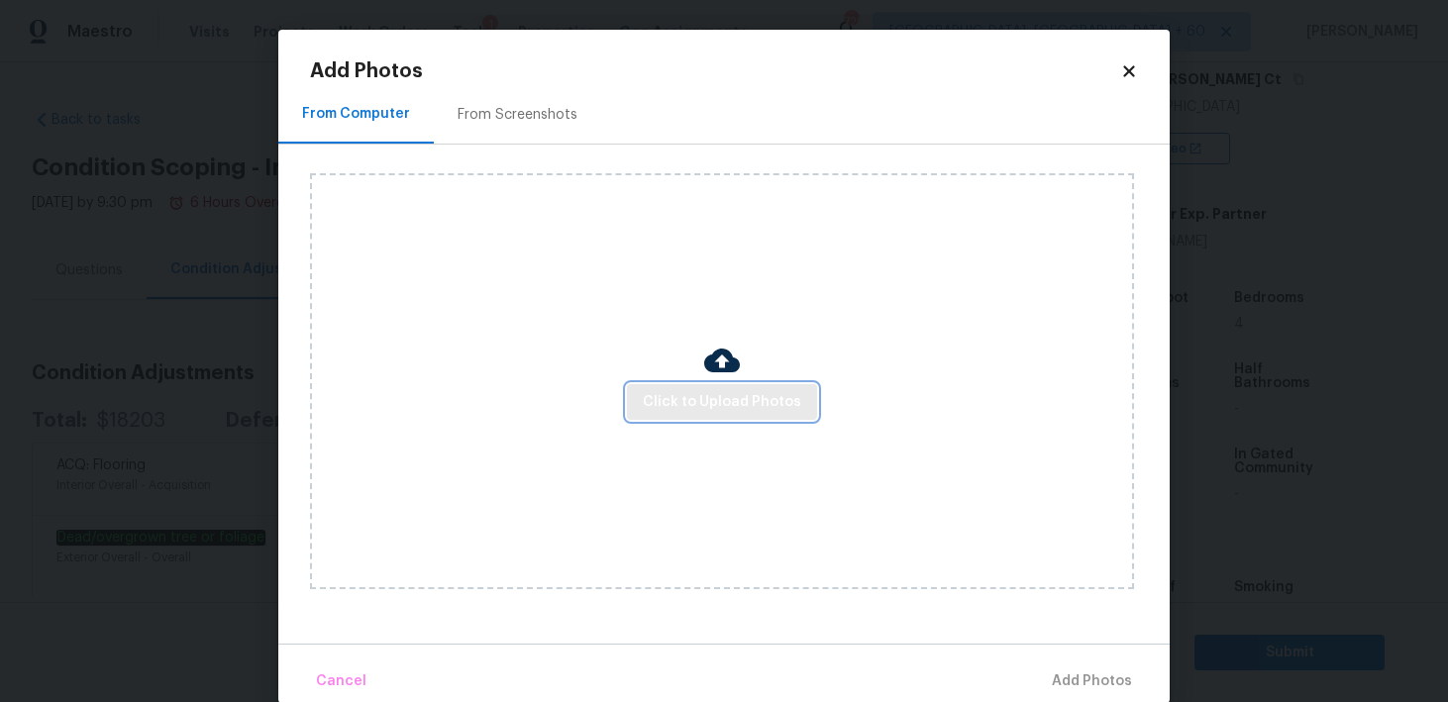
click at [727, 395] on span "Click to Upload Photos" at bounding box center [722, 402] width 158 height 25
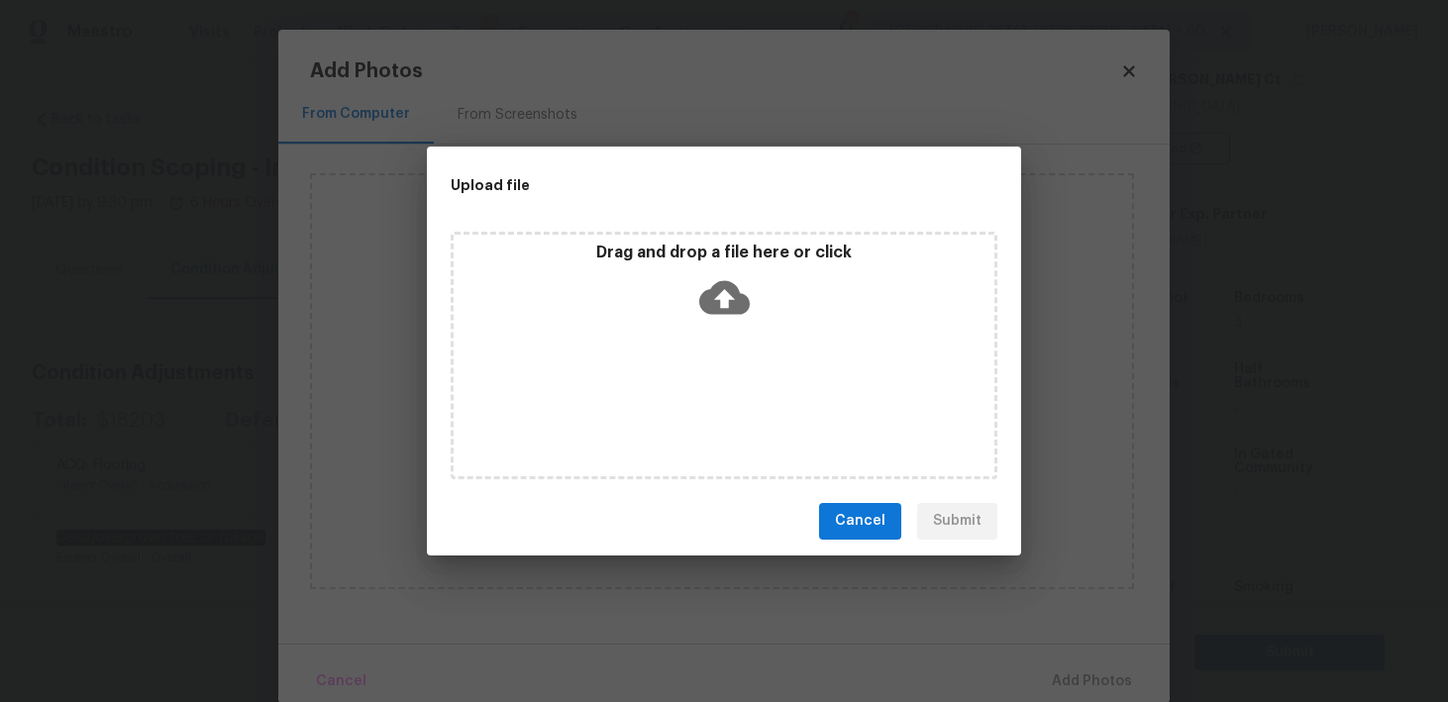
click at [726, 285] on icon at bounding box center [724, 297] width 51 height 34
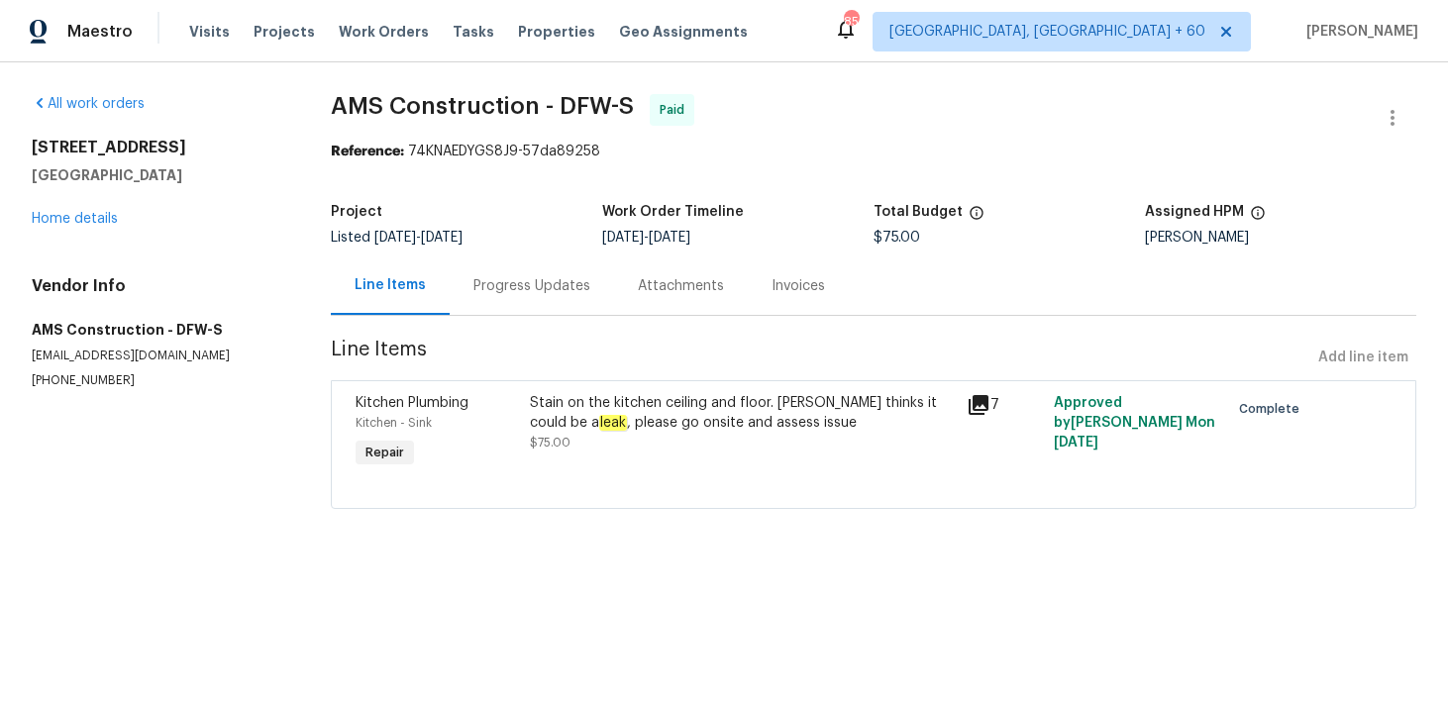
click at [524, 288] on div "Progress Updates" at bounding box center [531, 286] width 117 height 20
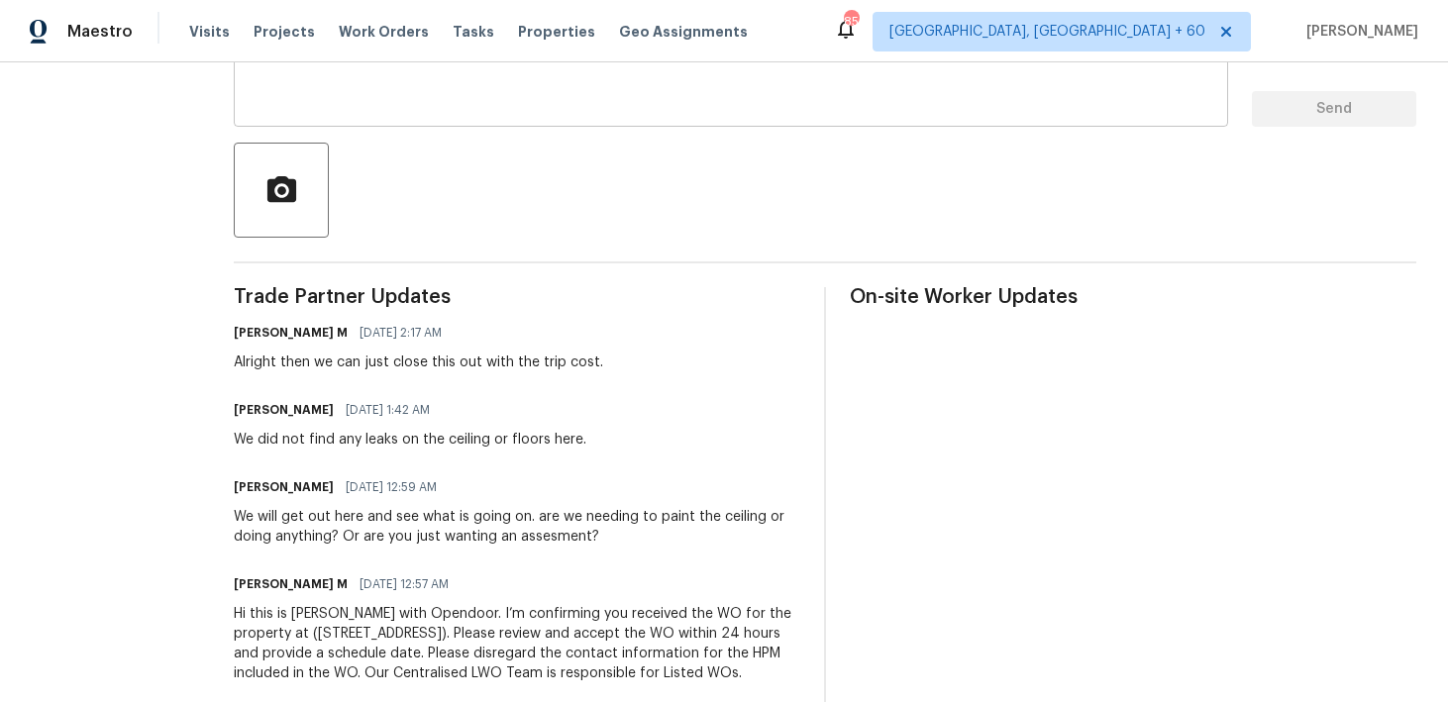
scroll to position [422, 0]
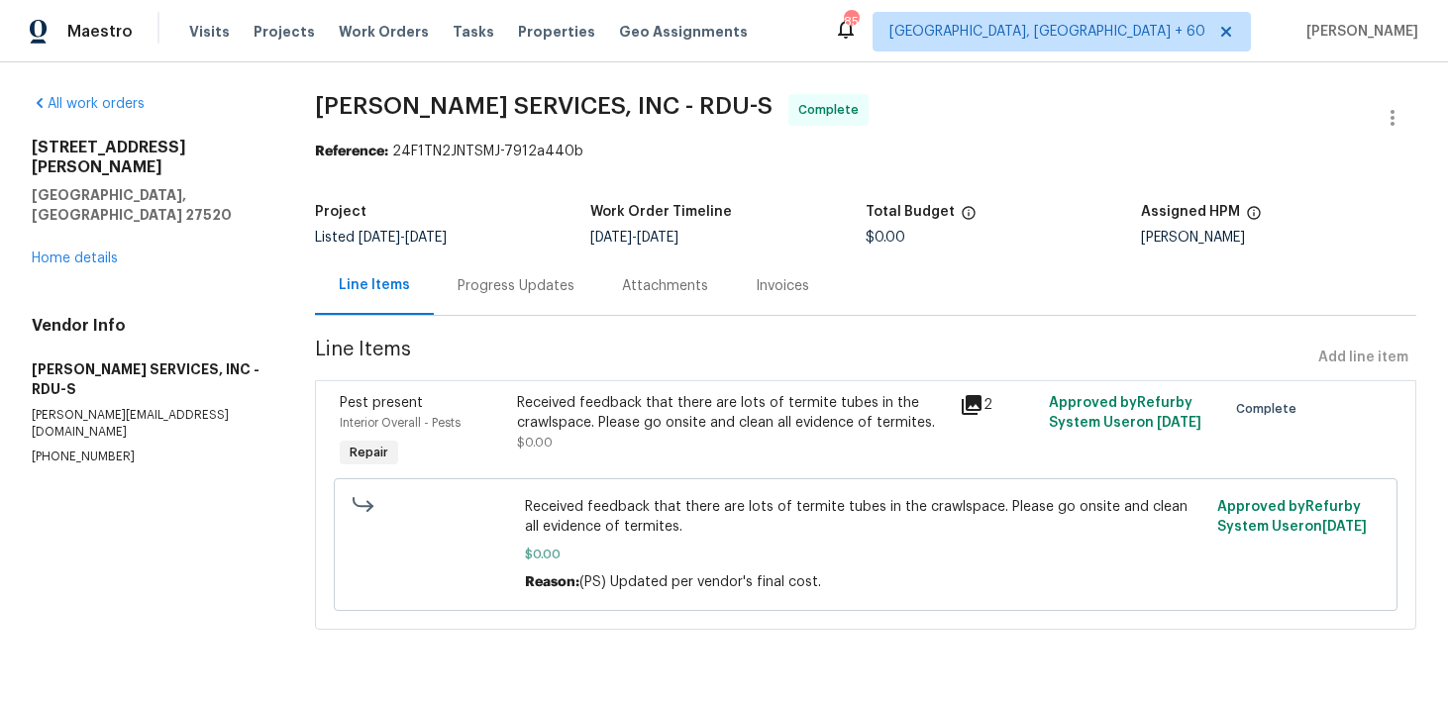
click at [493, 305] on div "Progress Updates" at bounding box center [516, 286] width 164 height 58
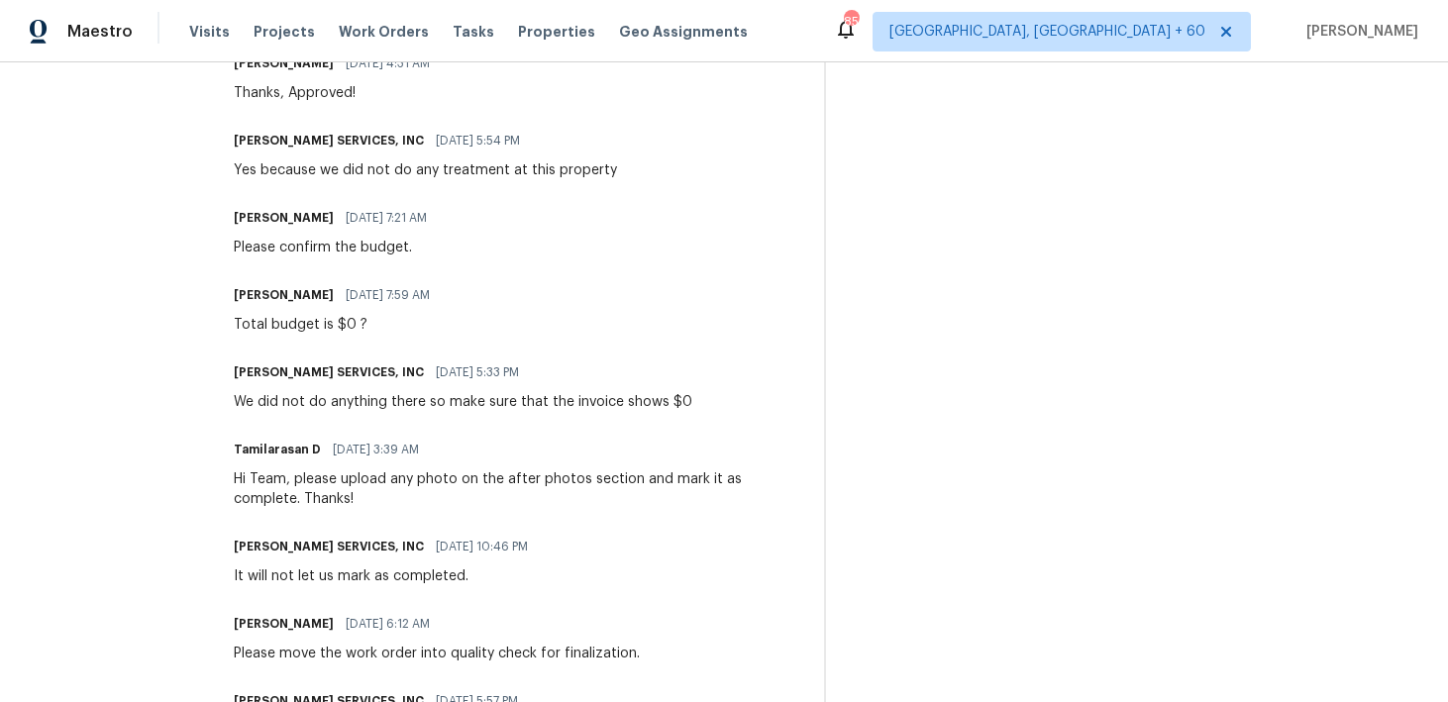
scroll to position [563, 0]
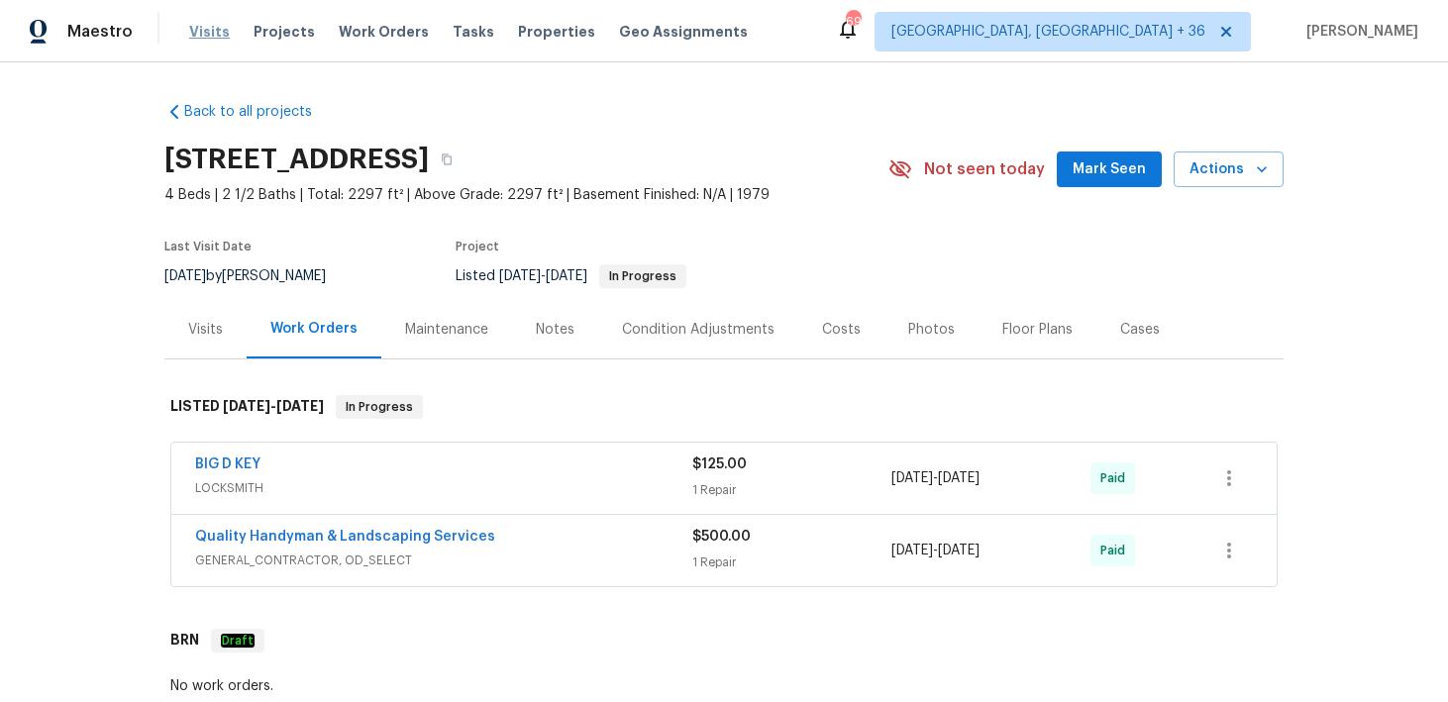
click at [209, 28] on span "Visits" at bounding box center [209, 32] width 41 height 20
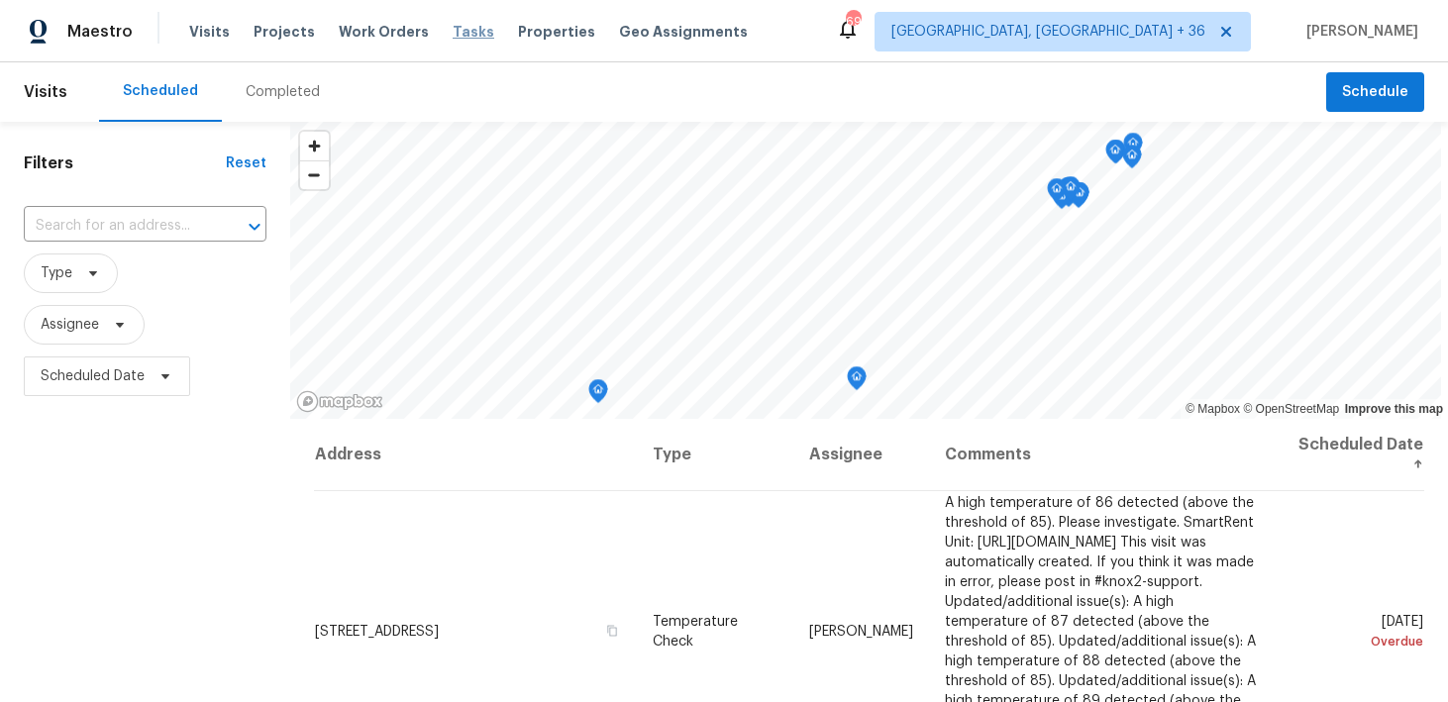
click at [456, 35] on span "Tasks" at bounding box center [474, 32] width 42 height 14
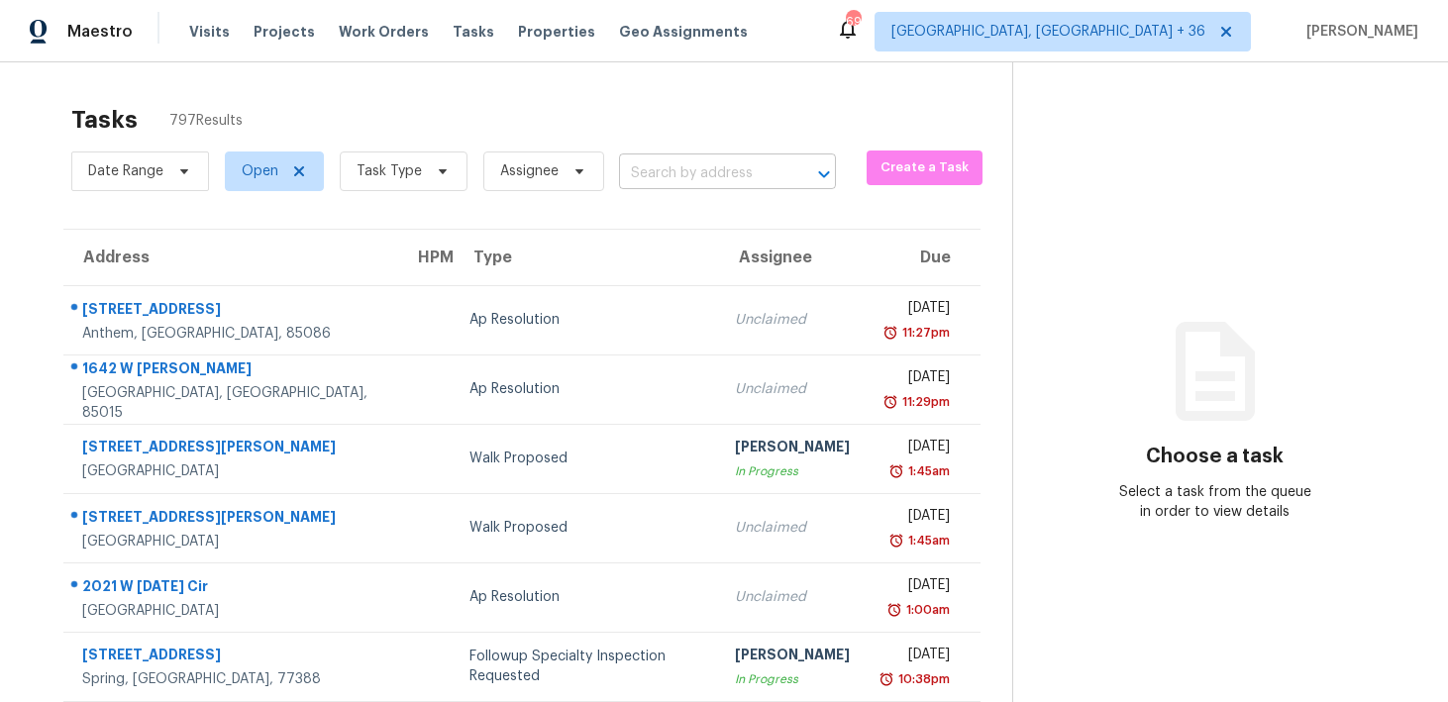
click at [652, 158] on input "text" at bounding box center [699, 173] width 161 height 31
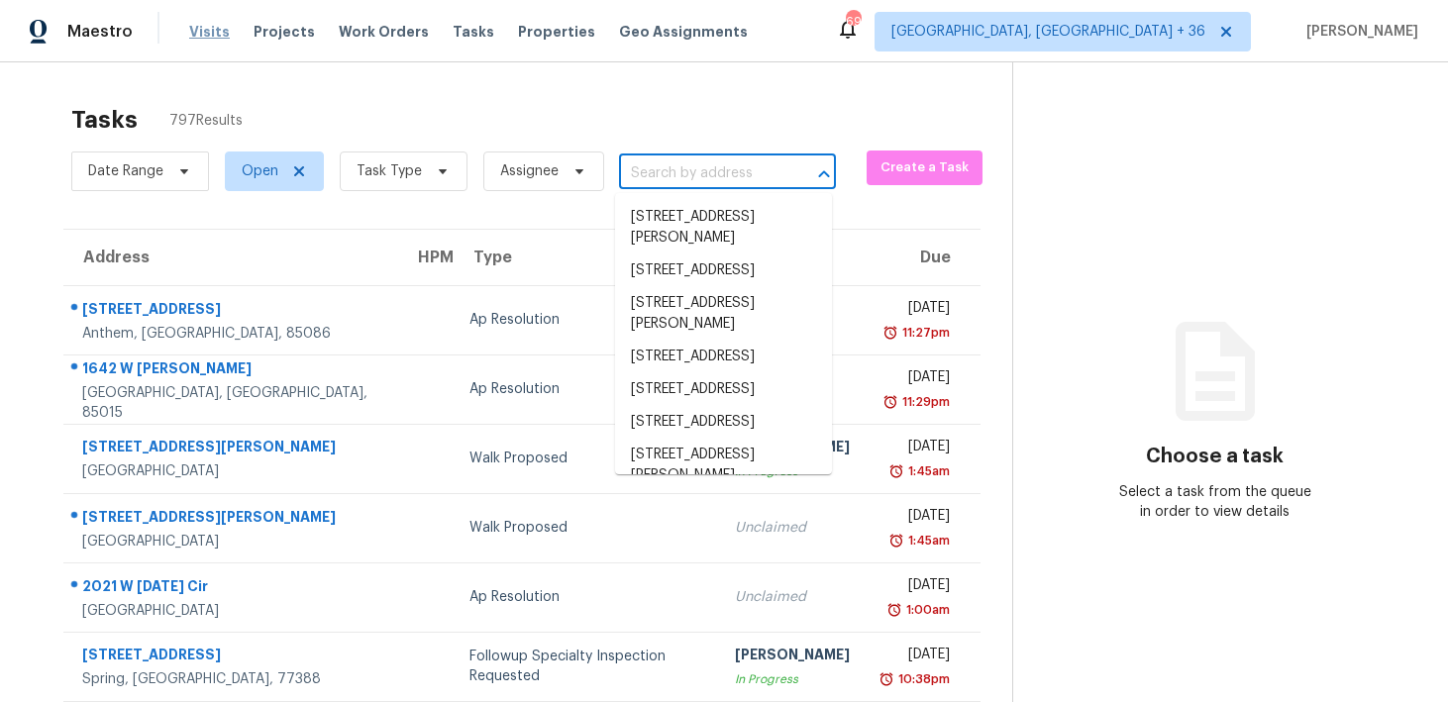
click at [206, 28] on span "Visits" at bounding box center [209, 32] width 41 height 20
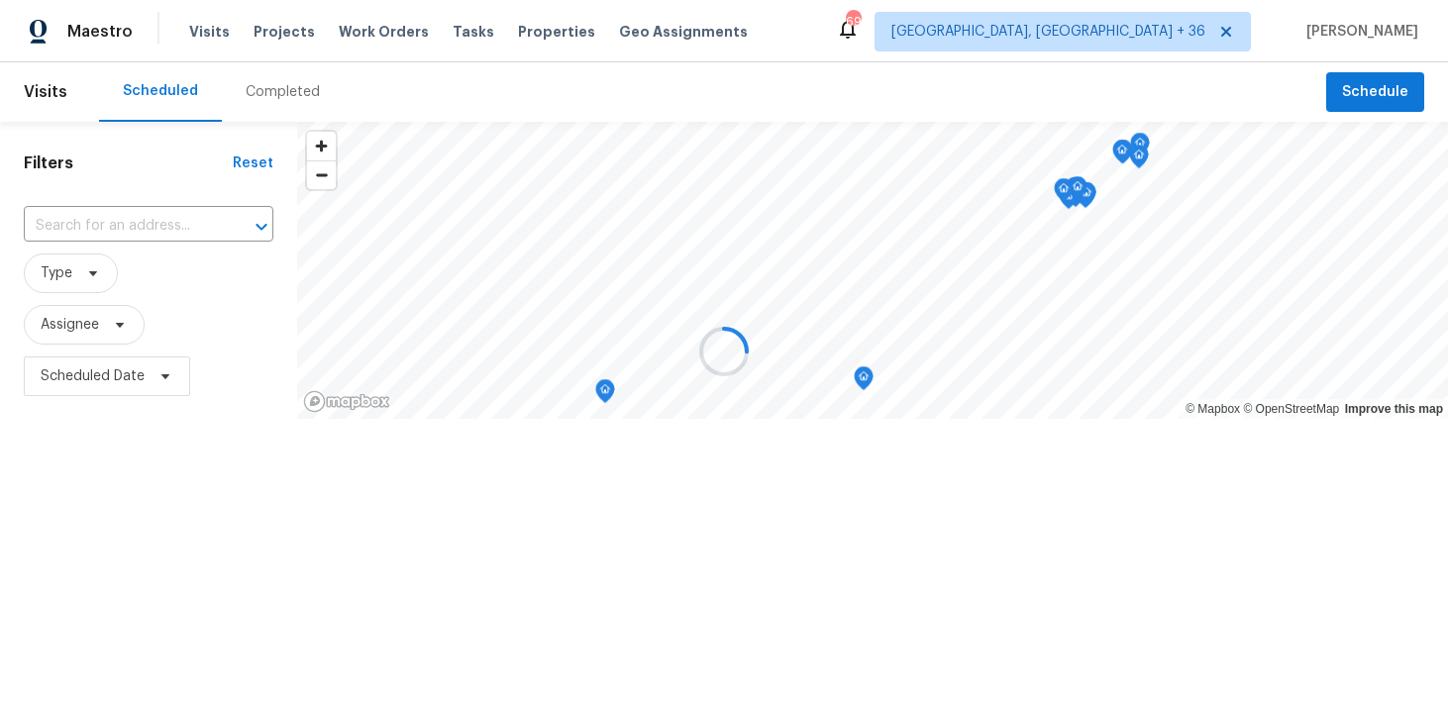
click at [275, 92] on div at bounding box center [724, 351] width 1448 height 702
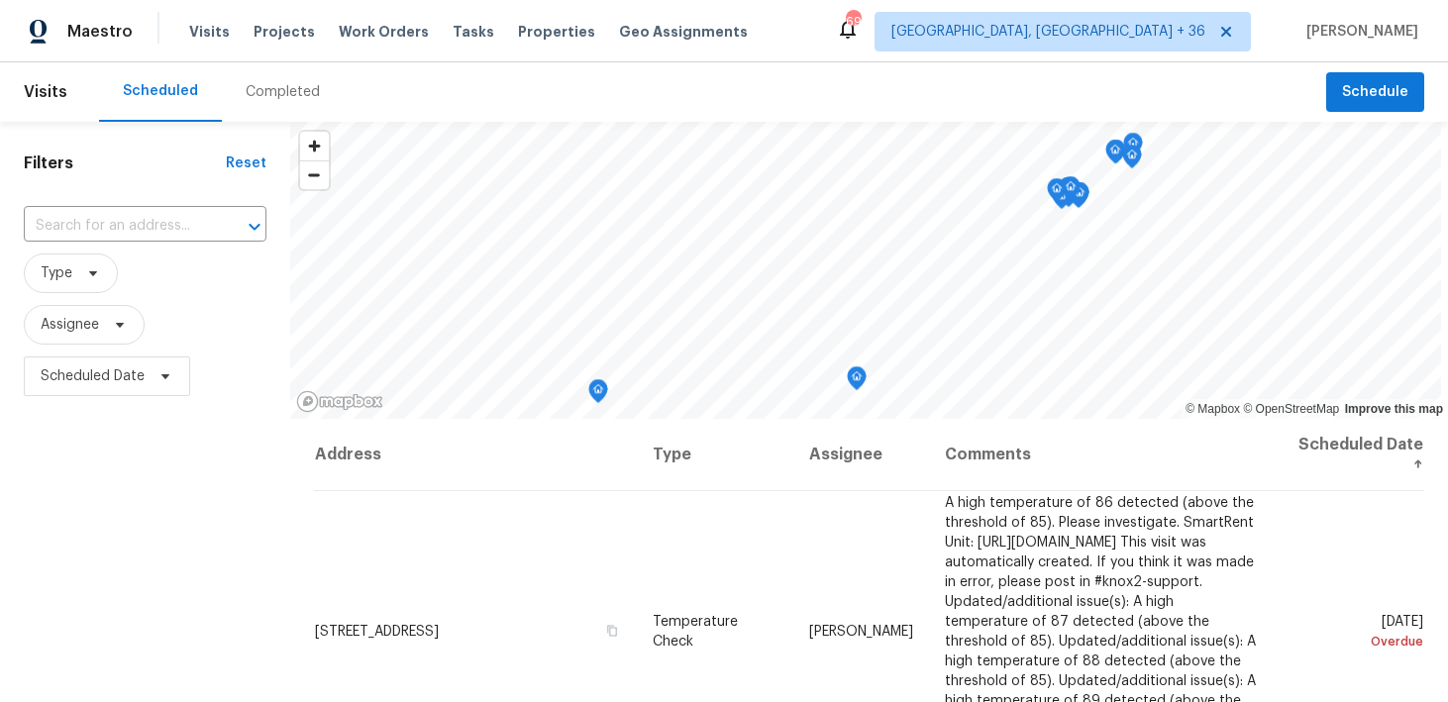
click at [261, 95] on div "Completed" at bounding box center [283, 92] width 74 height 20
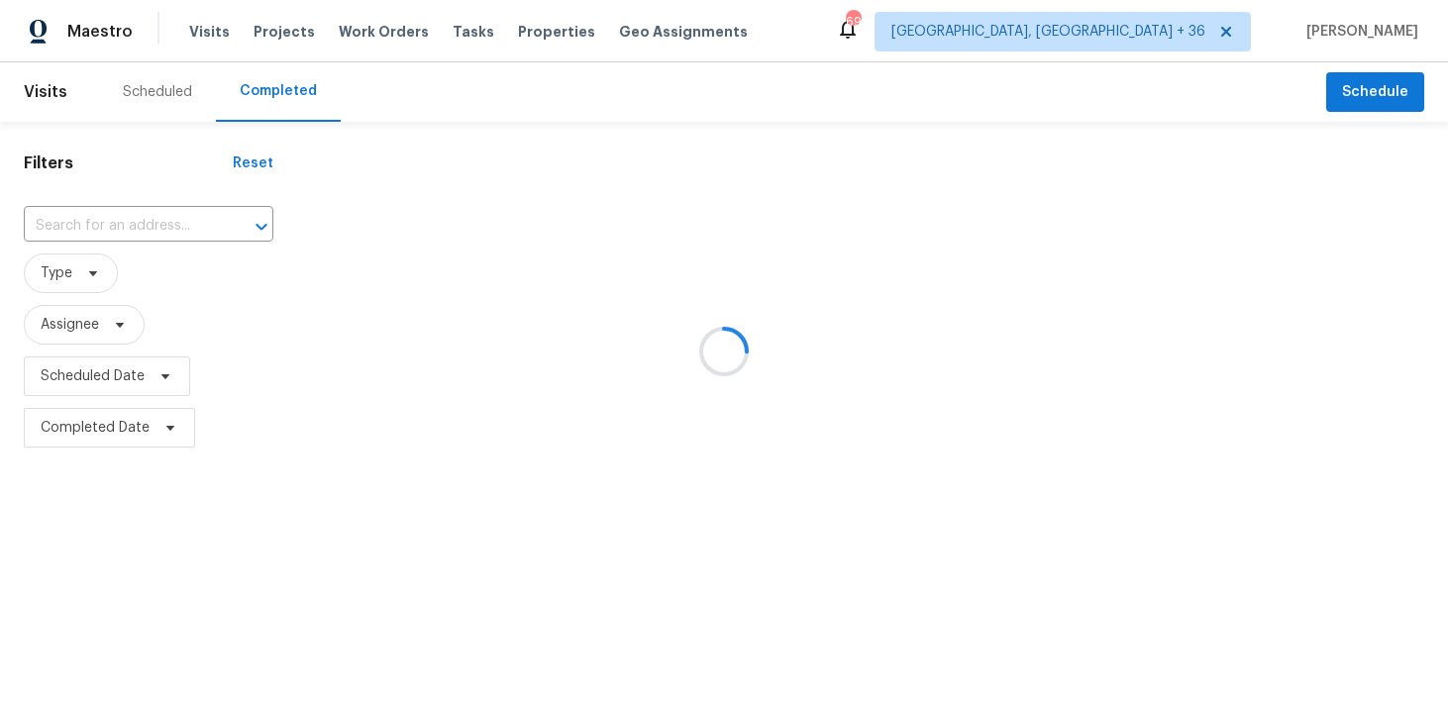
click at [134, 216] on div at bounding box center [724, 351] width 1448 height 702
click at [122, 236] on div at bounding box center [724, 351] width 1448 height 702
click at [104, 227] on div at bounding box center [724, 351] width 1448 height 702
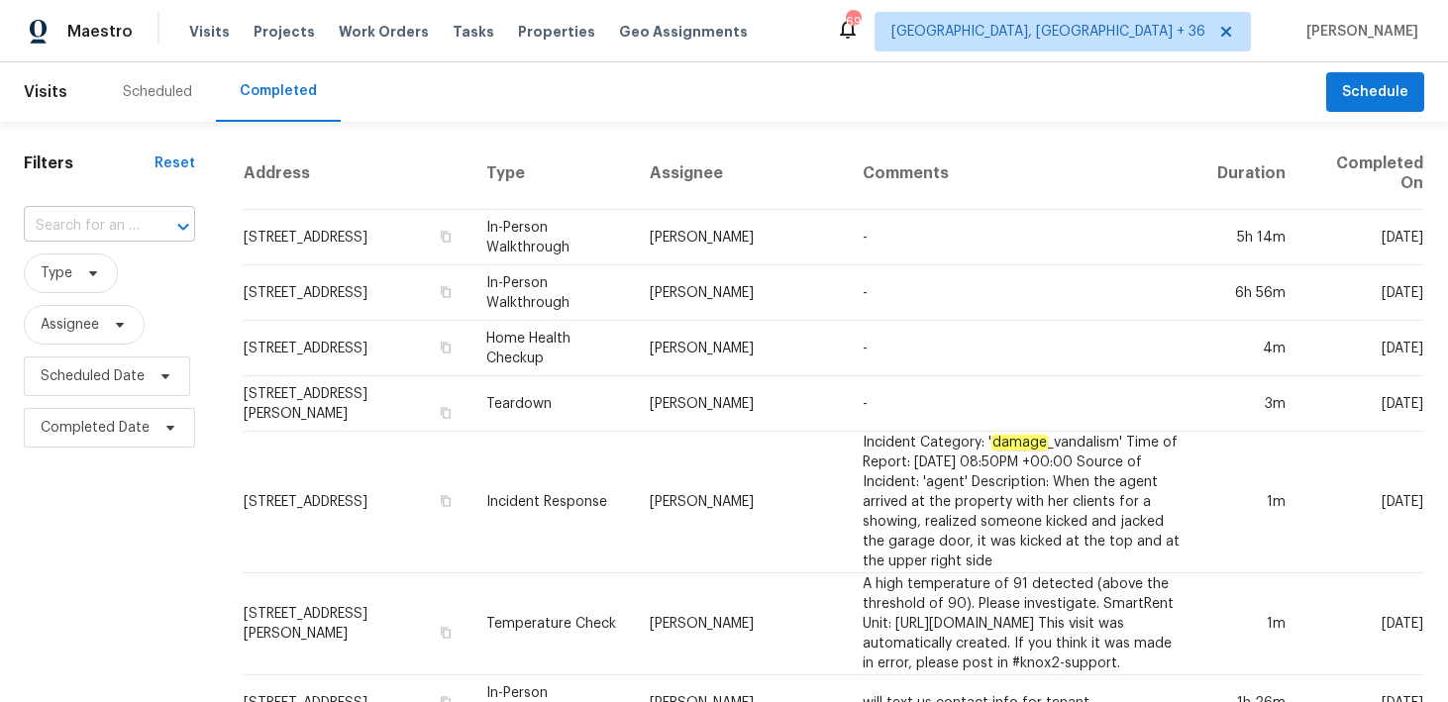
click at [94, 228] on input "text" at bounding box center [82, 226] width 116 height 31
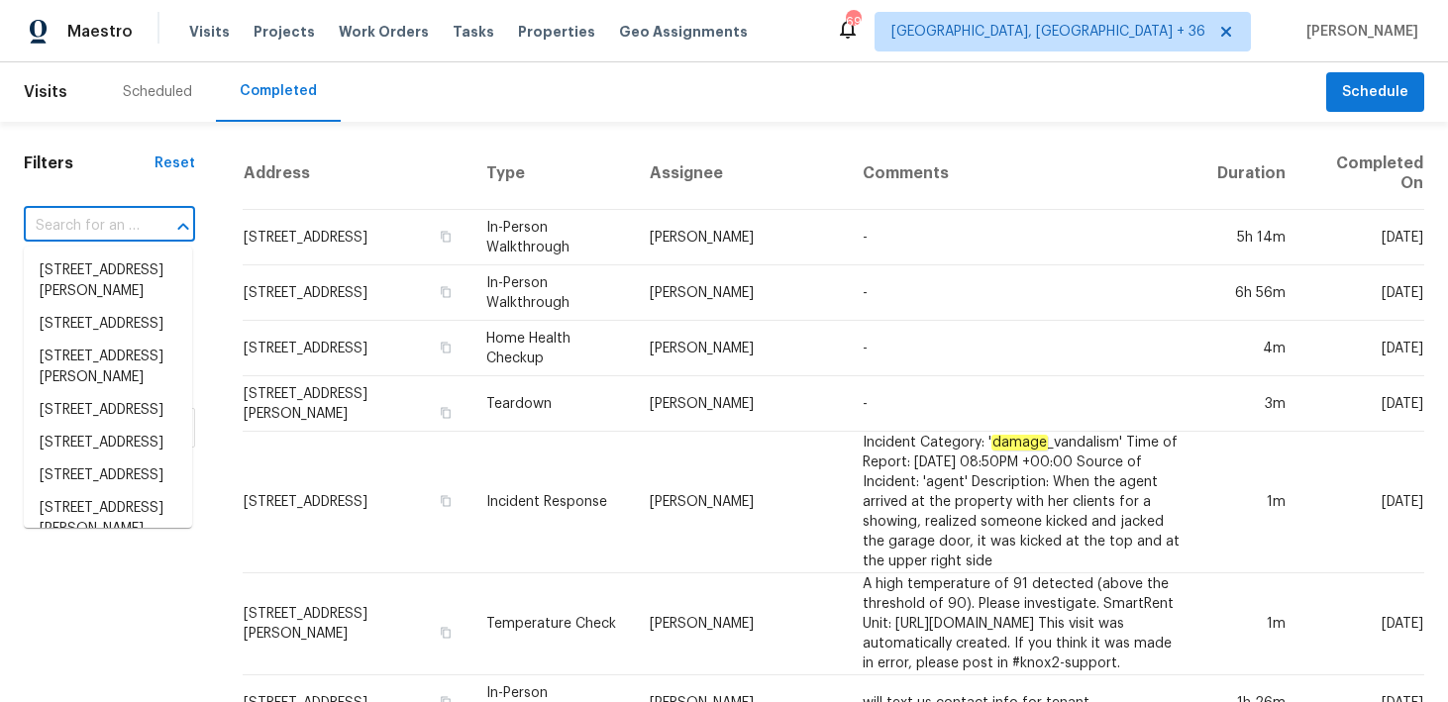
paste input "[STREET_ADDRESS][PERSON_NAME]"
type input "[STREET_ADDRESS][PERSON_NAME]"
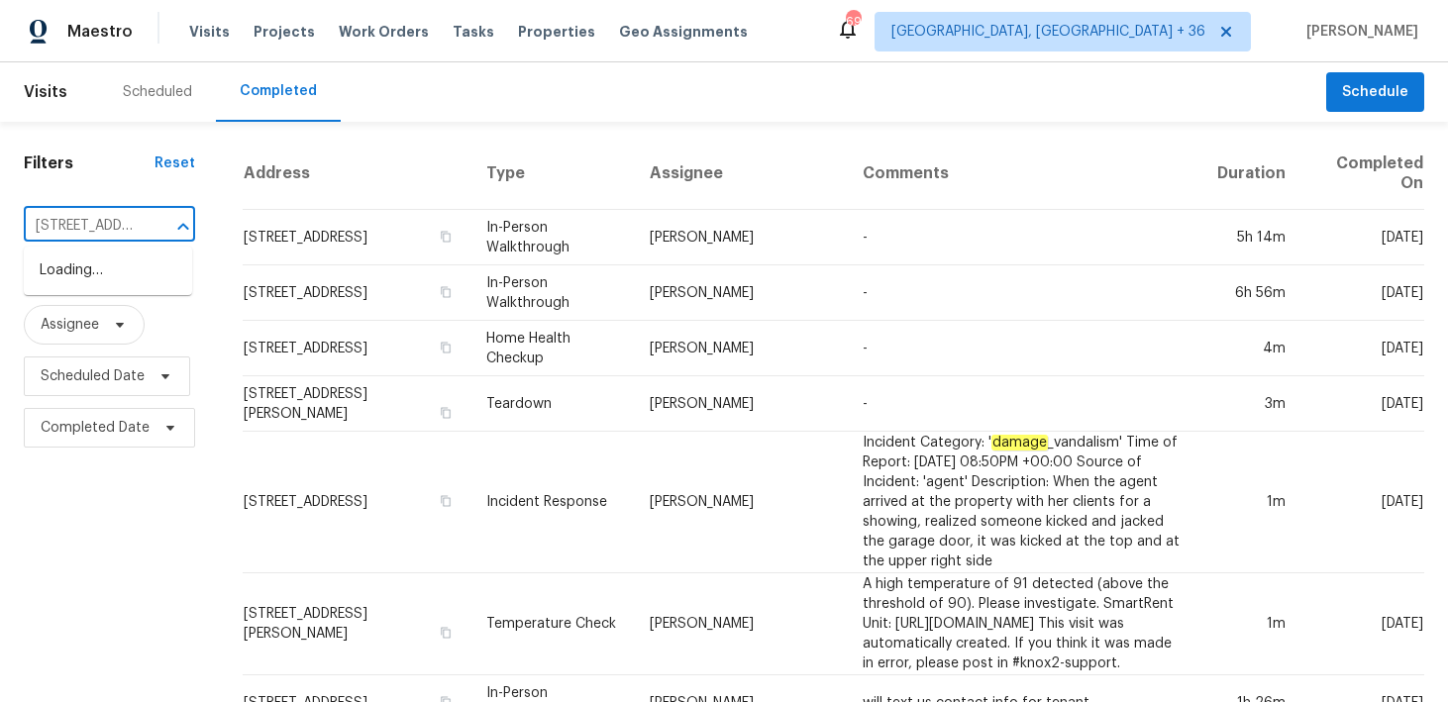
scroll to position [0, 142]
click at [97, 273] on li "[STREET_ADDRESS][PERSON_NAME]" at bounding box center [108, 281] width 168 height 53
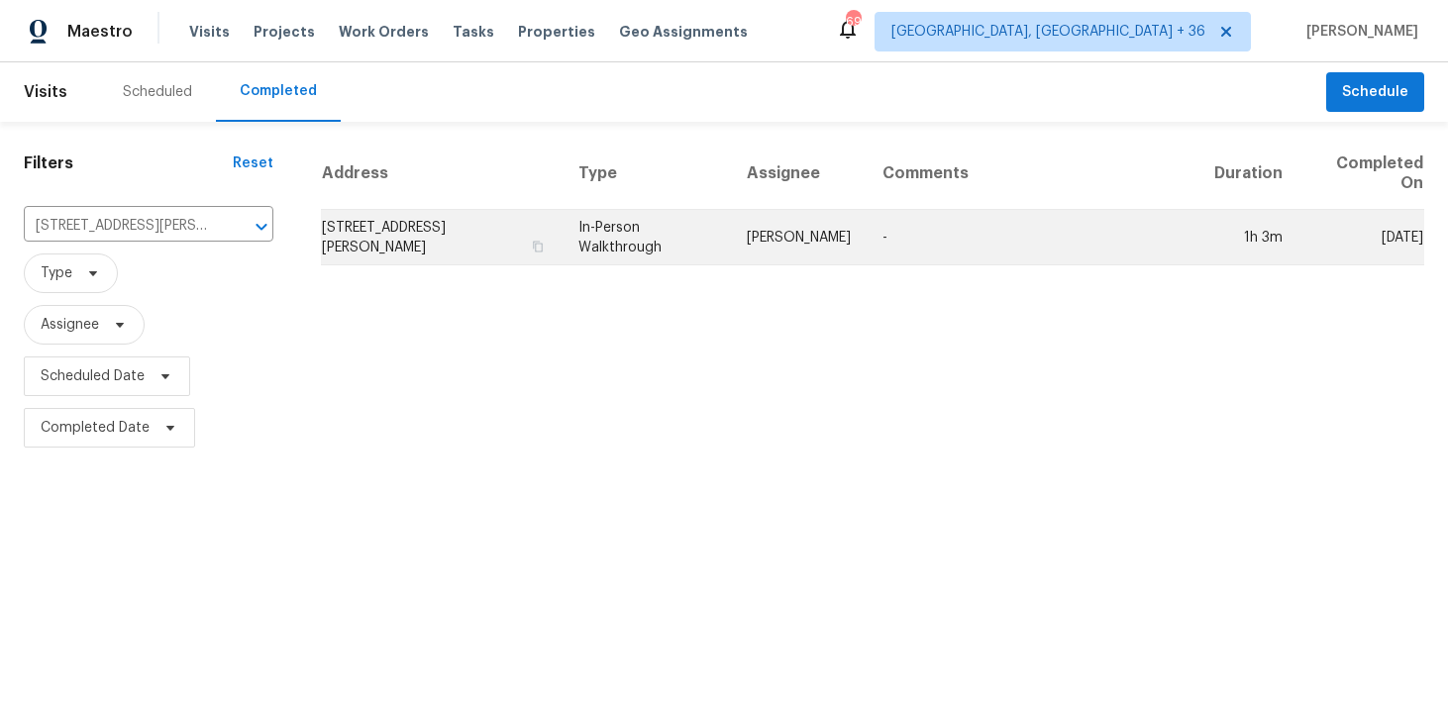
click at [607, 238] on td "In-Person Walkthrough" at bounding box center [647, 237] width 169 height 55
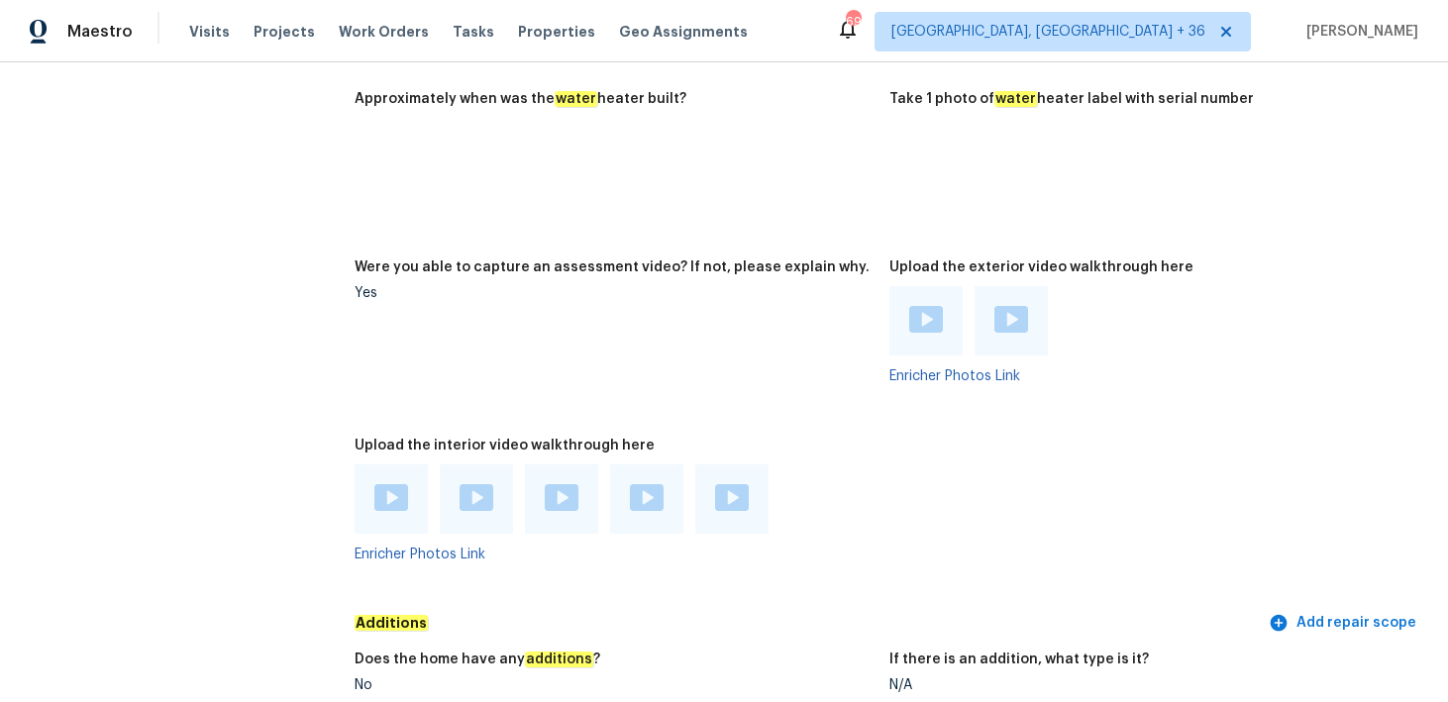
scroll to position [3582, 0]
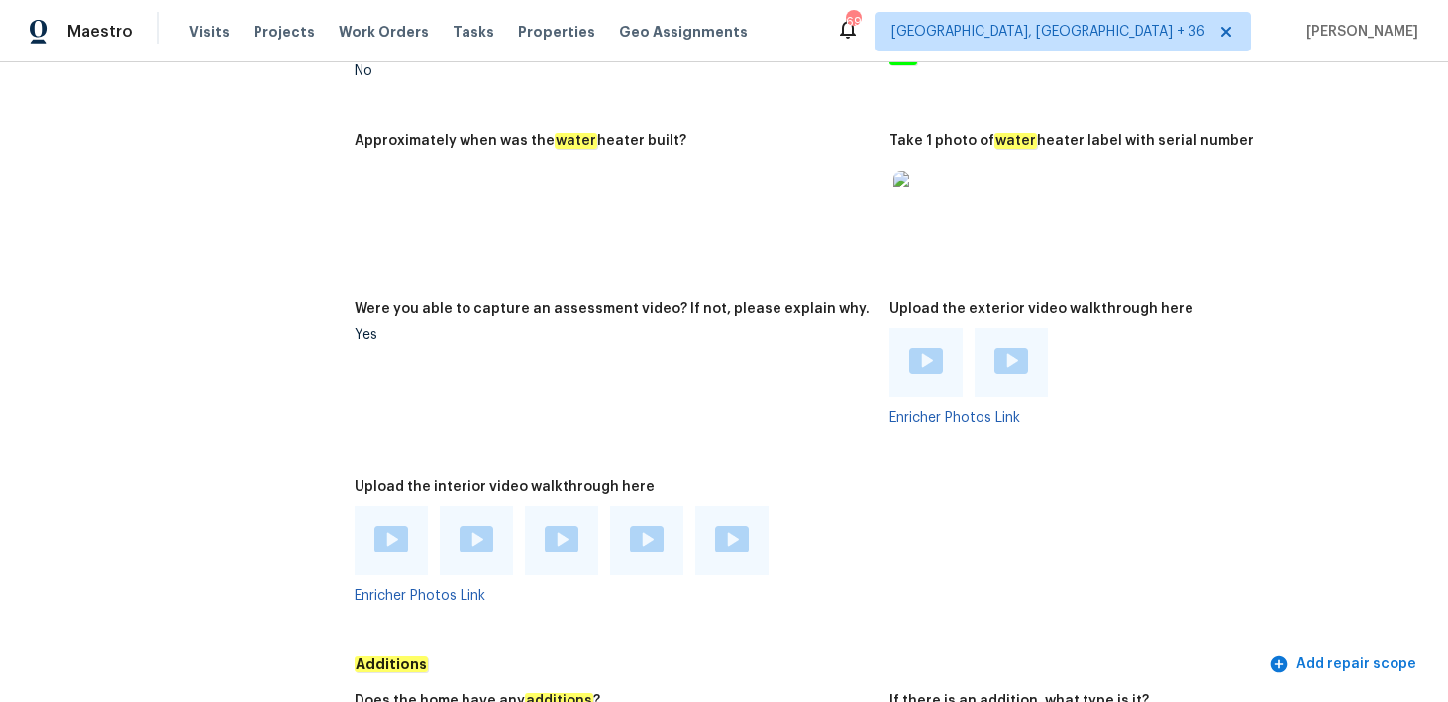
click at [398, 526] on img at bounding box center [391, 539] width 34 height 27
click at [485, 531] on img at bounding box center [477, 539] width 34 height 27
click at [552, 526] on img at bounding box center [562, 539] width 34 height 27
click at [626, 543] on div at bounding box center [646, 540] width 73 height 69
click at [666, 528] on div at bounding box center [646, 540] width 73 height 69
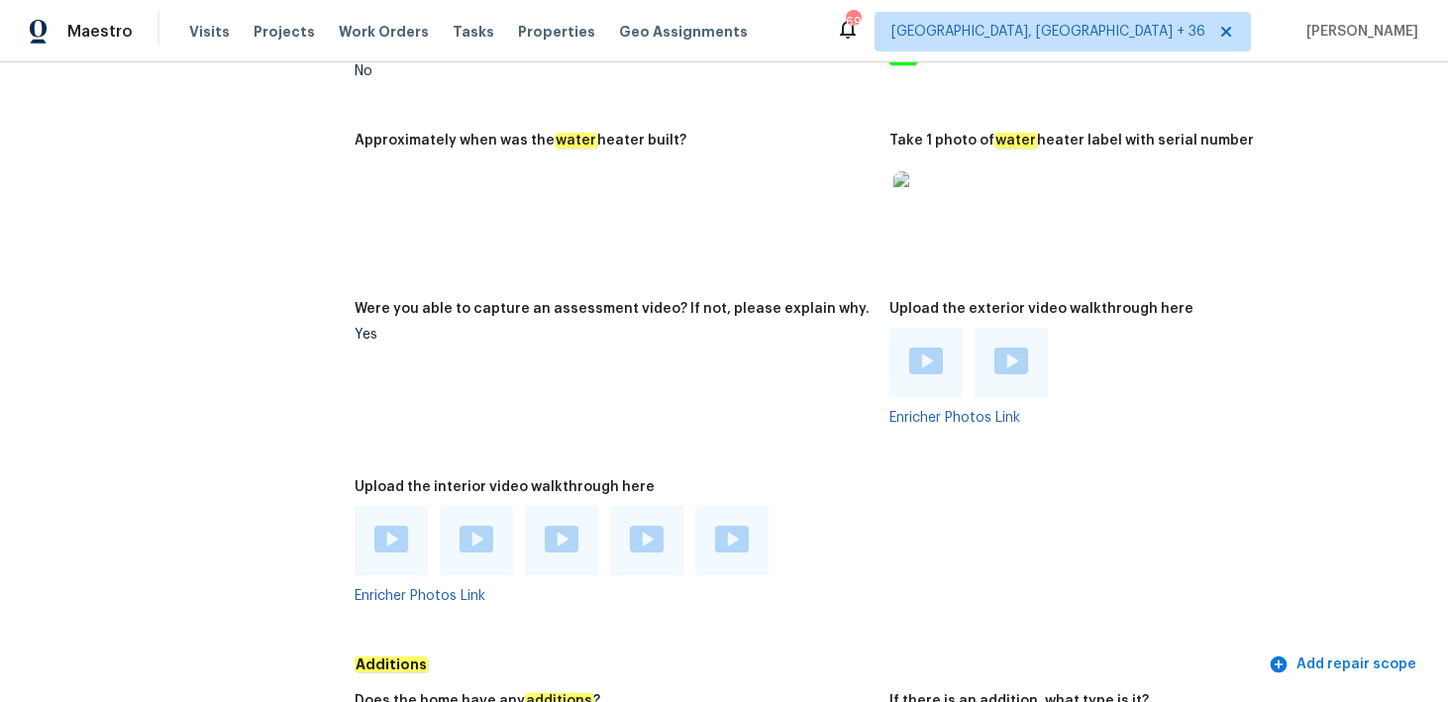
click at [650, 526] on img at bounding box center [647, 539] width 34 height 27
click at [719, 528] on img at bounding box center [732, 539] width 34 height 27
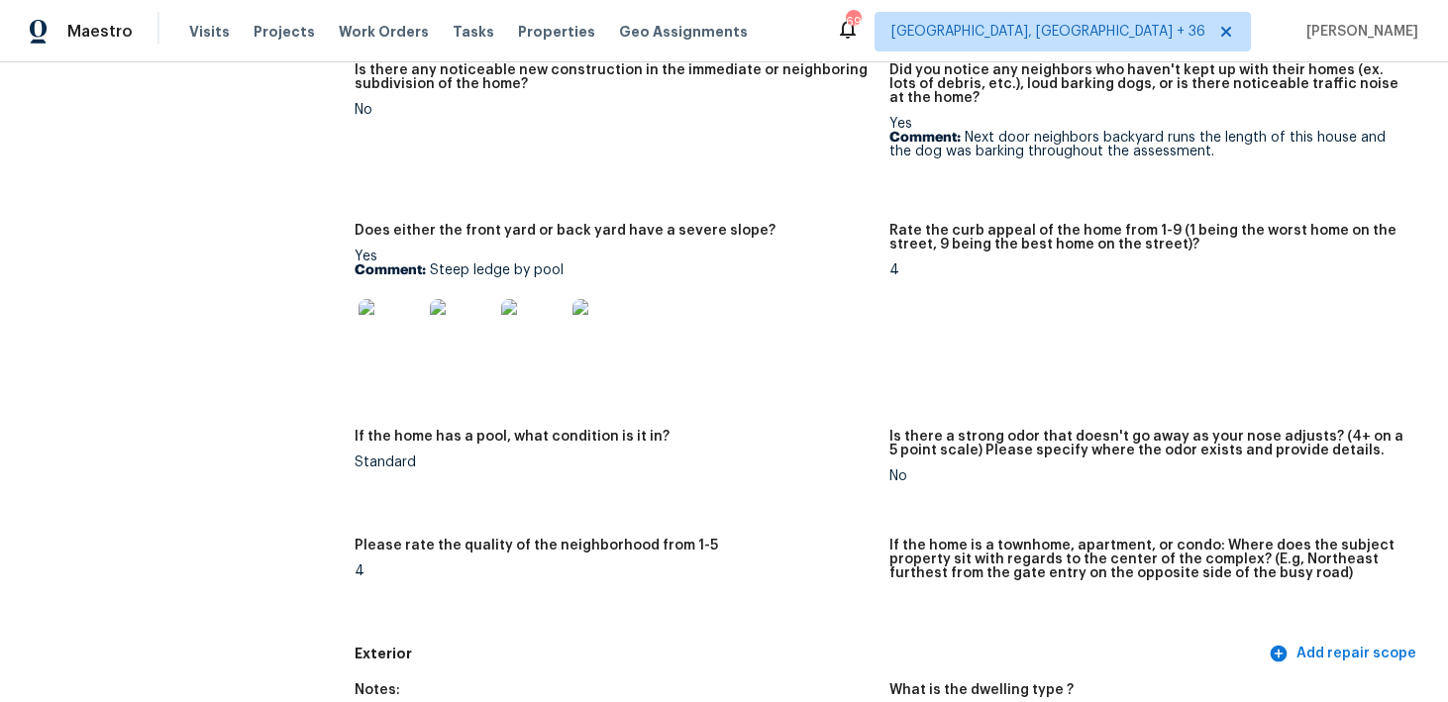
scroll to position [0, 0]
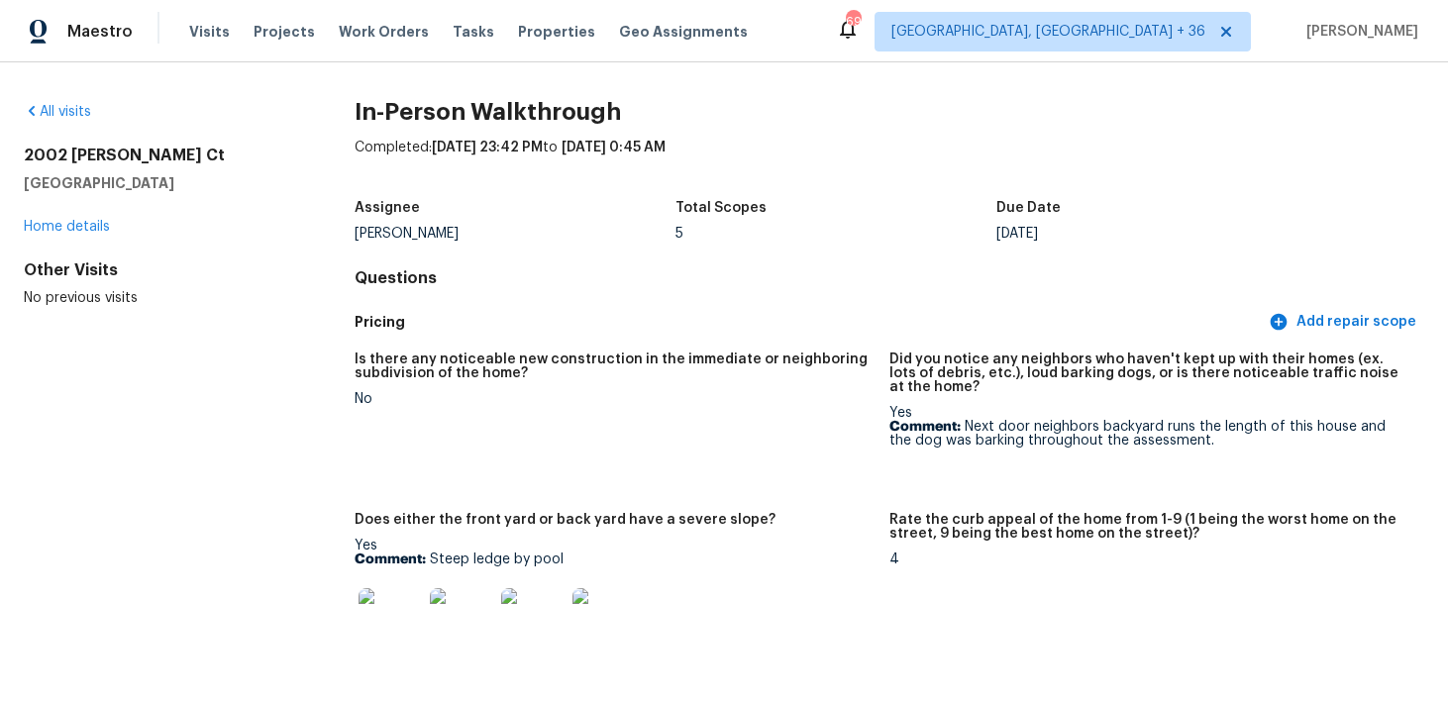
click at [209, 20] on div "Visits Projects Work Orders Tasks Properties Geo Assignments" at bounding box center [480, 32] width 582 height 40
click at [208, 33] on span "Visits" at bounding box center [209, 32] width 41 height 20
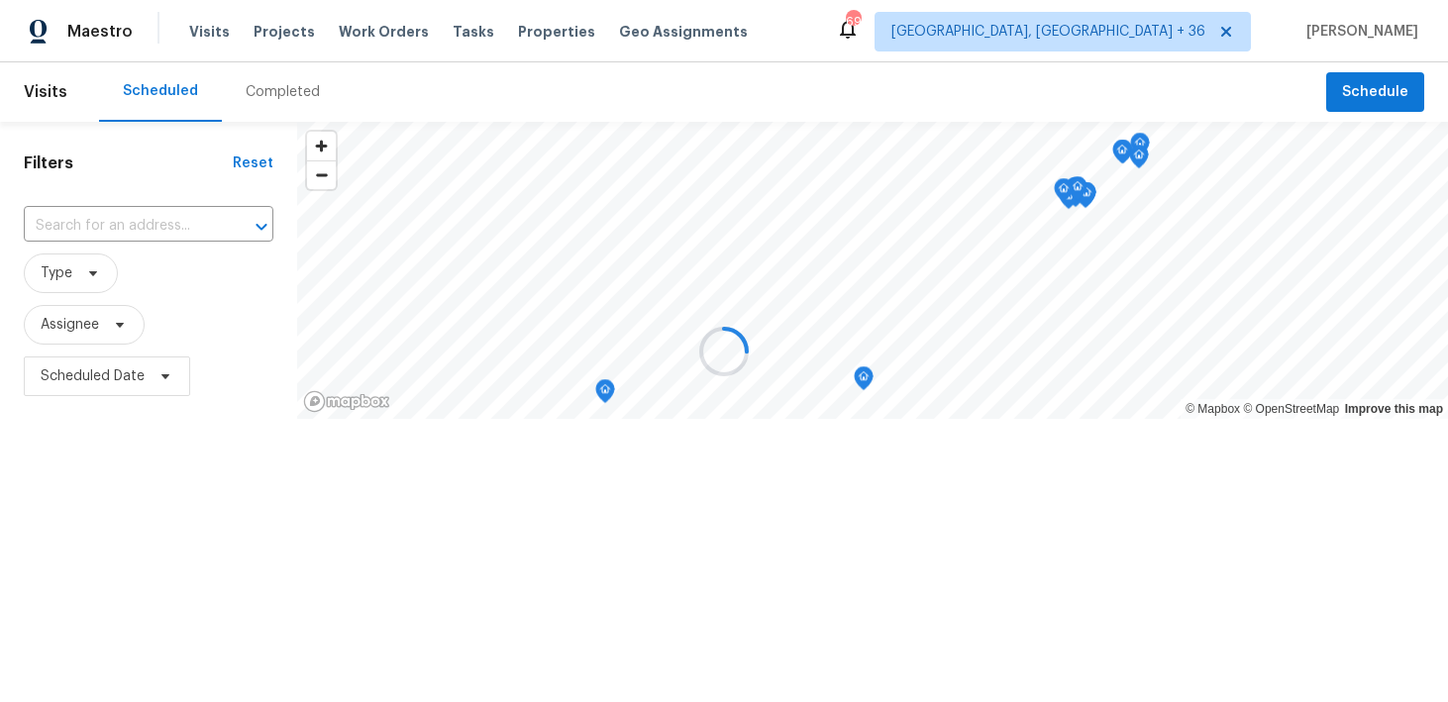
click at [263, 81] on div at bounding box center [724, 351] width 1448 height 702
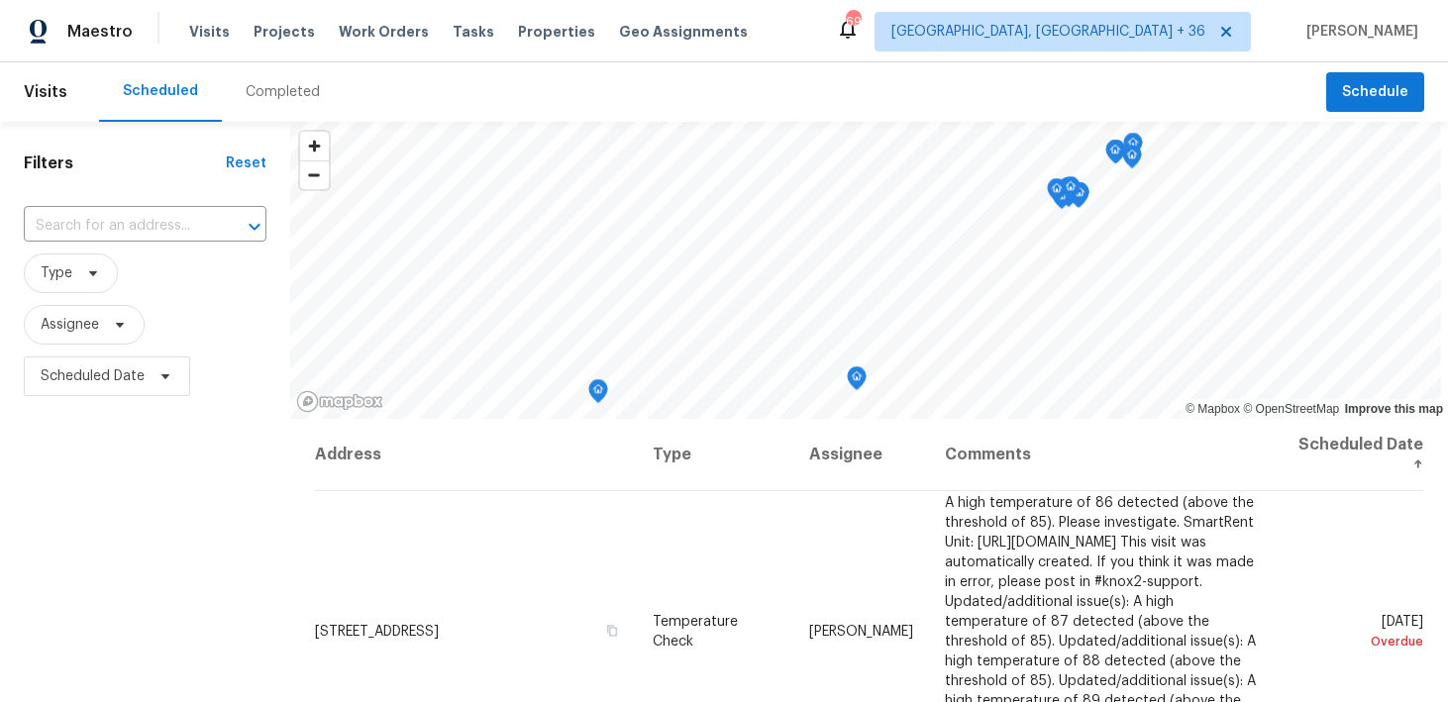
click at [257, 95] on div "Completed" at bounding box center [283, 92] width 74 height 20
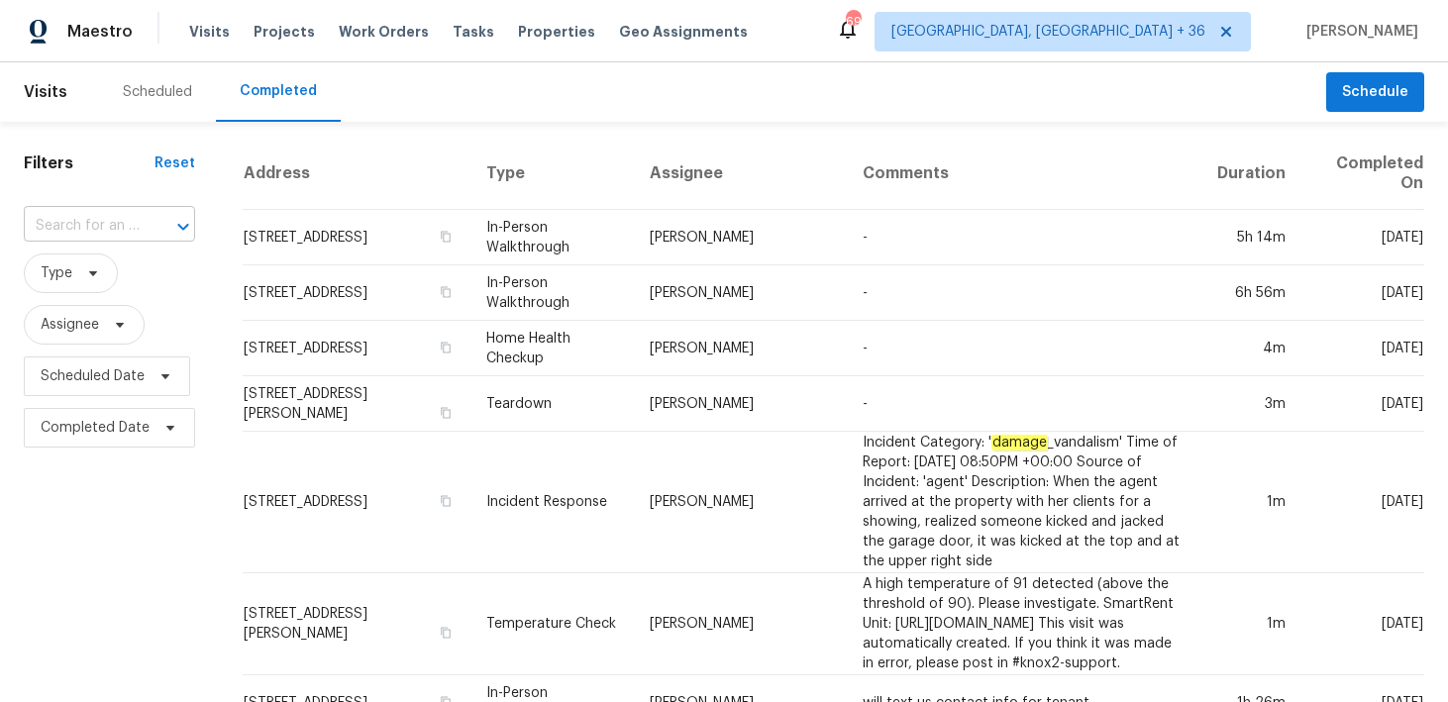
click at [105, 218] on input "text" at bounding box center [82, 226] width 116 height 31
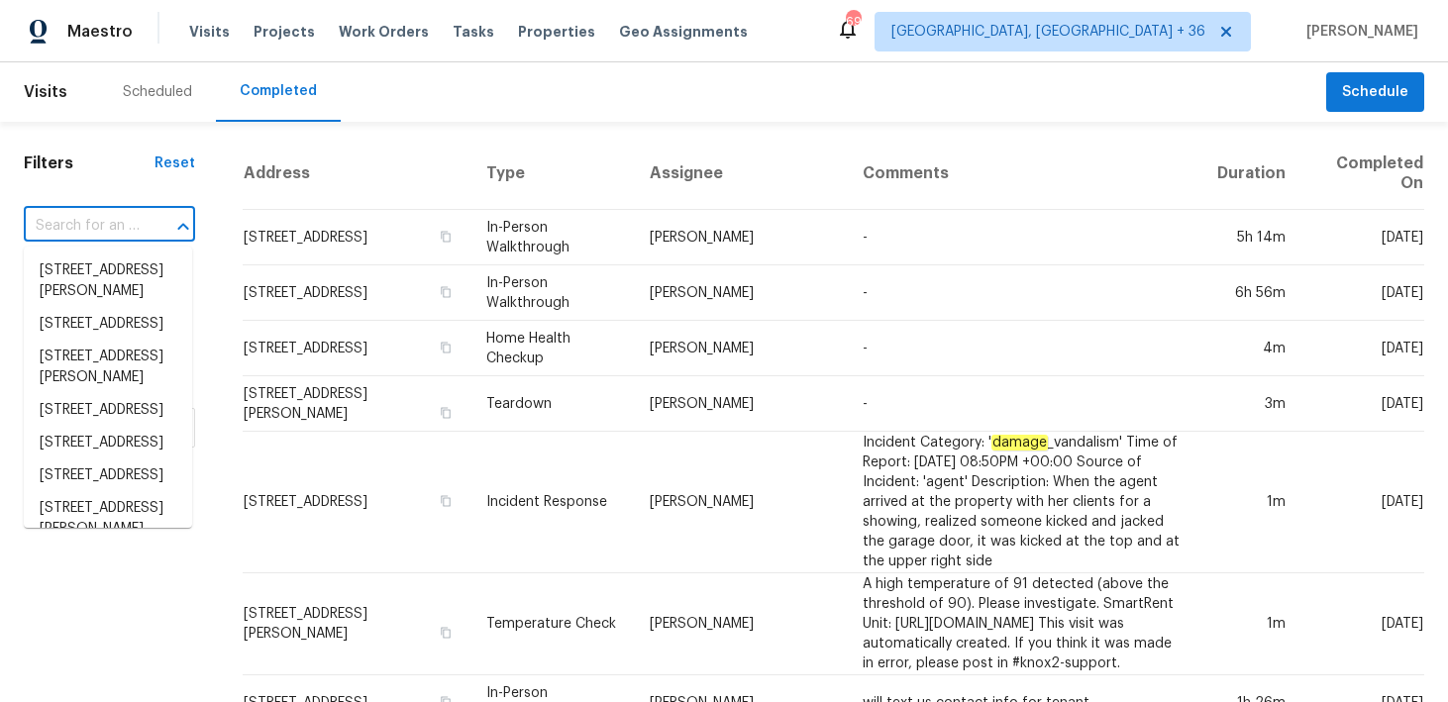
paste input "674 Granite Clf San Antonio, TX, 78251"
type input "674 Granite Clf San Antonio, TX, 78251"
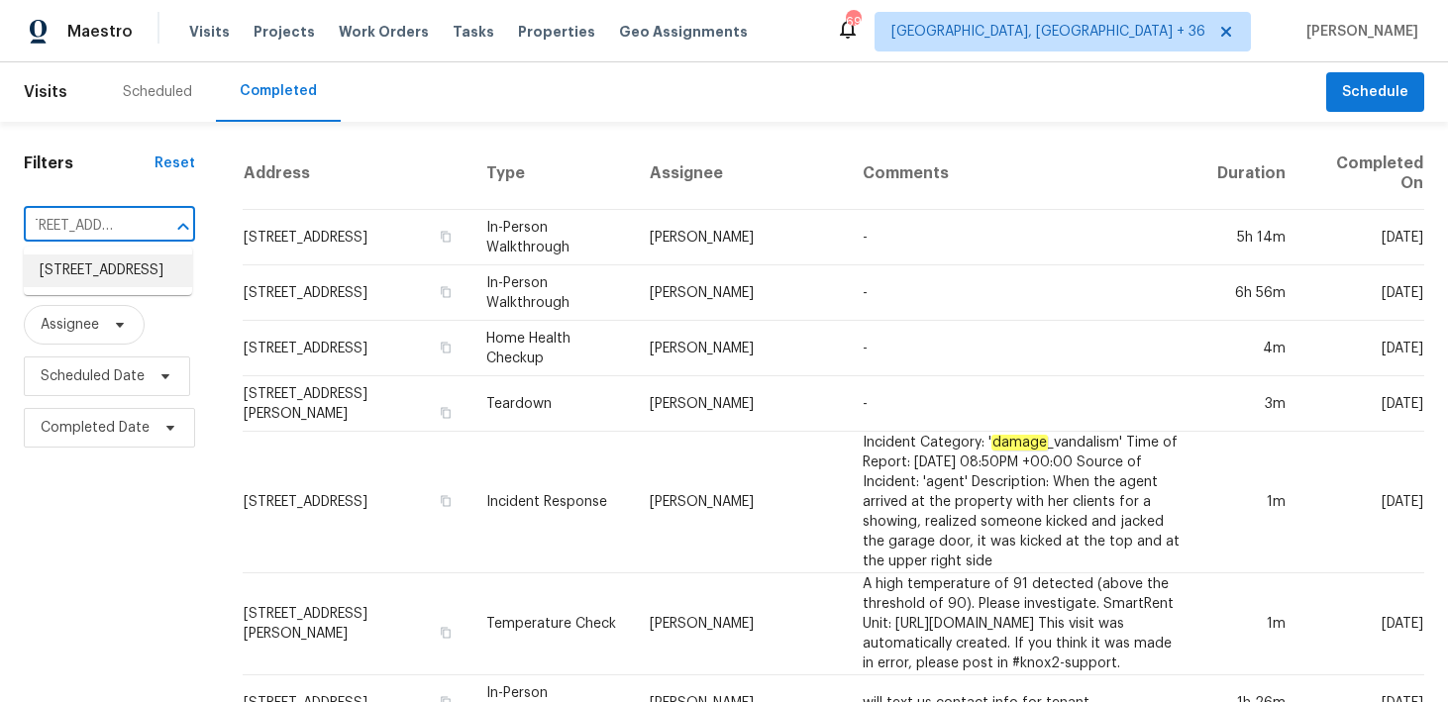
click at [71, 274] on li "674 Granite Clf, San Antonio, TX 78251" at bounding box center [108, 271] width 168 height 33
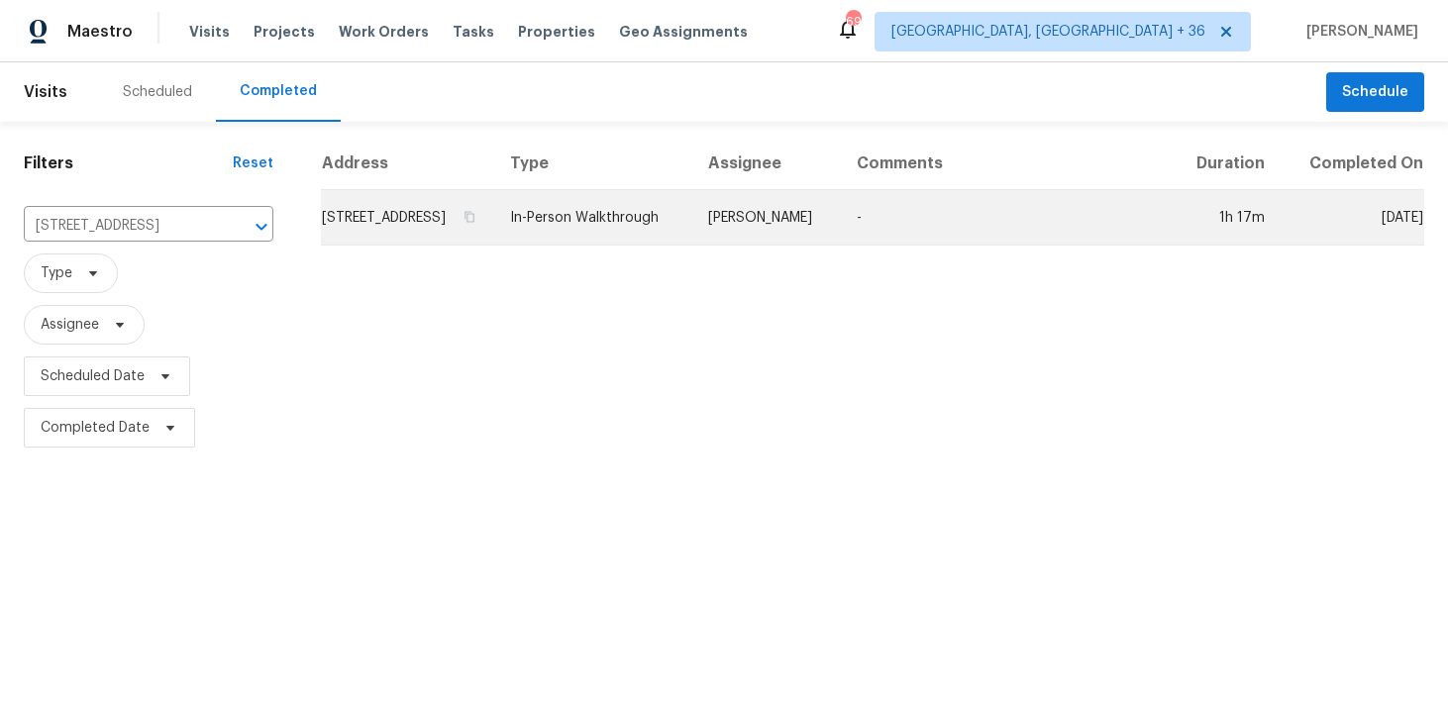
click at [611, 244] on td "In-Person Walkthrough" at bounding box center [592, 217] width 197 height 55
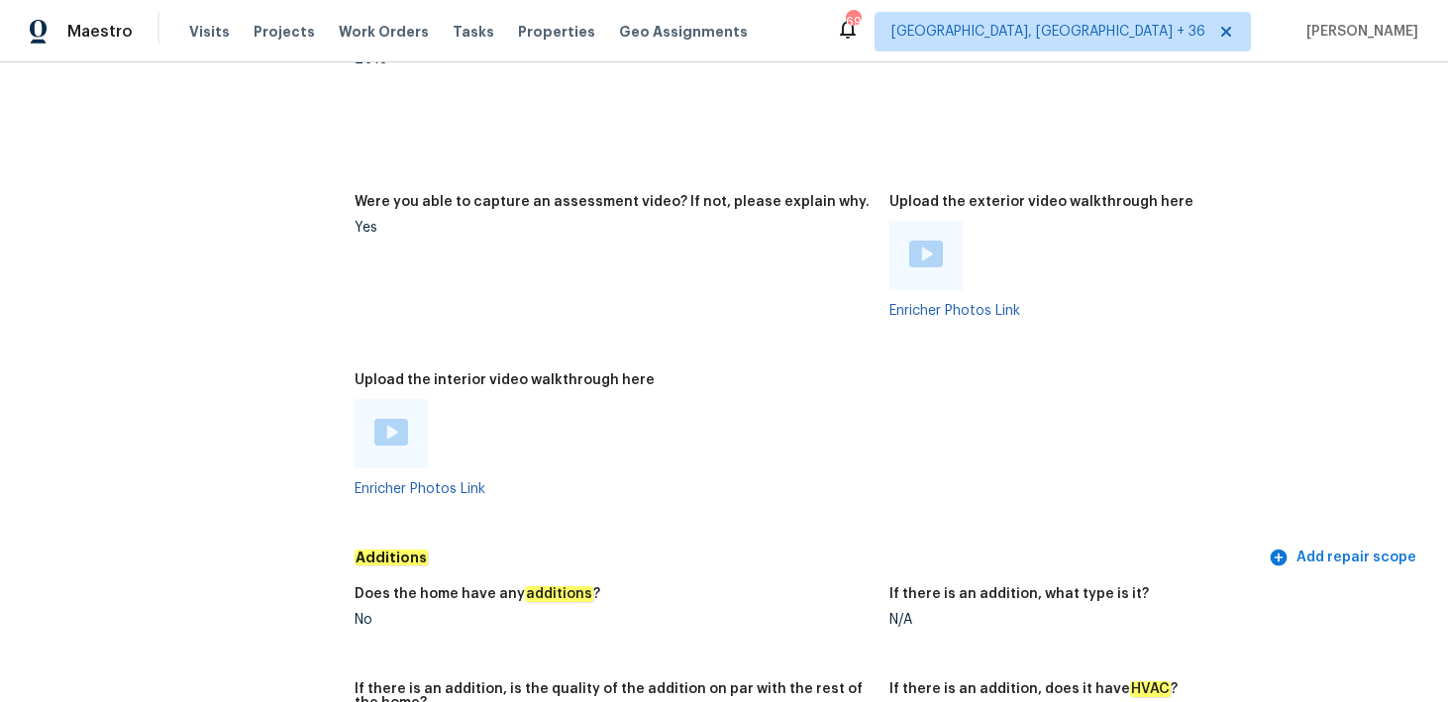
scroll to position [3819, 0]
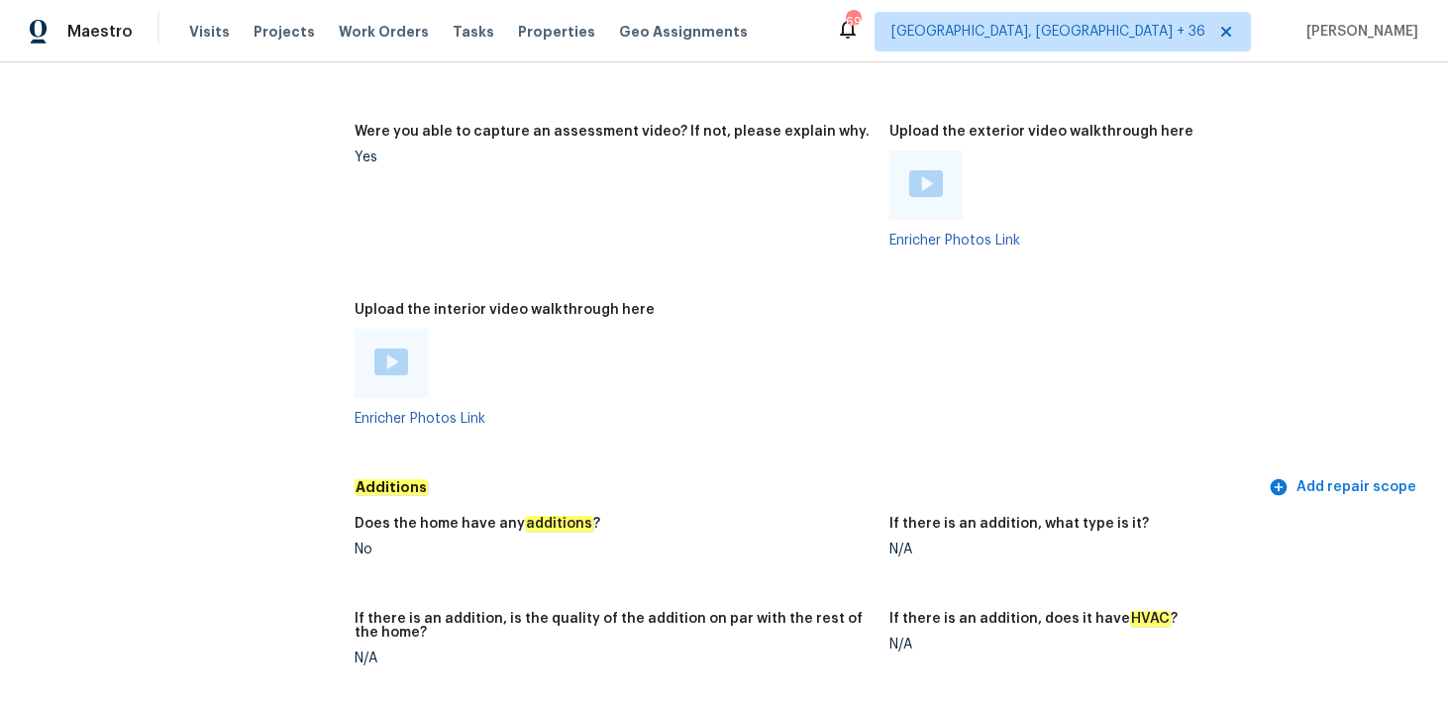
click at [385, 365] on div at bounding box center [391, 363] width 73 height 69
click at [390, 350] on img at bounding box center [391, 362] width 34 height 27
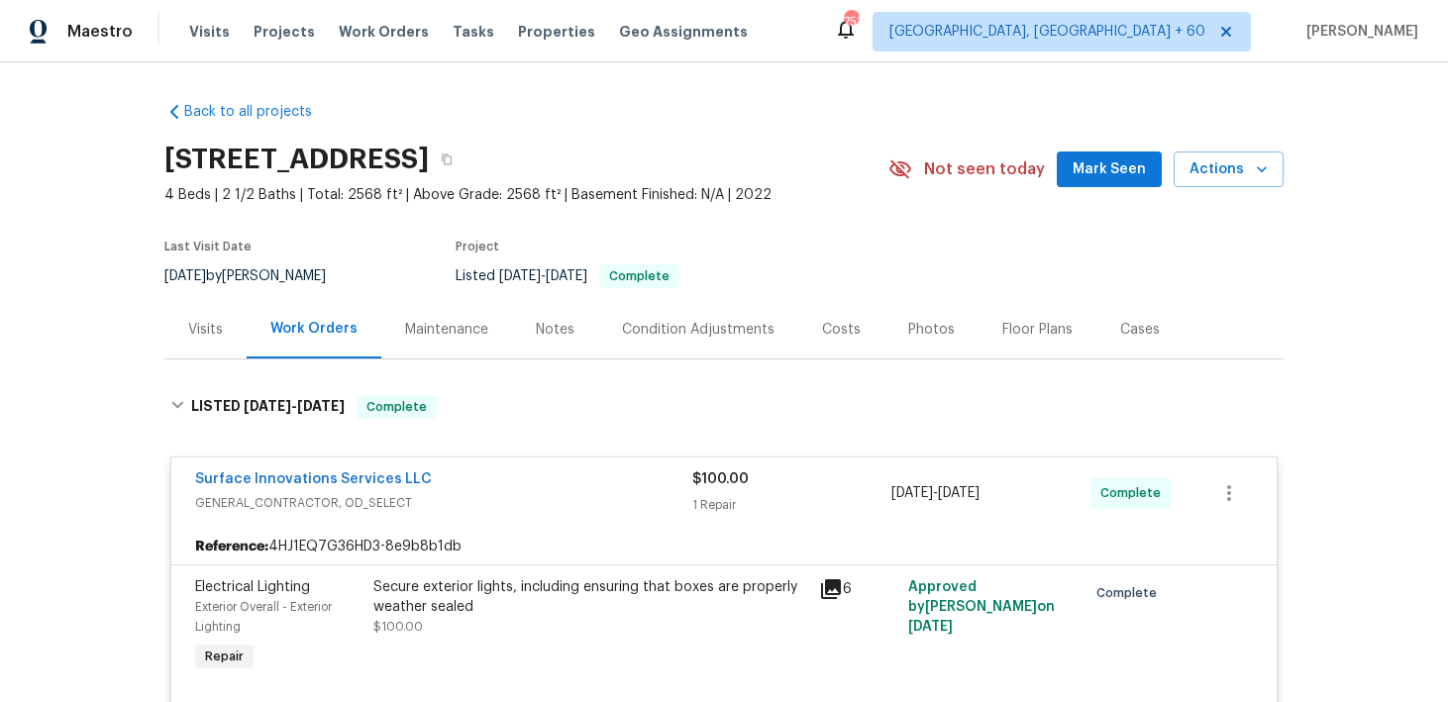
click at [212, 47] on div "Visits Projects Work Orders Tasks Properties Geo Assignments" at bounding box center [480, 32] width 582 height 40
click at [212, 25] on span "Visits" at bounding box center [209, 32] width 41 height 20
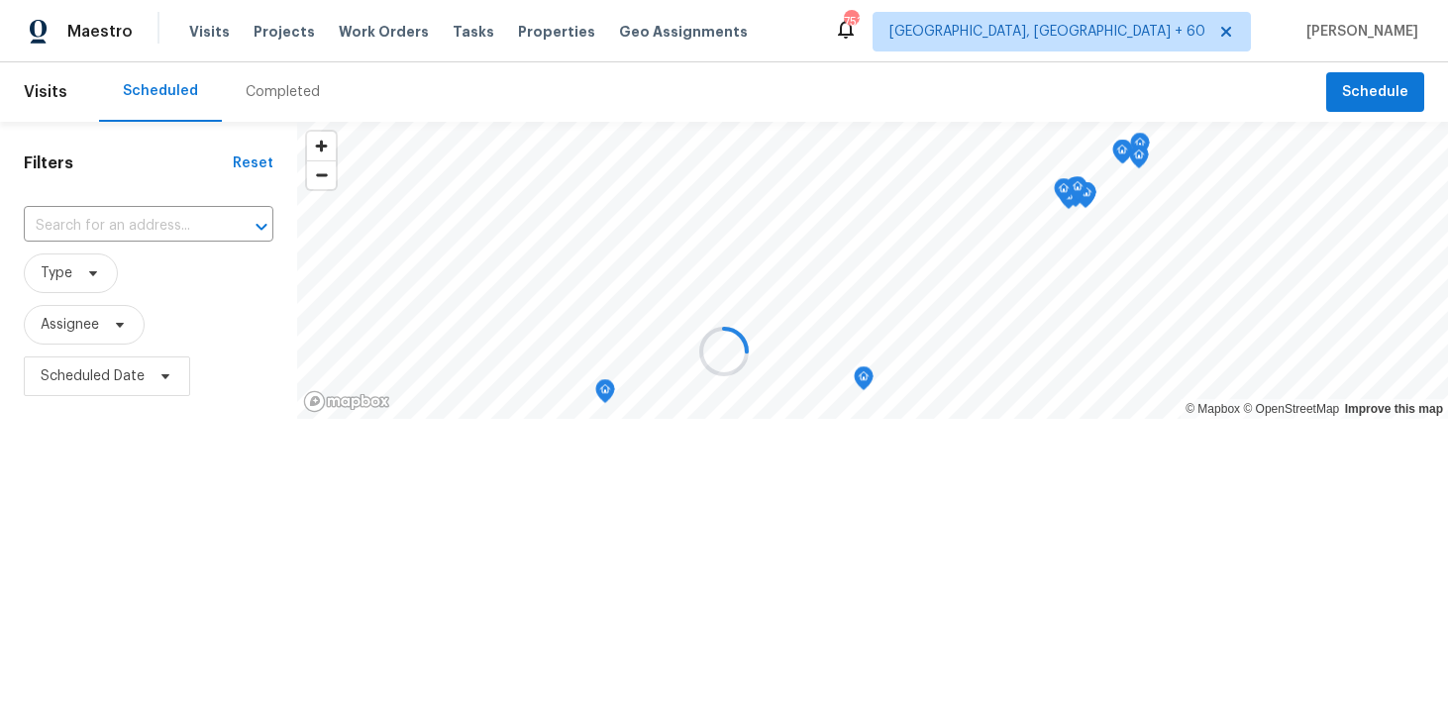
click at [264, 88] on div at bounding box center [724, 351] width 1448 height 702
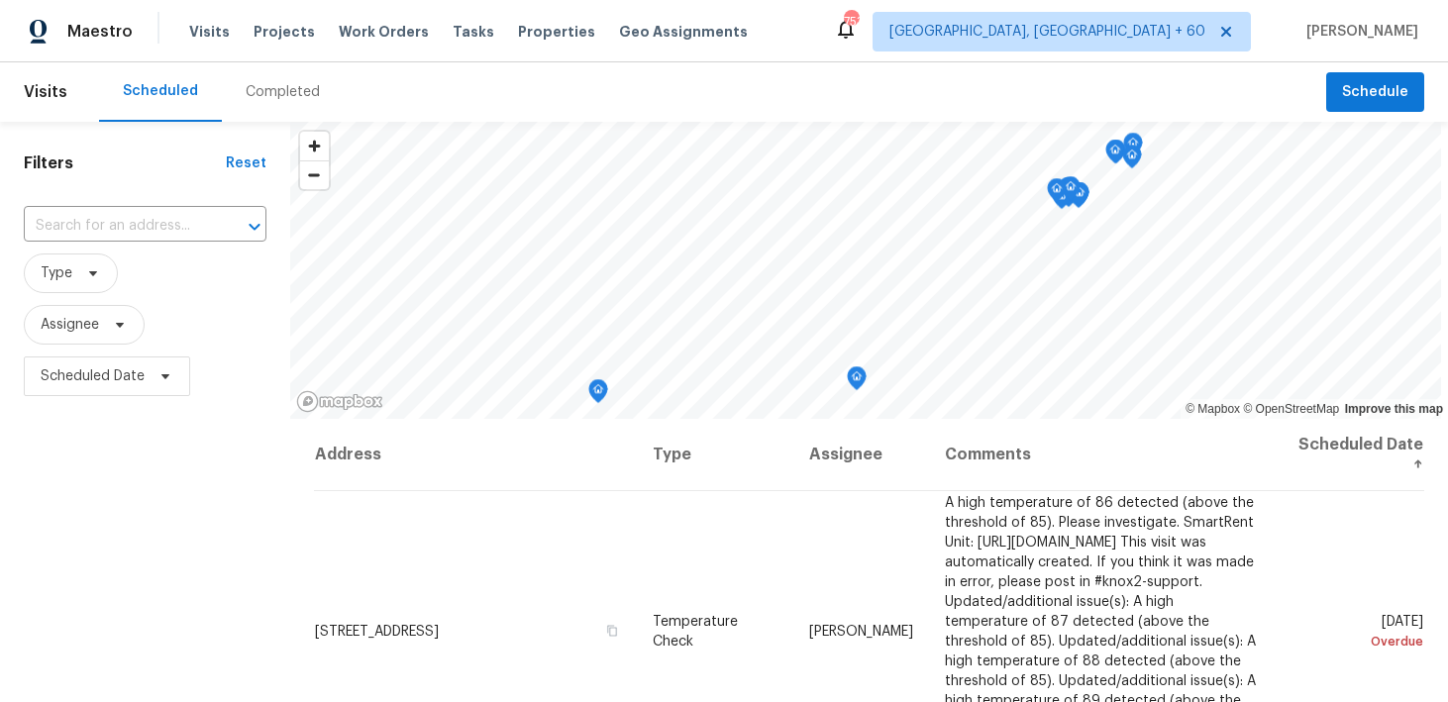
click at [269, 92] on div "Completed" at bounding box center [283, 92] width 74 height 20
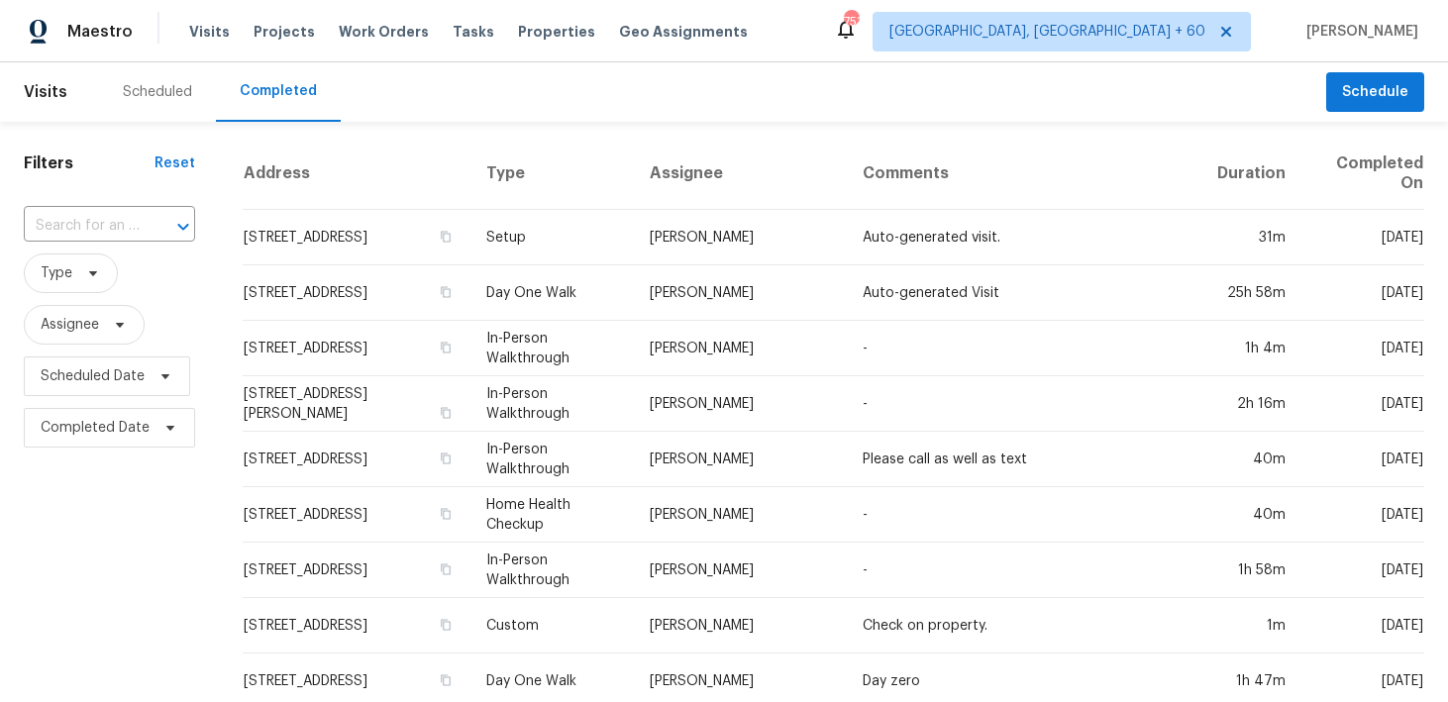
click at [146, 208] on div "​" at bounding box center [109, 226] width 171 height 43
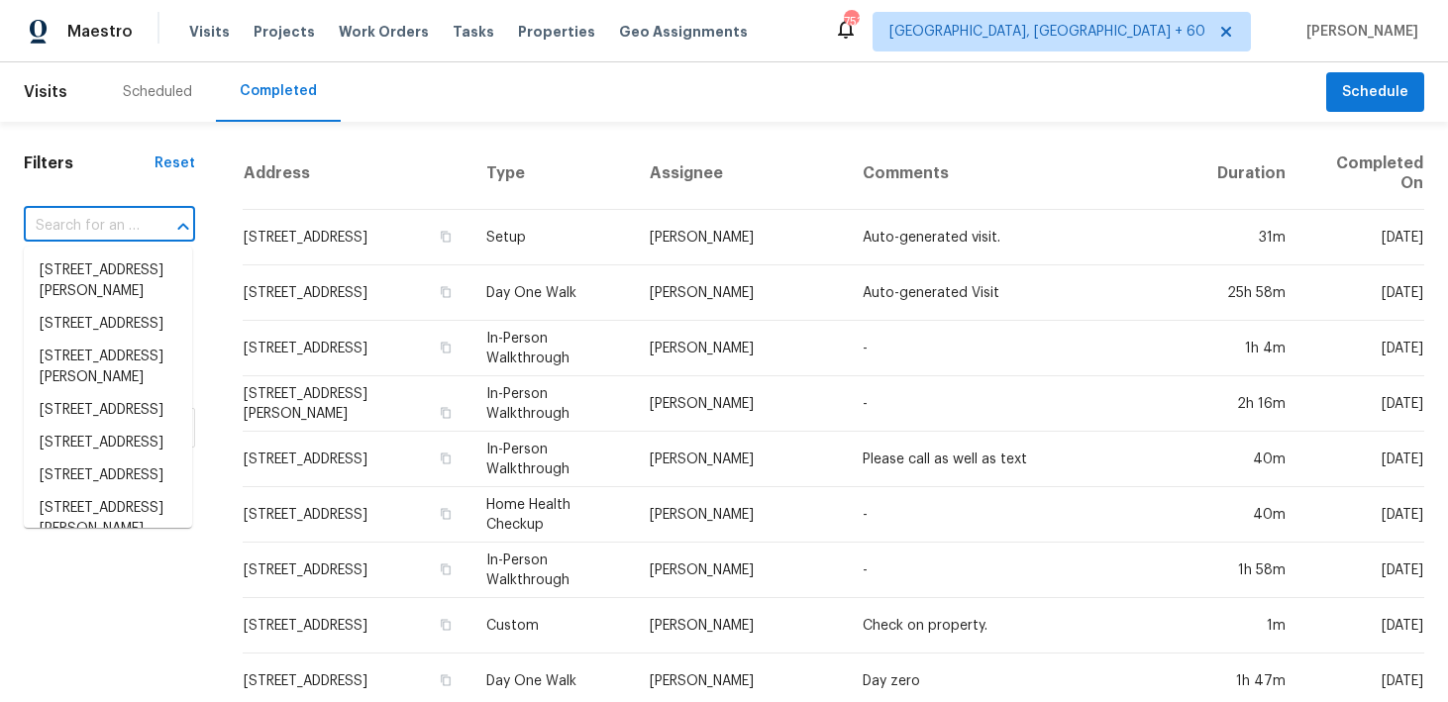
paste input "[STREET_ADDRESS][PERSON_NAME]"
type input "[STREET_ADDRESS][PERSON_NAME]"
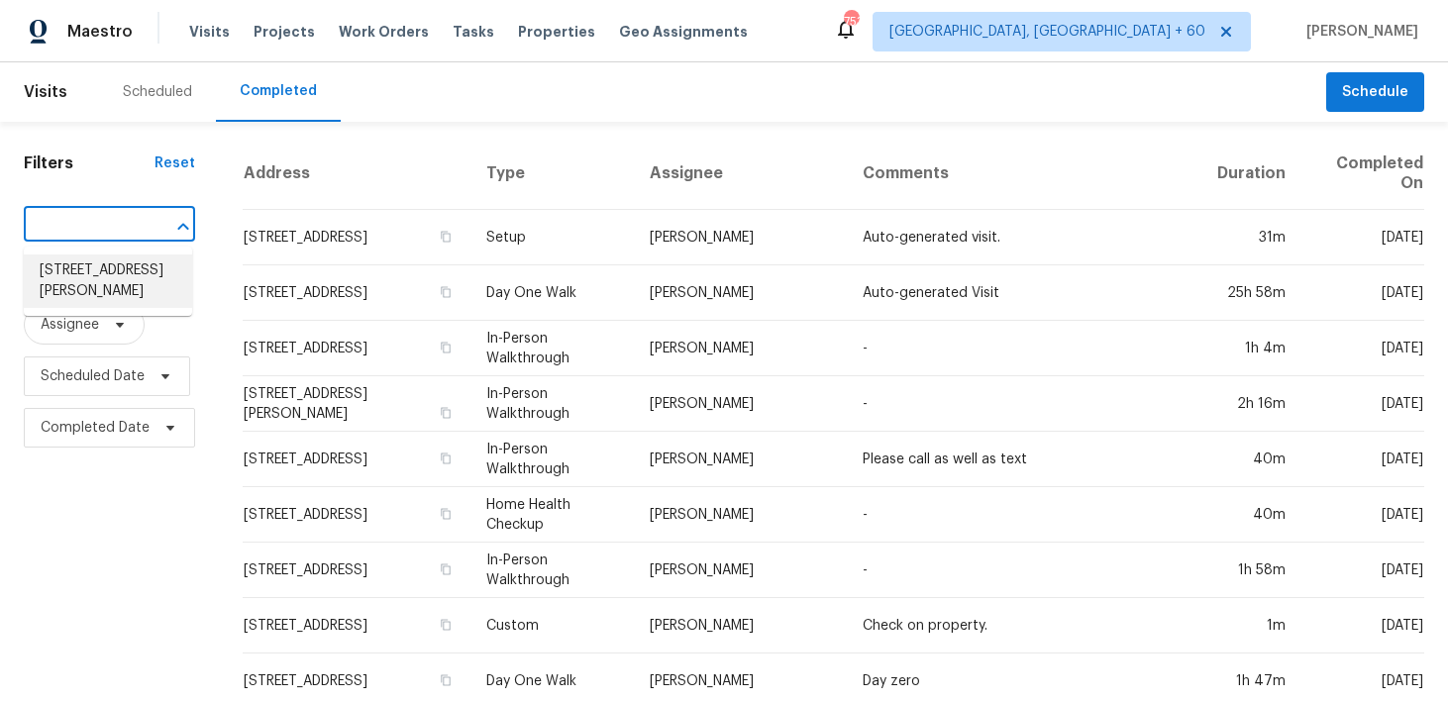
click at [88, 272] on li "[STREET_ADDRESS][PERSON_NAME]" at bounding box center [108, 281] width 168 height 53
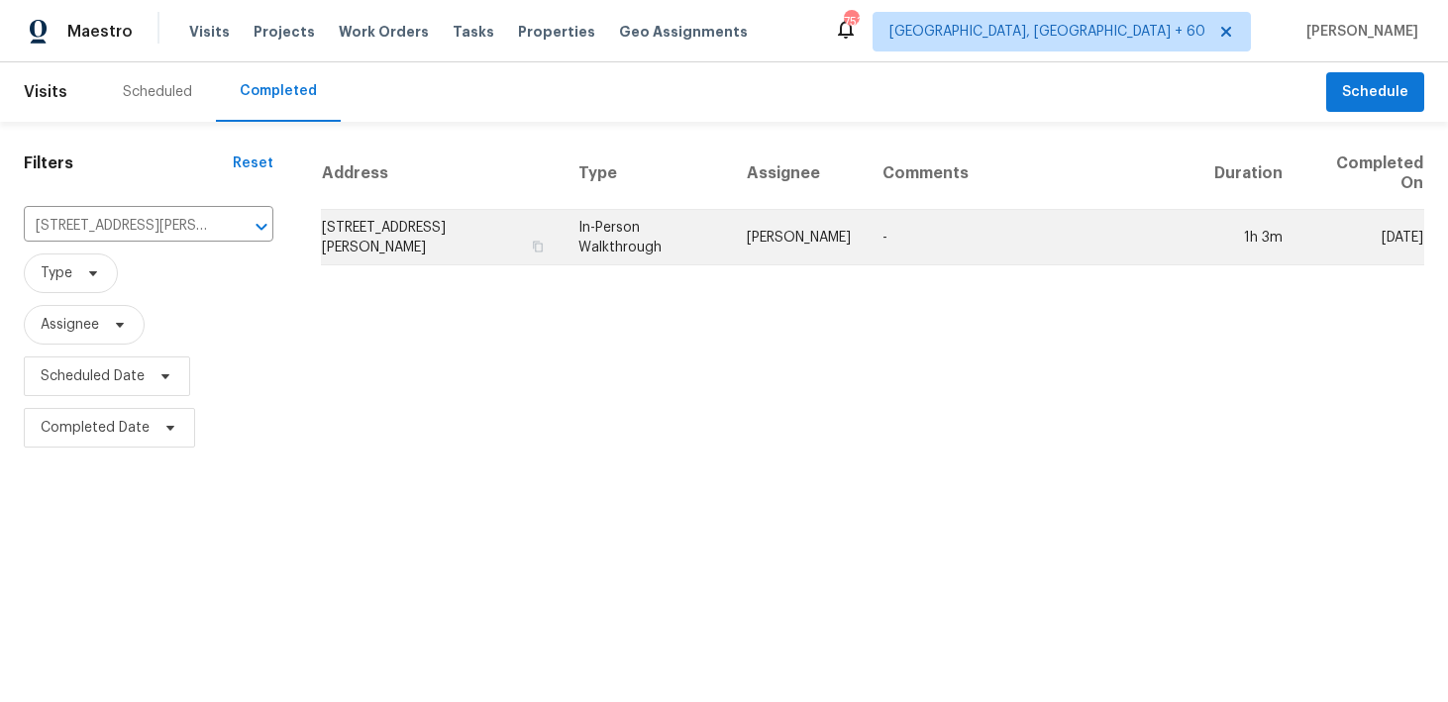
click at [615, 246] on td "In-Person Walkthrough" at bounding box center [647, 237] width 169 height 55
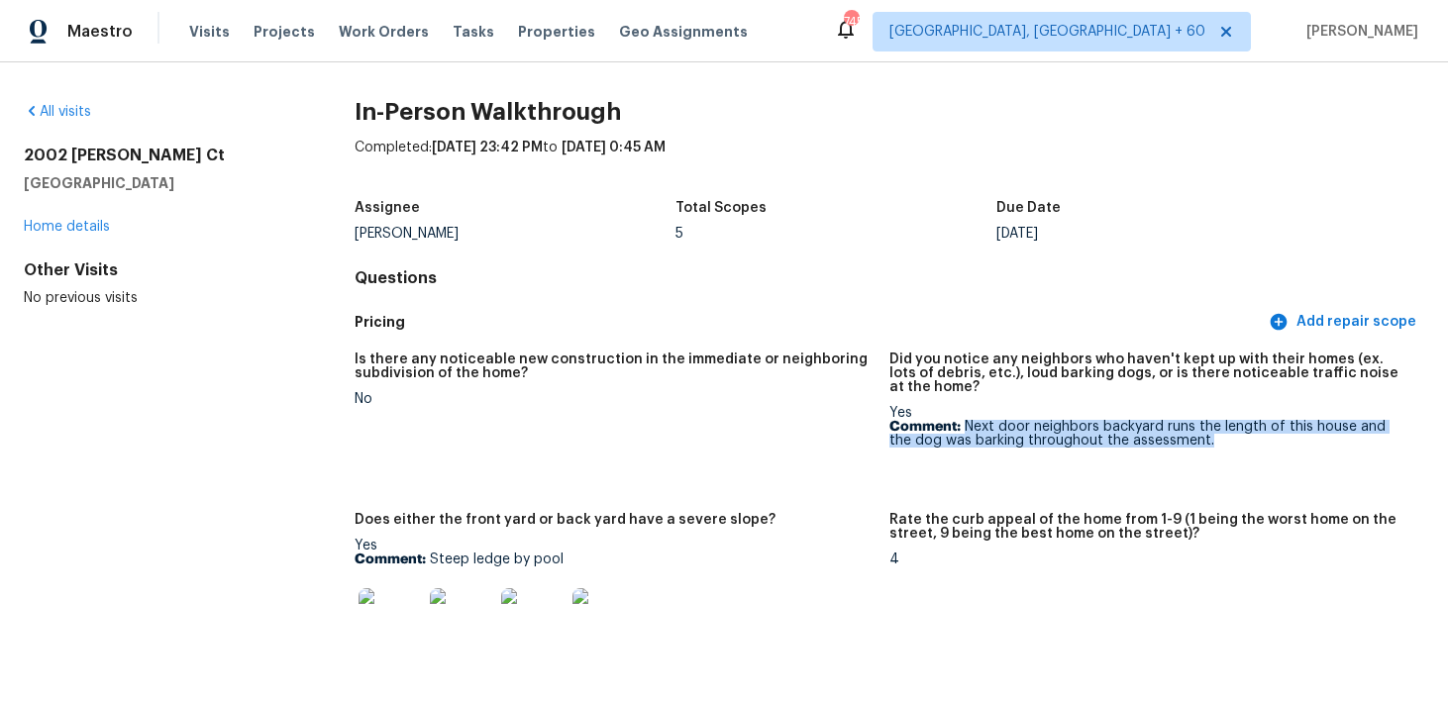
drag, startPoint x: 964, startPoint y: 425, endPoint x: 1128, endPoint y: 449, distance: 166.1
click at [1128, 449] on figure "Did you notice any neighbors who haven't kept up with their homes (ex. lots of …" at bounding box center [1156, 421] width 535 height 137
click at [1158, 473] on figure "Did you notice any neighbors who haven't kept up with their homes (ex. lots of …" at bounding box center [1156, 421] width 535 height 137
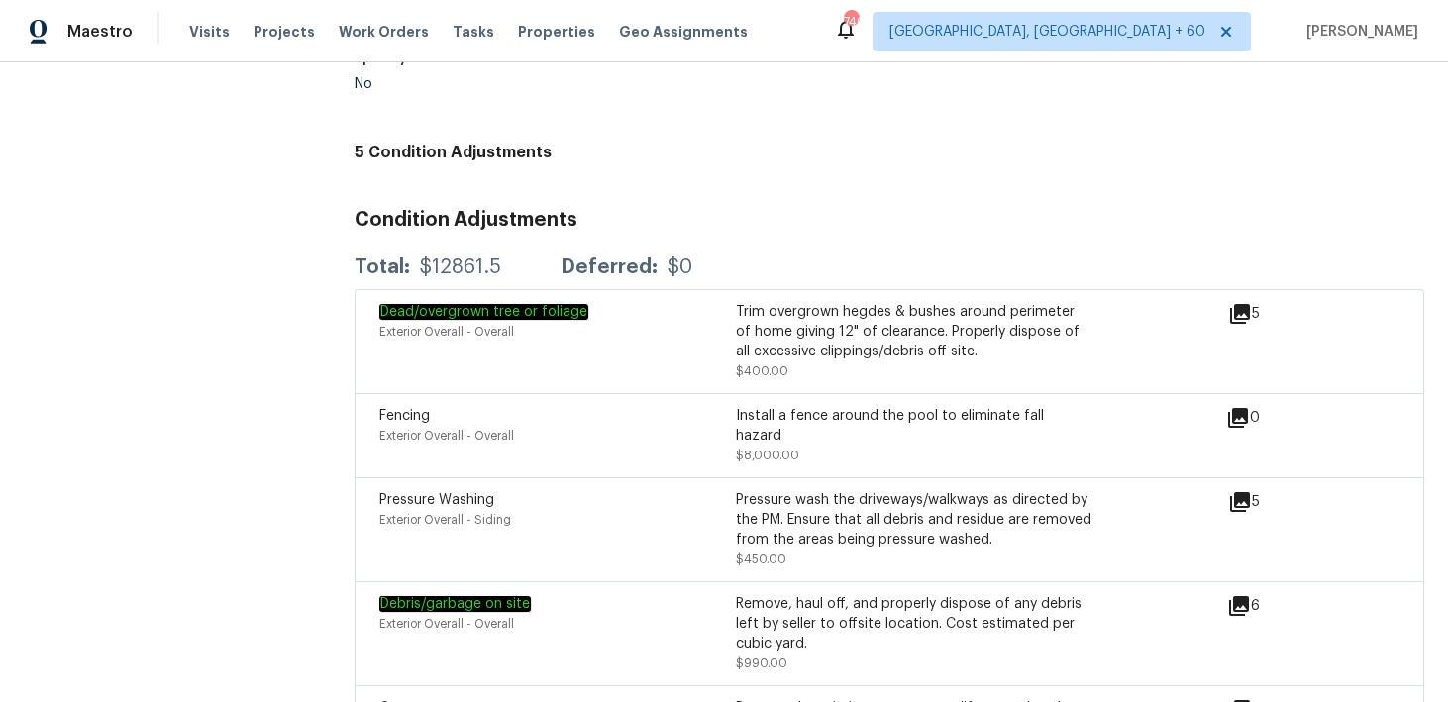
scroll to position [4835, 0]
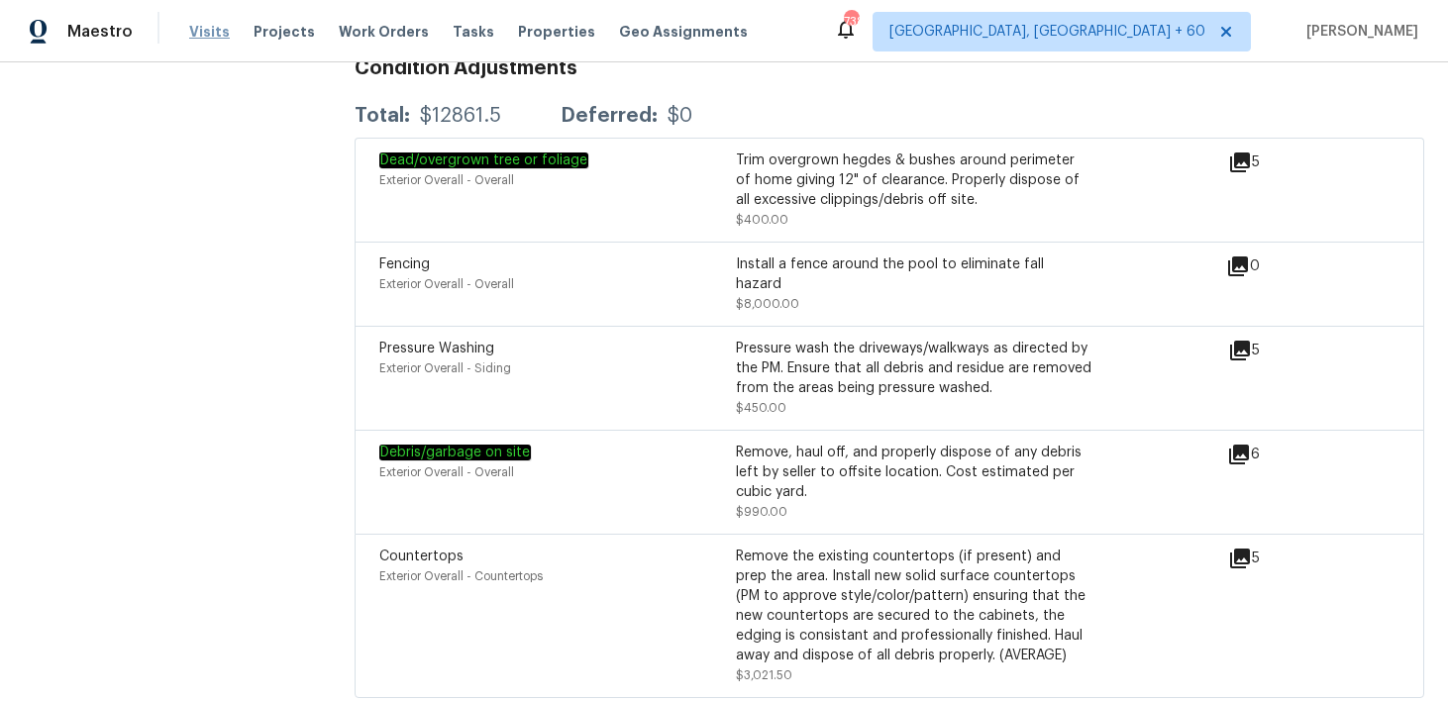
click at [194, 24] on span "Visits" at bounding box center [209, 32] width 41 height 20
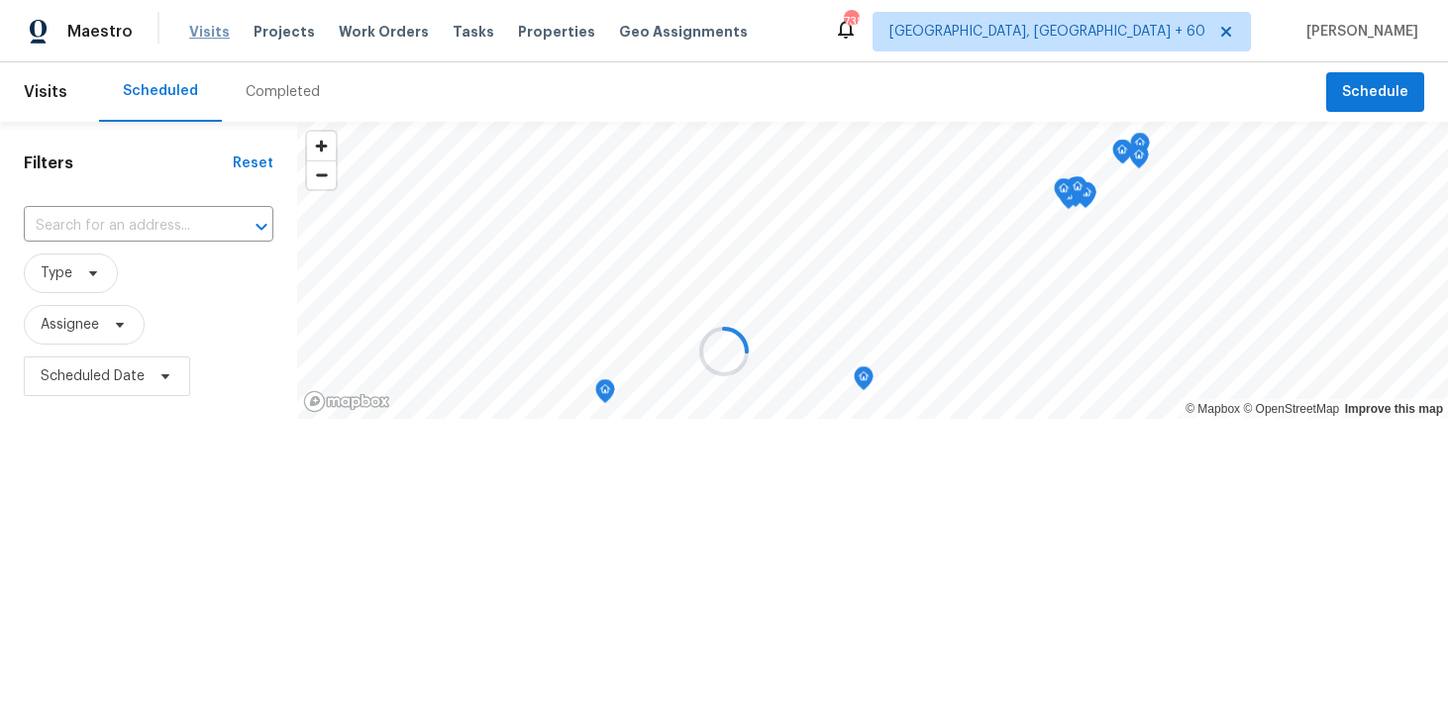
click at [194, 24] on div at bounding box center [724, 351] width 1448 height 702
click at [281, 97] on div at bounding box center [724, 351] width 1448 height 702
click at [267, 94] on div at bounding box center [724, 351] width 1448 height 702
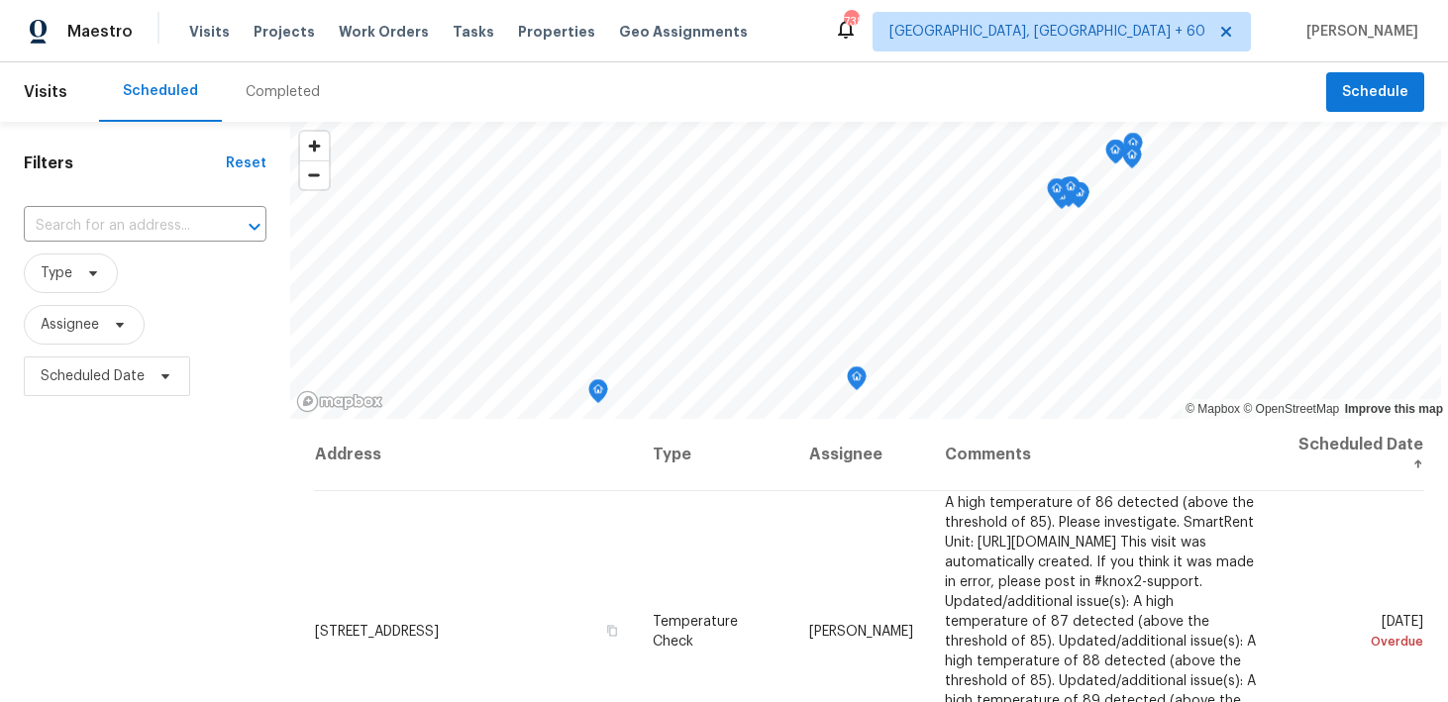
click at [276, 93] on div "Completed" at bounding box center [283, 92] width 74 height 20
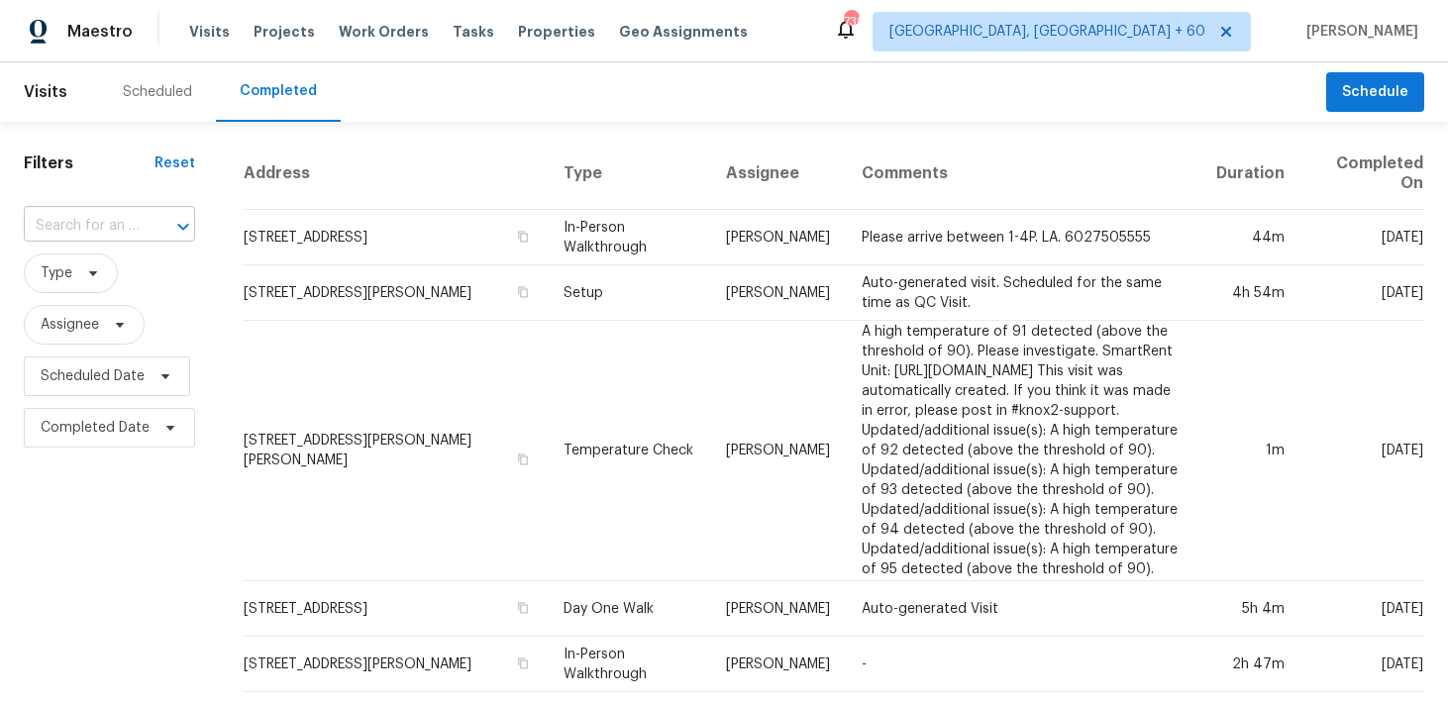
click at [57, 226] on input "text" at bounding box center [82, 226] width 116 height 31
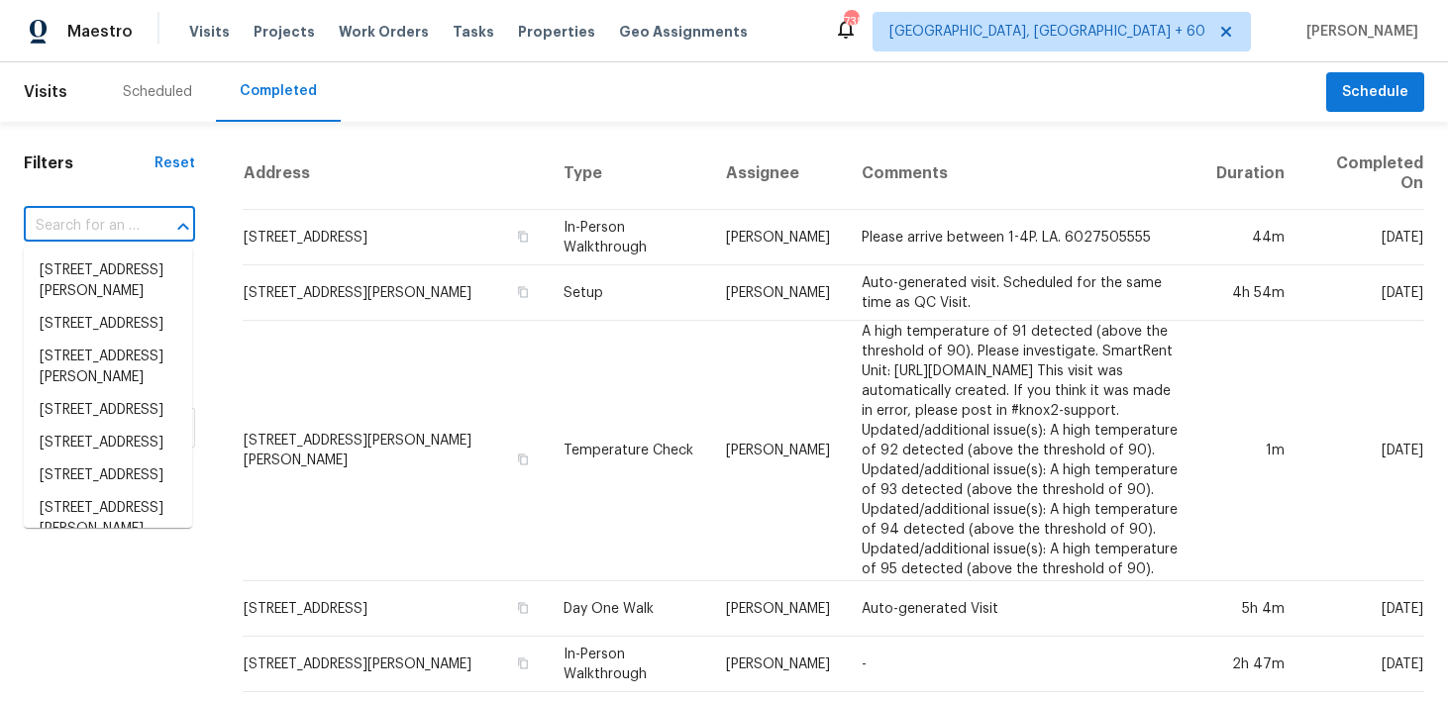
paste input "674 Granite Clf San Antonio, TX, 78251"
type input "674 Granite Clf San Antonio, TX, 78251"
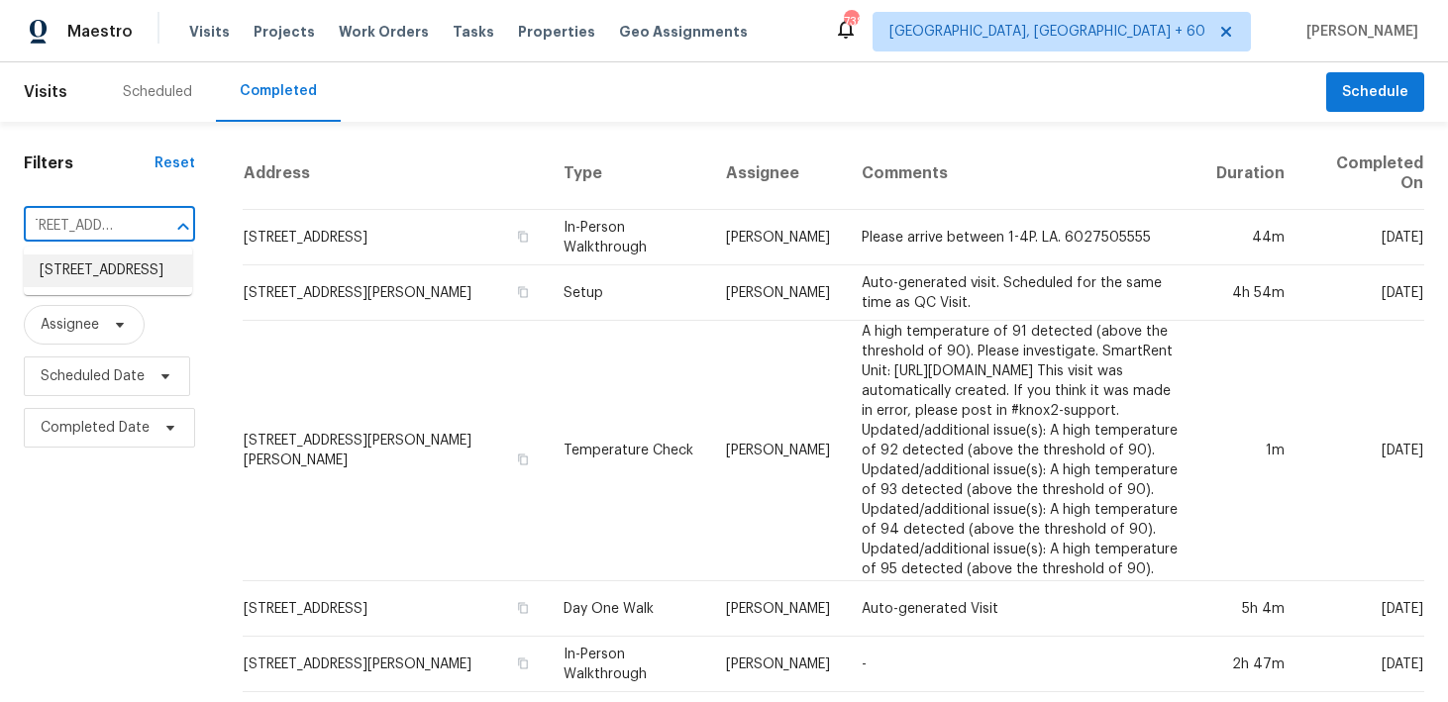
click at [62, 274] on li "674 Granite Clf, San Antonio, TX 78251" at bounding box center [108, 271] width 168 height 33
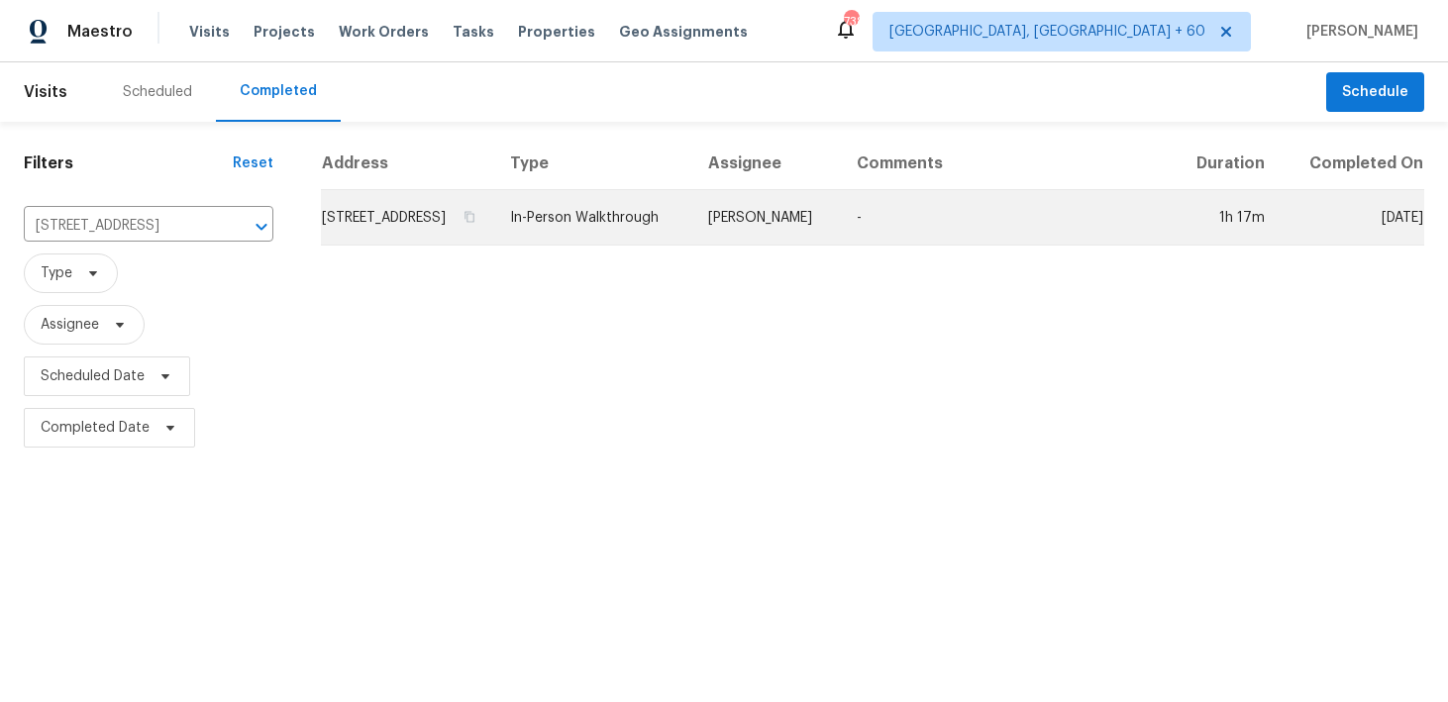
click at [650, 246] on td "In-Person Walkthrough" at bounding box center [592, 217] width 197 height 55
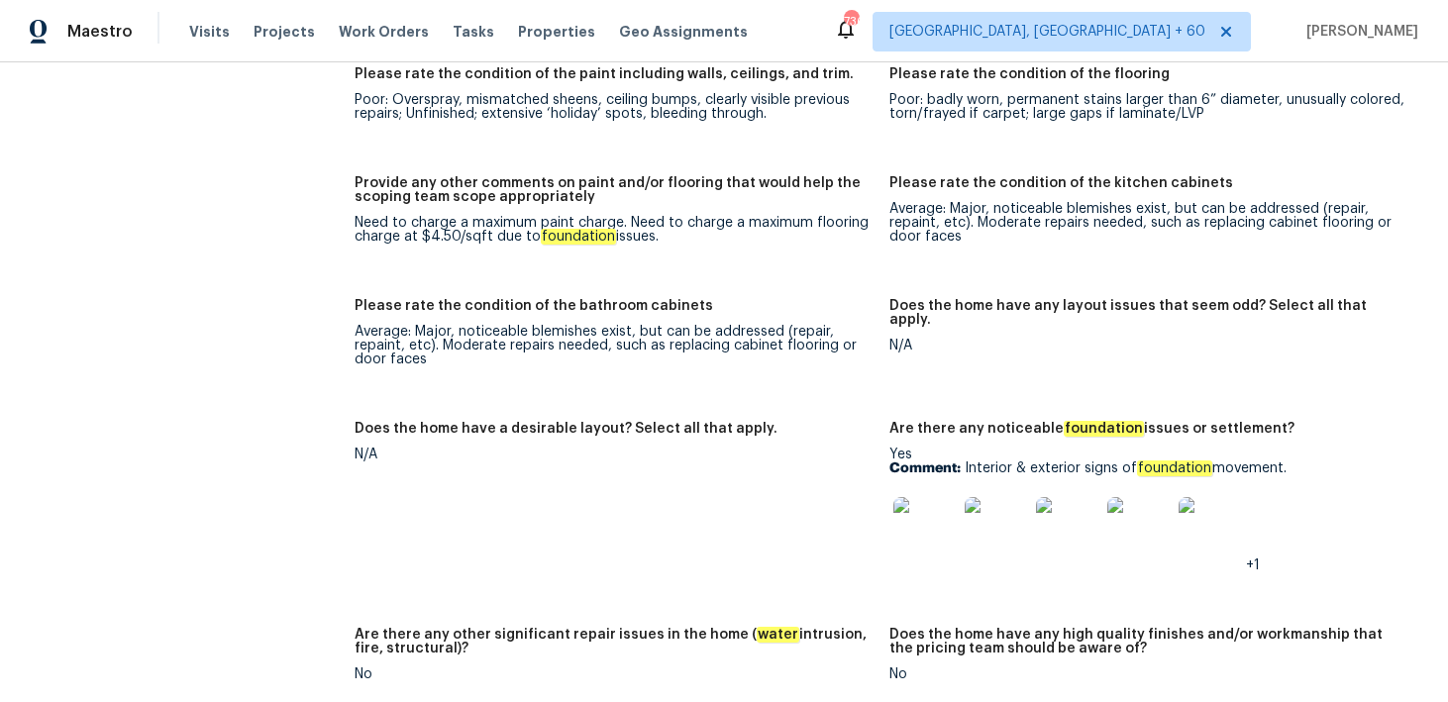
scroll to position [3028, 0]
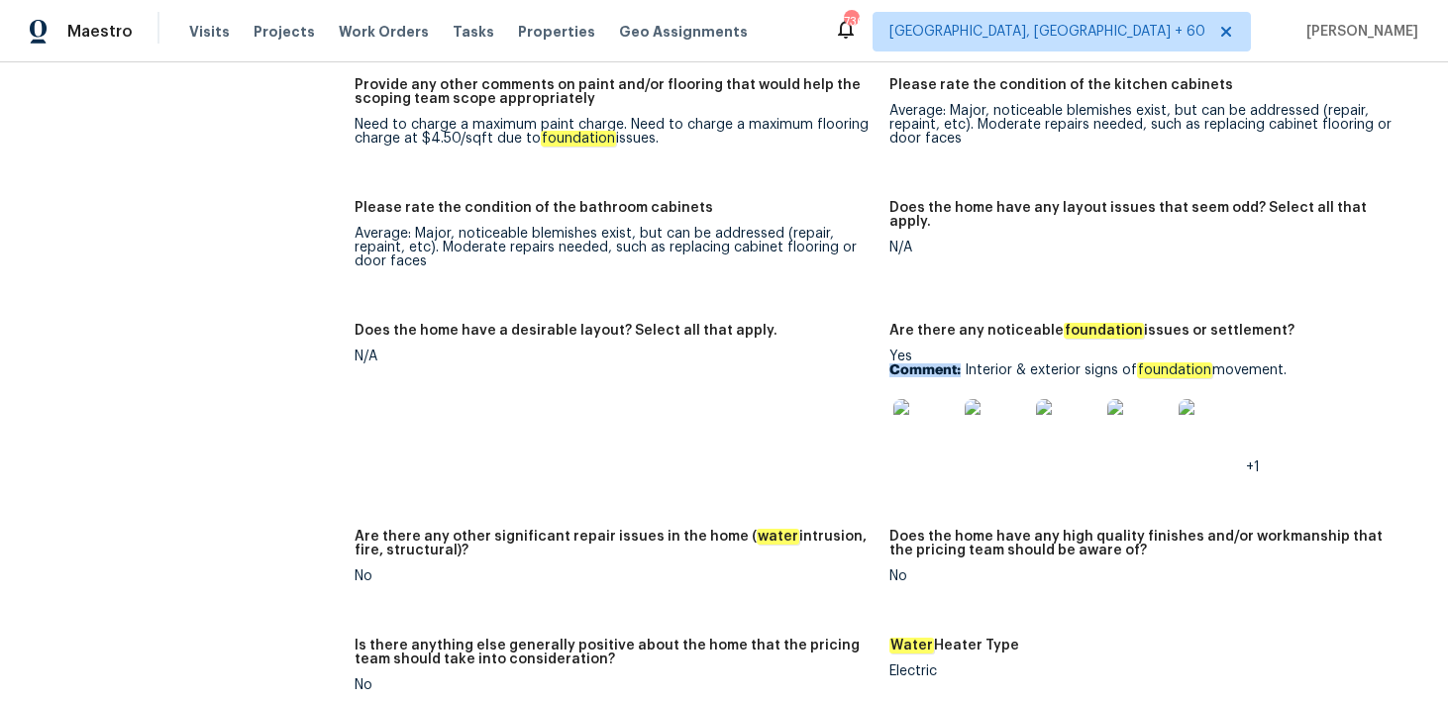
drag, startPoint x: 962, startPoint y: 354, endPoint x: 1321, endPoint y: 343, distance: 359.7
click at [1321, 350] on div "Yes Comment: Interior & exterior signs of foundation movement. +1" at bounding box center [1148, 412] width 519 height 125
click at [1258, 350] on div "Yes Comment: Interior & exterior signs of foundation movement. +1" at bounding box center [1148, 412] width 519 height 125
drag, startPoint x: 965, startPoint y: 354, endPoint x: 1323, endPoint y: 350, distance: 358.6
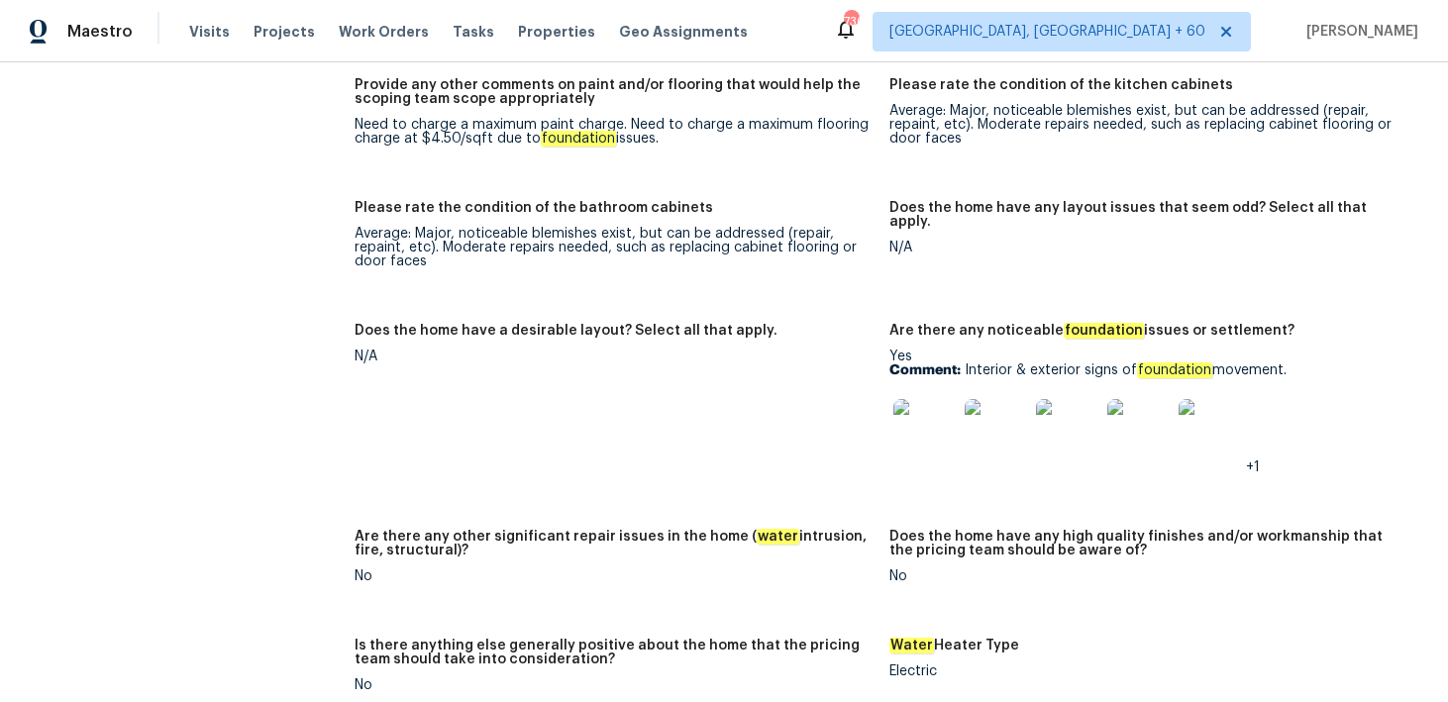
click at [1323, 363] on p "Comment: Interior & exterior signs of foundation movement." at bounding box center [1148, 370] width 519 height 14
copy p "Interior & exterior signs of foundation movement."
click at [914, 387] on div at bounding box center [924, 430] width 71 height 87
click at [927, 402] on img at bounding box center [924, 430] width 63 height 63
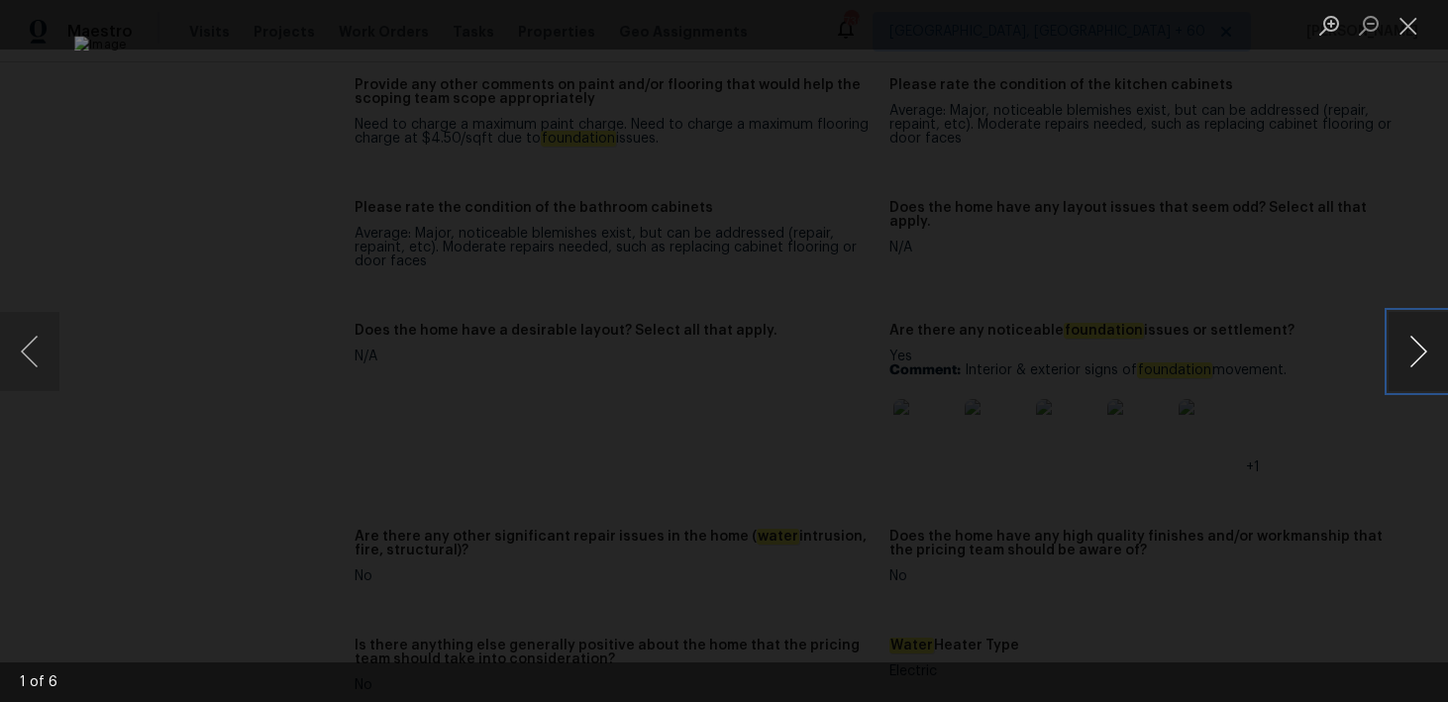
click at [1417, 344] on button "Next image" at bounding box center [1418, 351] width 59 height 79
click at [1419, 345] on button "Next image" at bounding box center [1418, 351] width 59 height 79
click at [1418, 32] on button "Close lightbox" at bounding box center [1409, 25] width 40 height 35
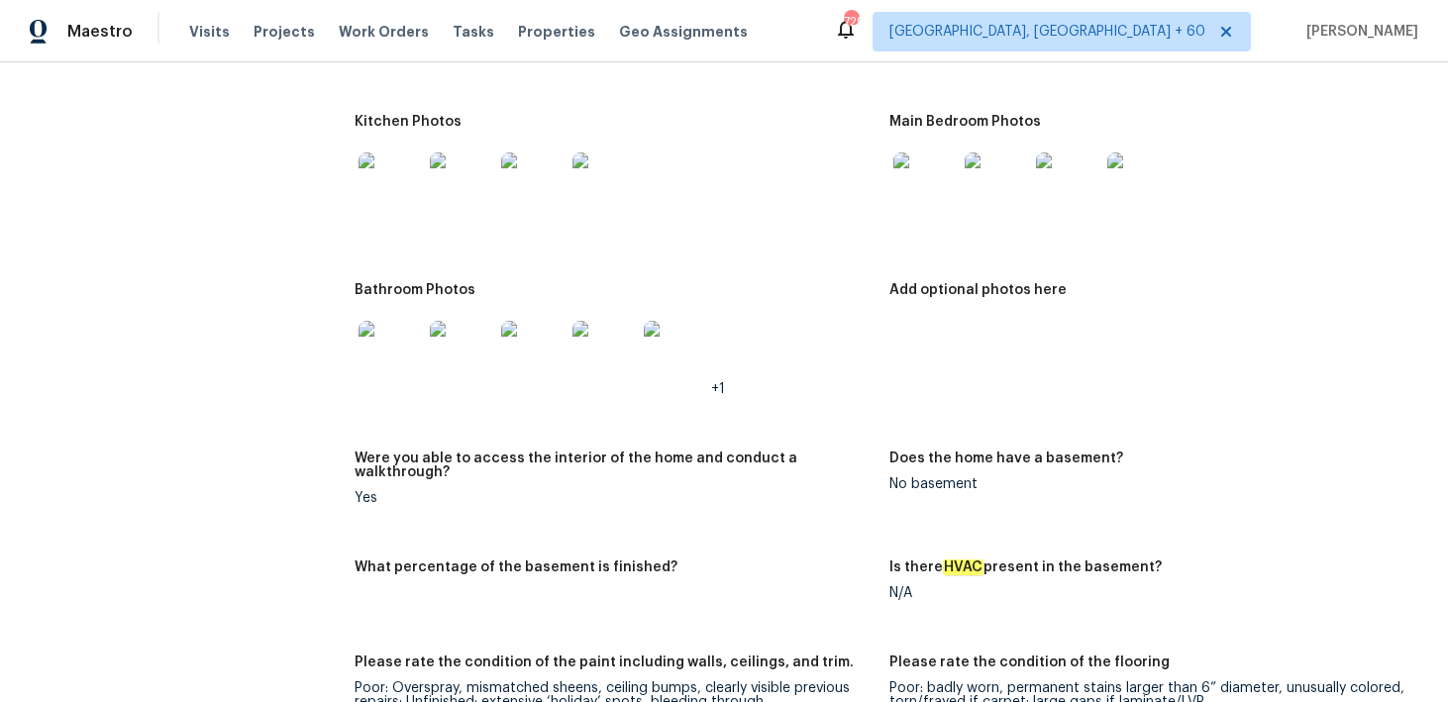
scroll to position [1342, 0]
